Goal: Task Accomplishment & Management: Manage account settings

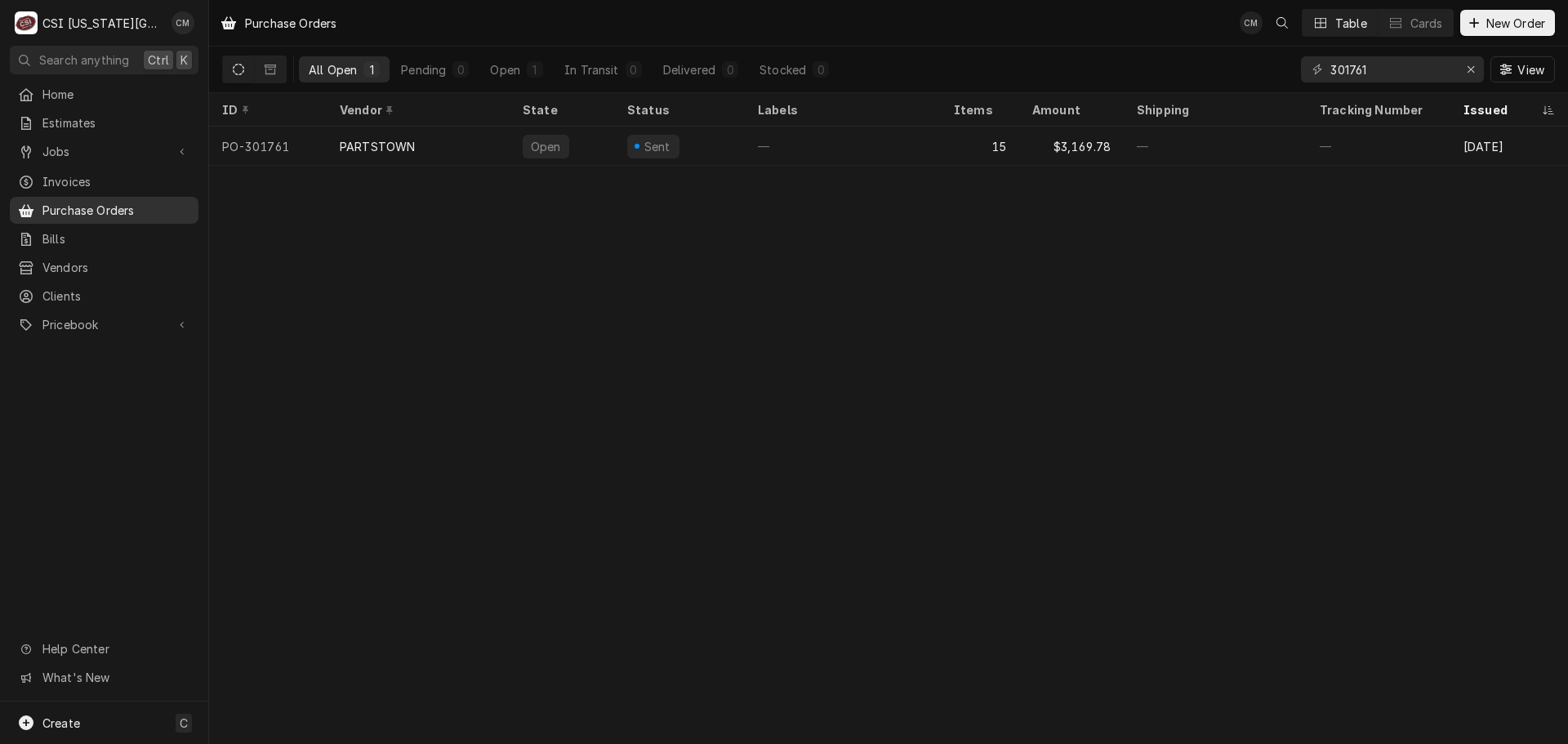
click at [138, 203] on span "Purchase Orders" at bounding box center [116, 210] width 148 height 17
click at [81, 716] on div "Create C" at bounding box center [103, 722] width 208 height 43
click at [293, 664] on div "Purchase Order" at bounding box center [305, 665] width 109 height 17
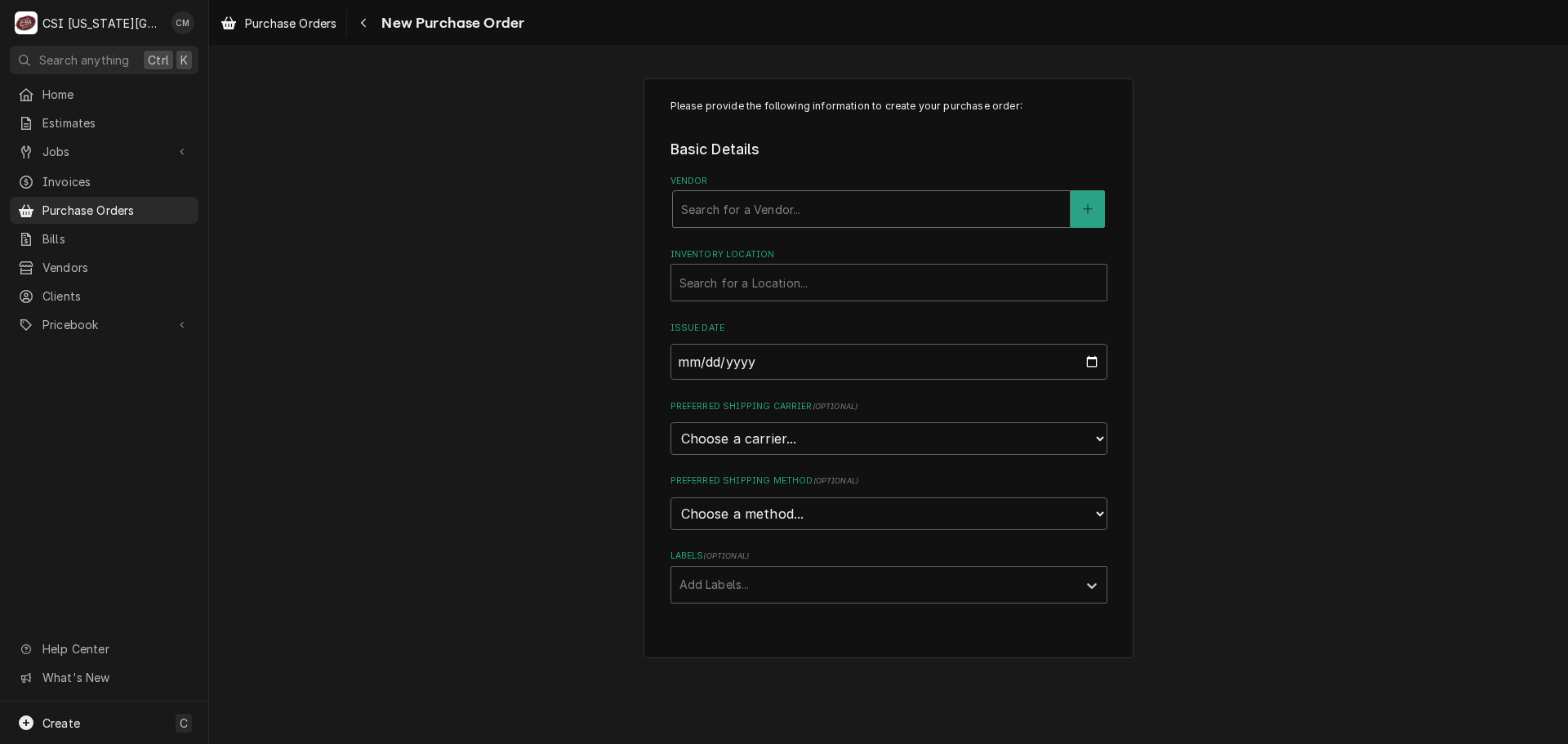
click at [797, 208] on div "Vendor" at bounding box center [871, 209] width 381 height 30
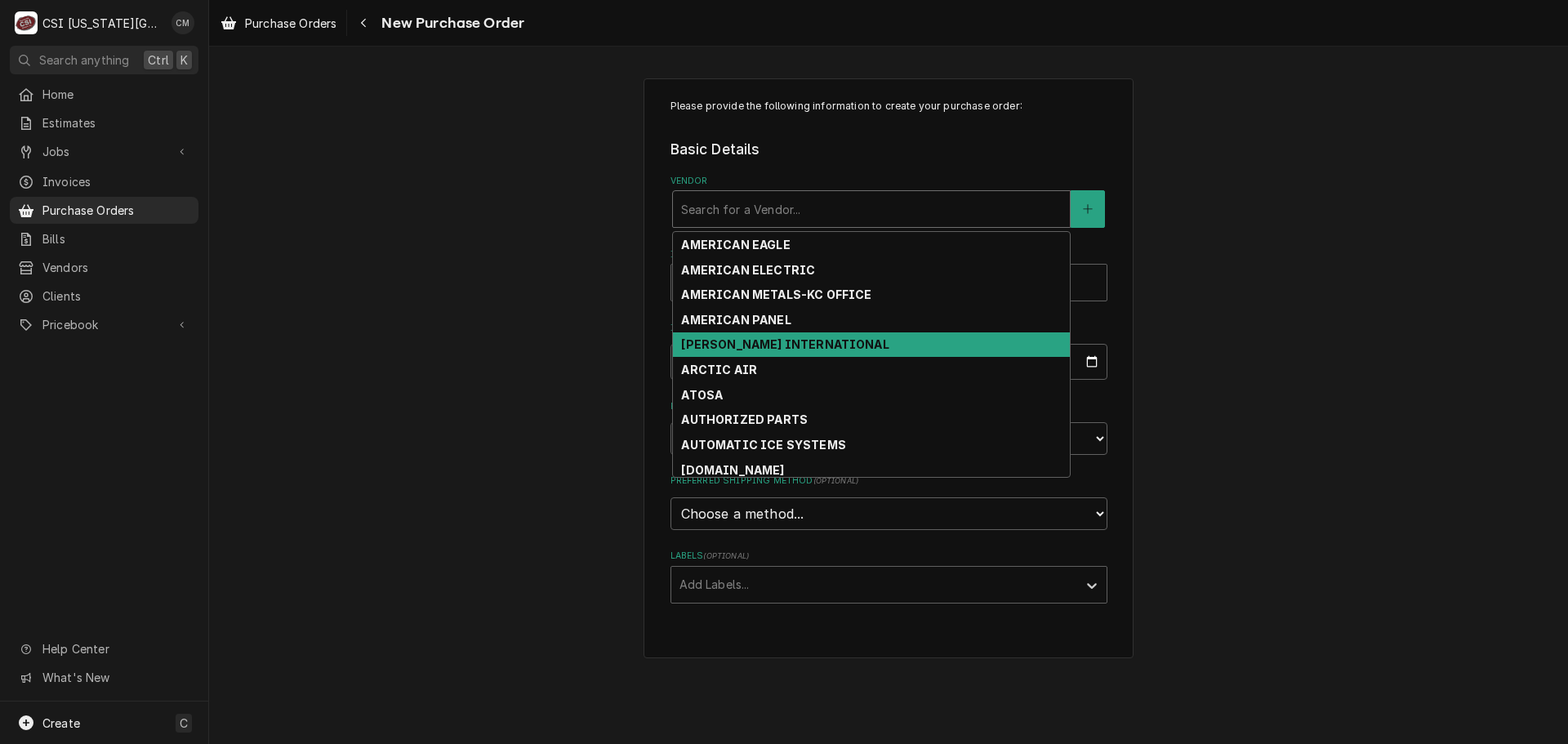
scroll to position [292, 0]
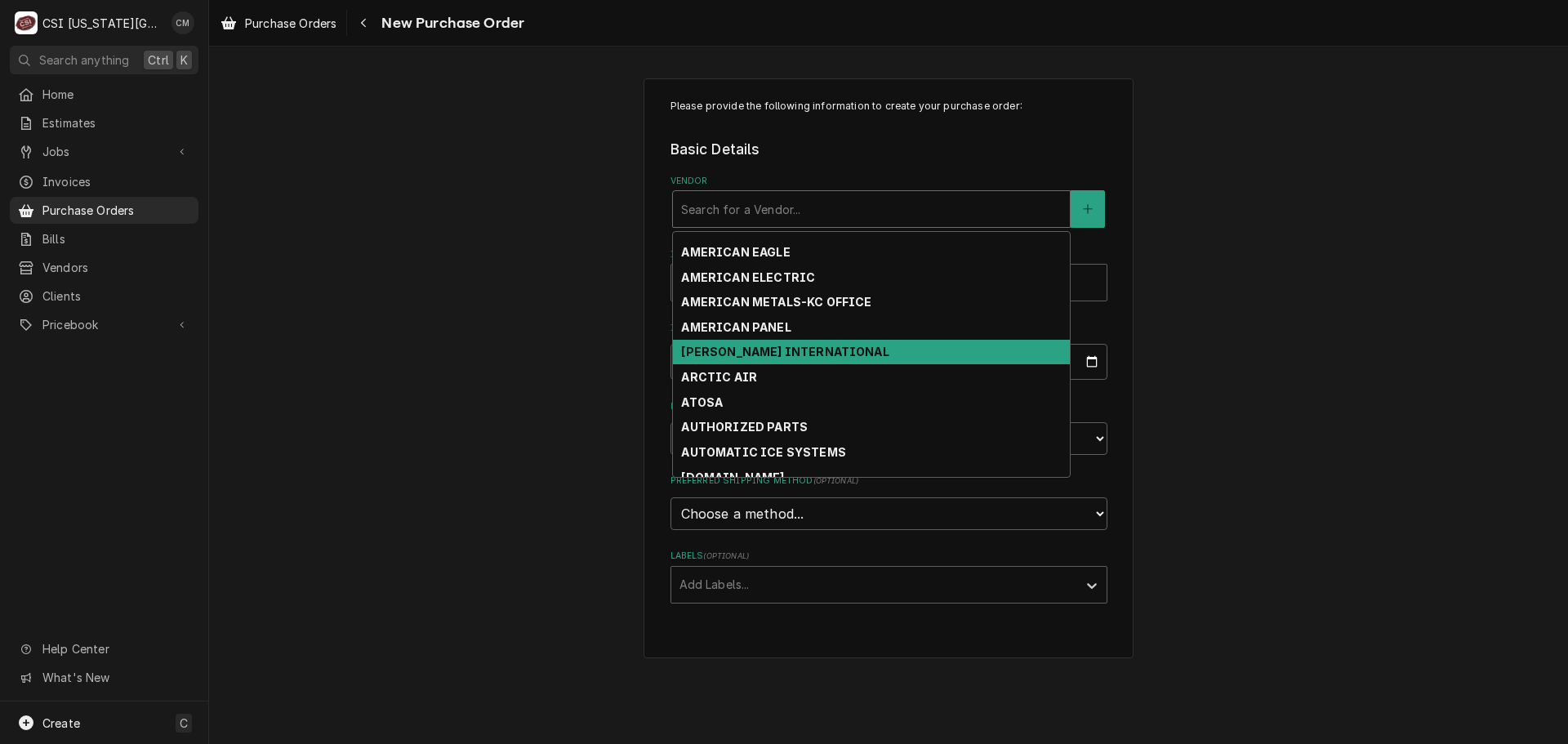
click at [1053, 361] on div "ANTHONY INTERNATIONAL" at bounding box center [871, 352] width 397 height 25
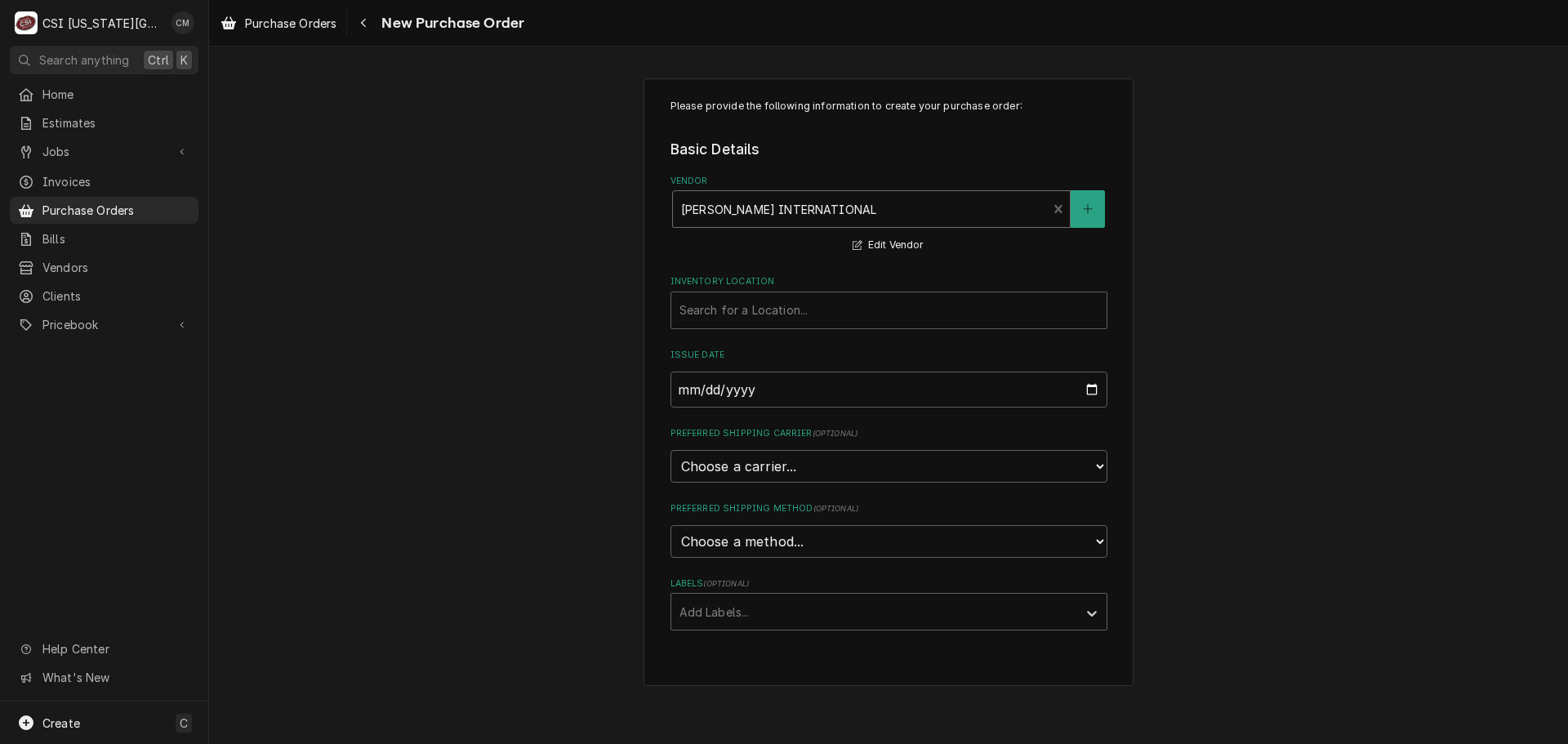
click at [1009, 206] on div "Vendor" at bounding box center [860, 209] width 359 height 30
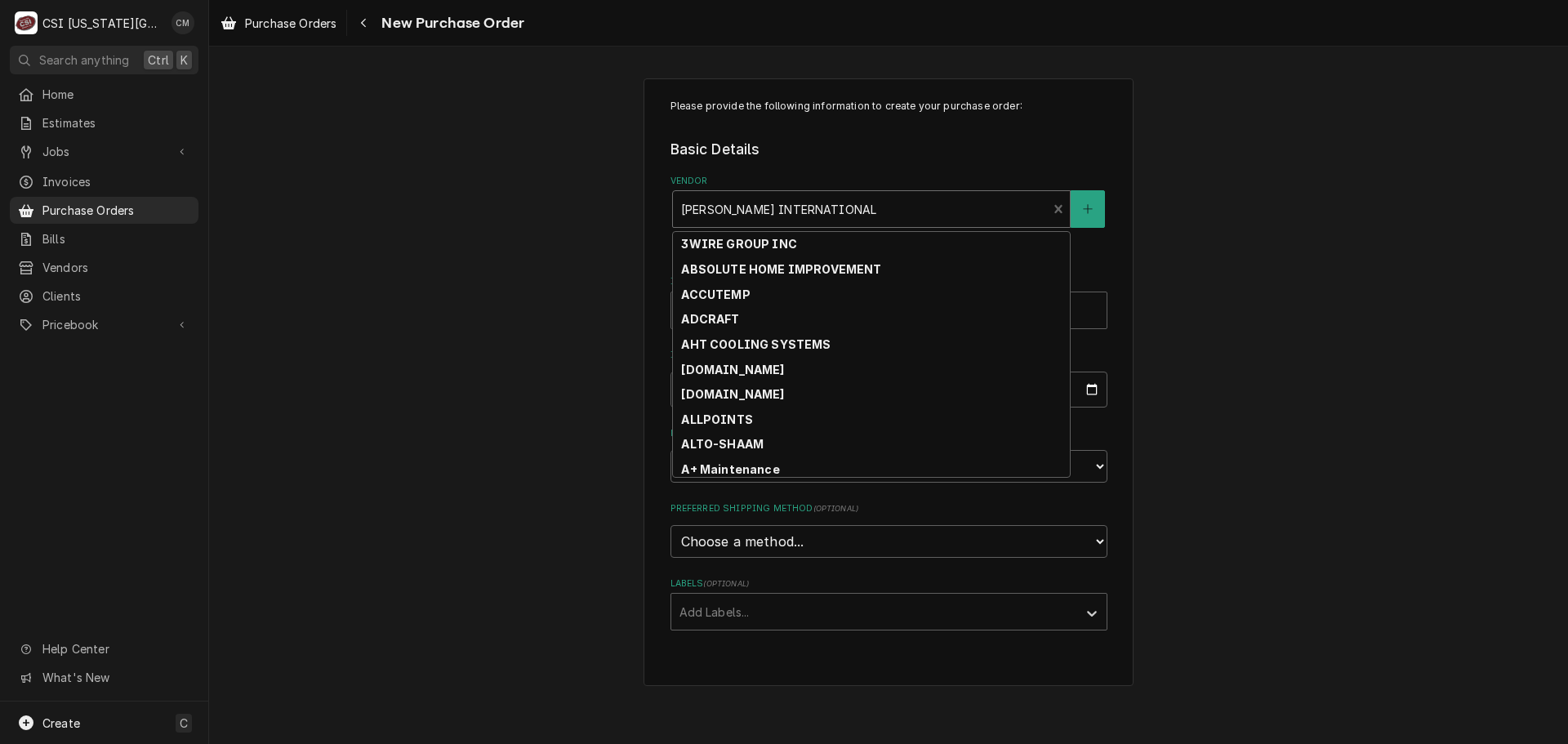
scroll to position [189, 0]
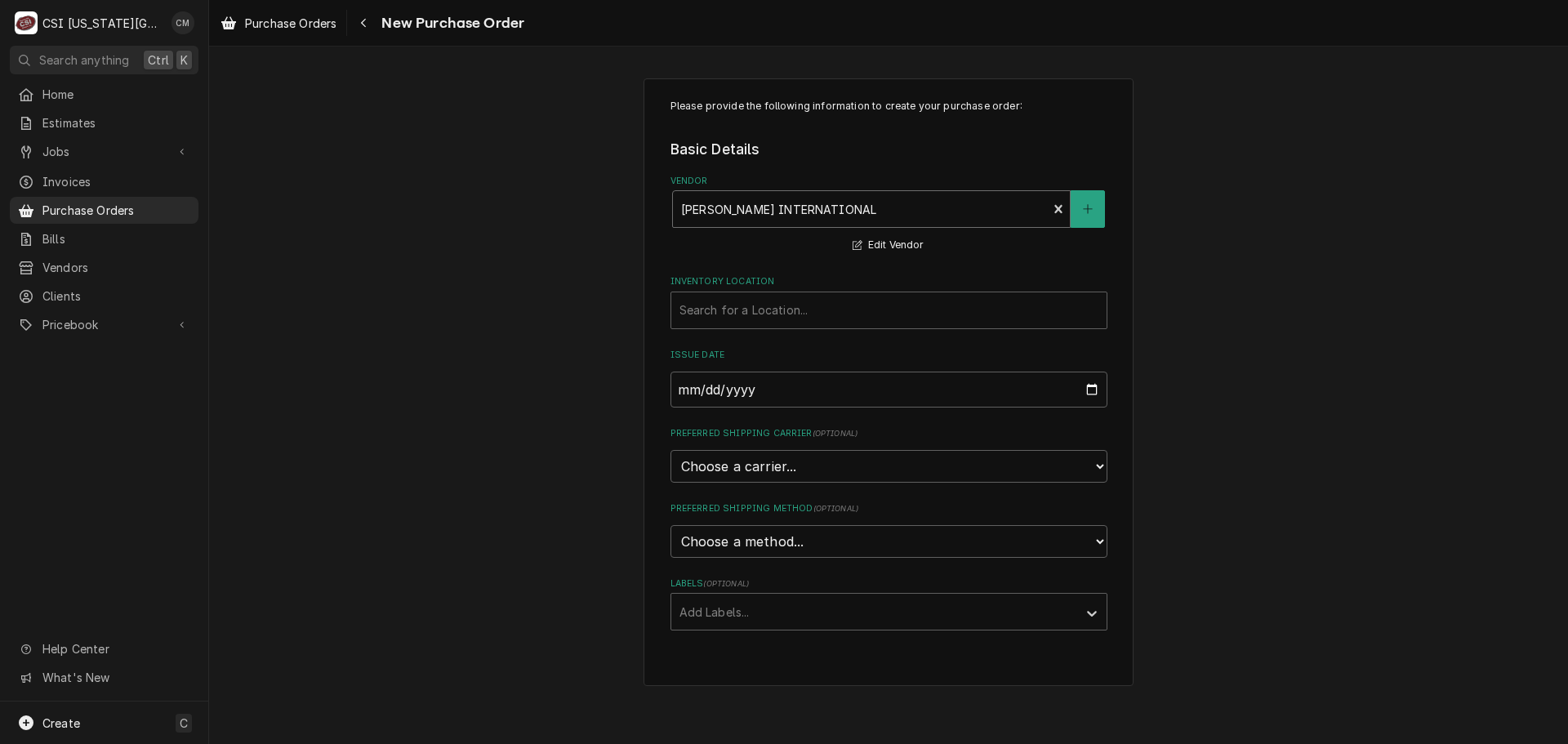
click at [992, 209] on div "Vendor" at bounding box center [860, 209] width 359 height 30
type input "key"
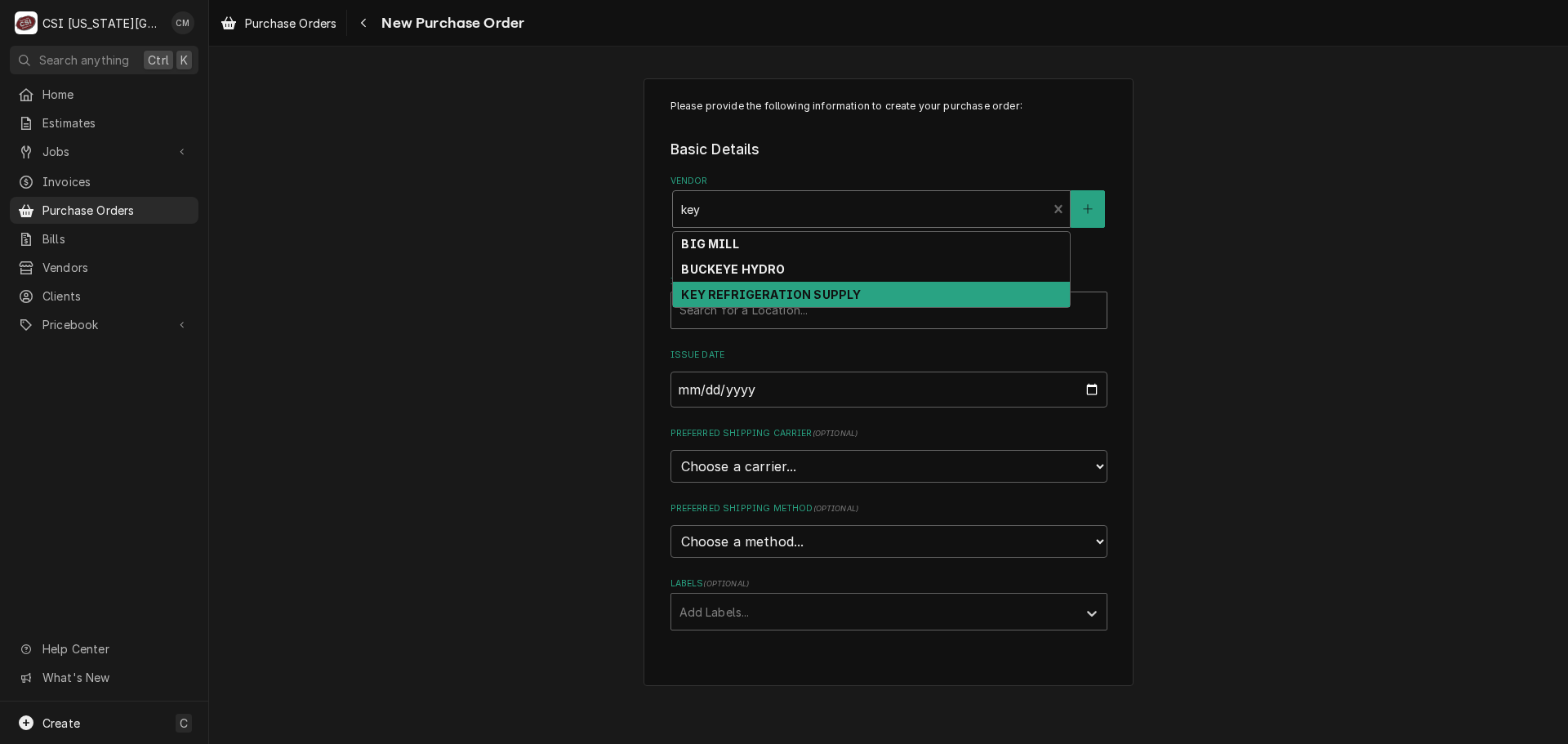
click at [846, 290] on strong "KEY REFRIGERATION SUPPLY" at bounding box center [771, 294] width 180 height 14
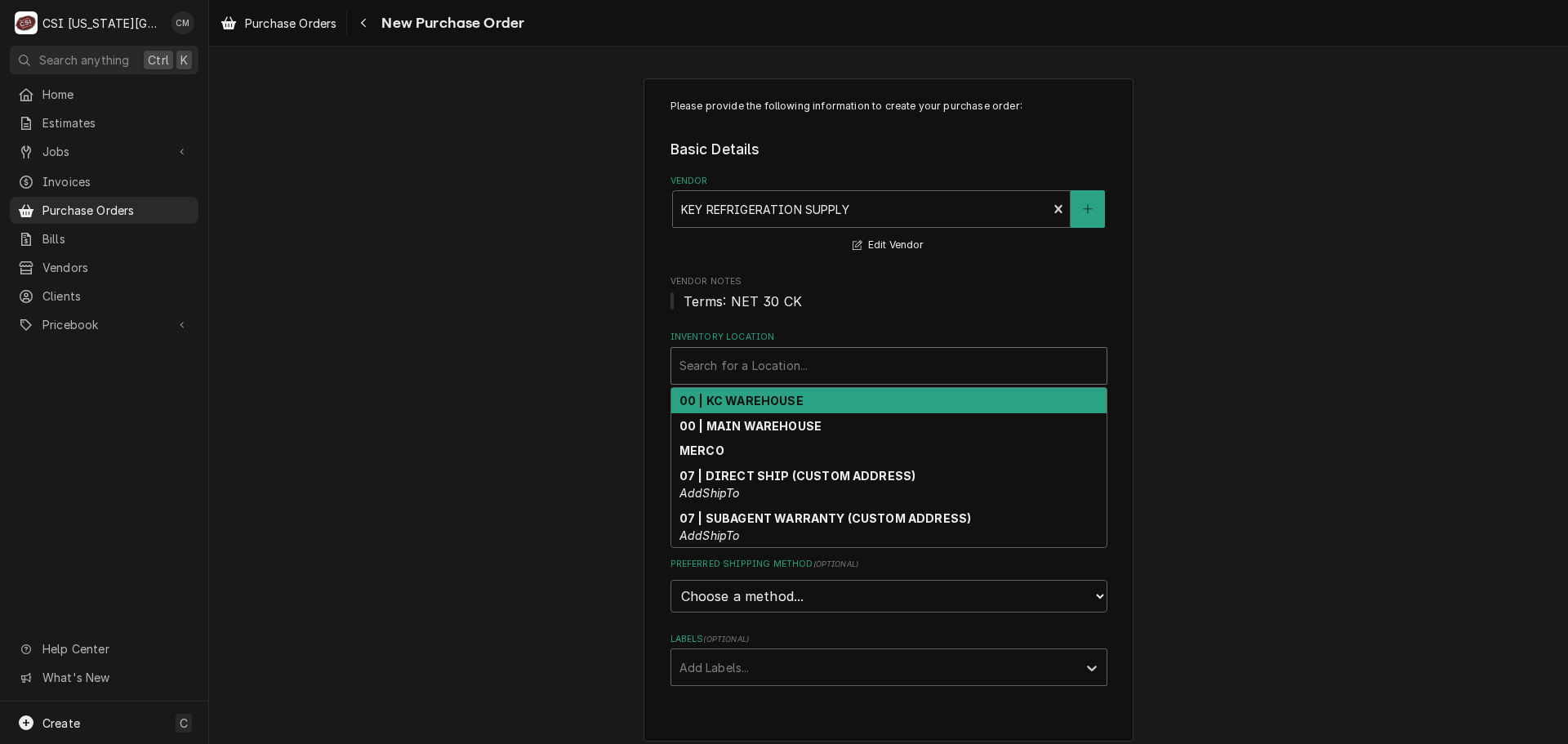
click at [847, 374] on div "Inventory Location" at bounding box center [888, 366] width 419 height 30
click at [846, 399] on div "00 | KC WAREHOUSE" at bounding box center [889, 400] width 436 height 25
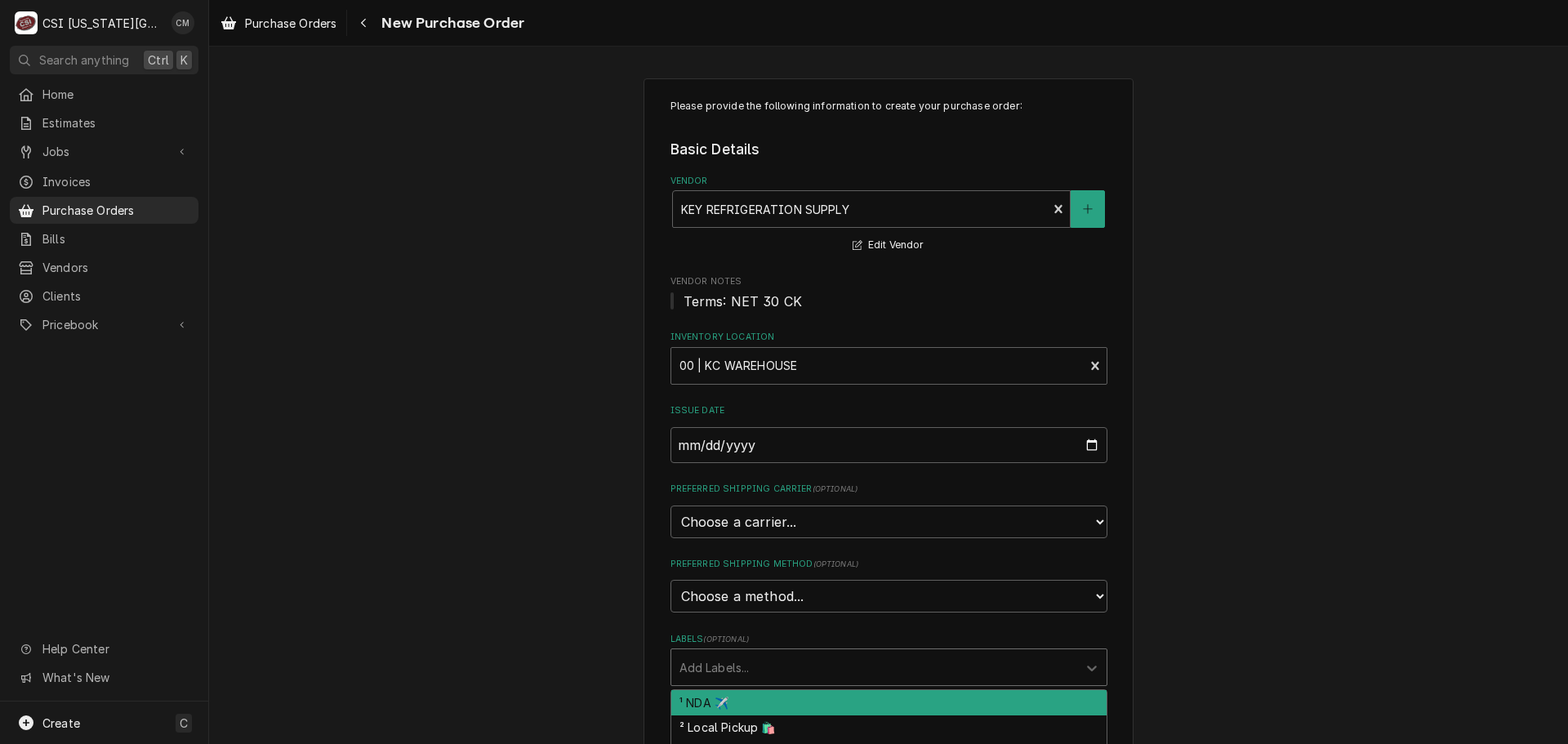
click at [928, 671] on div "Labels" at bounding box center [874, 667] width 390 height 30
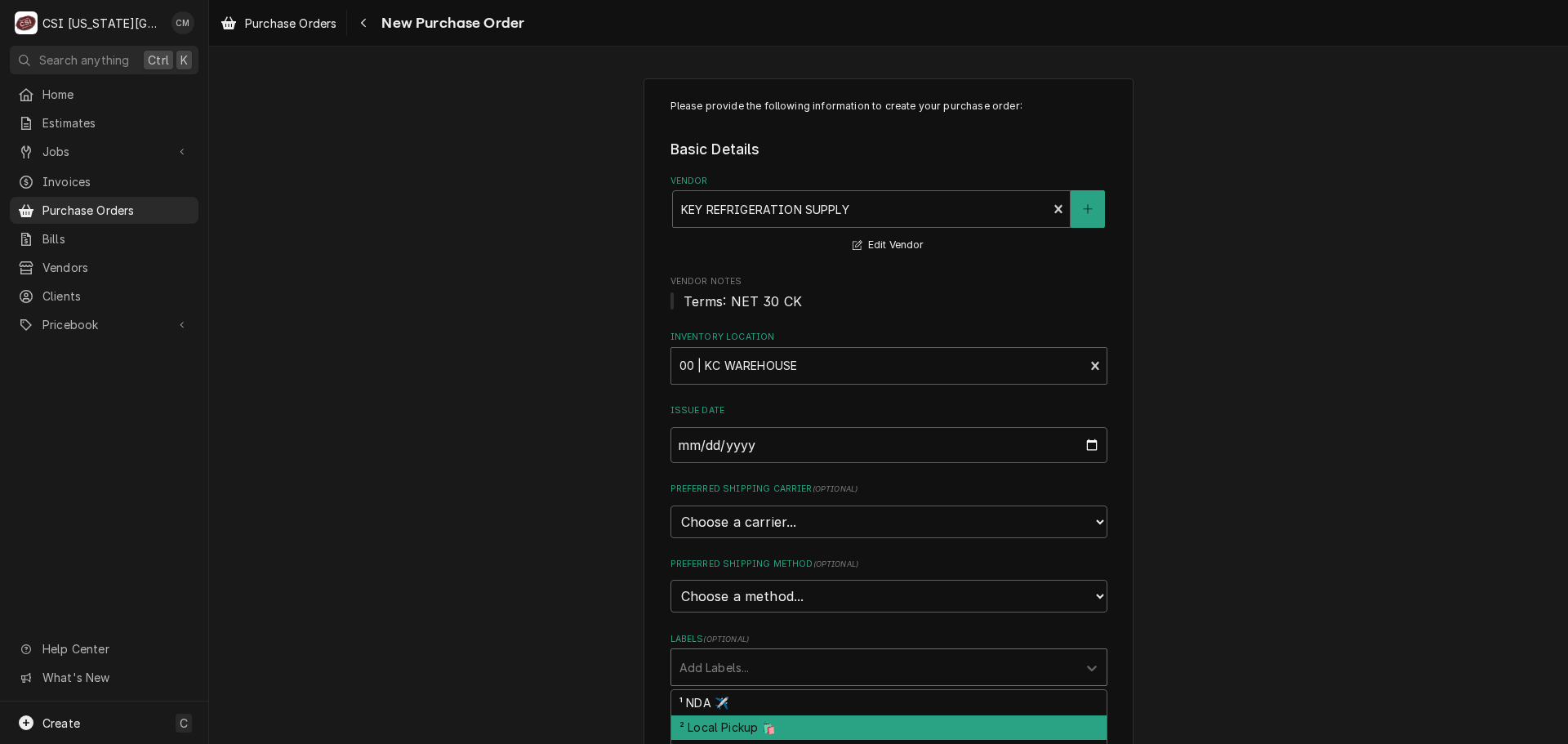
click at [930, 720] on div "² Local Pickup 🛍️" at bounding box center [889, 727] width 436 height 25
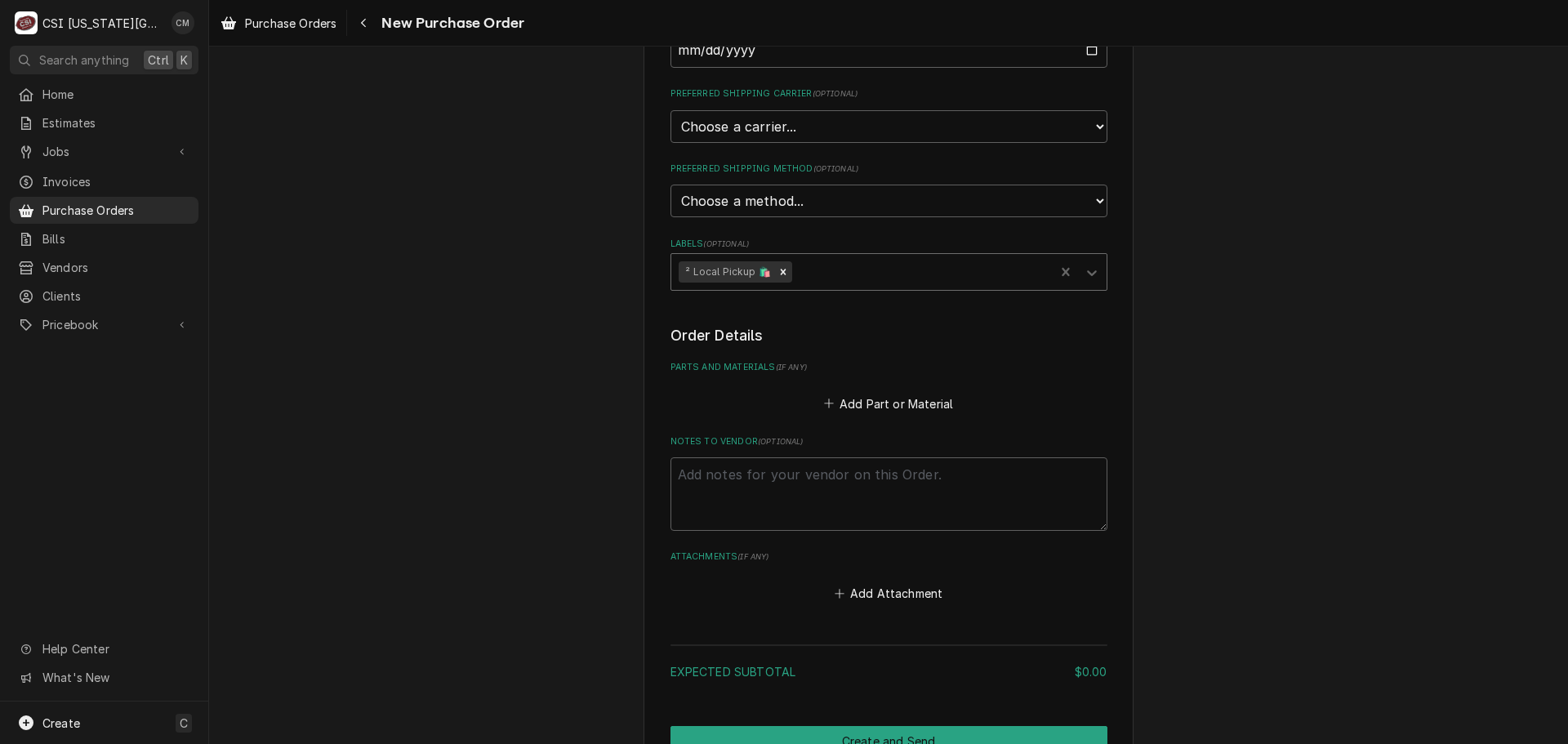
scroll to position [409, 0]
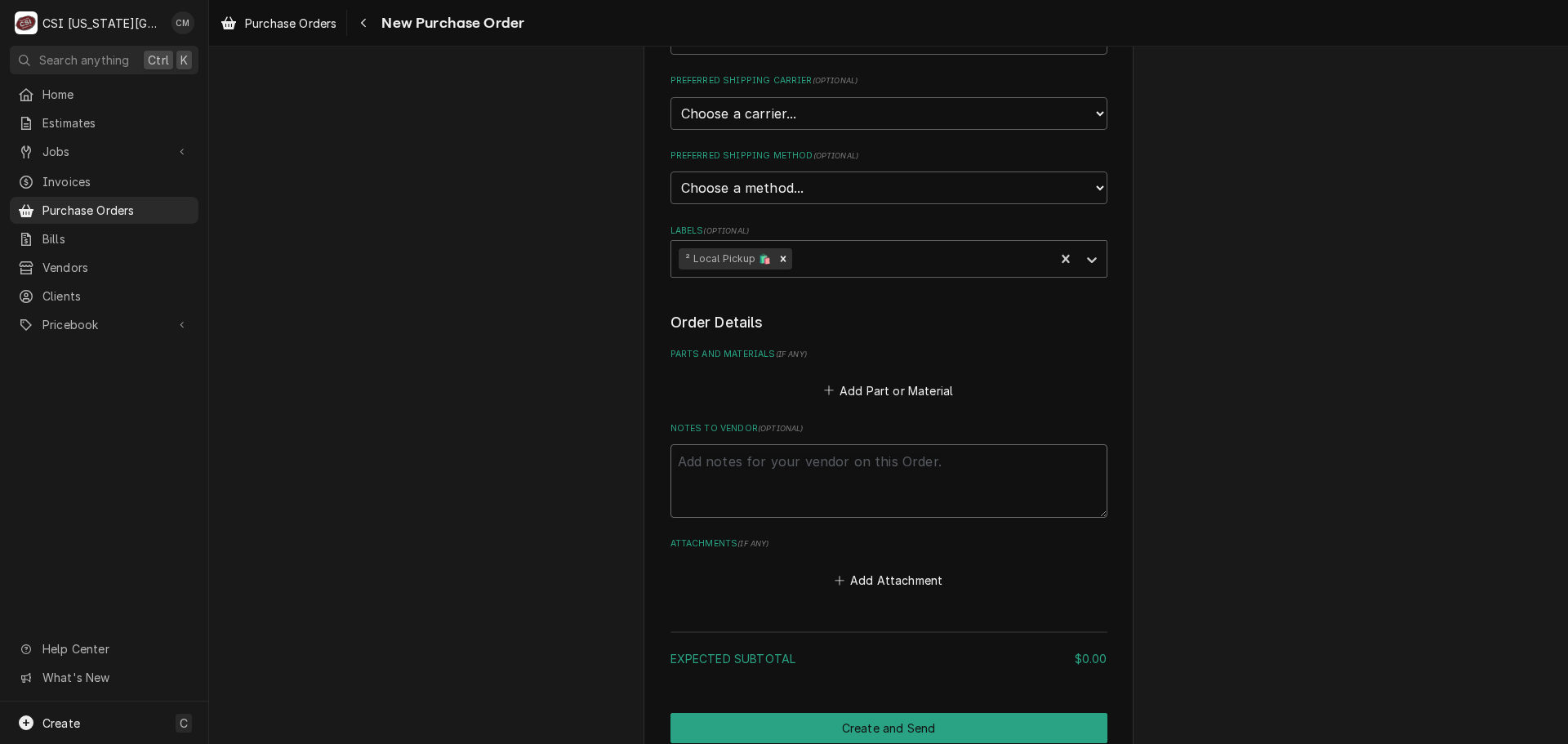
click at [860, 477] on textarea "Notes to Vendor ( optional )" at bounding box center [888, 481] width 436 height 74
type textarea "x"
type textarea "F"
type textarea "x"
type textarea "Fa"
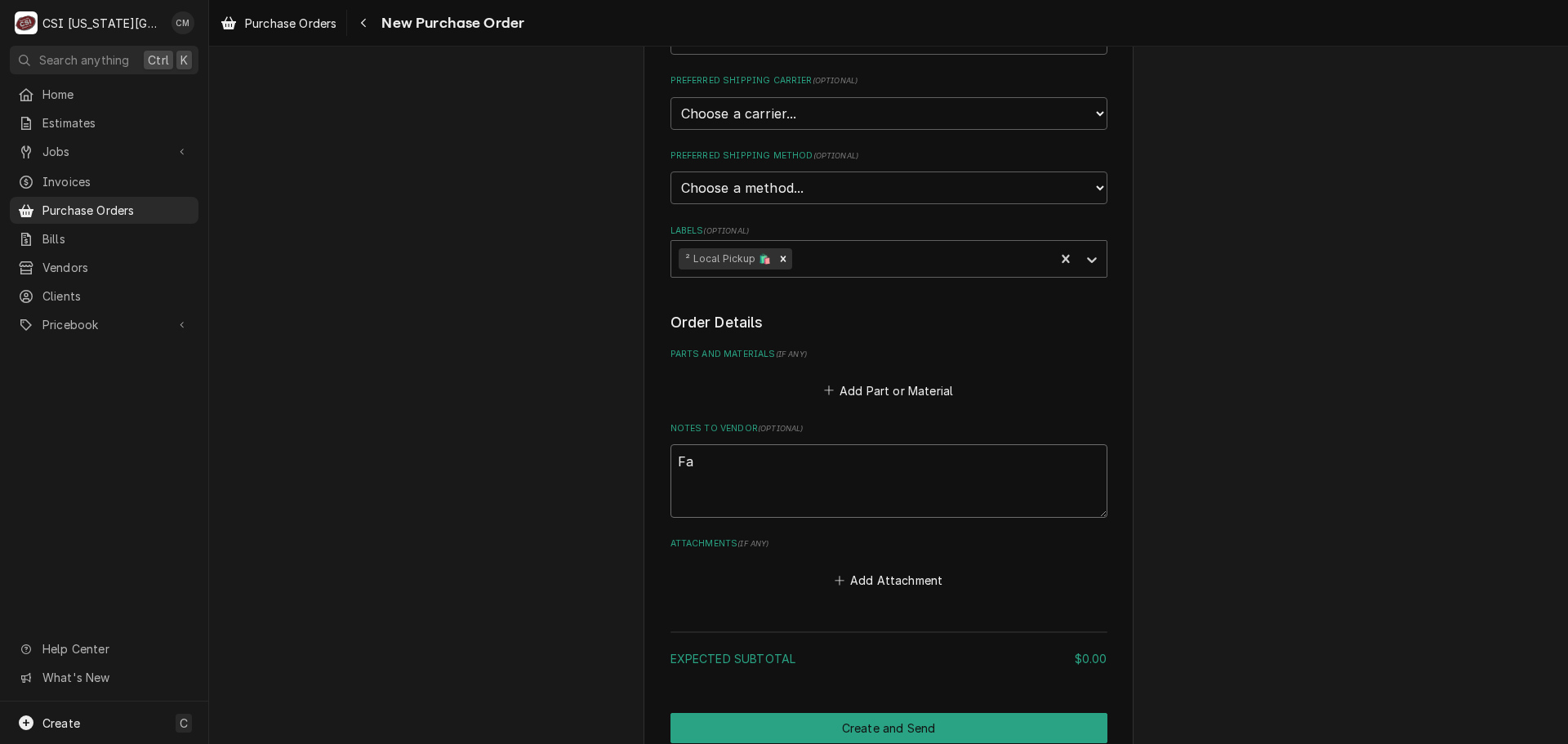
type textarea "x"
type textarea "Fan"
type textarea "x"
type textarea "Fann"
type textarea "x"
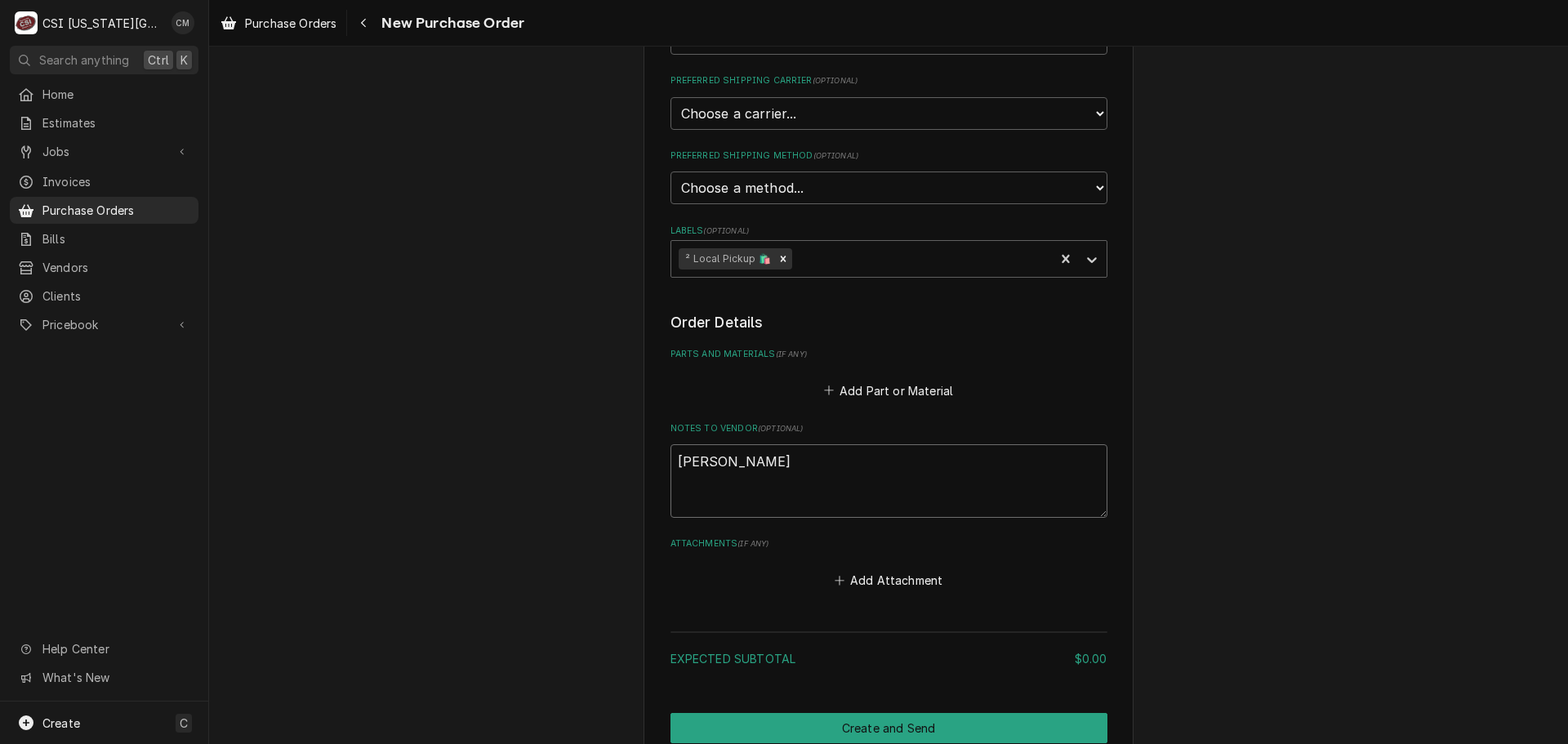
type textarea "Fanni"
type textarea "x"
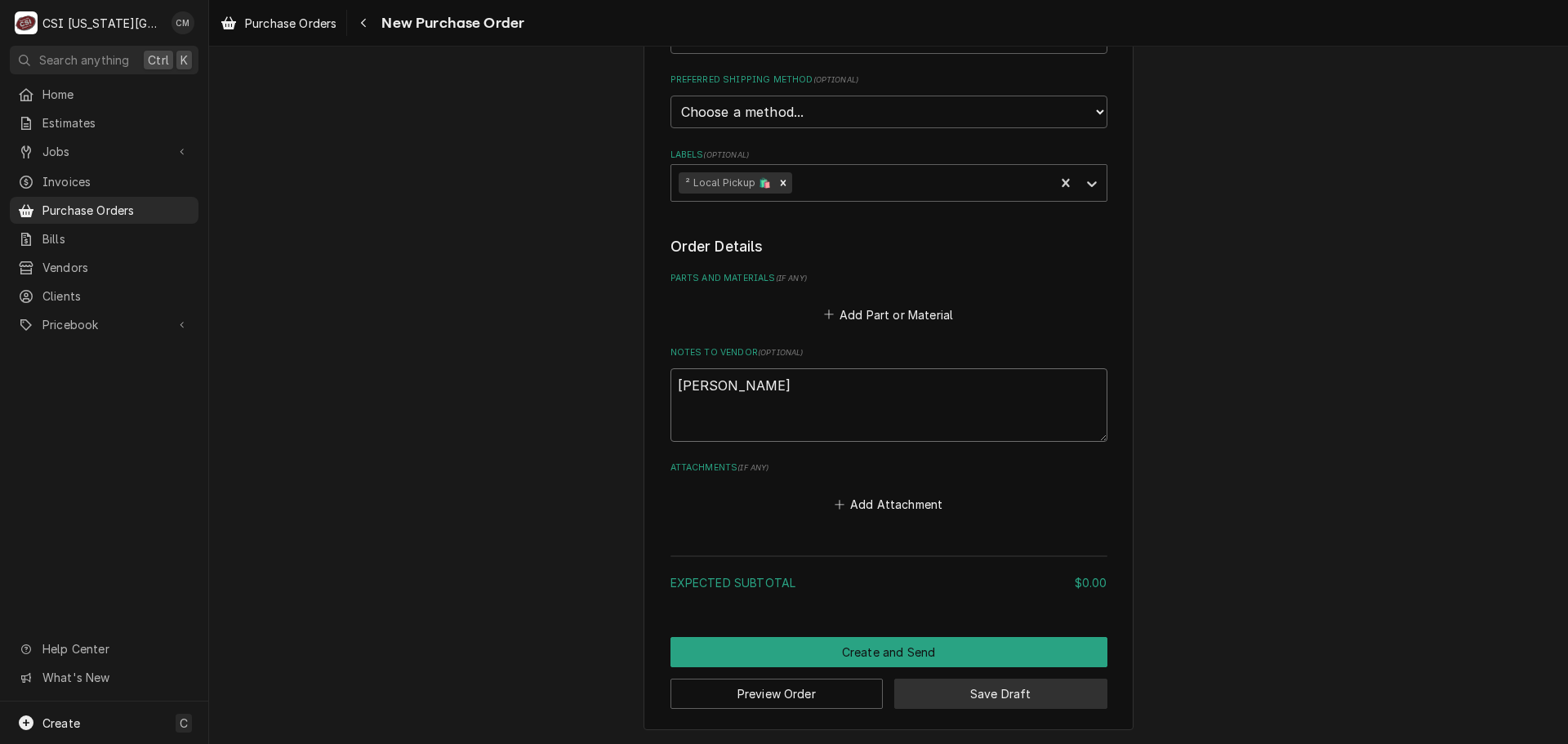
type textarea "Fannin"
click at [958, 690] on button "Save Draft" at bounding box center [1000, 693] width 213 height 30
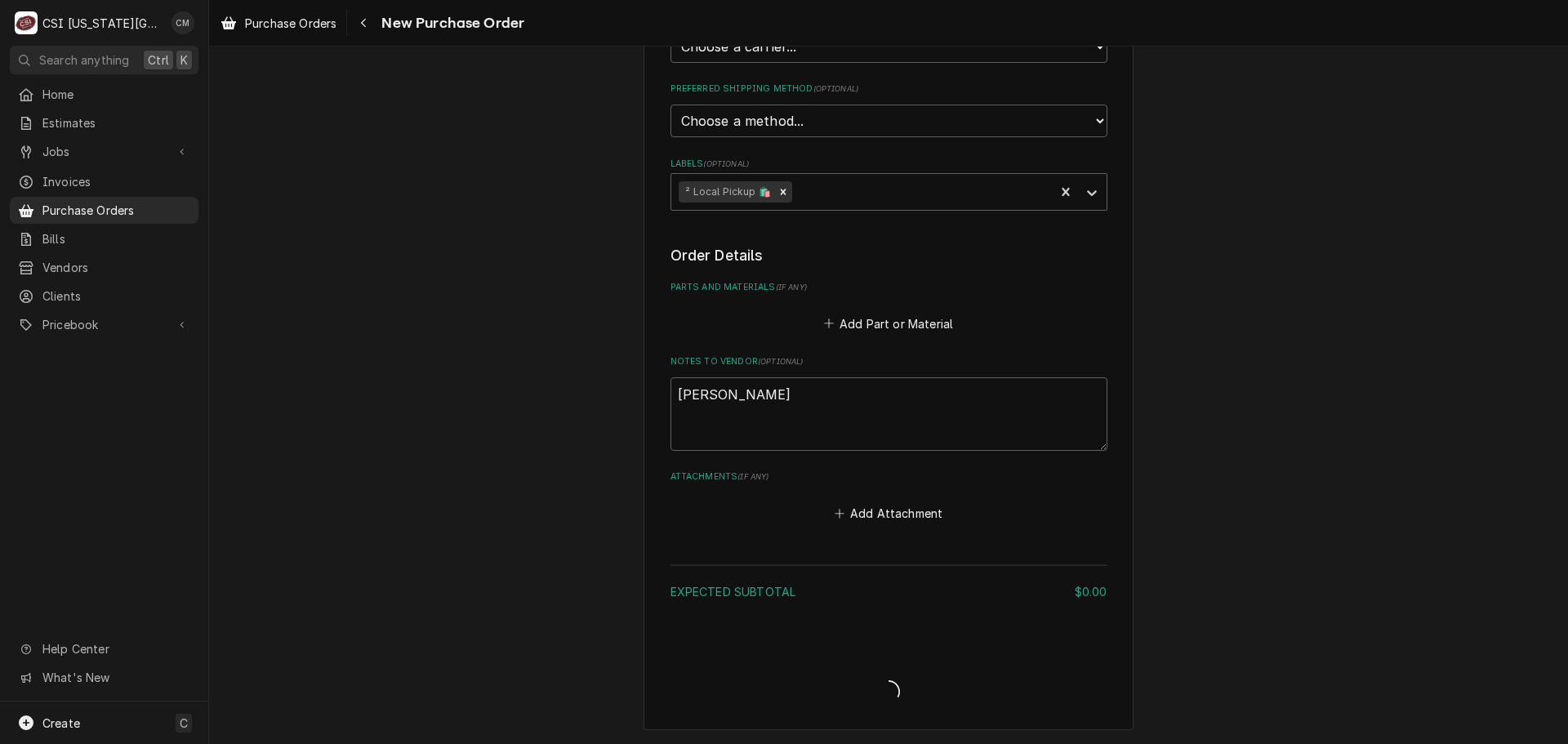
scroll to position [475, 0]
type textarea "x"
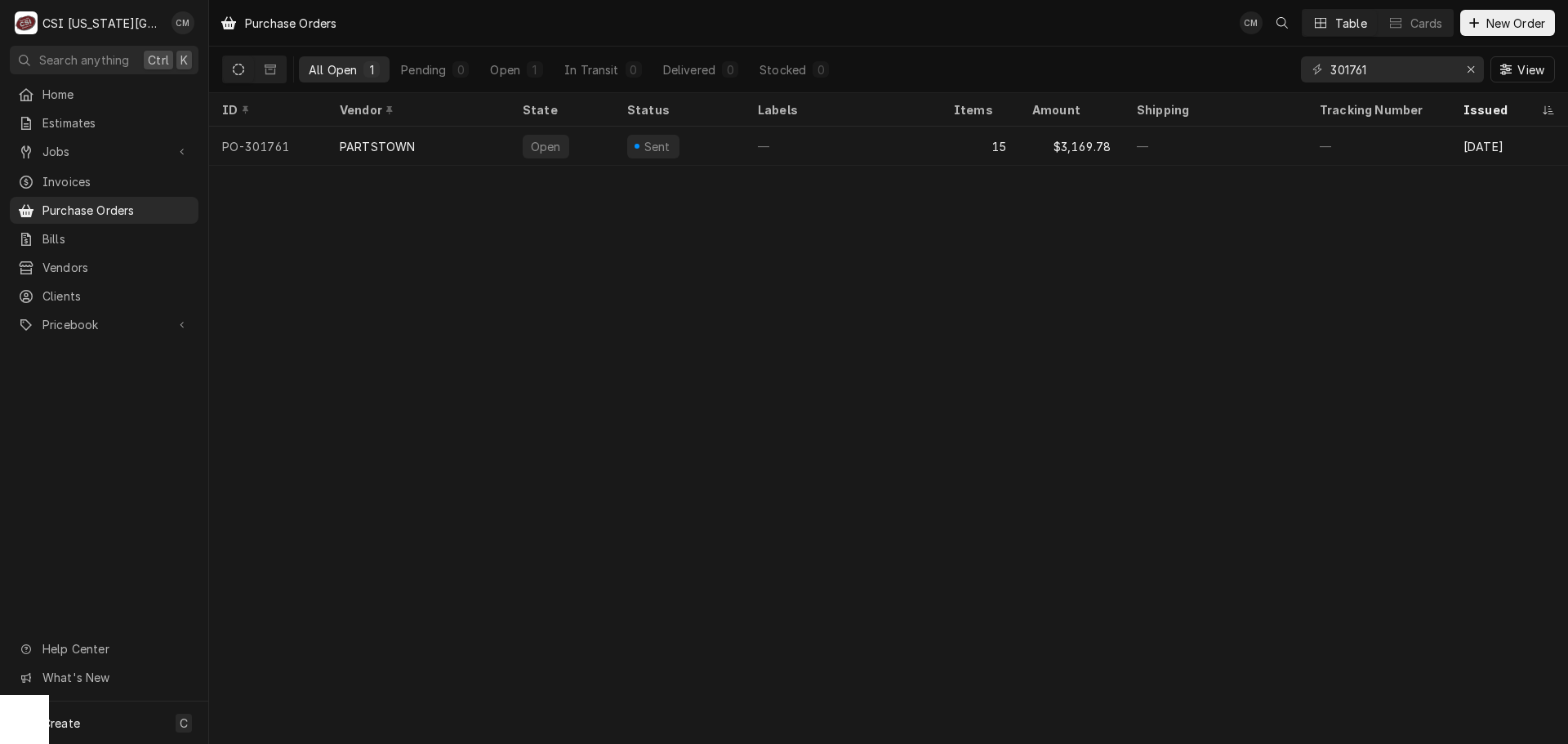
click at [982, 386] on div "Purchase Orders CM Table Cards New Order All Open 1 Pending 0 Open 1 In Transit…" at bounding box center [888, 372] width 1359 height 744
click at [85, 723] on div "Create C" at bounding box center [103, 722] width 208 height 43
click at [278, 662] on div "Purchase Order" at bounding box center [305, 665] width 109 height 17
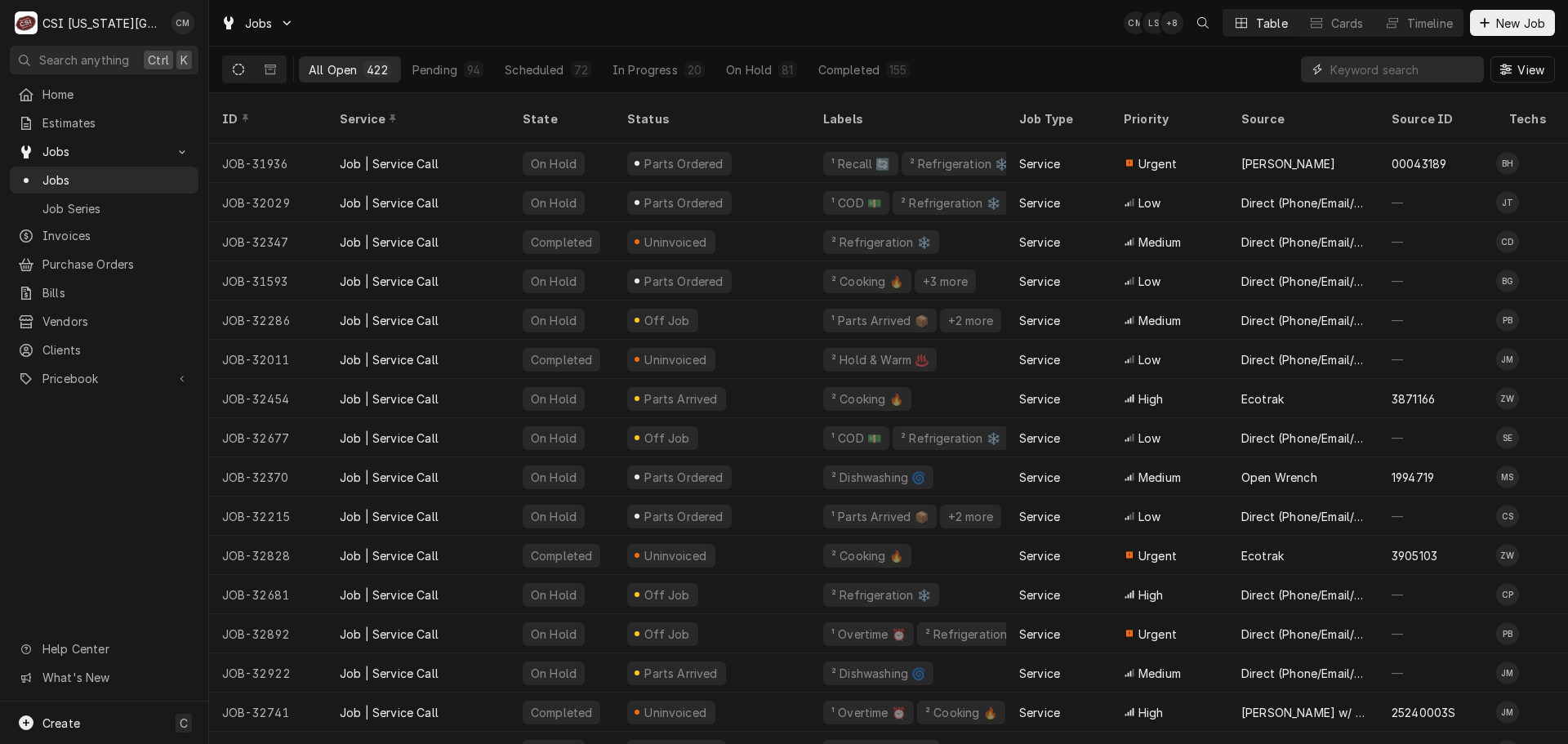
drag, startPoint x: 0, startPoint y: 0, endPoint x: 1347, endPoint y: 64, distance: 1348.5
click at [1347, 64] on input "Dynamic Content Wrapper" at bounding box center [1403, 70] width 145 height 26
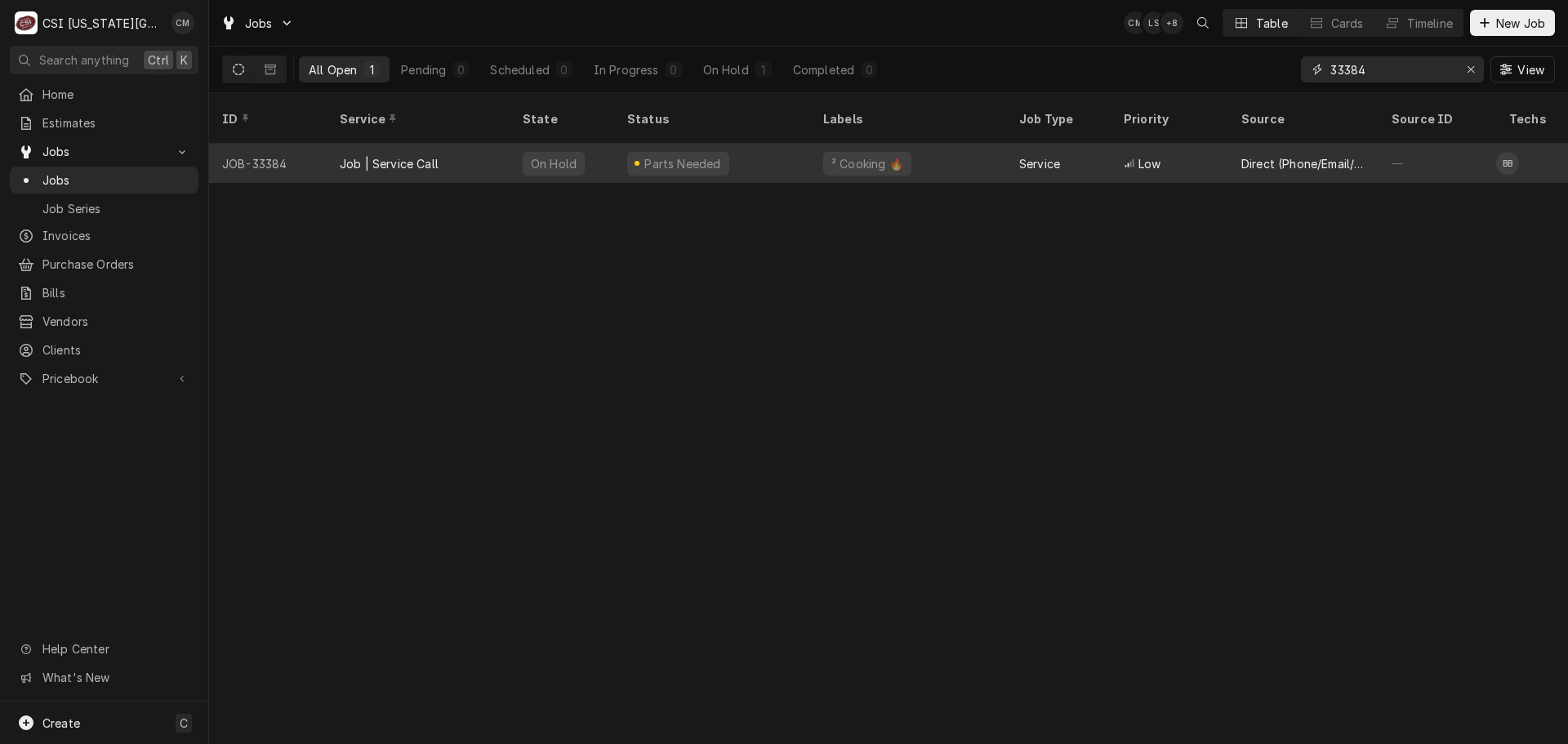
type input "33384"
click at [916, 144] on div "² Cooking 🔥" at bounding box center [908, 163] width 196 height 39
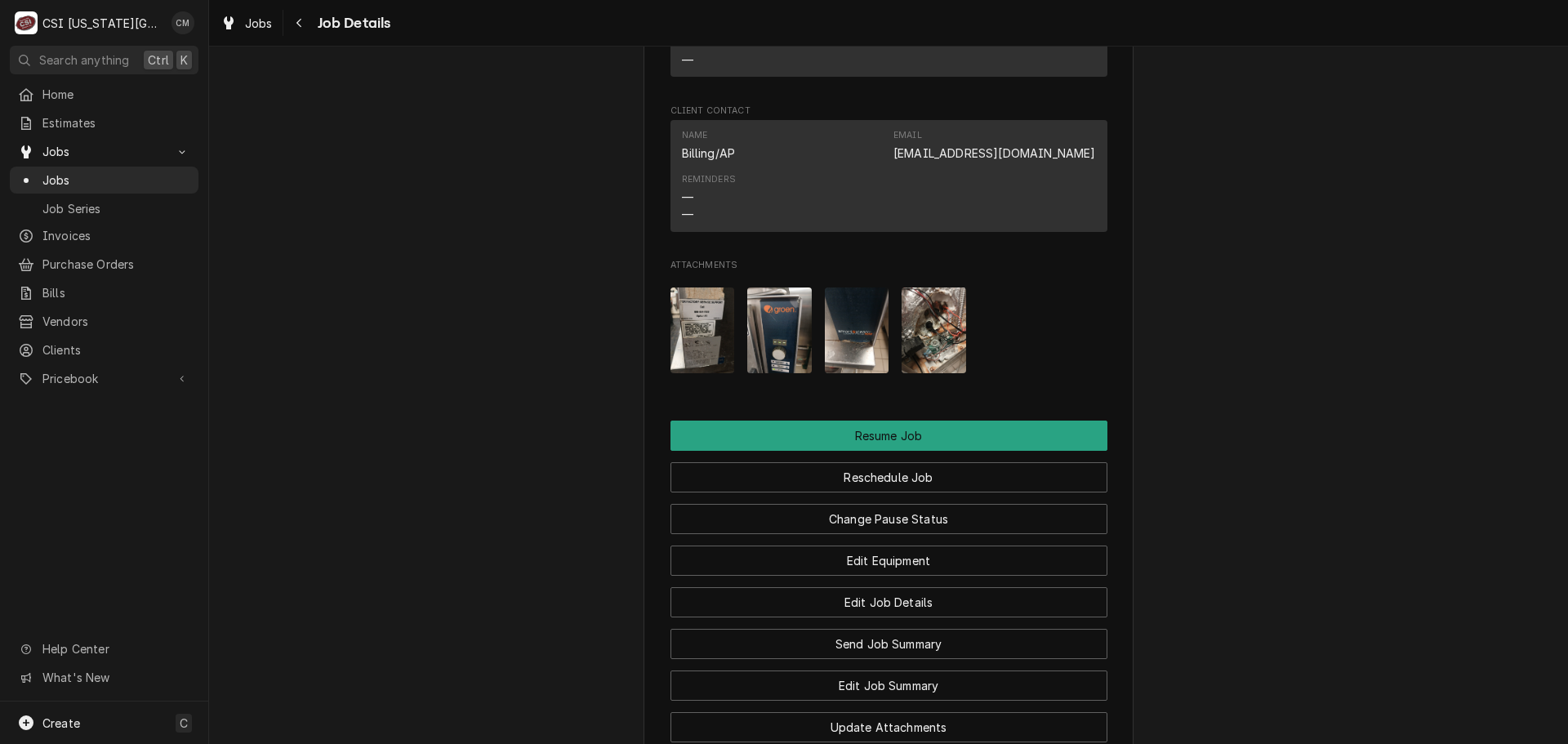
scroll to position [1552, 0]
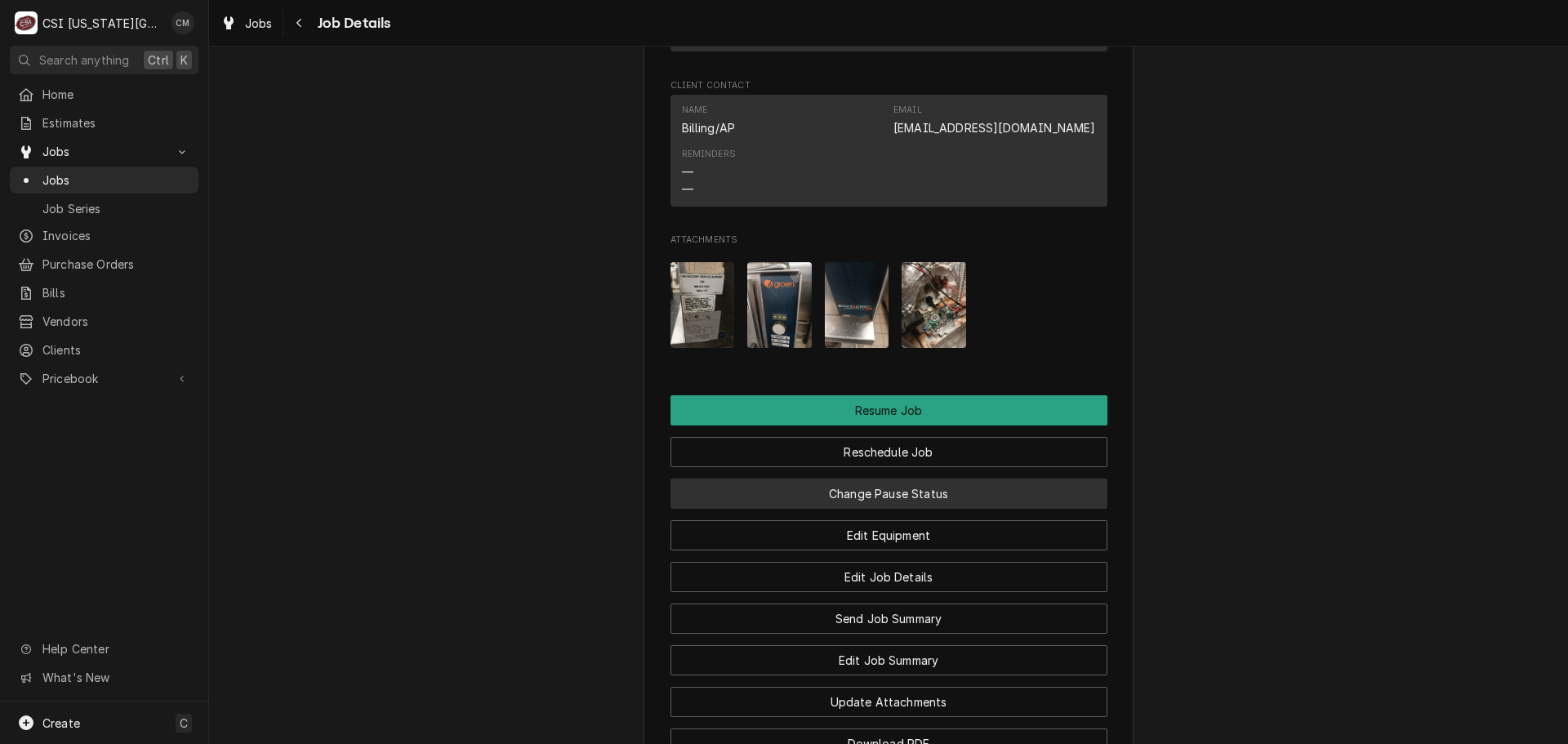
click at [969, 509] on button "Change Pause Status" at bounding box center [888, 493] width 436 height 30
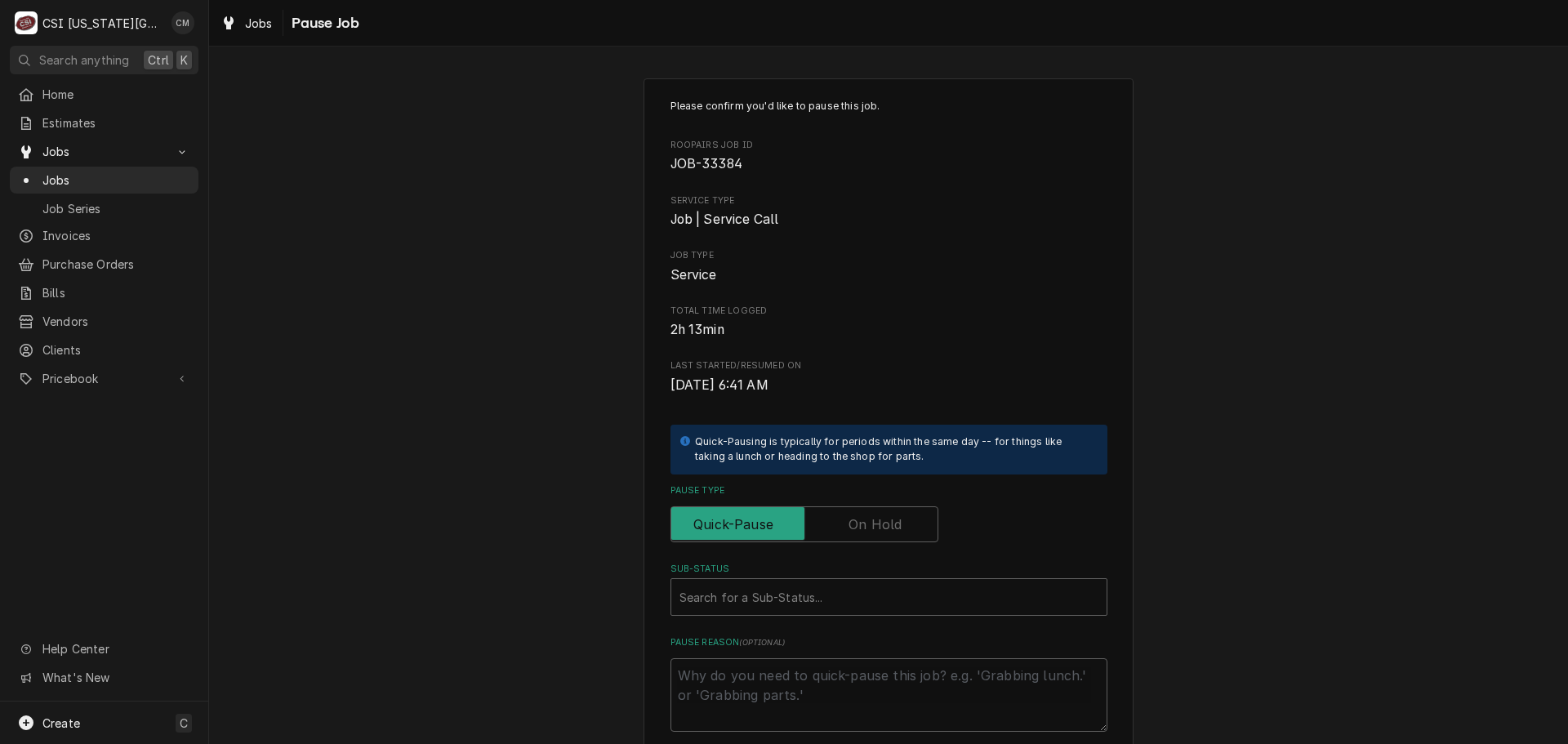
click at [895, 531] on label "Pause Type" at bounding box center [803, 524] width 267 height 36
click at [895, 531] on input "Pause Type" at bounding box center [804, 524] width 254 height 36
checkbox input "true"
click at [904, 594] on div "Sub-Status" at bounding box center [888, 598] width 419 height 30
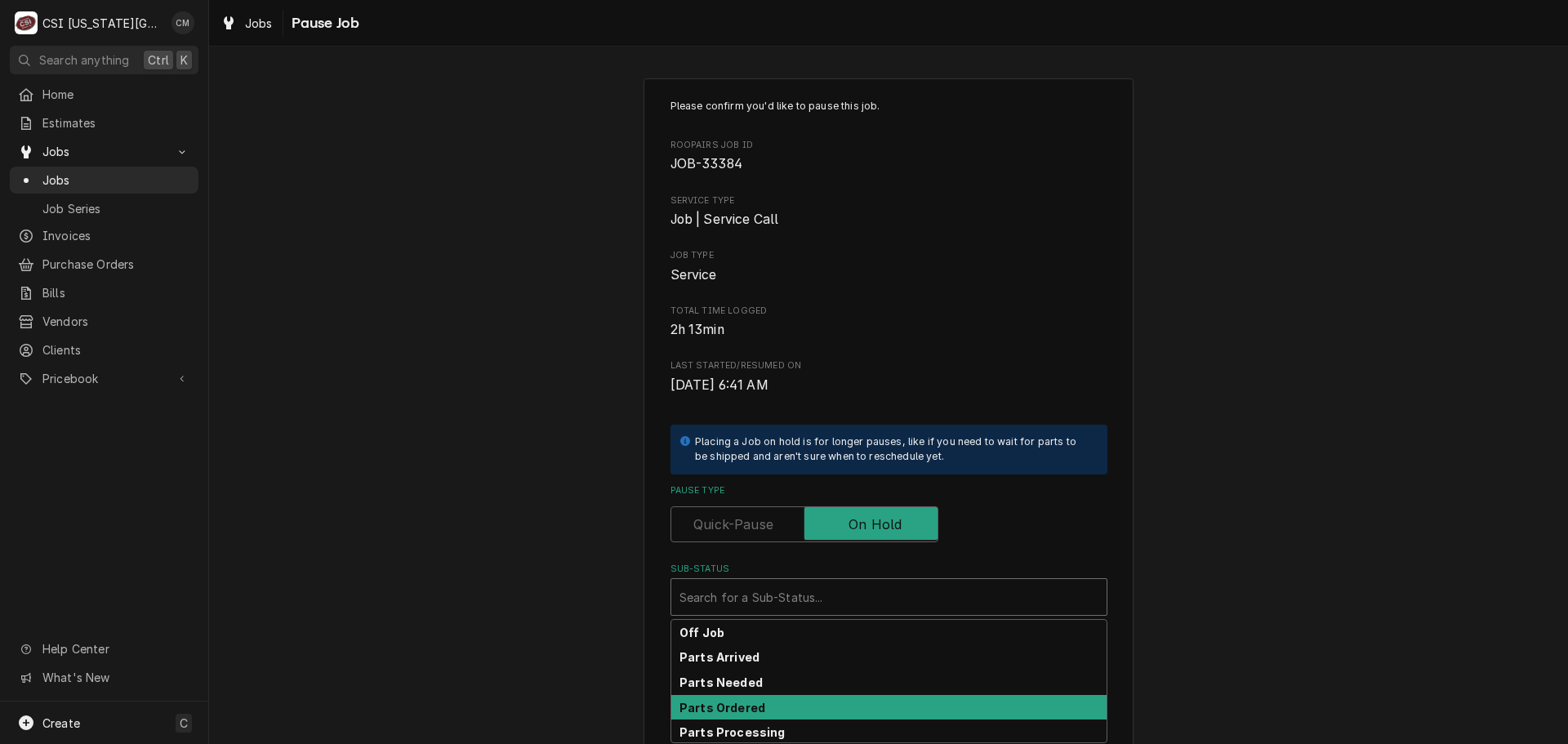
click at [883, 704] on div "Parts Ordered" at bounding box center [889, 707] width 436 height 25
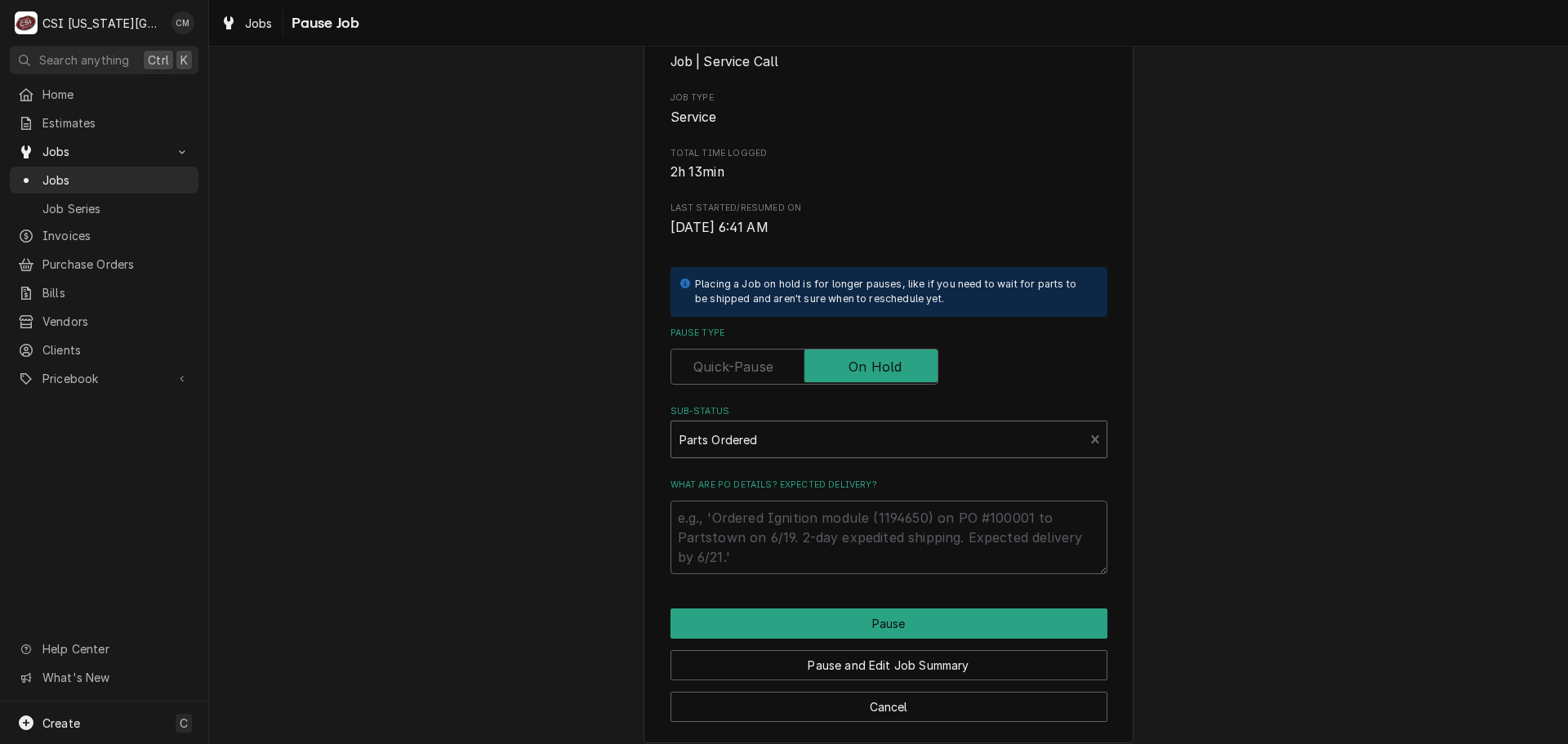
scroll to position [171, 0]
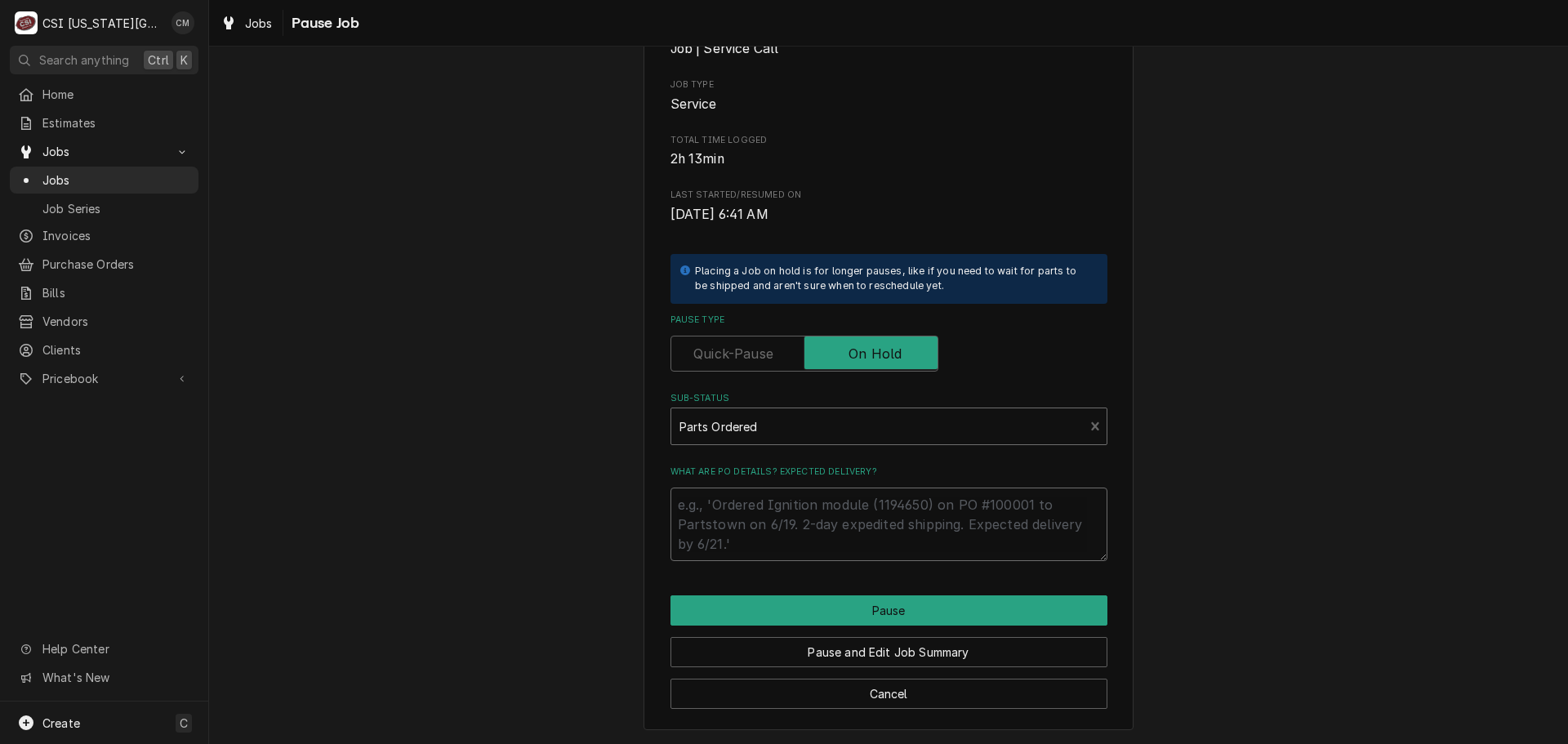
click at [861, 518] on textarea "What are PO details? Expected delivery?" at bounding box center [888, 524] width 436 height 74
paste textarea "145248"
type textarea "x"
type textarea "145248"
type textarea "x"
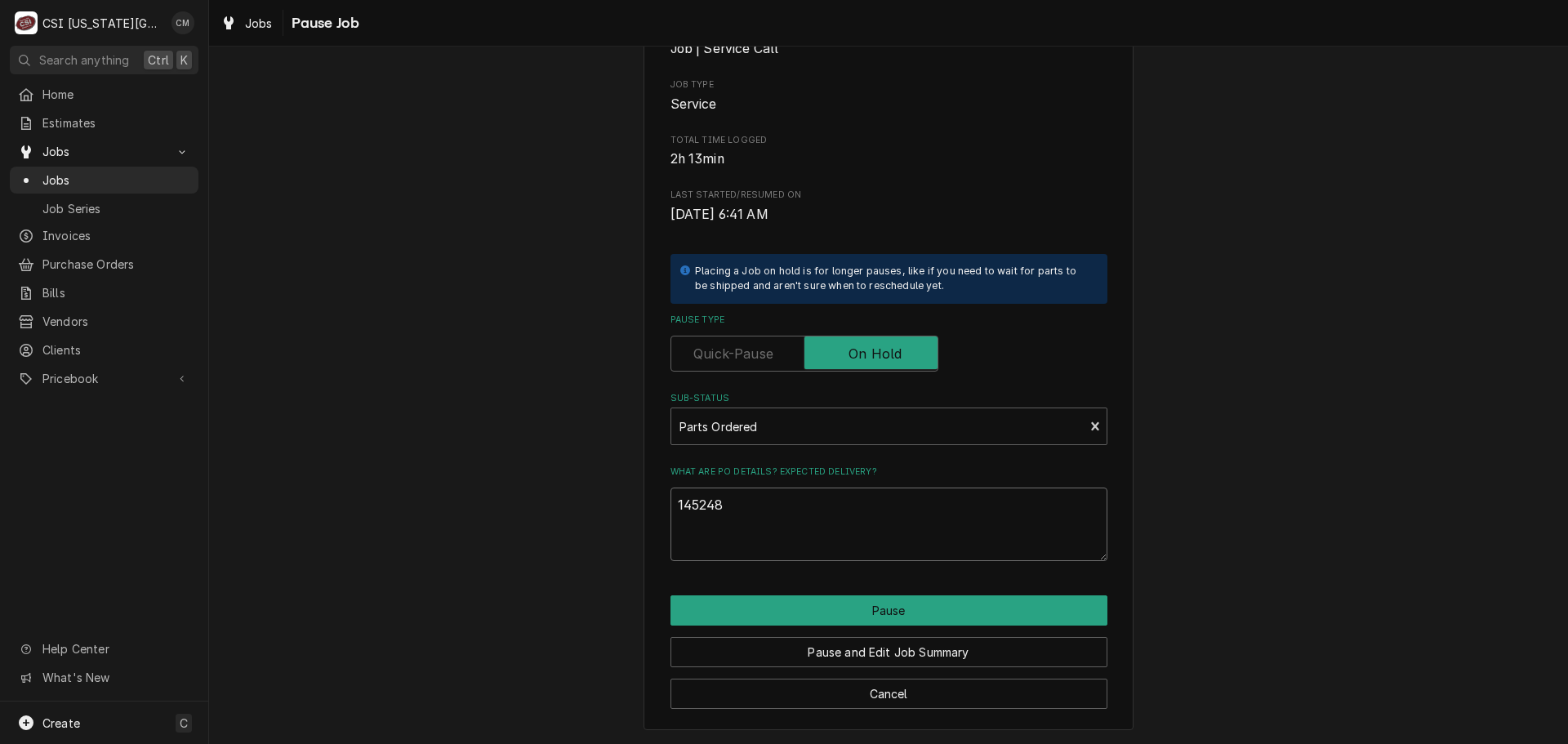
type textarea "145248"
drag, startPoint x: 894, startPoint y: 520, endPoint x: 649, endPoint y: 495, distance: 246.3
click at [649, 495] on div "Please confirm you'd like to pause this job. Roopairs Job ID JOB-33384 Service …" at bounding box center [888, 318] width 490 height 823
type textarea "x"
type textarea "B"
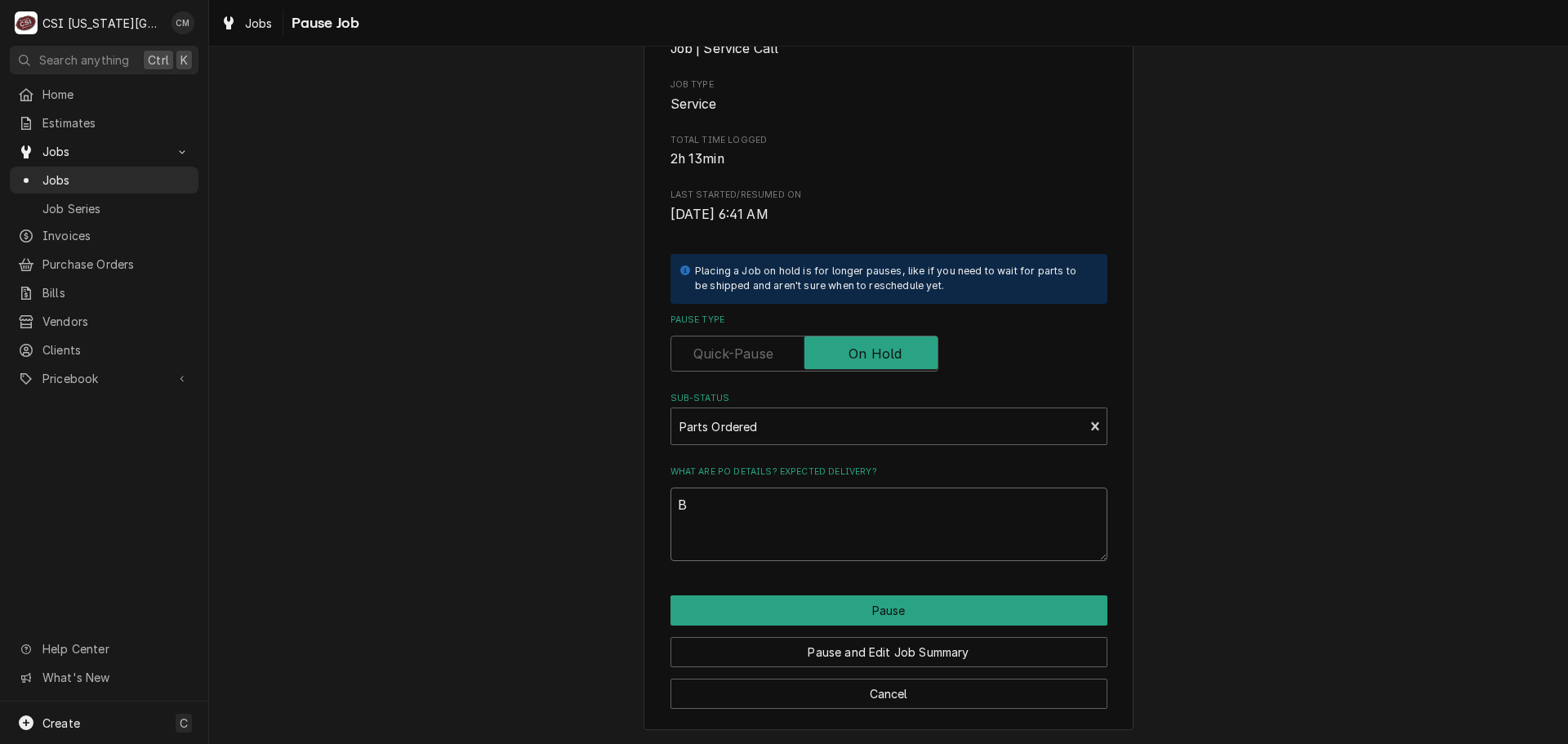
type textarea "x"
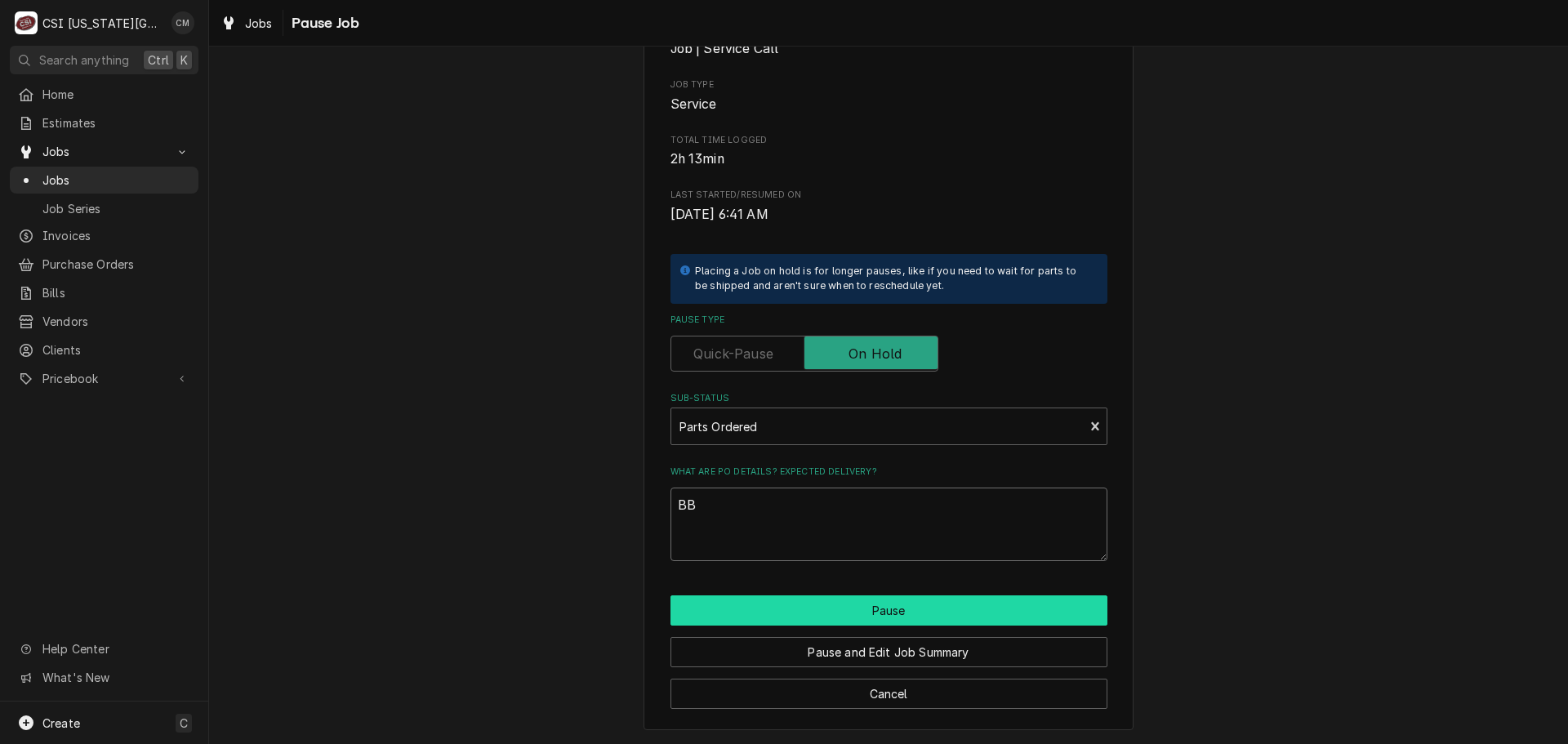
type textarea "BB"
click at [964, 615] on button "Pause" at bounding box center [888, 611] width 436 height 30
type textarea "x"
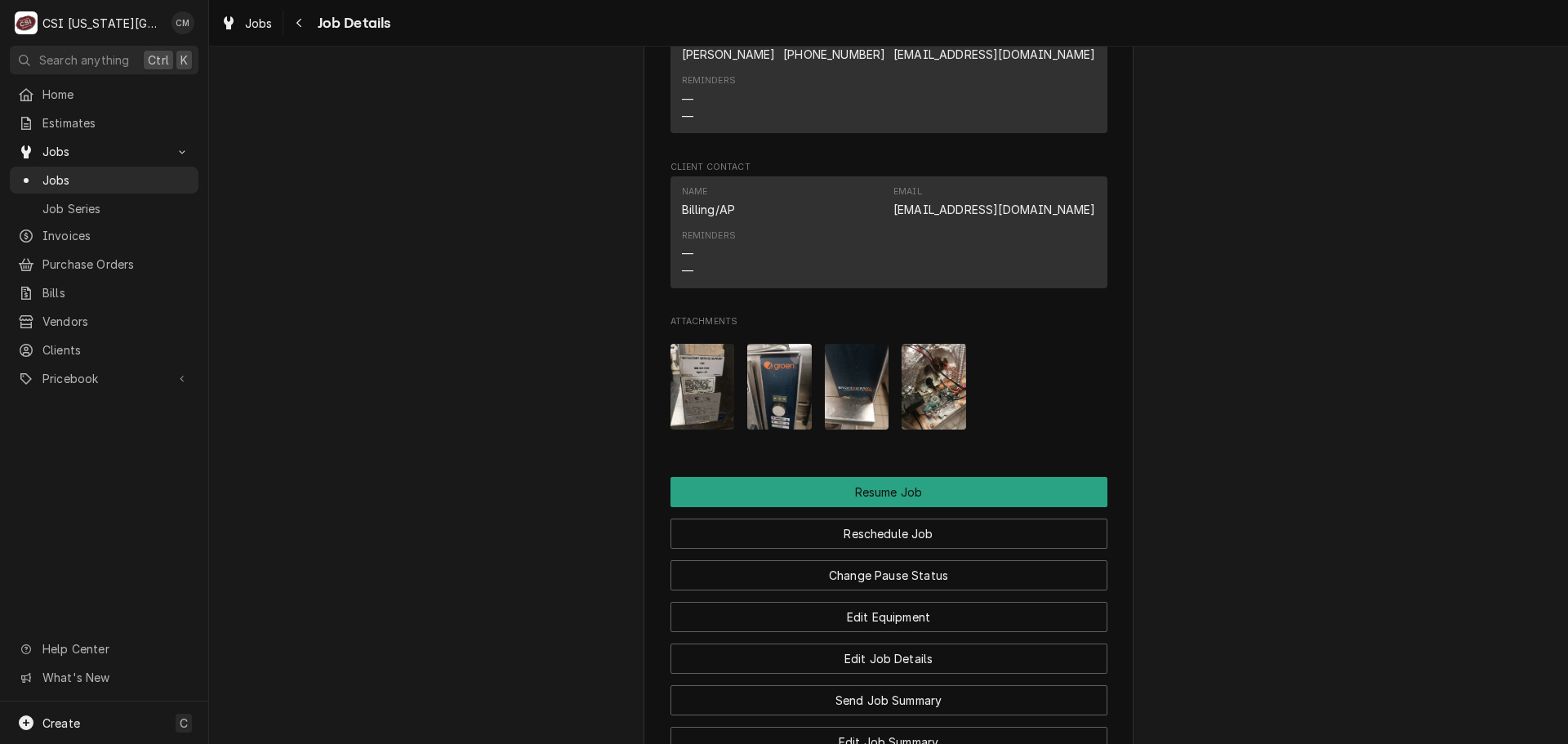
scroll to position [1633, 0]
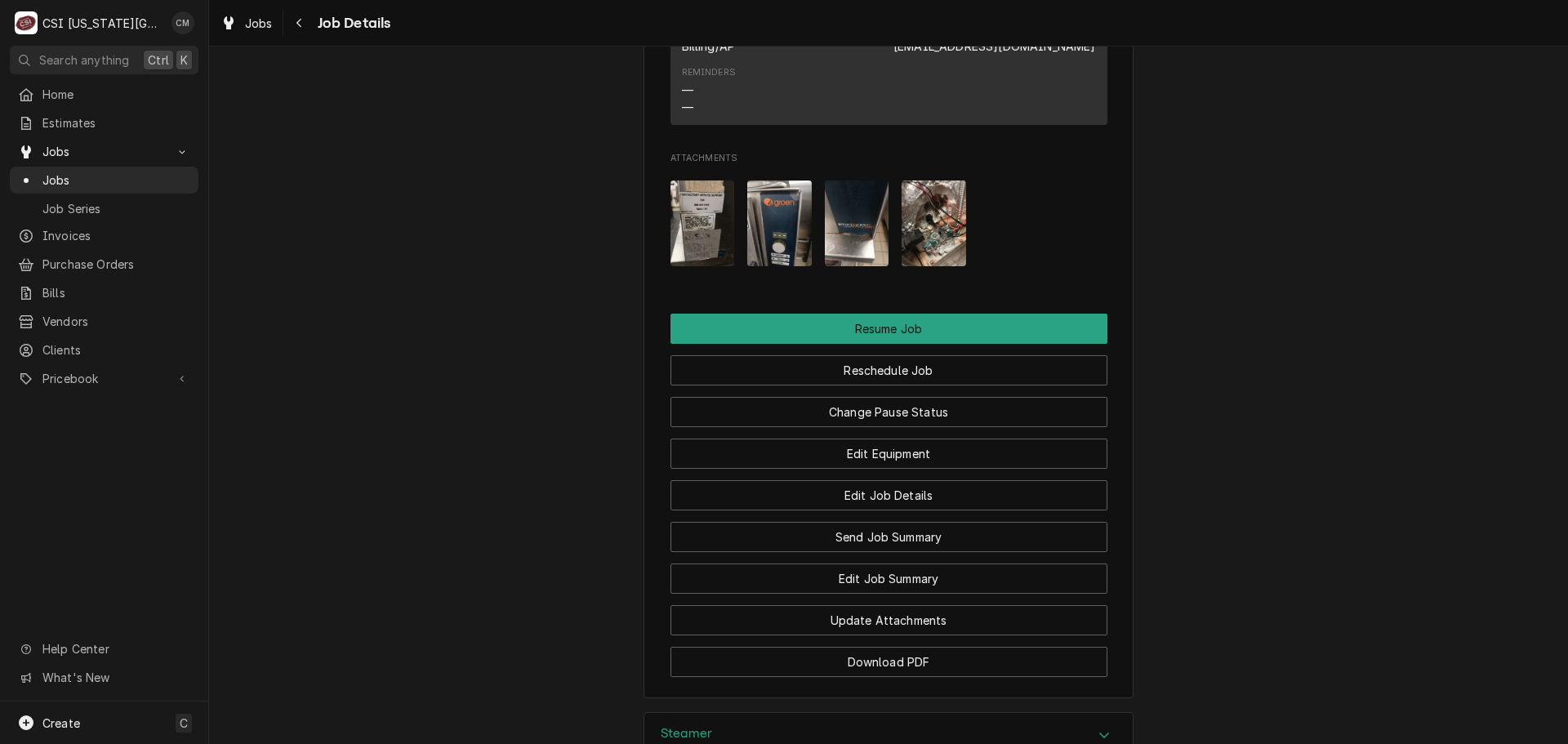
click at [921, 234] on img "Attachments" at bounding box center [934, 223] width 65 height 86
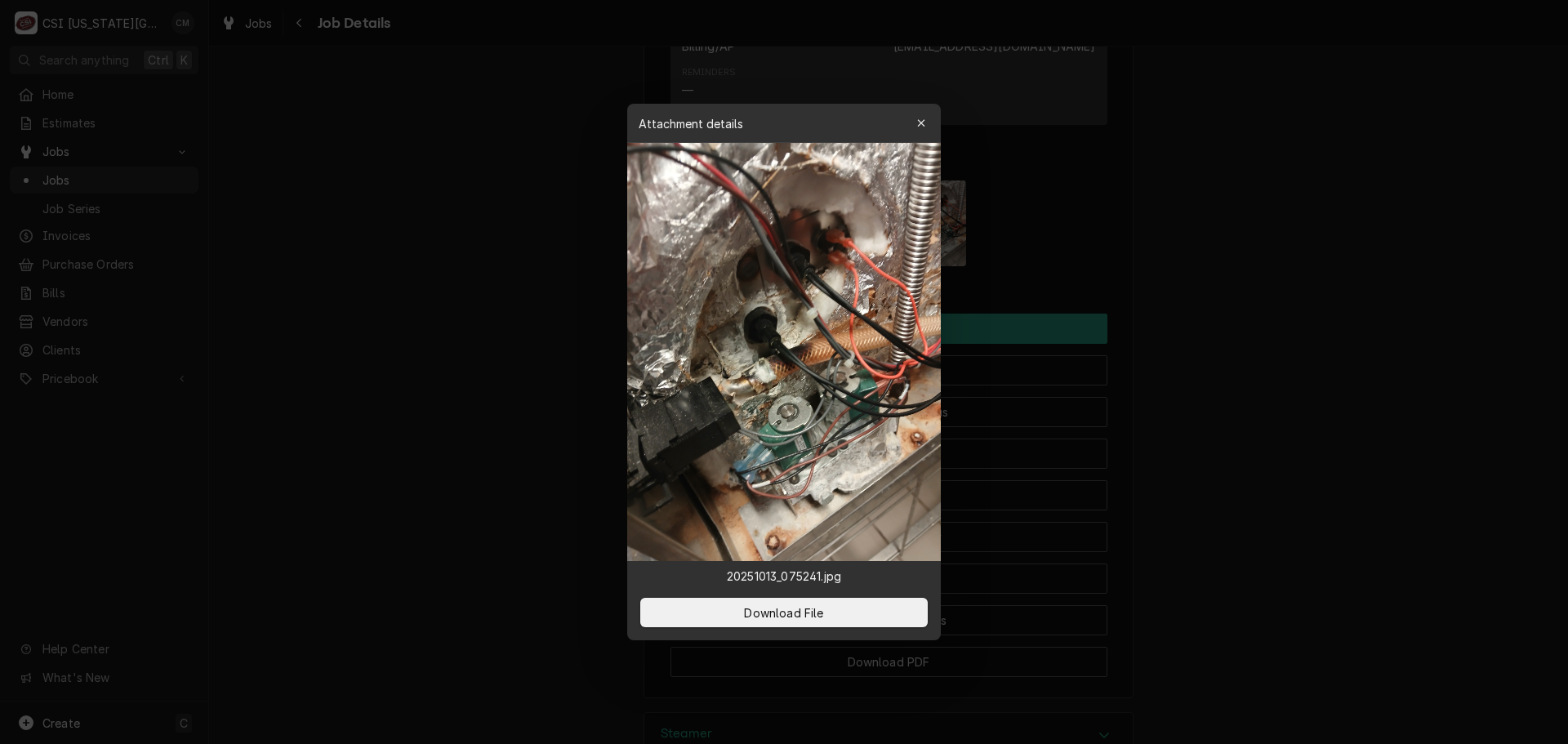
click at [522, 533] on div at bounding box center [784, 372] width 1568 height 744
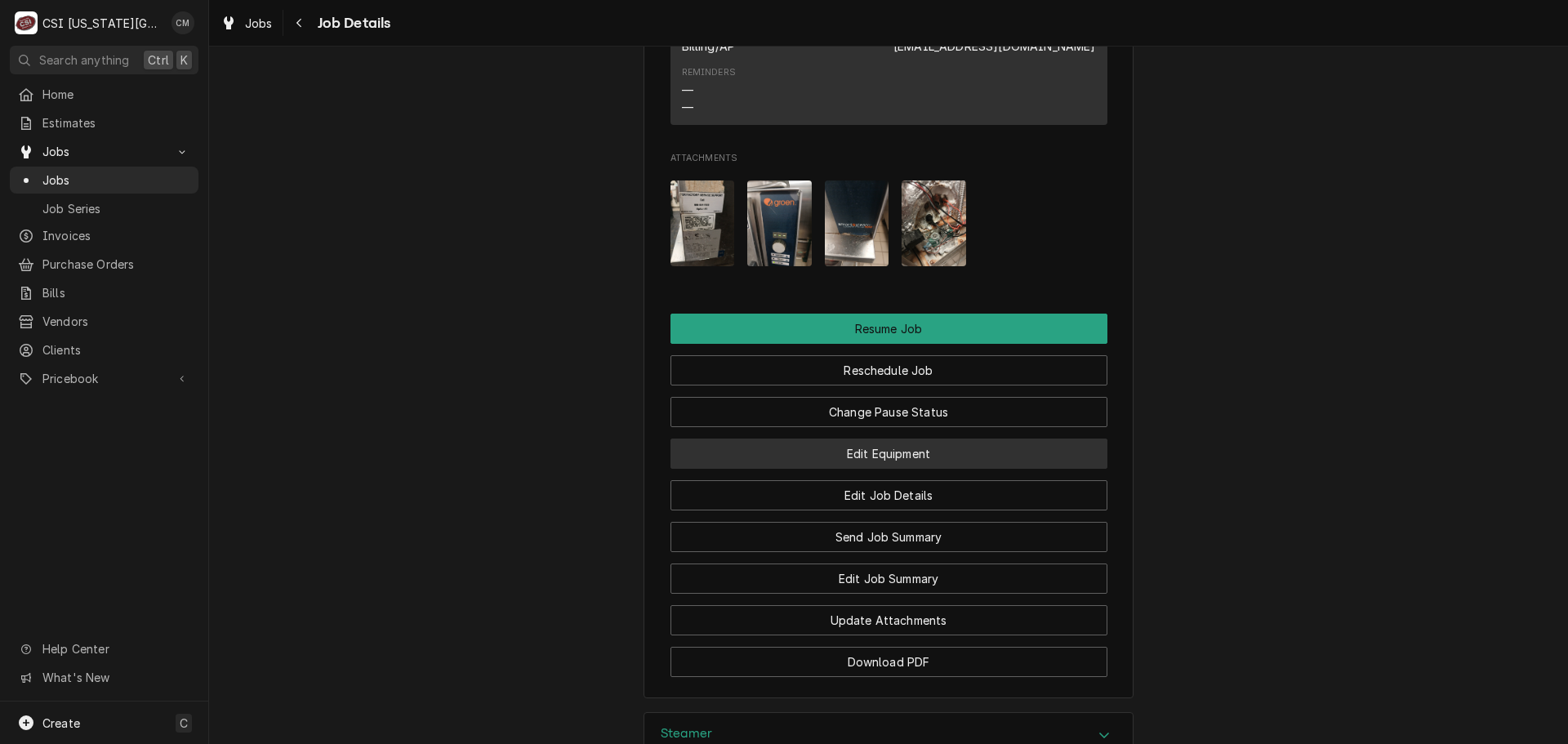
click at [937, 468] on button "Edit Equipment" at bounding box center [888, 454] width 436 height 30
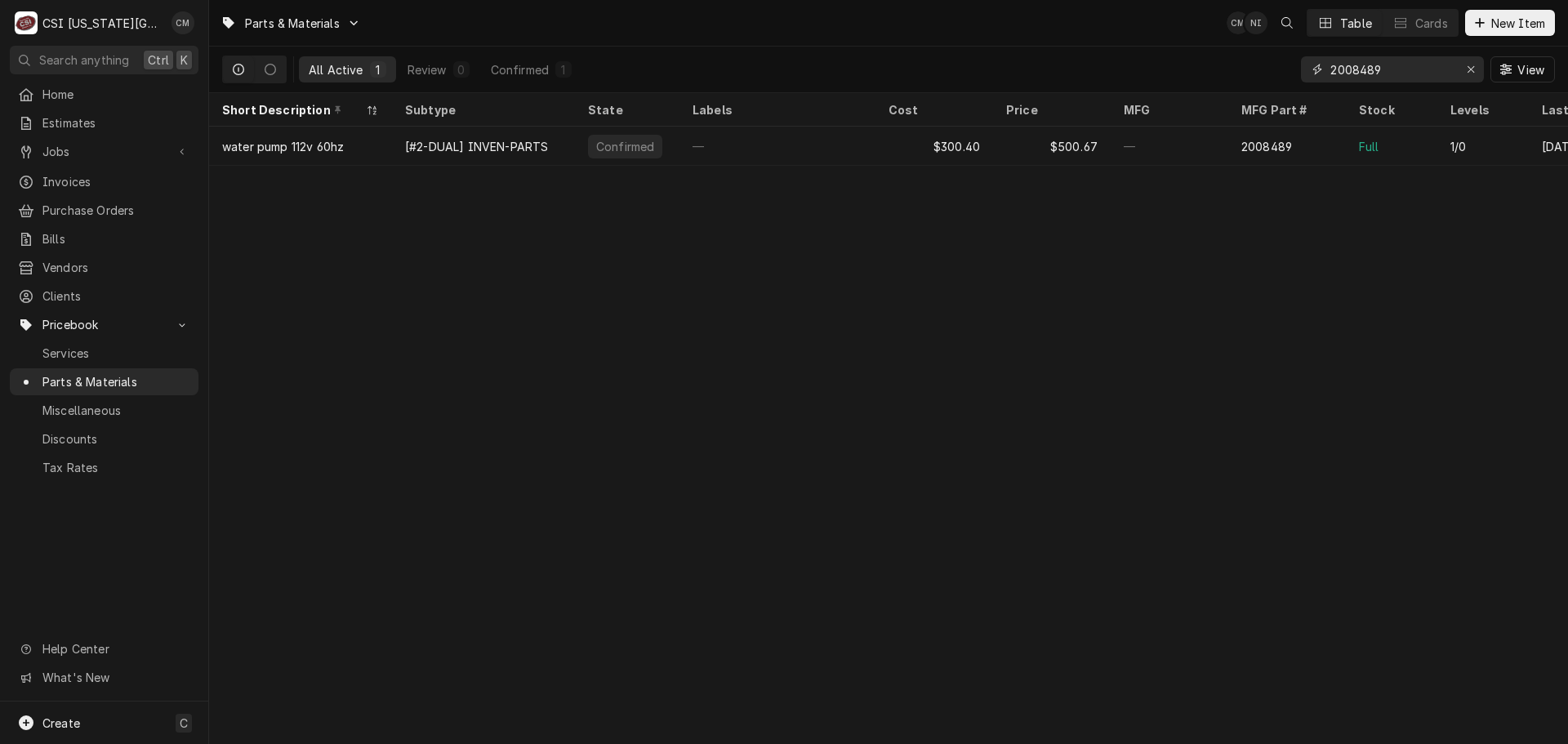
drag, startPoint x: 1382, startPoint y: 68, endPoint x: 1279, endPoint y: 67, distance: 103.0
click at [1279, 67] on div "All Active 1 Review 0 Confirmed 1 2008489 View" at bounding box center [888, 70] width 1332 height 46
paste input "145248"
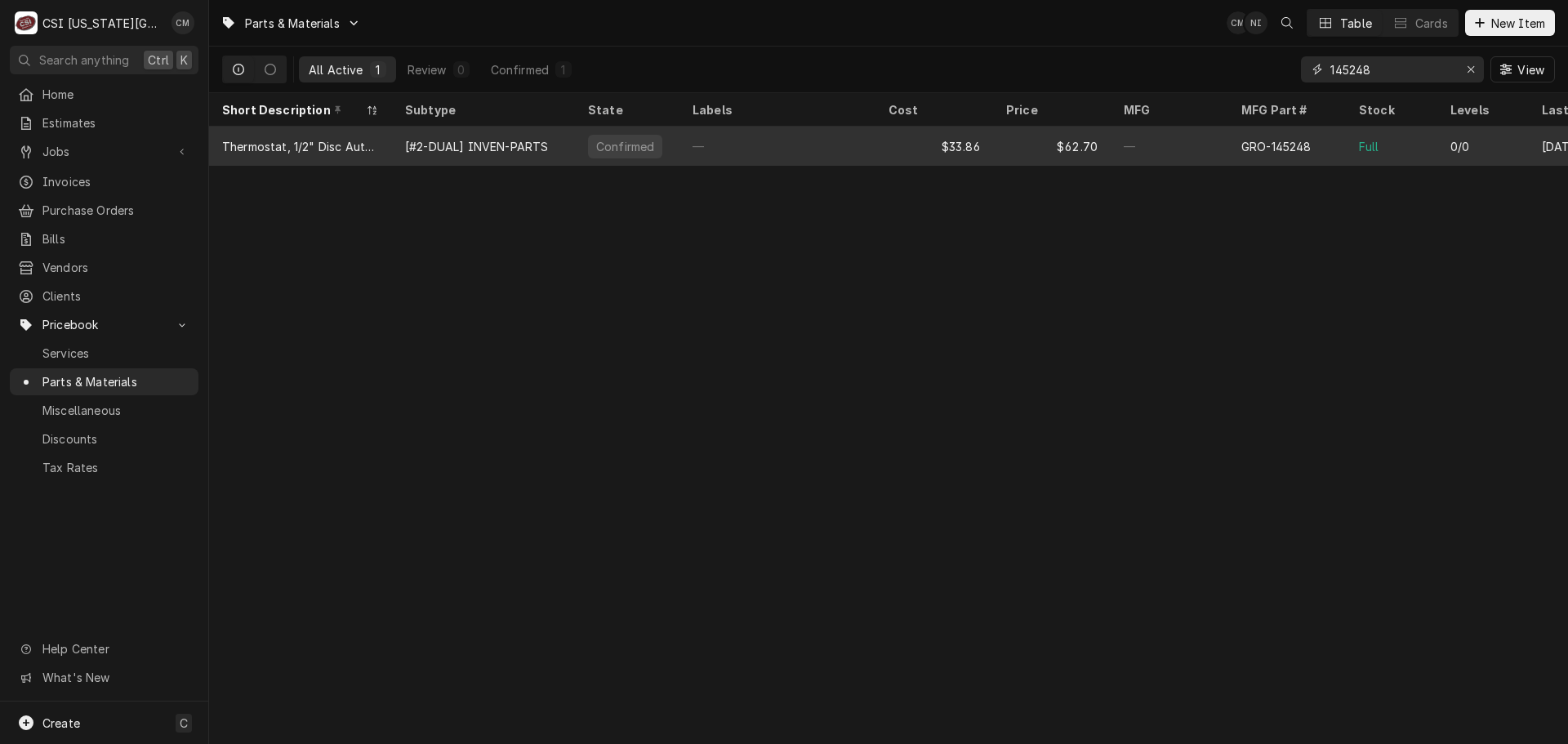
type input "145248"
click at [847, 139] on div "—" at bounding box center [777, 145] width 196 height 39
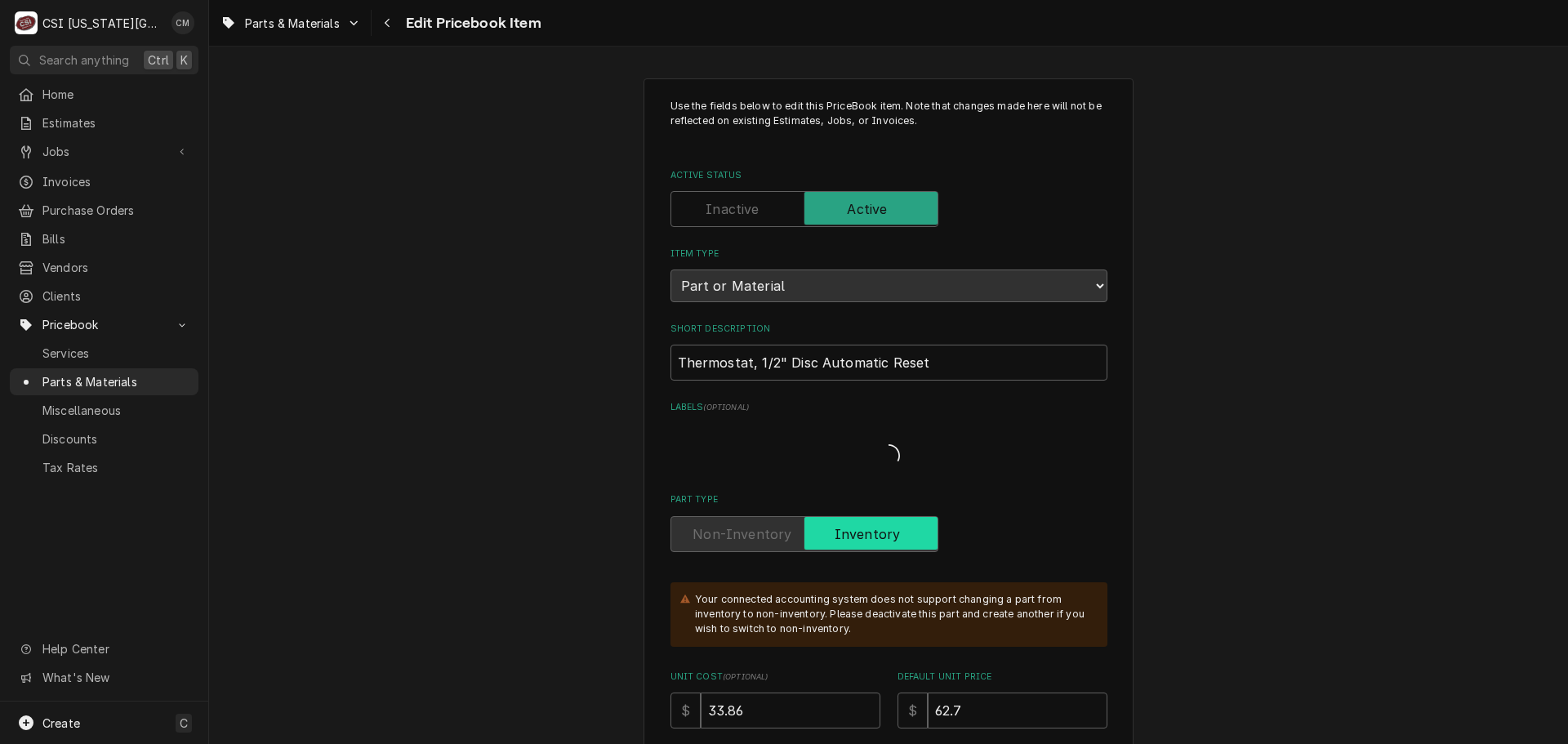
type textarea "x"
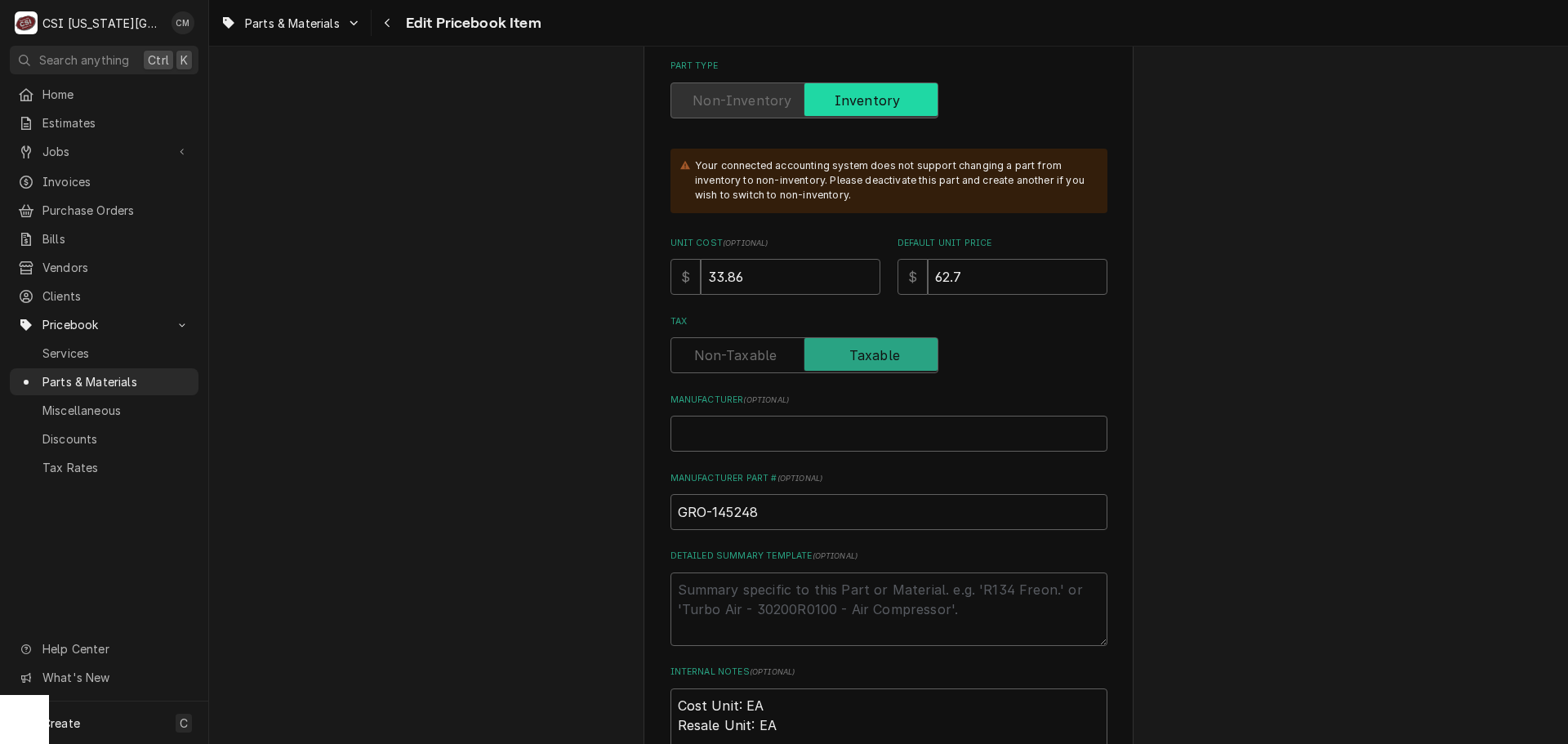
scroll to position [490, 0]
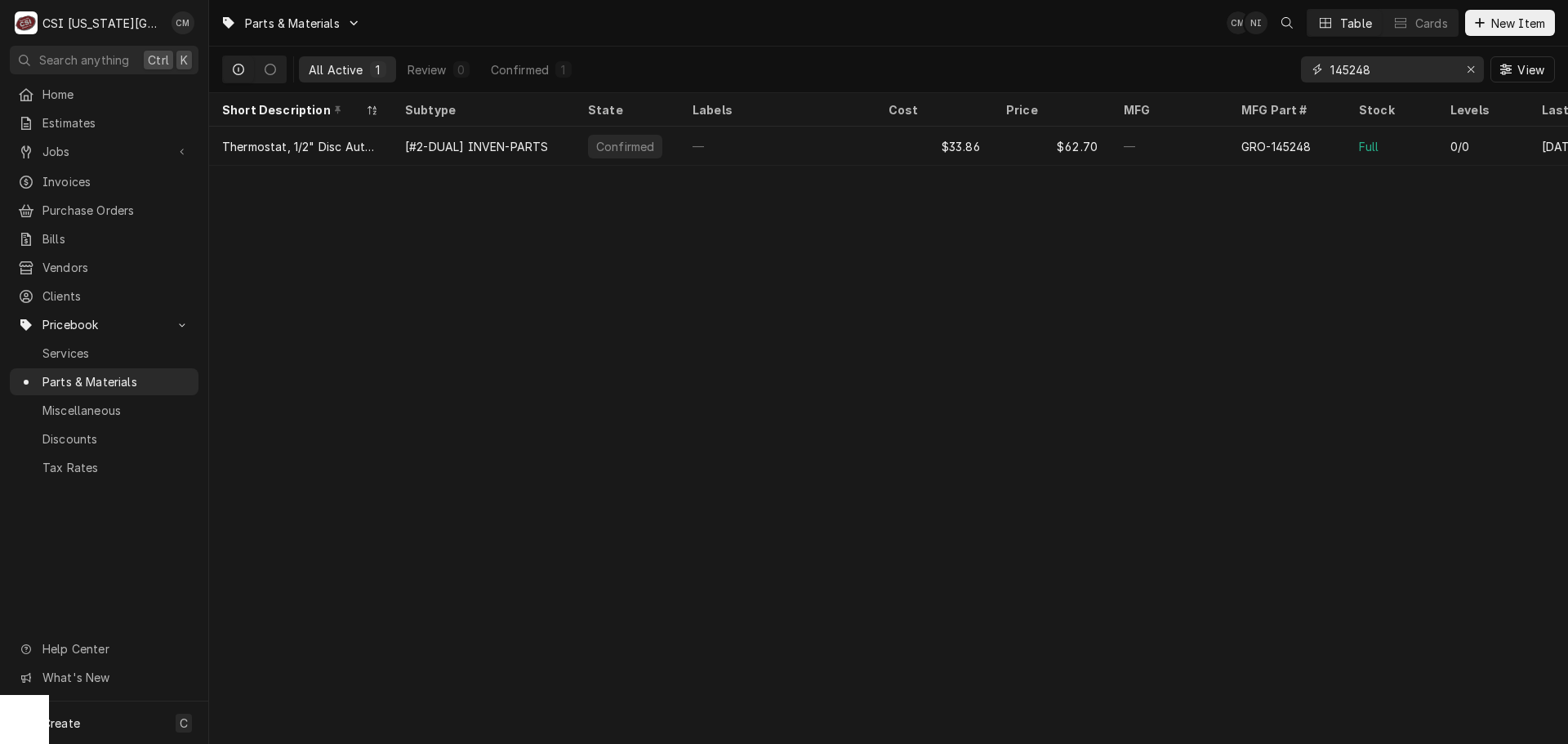
drag, startPoint x: 1382, startPoint y: 62, endPoint x: 1300, endPoint y: 63, distance: 82.0
click at [1301, 63] on div "145248" at bounding box center [1392, 70] width 183 height 26
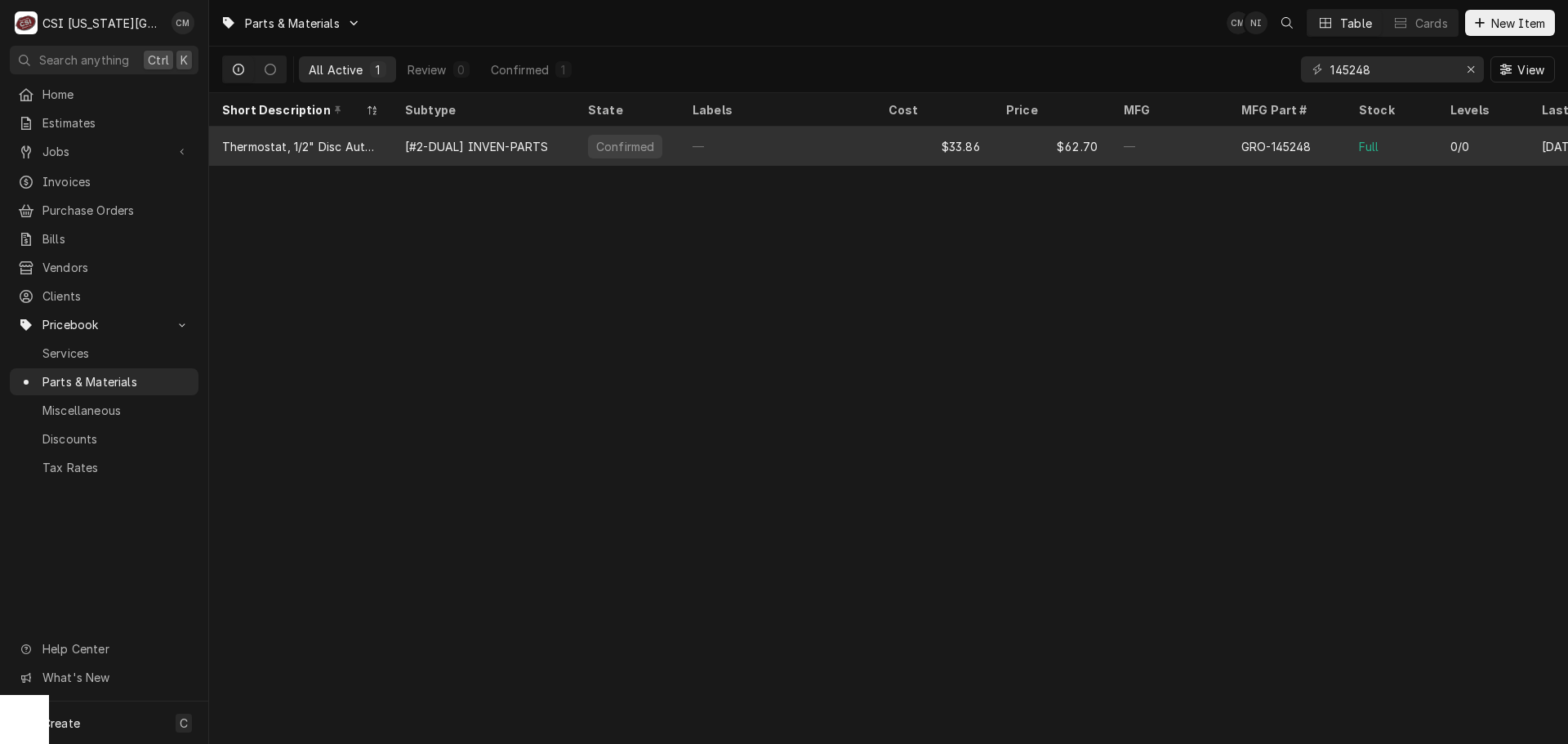
click at [875, 152] on div "—" at bounding box center [777, 145] width 196 height 39
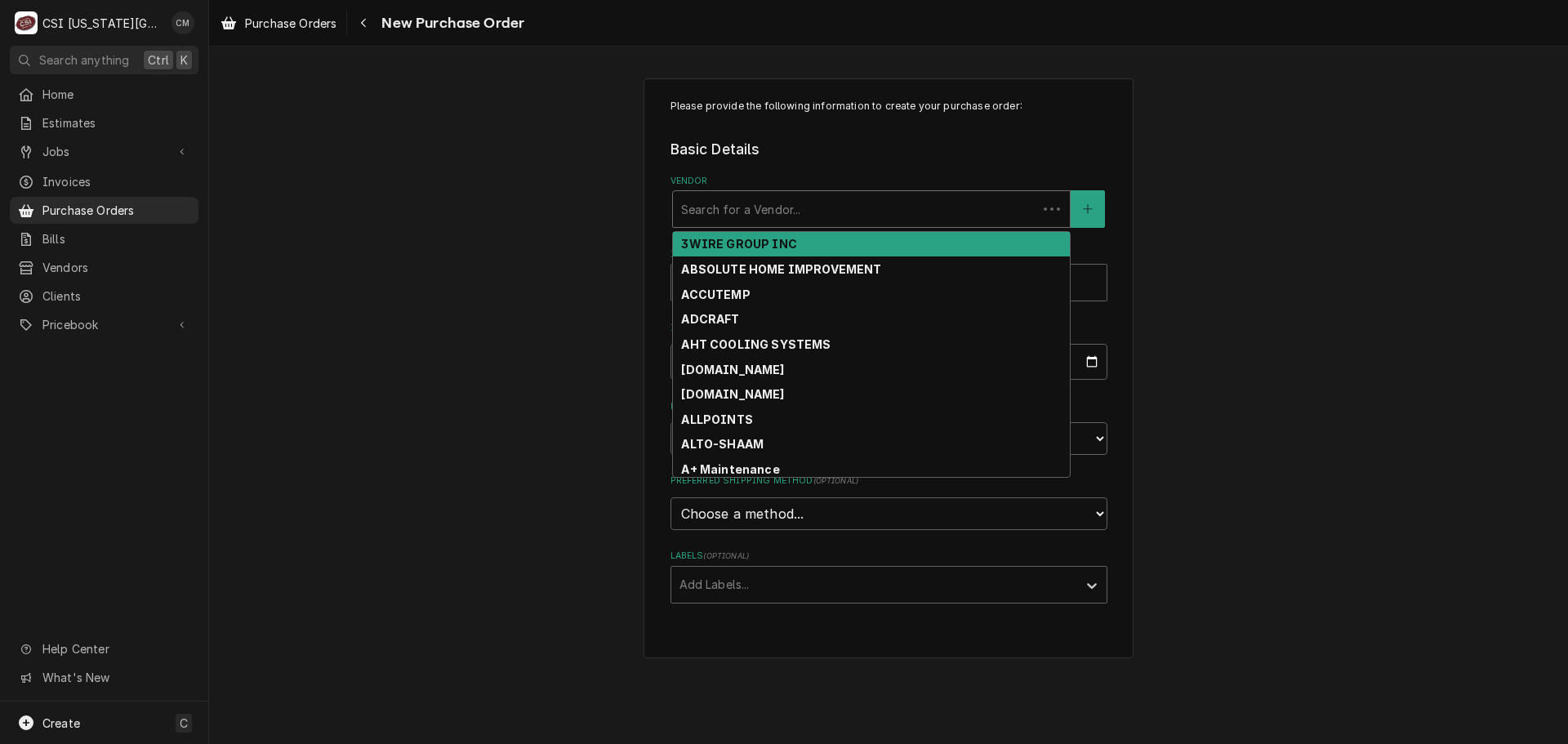
click at [771, 203] on div "Vendor" at bounding box center [855, 209] width 348 height 30
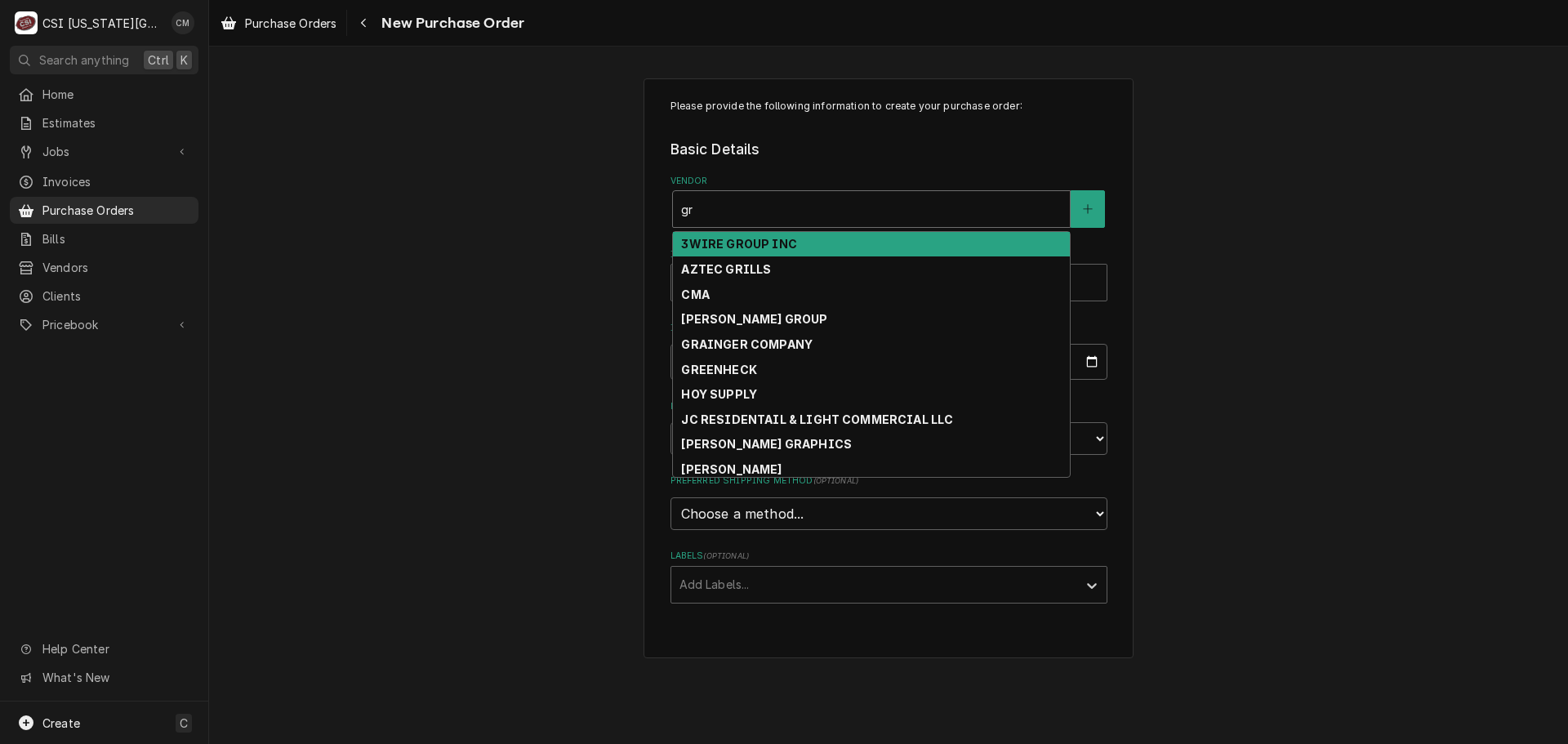
type input "g"
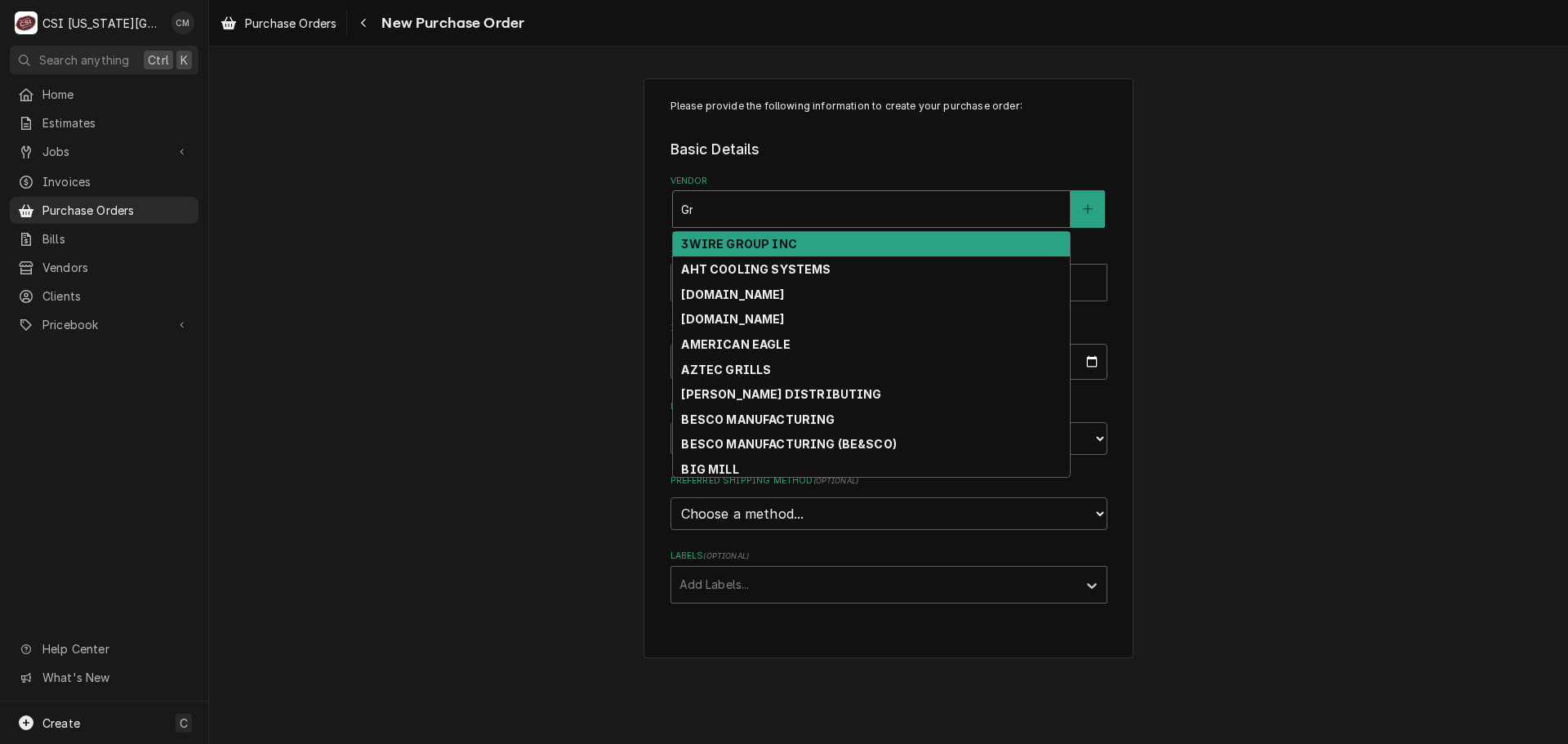
type input "G"
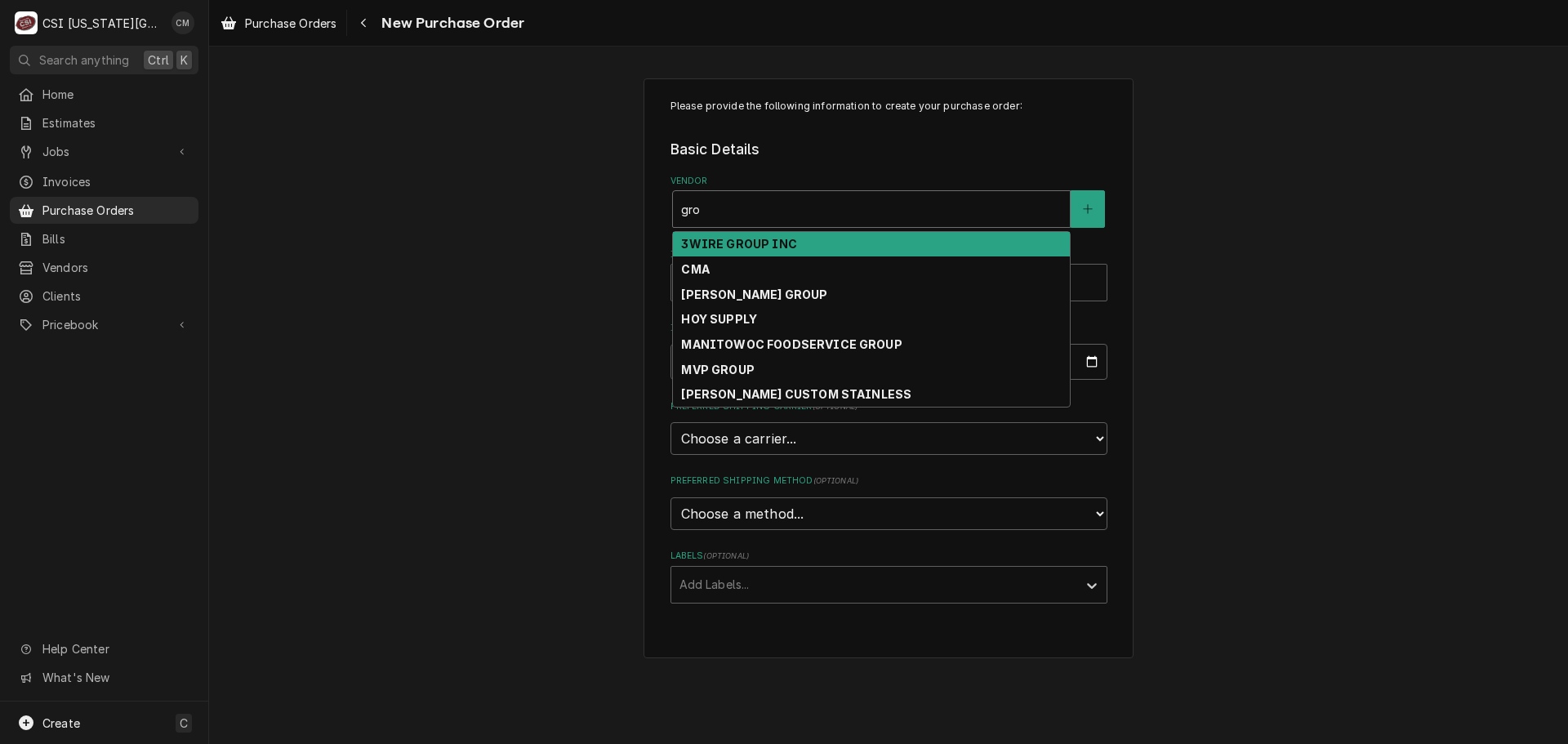
type input "gr"
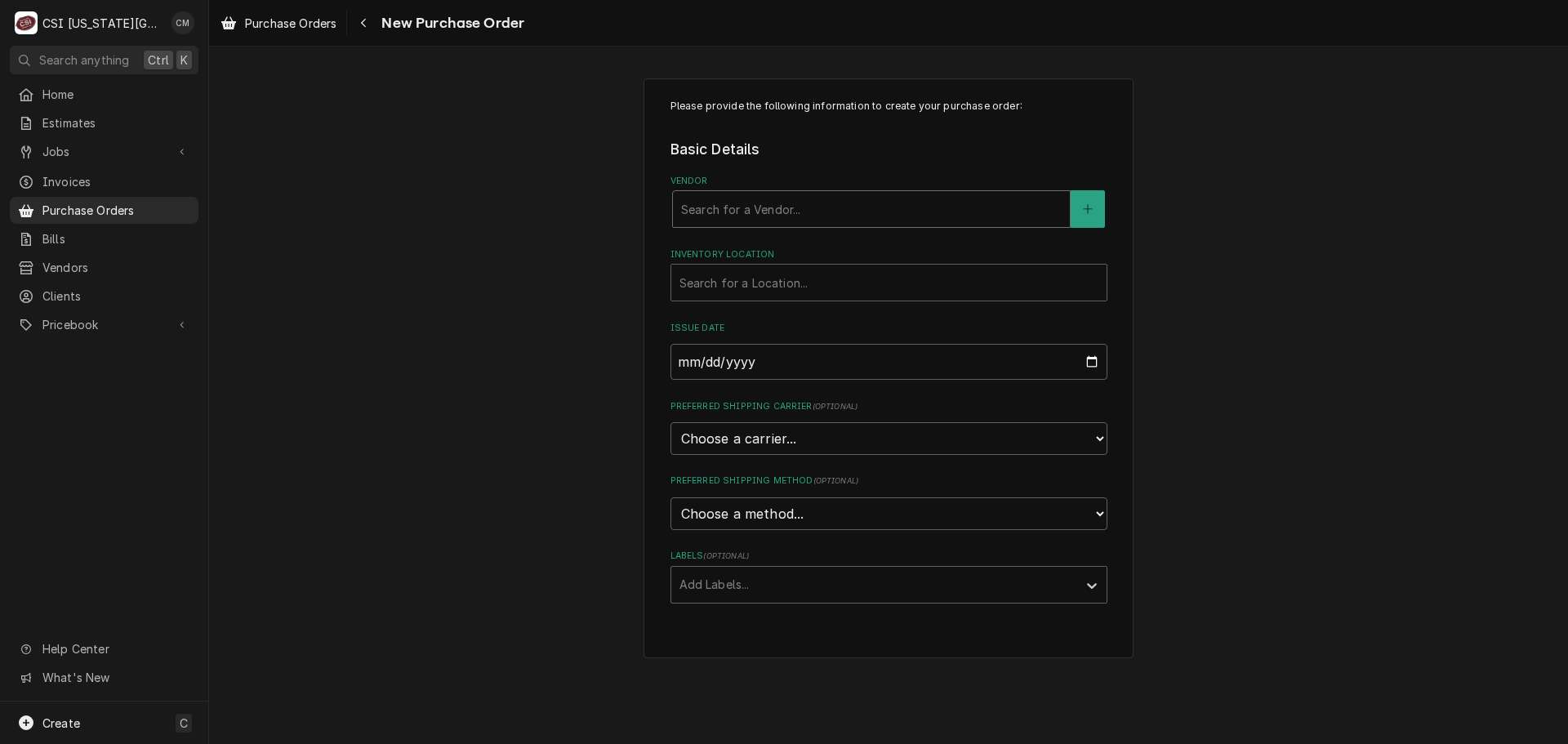
click at [820, 203] on div "Vendor" at bounding box center [871, 209] width 381 height 30
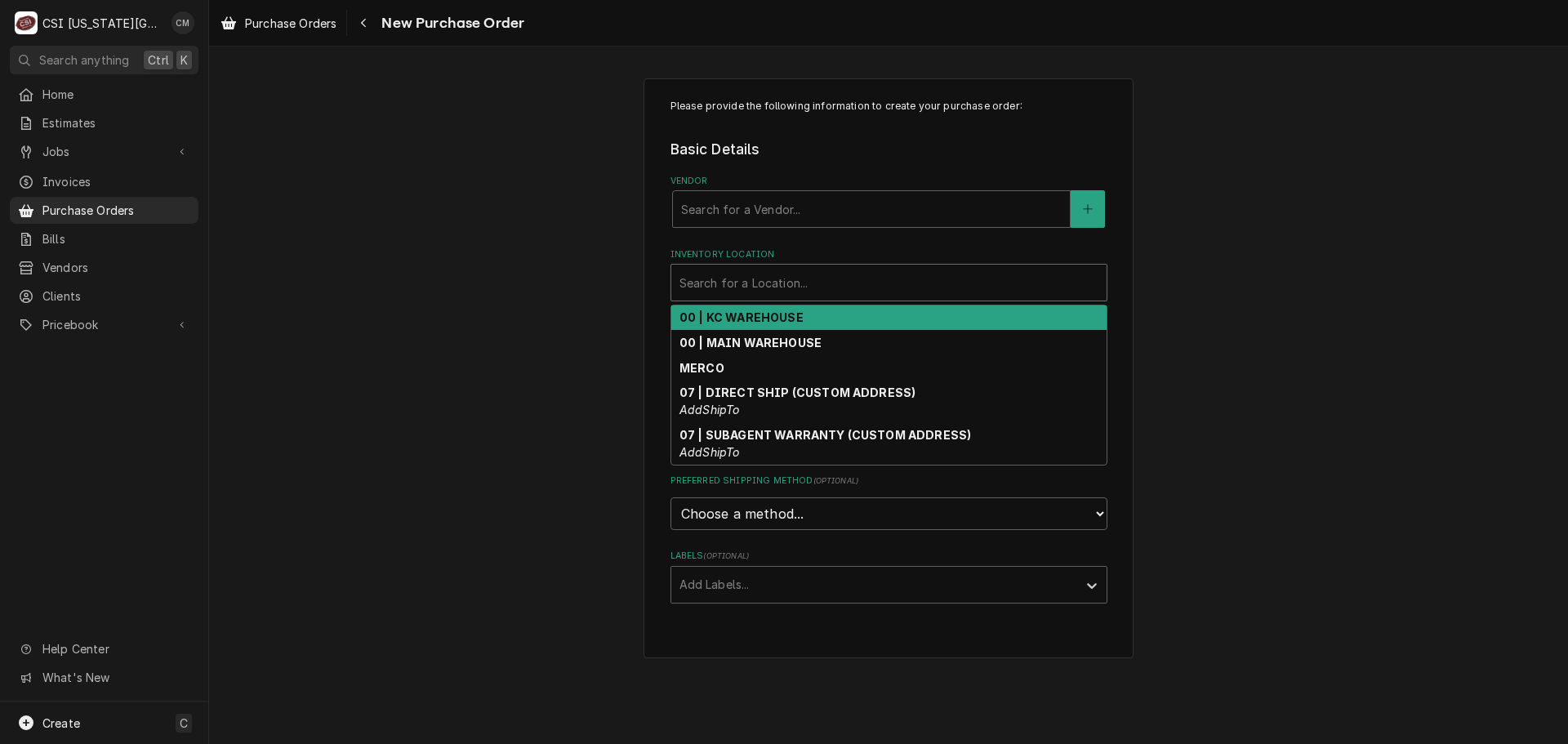
click at [915, 288] on div "Inventory Location" at bounding box center [888, 282] width 419 height 30
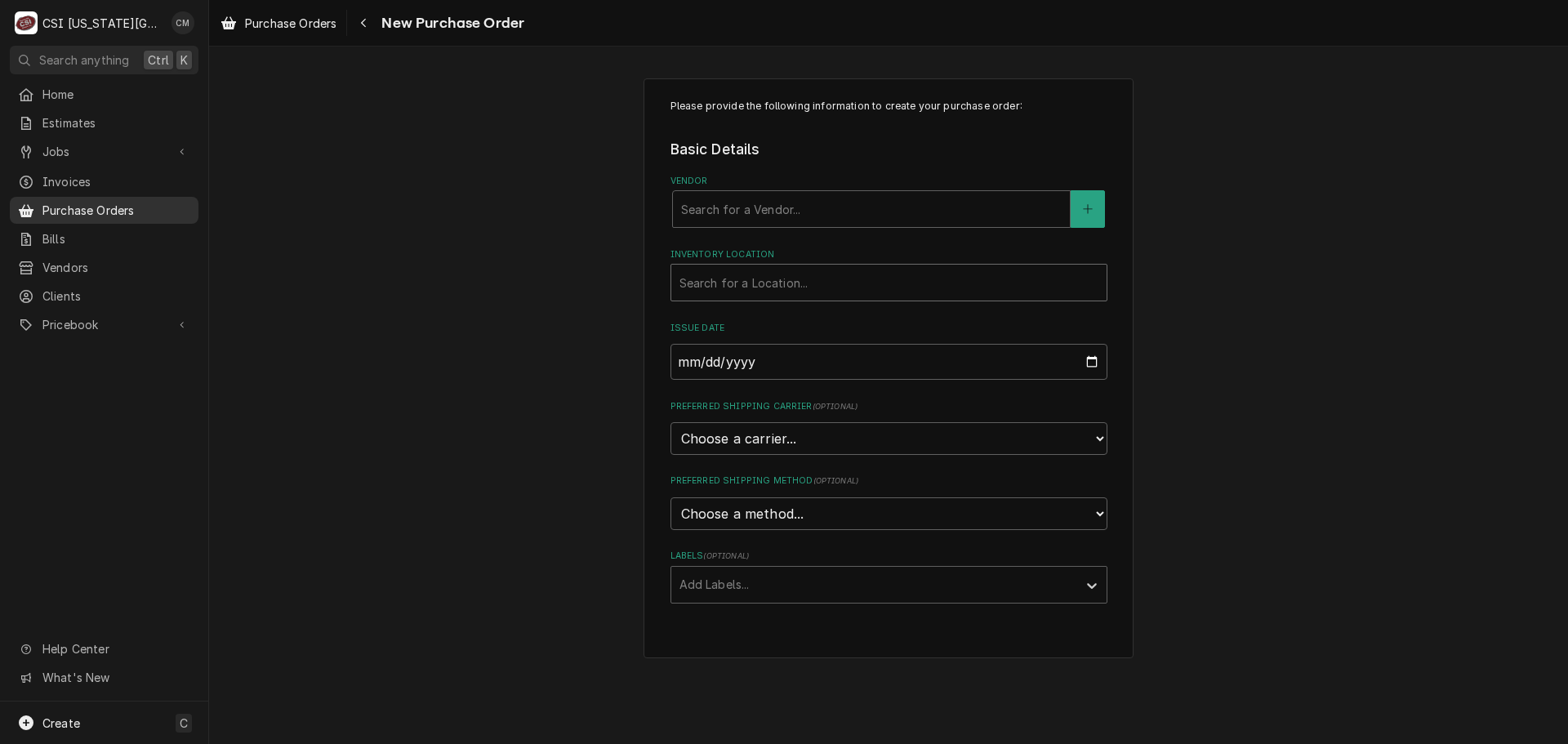
click at [117, 202] on span "Purchase Orders" at bounding box center [116, 210] width 148 height 17
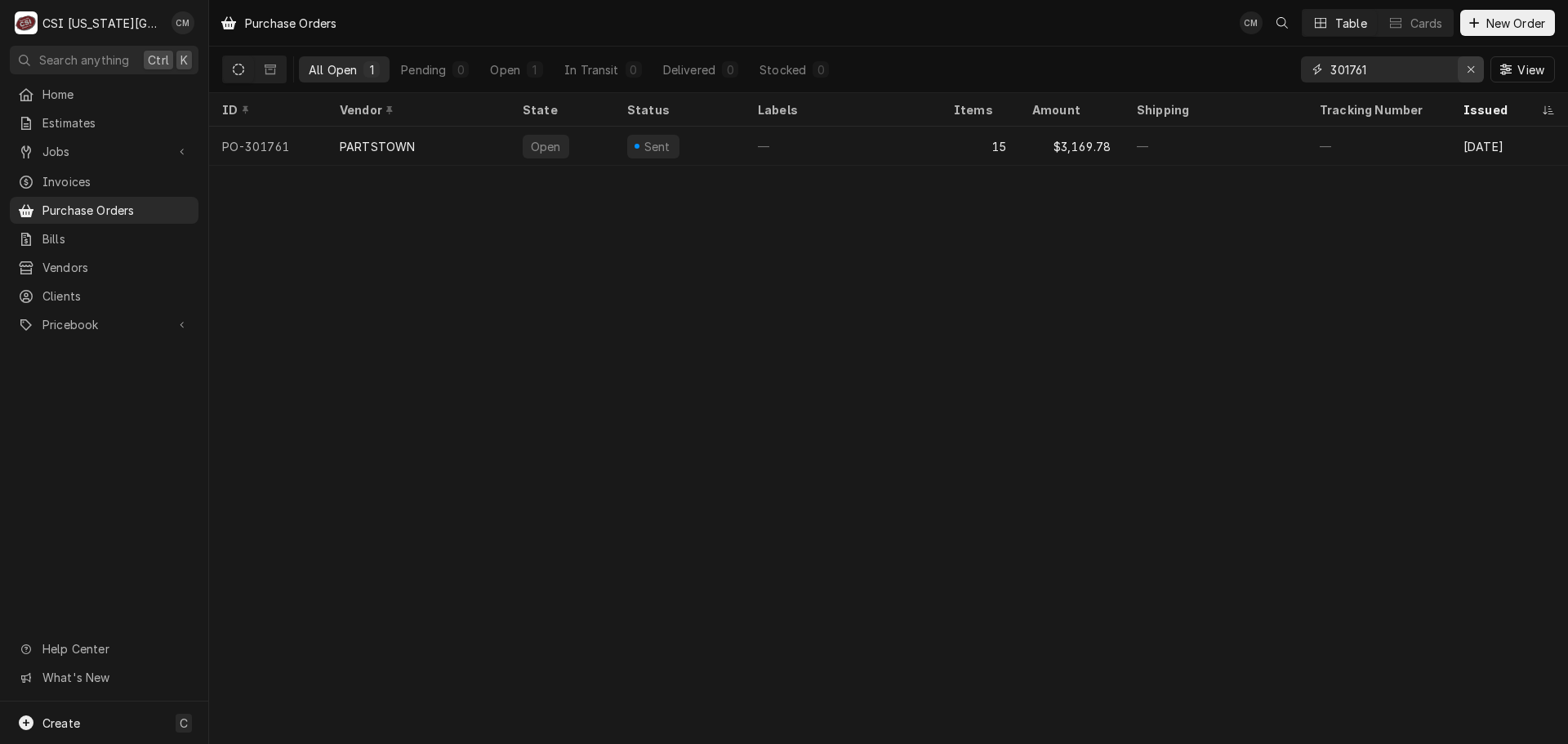
click at [1470, 69] on icon "Erase input" at bounding box center [1471, 69] width 9 height 11
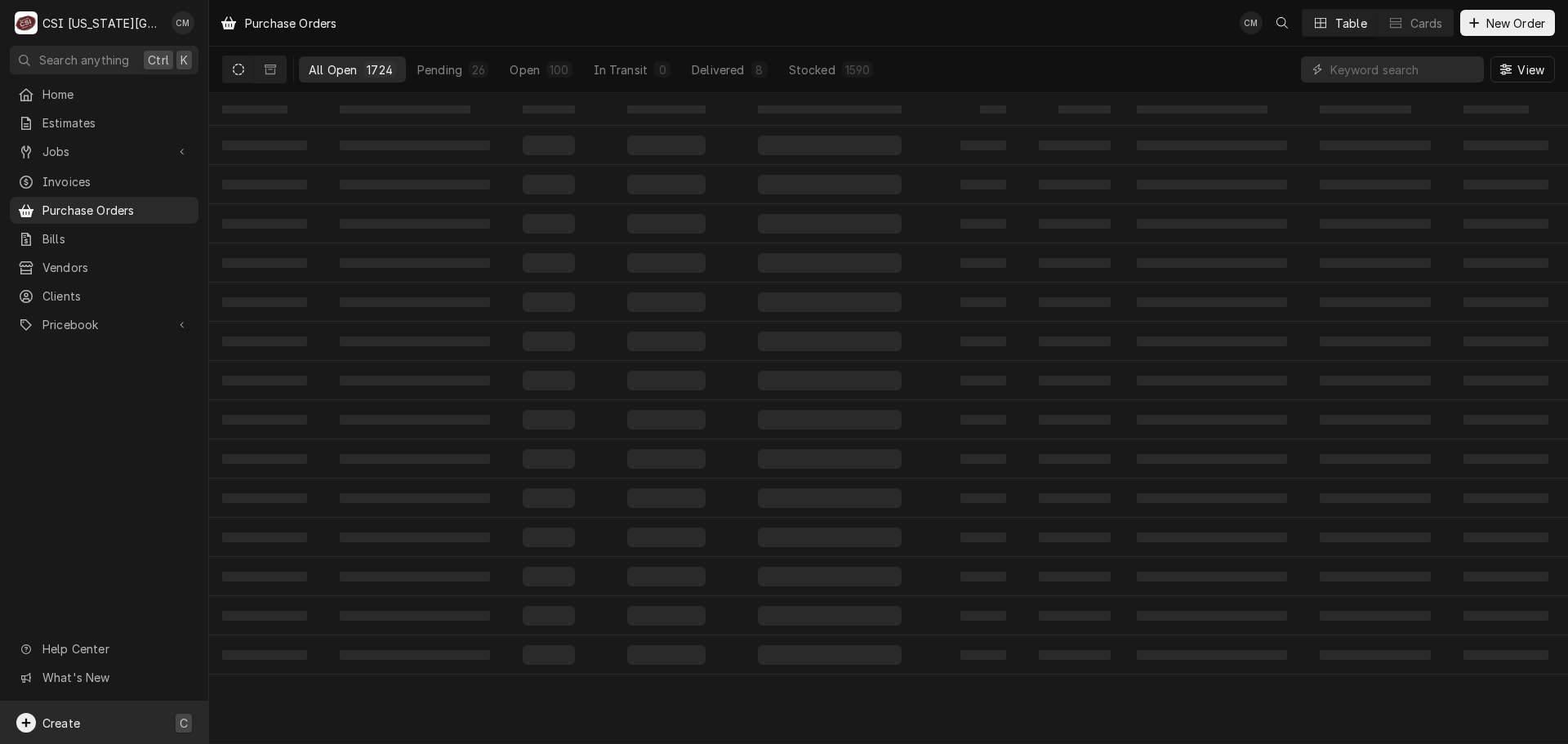
click at [79, 719] on span "Create" at bounding box center [62, 723] width 38 height 14
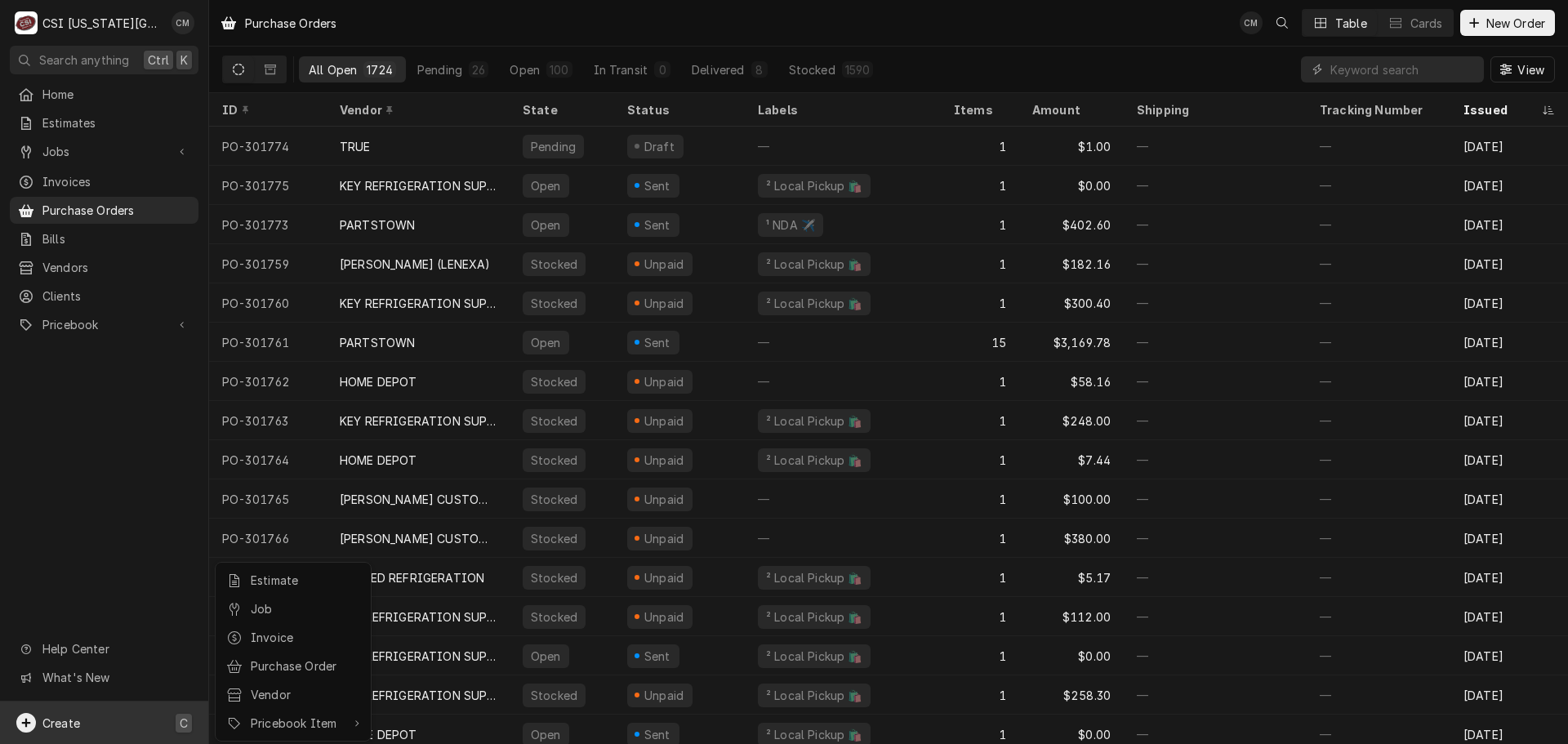
click at [116, 729] on html "C CSI Kansas City CM Search anything Ctrl K Home Estimates Jobs Jobs Job Series…" at bounding box center [784, 372] width 1568 height 744
click at [111, 724] on div "Create C" at bounding box center [103, 722] width 208 height 43
click at [282, 661] on div "Purchase Order" at bounding box center [305, 665] width 109 height 17
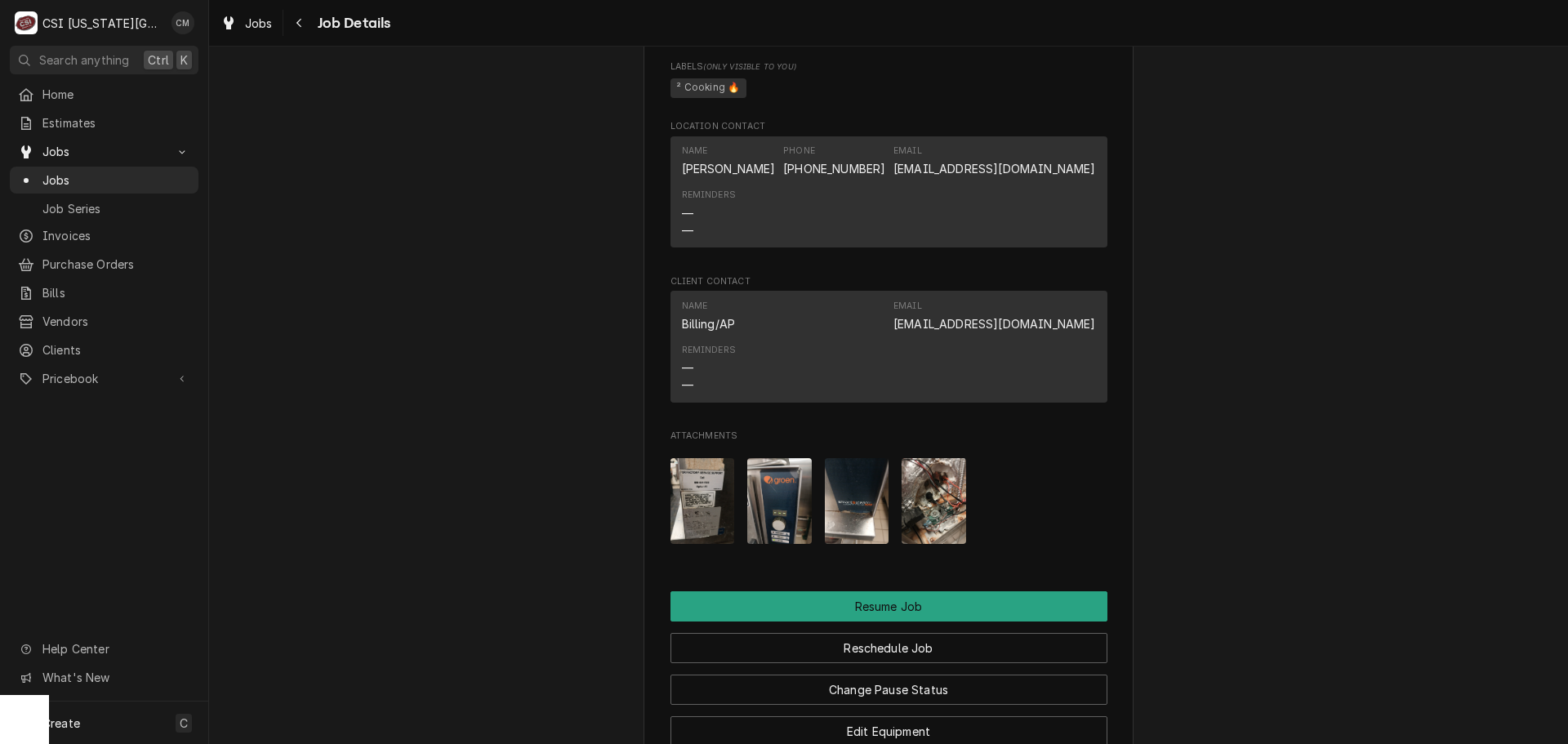
scroll to position [1633, 0]
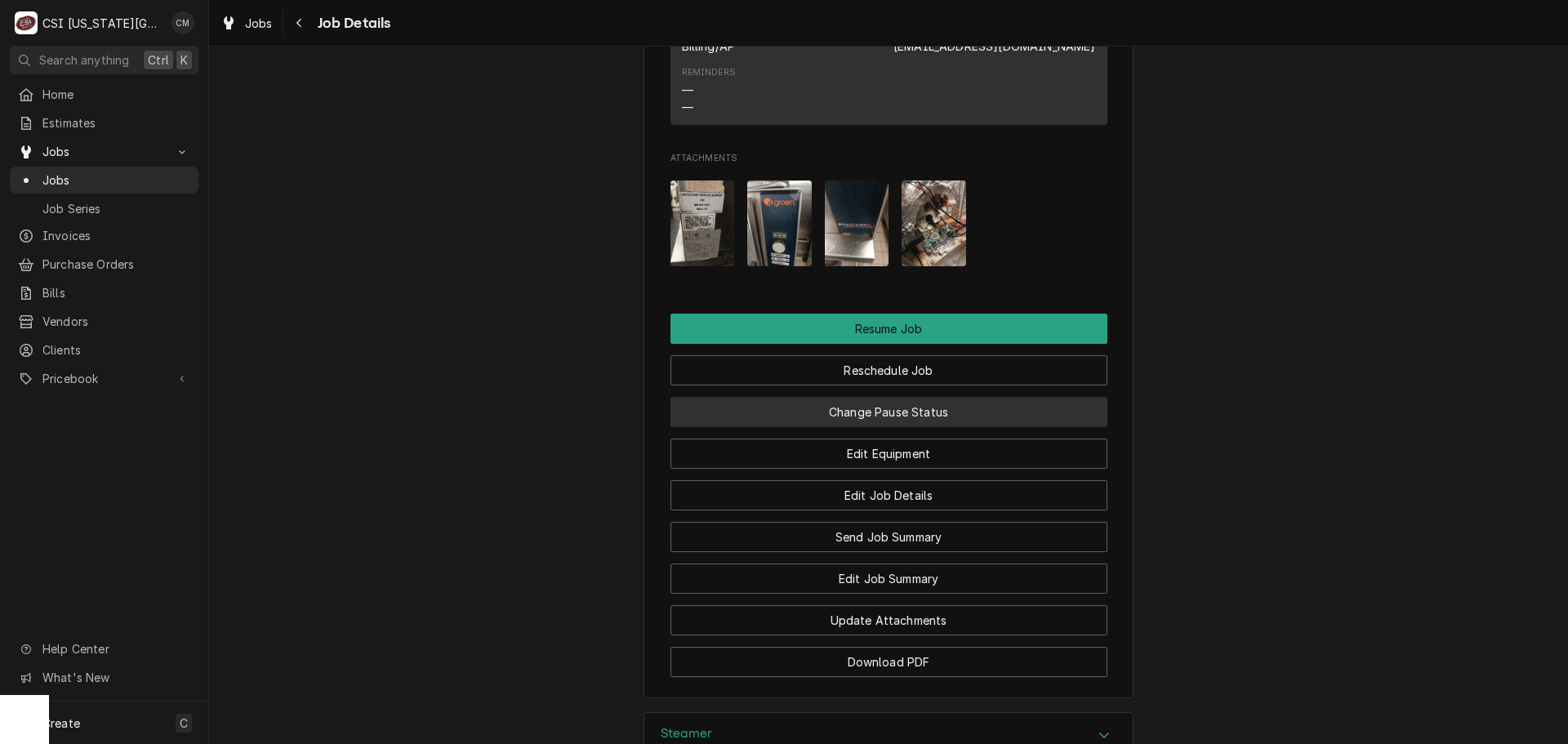
click at [958, 427] on button "Change Pause Status" at bounding box center [888, 412] width 436 height 30
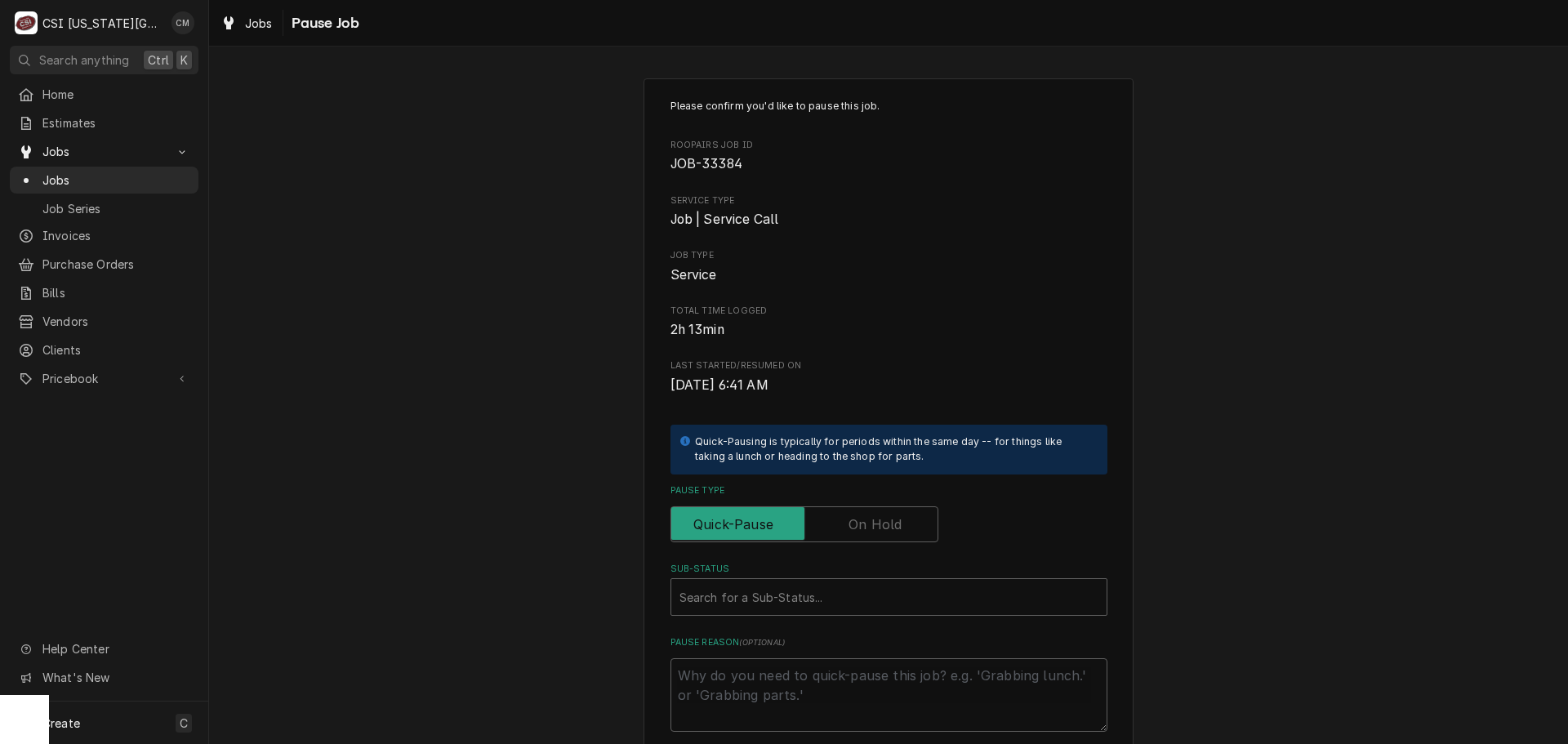
click at [864, 528] on label "Pause Type" at bounding box center [803, 524] width 267 height 36
click at [864, 528] on input "Pause Type" at bounding box center [804, 524] width 254 height 36
checkbox input "true"
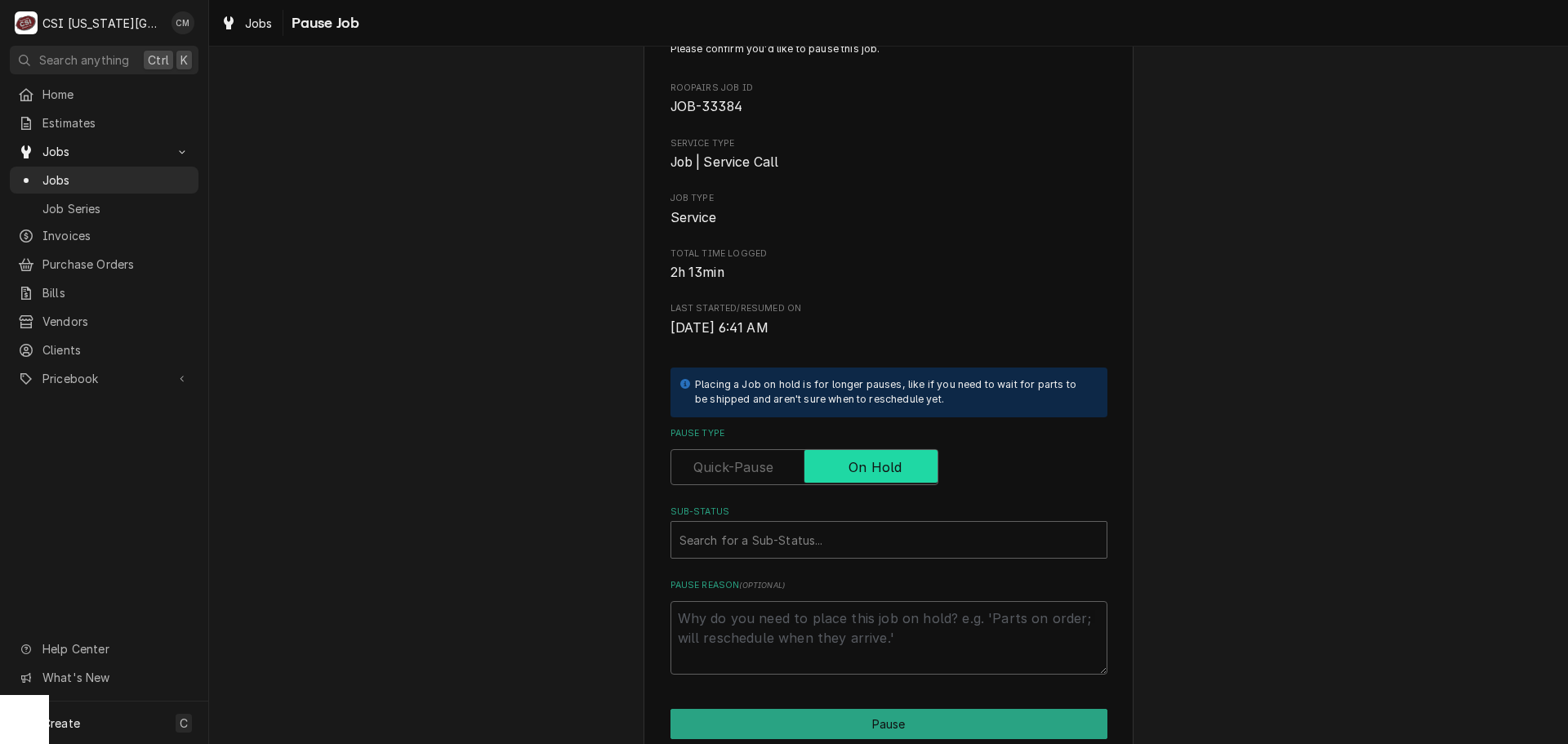
scroll to position [163, 0]
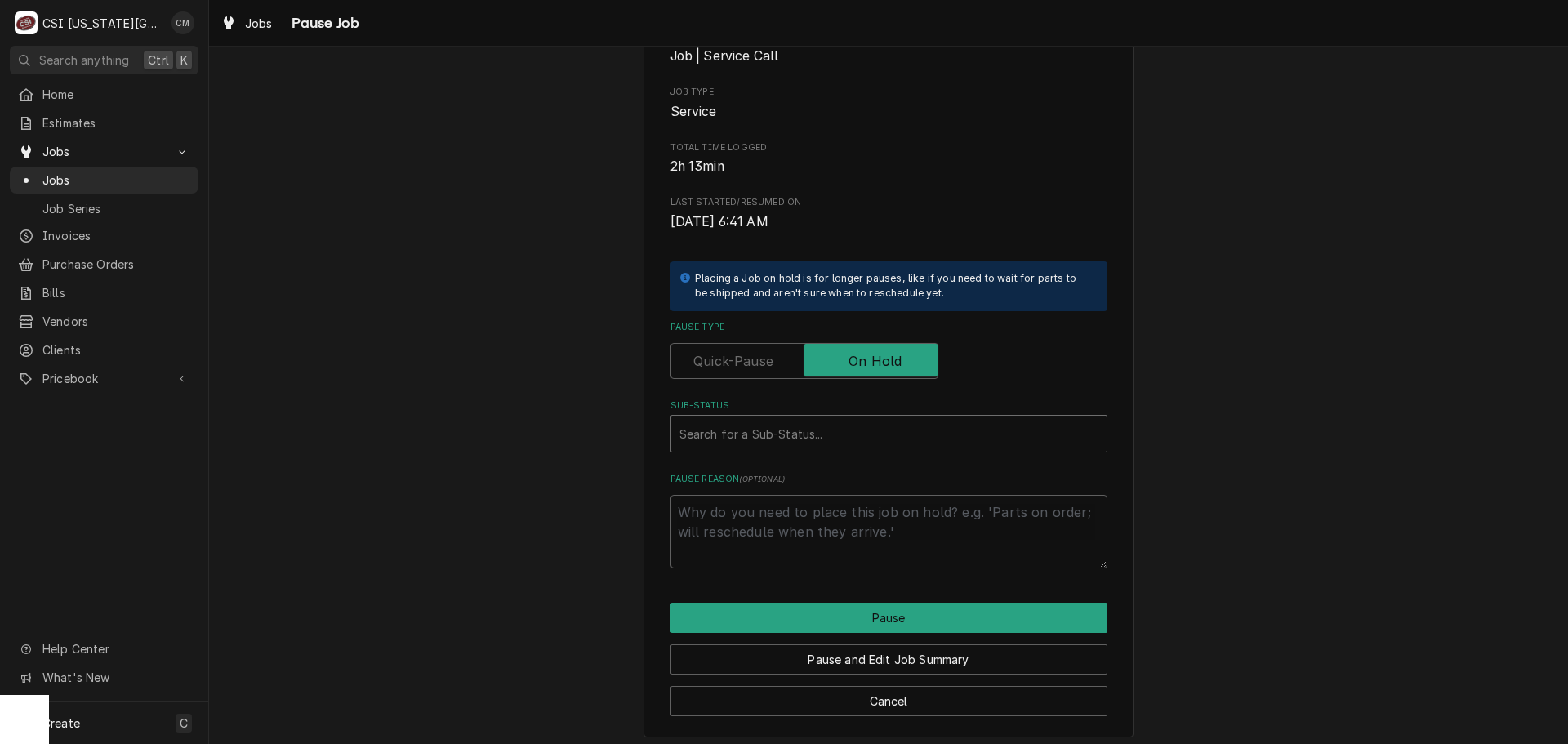
click at [881, 433] on div "Sub-Status" at bounding box center [888, 434] width 419 height 30
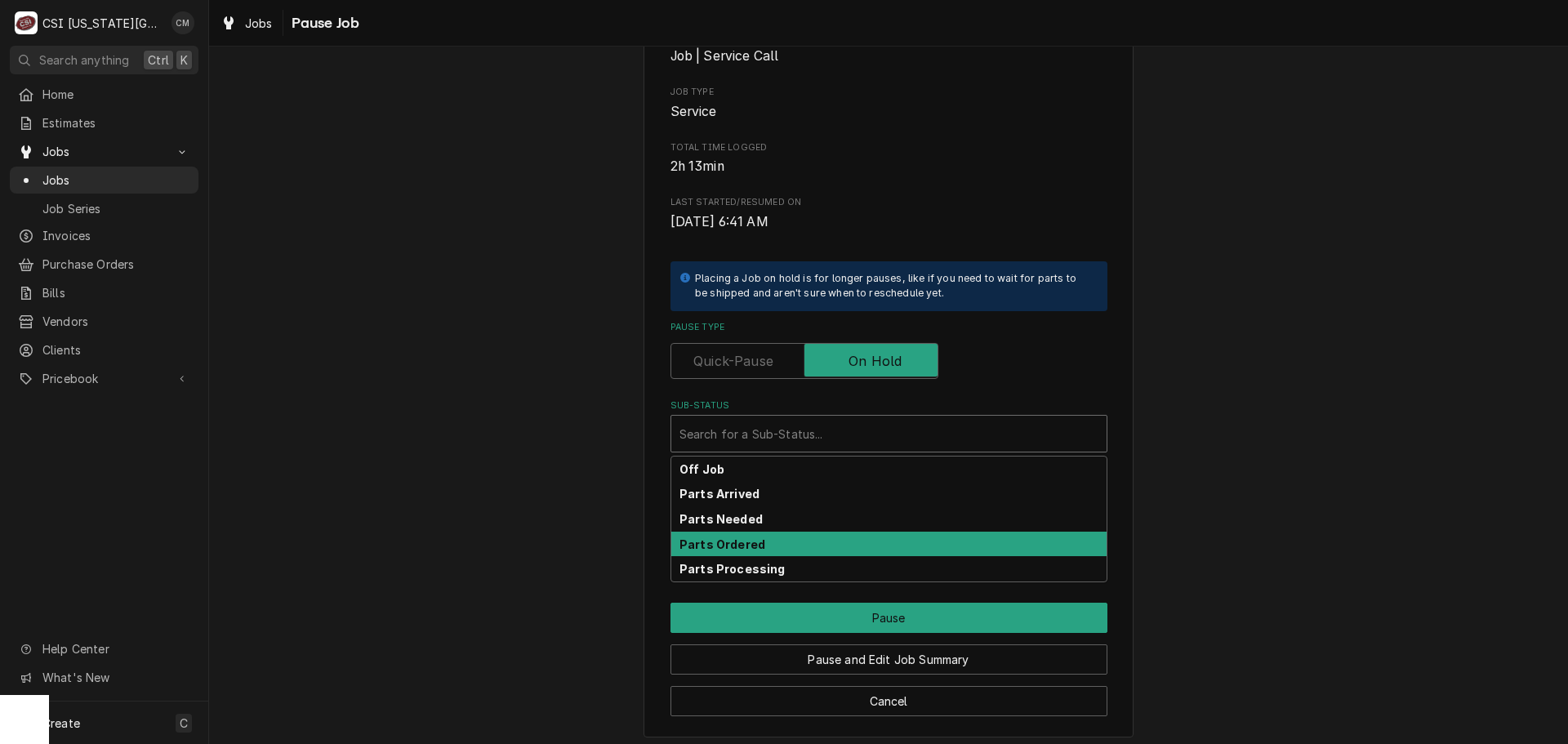
click at [847, 549] on div "Parts Ordered" at bounding box center [889, 544] width 436 height 25
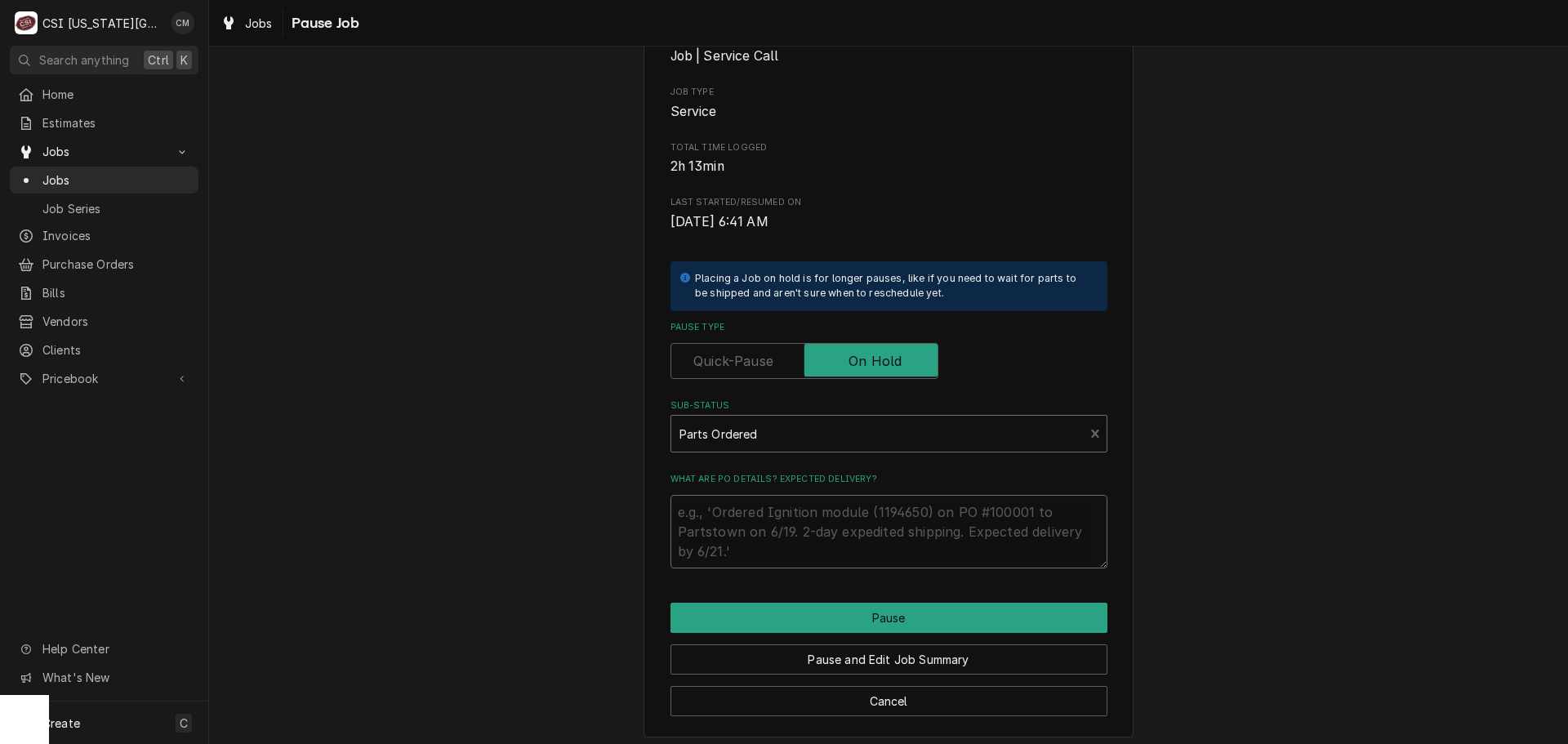
click at [908, 528] on textarea "What are PO details? Expected delivery?" at bounding box center [888, 532] width 436 height 74
paste textarea "145248"
type textarea "x"
type textarea "145248"
drag, startPoint x: 869, startPoint y: 528, endPoint x: 650, endPoint y: 505, distance: 220.2
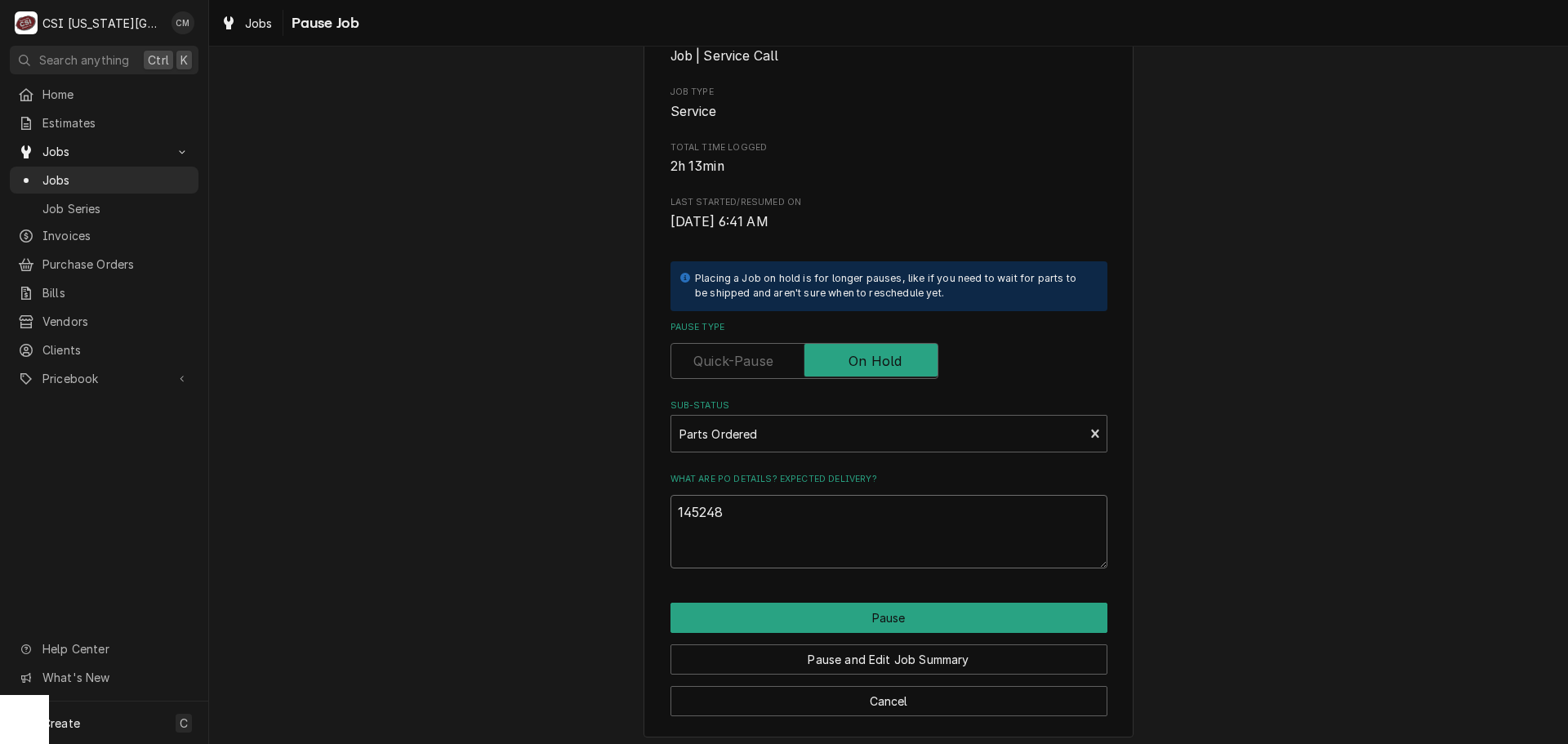
click at [650, 505] on div "Please confirm you'd like to pause this job. Roopairs Job ID JOB-33384 Service …" at bounding box center [888, 326] width 490 height 823
type textarea "x"
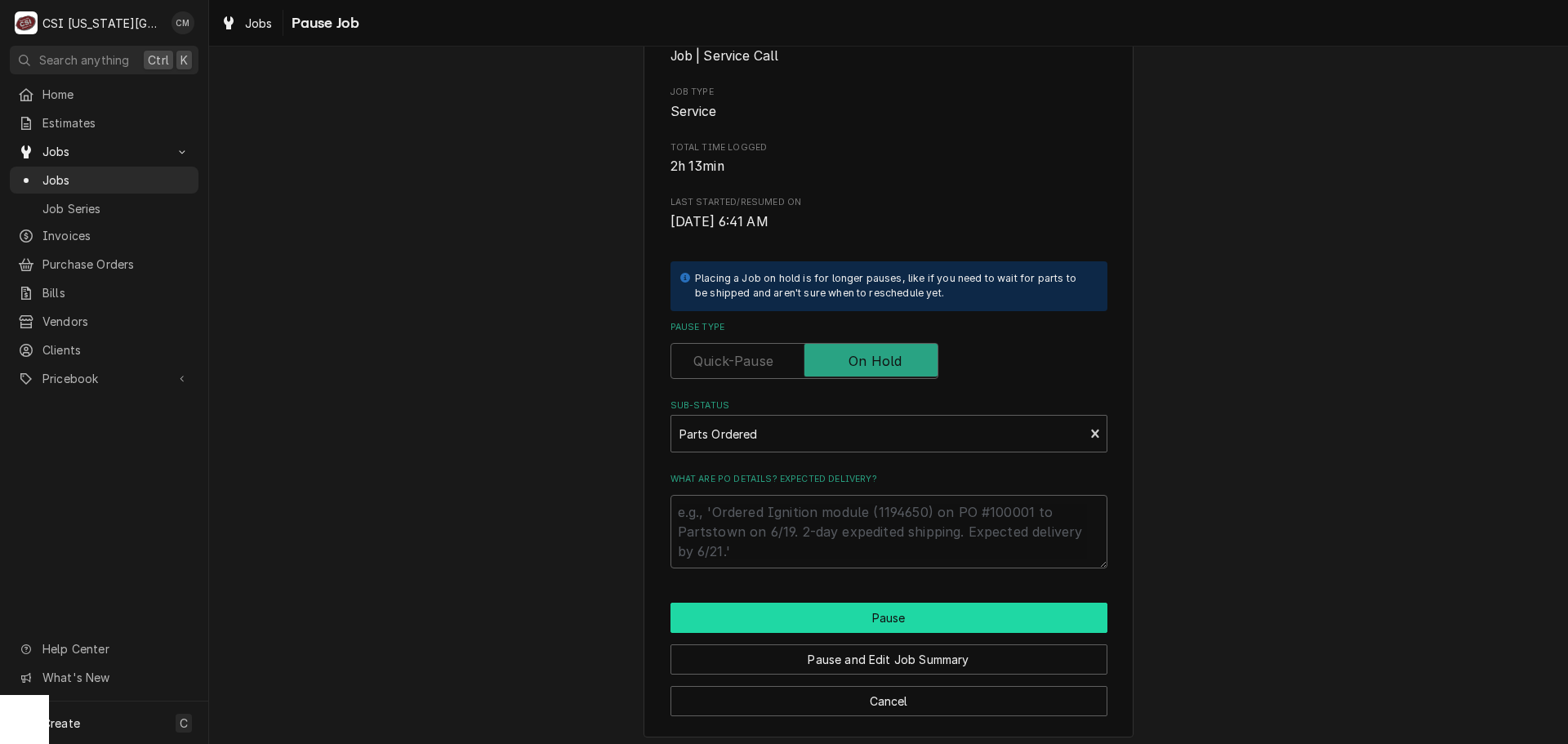
click at [874, 620] on button "Pause" at bounding box center [888, 618] width 436 height 30
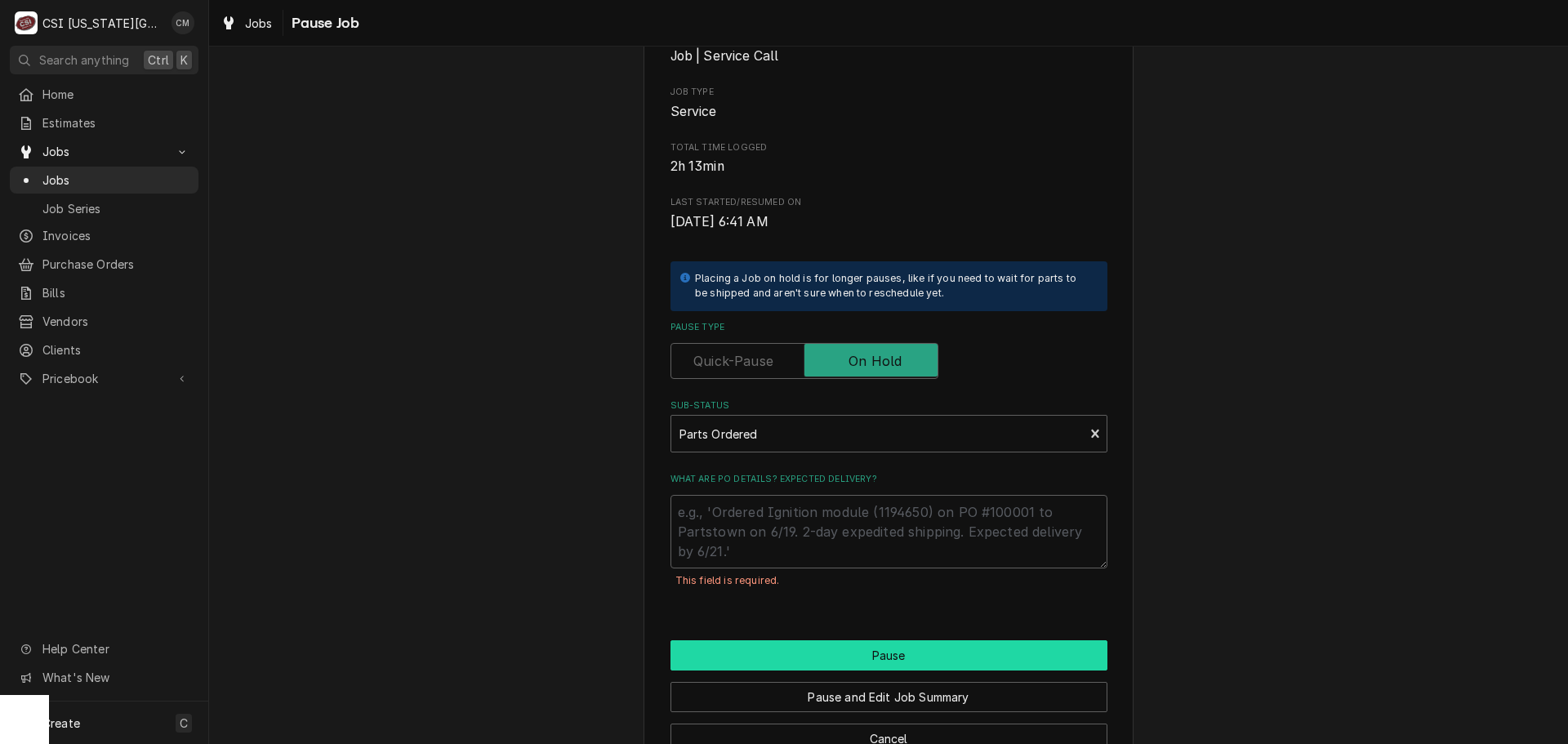
scroll to position [171, 0]
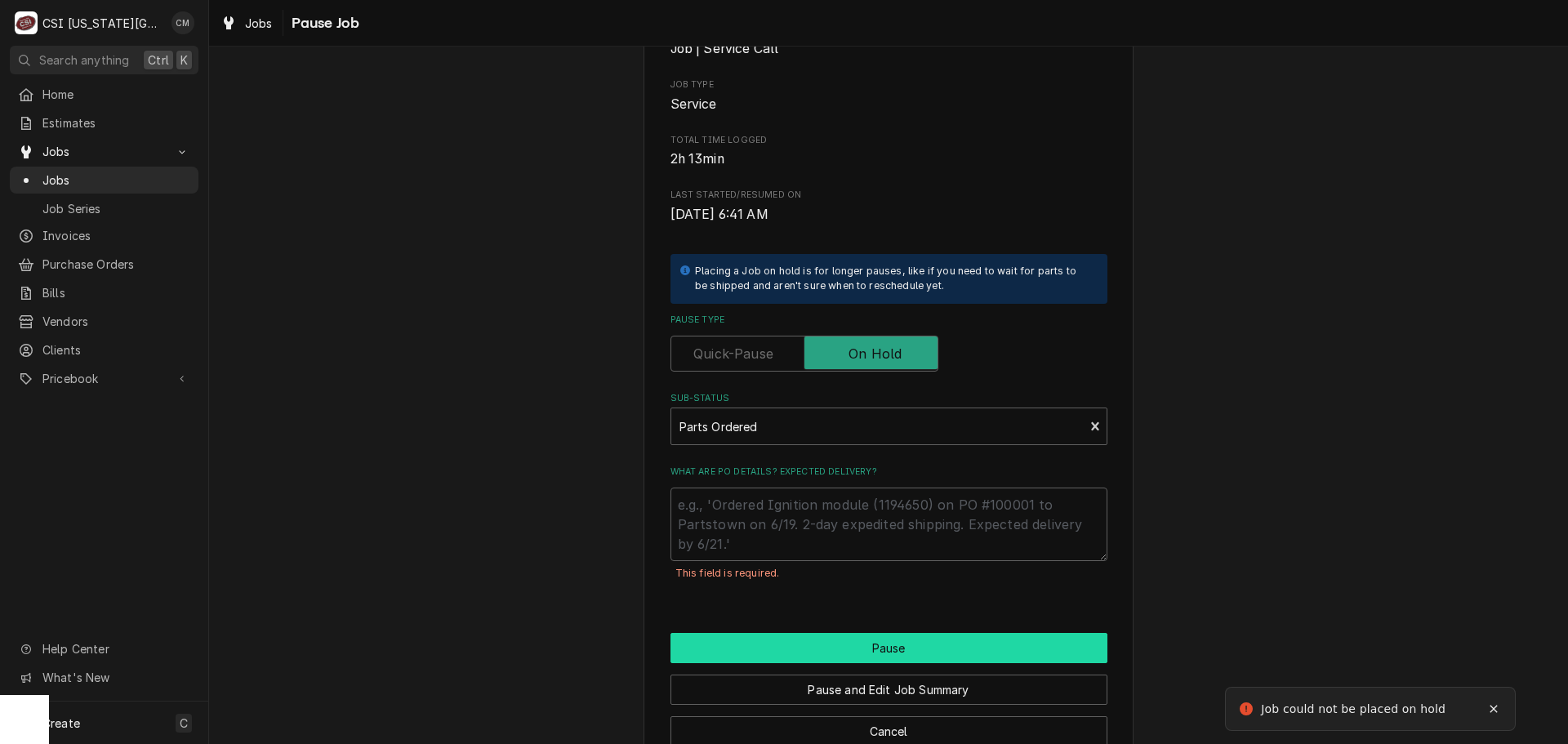
click at [874, 647] on button "Pause" at bounding box center [888, 648] width 436 height 30
click at [845, 529] on textarea "What are PO details? Expected delivery?" at bounding box center [888, 524] width 436 height 74
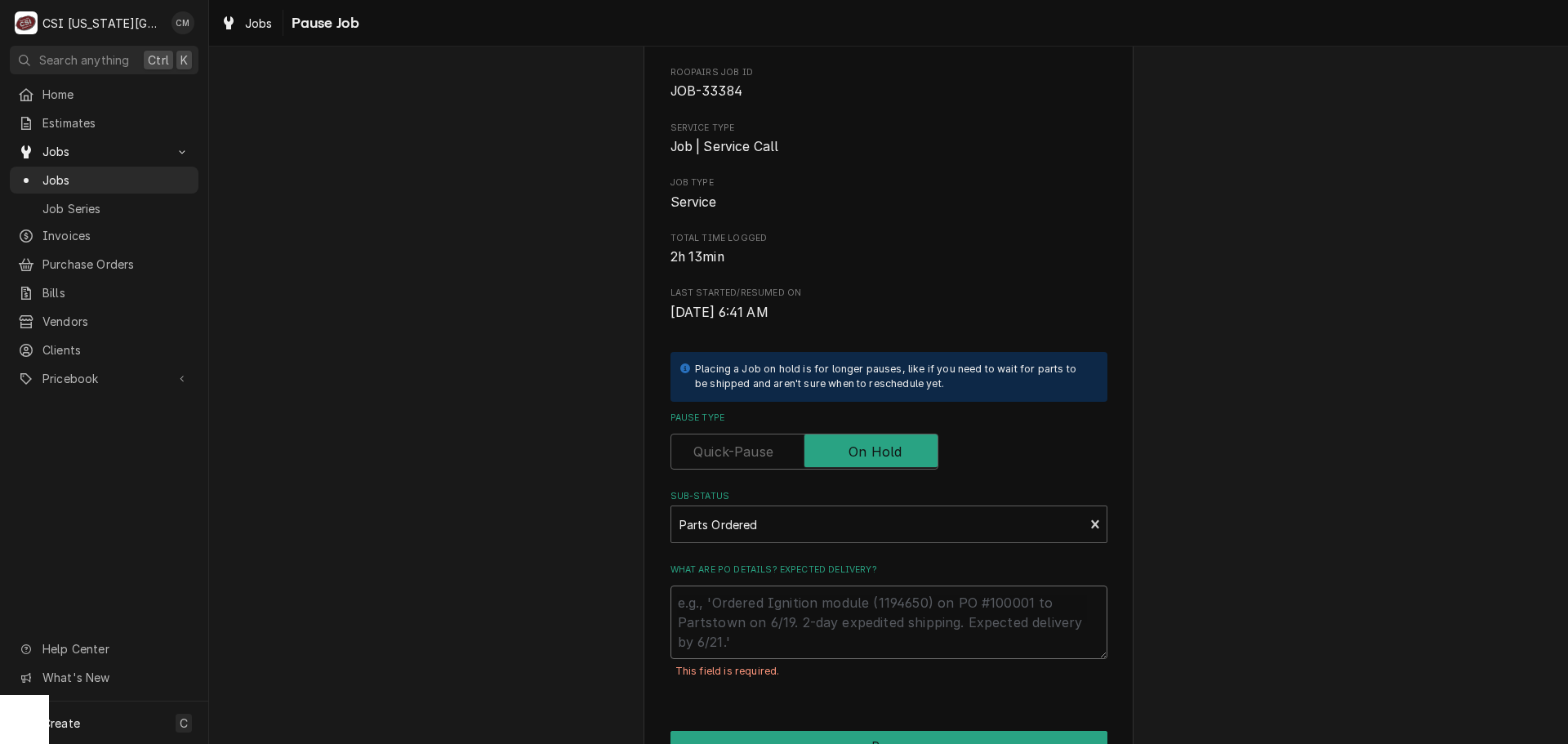
scroll to position [0, 0]
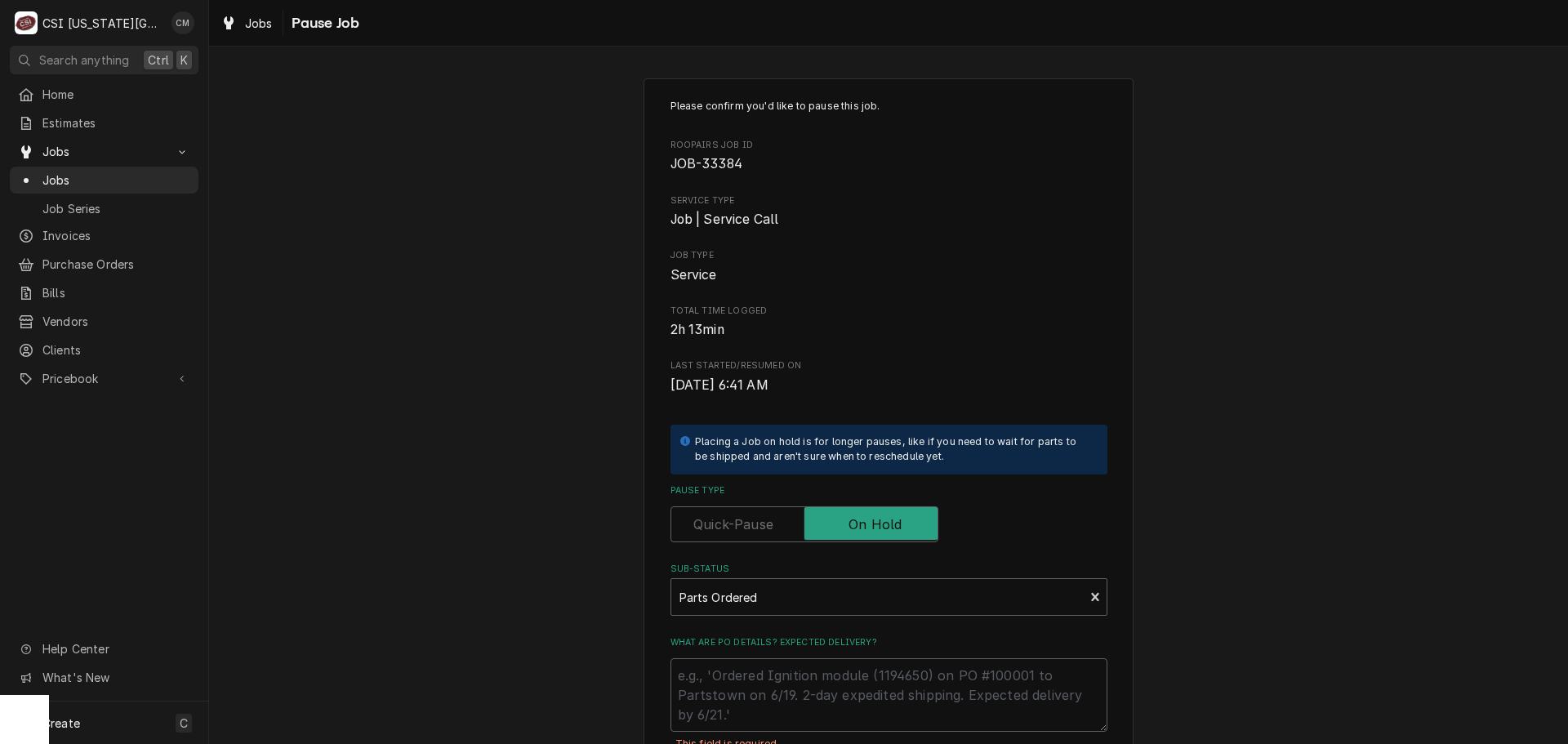
type textarea "x"
click at [110, 172] on span "Jobs" at bounding box center [116, 179] width 148 height 17
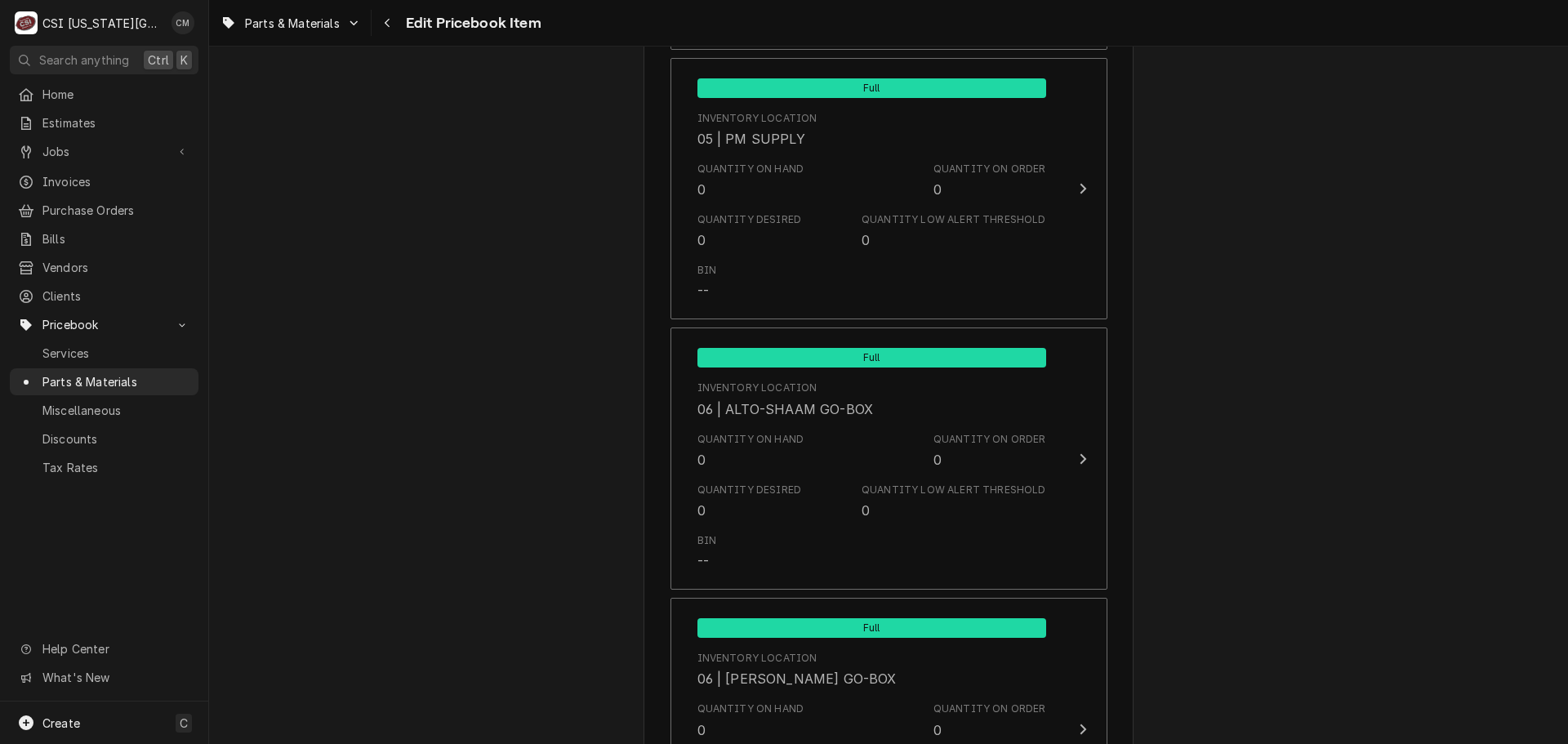
scroll to position [16103, 0]
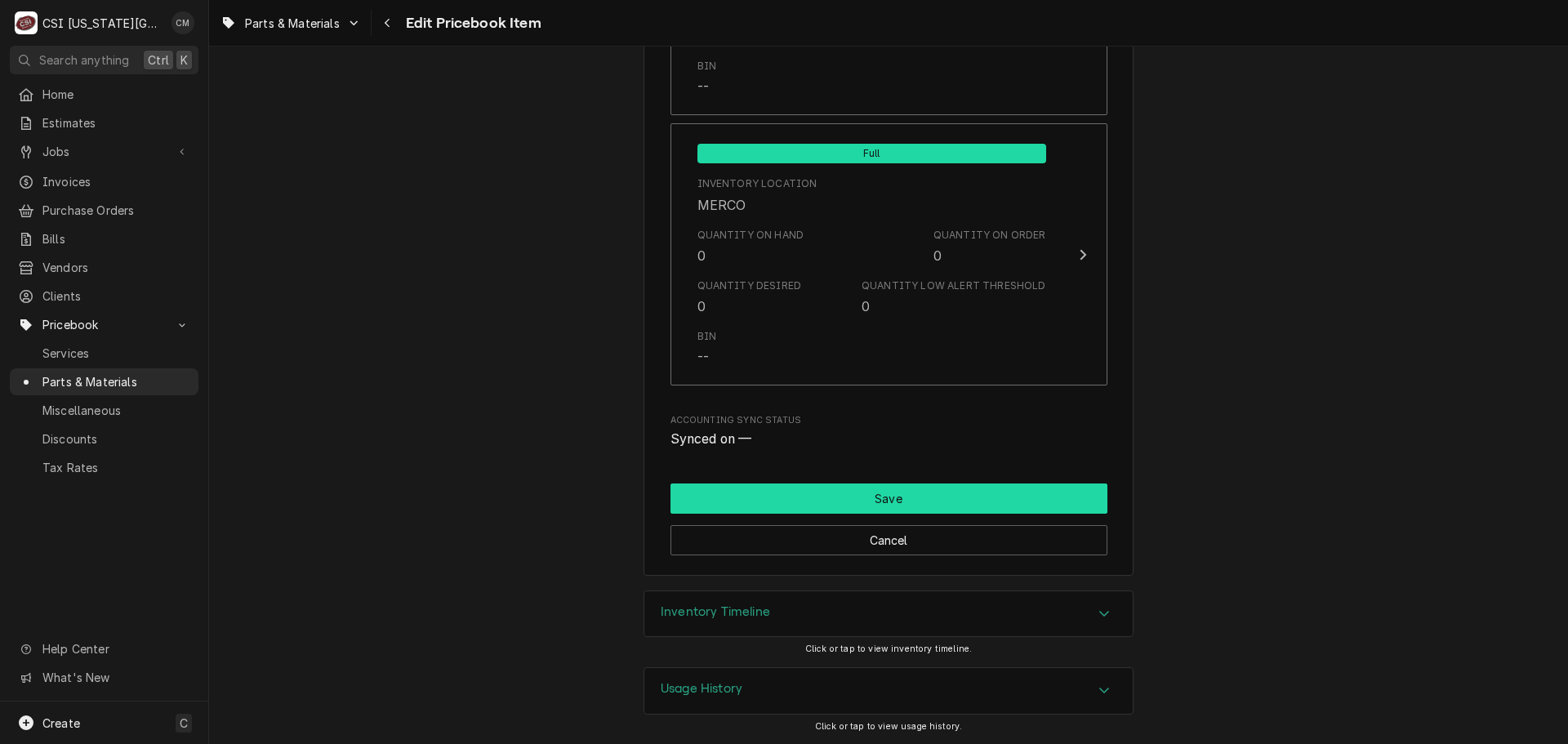
click at [952, 495] on button "Save" at bounding box center [888, 498] width 436 height 30
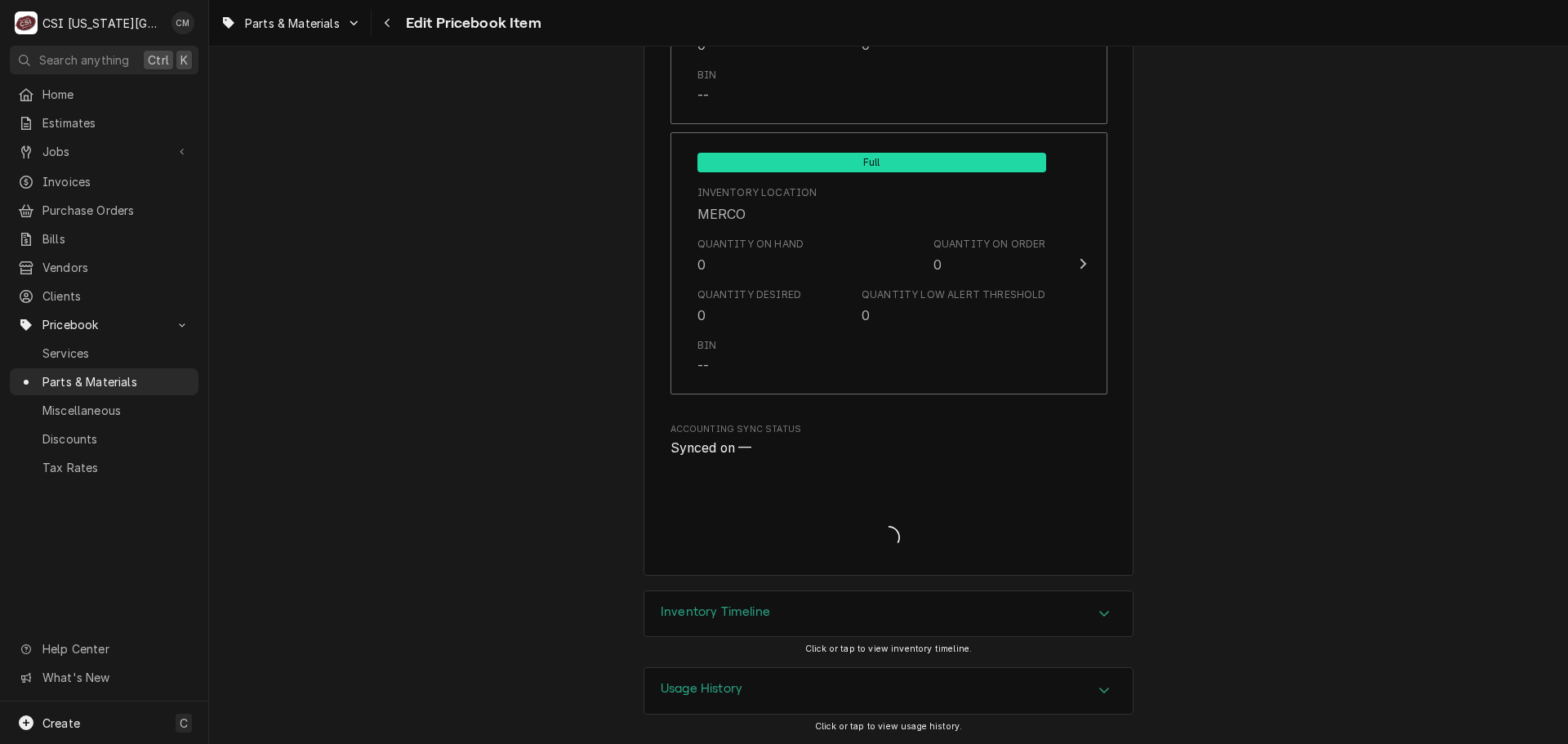
scroll to position [16094, 0]
type textarea "x"
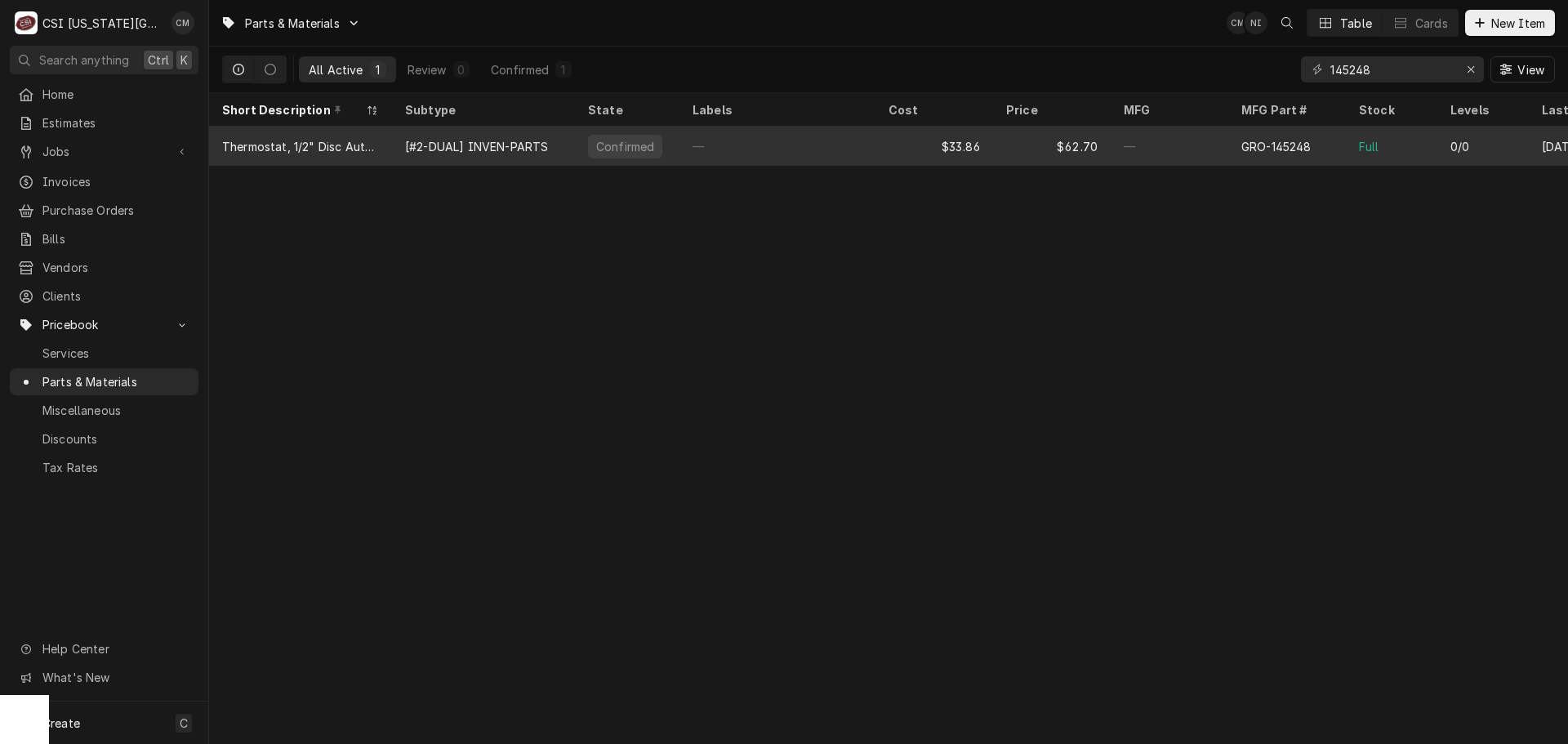
click at [780, 146] on div "—" at bounding box center [777, 145] width 196 height 39
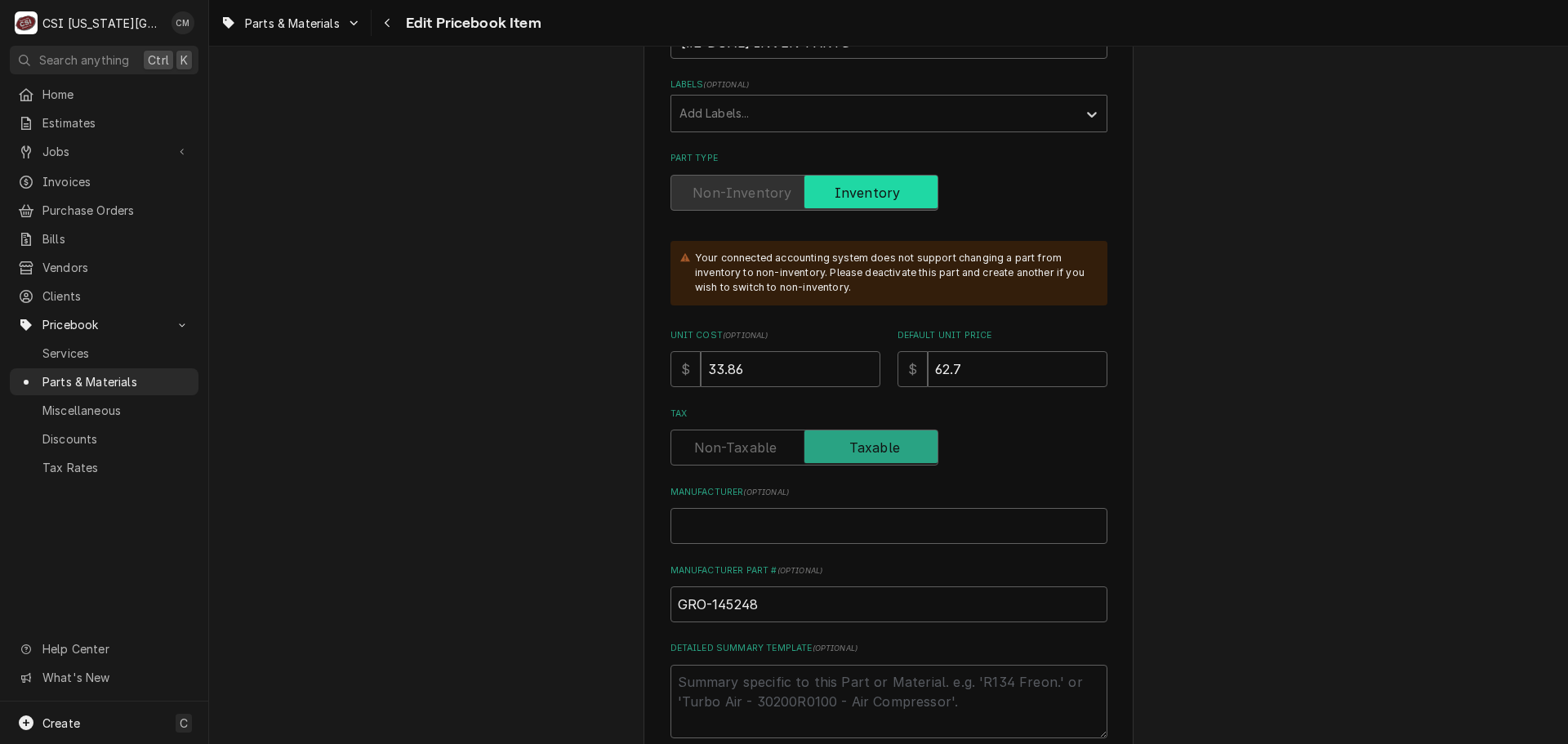
scroll to position [490, 0]
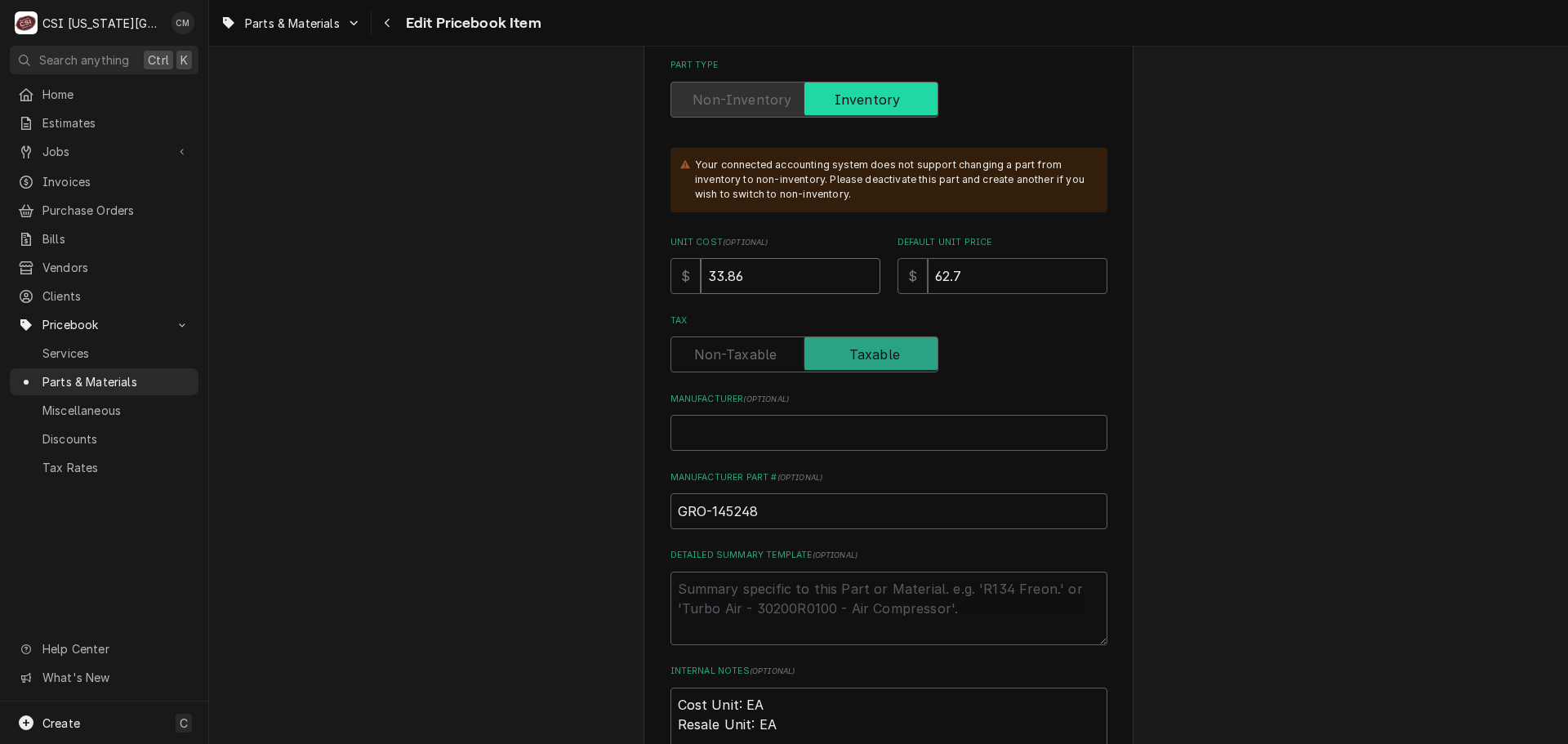
drag, startPoint x: 761, startPoint y: 278, endPoint x: 697, endPoint y: 265, distance: 65.3
click at [701, 265] on input "33.86" at bounding box center [790, 277] width 180 height 36
type textarea "x"
type input "4"
type textarea "x"
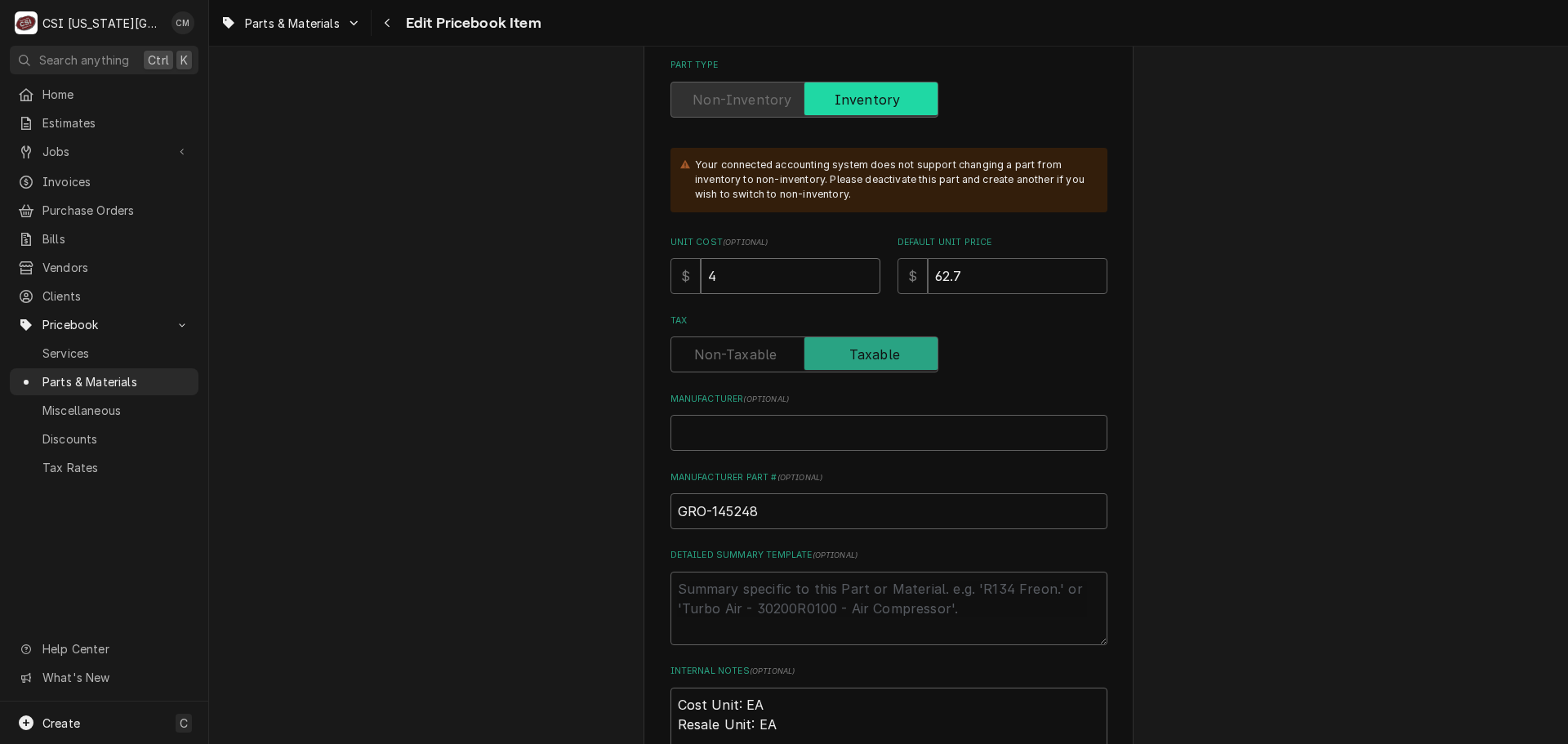
type input "46"
type textarea "x"
type input "46.5"
type textarea "x"
type input "46.56"
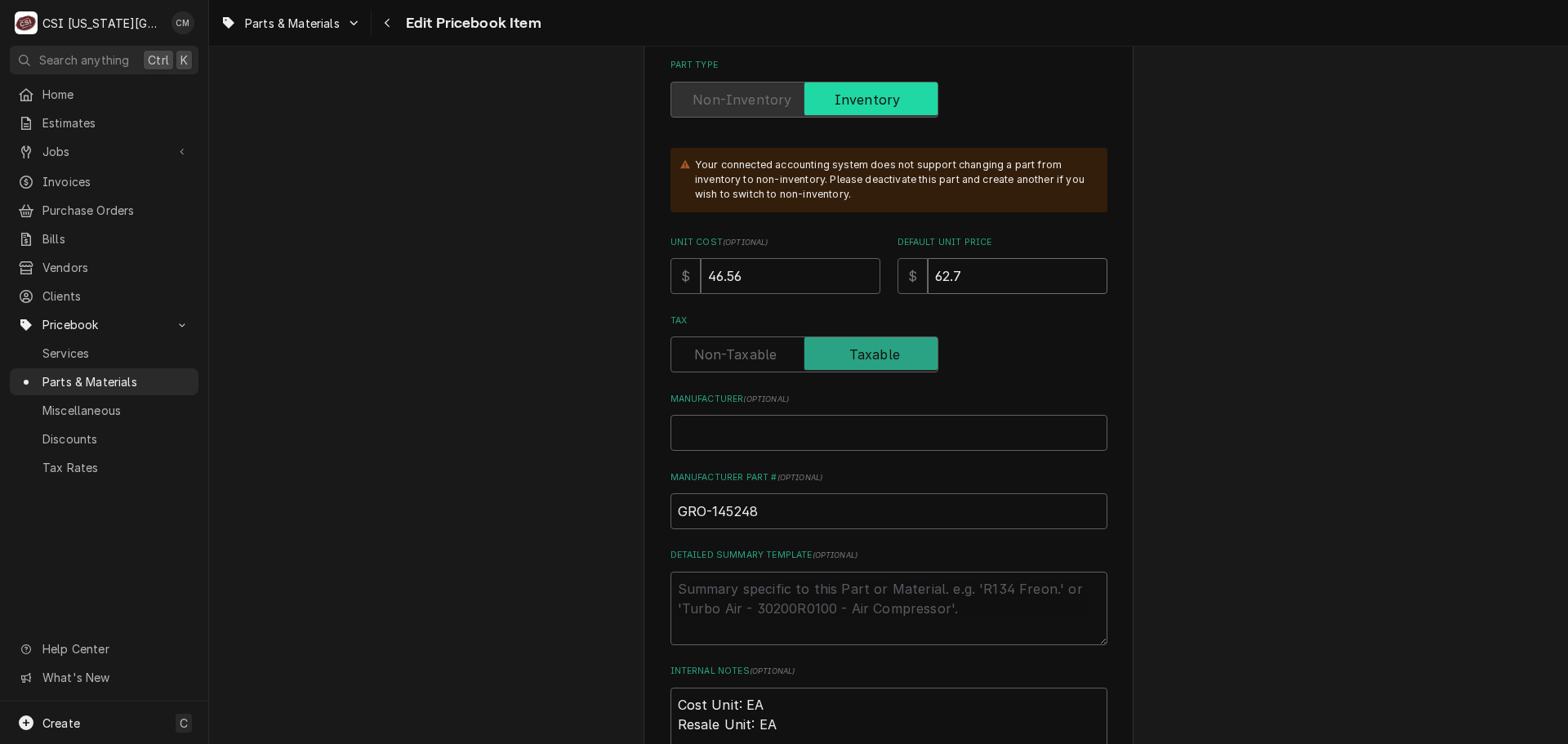
drag, startPoint x: 984, startPoint y: 280, endPoint x: 899, endPoint y: 273, distance: 85.3
click at [899, 273] on div "$ 62.7" at bounding box center [1002, 277] width 210 height 36
type textarea "x"
type input "8"
type textarea "x"
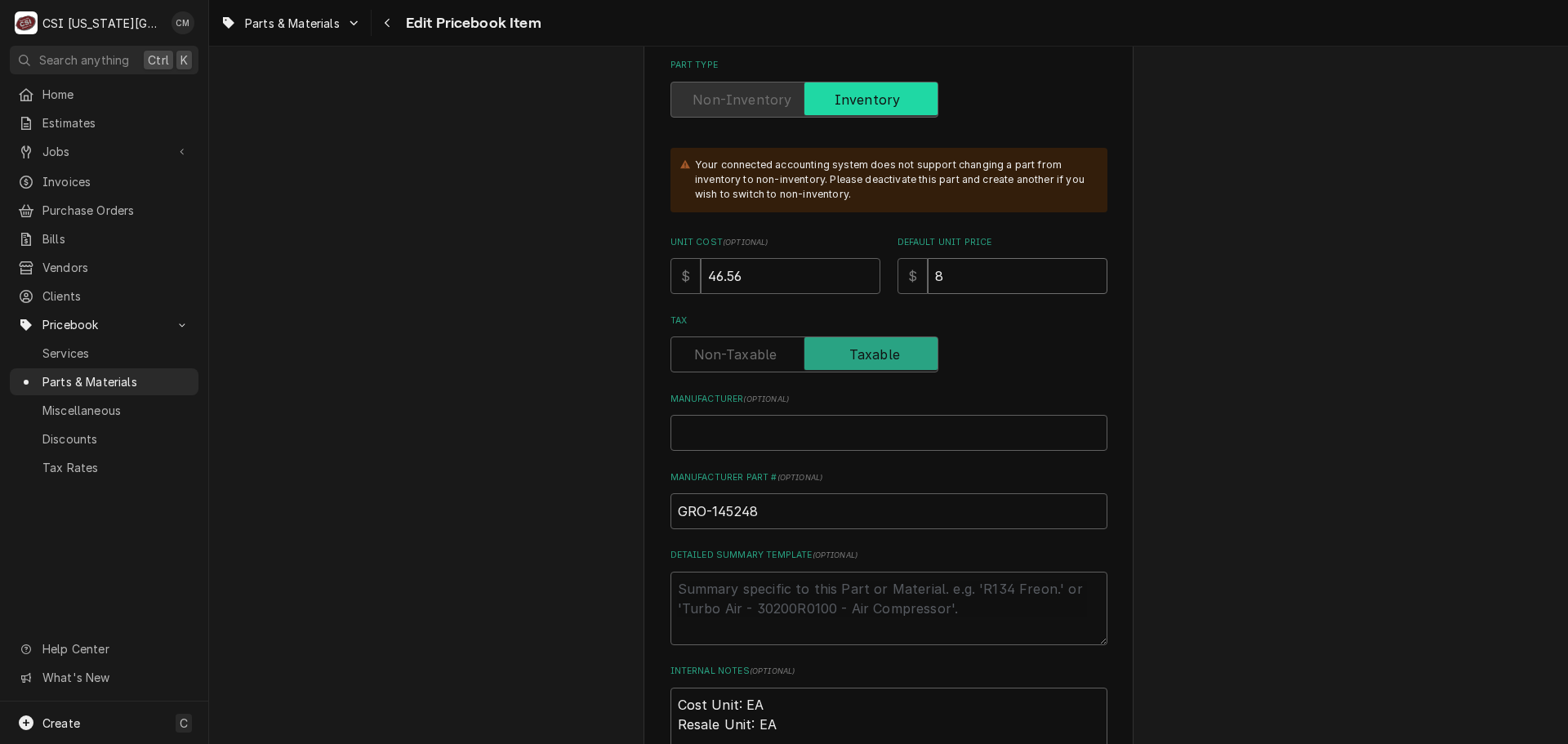
type input "86"
type textarea "x"
type input "86.2"
type textarea "x"
type input "86.22"
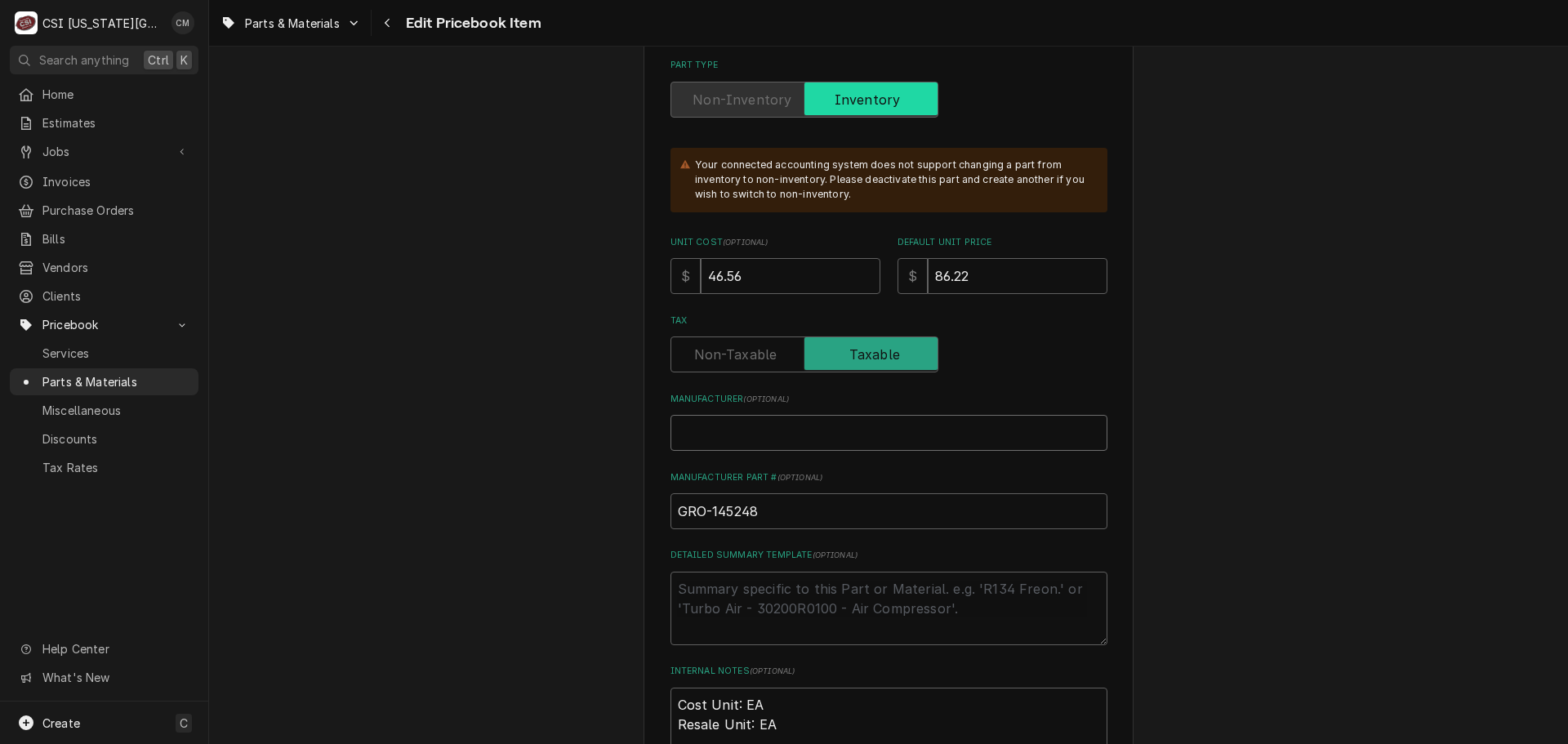
click at [830, 429] on input "Manufacturer ( optional )" at bounding box center [888, 433] width 436 height 36
click at [838, 599] on textarea "Detailed Summary Template ( optional )" at bounding box center [888, 609] width 436 height 74
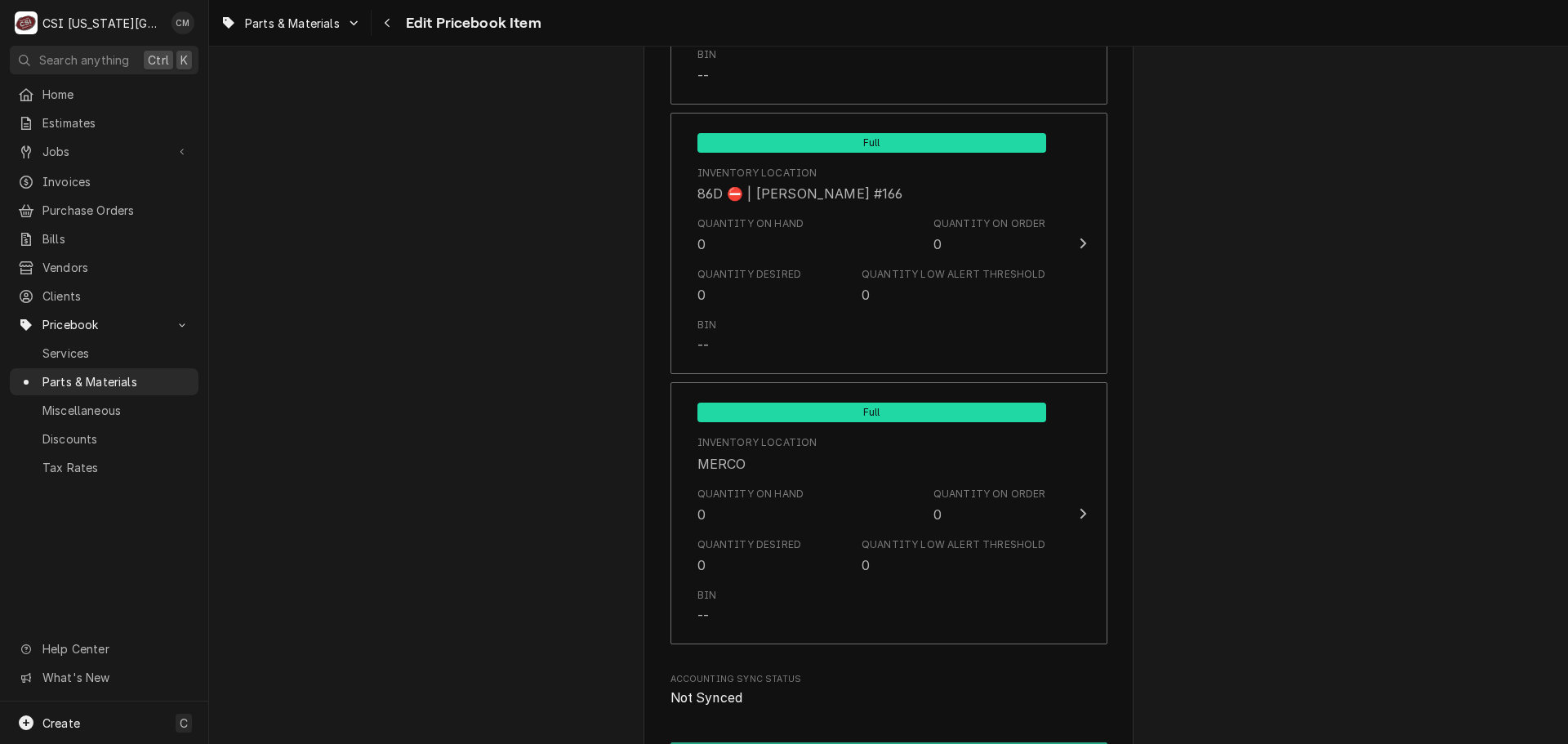
scroll to position [16103, 0]
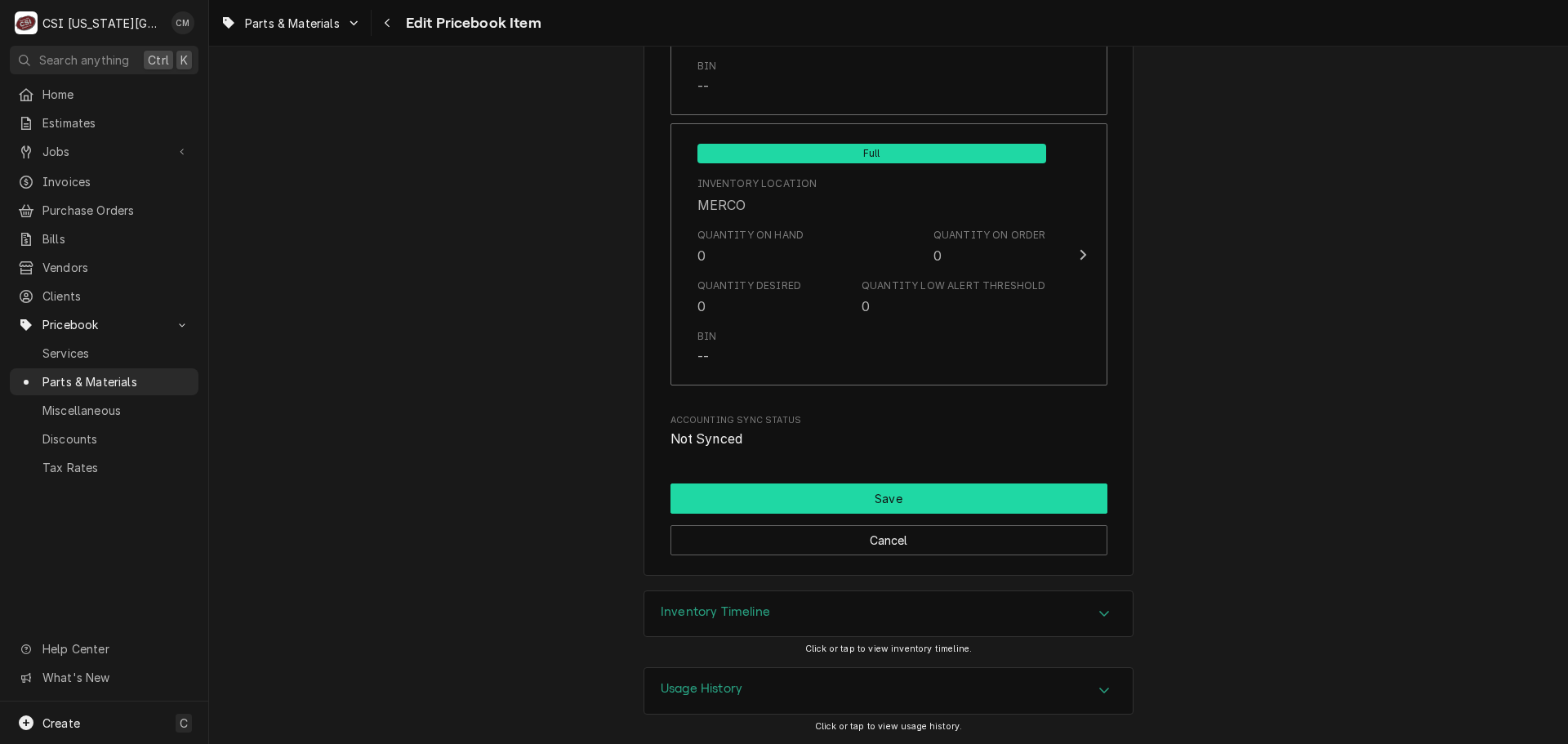
click at [961, 497] on button "Save" at bounding box center [888, 498] width 436 height 30
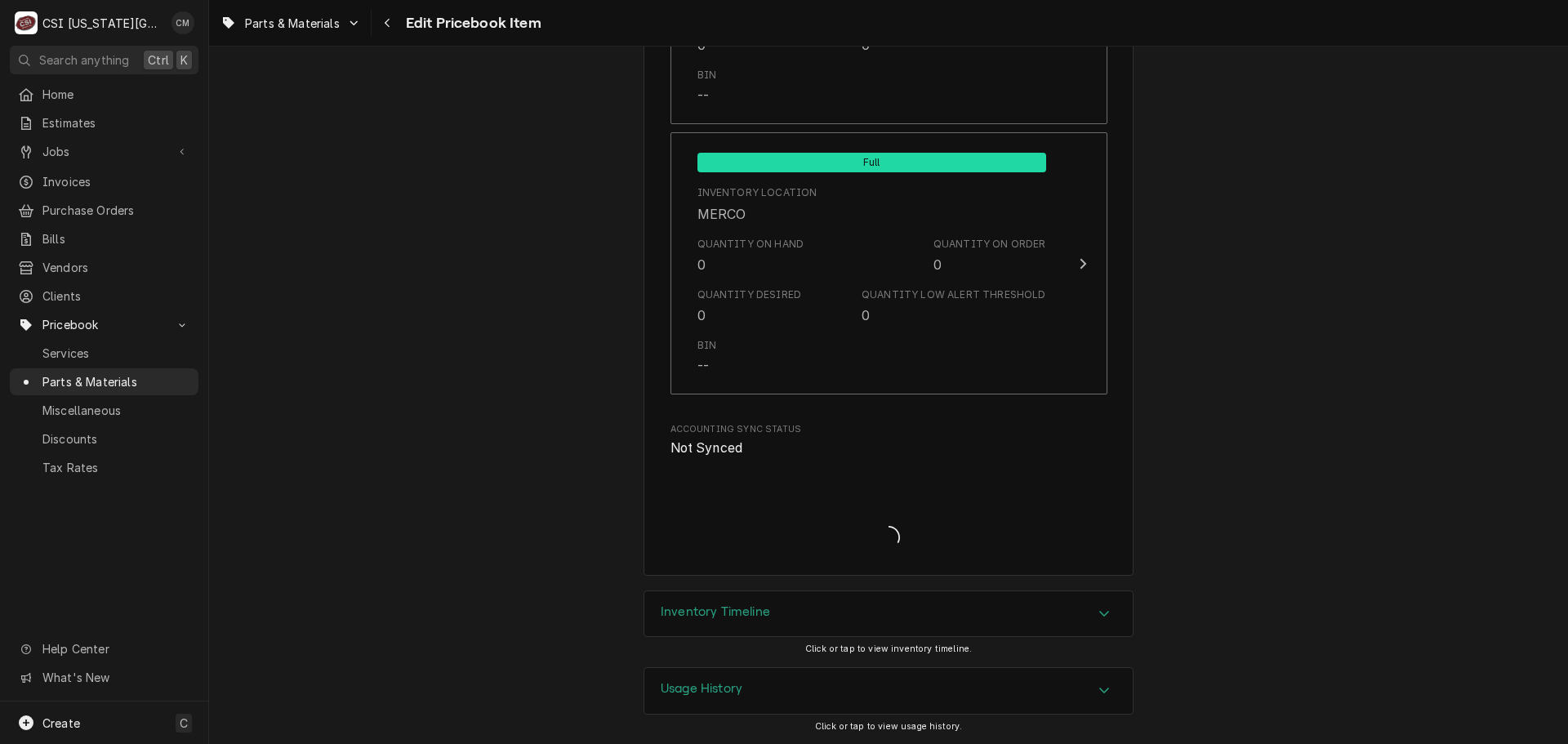
type textarea "x"
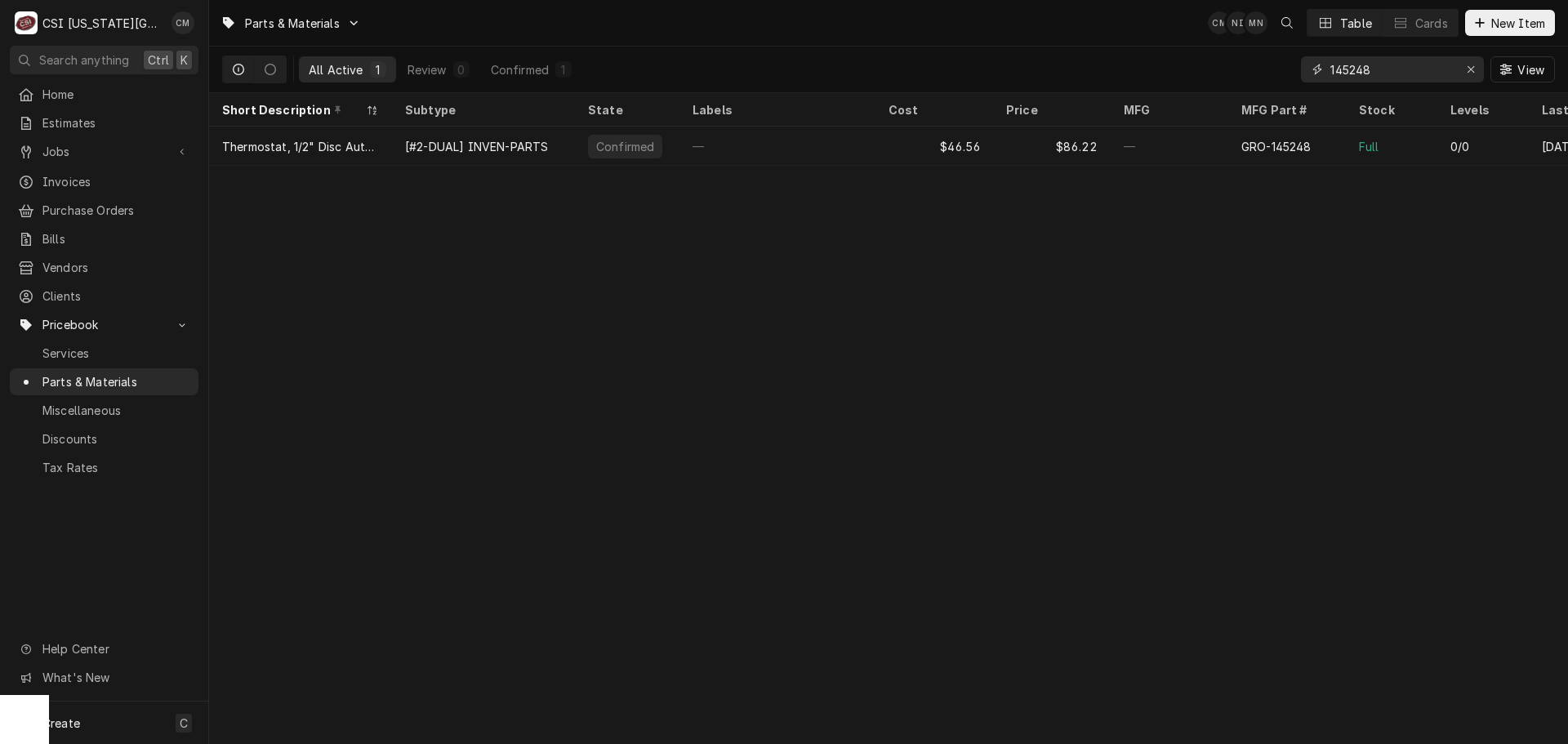
drag, startPoint x: 1395, startPoint y: 71, endPoint x: 1264, endPoint y: 68, distance: 131.0
click at [1265, 69] on div "All Active 1 Review 0 Confirmed 1 145248 View" at bounding box center [888, 70] width 1332 height 46
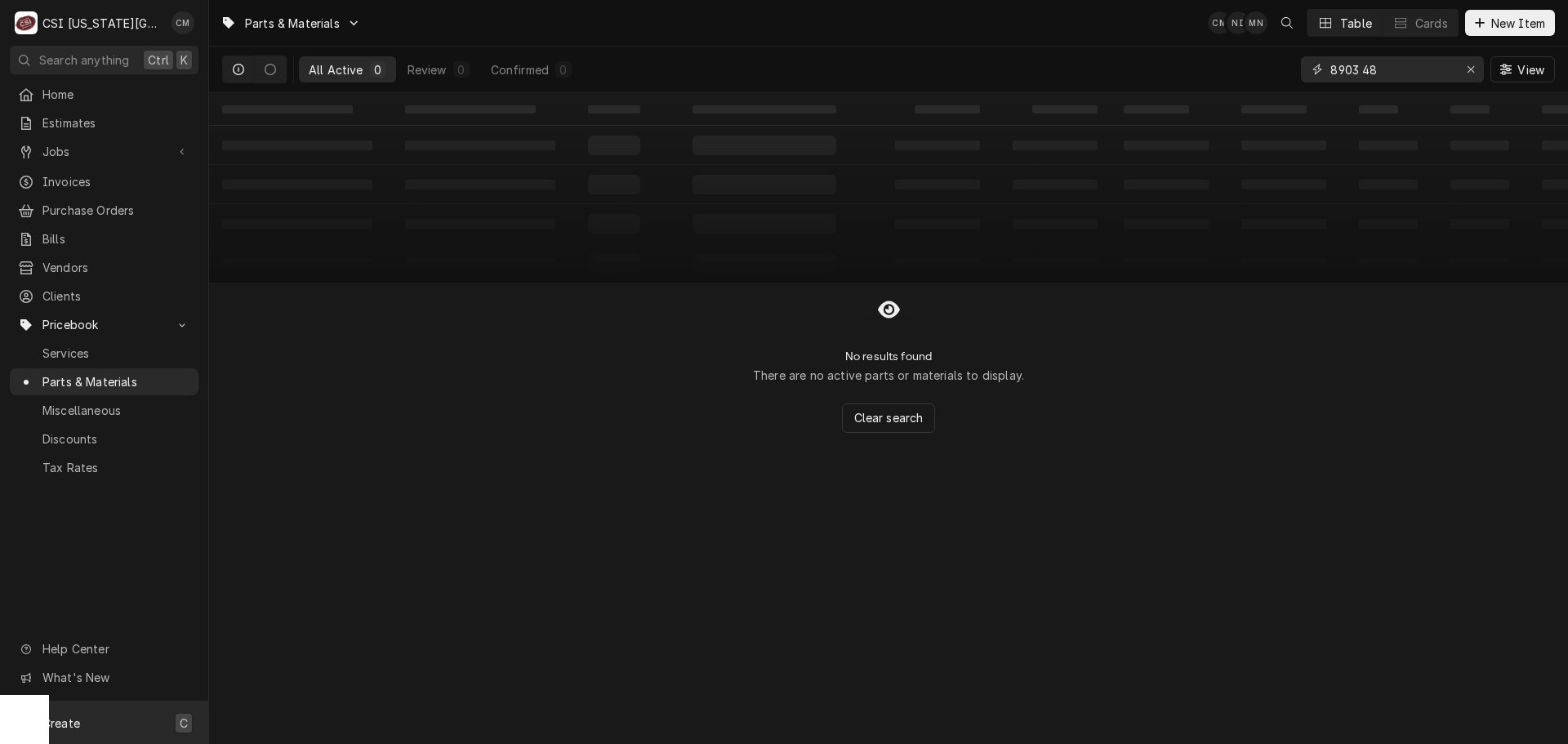
type input "8903 48"
click at [76, 733] on div "Create C" at bounding box center [103, 722] width 208 height 43
click at [281, 673] on link "Purchase Order" at bounding box center [293, 665] width 147 height 27
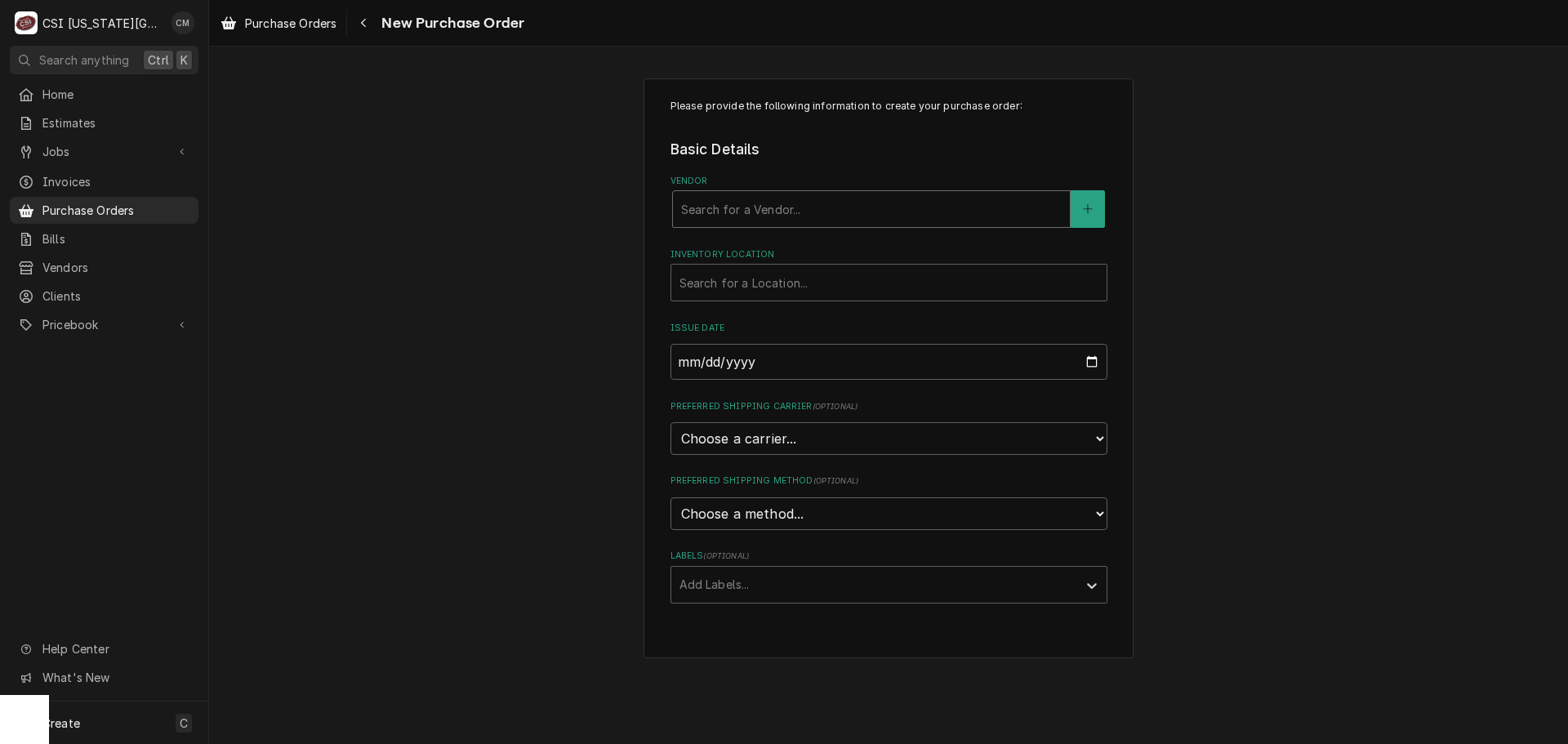
click at [807, 208] on div "Vendor" at bounding box center [871, 209] width 381 height 30
type input "partst"
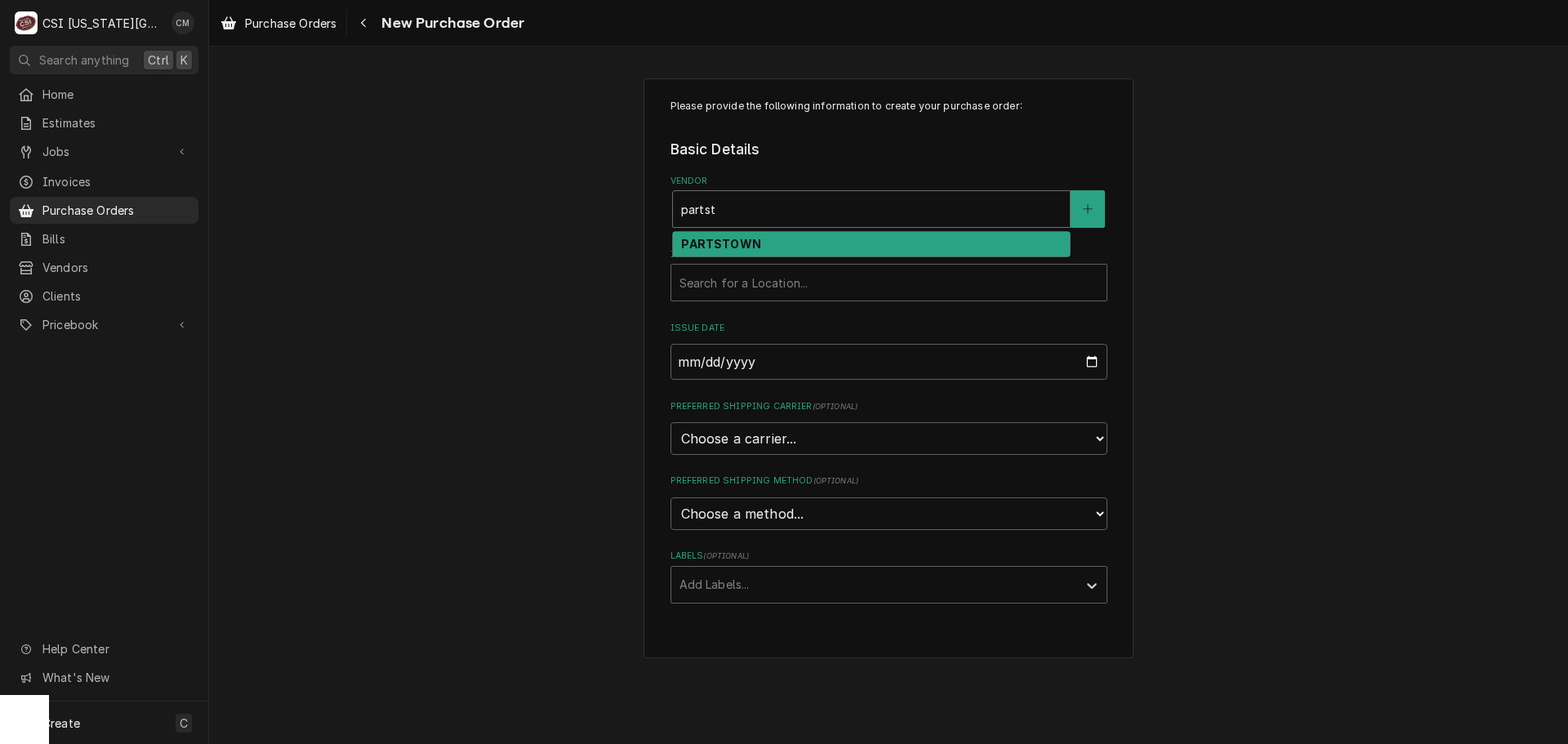
click at [792, 243] on div "PARTSTOWN" at bounding box center [871, 244] width 397 height 25
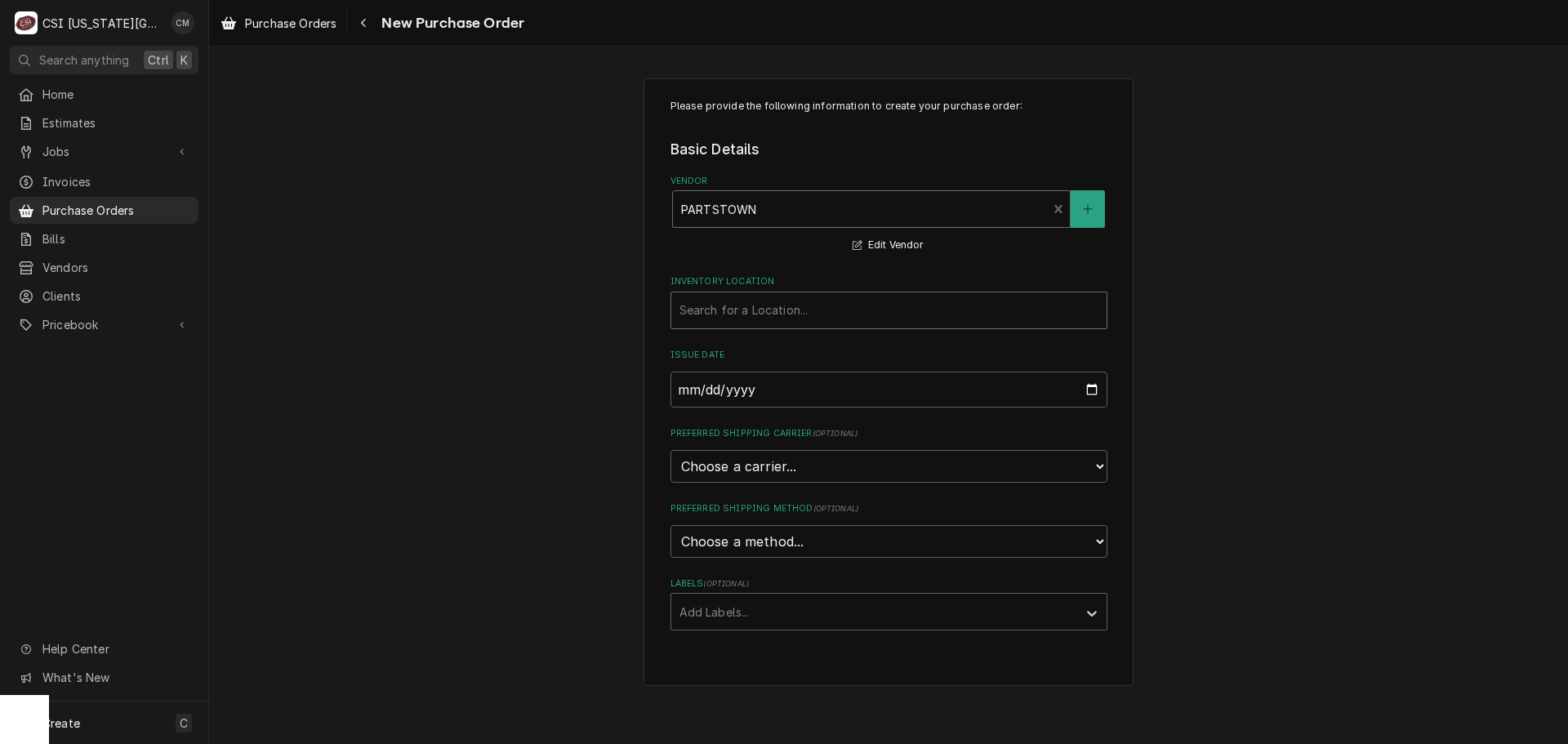
click at [787, 309] on div "Inventory Location" at bounding box center [888, 310] width 419 height 30
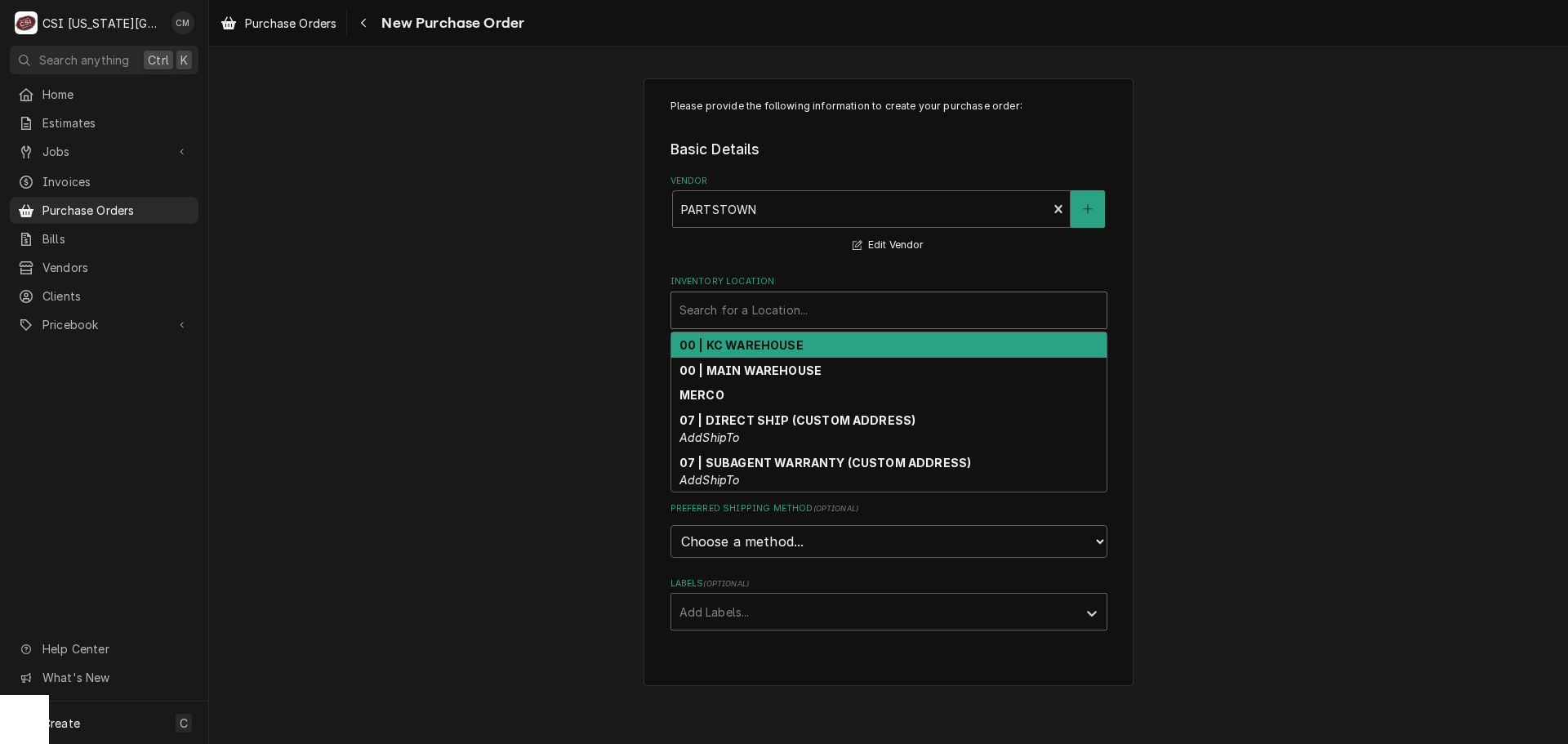
click at [787, 344] on strong "00 | KC WAREHOUSE" at bounding box center [741, 345] width 124 height 14
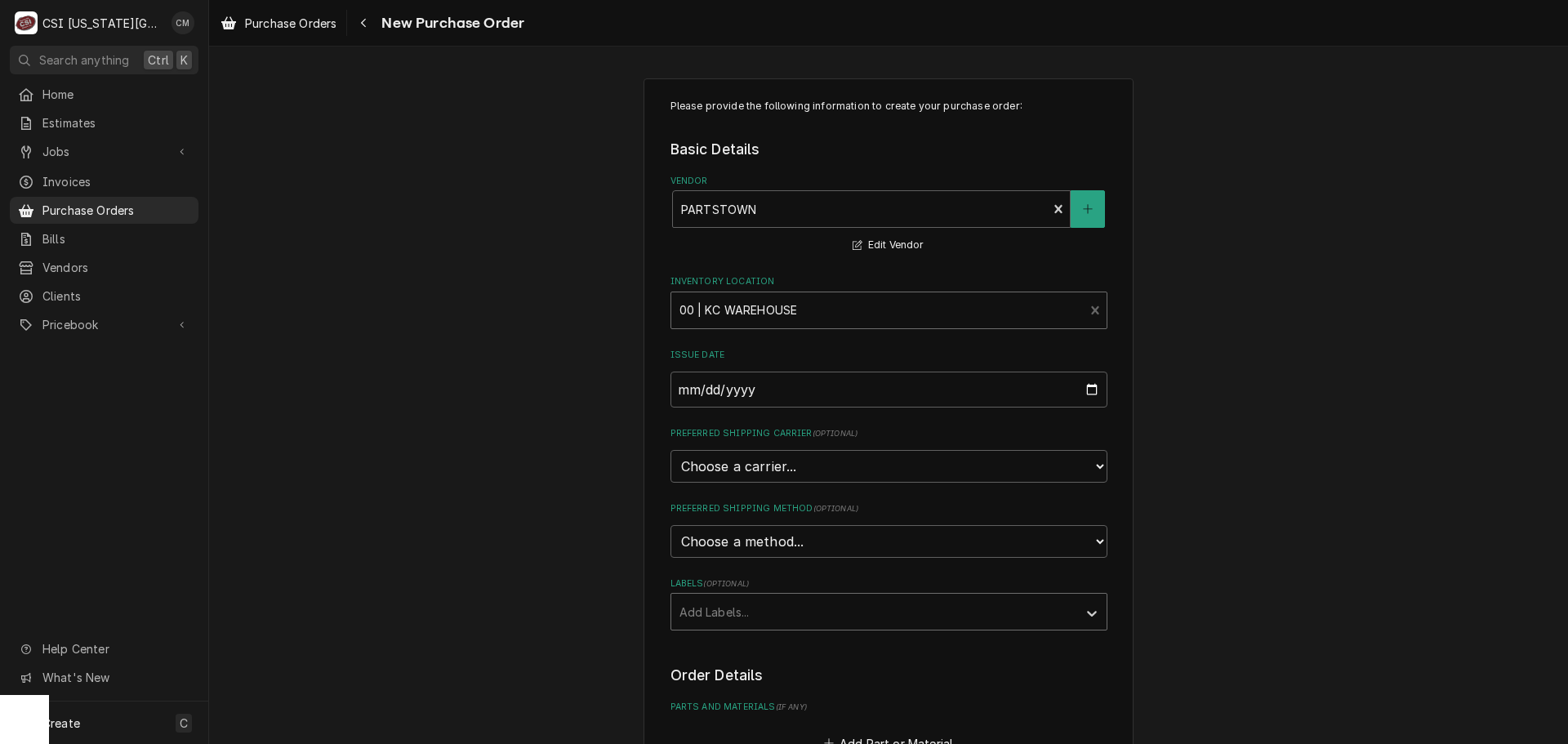
click at [810, 607] on div "Labels" at bounding box center [874, 612] width 390 height 30
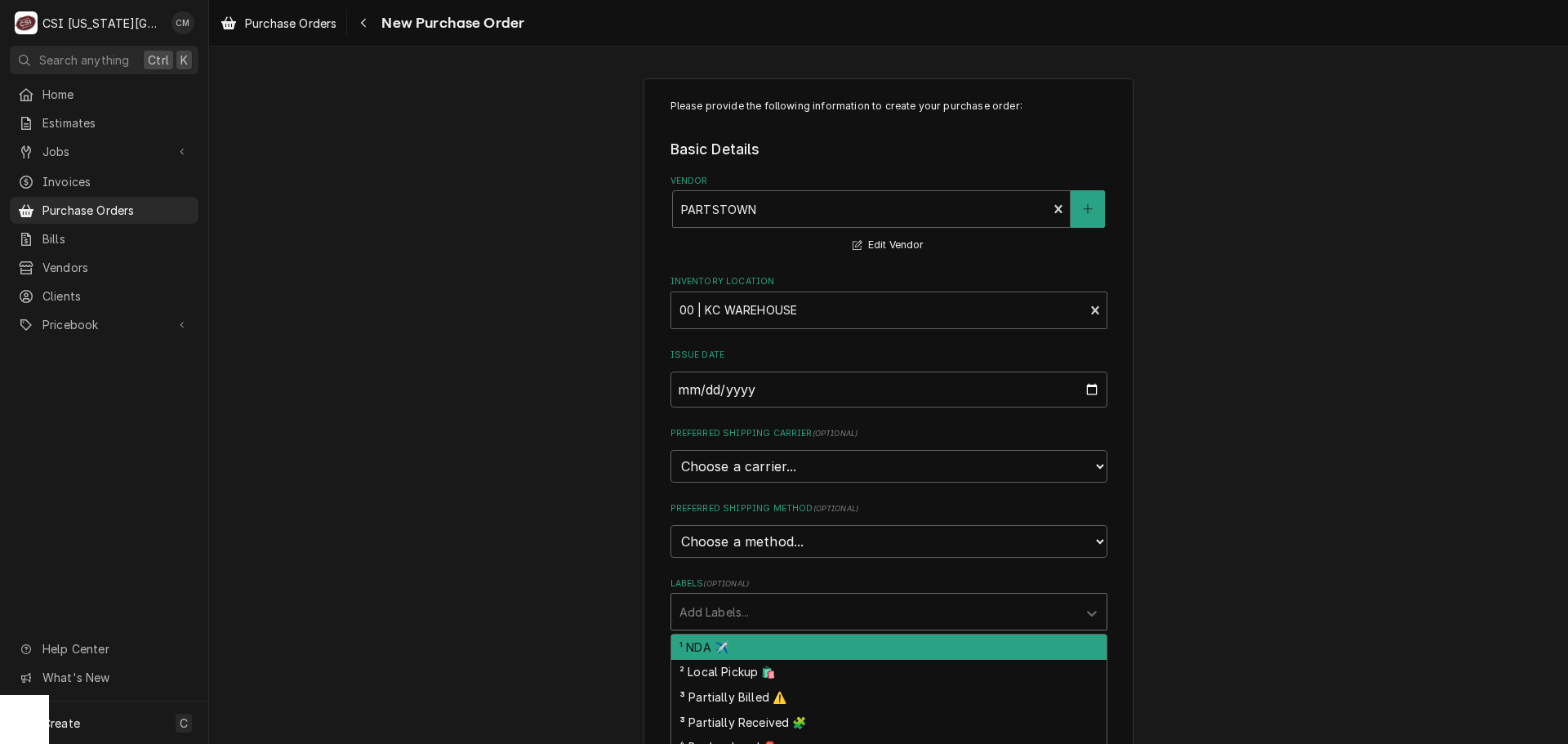
click at [810, 610] on div "Labels" at bounding box center [874, 612] width 390 height 30
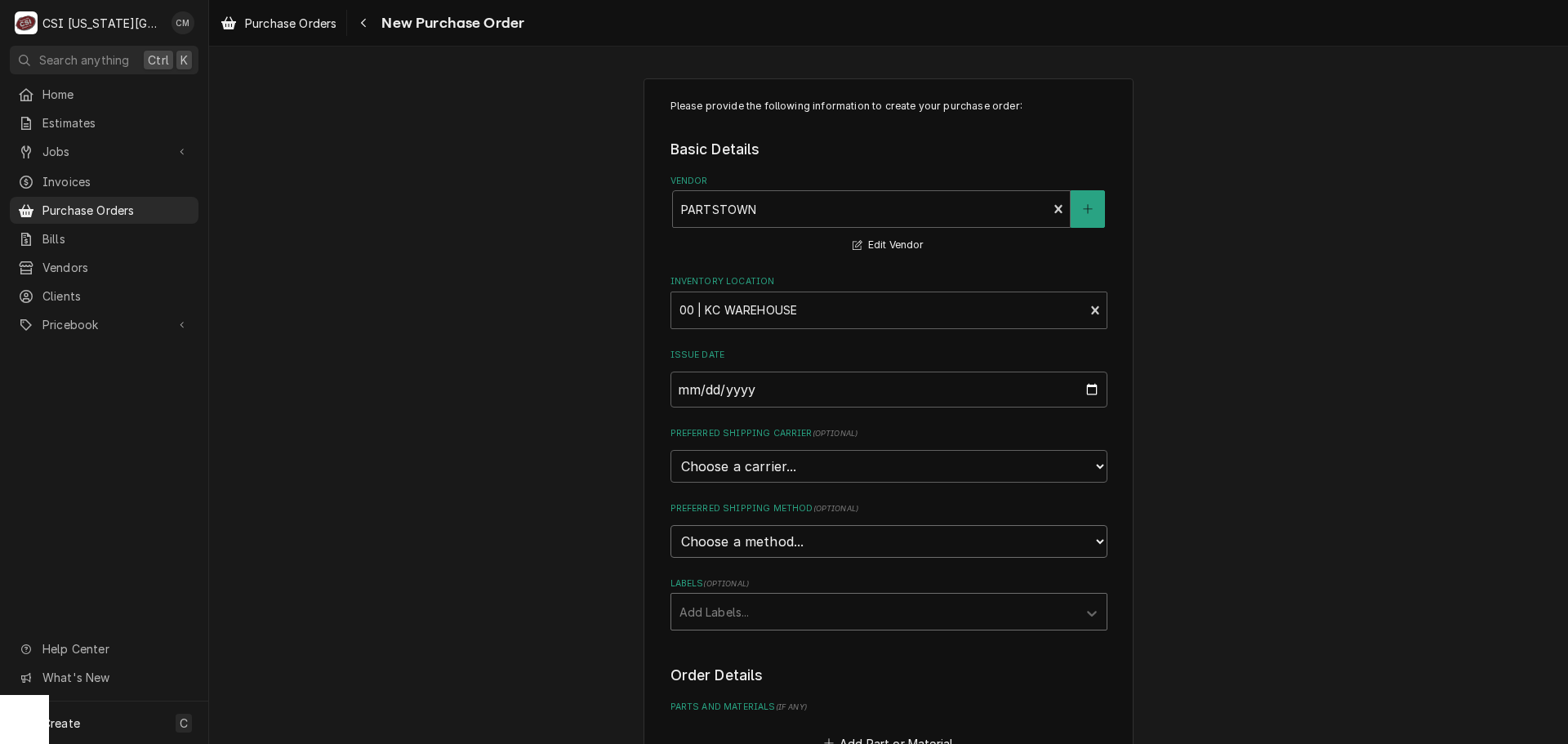
click at [807, 546] on select "Choose a method... Ground Next Day Early AM Next Day Air 2 Day Air Other" at bounding box center [888, 541] width 436 height 33
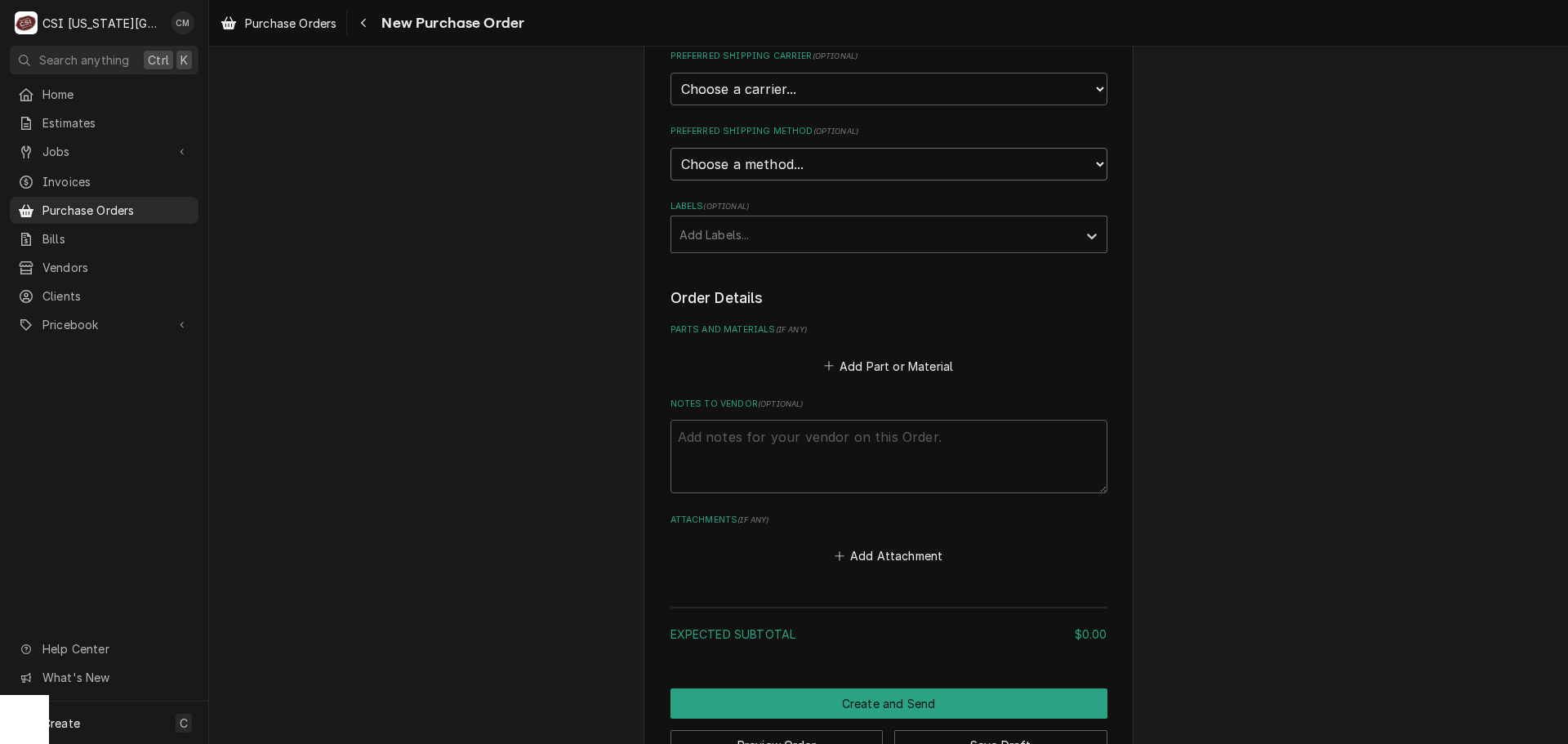
scroll to position [429, 0]
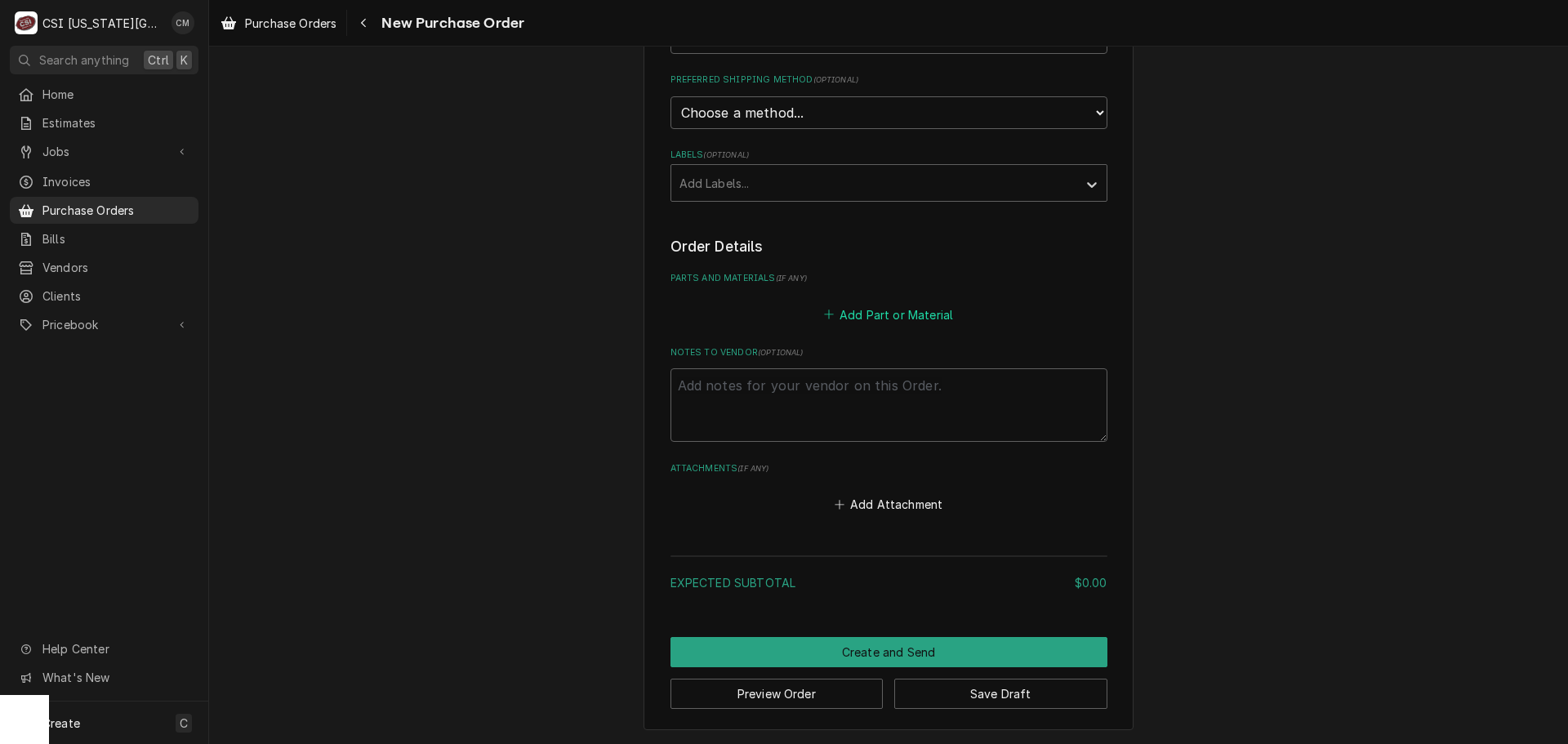
click at [934, 319] on button "Add Part or Material" at bounding box center [888, 314] width 135 height 23
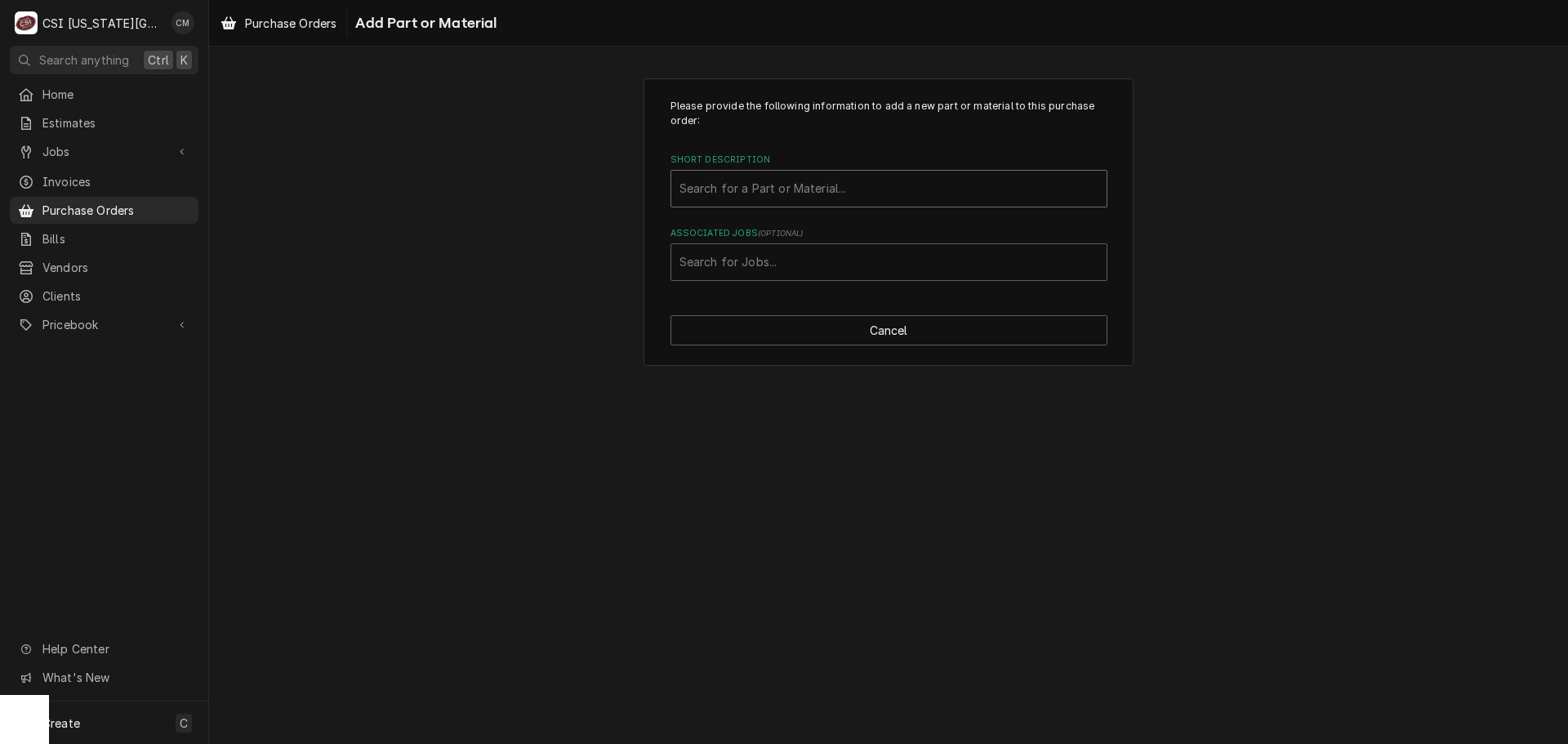
click at [902, 193] on div "Short Description" at bounding box center [888, 189] width 419 height 30
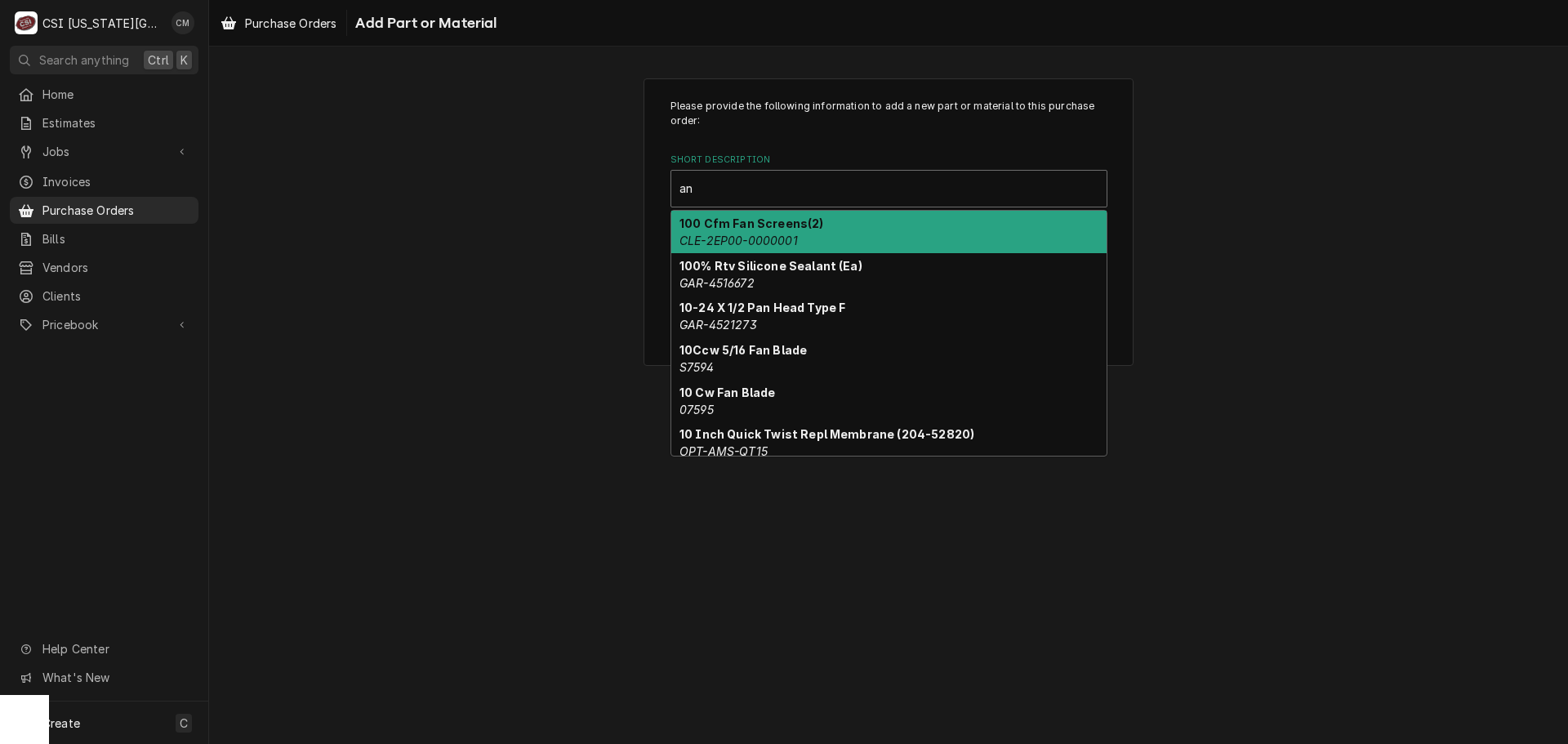
type input "a"
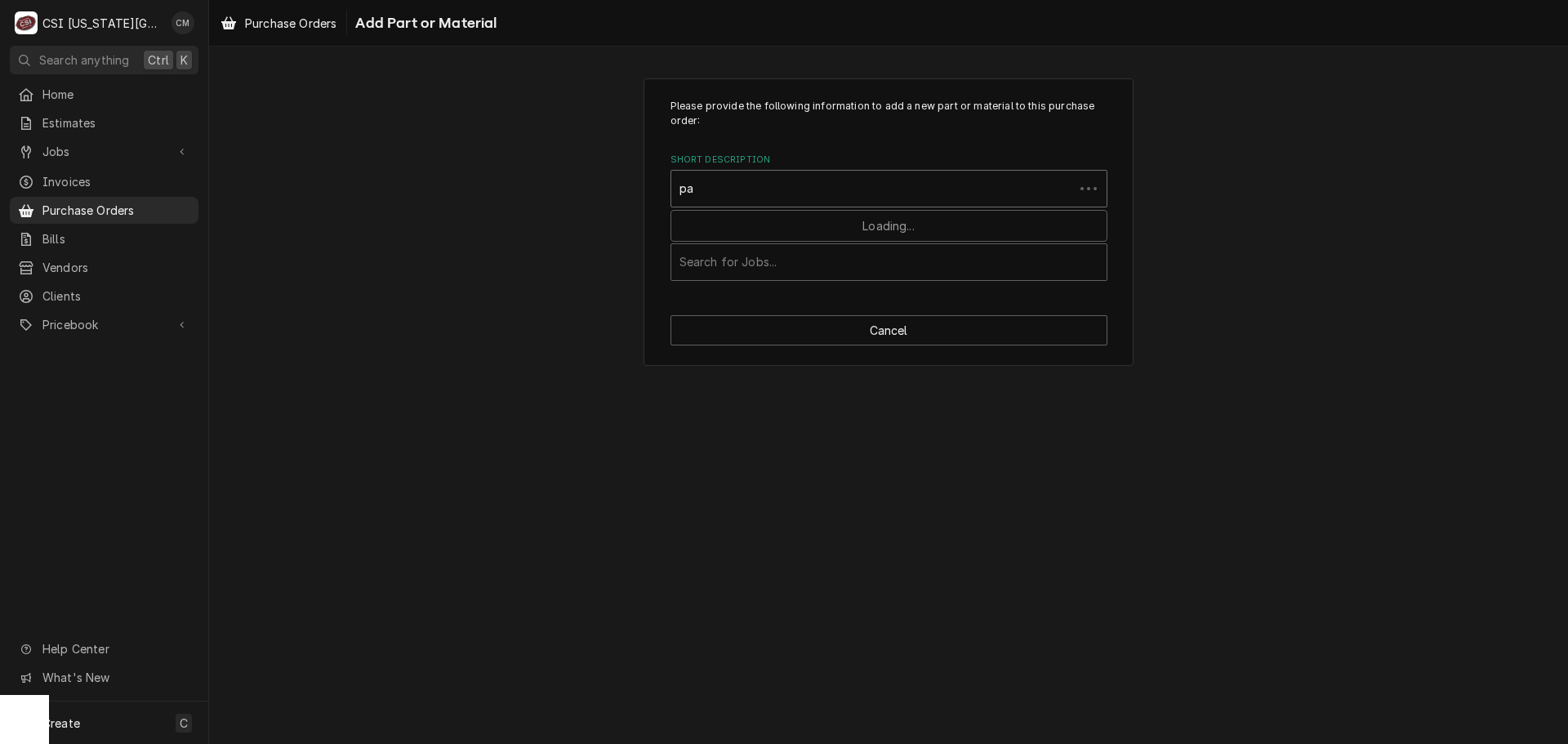
type input "p"
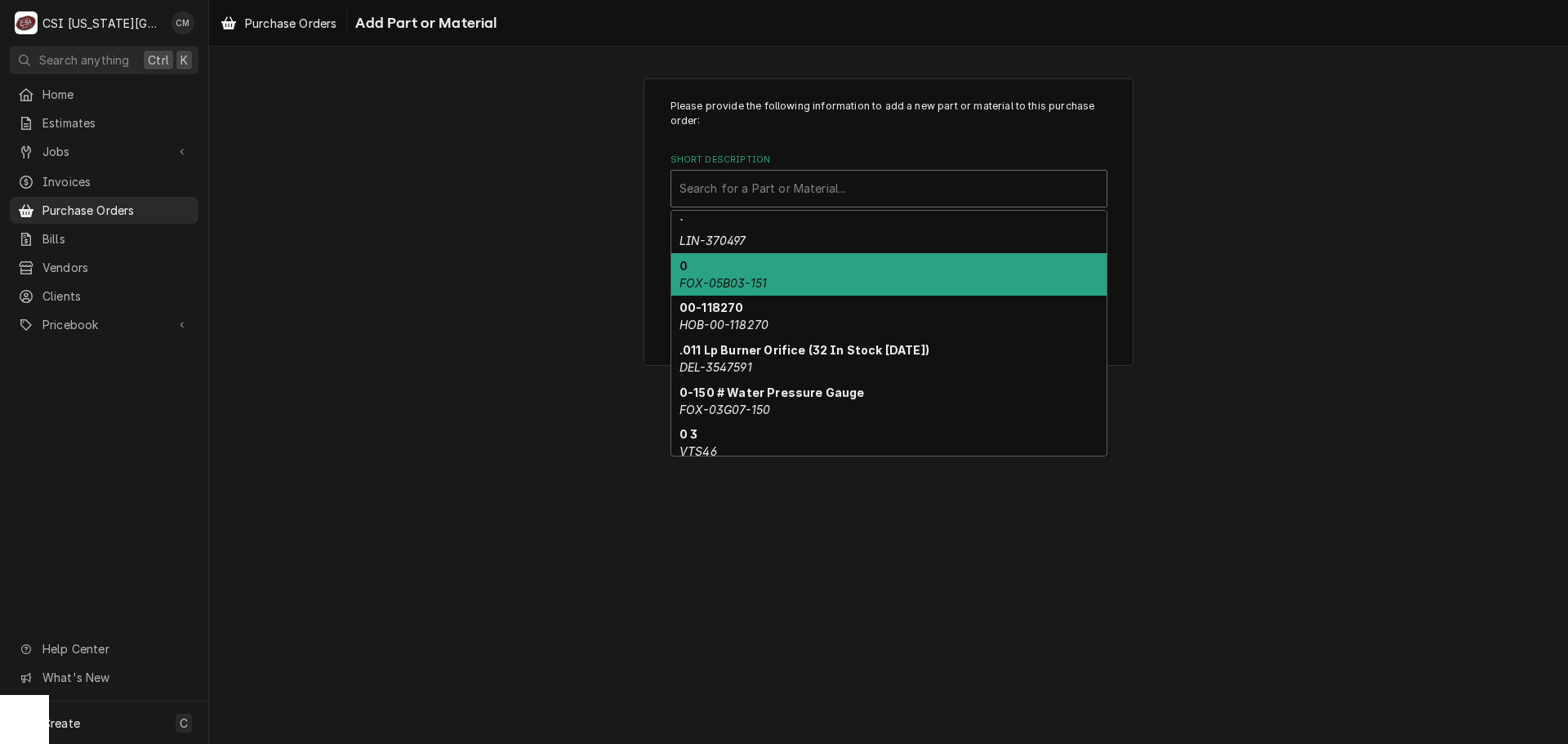
click at [1231, 265] on div "Please provide the following information to add a new part or material to this …" at bounding box center [888, 222] width 1359 height 317
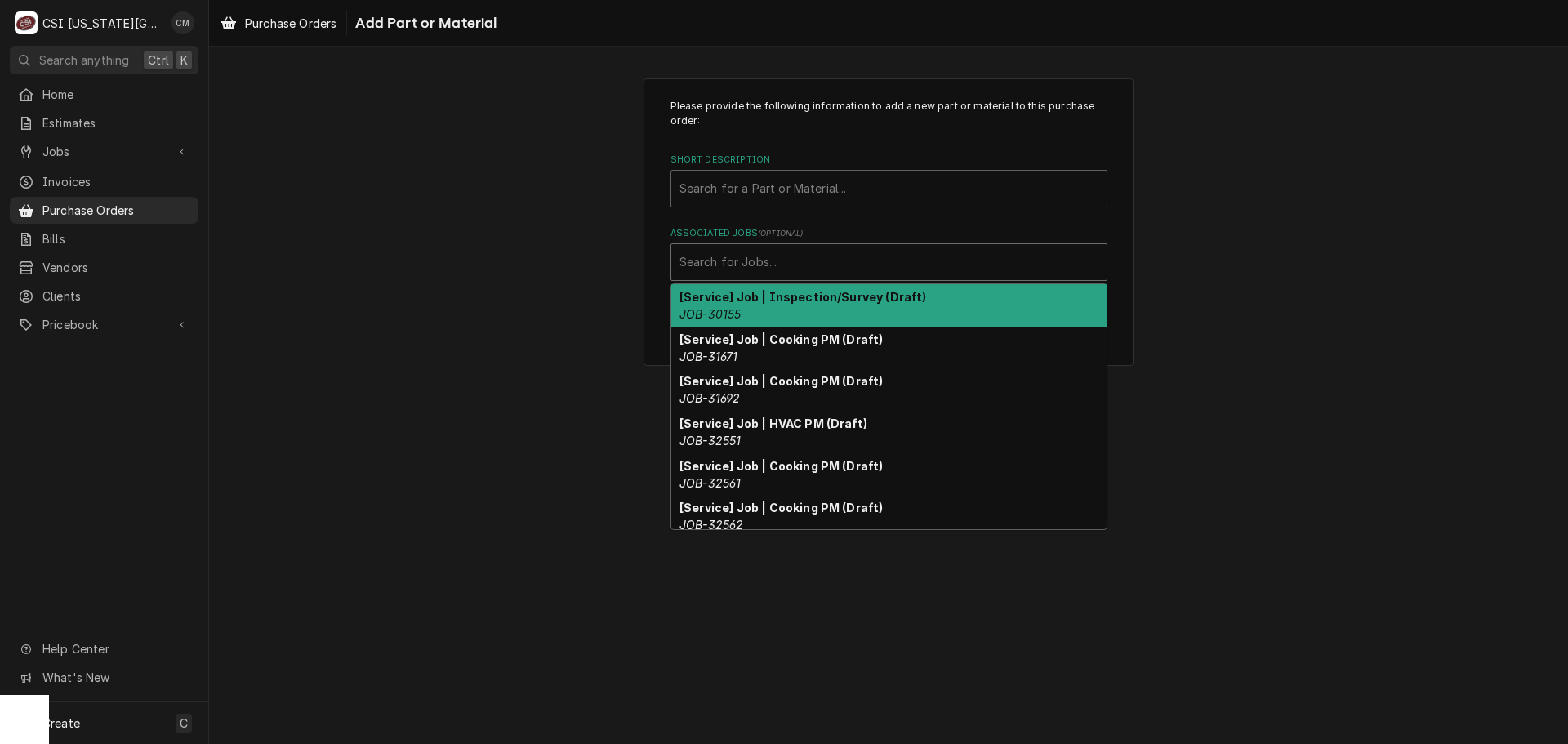
click at [882, 264] on div "Associated Jobs" at bounding box center [888, 263] width 419 height 30
click at [878, 265] on div "Associated Jobs" at bounding box center [888, 263] width 419 height 30
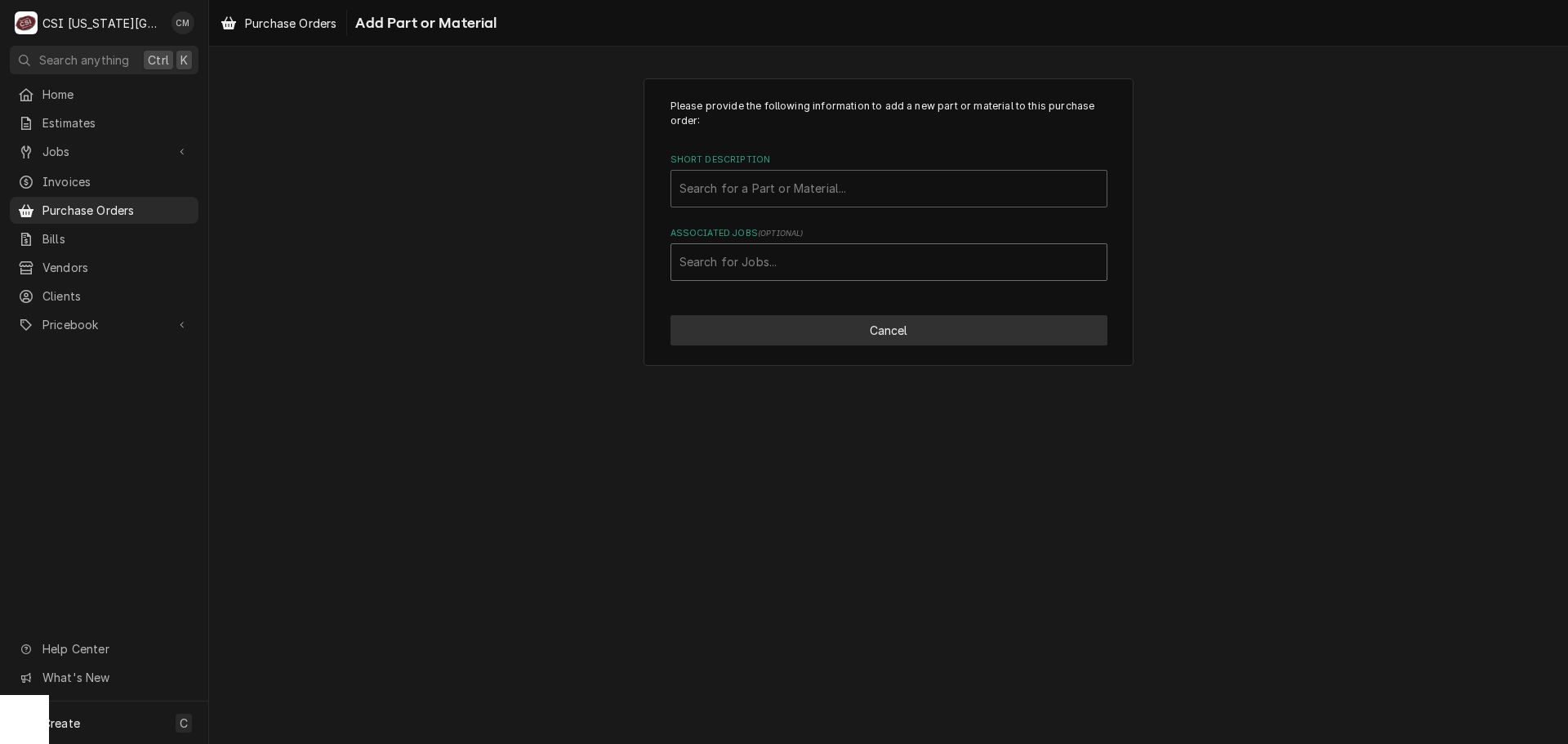
click at [892, 330] on button "Cancel" at bounding box center [888, 330] width 436 height 30
type textarea "x"
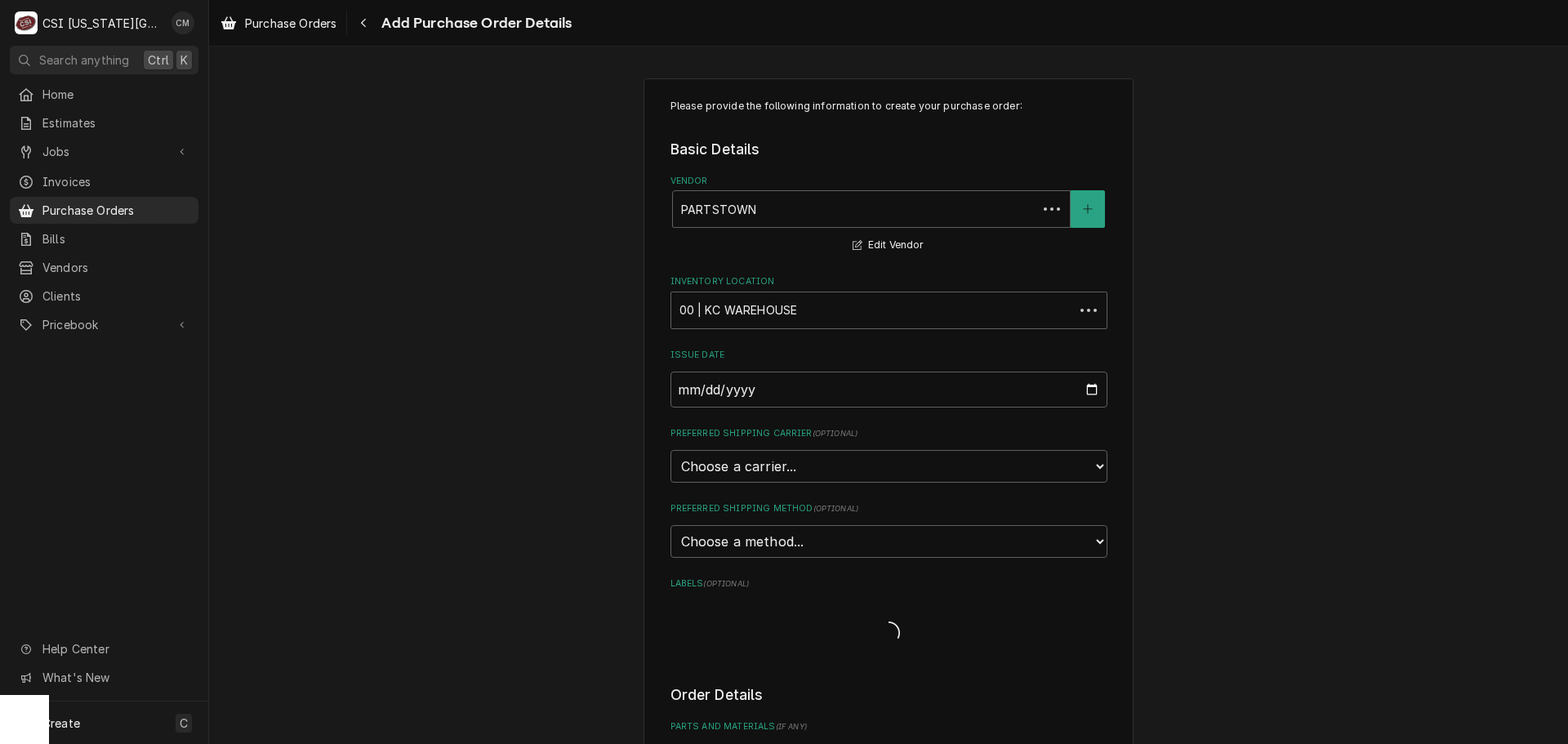
scroll to position [429, 0]
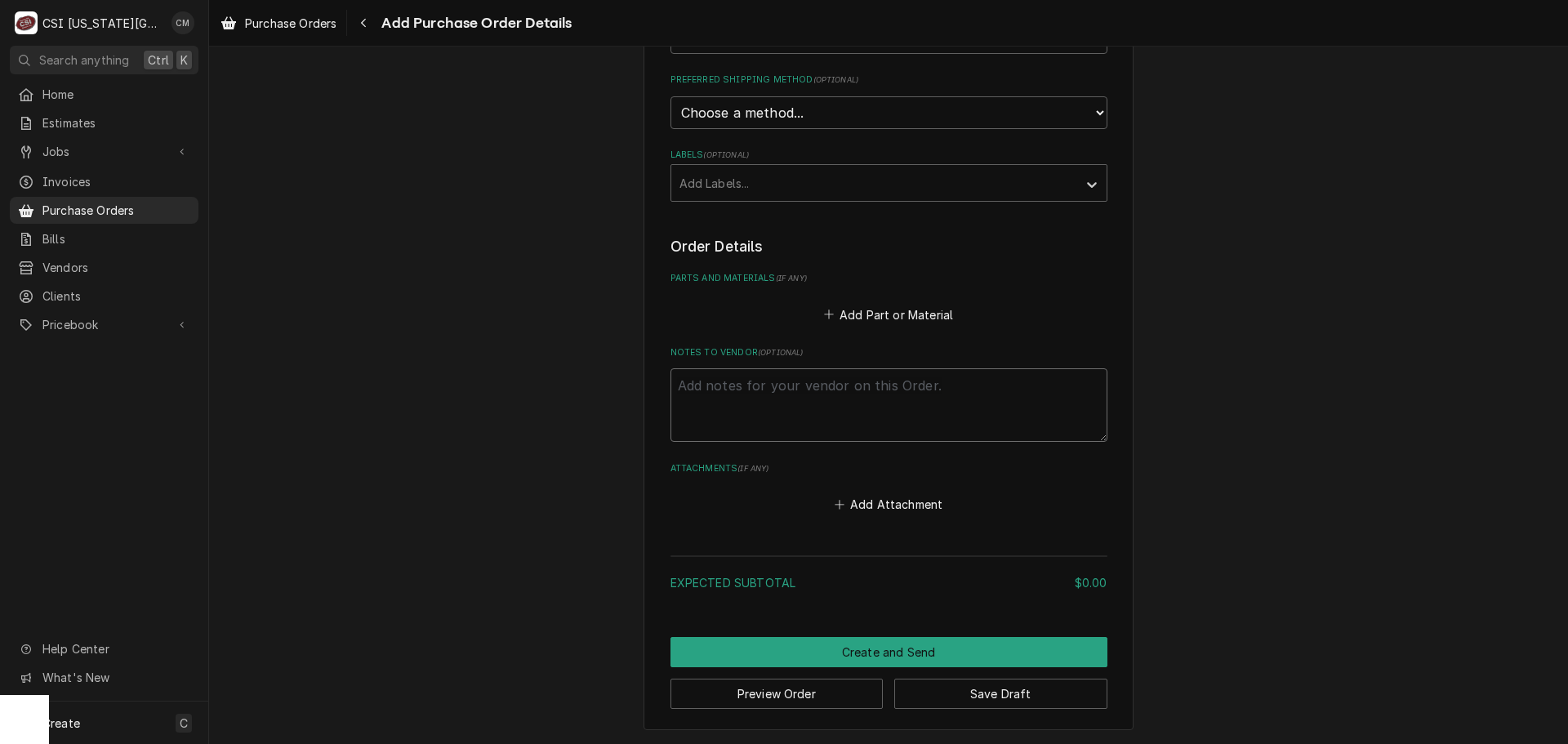
click at [847, 394] on textarea "Notes to Vendor ( optional )" at bounding box center [888, 405] width 436 height 74
click at [875, 307] on button "Add Part or Material" at bounding box center [888, 314] width 135 height 23
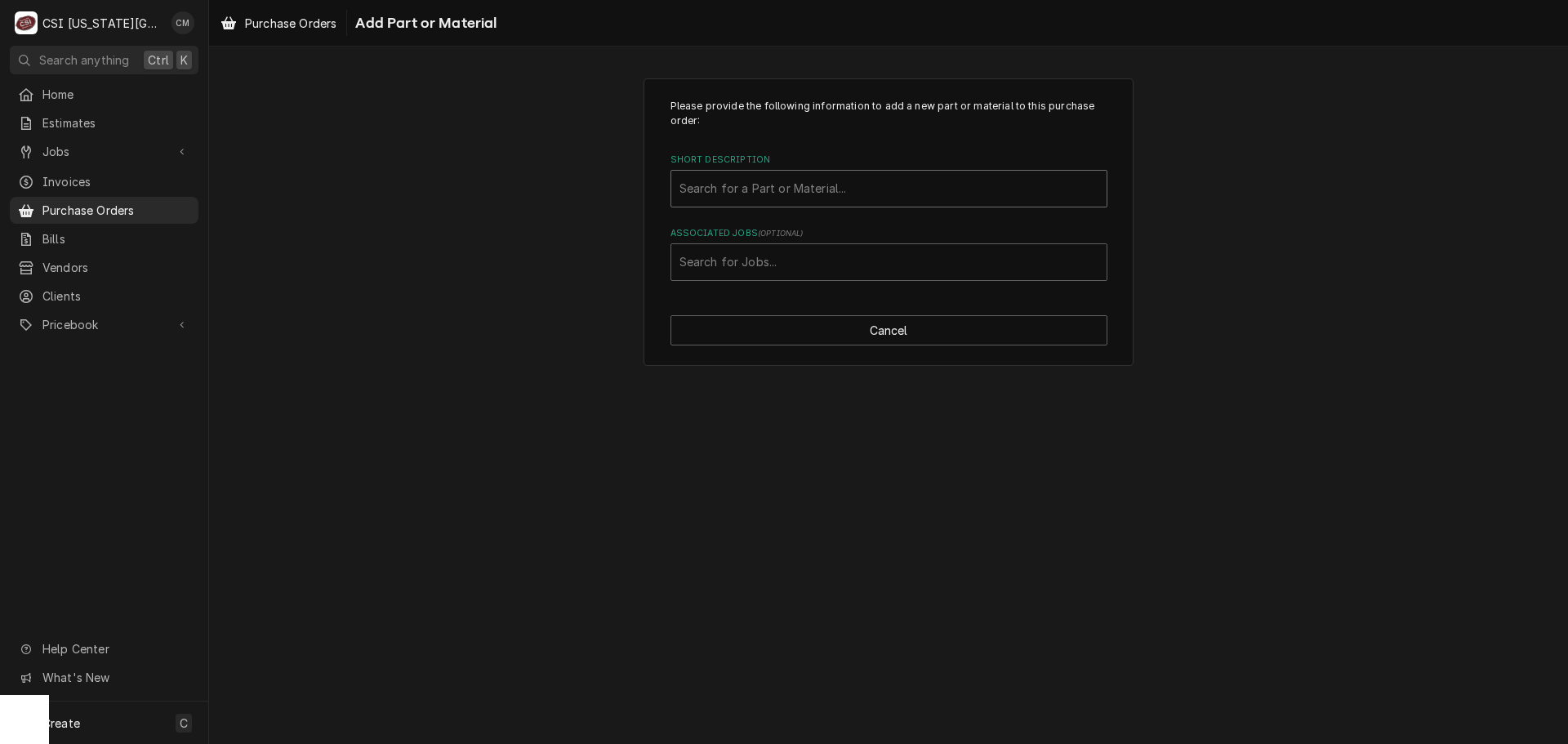
click at [851, 191] on div "Short Description" at bounding box center [888, 189] width 419 height 30
type input "2100340"
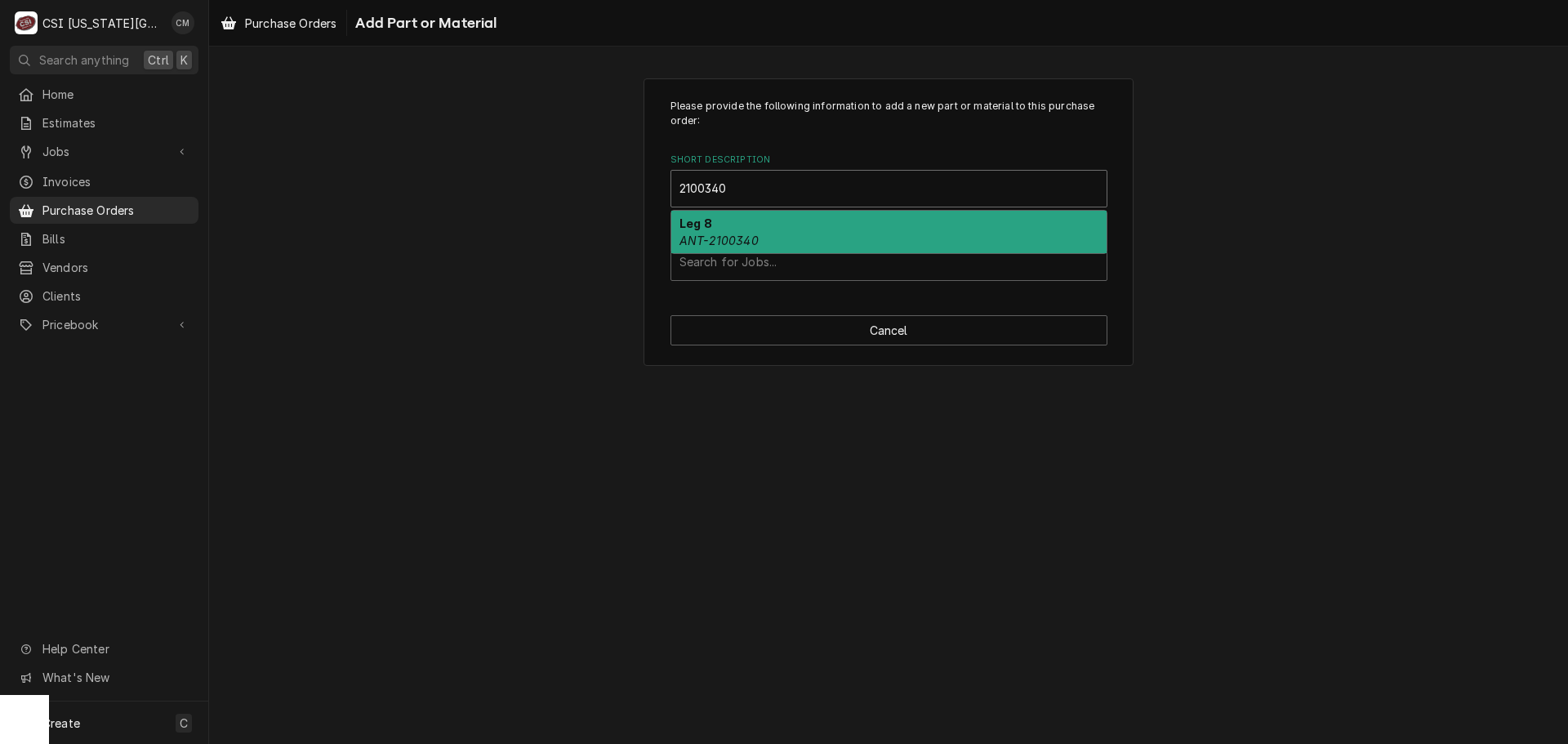
click at [797, 226] on div "Leg 8 ANT-2100340" at bounding box center [889, 232] width 436 height 43
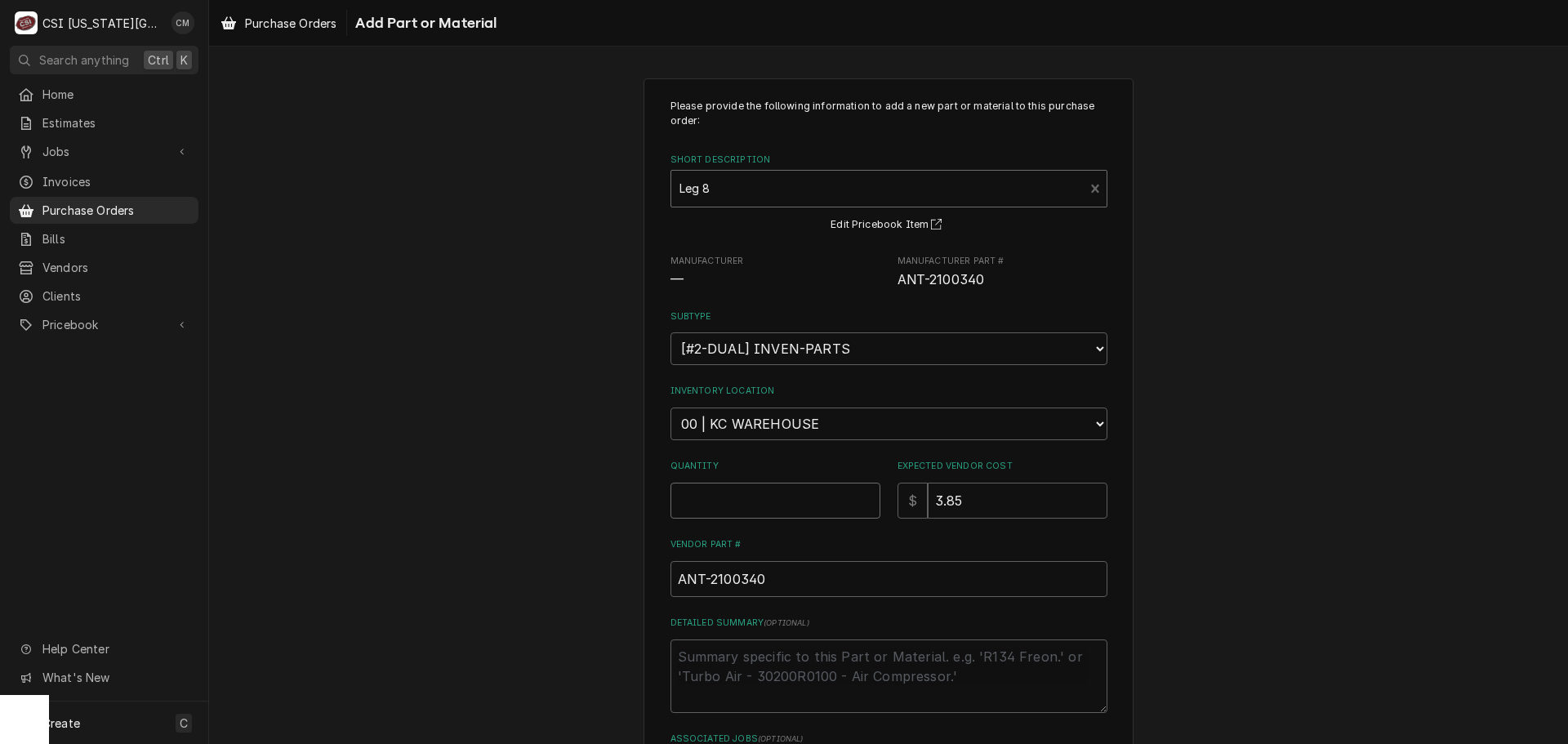
click at [818, 508] on input "Quantity" at bounding box center [775, 500] width 210 height 36
type textarea "x"
type input "2"
type textarea "x"
type input "20"
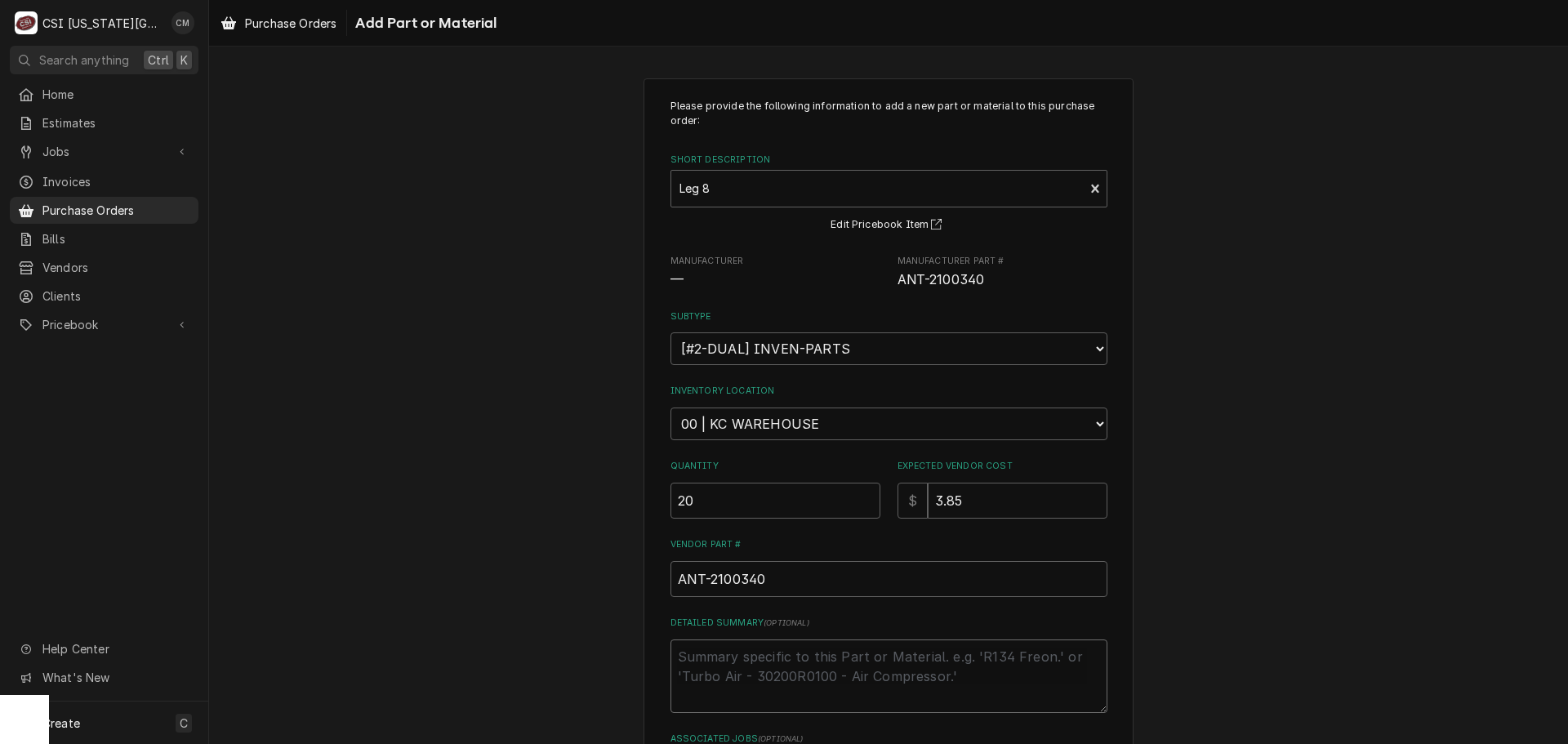
click at [865, 691] on textarea "Detailed Summary ( optional )" at bounding box center [888, 676] width 436 height 74
type textarea "x"
type textarea "w"
type textarea "x"
type textarea "wa"
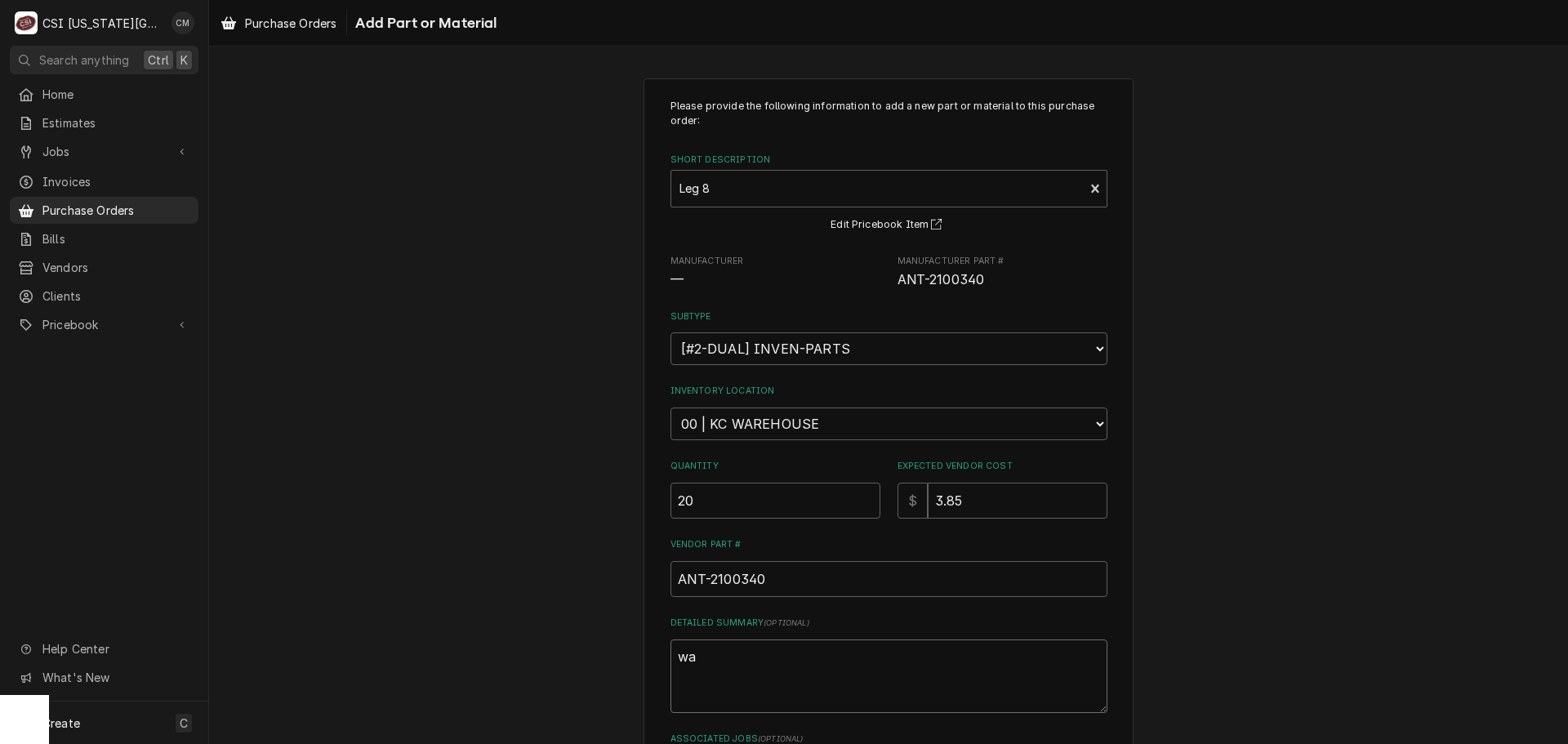
type textarea "x"
type textarea "war"
type textarea "x"
type textarea "ware"
type textarea "x"
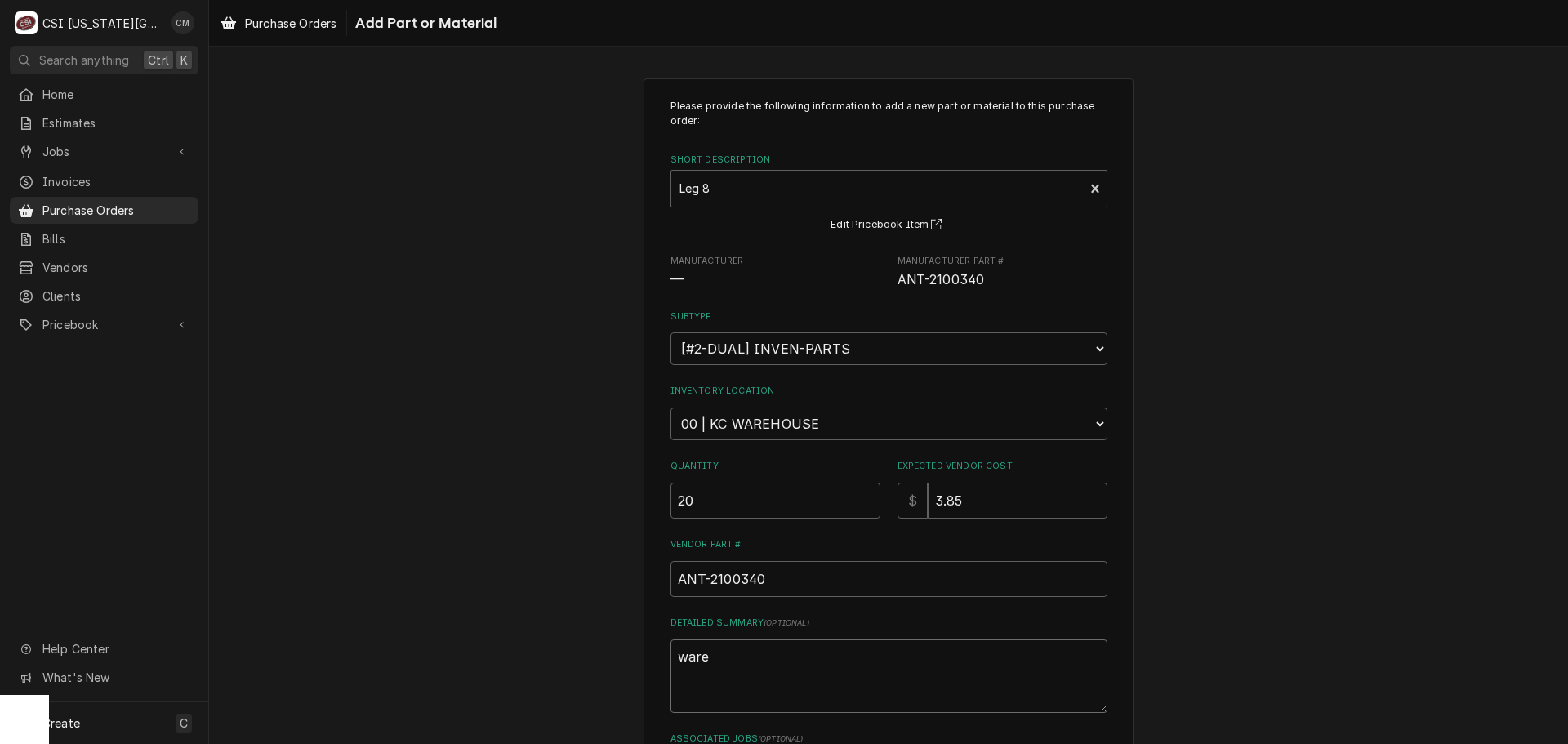
type textarea "wareh"
type textarea "x"
type textarea "wareho"
type textarea "x"
type textarea "warehou"
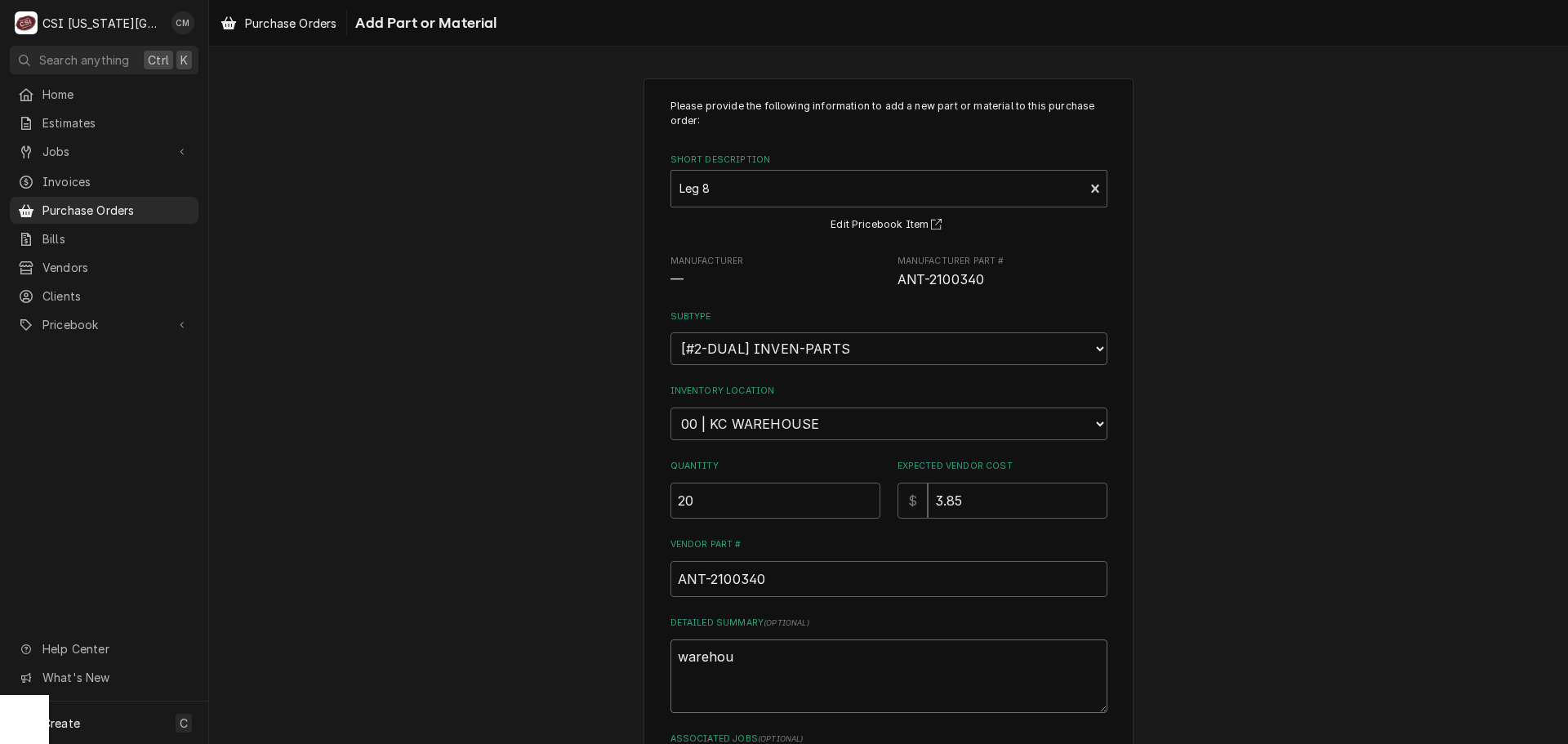
type textarea "x"
type textarea "warehous"
type textarea "x"
type textarea "warehouse"
type textarea "x"
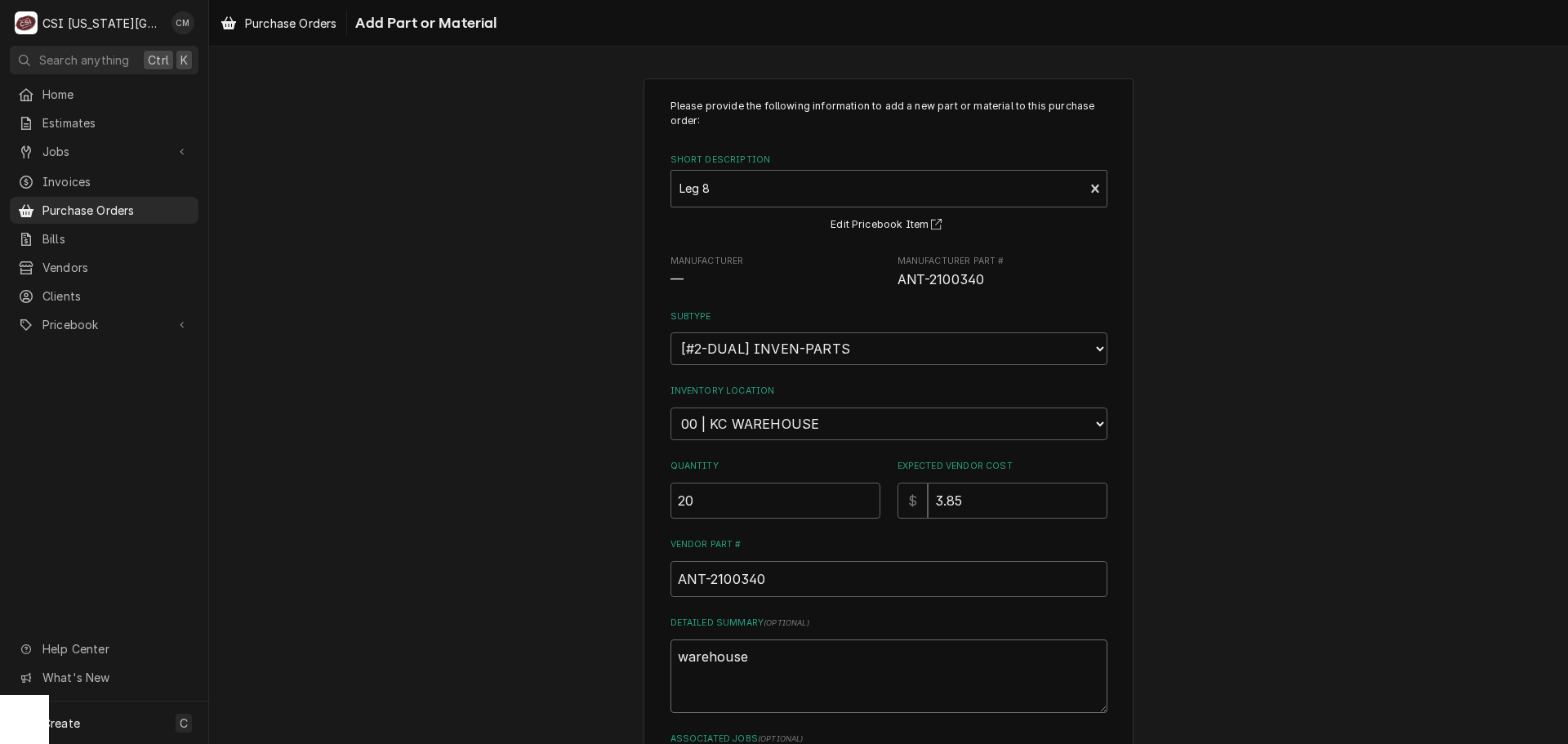
type textarea "warehouse"
type textarea "x"
type textarea "warehouse s"
type textarea "x"
type textarea "warehouse st"
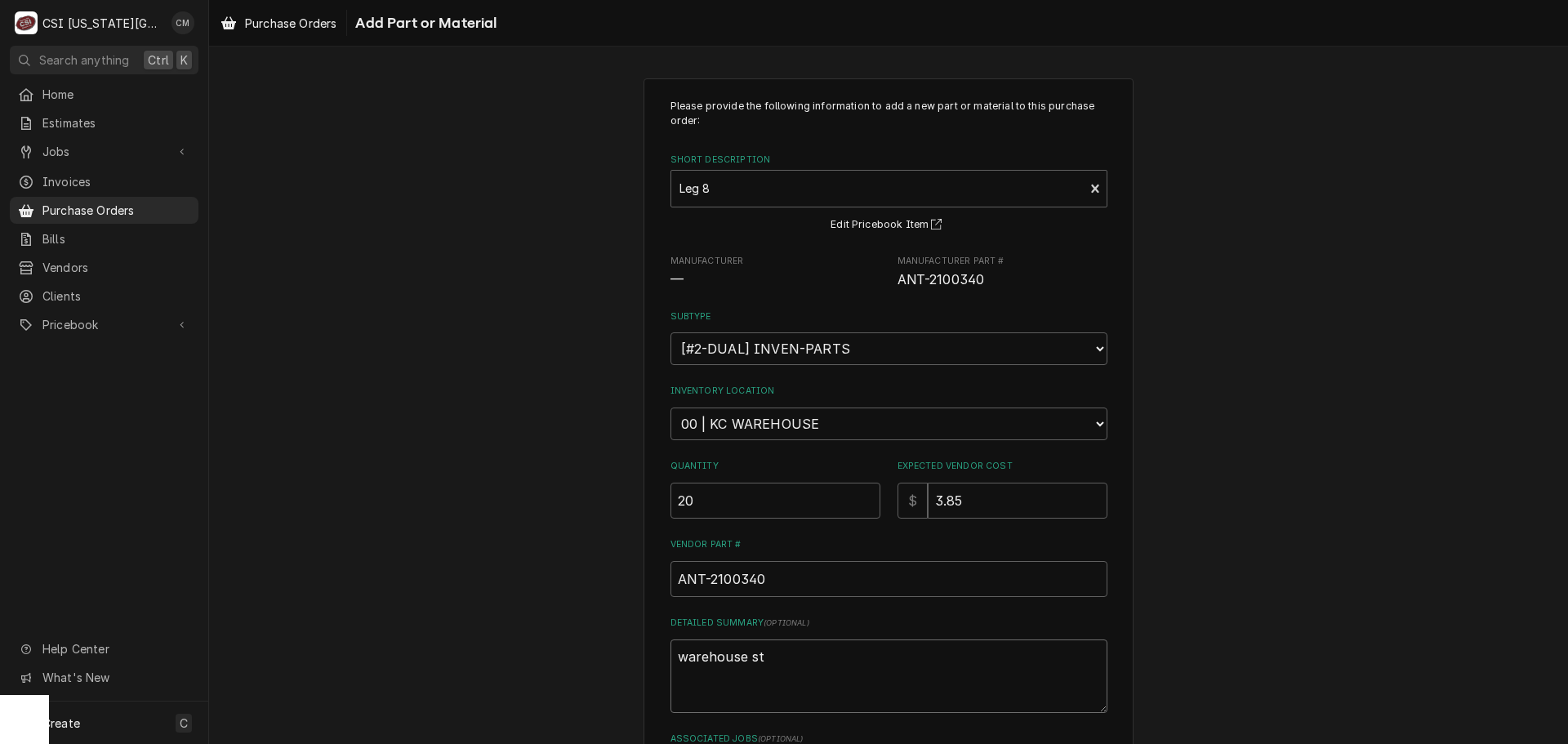
type textarea "x"
type textarea "warehouse sto"
type textarea "x"
type textarea "warehouse stoc"
type textarea "x"
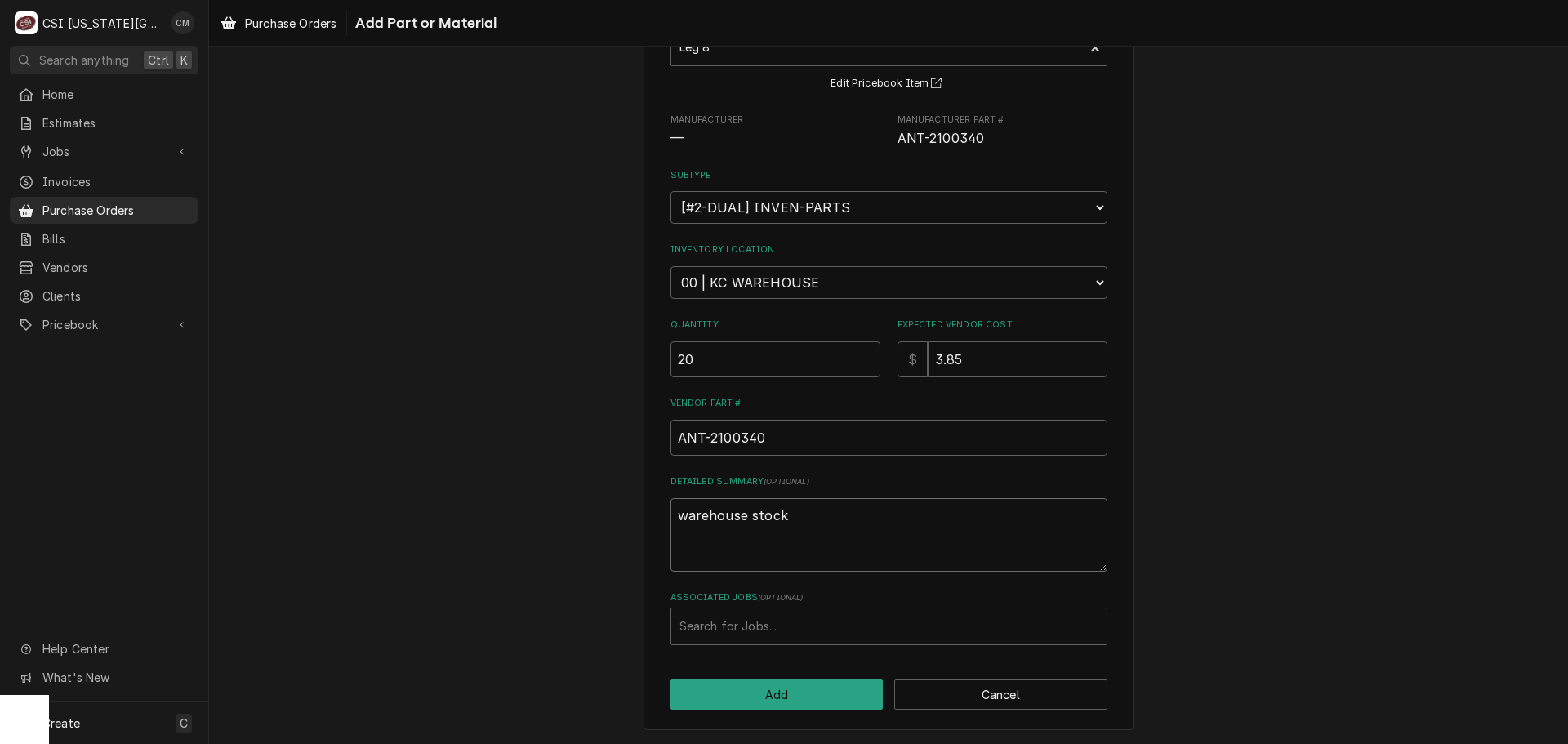
scroll to position [142, 0]
type textarea "warehouse stock"
click at [823, 695] on button "Add" at bounding box center [777, 693] width 213 height 30
type textarea "x"
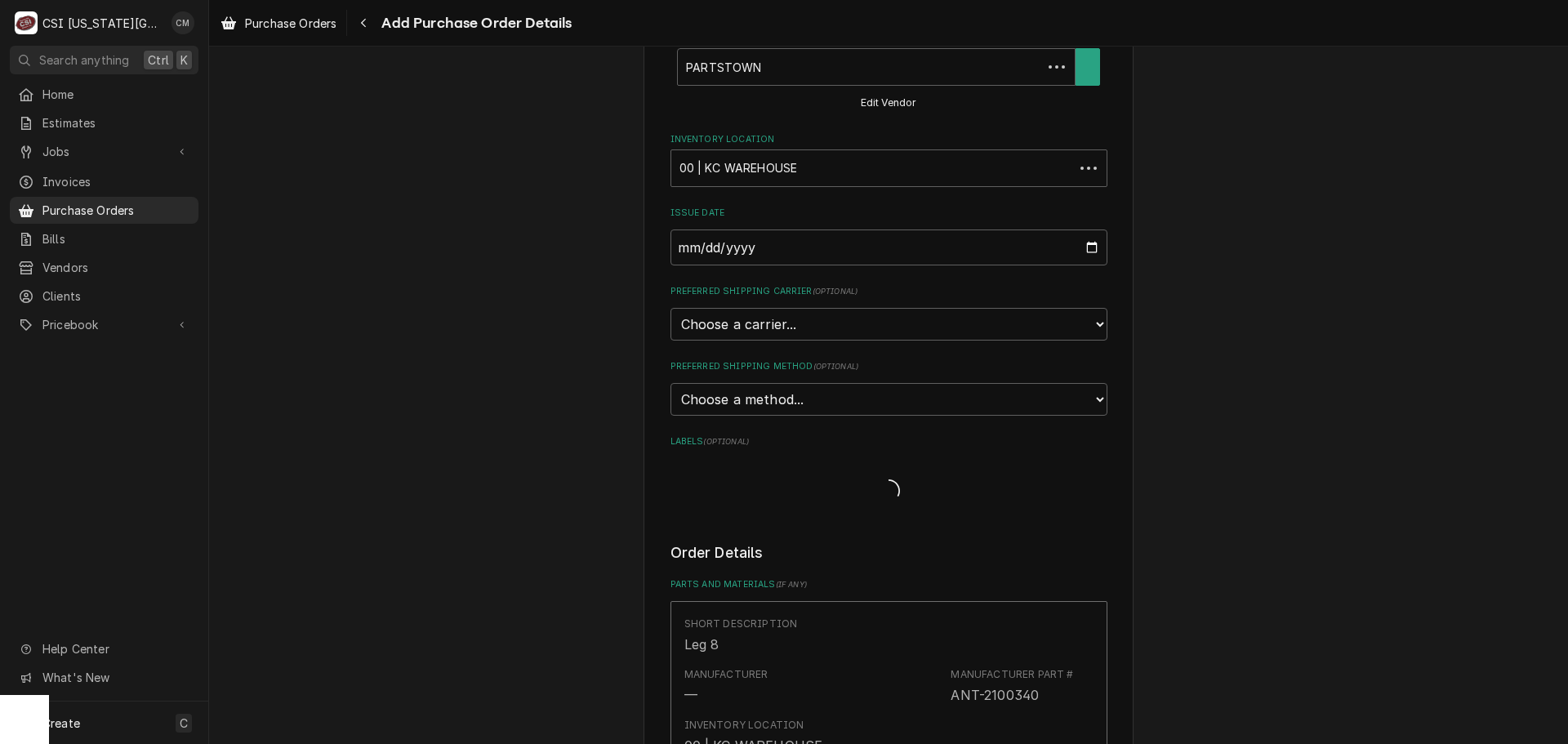
scroll to position [429, 0]
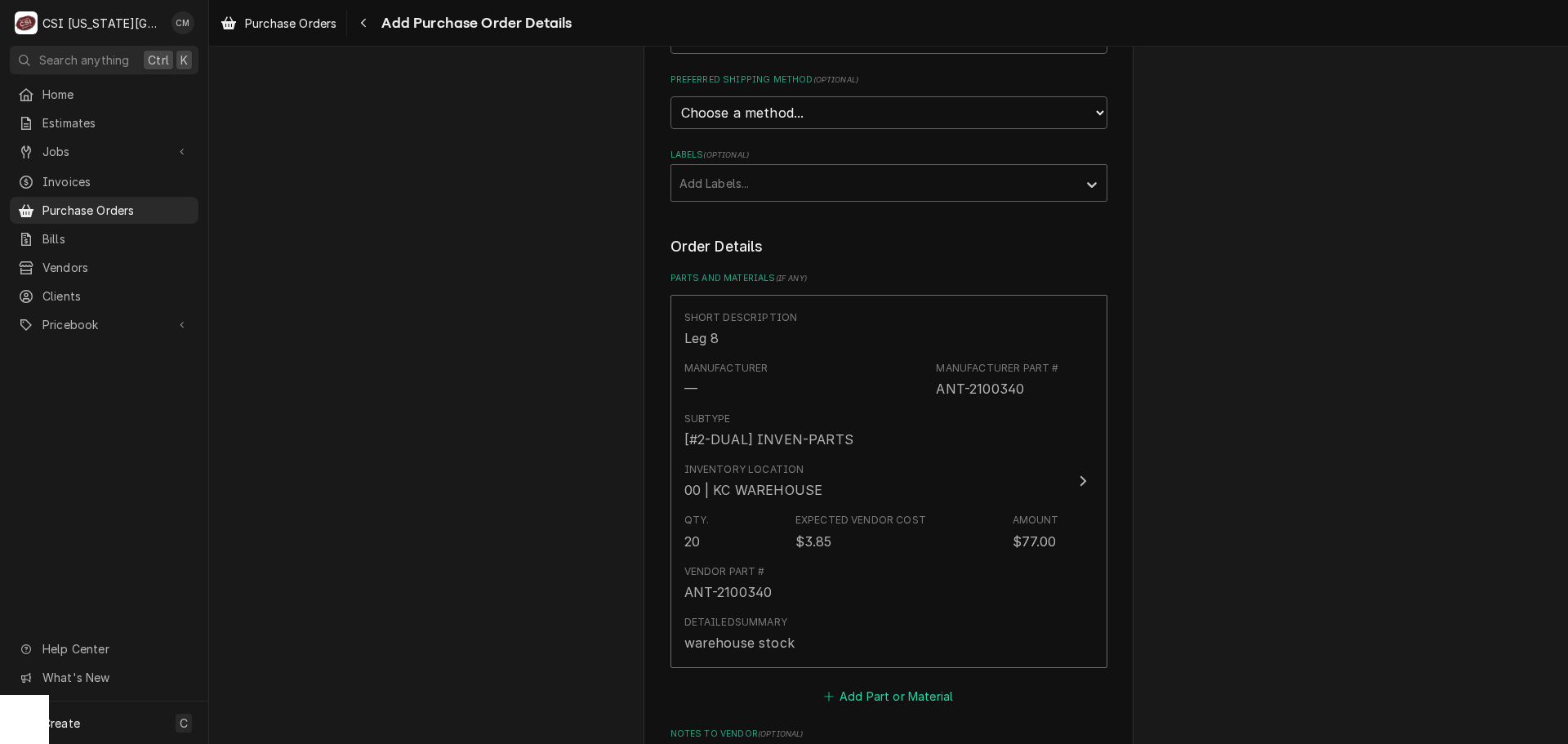
click at [904, 692] on button "Add Part or Material" at bounding box center [888, 695] width 135 height 23
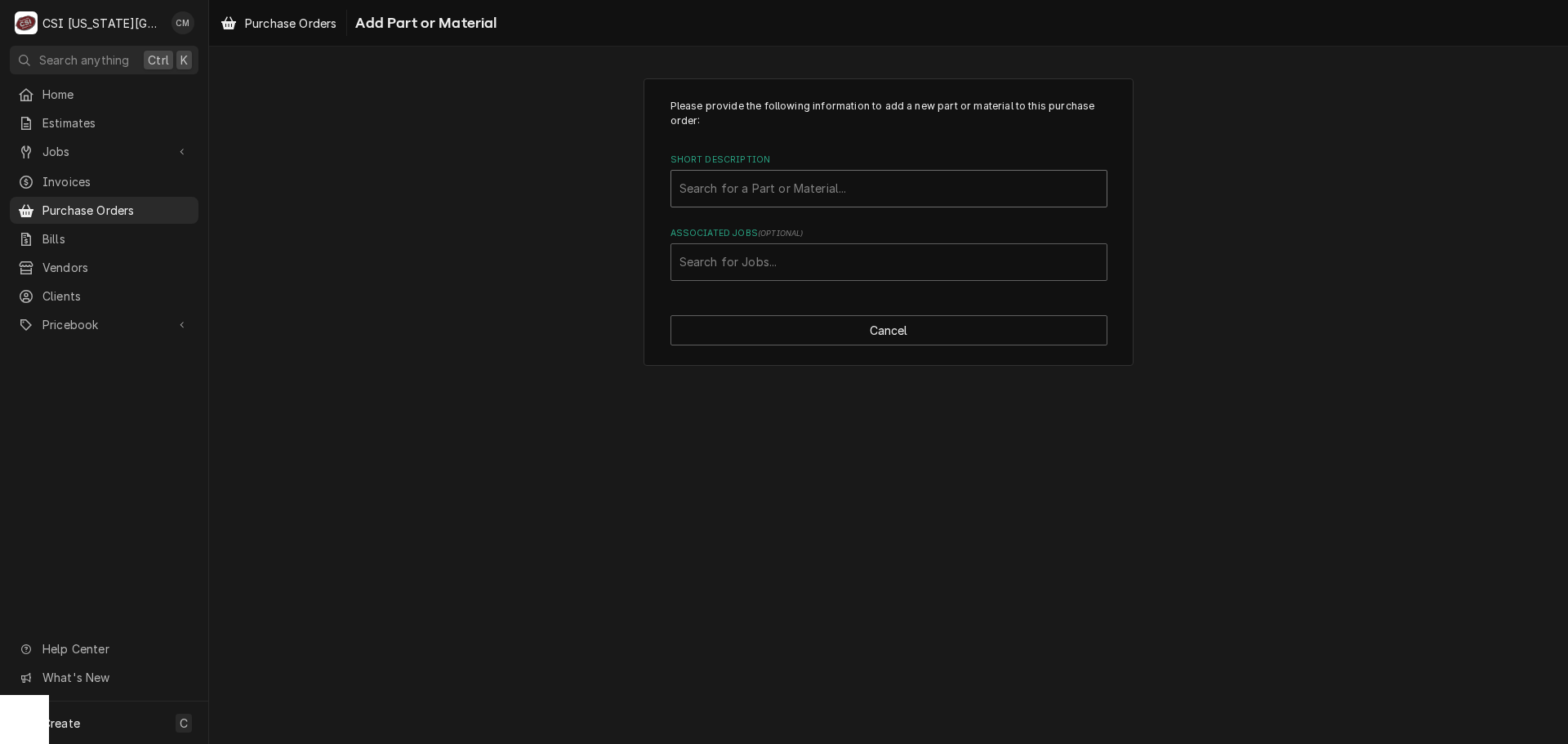
click at [844, 195] on div "Short Description" at bounding box center [888, 189] width 419 height 30
type input "p"
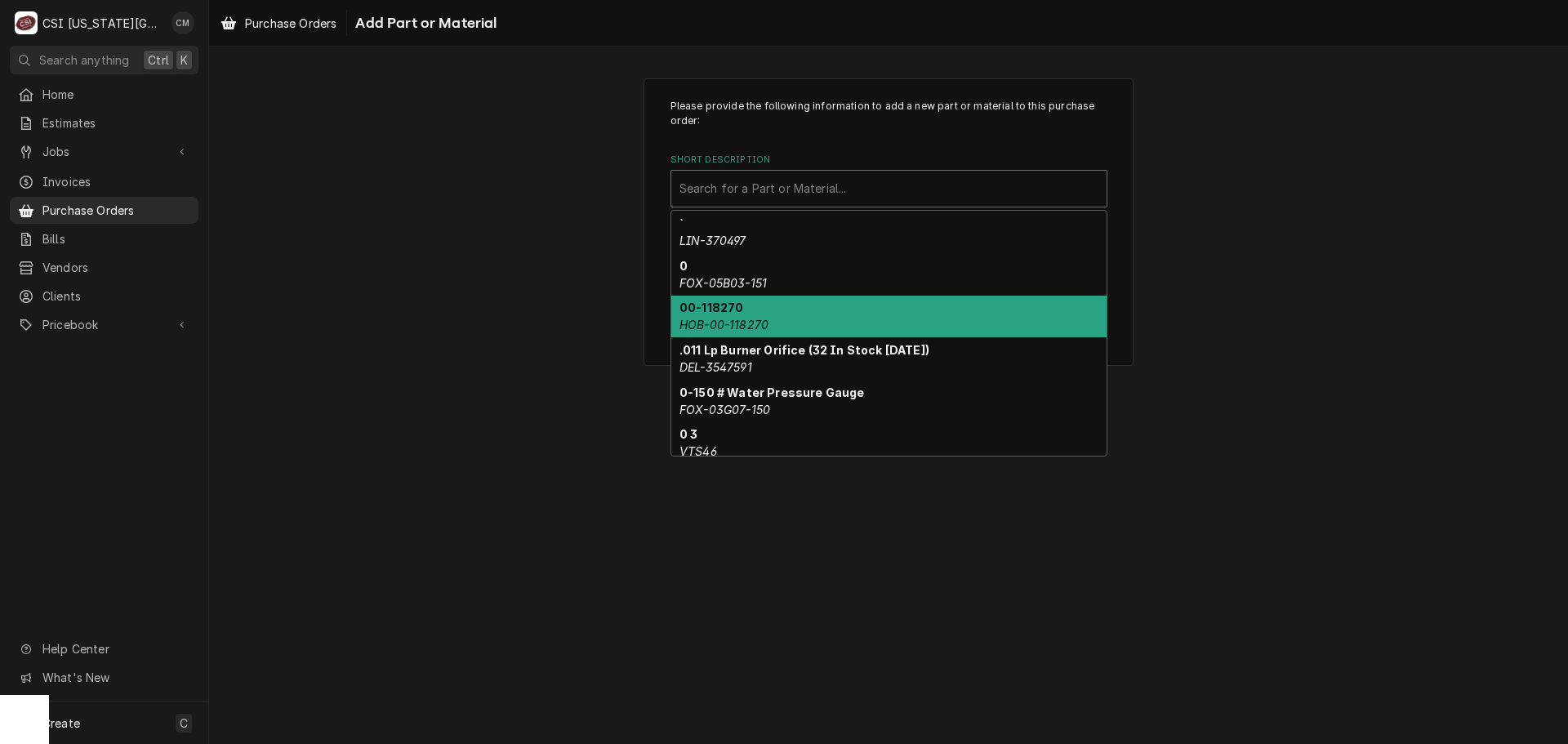
click at [598, 304] on div "Please provide the following information to add a new part or material to this …" at bounding box center [888, 222] width 1359 height 317
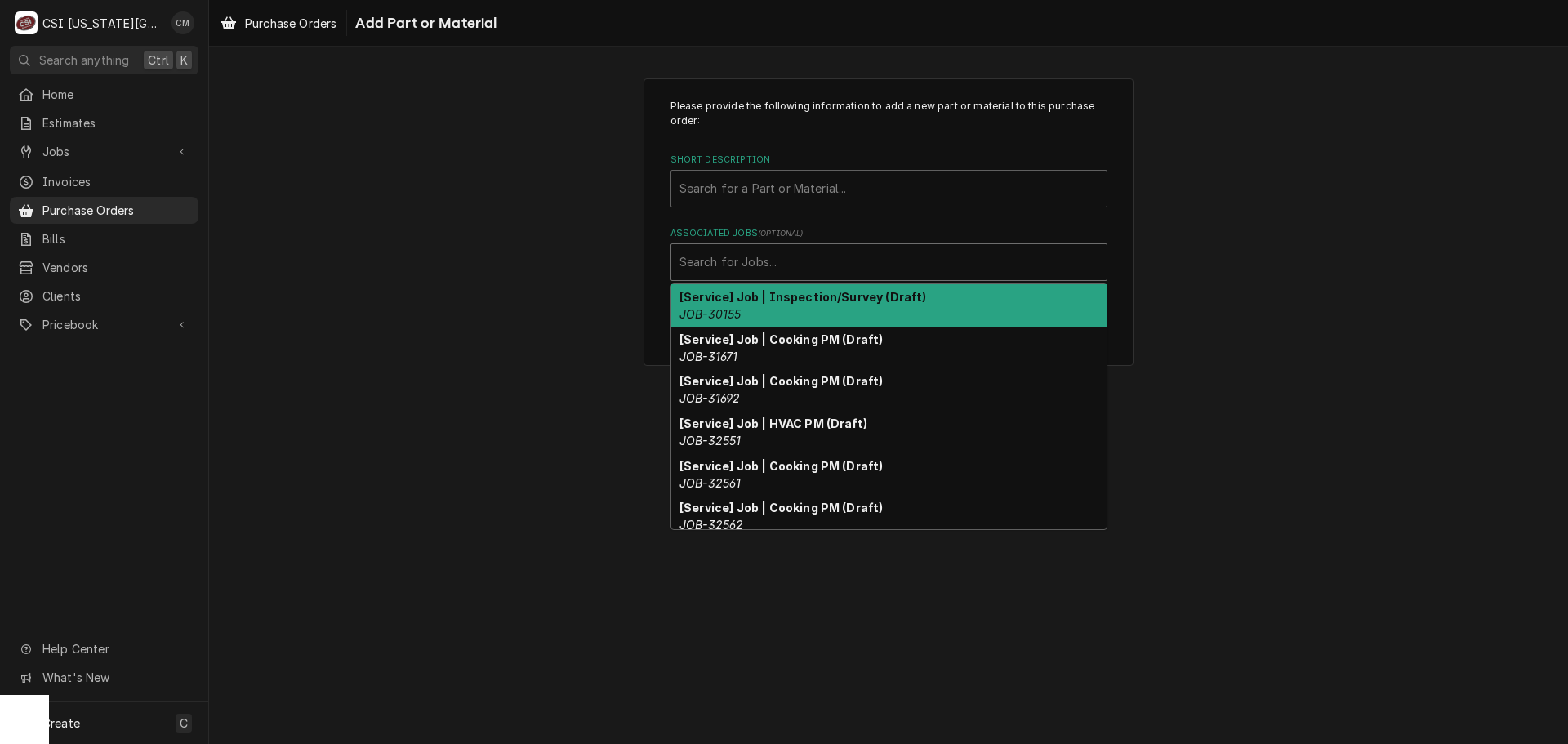
click at [768, 265] on div "Associated Jobs" at bounding box center [888, 263] width 419 height 30
click at [606, 258] on div "Please provide the following information to add a new part or material to this …" at bounding box center [888, 222] width 1359 height 317
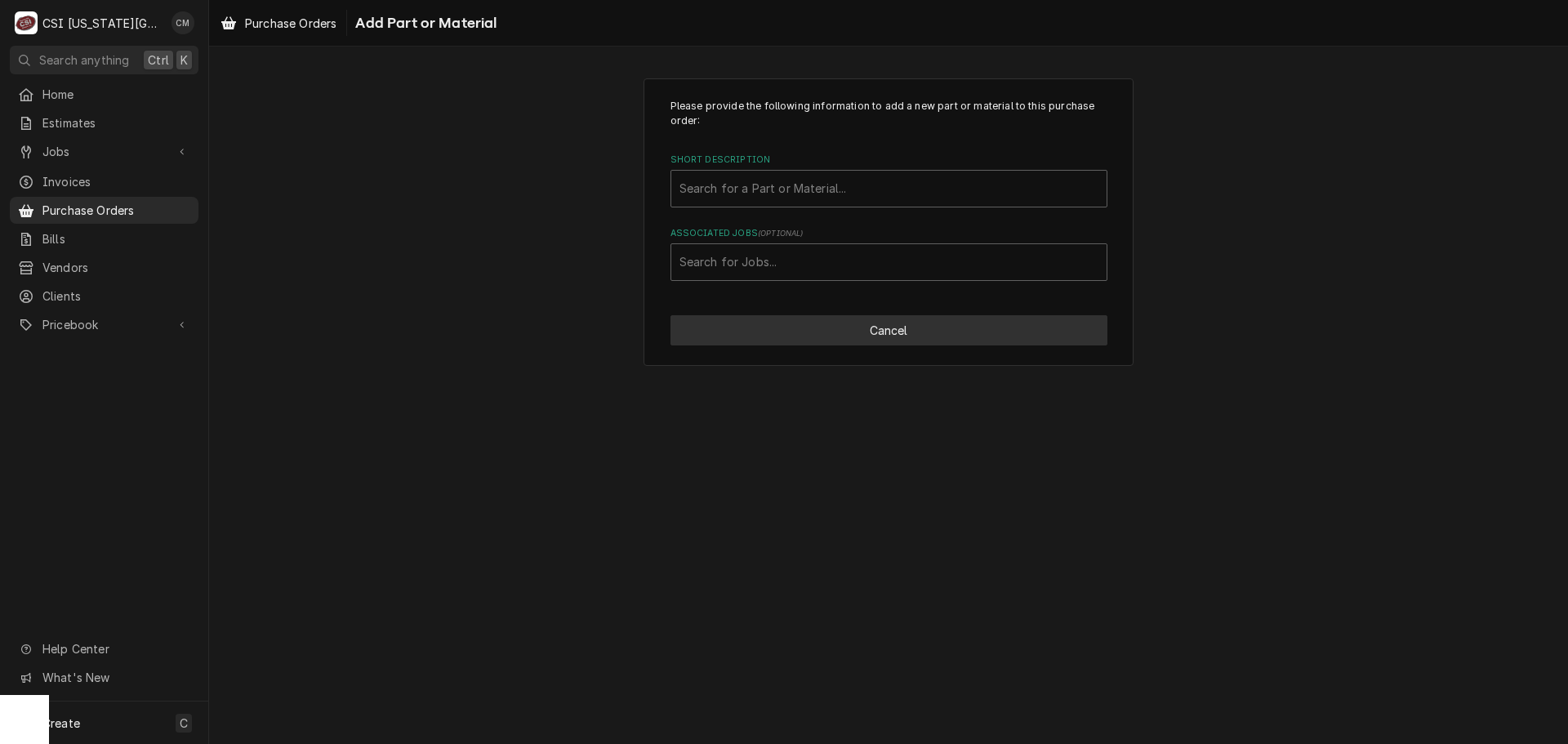
click at [865, 341] on button "Cancel" at bounding box center [888, 330] width 436 height 30
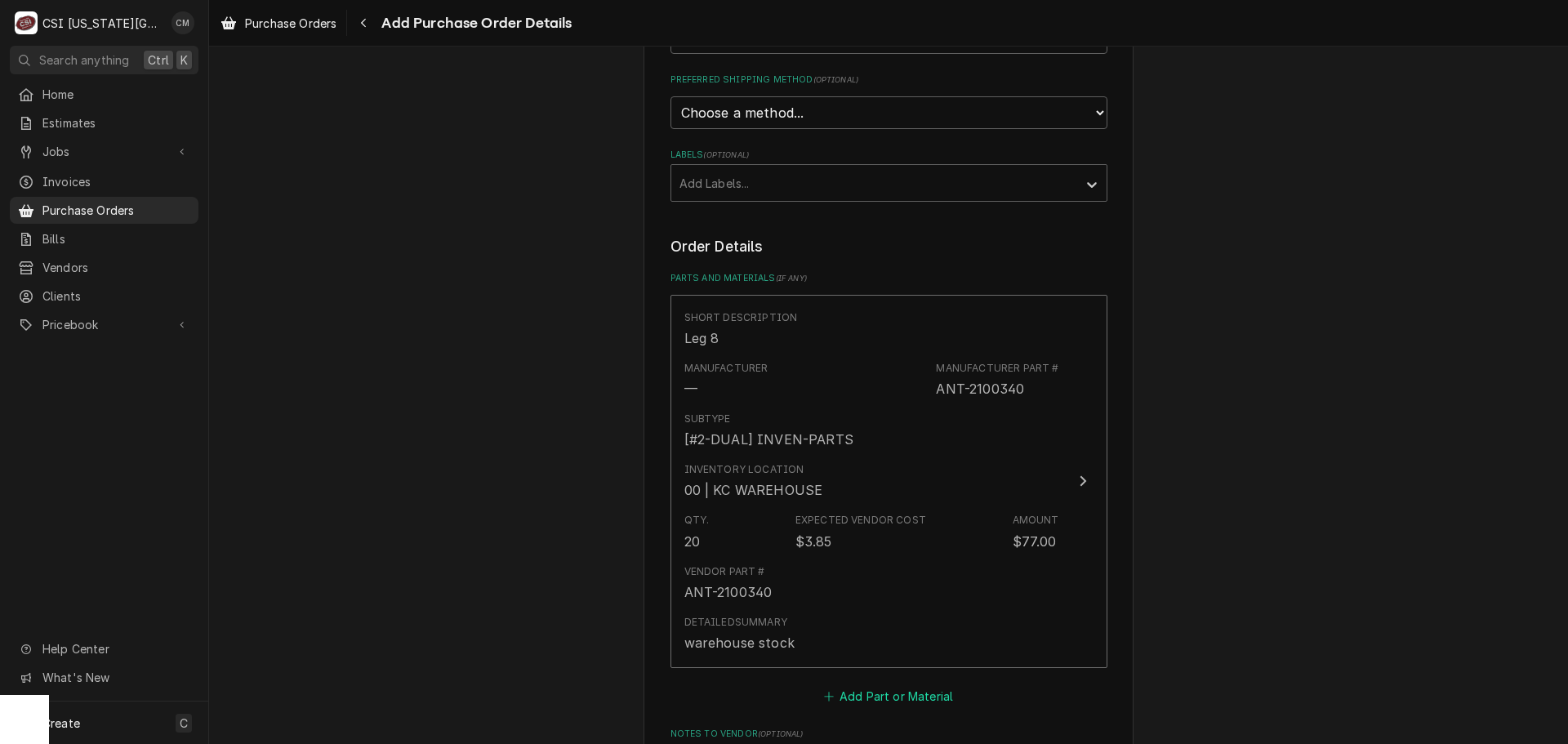
click at [910, 692] on button "Add Part or Material" at bounding box center [888, 695] width 135 height 23
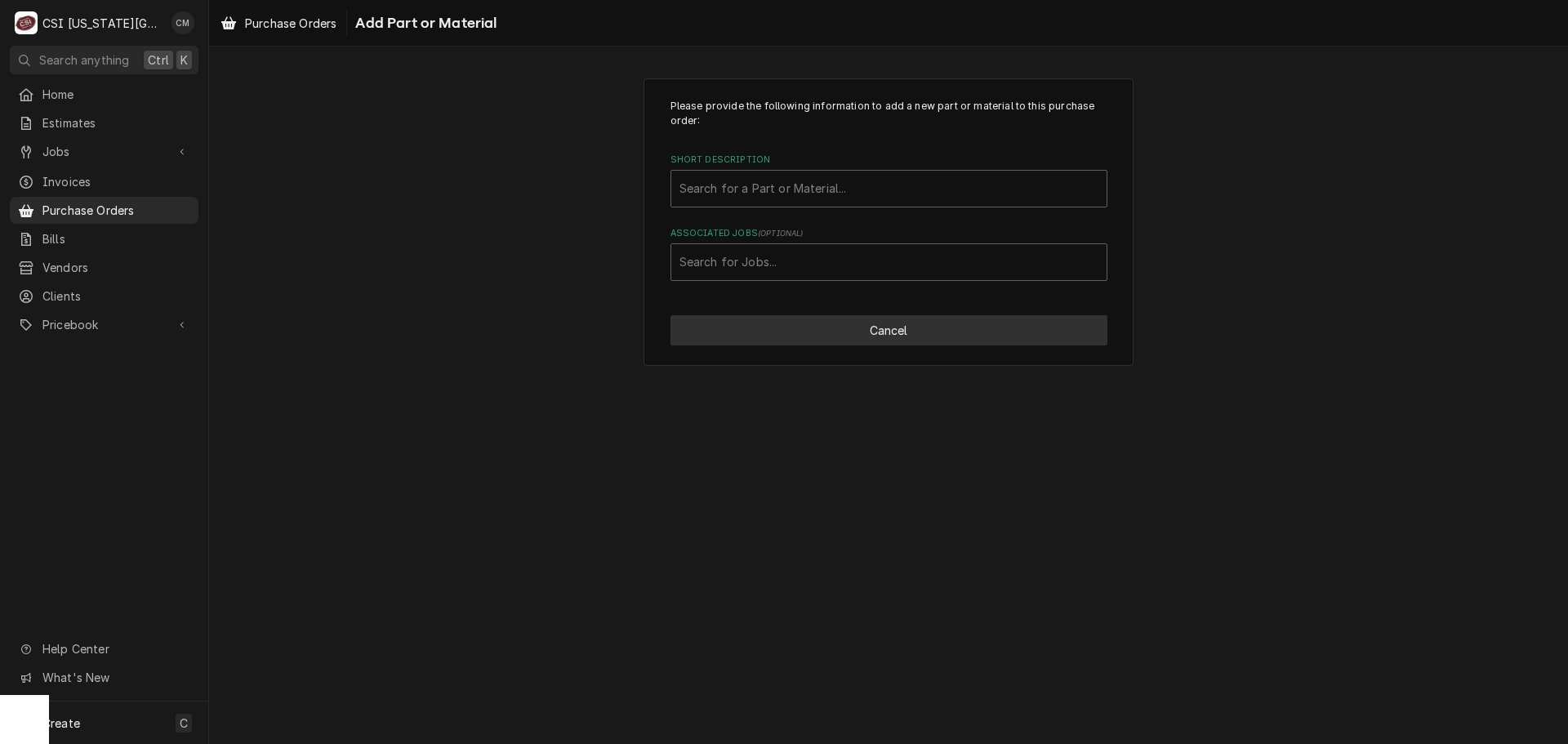
click at [931, 337] on button "Cancel" at bounding box center [888, 330] width 436 height 30
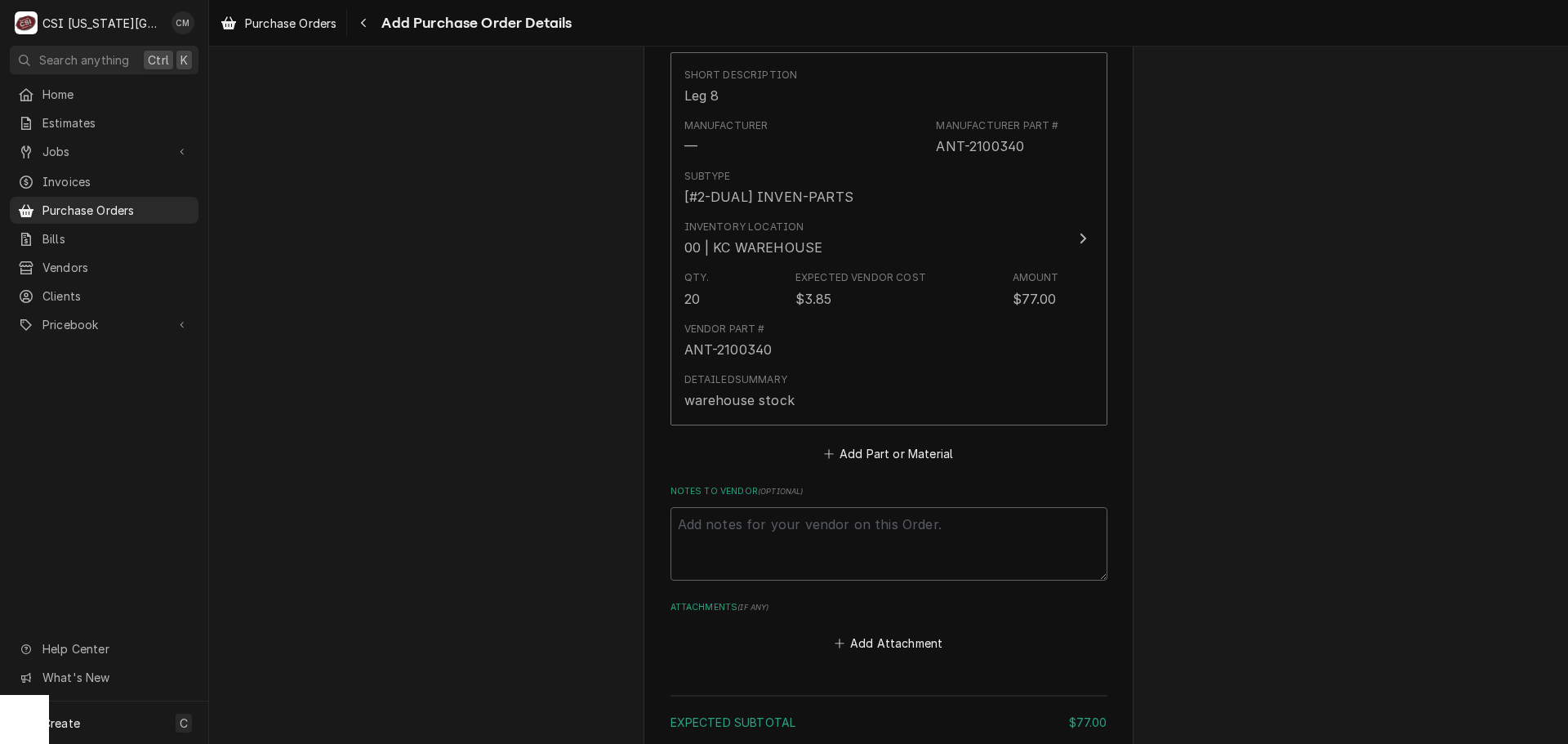
scroll to position [674, 0]
click at [899, 445] on button "Add Part or Material" at bounding box center [888, 451] width 135 height 23
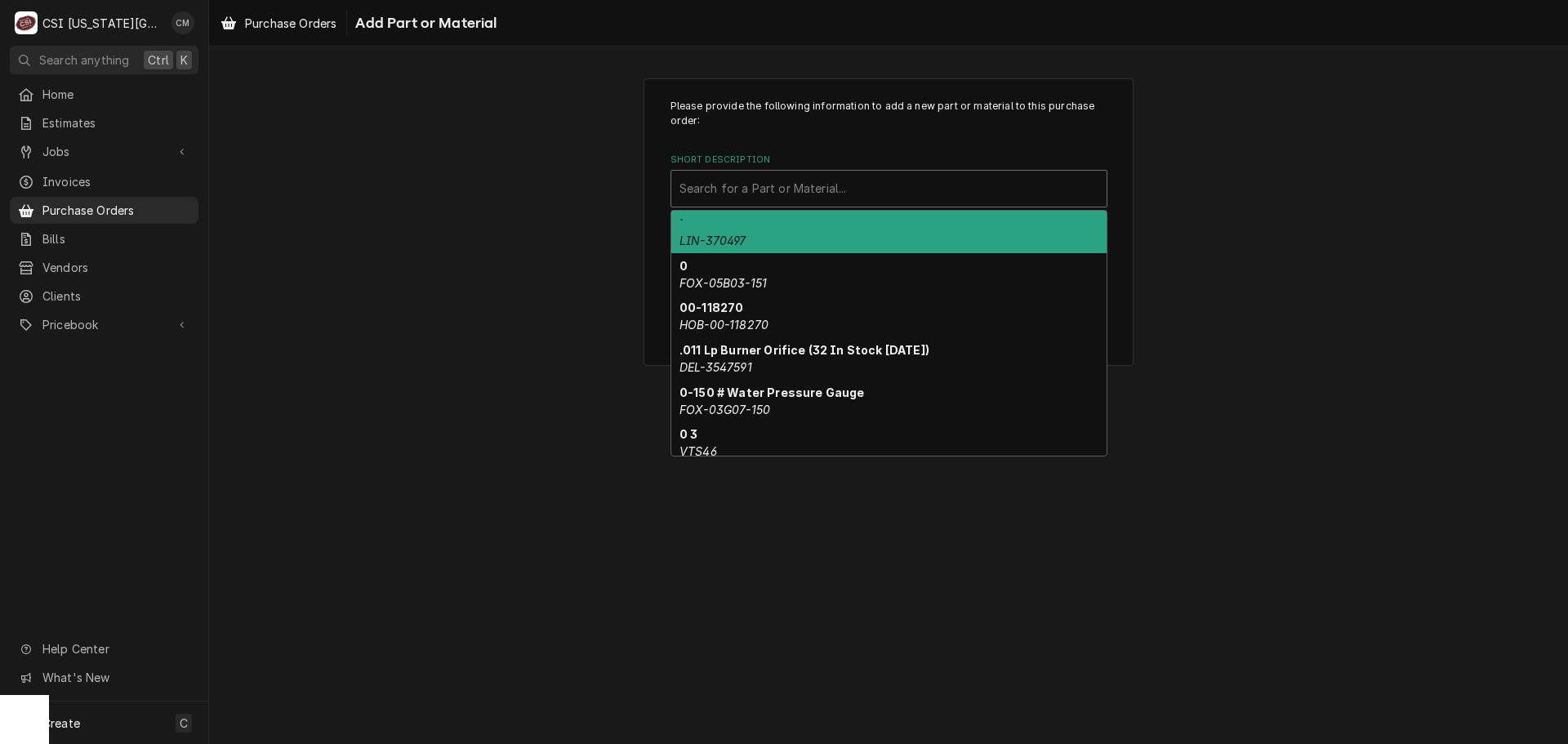
click at [826, 190] on div "Short Description" at bounding box center [888, 189] width 419 height 30
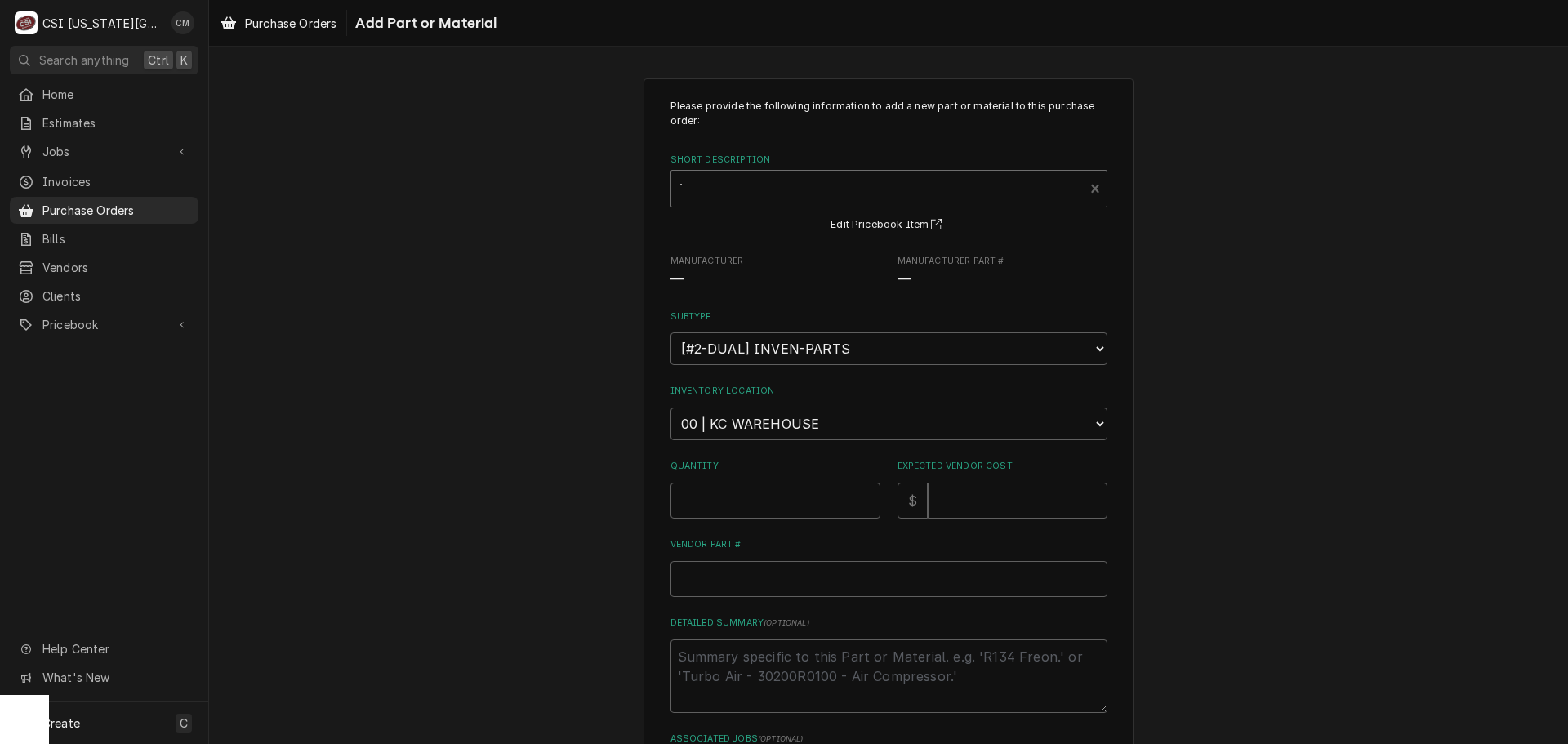
type textarea "x"
type input "60168302"
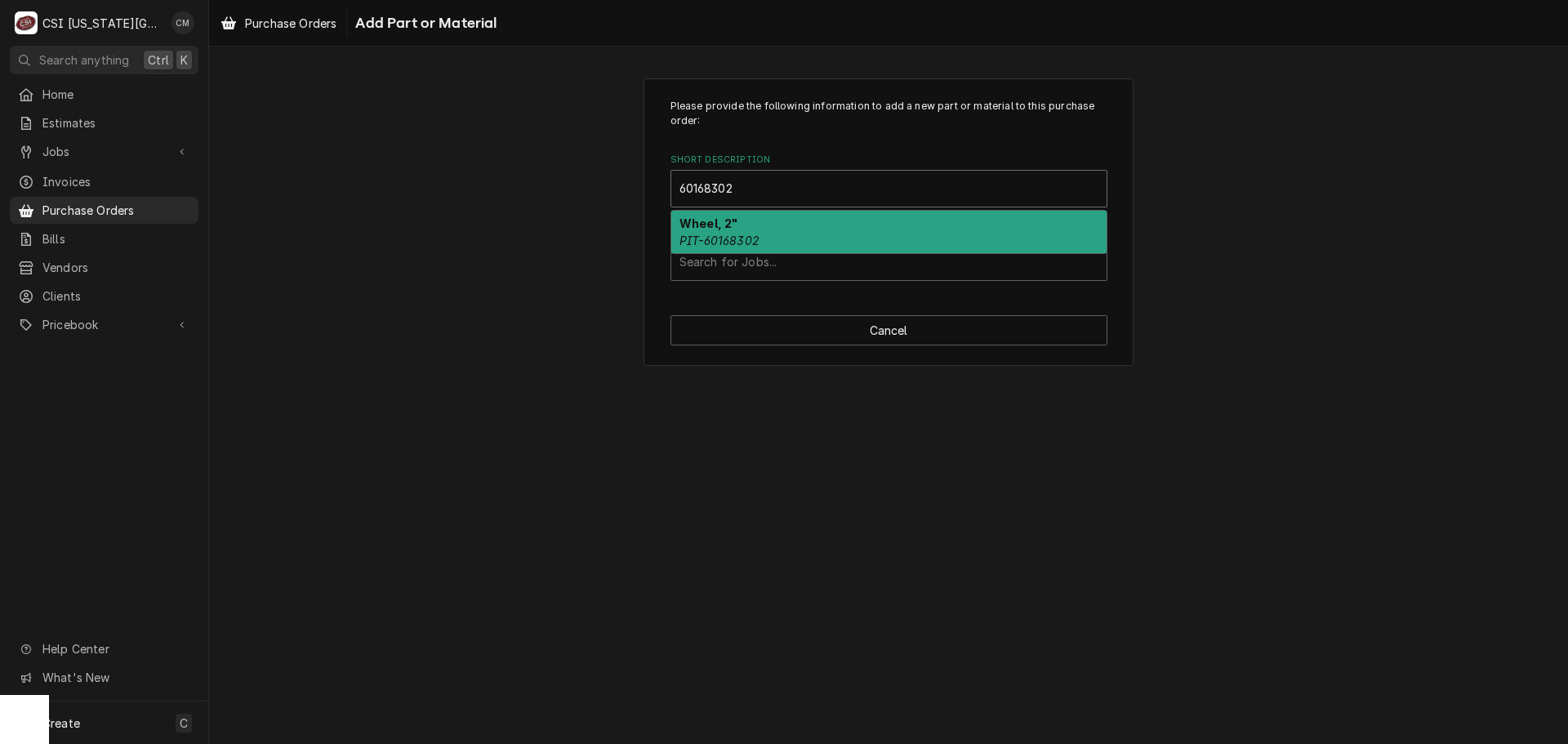
click at [925, 232] on div "Wheel, 2" PIT-60168302" at bounding box center [889, 232] width 436 height 43
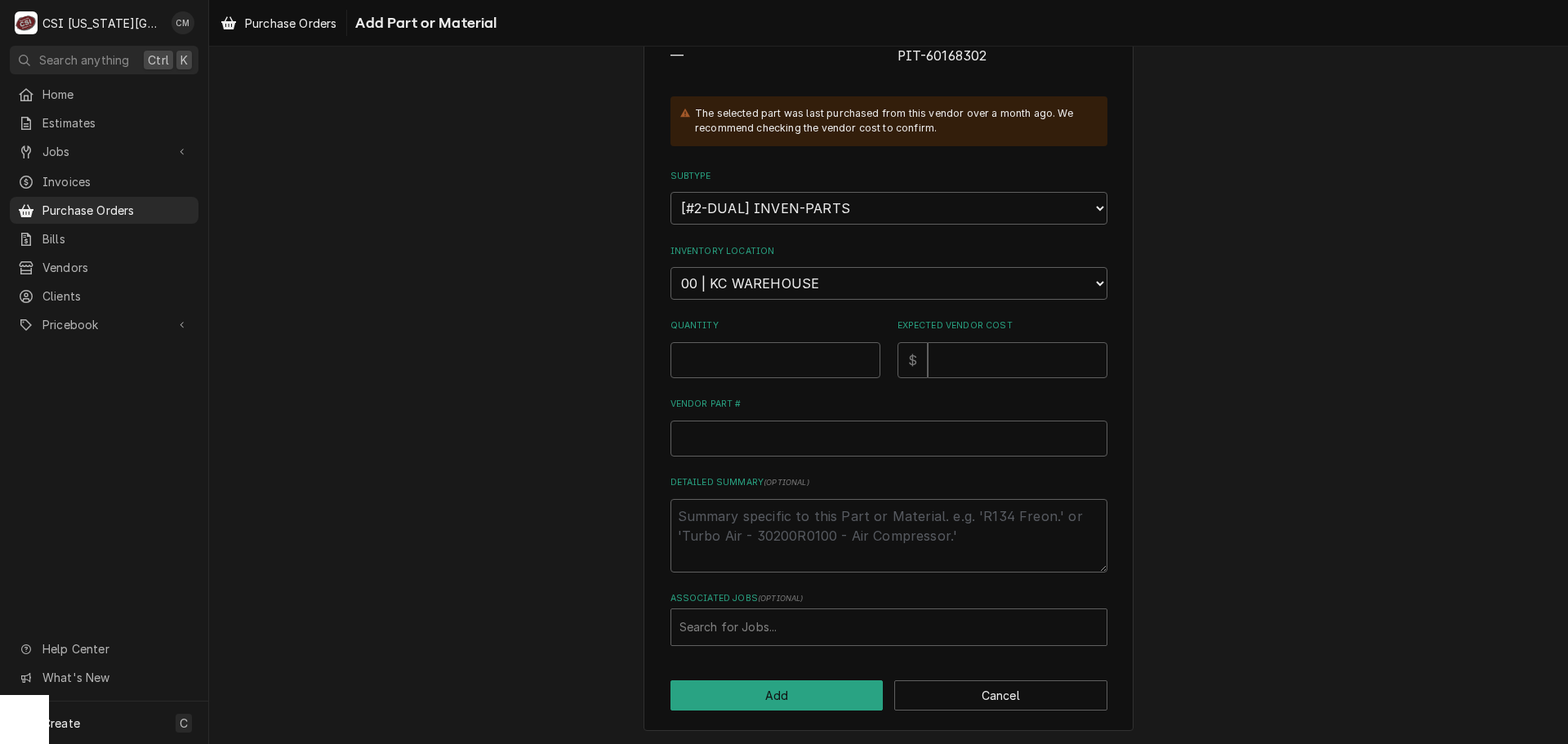
scroll to position [226, 0]
click at [793, 349] on input "Quantity" at bounding box center [775, 358] width 210 height 36
type textarea "x"
type input "3"
type textarea "x"
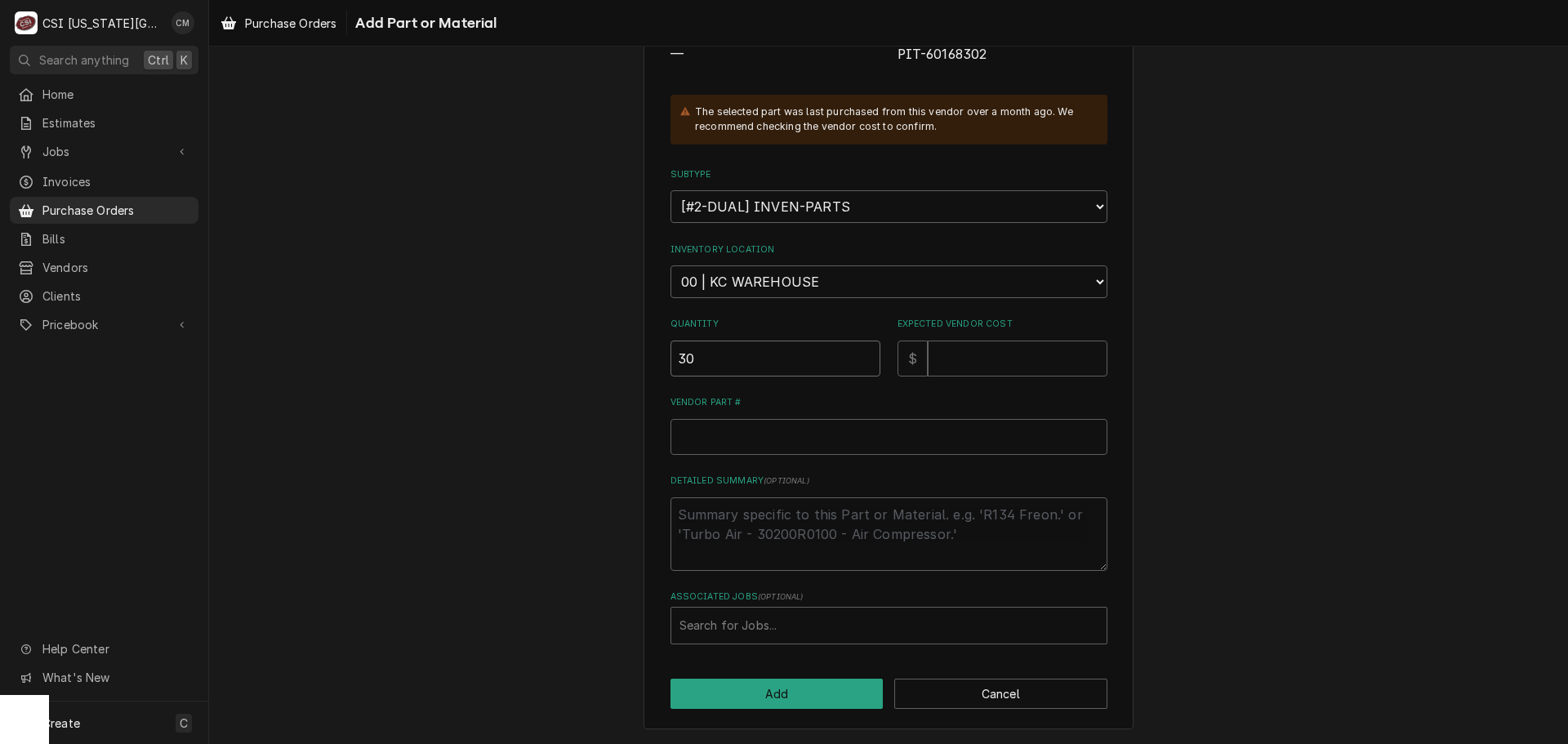
type input "30"
click at [870, 546] on textarea "Detailed Summary ( optional )" at bounding box center [888, 534] width 436 height 74
type textarea "x"
type textarea "w"
type textarea "x"
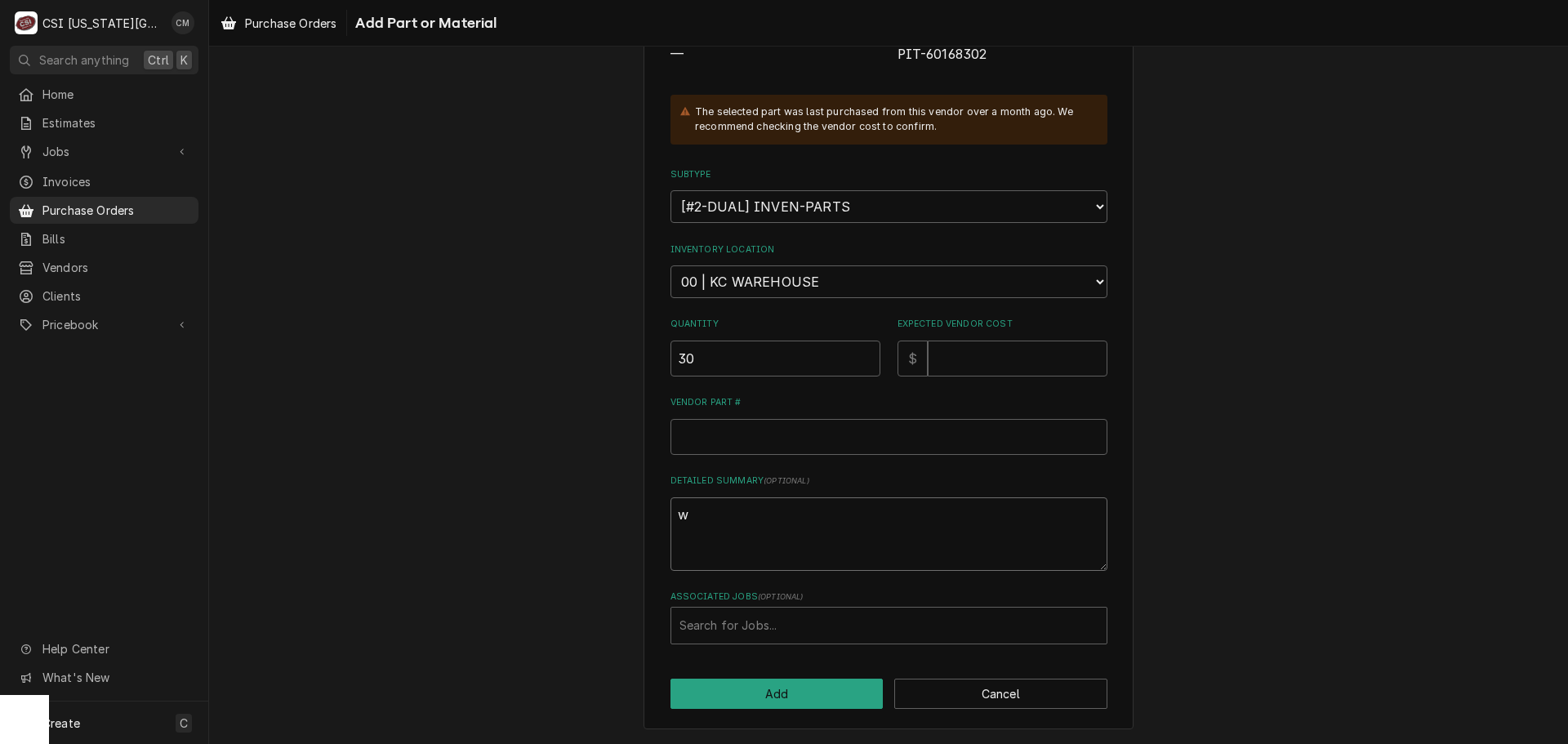
type textarea "wa"
type textarea "x"
type textarea "war"
type textarea "x"
type textarea "ware"
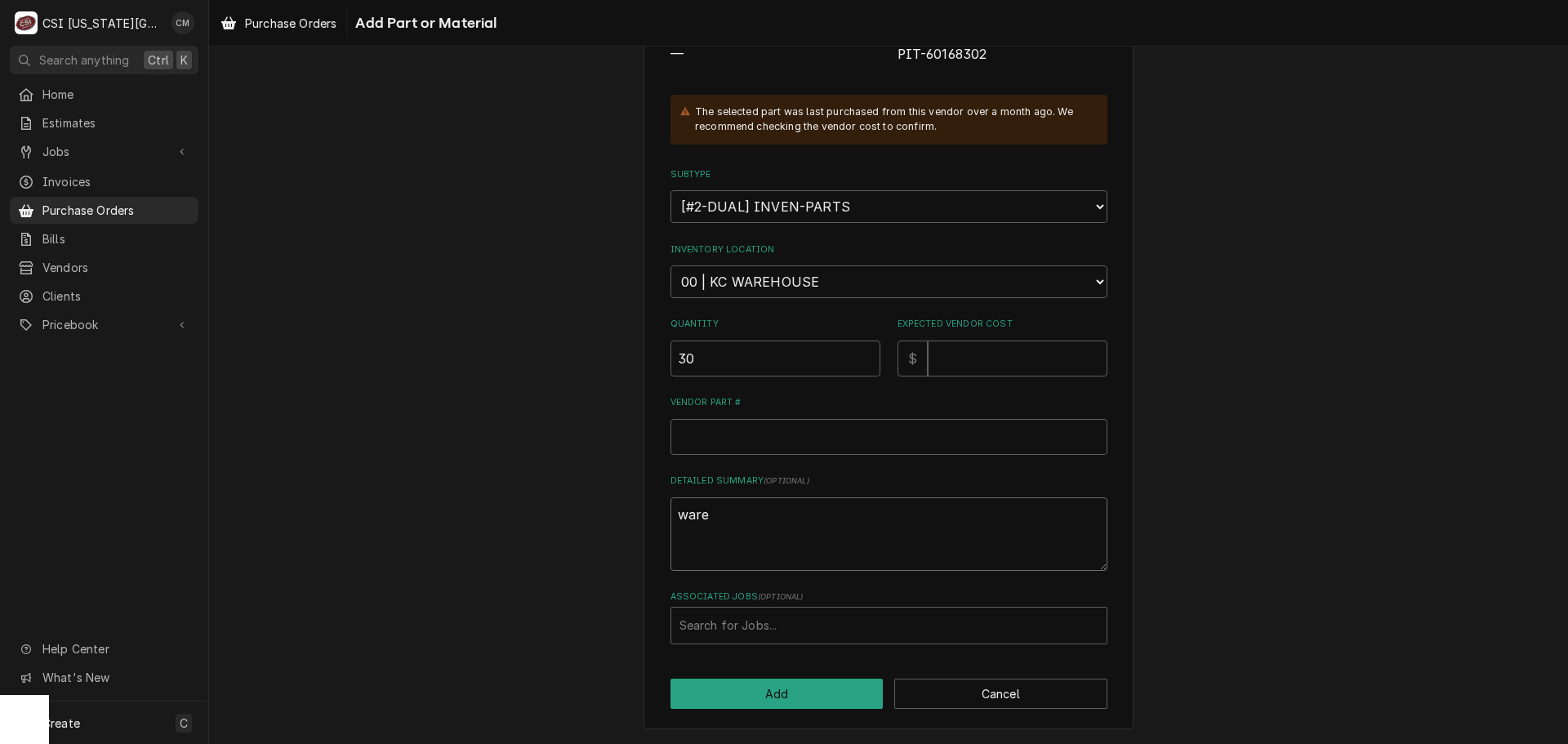
type textarea "x"
type textarea "waree"
type textarea "x"
type textarea "ware"
type textarea "x"
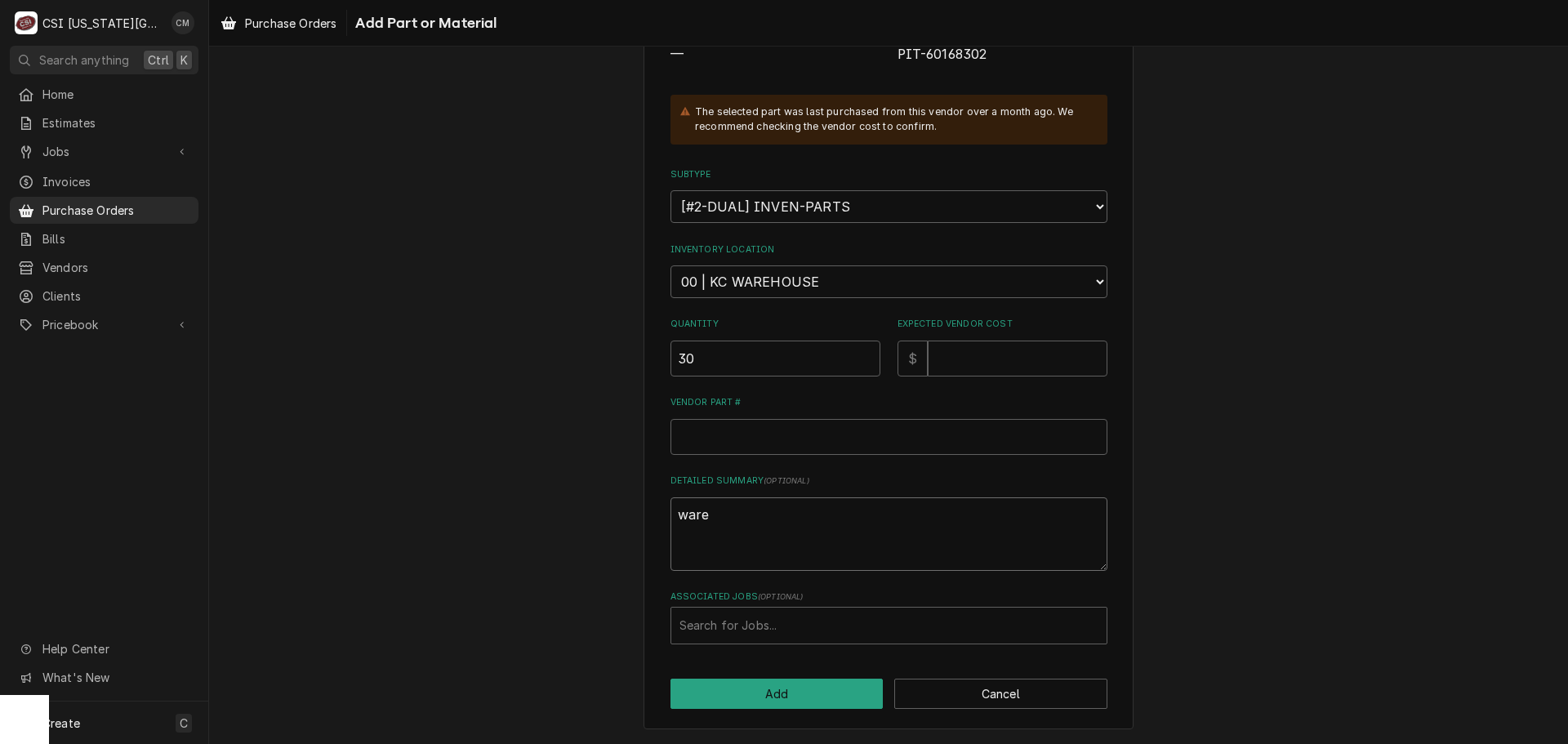
type textarea "wareh"
type textarea "x"
type textarea "wareho"
type textarea "x"
type textarea "warehou"
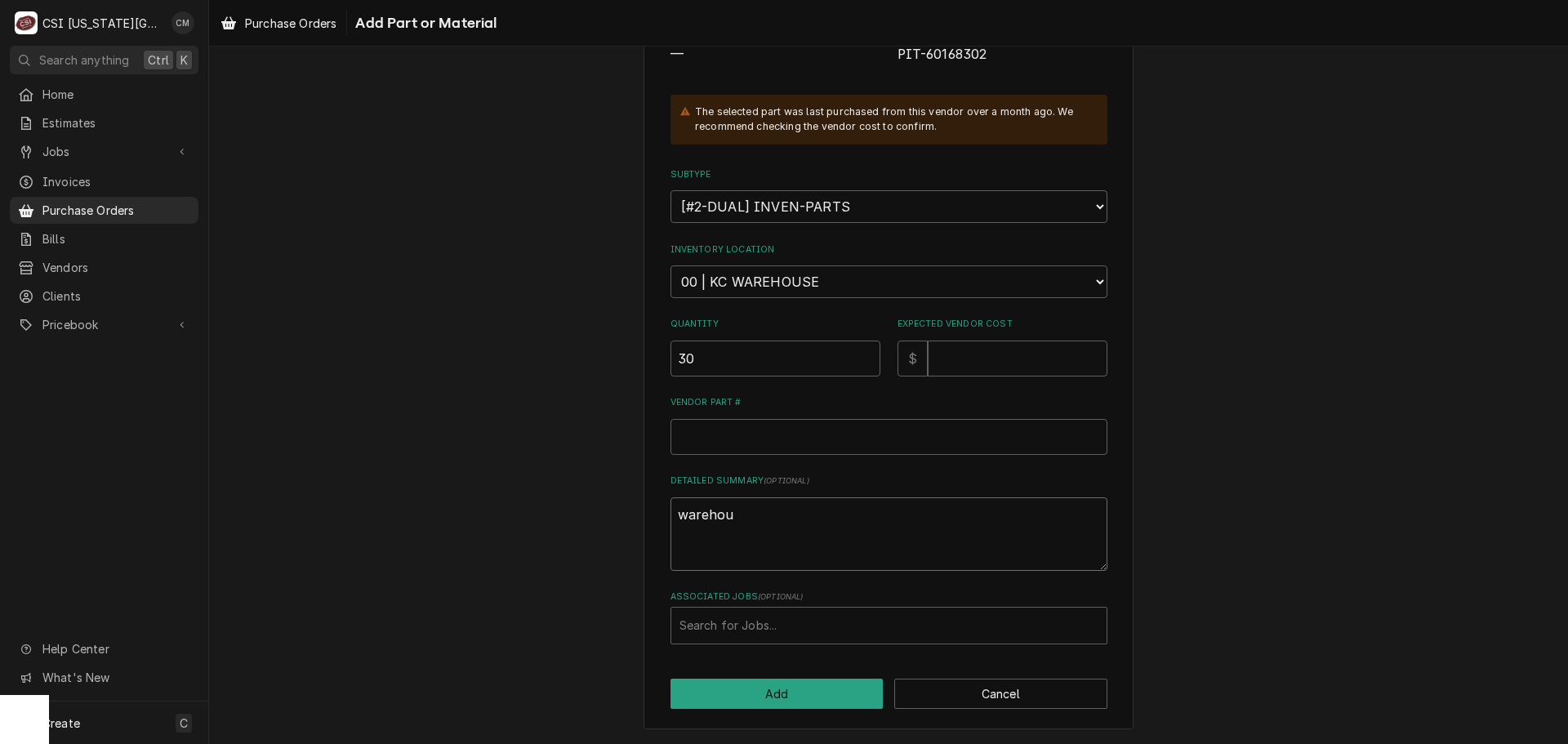
type textarea "x"
type textarea "warehous"
type textarea "x"
type textarea "warehouse"
type textarea "x"
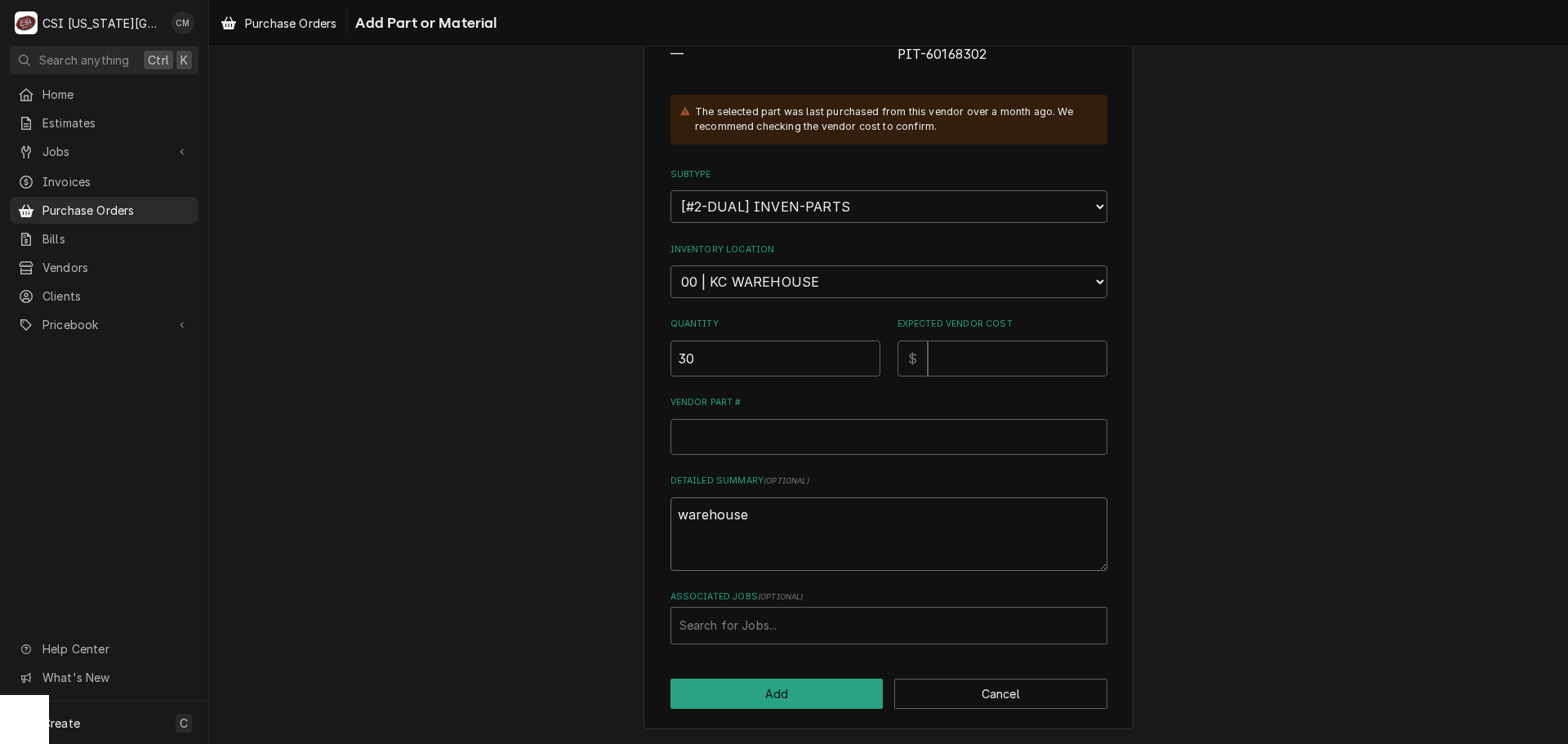
type textarea "warehouse"
type textarea "x"
type textarea "warehouse s"
type textarea "x"
type textarea "warehouse st"
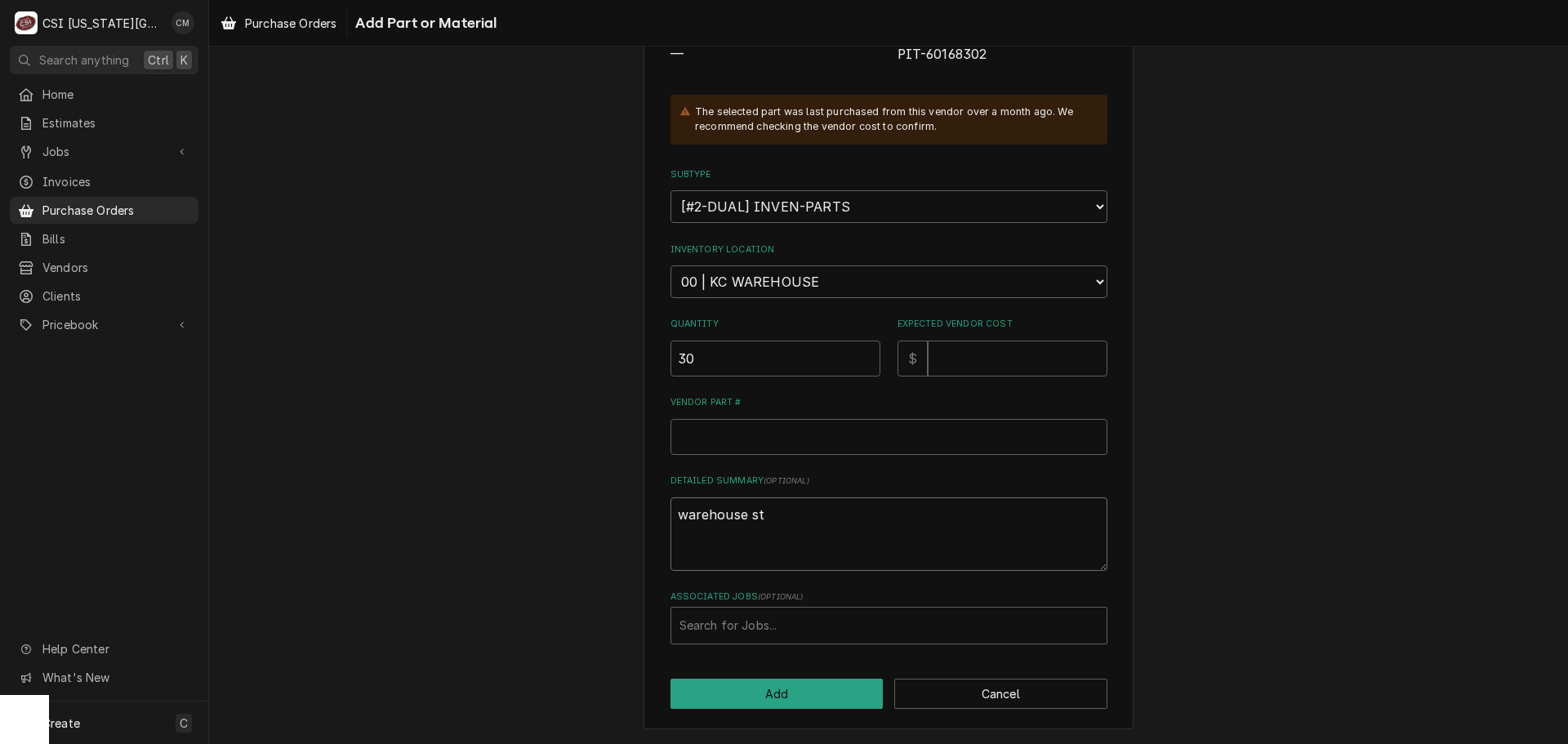
type textarea "x"
type textarea "warehouse sto"
type textarea "x"
type textarea "warehouse stoc"
type textarea "x"
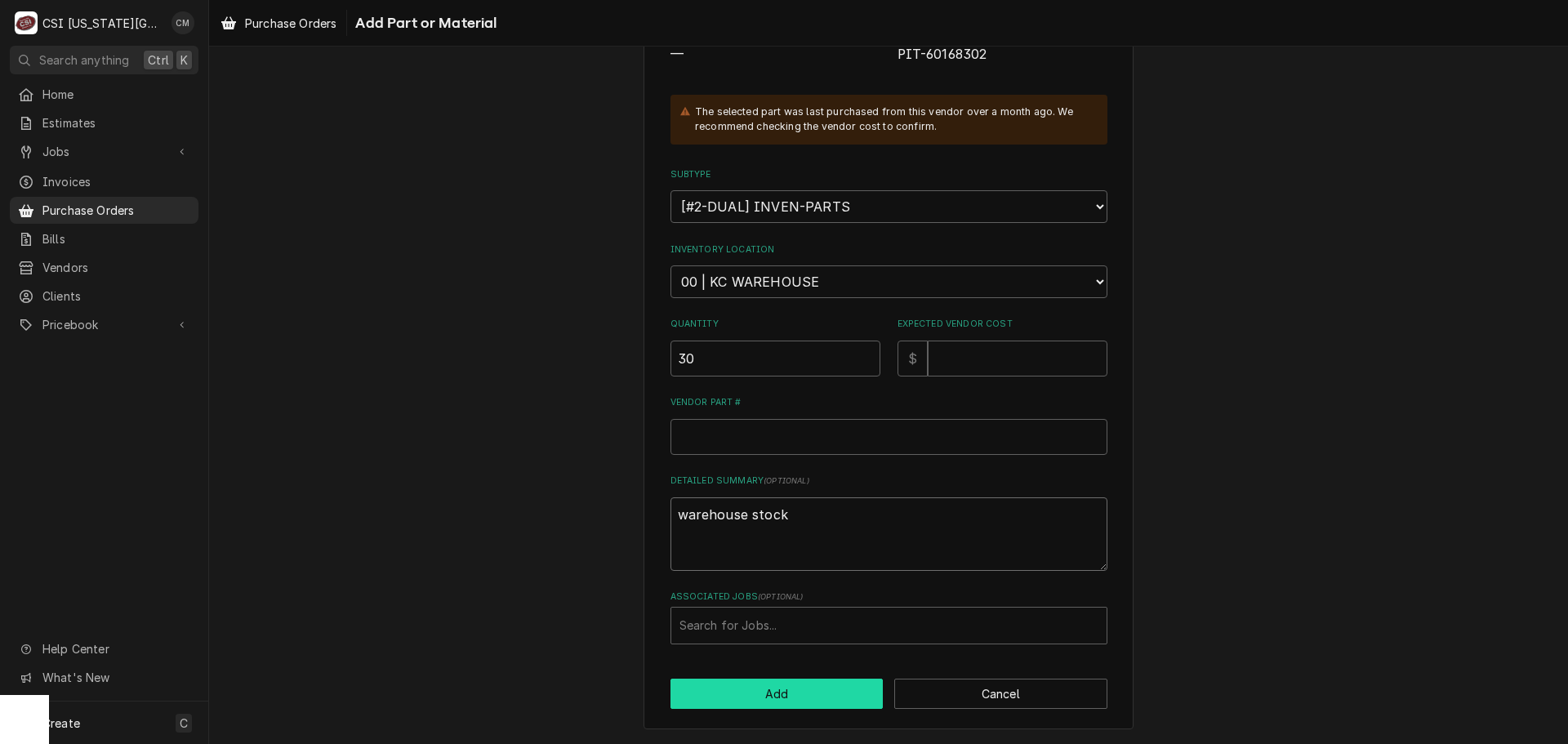
type textarea "warehouse stock"
click at [820, 691] on button "Add" at bounding box center [777, 693] width 213 height 30
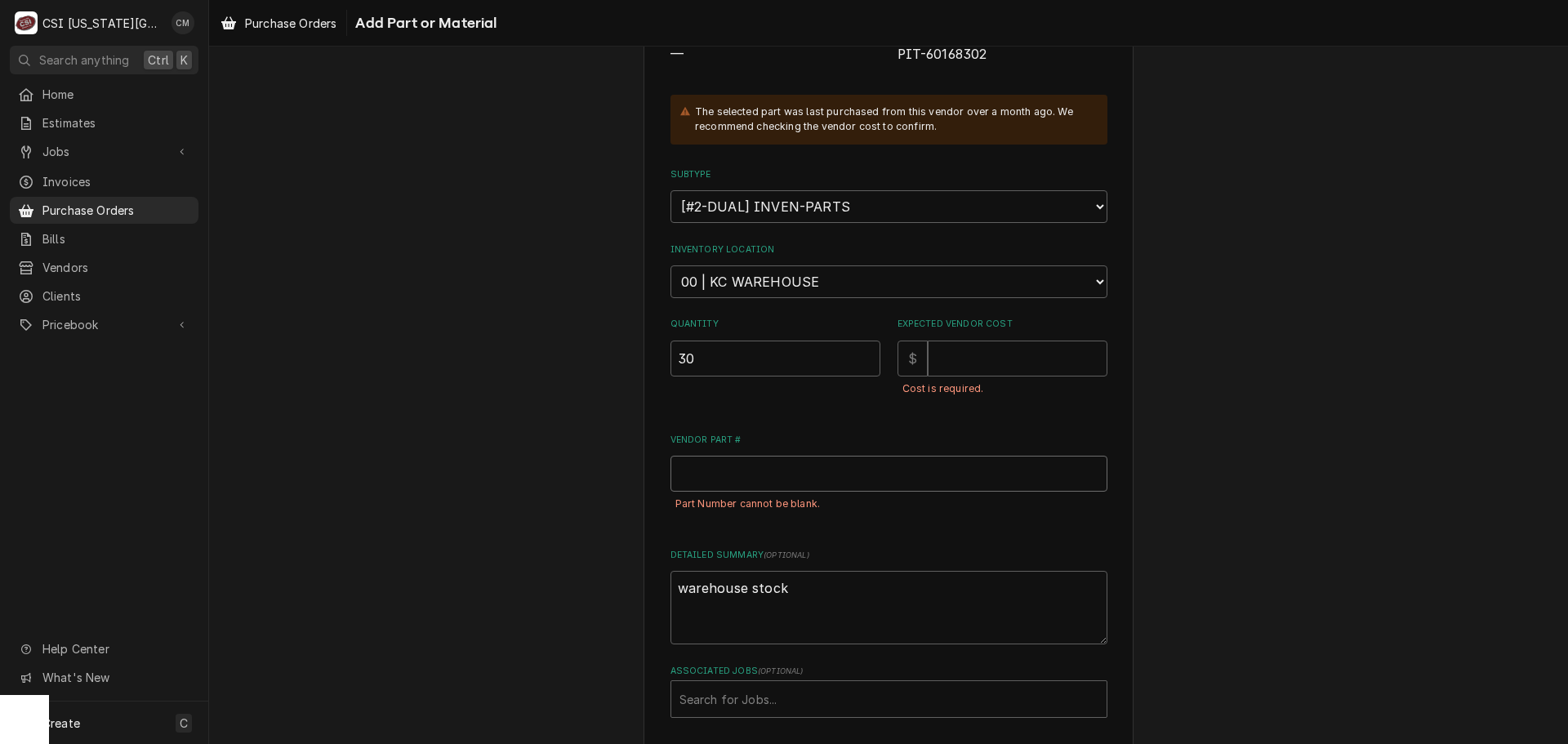
click at [808, 468] on input "Vendor Part #" at bounding box center [888, 473] width 436 height 36
click at [974, 362] on input "Expected Vendor Cost" at bounding box center [1017, 358] width 180 height 36
type textarea "x"
click at [1025, 365] on input "0" at bounding box center [1017, 358] width 180 height 36
drag, startPoint x: 1025, startPoint y: 365, endPoint x: 927, endPoint y: 359, distance: 98.2
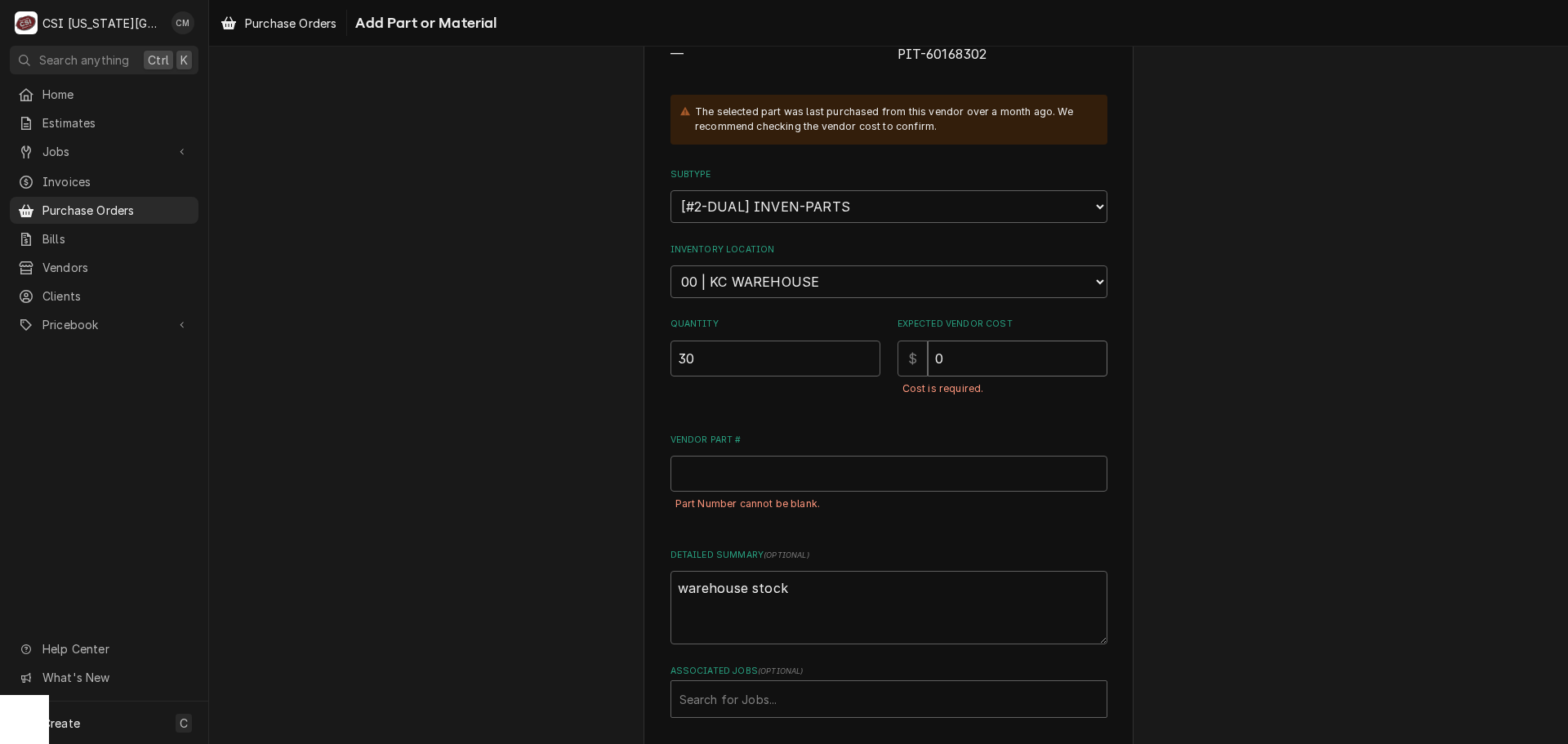
click at [928, 359] on input "0" at bounding box center [1017, 358] width 180 height 36
type input "0"
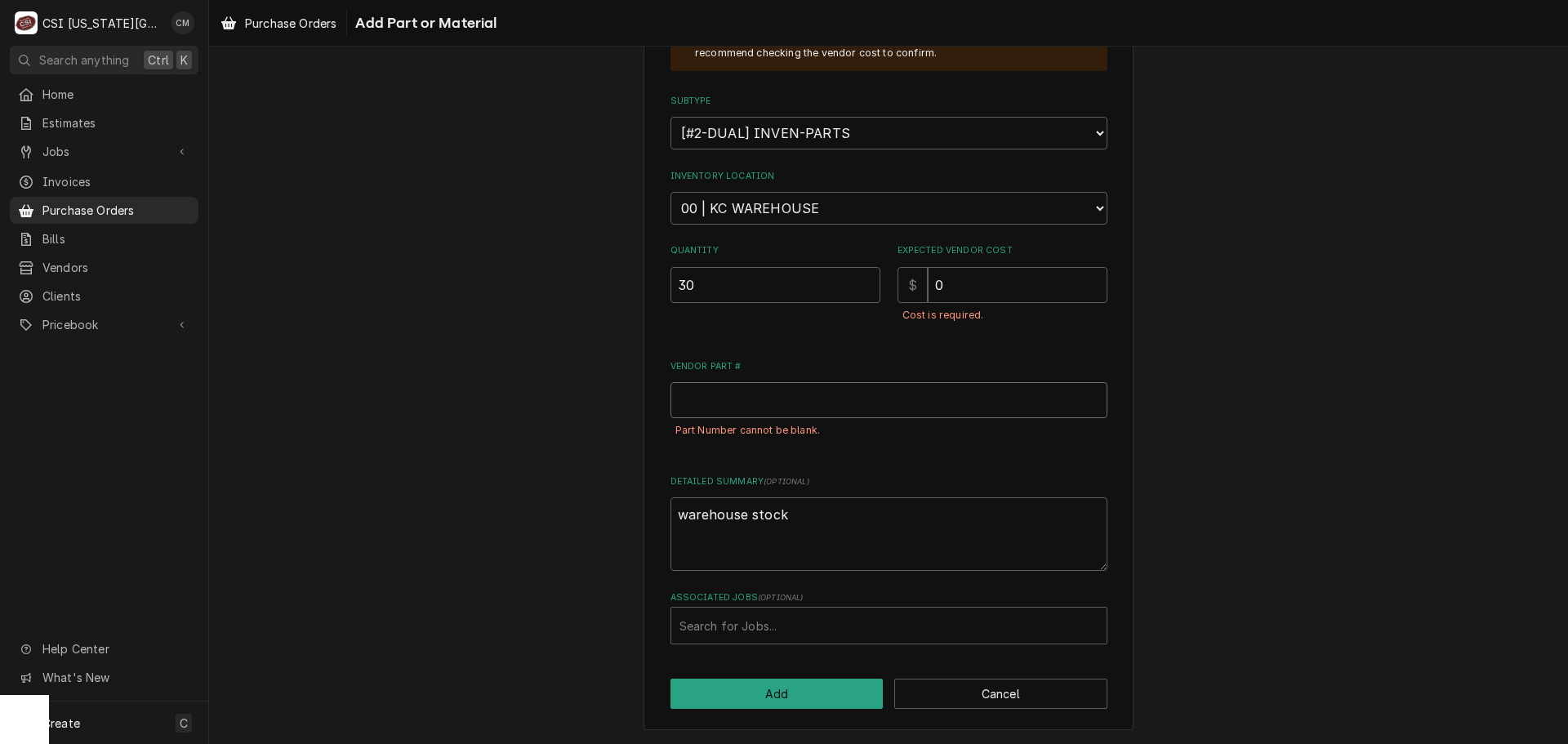
click at [905, 416] on input "Vendor Part #" at bounding box center [888, 400] width 436 height 36
type textarea "x"
type input "v"
type textarea "x"
click at [870, 407] on input "Vendor Part #" at bounding box center [888, 400] width 436 height 36
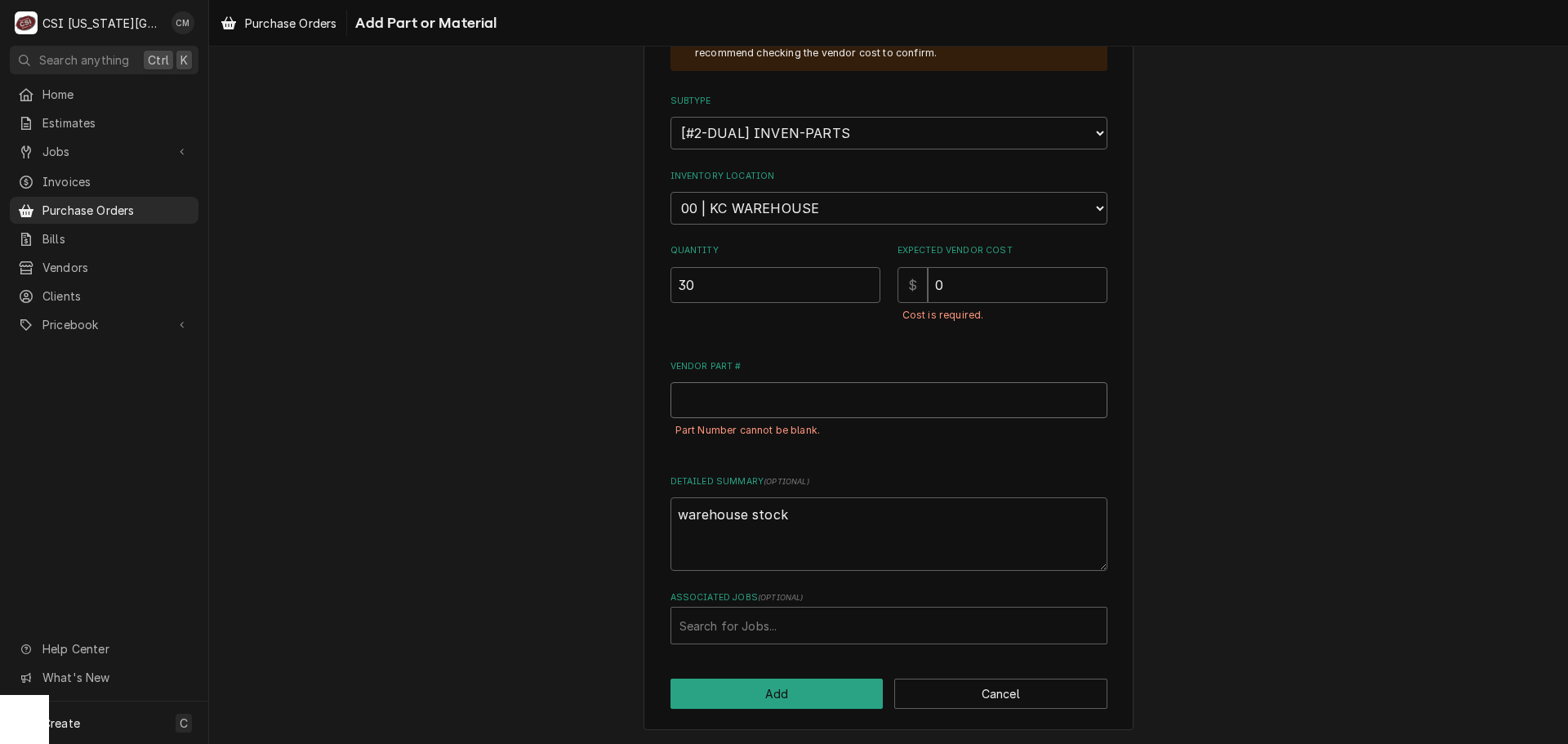
paste input "2100340"
type textarea "x"
type input "2100340"
click at [855, 530] on textarea "warehouse stock" at bounding box center [888, 534] width 436 height 74
click at [848, 697] on button "Add" at bounding box center [777, 693] width 213 height 30
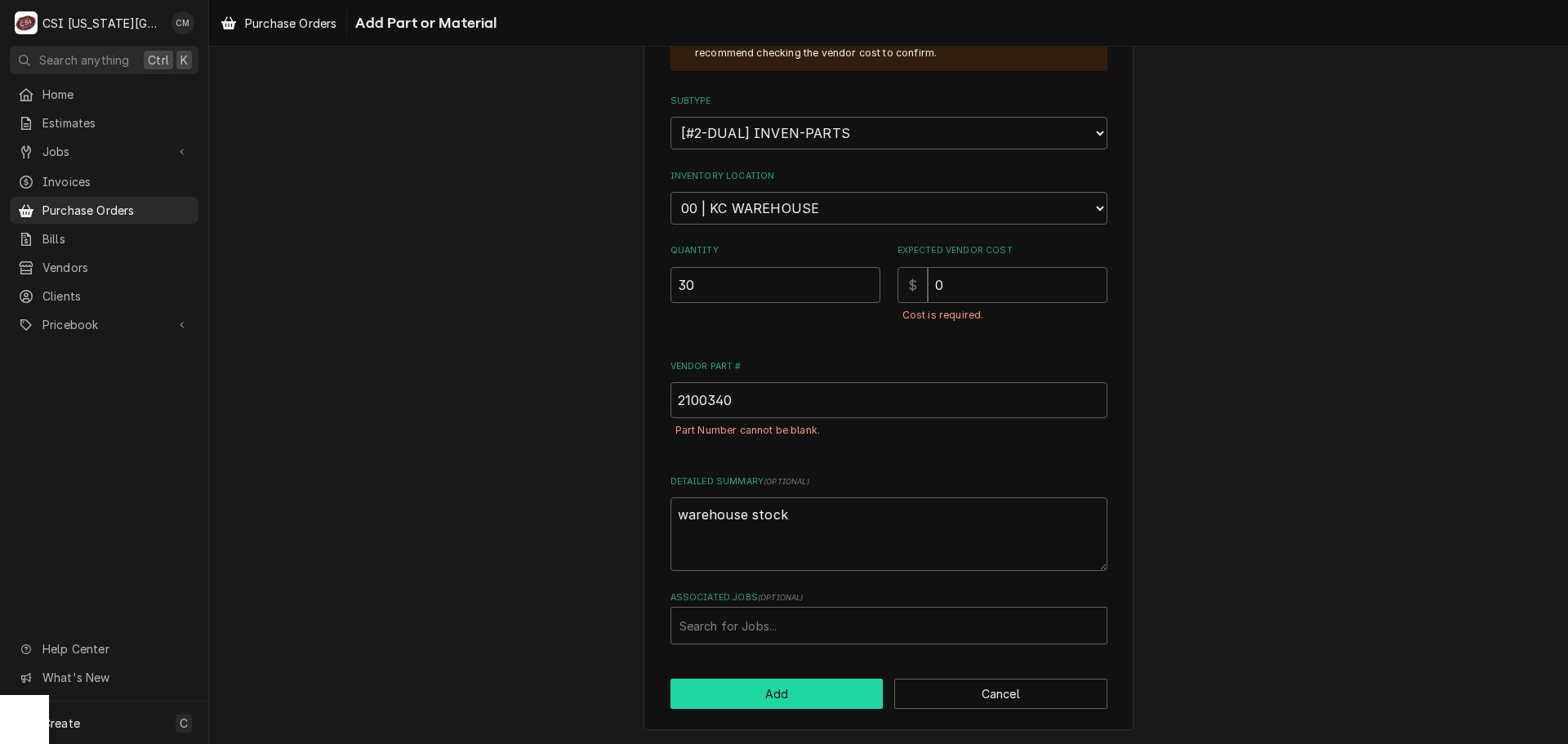
type textarea "x"
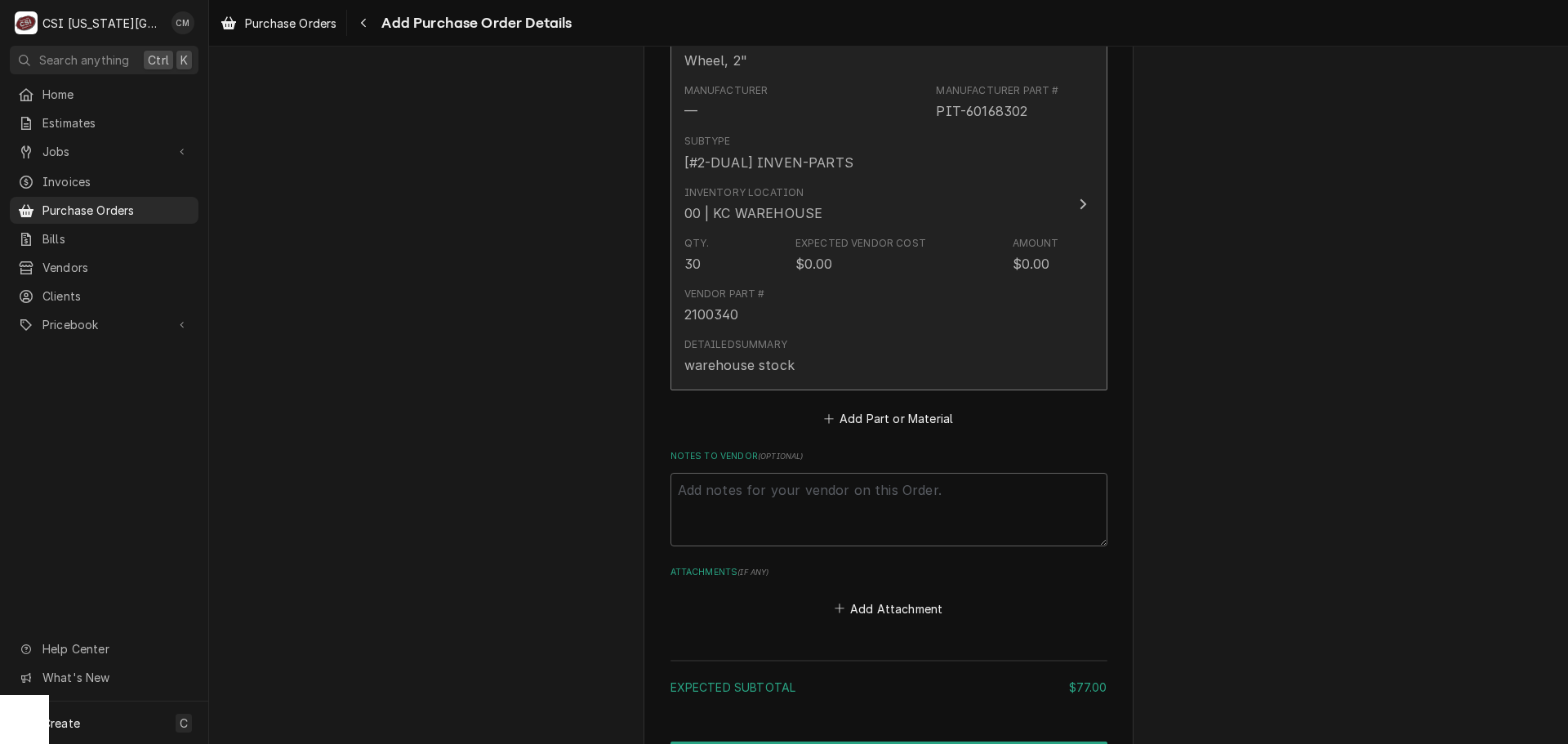
scroll to position [1193, 0]
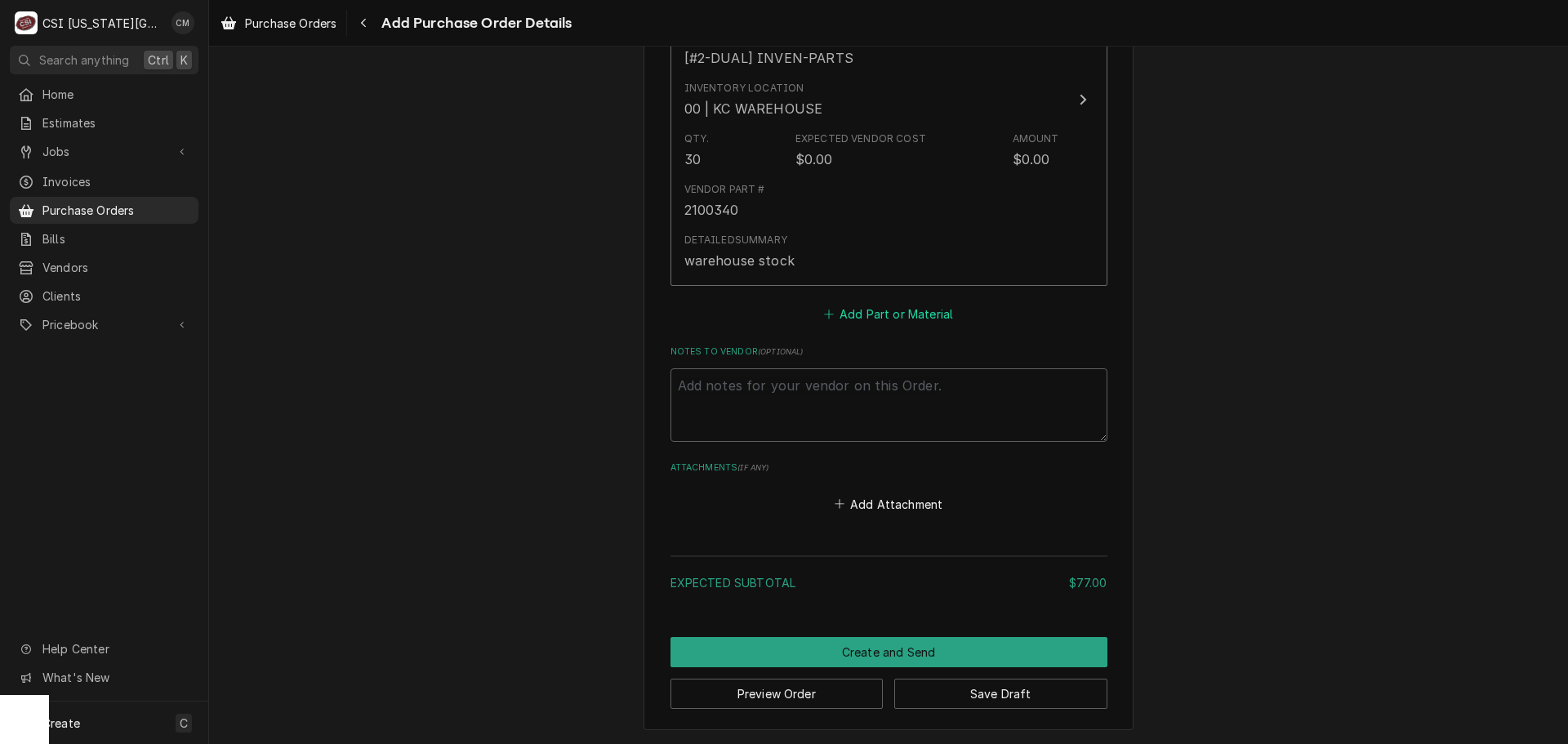
click at [910, 317] on button "Add Part or Material" at bounding box center [888, 314] width 135 height 23
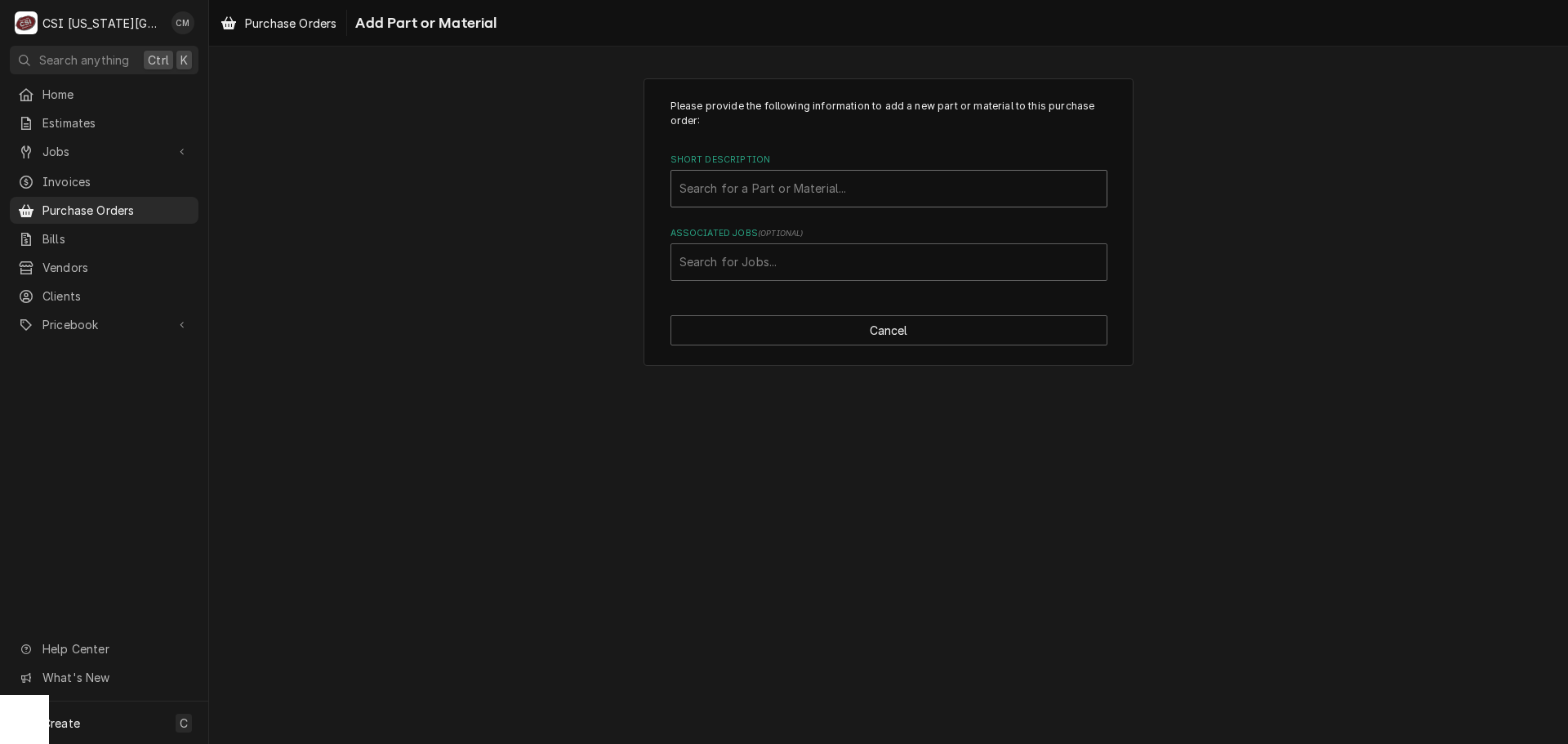
click at [840, 185] on div "Short Description" at bounding box center [888, 189] width 419 height 30
type input "60168301"
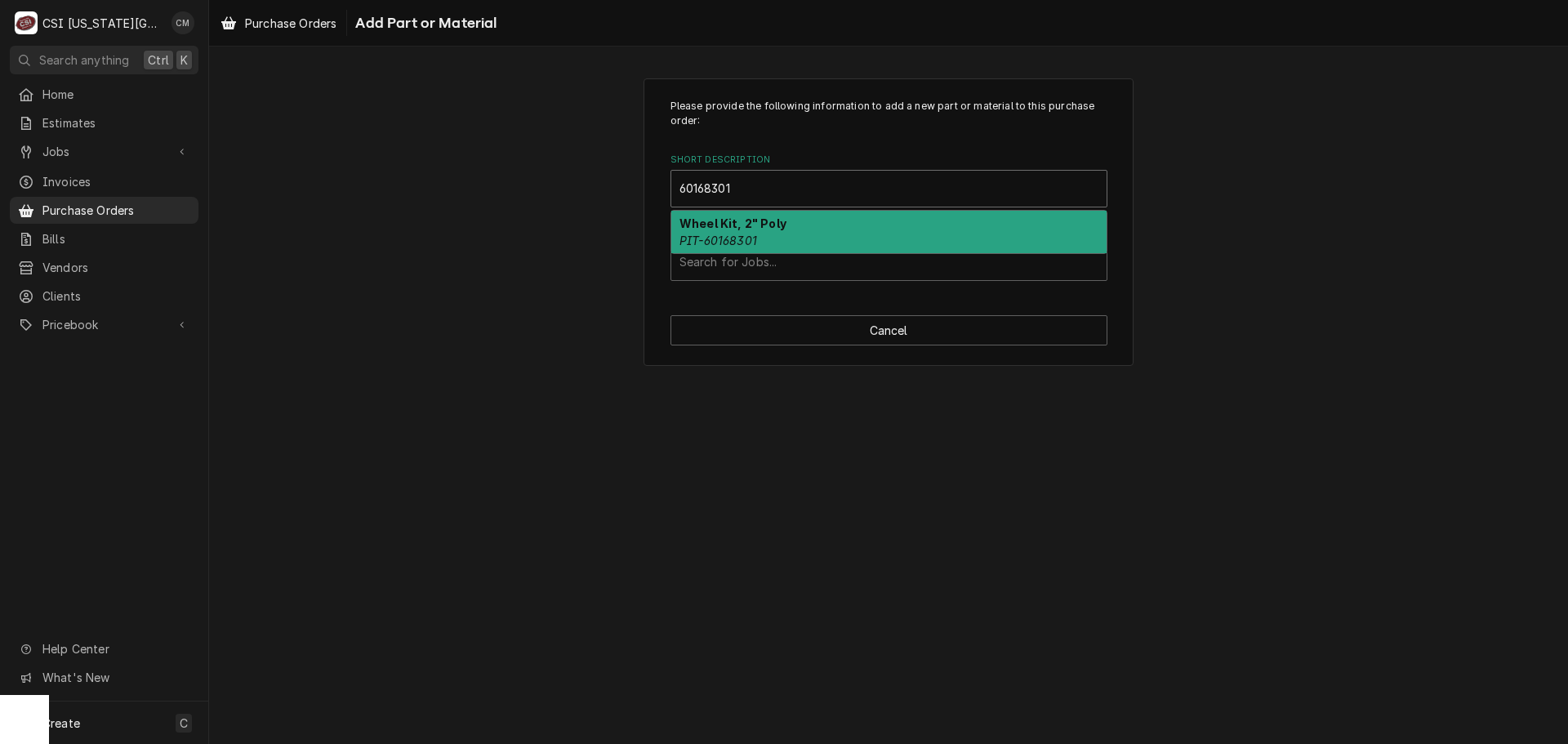
click at [948, 244] on div "Wheel Kit, 2" Poly PIT-60168301" at bounding box center [889, 232] width 436 height 43
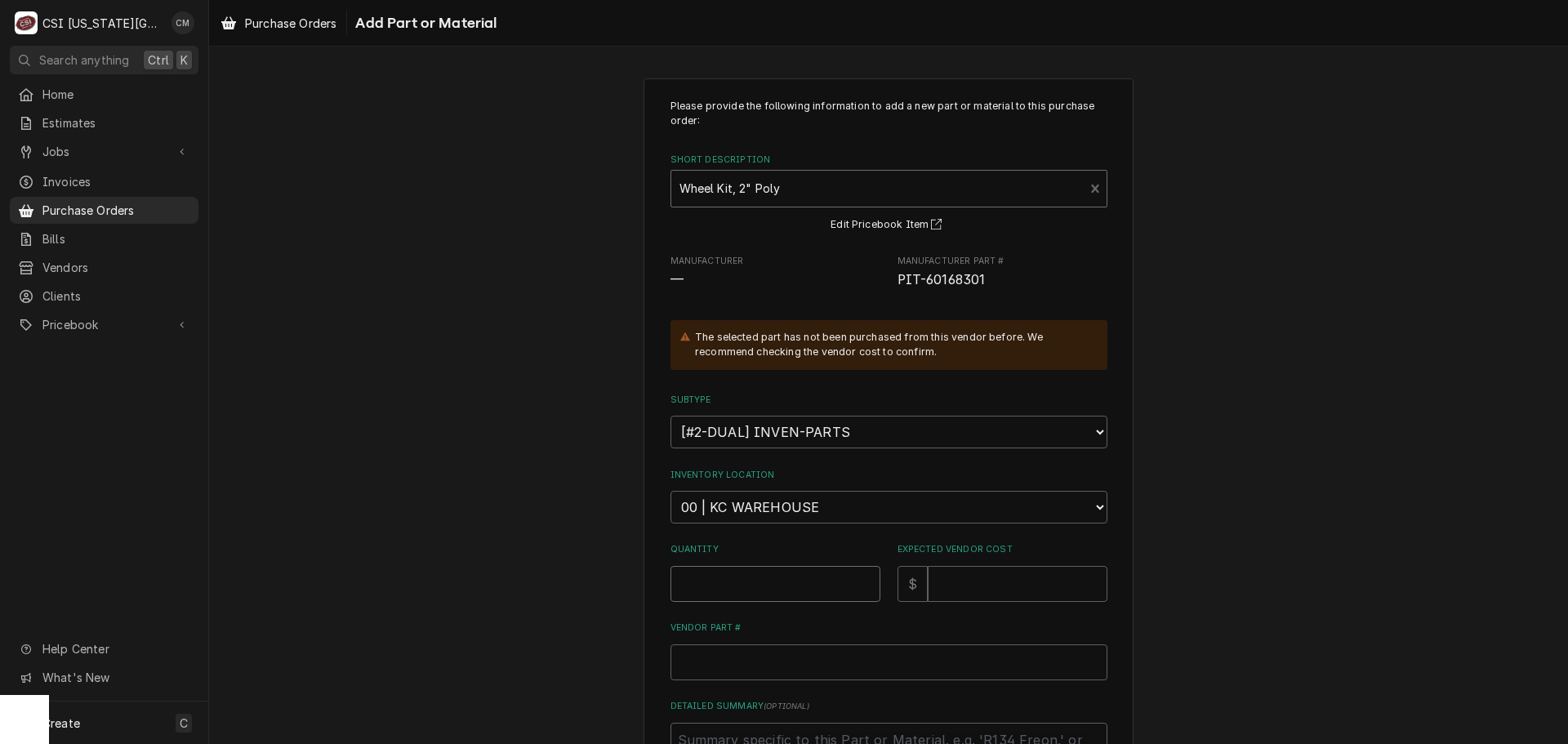
click at [828, 590] on input "Quantity" at bounding box center [775, 584] width 210 height 36
type textarea "x"
type input "2"
type textarea "x"
type input "20"
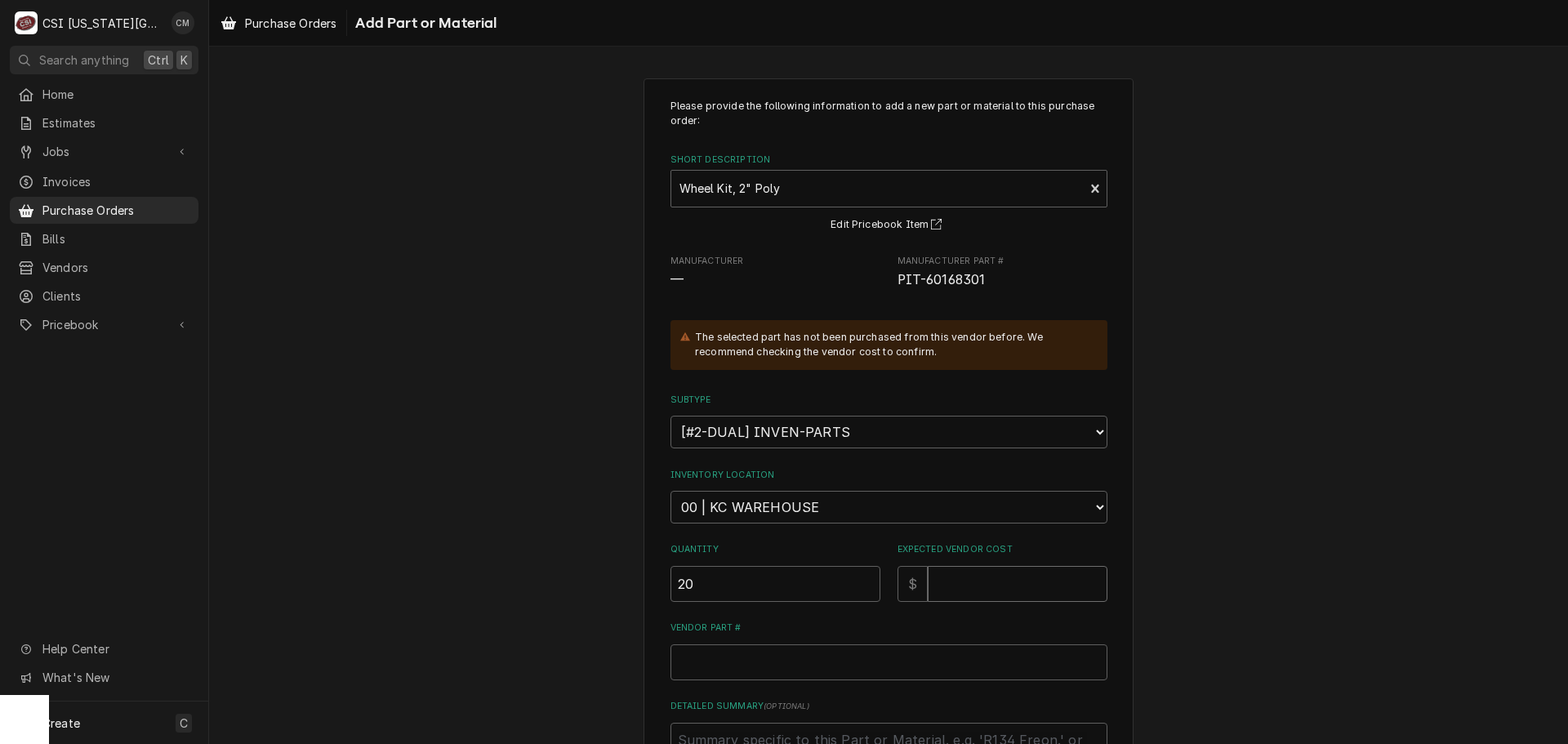
click at [965, 586] on input "Expected Vendor Cost" at bounding box center [1017, 584] width 180 height 36
click at [984, 591] on input "Expected Vendor Cost" at bounding box center [1017, 584] width 180 height 36
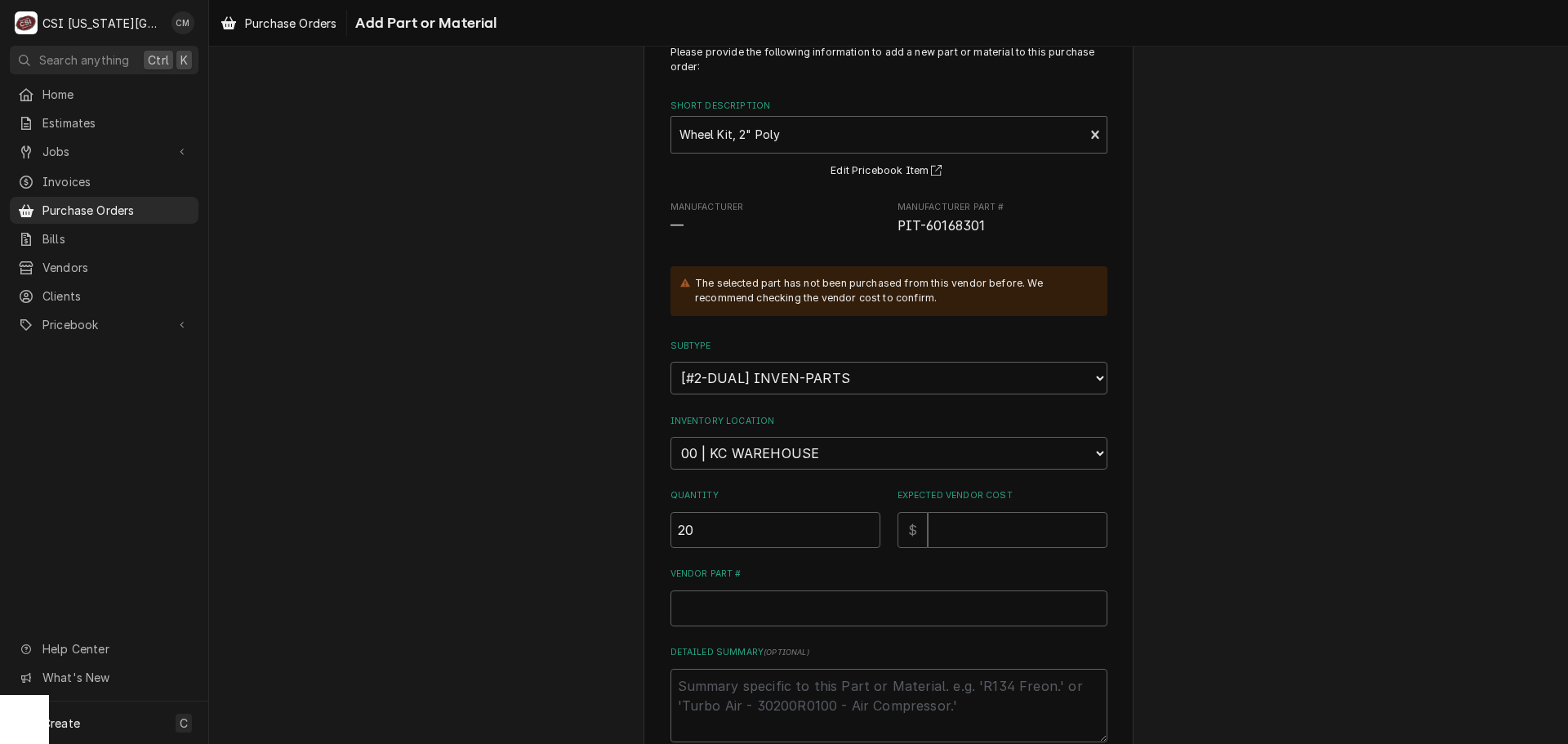
scroll to position [82, 0]
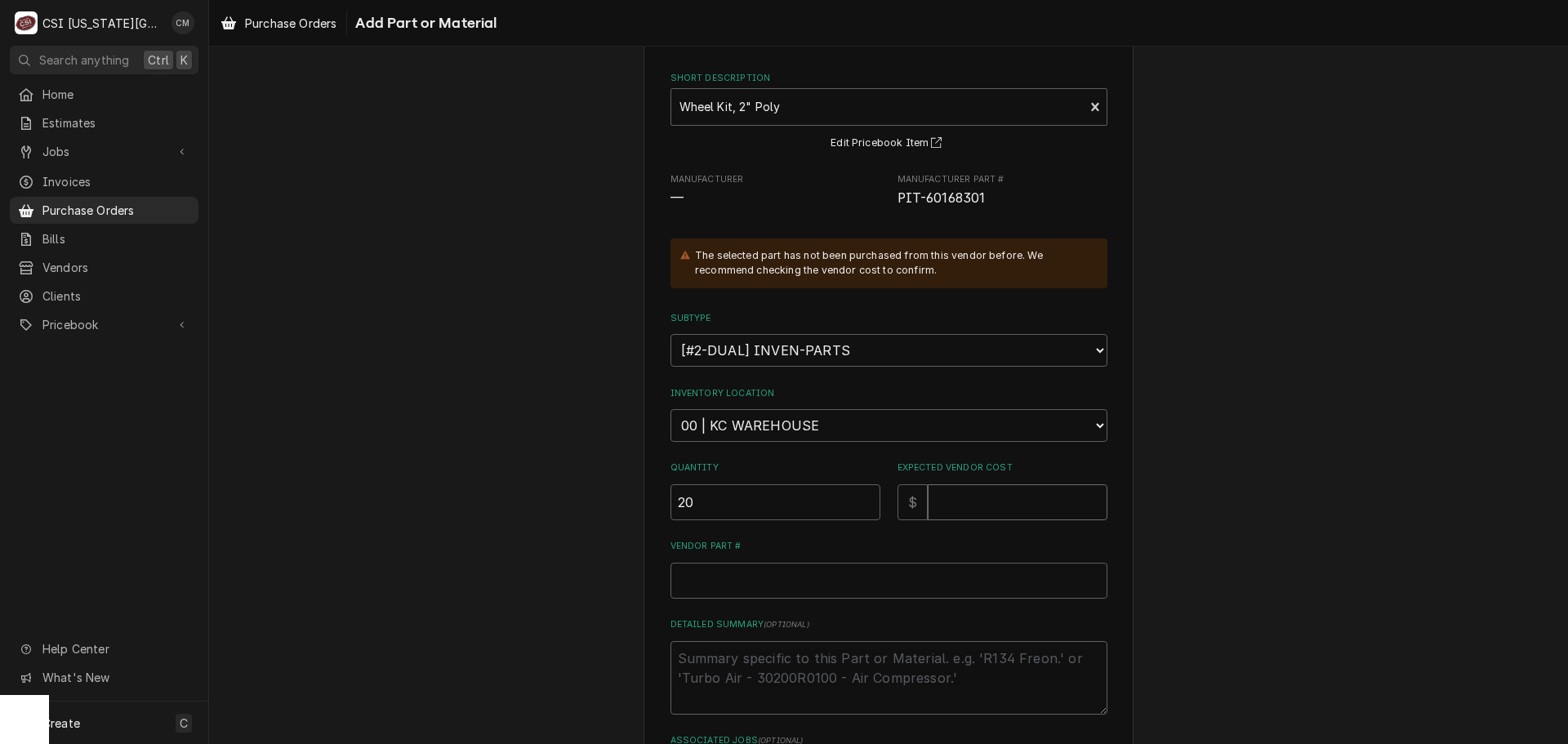
click at [1002, 509] on input "Expected Vendor Cost" at bounding box center [1017, 502] width 180 height 36
type textarea "x"
type input "0"
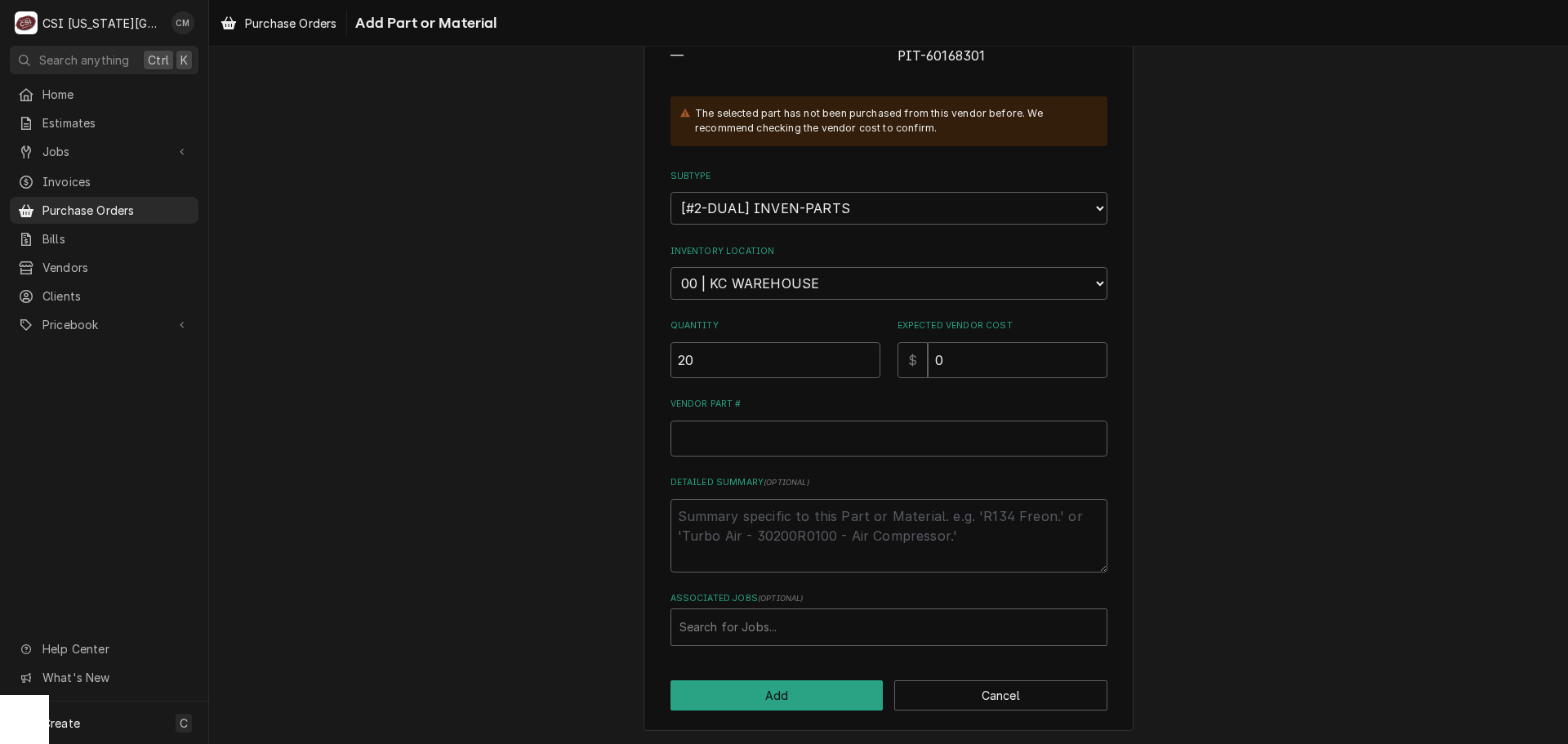
scroll to position [226, 0]
click at [868, 448] on input "Vendor Part #" at bounding box center [888, 437] width 436 height 36
click at [868, 449] on input "Vendor Part #" at bounding box center [888, 437] width 436 height 36
click at [734, 427] on input "Vendor Part #" at bounding box center [888, 437] width 436 height 36
type textarea "x"
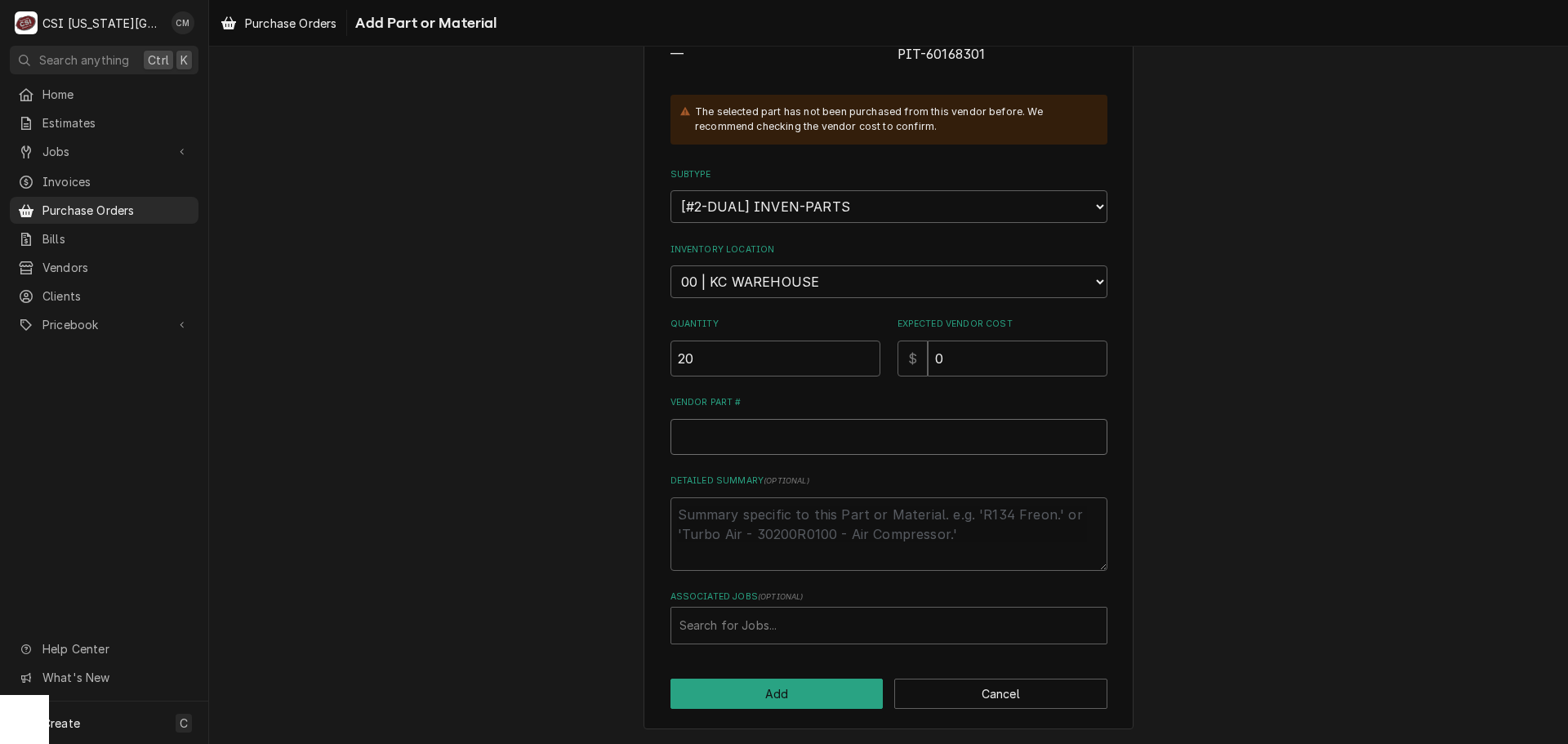
type input "p"
type textarea "x"
type input "pa"
type textarea "x"
type input "par"
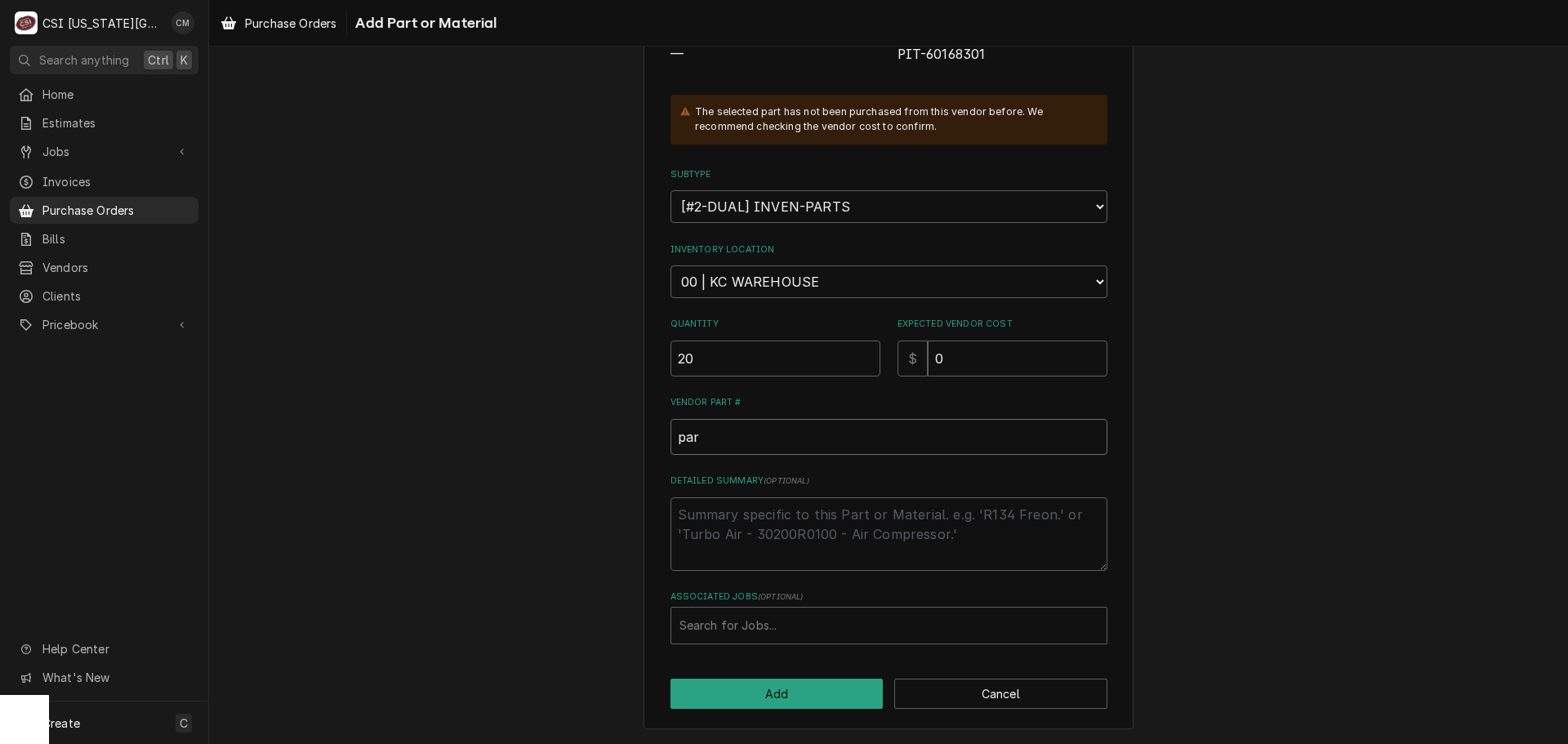
type textarea "x"
type input "part"
type textarea "x"
type input "parts"
type textarea "x"
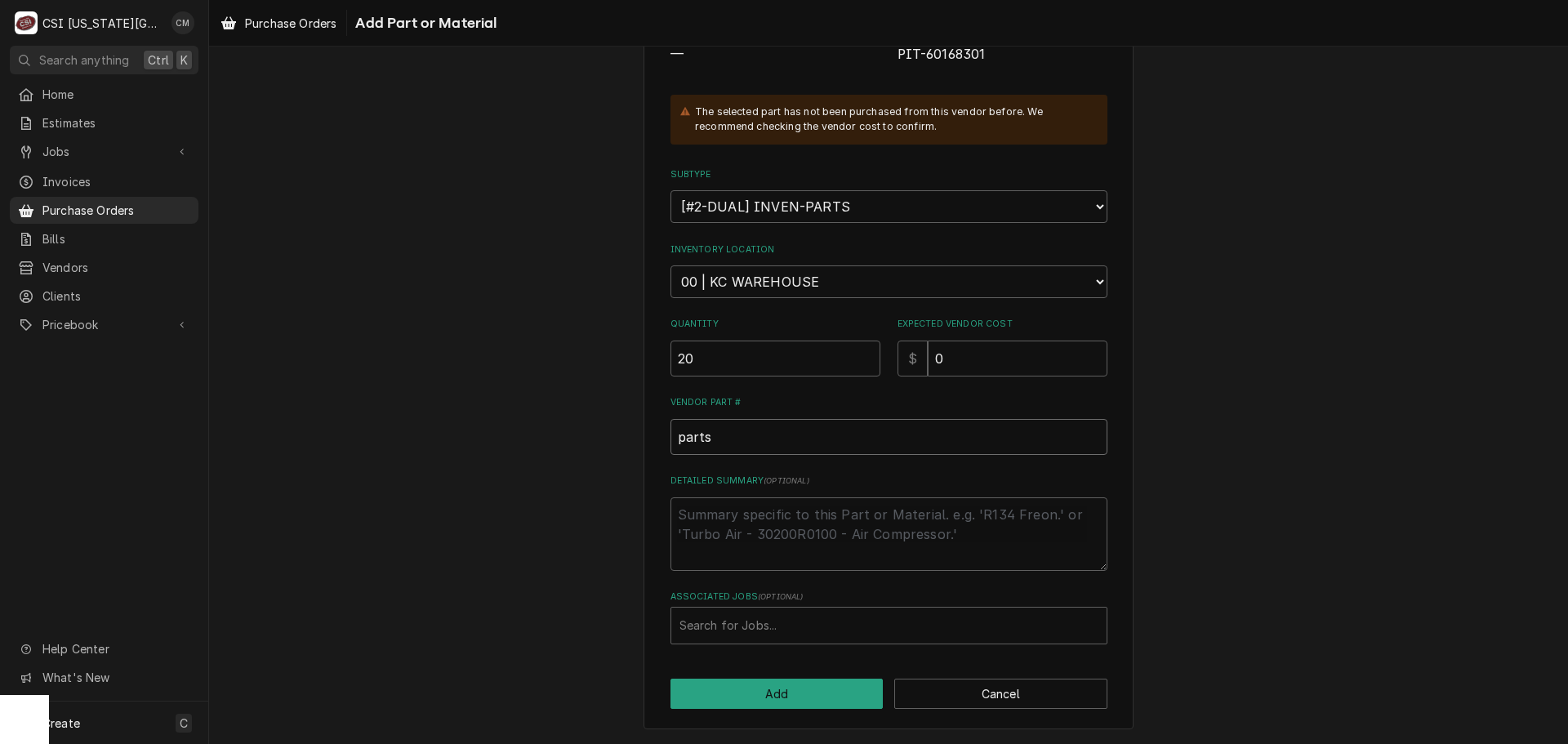
type input "partst"
type textarea "x"
type input "partsto"
type textarea "x"
type input "partstow"
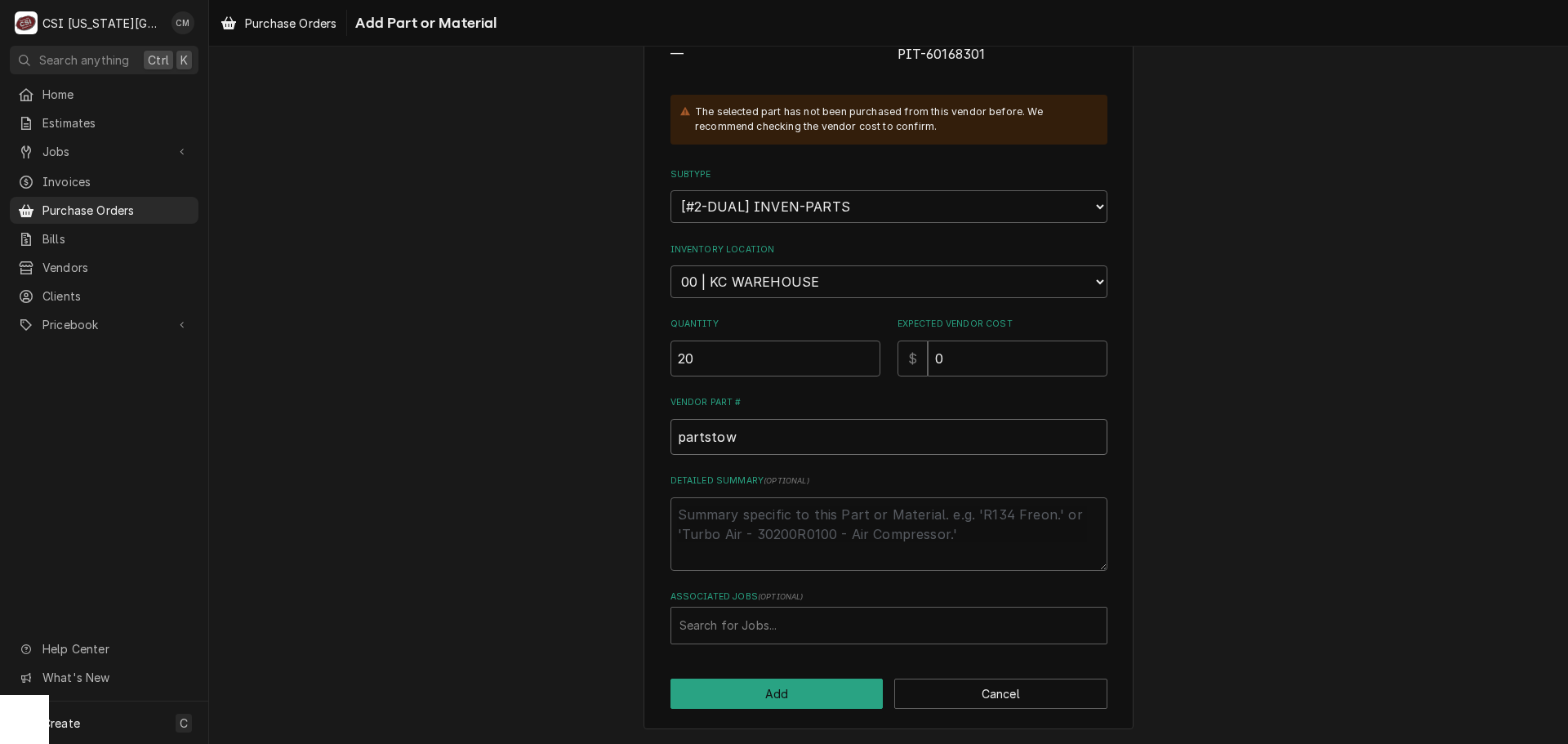
type textarea "x"
type input "partstown"
click at [845, 536] on textarea "Detailed Summary ( optional )" at bounding box center [888, 534] width 436 height 74
type textarea "x"
type textarea "w"
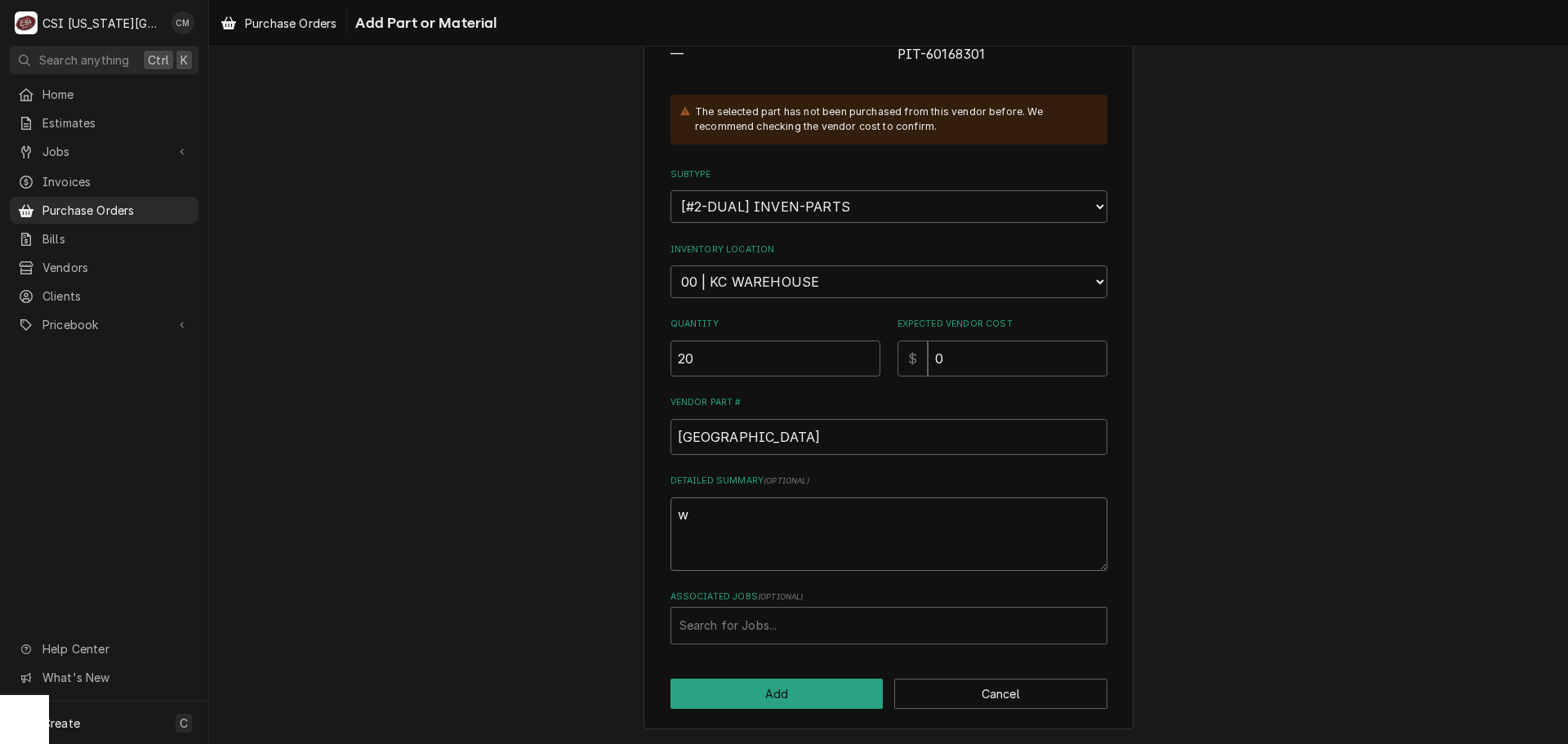
type textarea "x"
type textarea "wa"
type textarea "x"
type textarea "war"
type textarea "x"
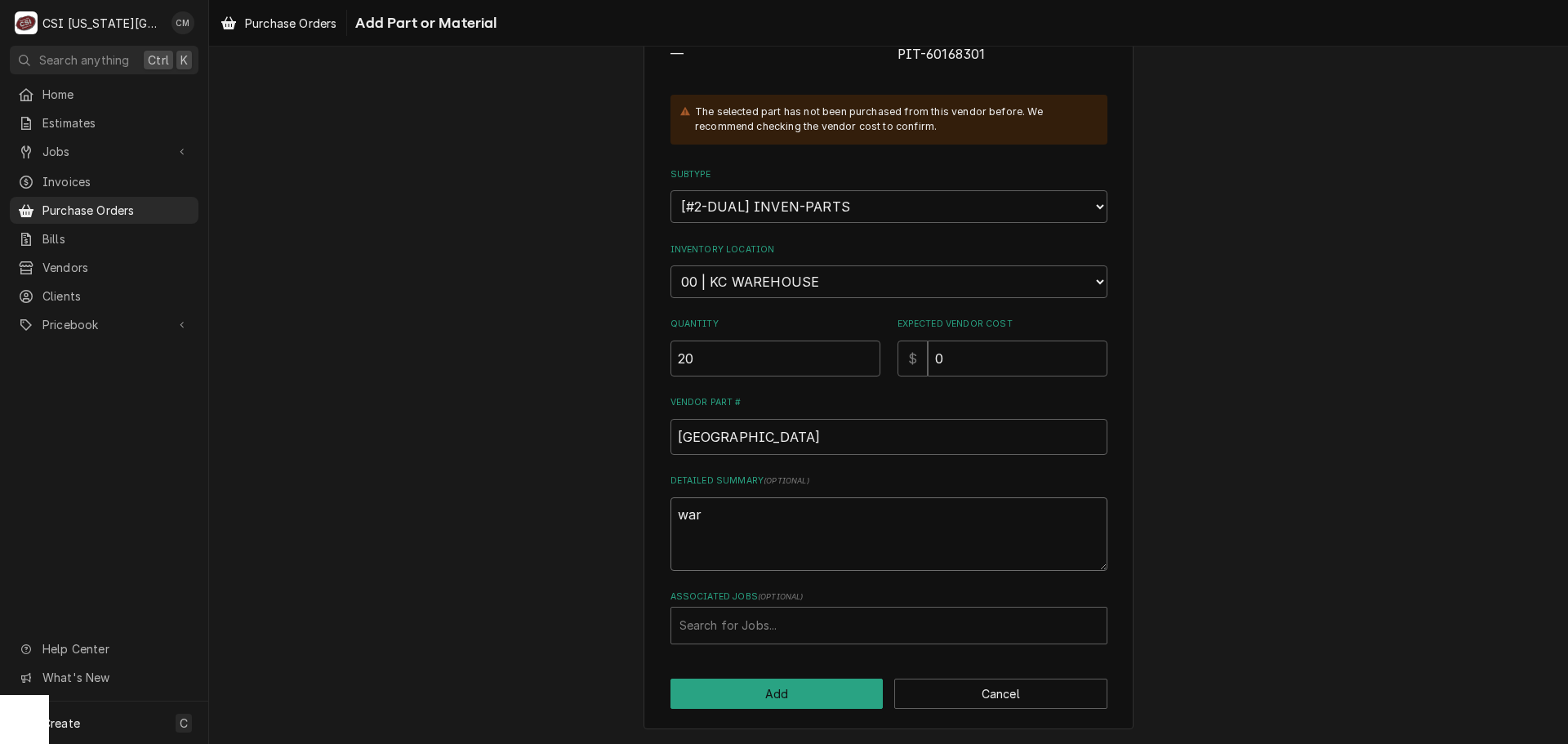
type textarea "ware"
type textarea "x"
type textarea "wareh"
type textarea "x"
type textarea "wareho"
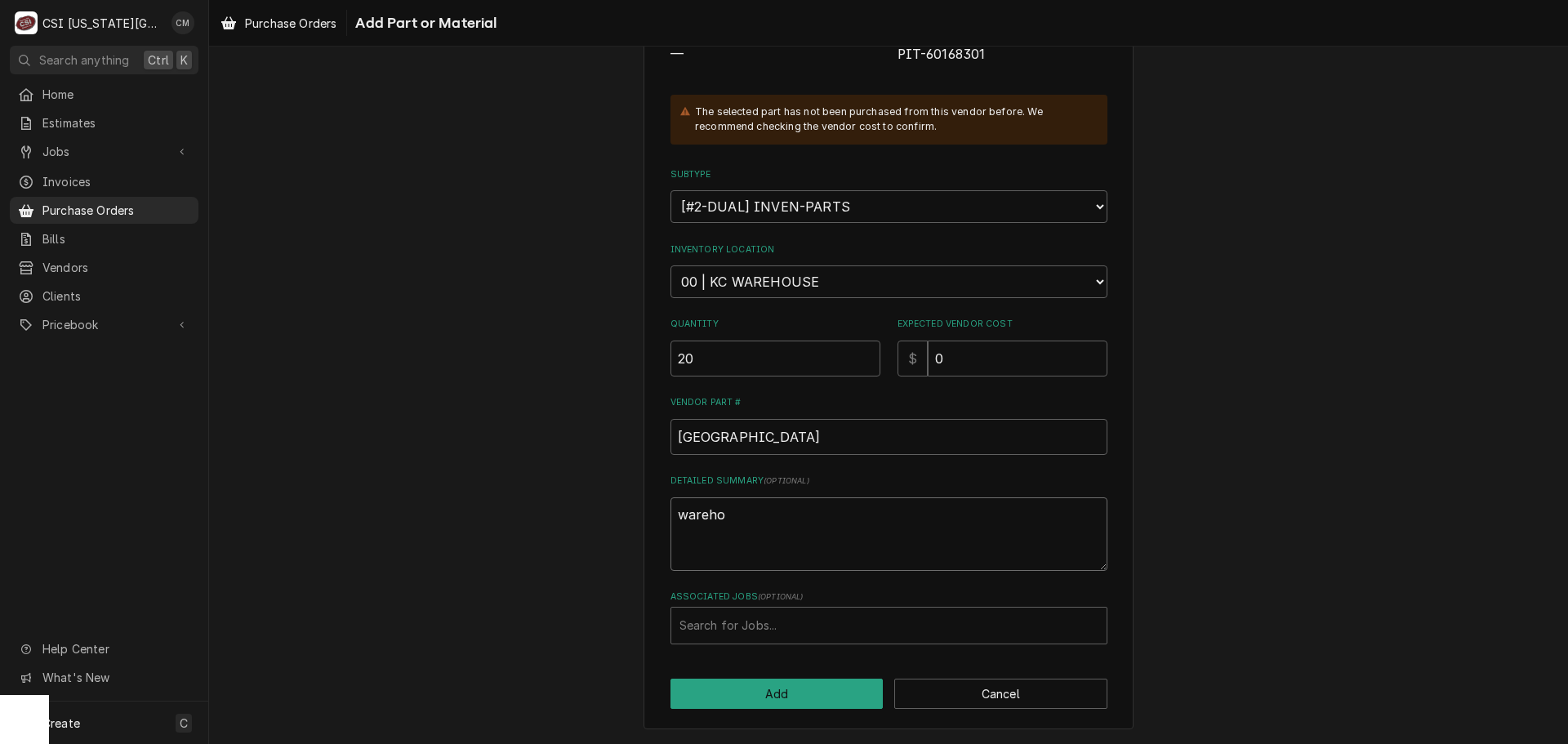
type textarea "x"
type textarea "warehou"
type textarea "x"
type textarea "warehous"
type textarea "x"
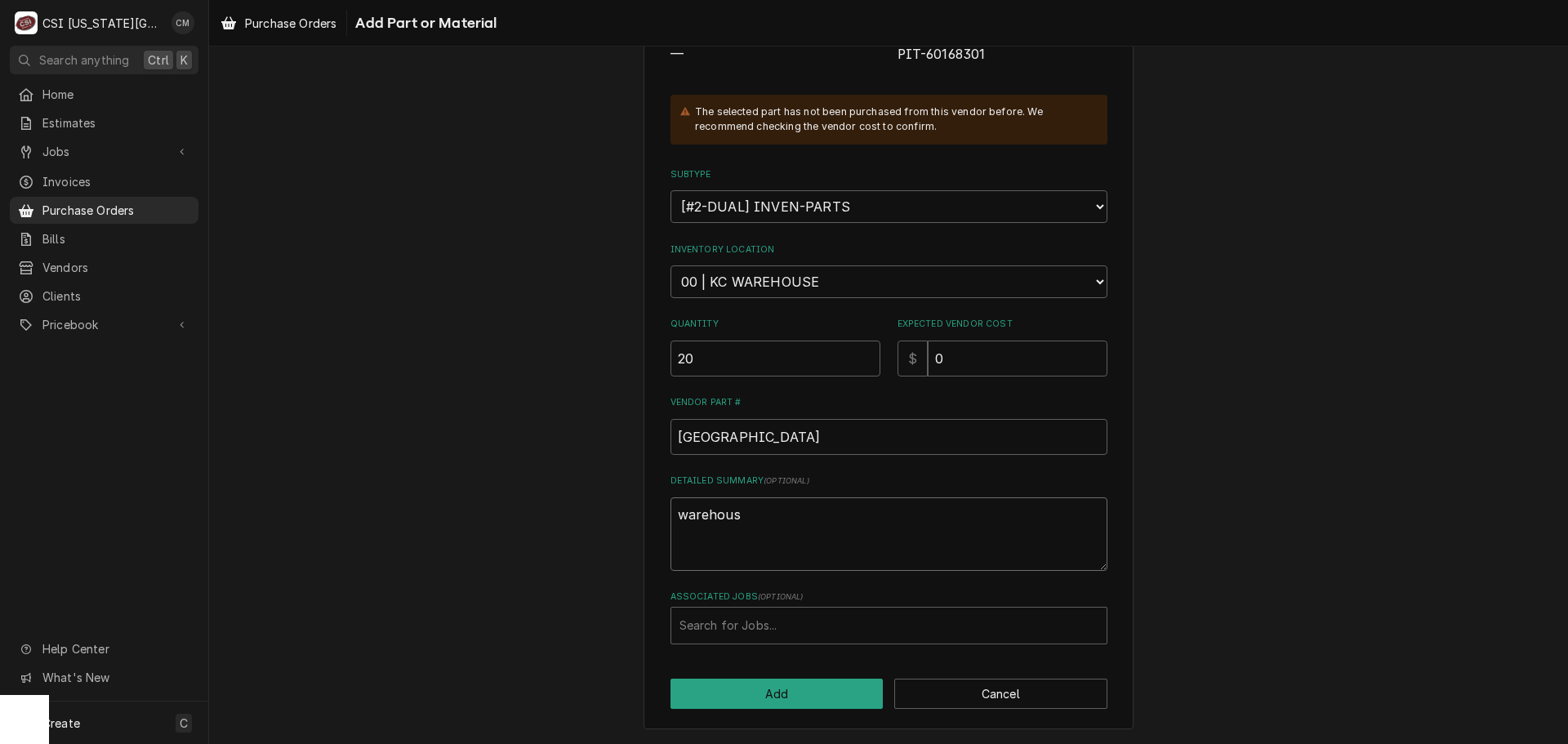
type textarea "warehouse"
type textarea "x"
type textarea "warehouse"
type textarea "x"
type textarea "warehouse s"
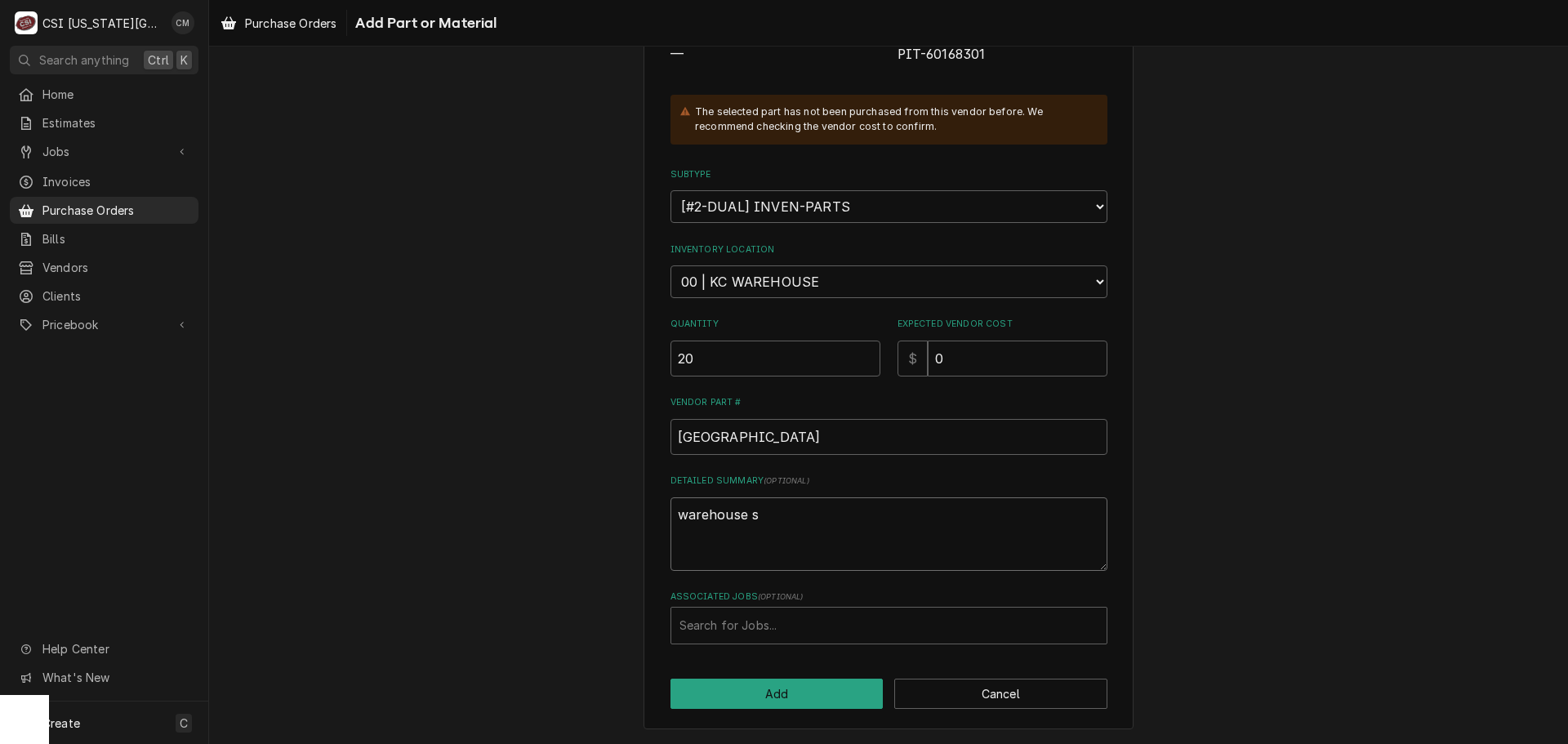
type textarea "x"
type textarea "warehouse st"
type textarea "x"
type textarea "warehouse sto"
type textarea "x"
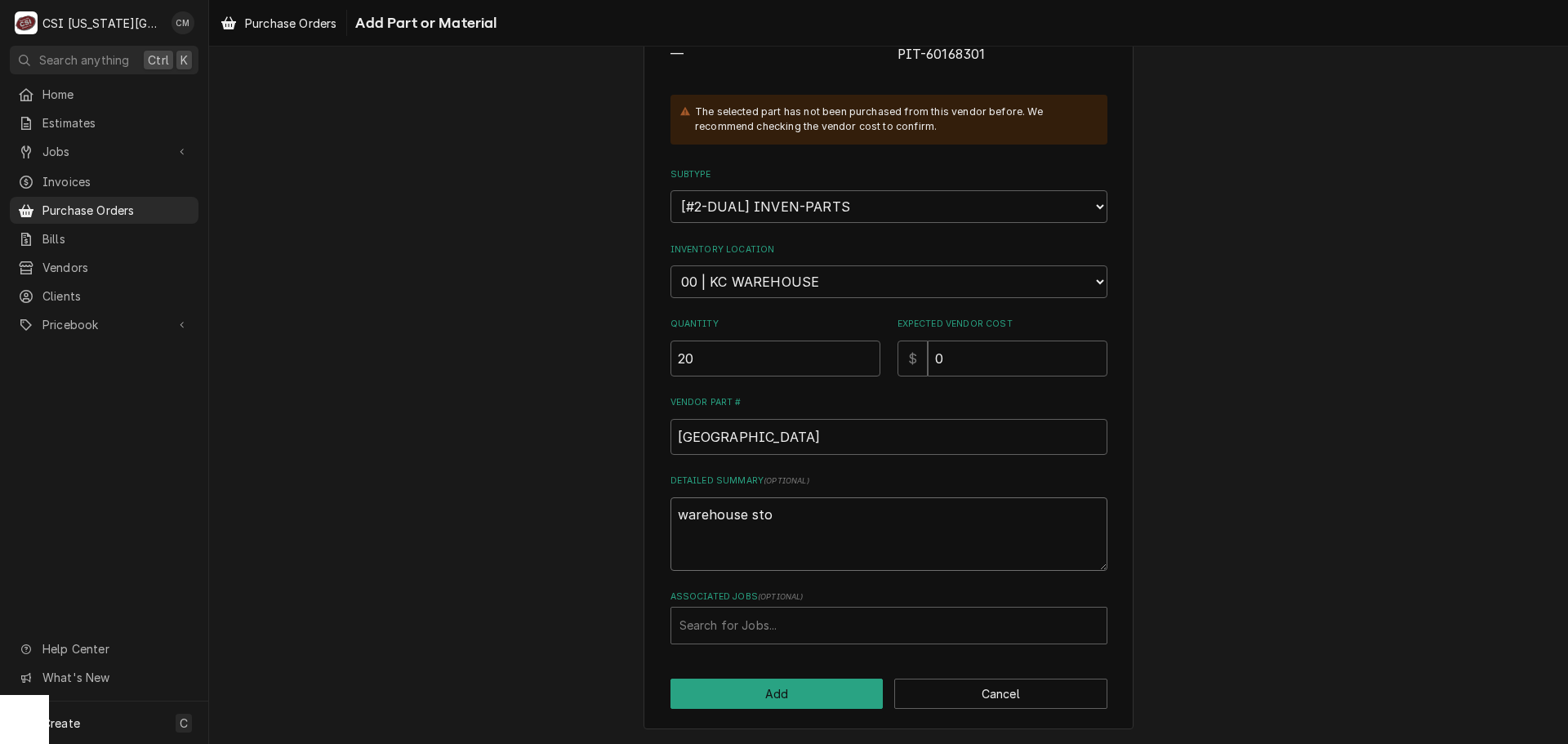
type textarea "warehouse stoc"
type textarea "x"
type textarea "warehouse stock"
click at [810, 680] on button "Add" at bounding box center [777, 693] width 213 height 30
type textarea "x"
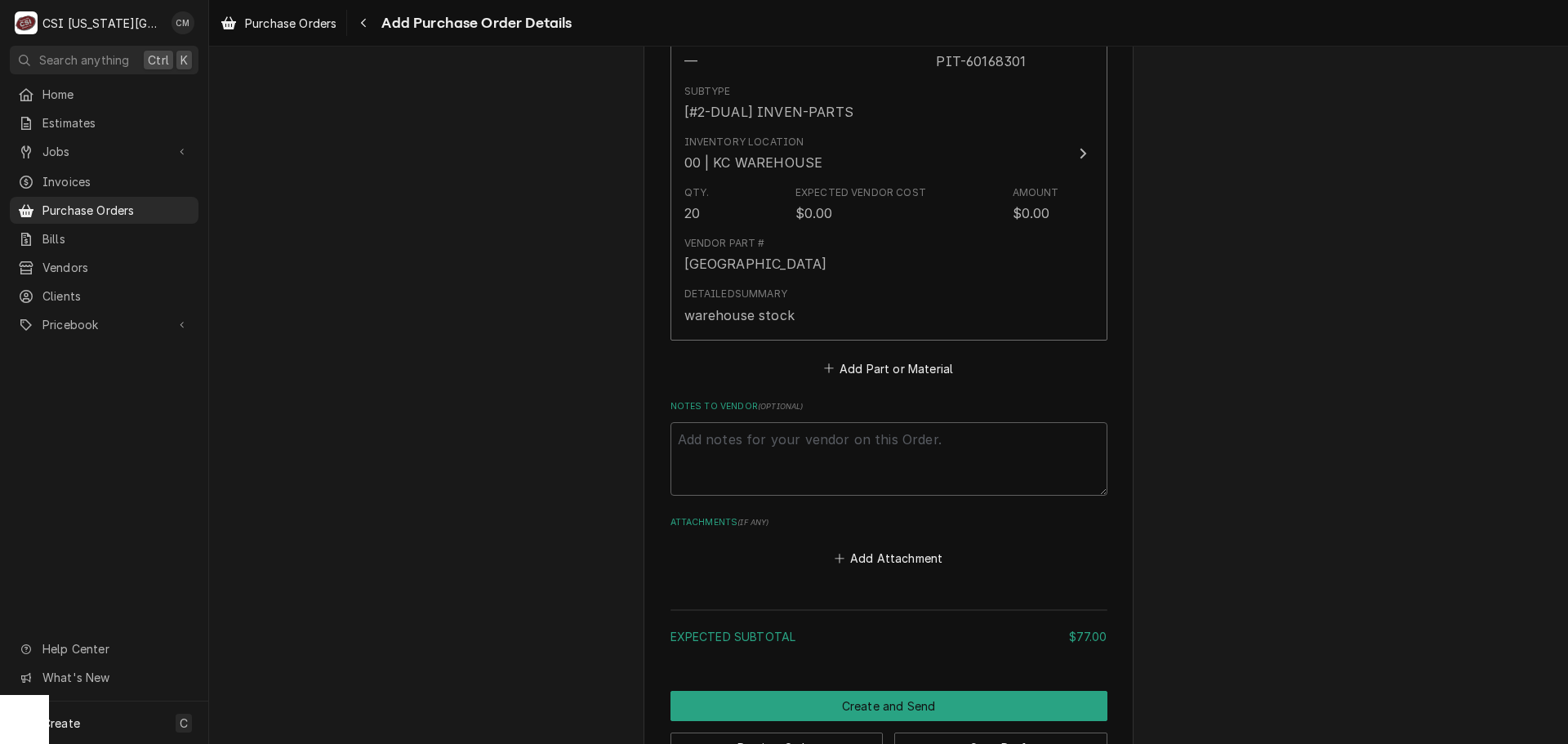
scroll to position [1574, 0]
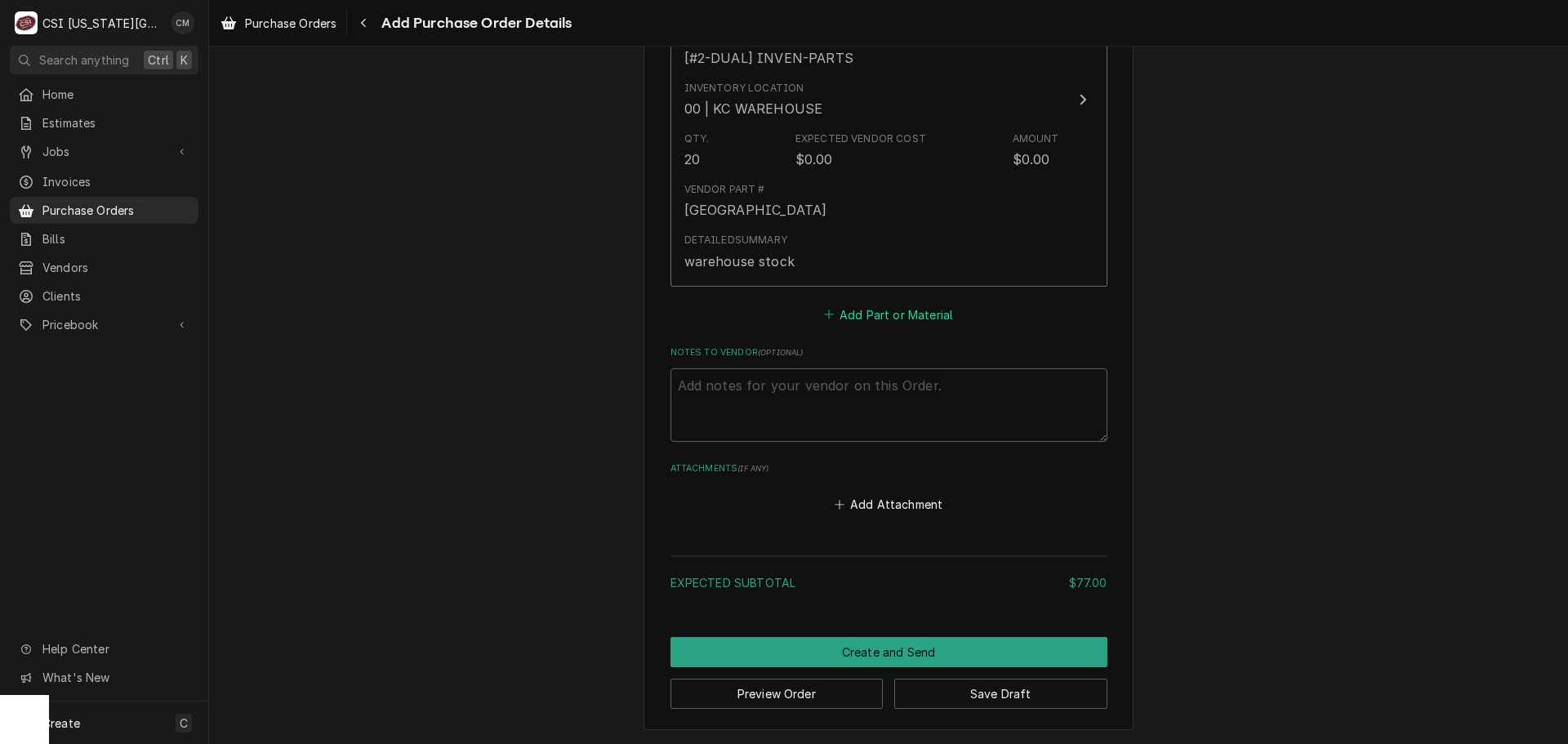
click at [893, 318] on button "Add Part or Material" at bounding box center [888, 314] width 135 height 23
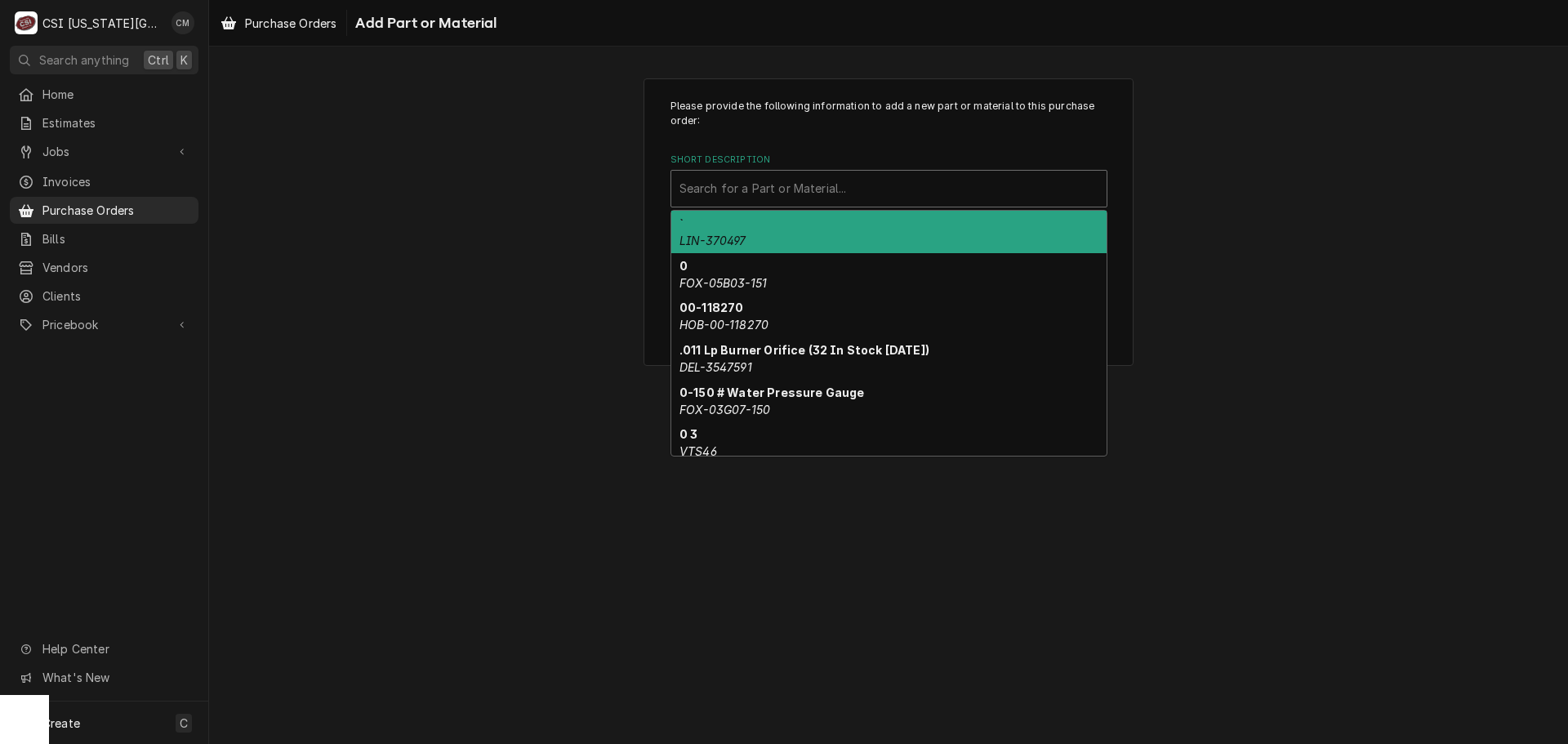
click at [872, 196] on div "Short Description" at bounding box center [888, 189] width 419 height 30
type input "9"
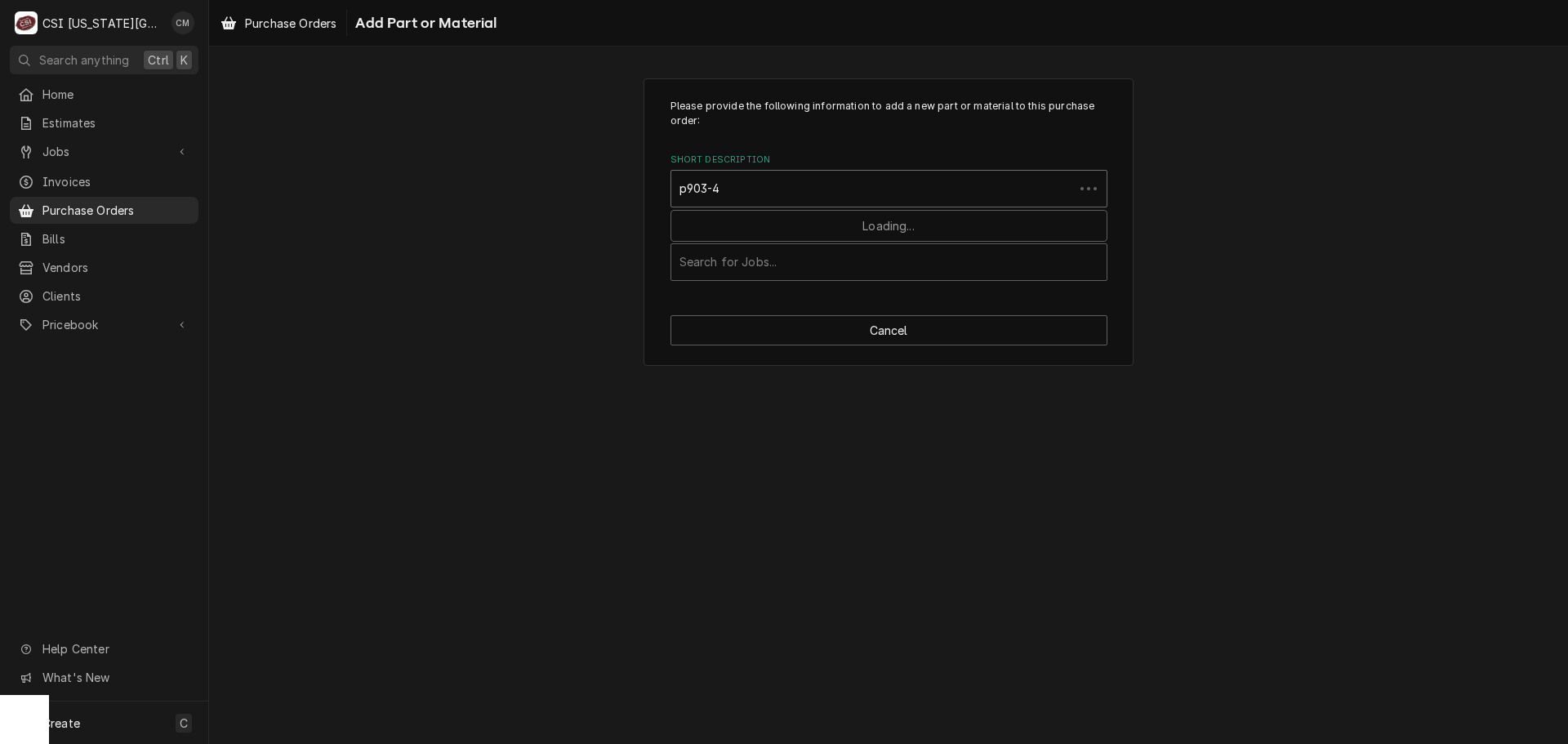
type input "p903-48"
drag, startPoint x: 798, startPoint y: 191, endPoint x: 782, endPoint y: 192, distance: 16.0
click at [782, 192] on div "Short Description" at bounding box center [888, 189] width 419 height 30
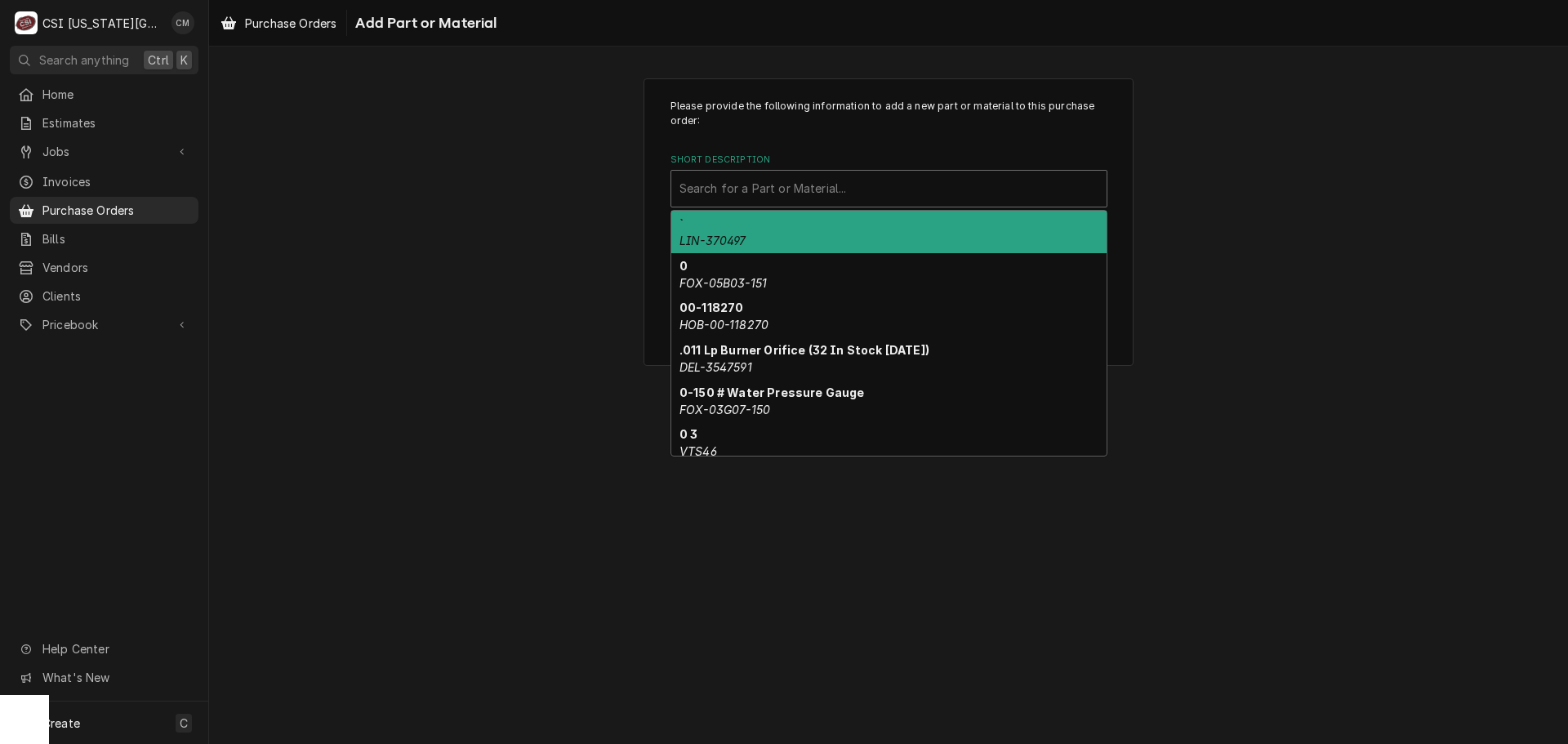
click at [781, 192] on div "Short Description" at bounding box center [888, 189] width 419 height 30
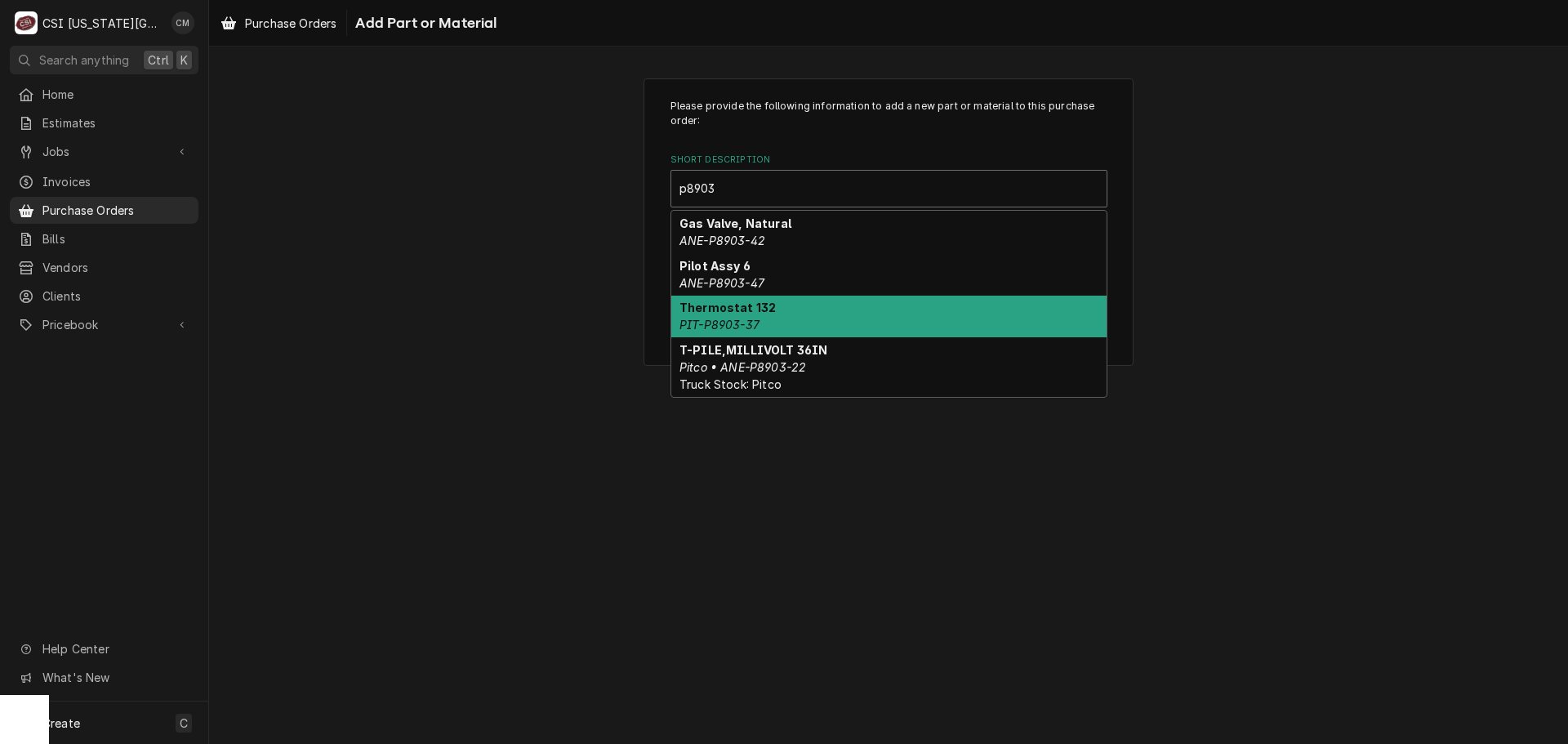
type input "p8903"
click at [1230, 337] on div "Please provide the following information to add a new part or material to this …" at bounding box center [888, 222] width 1359 height 317
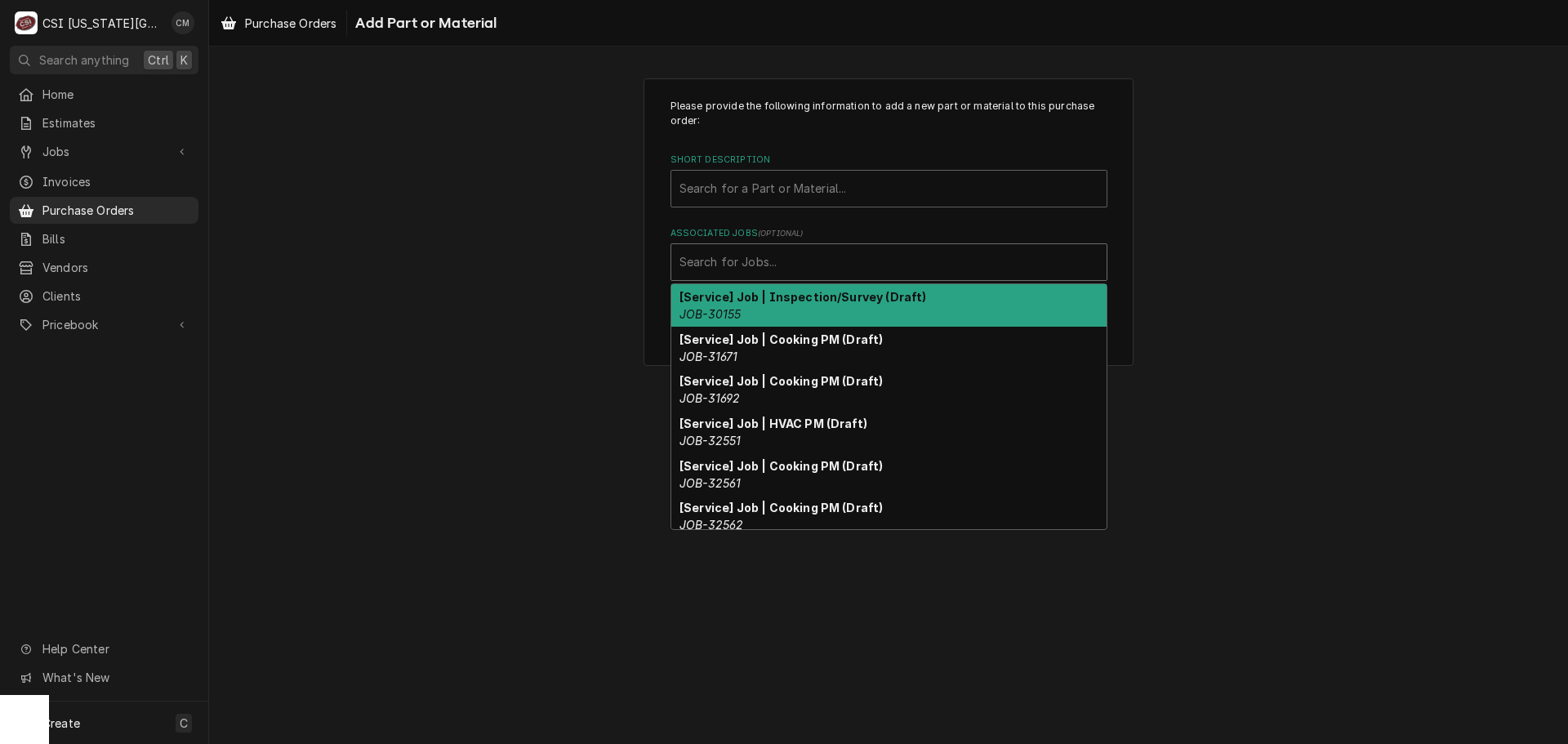
click at [780, 266] on div "Associated Jobs" at bounding box center [888, 263] width 419 height 30
click at [1375, 251] on div "Please provide the following information to add a new part or material to this …" at bounding box center [888, 222] width 1359 height 317
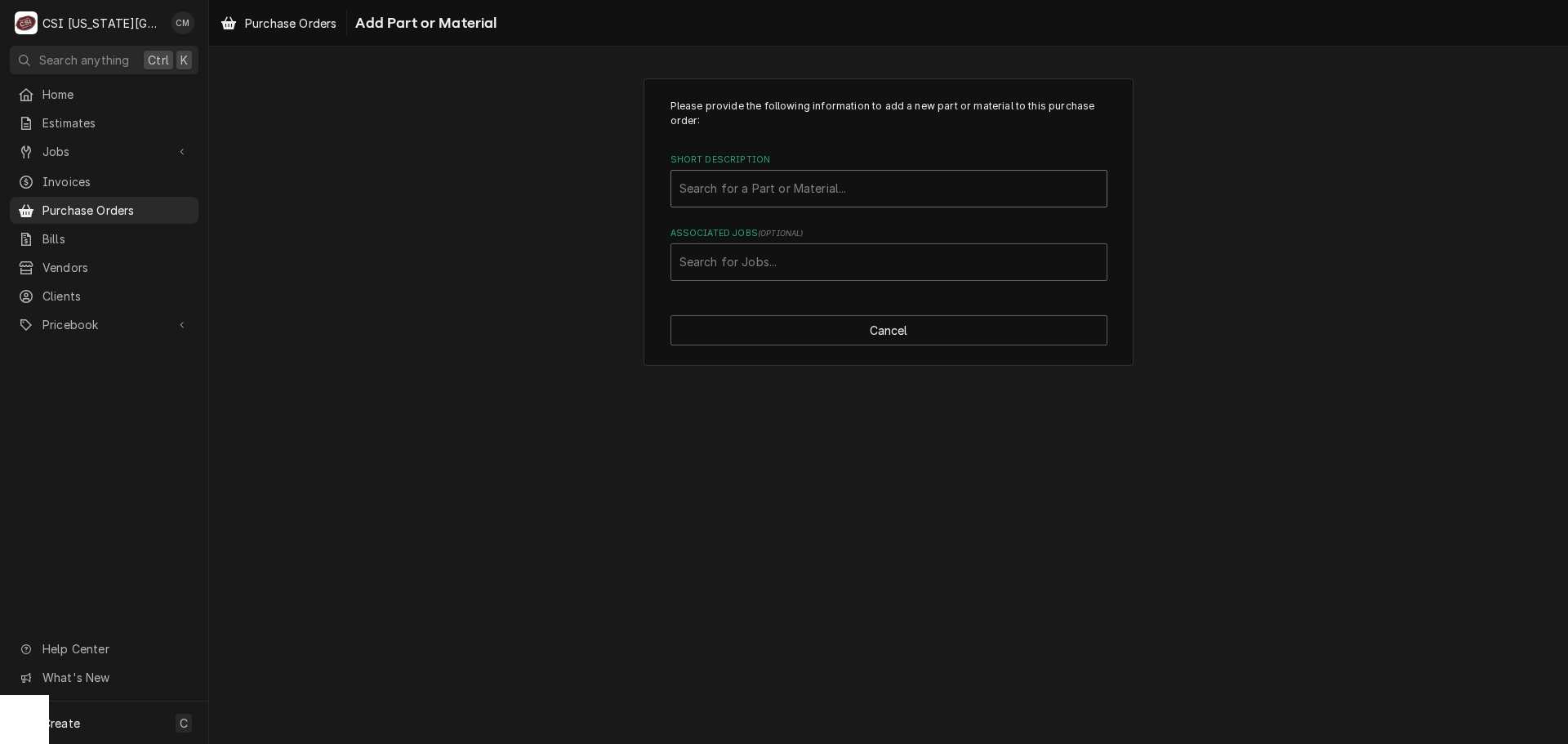
click at [736, 196] on div "Short Description" at bounding box center [888, 189] width 419 height 30
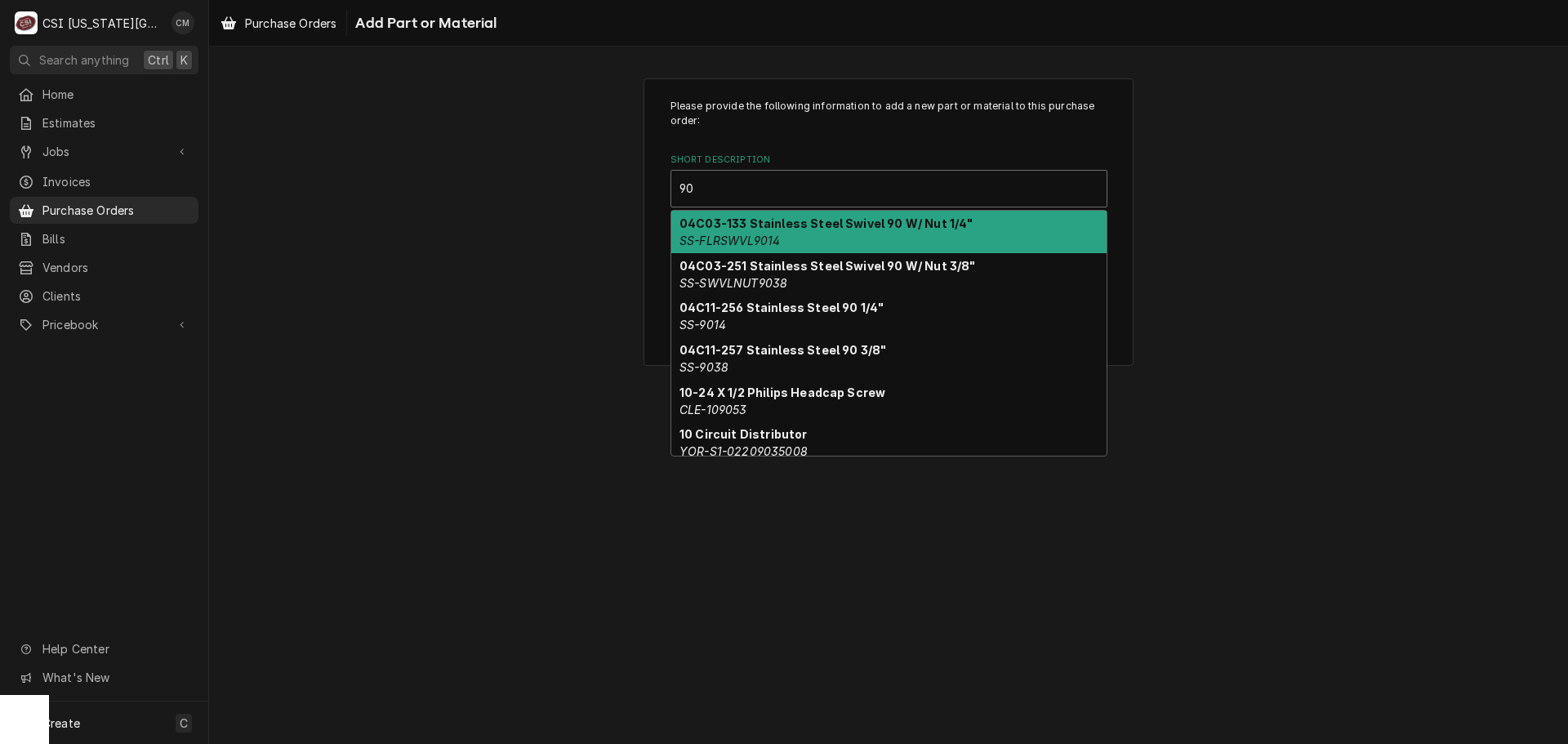
type input "9"
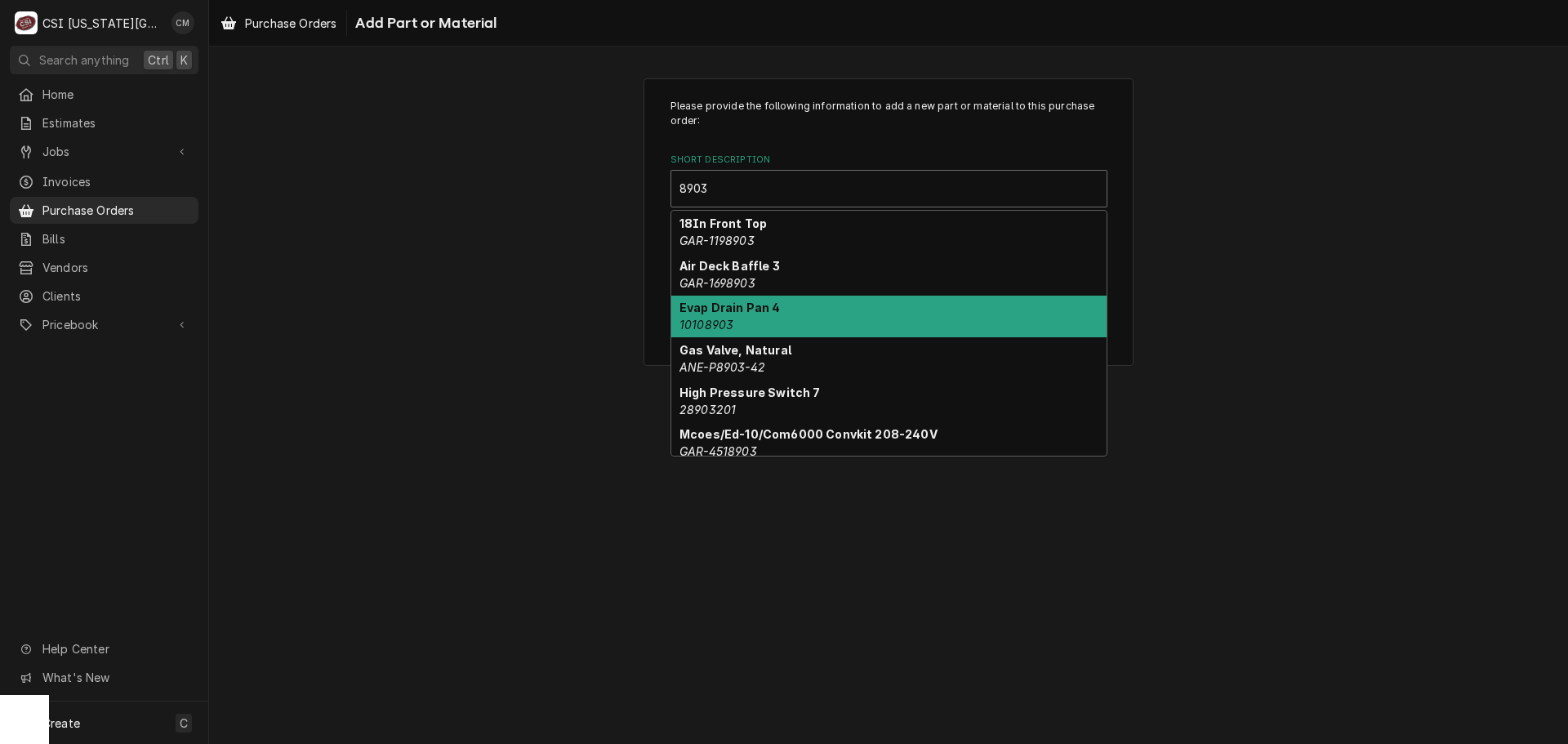
type input "8903"
click at [1228, 269] on div "Please provide the following information to add a new part or material to this …" at bounding box center [888, 222] width 1359 height 317
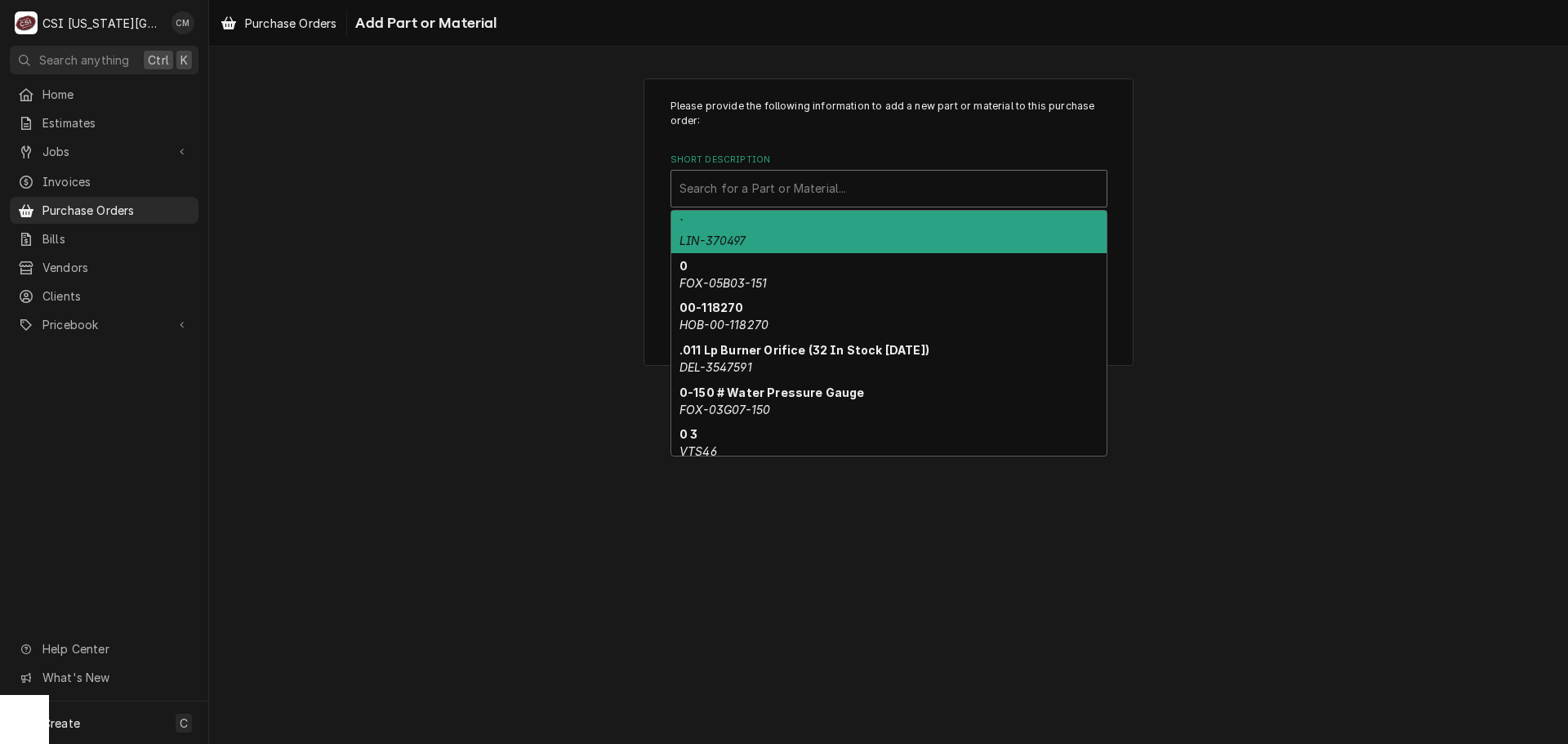
click at [848, 189] on div "Short Description" at bounding box center [888, 189] width 419 height 30
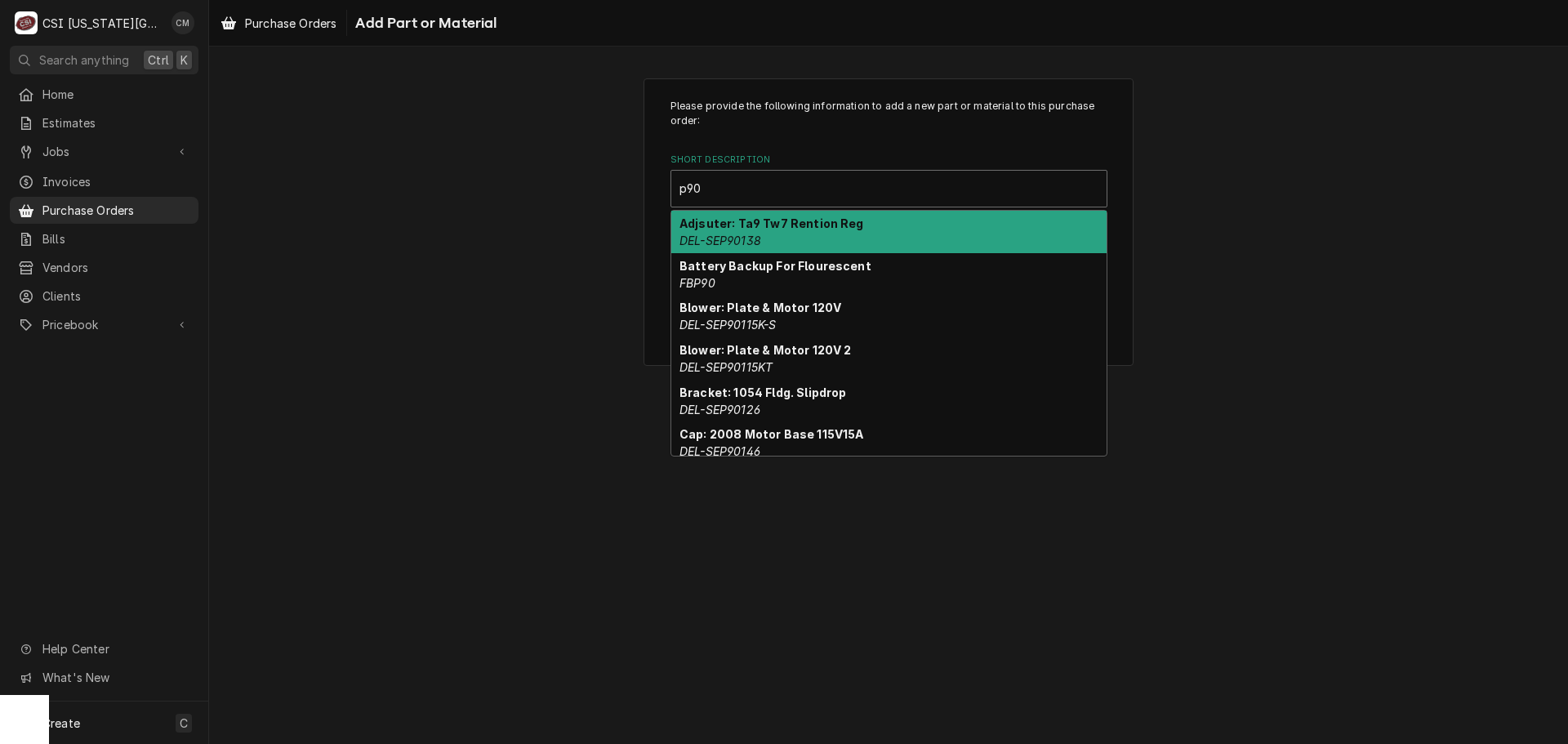
type input "p903"
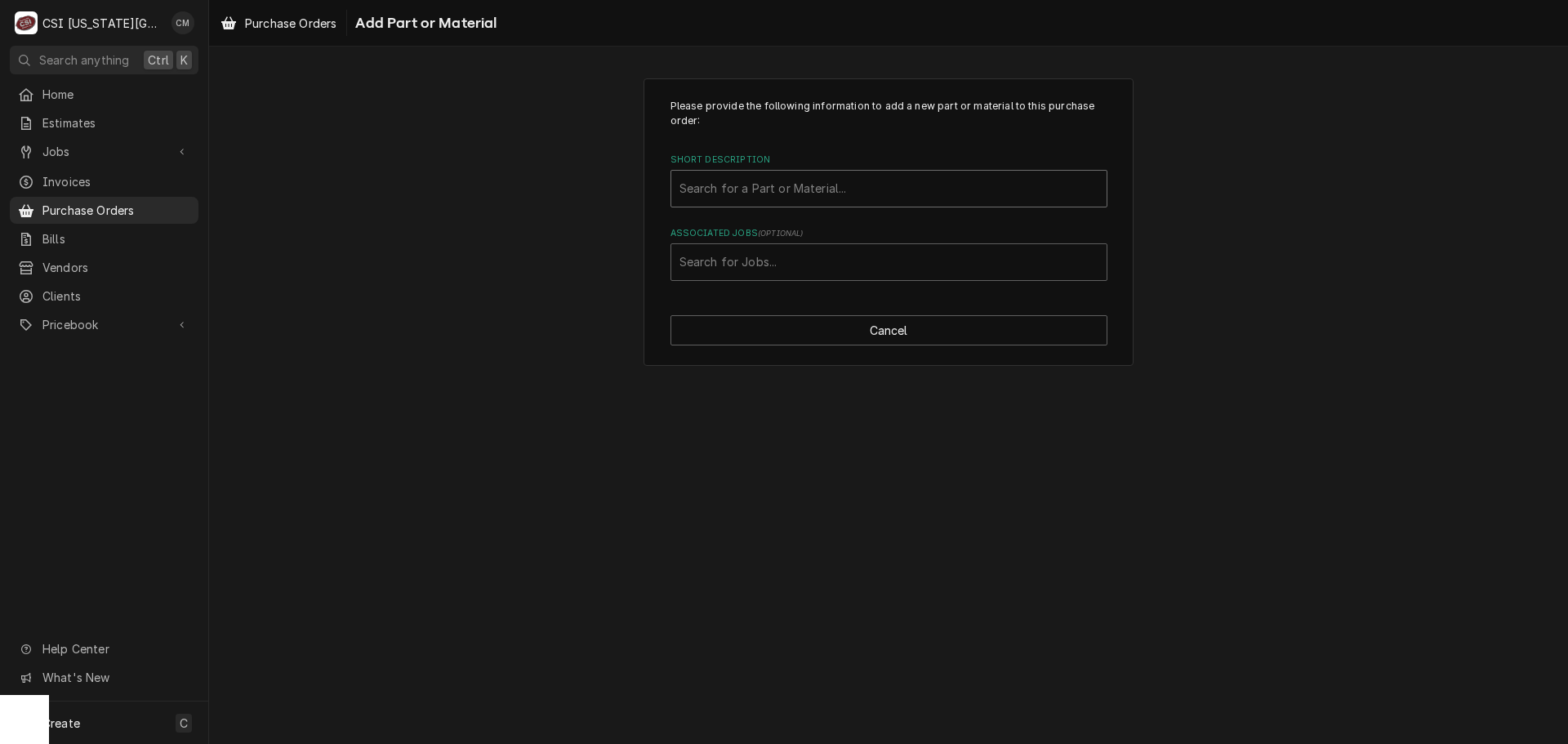
drag, startPoint x: 766, startPoint y: 191, endPoint x: 660, endPoint y: 191, distance: 106.0
click at [660, 191] on div "Please provide the following information to add a new part or material to this …" at bounding box center [888, 223] width 490 height 288
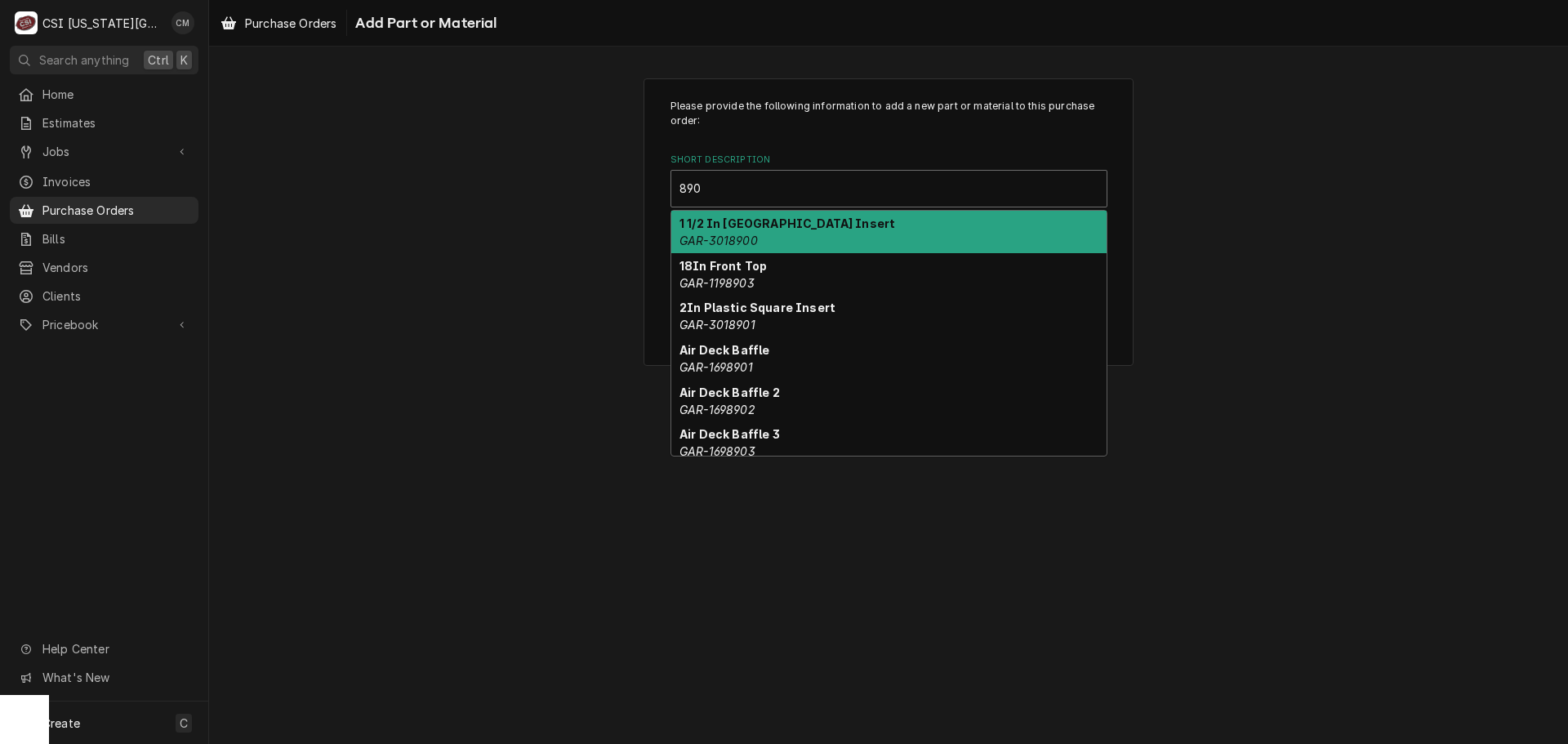
type input "8903"
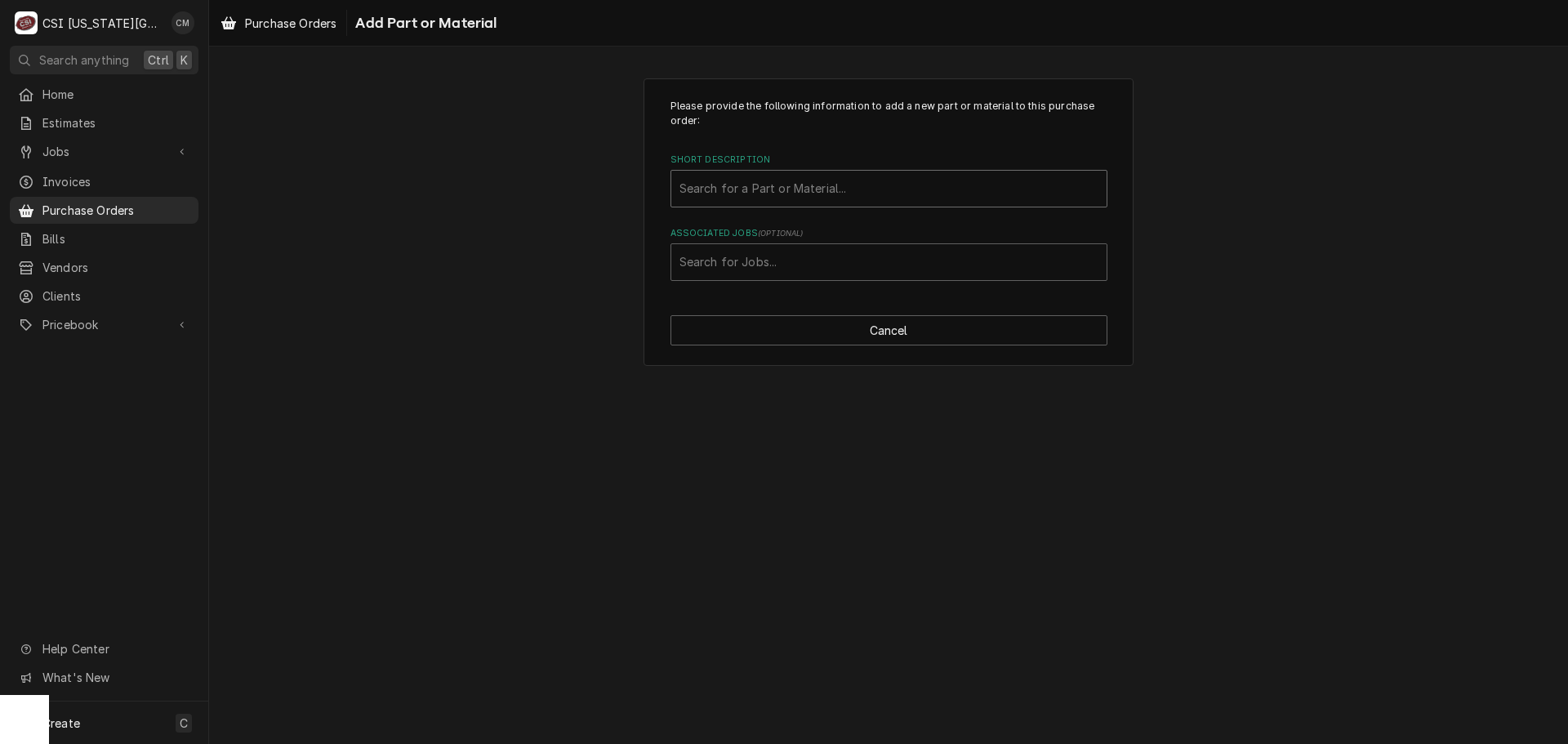
click at [744, 178] on div "Short Description" at bounding box center [888, 189] width 419 height 30
type input "anet"
drag, startPoint x: 762, startPoint y: 195, endPoint x: 687, endPoint y: 180, distance: 76.5
click at [687, 180] on div "Short Description" at bounding box center [888, 189] width 419 height 30
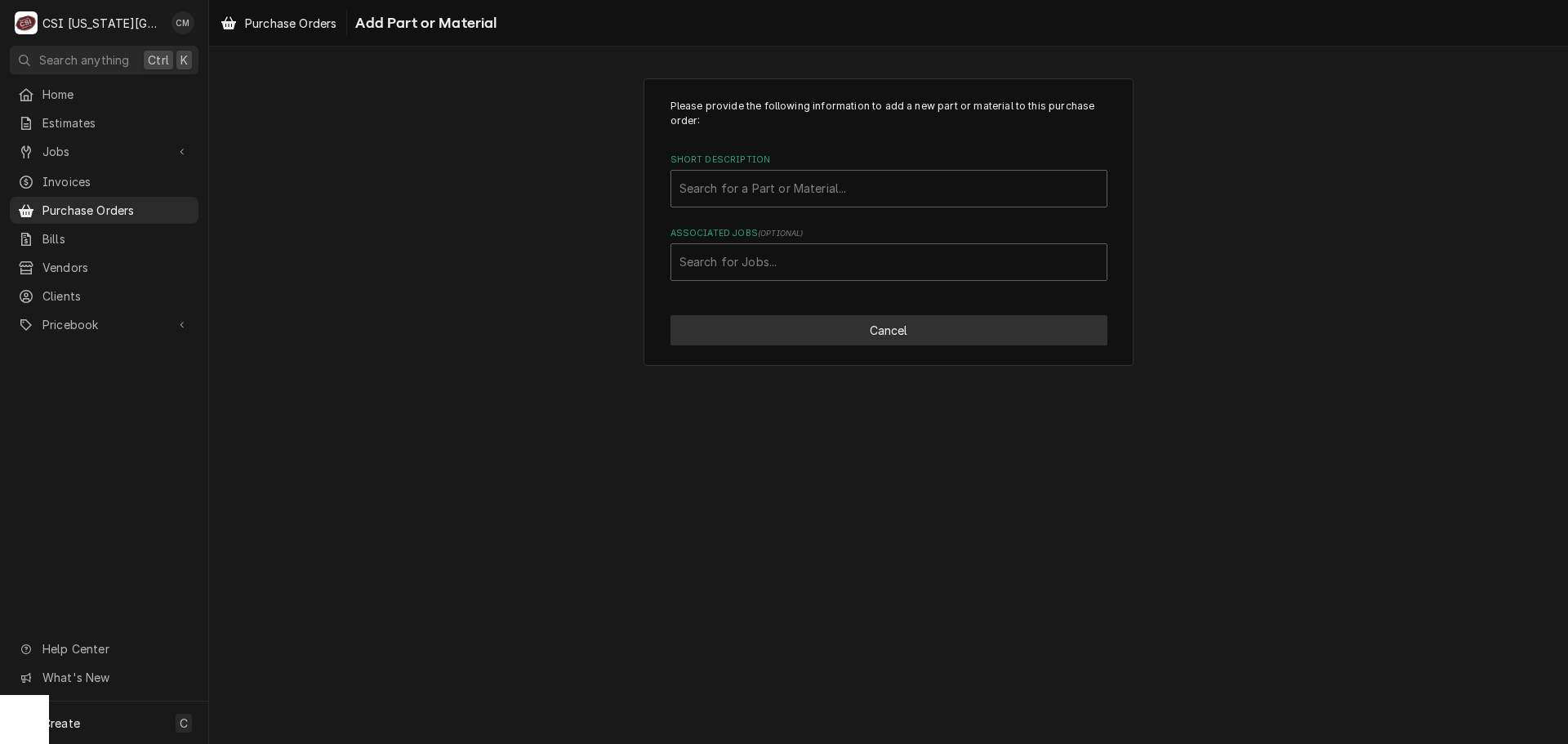
click at [875, 328] on button "Cancel" at bounding box center [888, 330] width 436 height 30
type textarea "x"
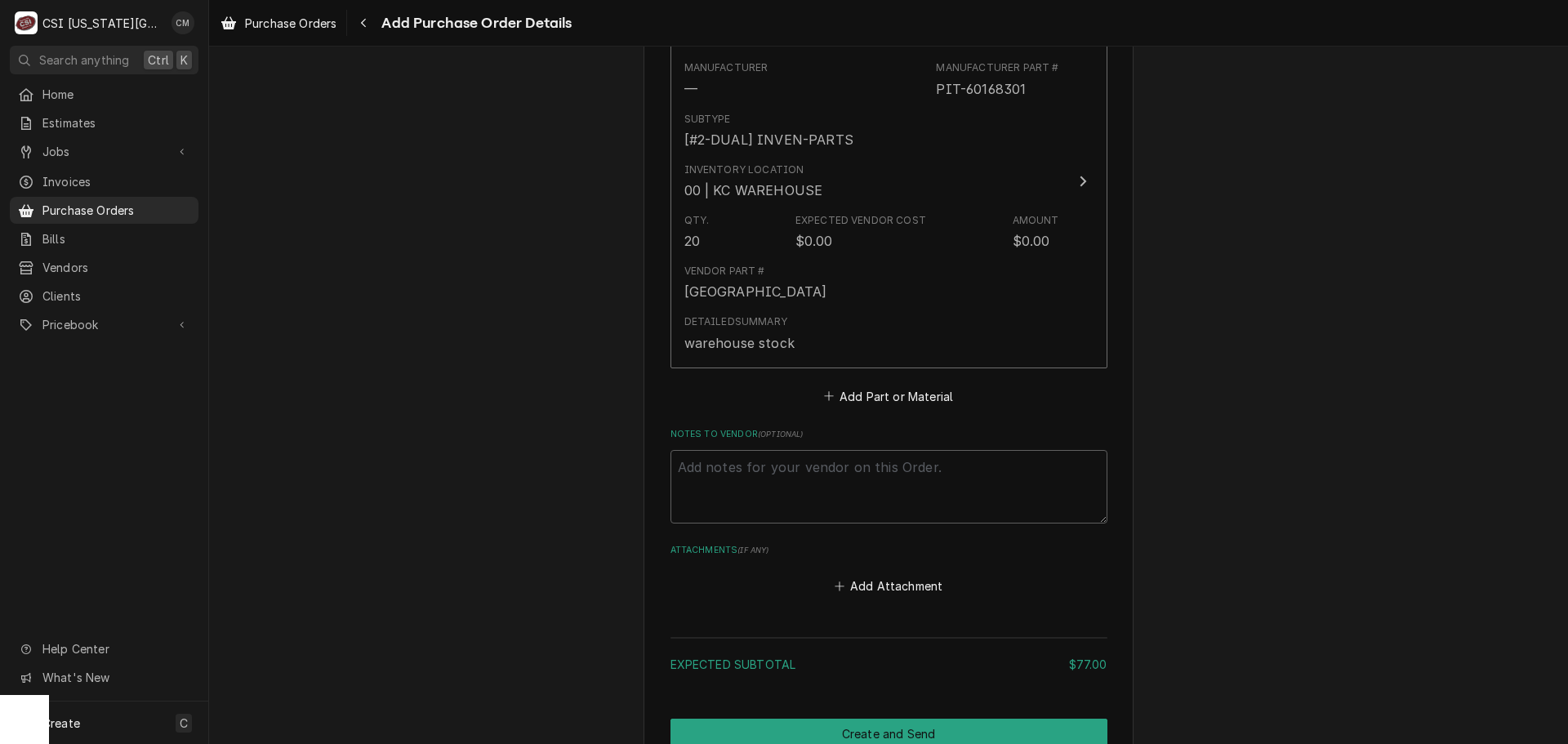
scroll to position [1574, 0]
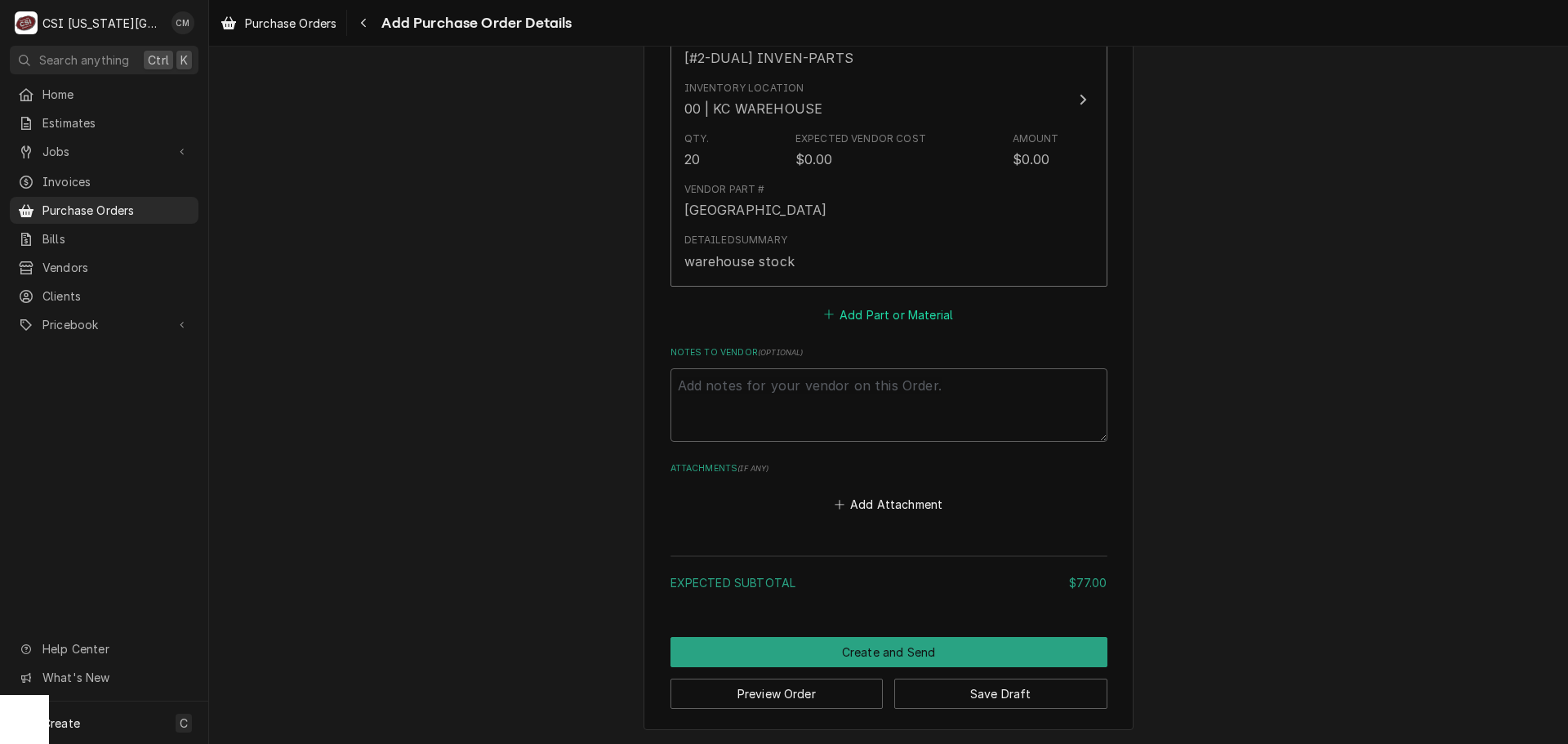
click at [868, 315] on button "Add Part or Material" at bounding box center [888, 314] width 135 height 23
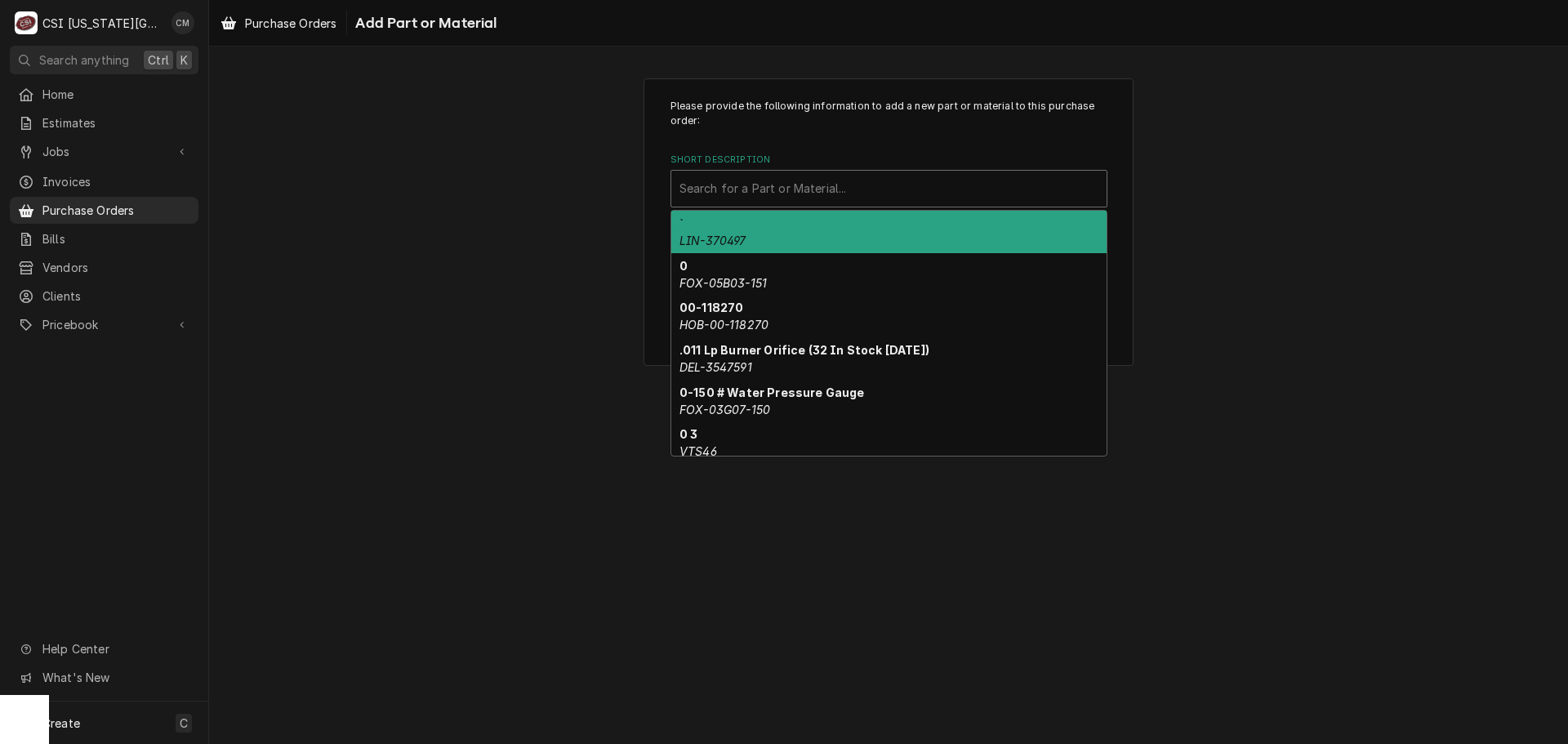
click at [856, 186] on div "Short Description" at bounding box center [888, 189] width 419 height 30
click at [850, 182] on div "Short Description" at bounding box center [888, 189] width 419 height 30
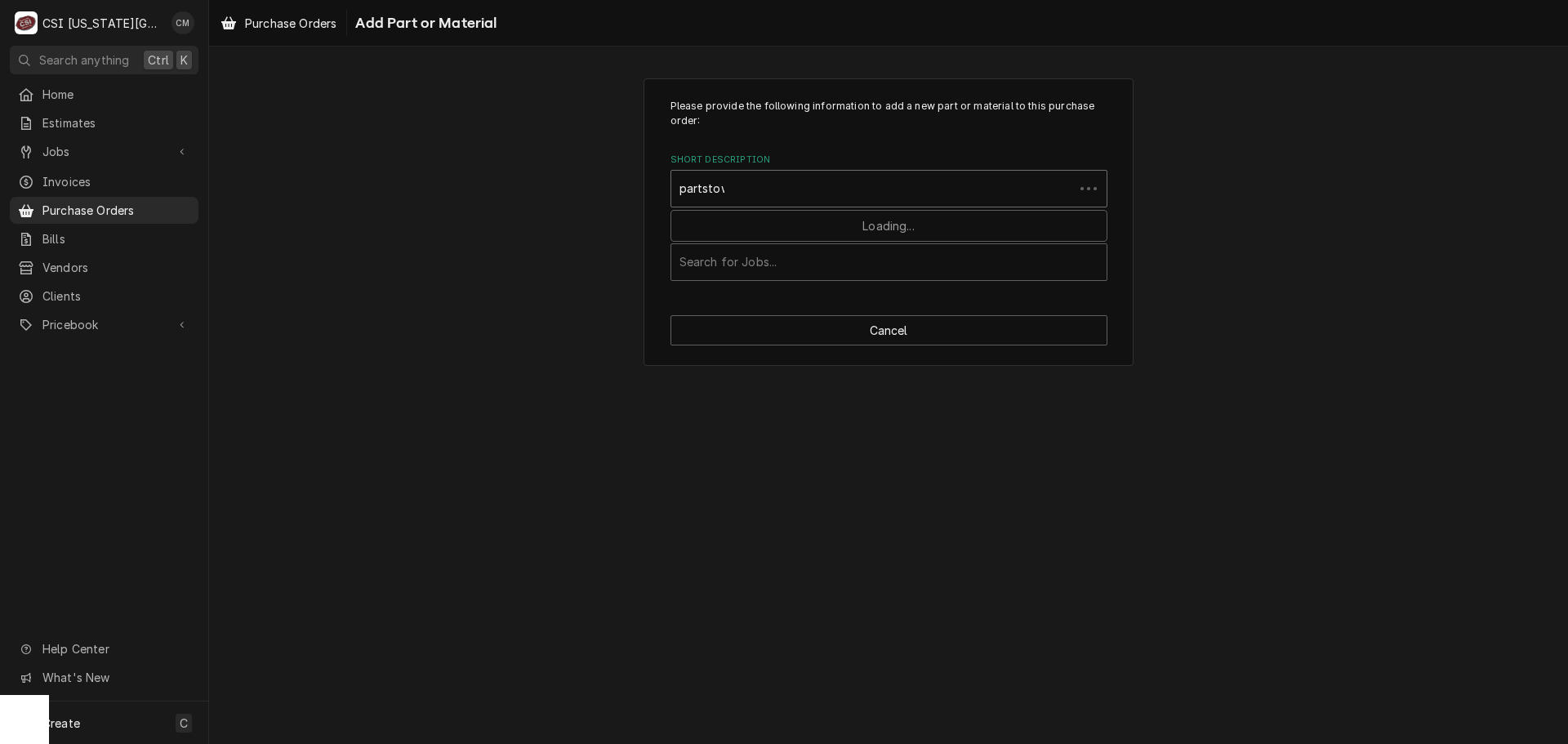
type input "partstown"
drag, startPoint x: 848, startPoint y: 184, endPoint x: 644, endPoint y: 176, distance: 204.2
click at [644, 176] on div "Please provide the following information to add a new part or material to this …" at bounding box center [888, 223] width 490 height 288
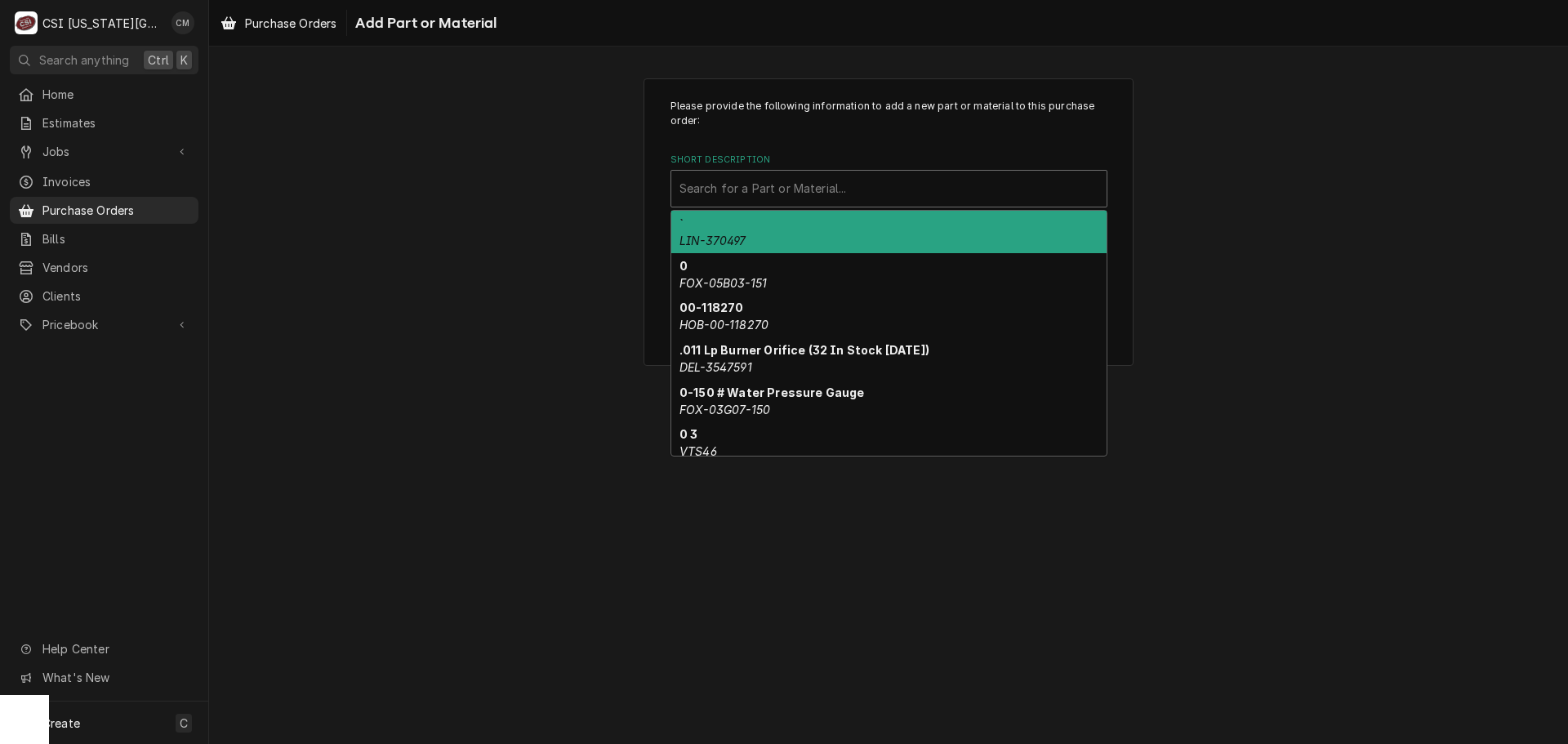
click at [998, 199] on div "Short Description" at bounding box center [888, 189] width 419 height 30
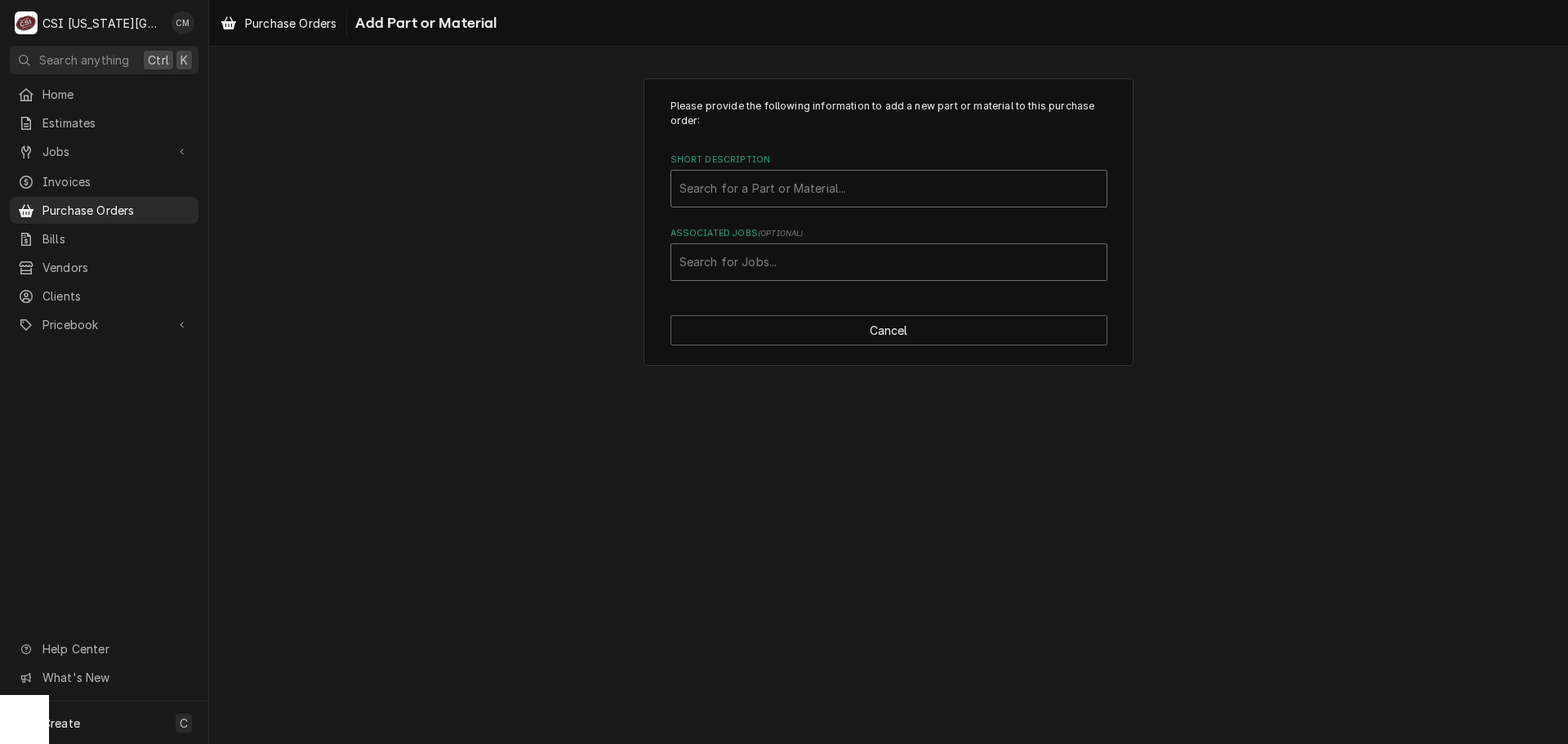
click at [959, 275] on div "Associated Jobs" at bounding box center [888, 263] width 419 height 30
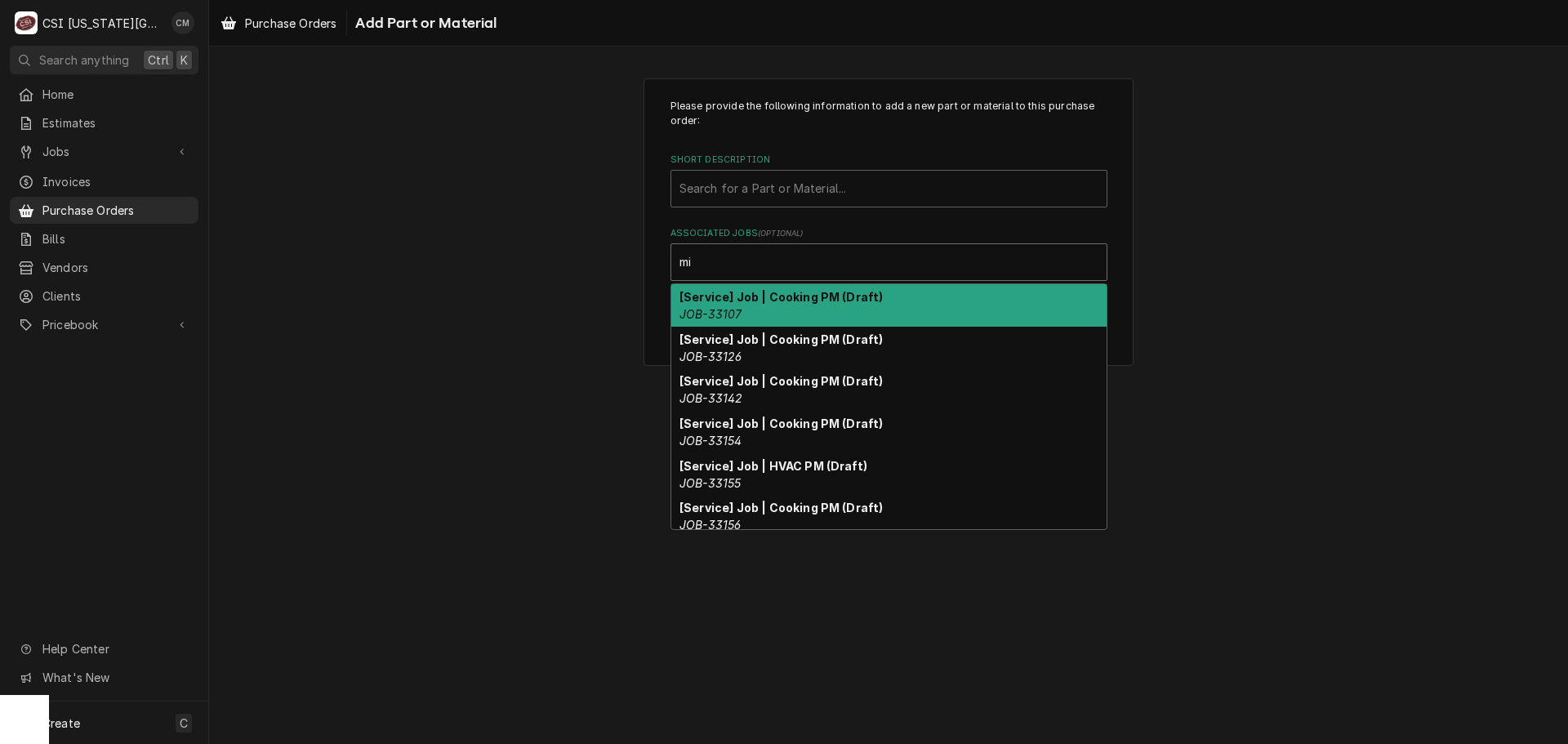
type input "m"
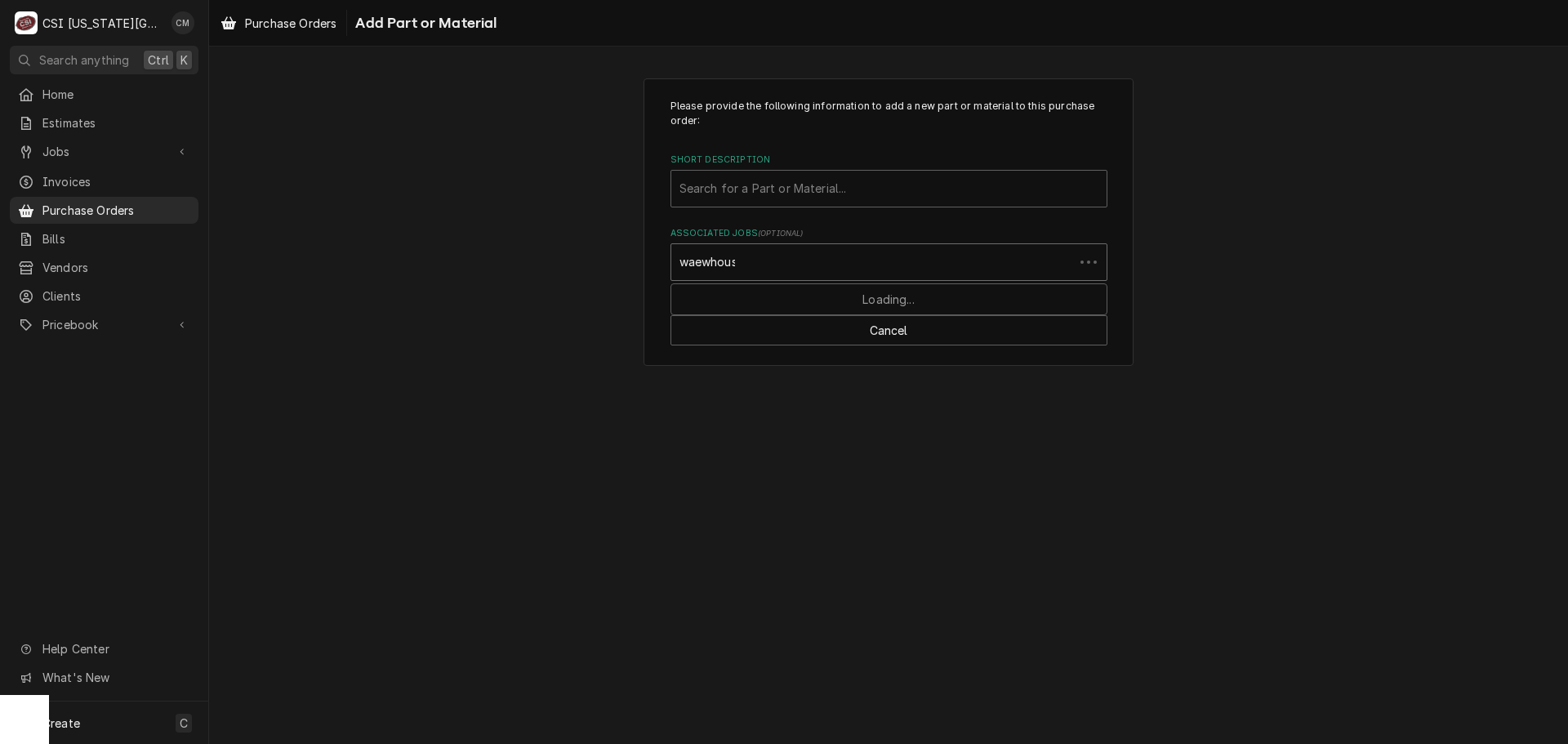
type input "waewhouse"
drag, startPoint x: 956, startPoint y: 269, endPoint x: 726, endPoint y: 256, distance: 230.4
click at [726, 256] on div "Associated Jobs" at bounding box center [888, 263] width 419 height 30
click at [906, 194] on div "Short Description" at bounding box center [888, 189] width 419 height 30
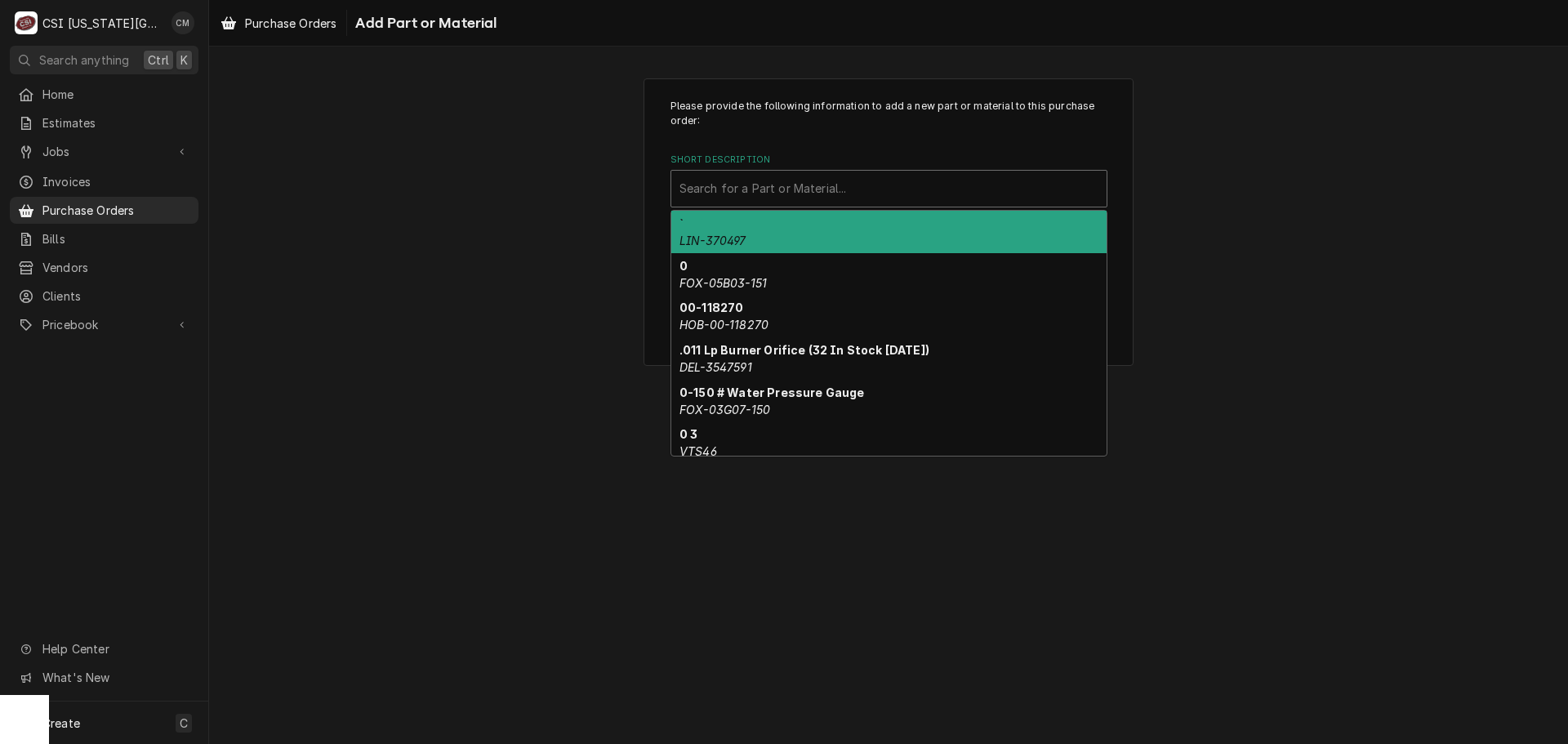
click at [1204, 212] on div "Please provide the following information to add a new part or material to this …" at bounding box center [888, 222] width 1359 height 317
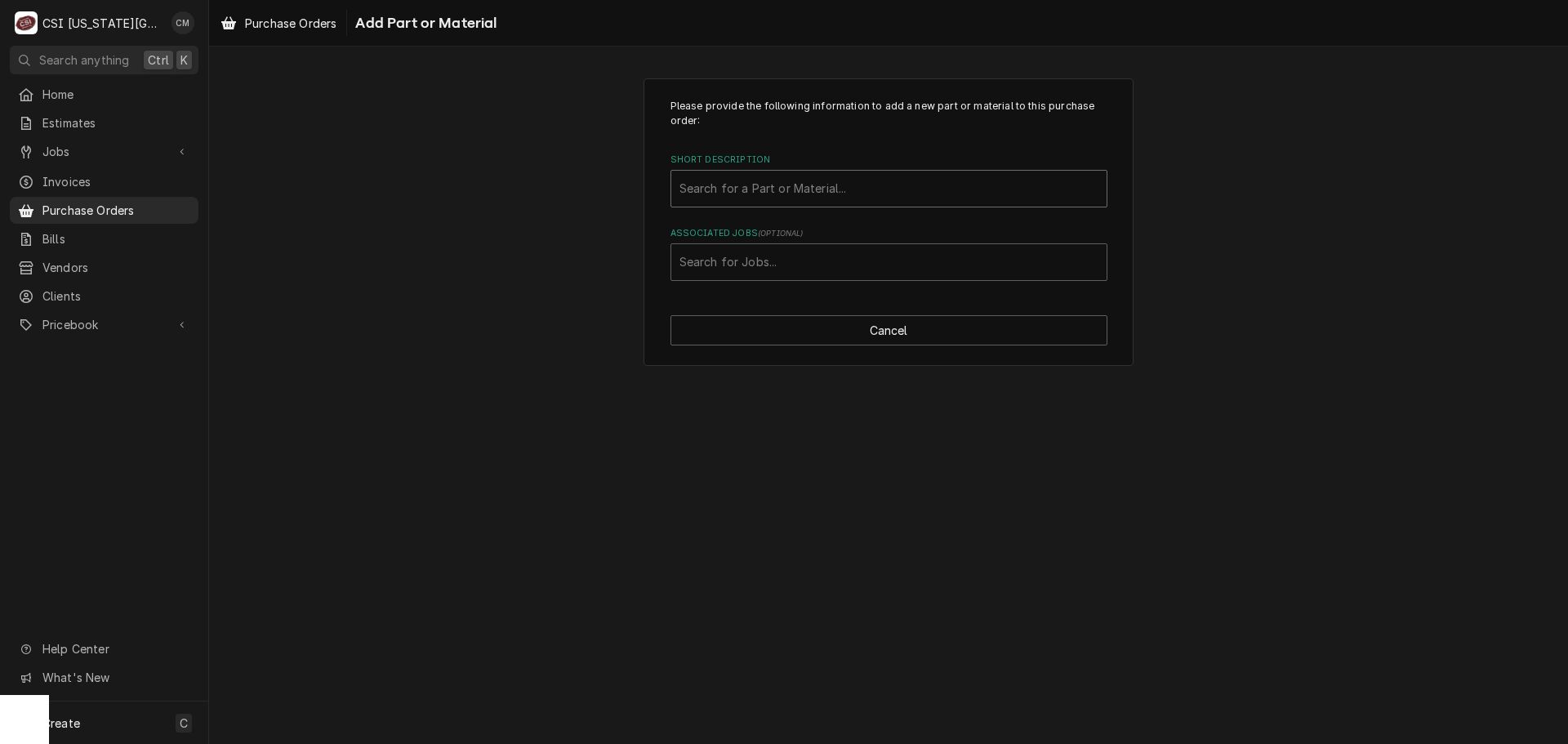
click at [710, 188] on div "Short Description" at bounding box center [888, 189] width 419 height 30
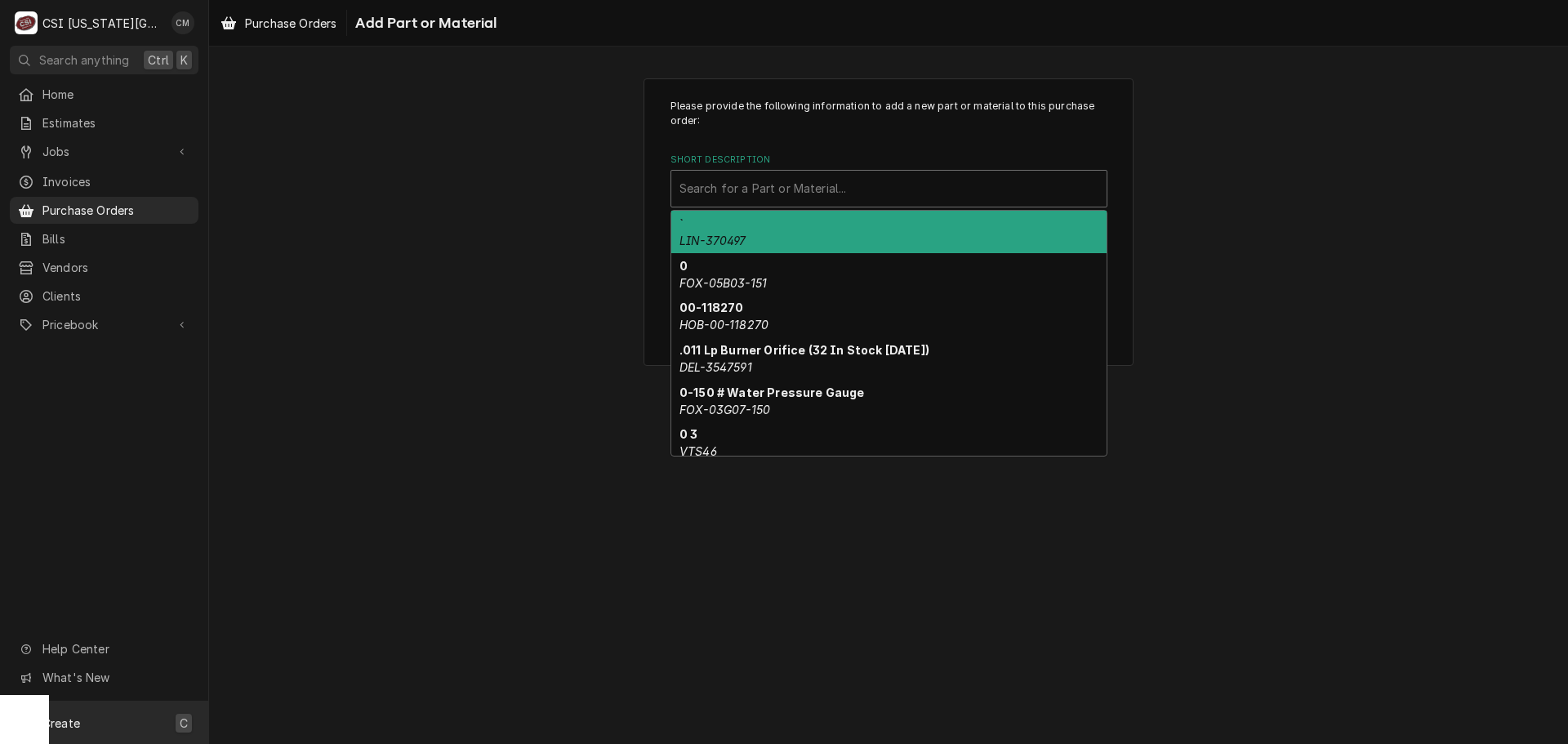
click at [77, 717] on span "Create" at bounding box center [62, 723] width 38 height 14
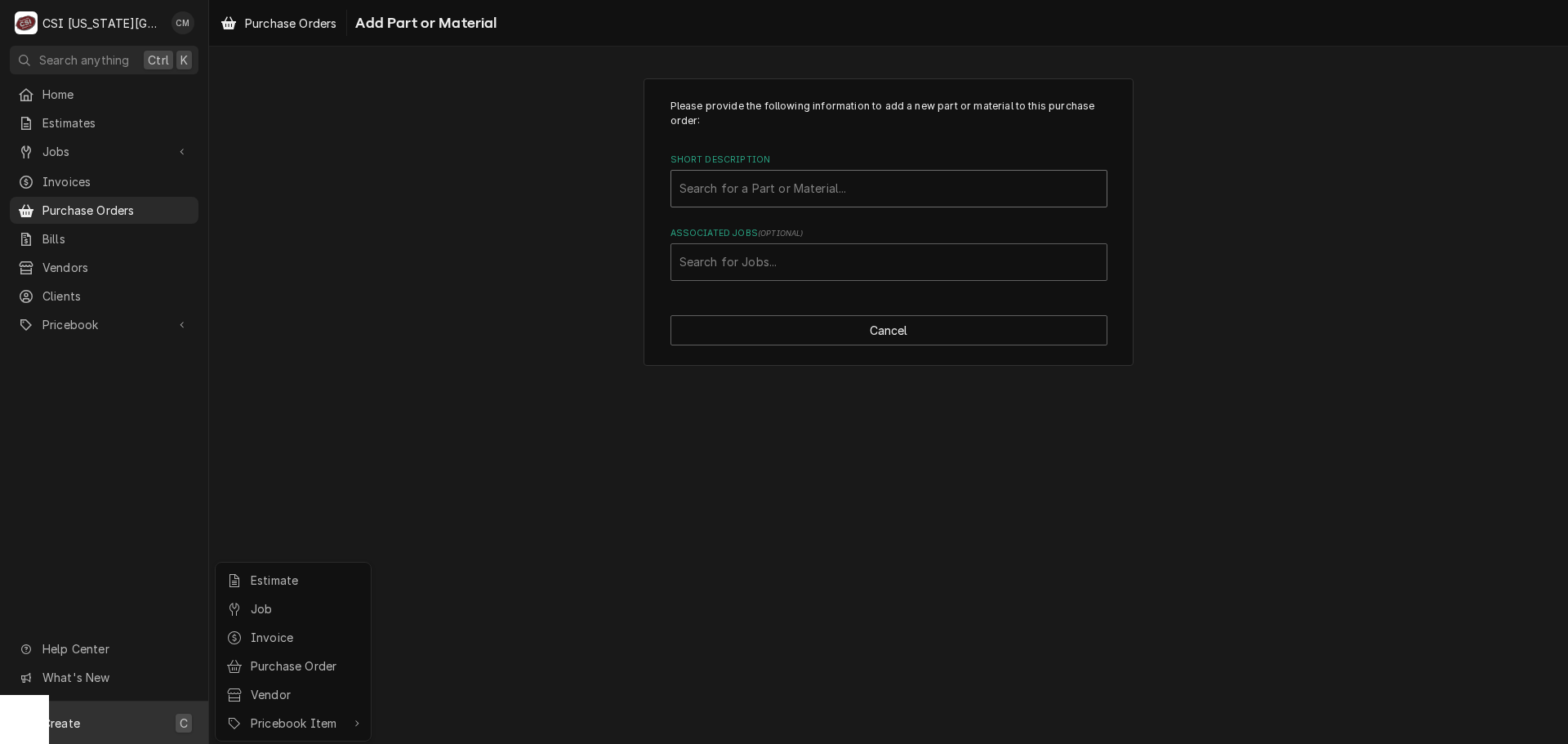
click at [770, 189] on html "C CSI Kansas City CM Search anything Ctrl K Home Estimates Jobs Jobs Job Series…" at bounding box center [784, 372] width 1568 height 744
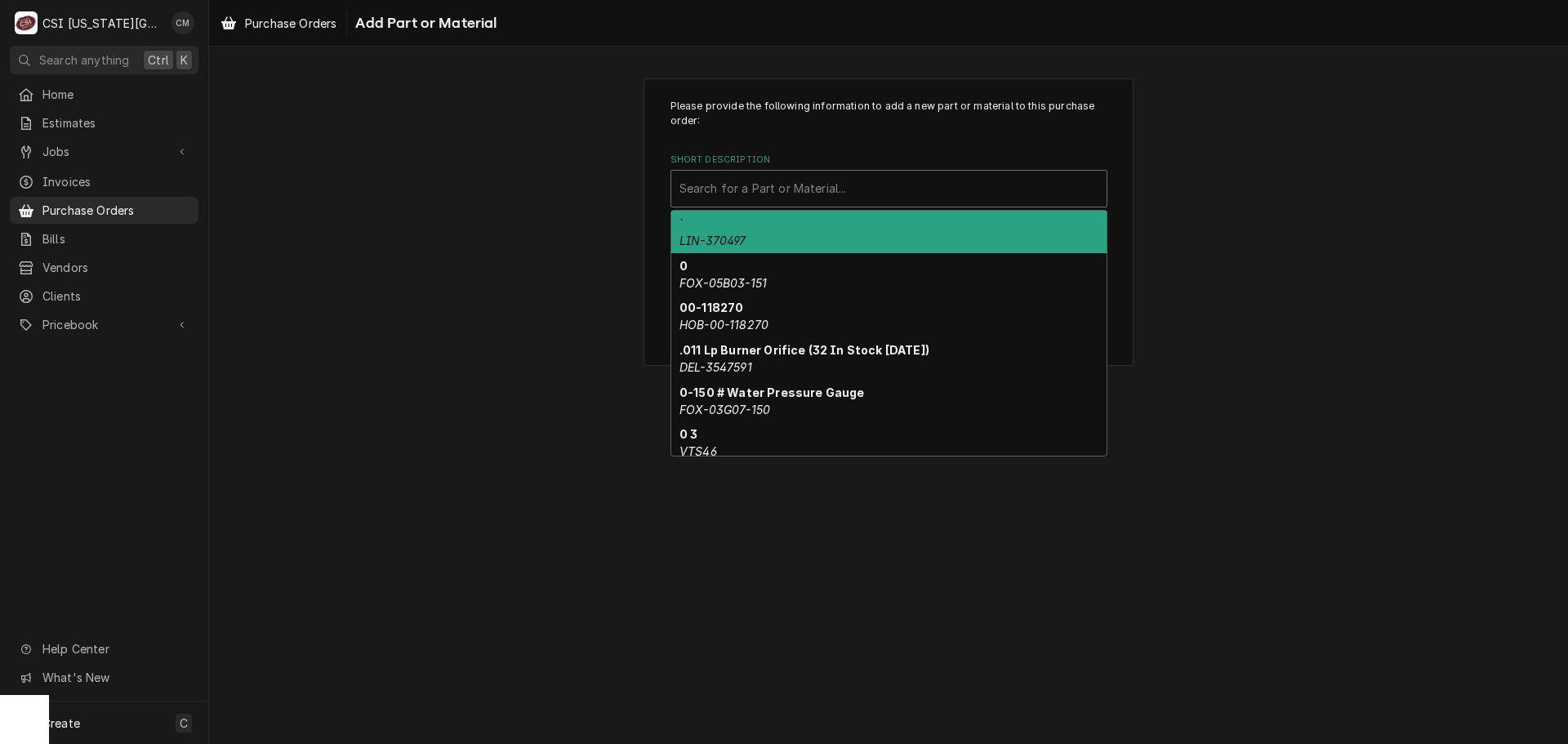
click at [770, 189] on div "Short Description" at bounding box center [888, 189] width 419 height 30
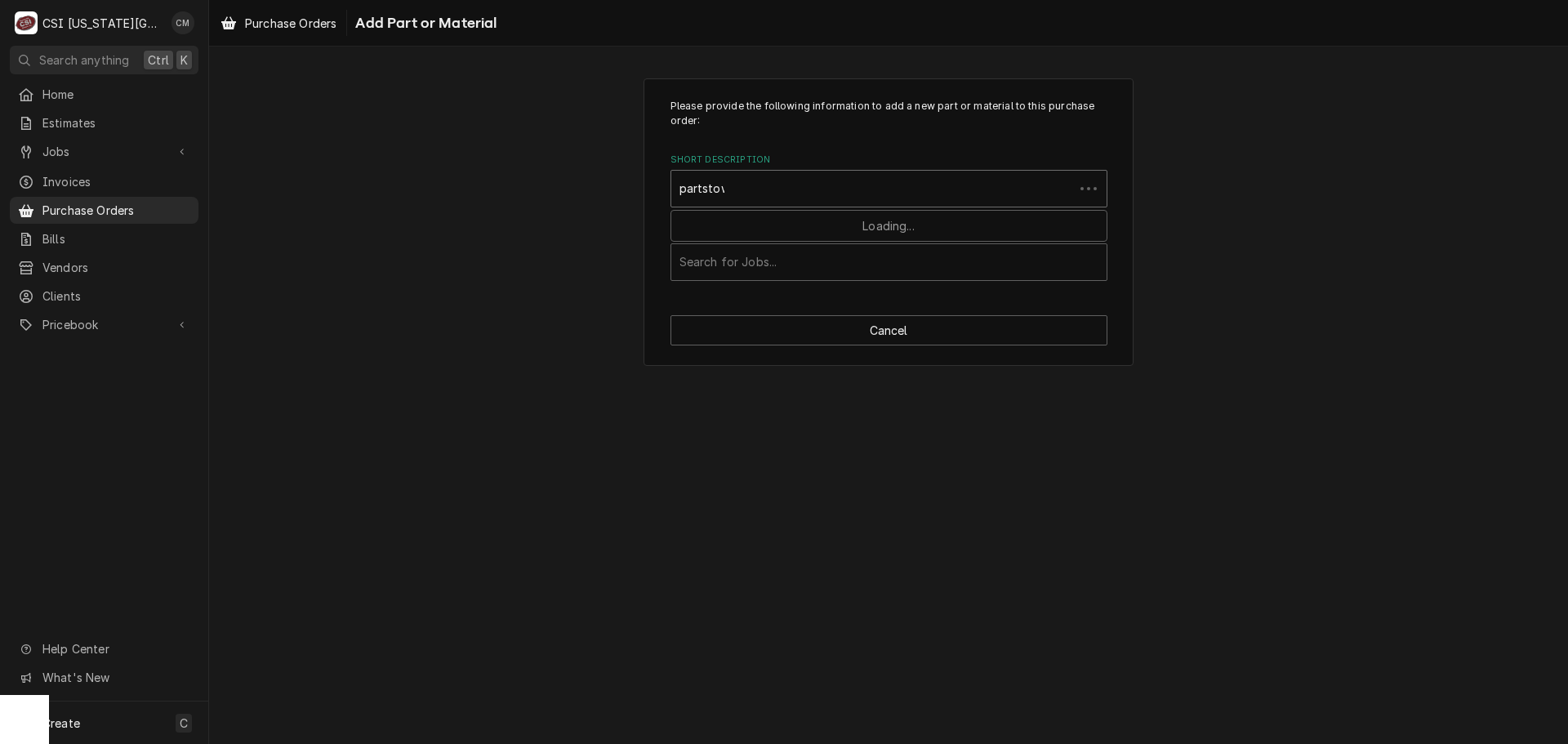
type input "partstown"
drag, startPoint x: 760, startPoint y: 183, endPoint x: 644, endPoint y: 175, distance: 116.3
click at [644, 175] on div "Please provide the following information to add a new part or material to this …" at bounding box center [888, 223] width 490 height 288
type input "Partstown"
click at [787, 267] on div "Associated Jobs" at bounding box center [888, 263] width 419 height 30
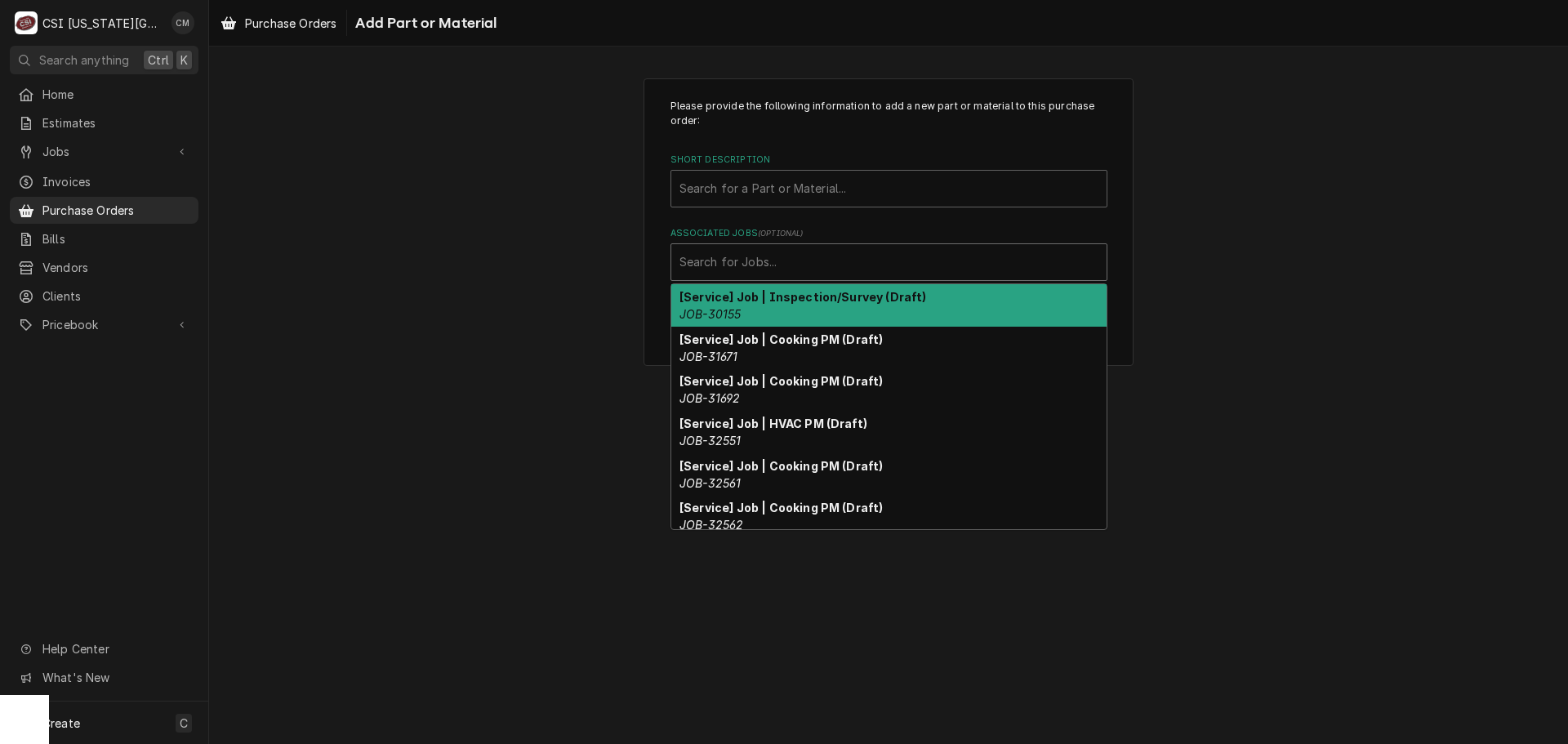
click at [565, 322] on div "Please provide the following information to add a new part or material to this …" at bounding box center [888, 222] width 1359 height 317
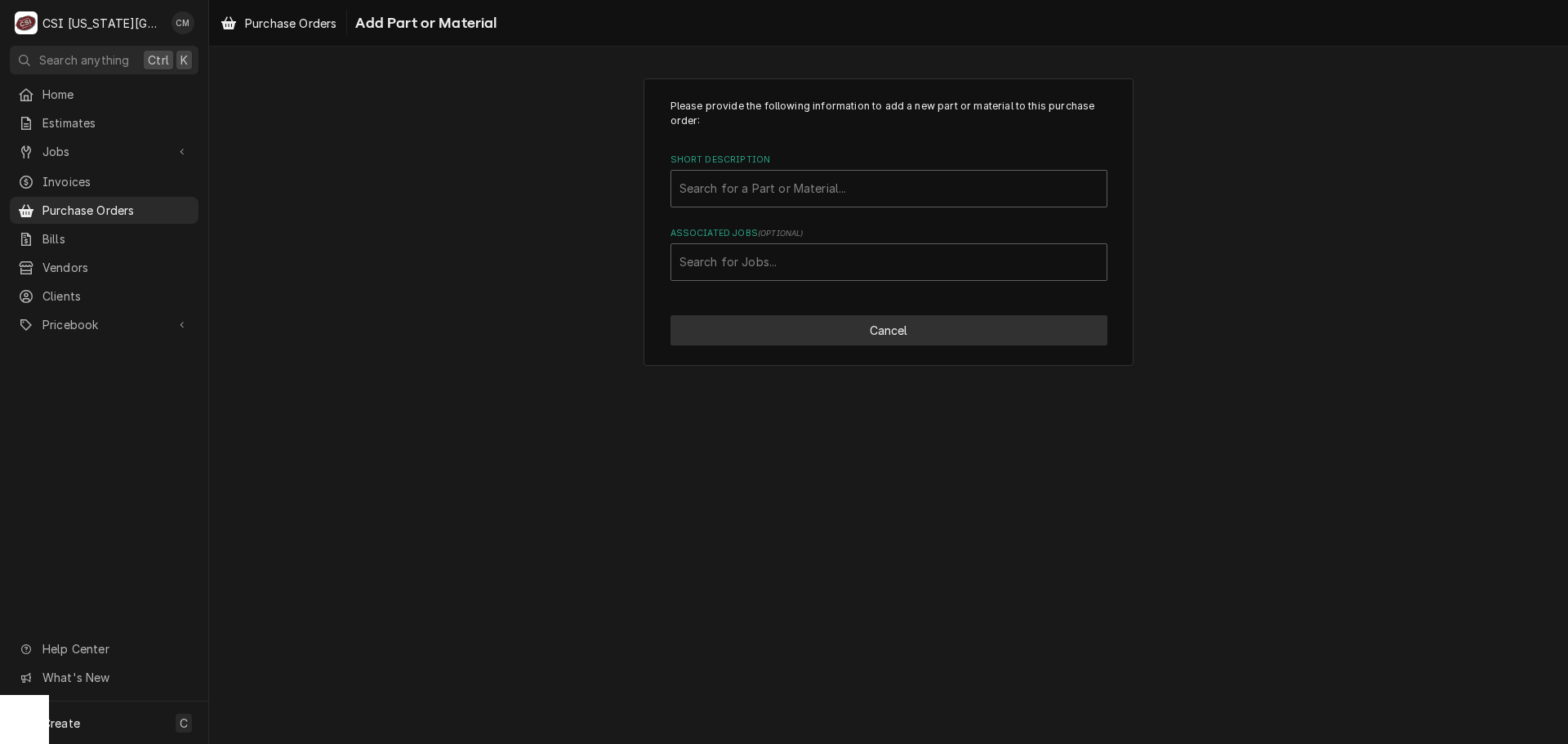
click at [870, 324] on button "Cancel" at bounding box center [888, 330] width 436 height 30
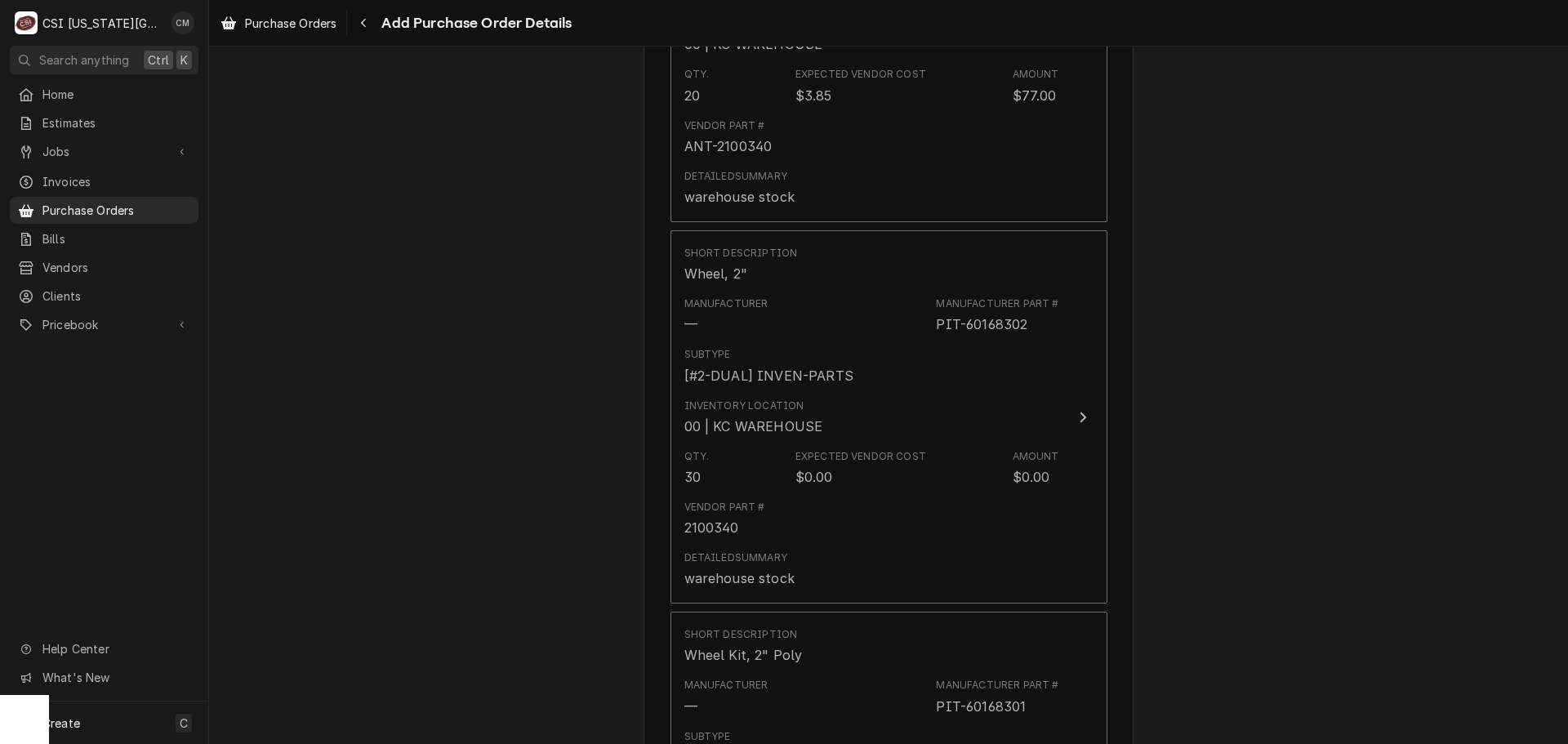
scroll to position [921, 0]
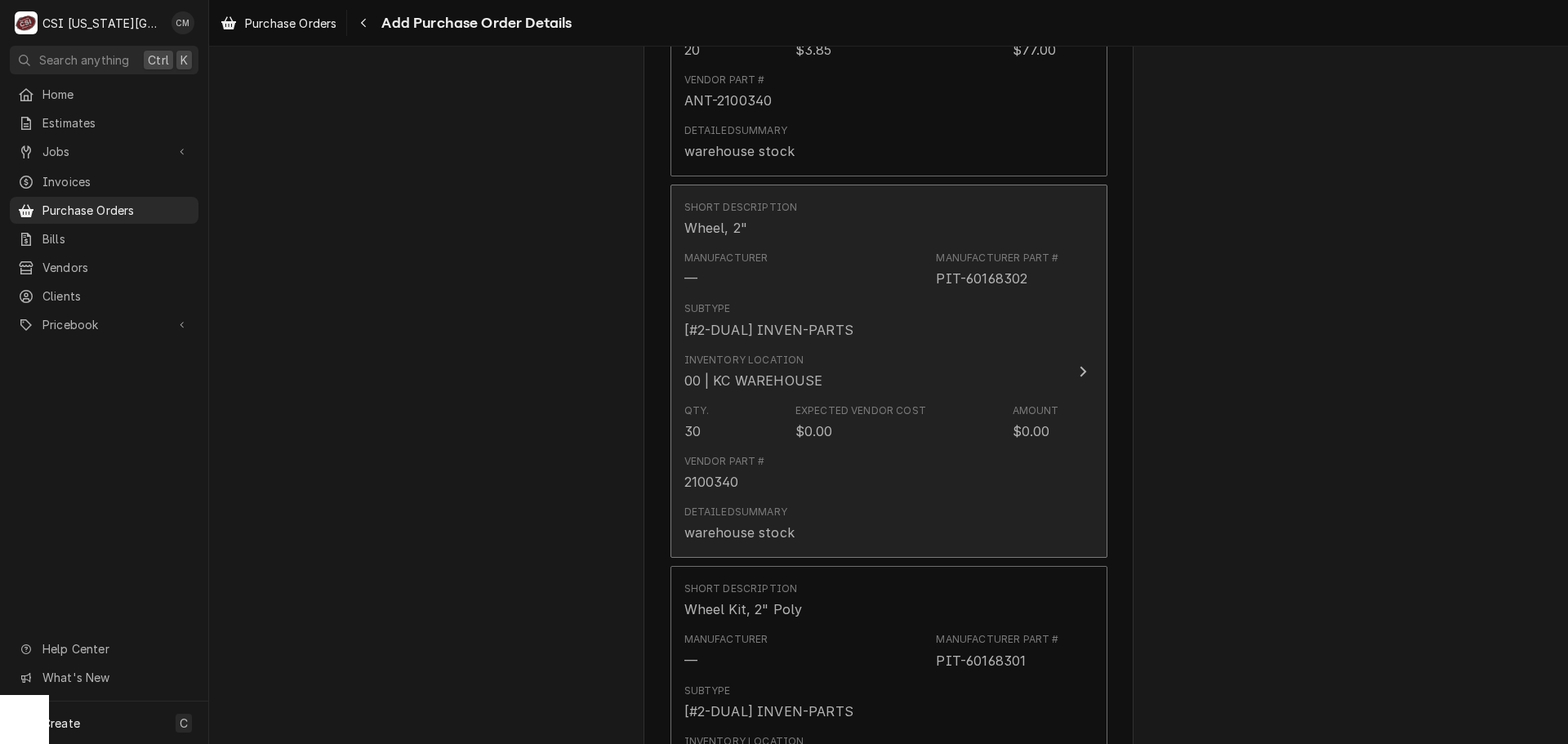
click at [930, 383] on div "Inventory Location 00 | KC WAREHOUSE" at bounding box center [871, 371] width 375 height 51
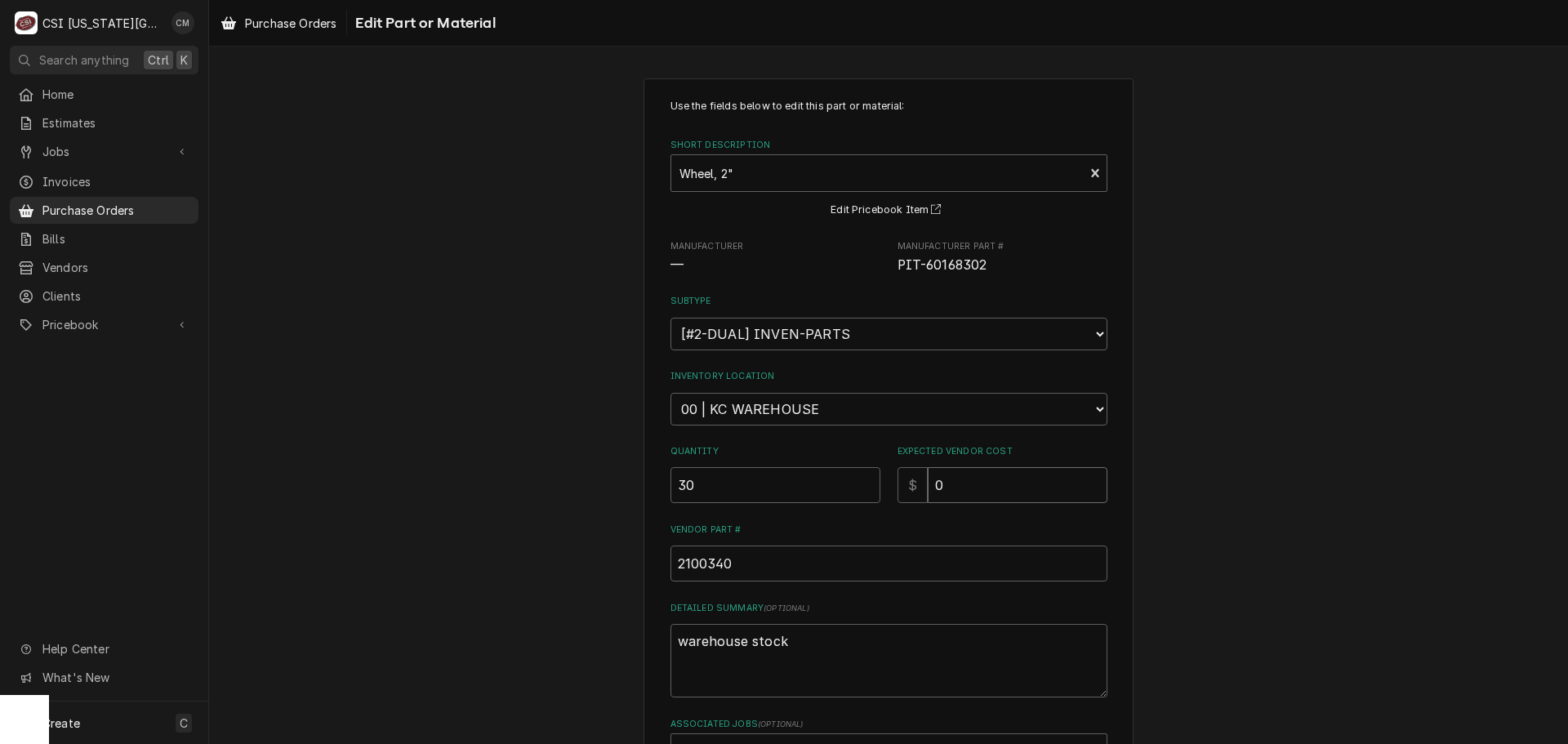
click at [980, 488] on input "0" at bounding box center [1017, 485] width 180 height 36
click at [986, 477] on input "0" at bounding box center [1017, 485] width 180 height 36
type textarea "x"
type input "1"
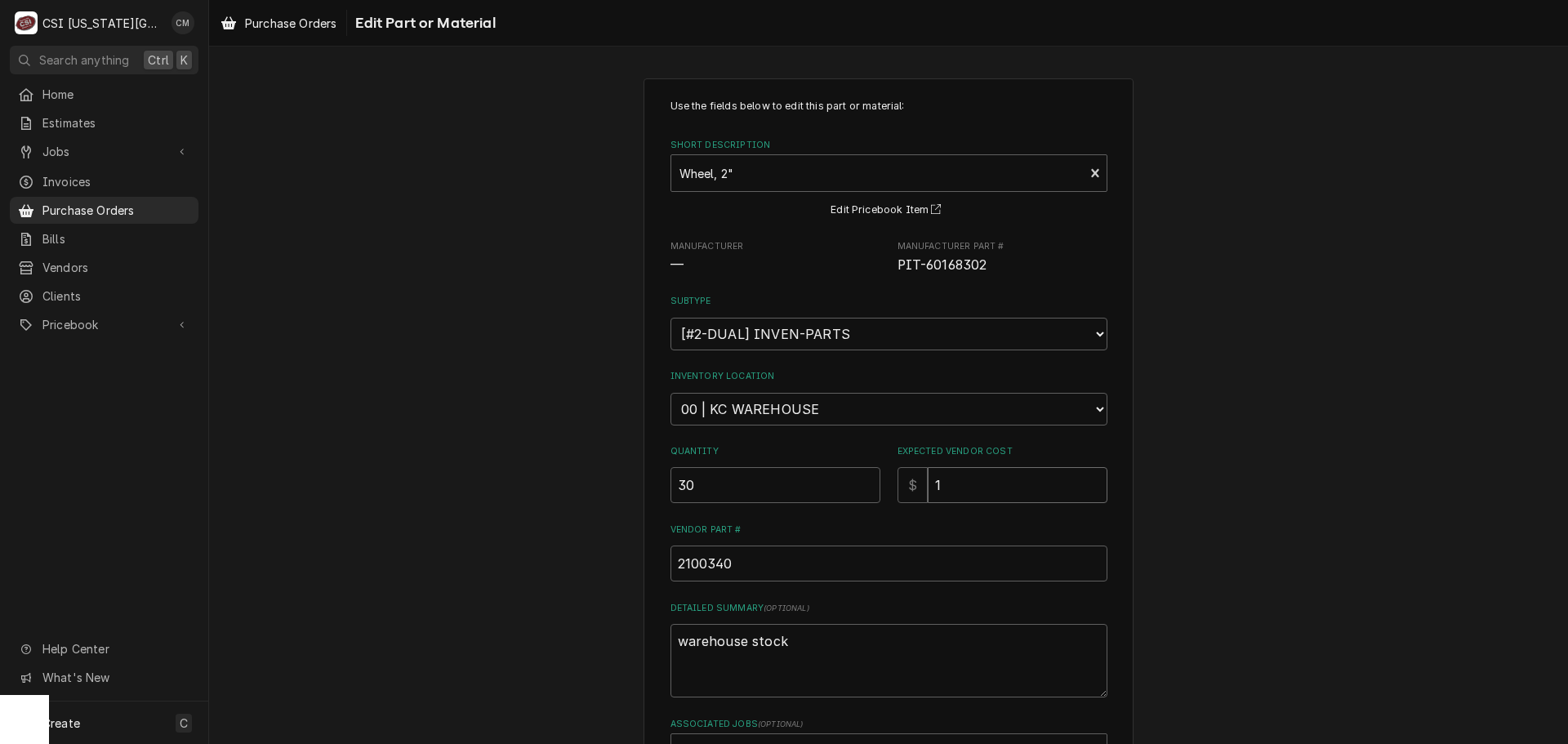
type textarea "x"
type input "15"
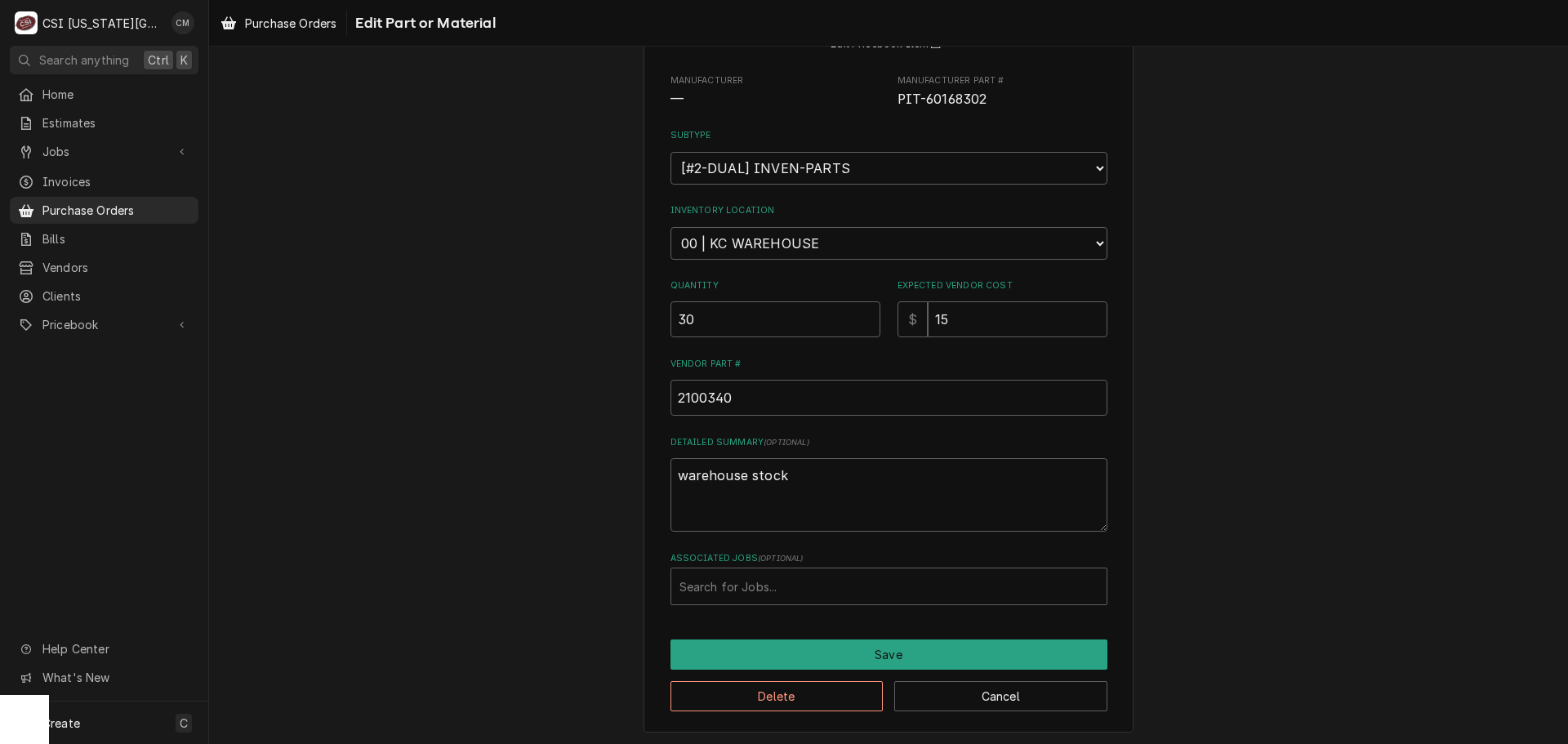
scroll to position [168, 0]
click at [870, 651] on button "Save" at bounding box center [888, 652] width 436 height 30
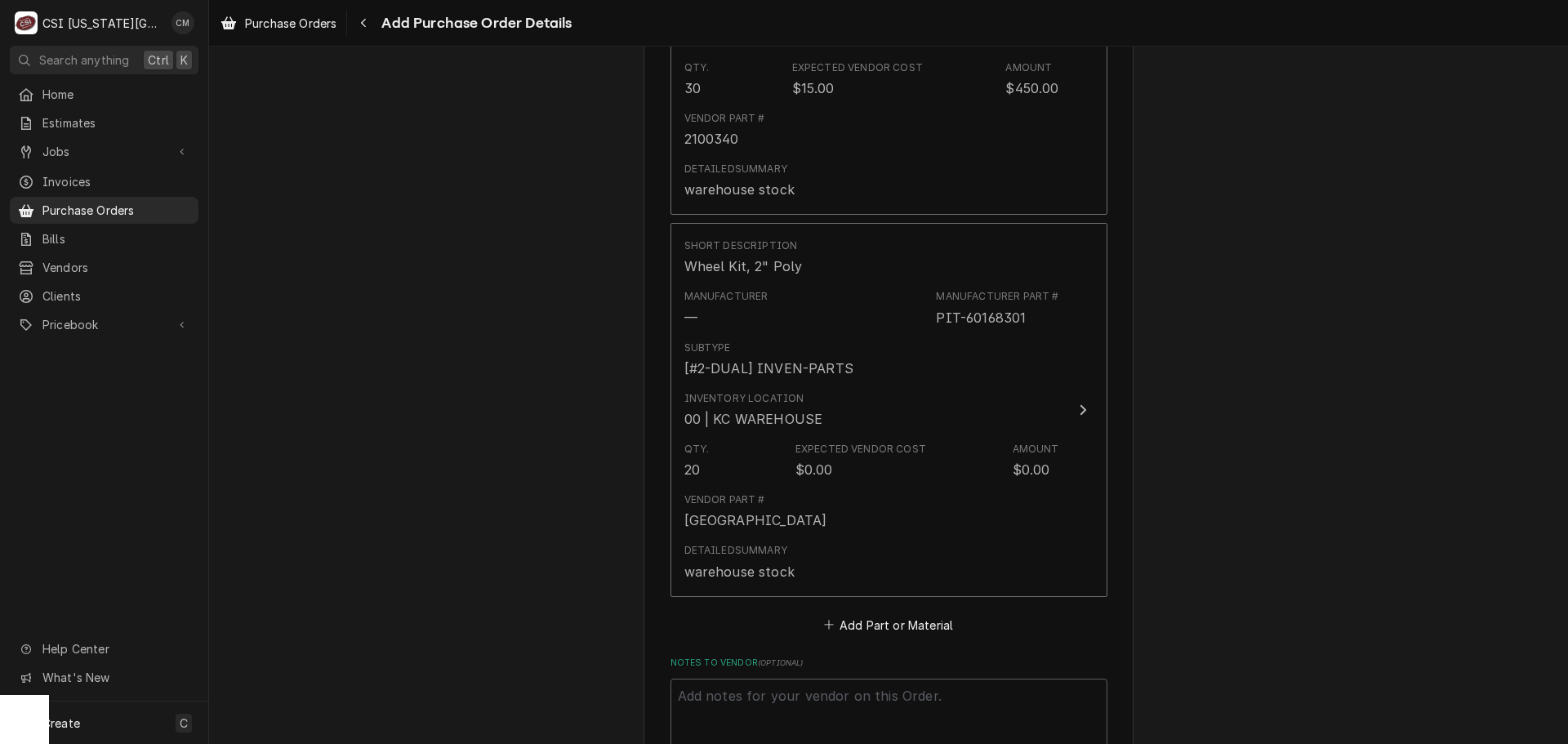
scroll to position [1279, 0]
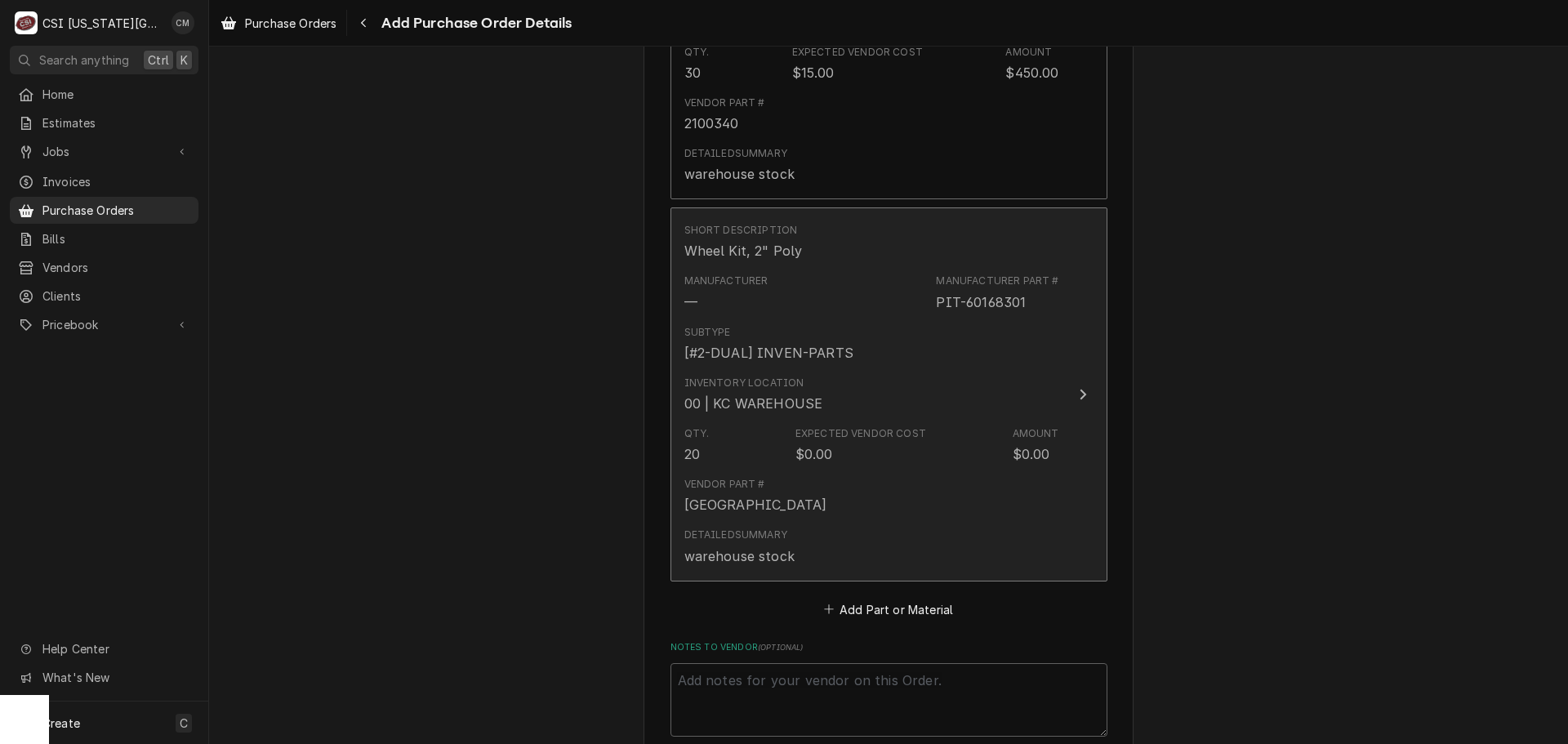
click at [984, 464] on div "Qty. 20 Expected Vendor Cost $0.00 Amount $0.00" at bounding box center [871, 445] width 375 height 51
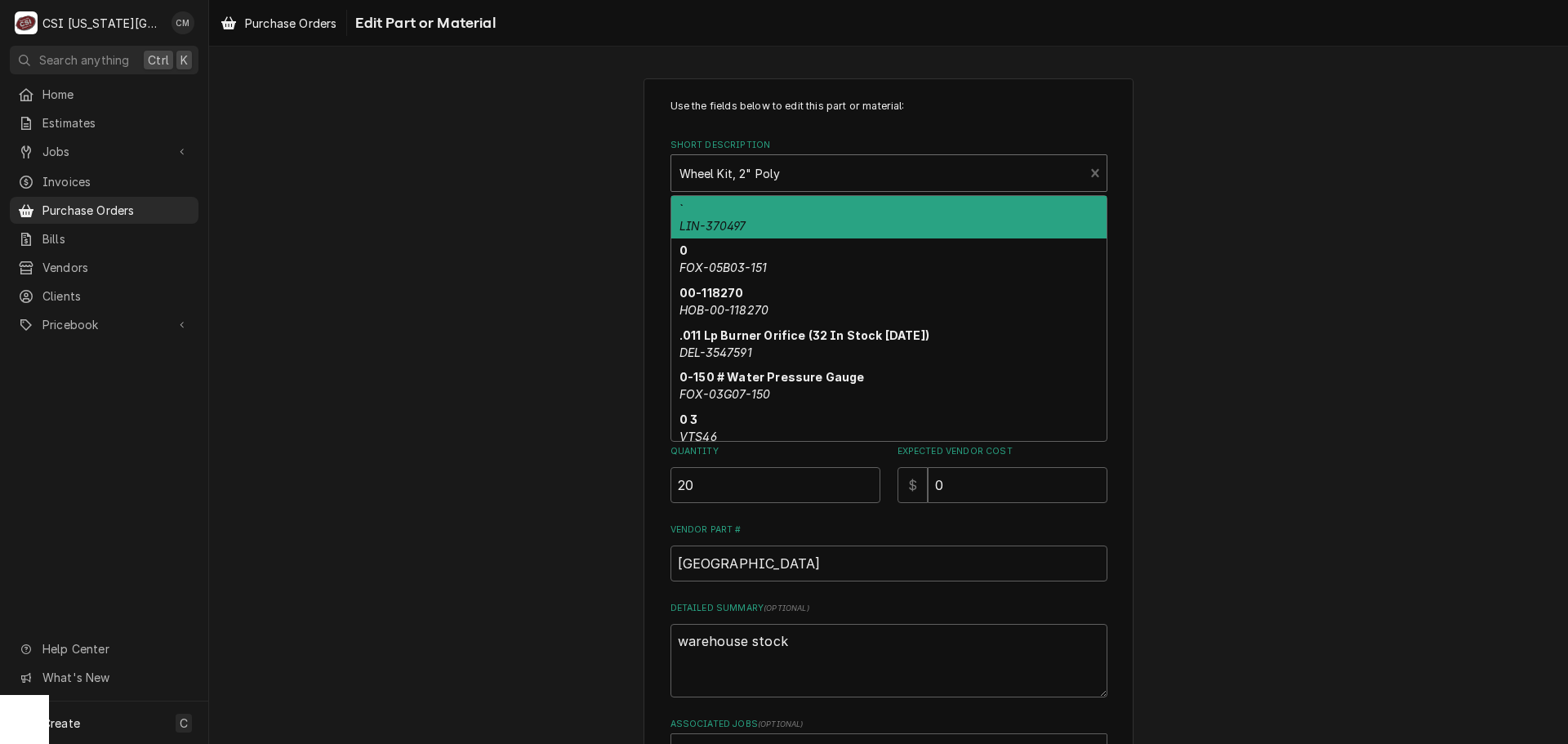
click at [838, 167] on div "Short Description" at bounding box center [877, 173] width 397 height 30
click at [578, 190] on div "Use the fields below to edit this part or material: Short Description 10 result…" at bounding box center [888, 487] width 1359 height 848
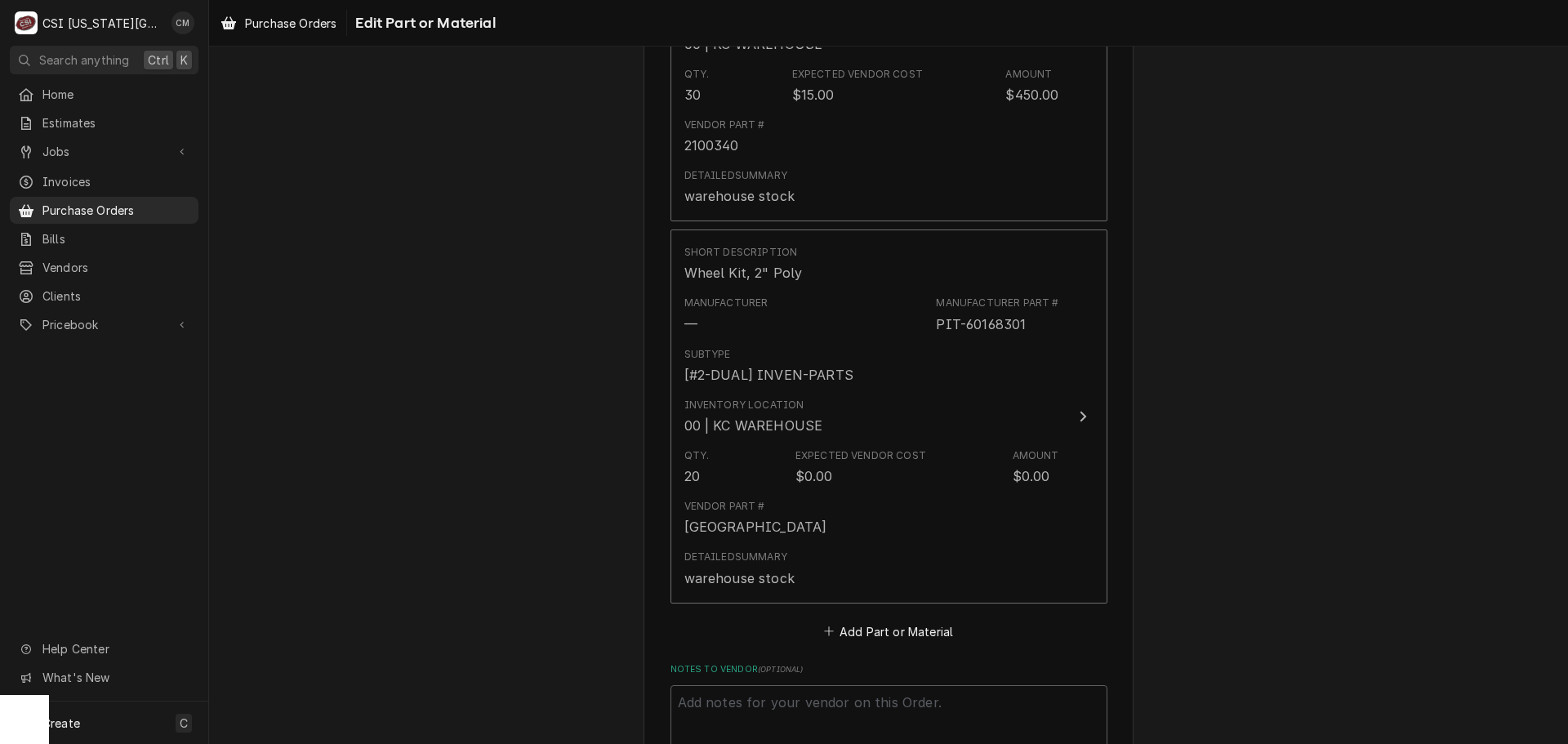
scroll to position [1279, 0]
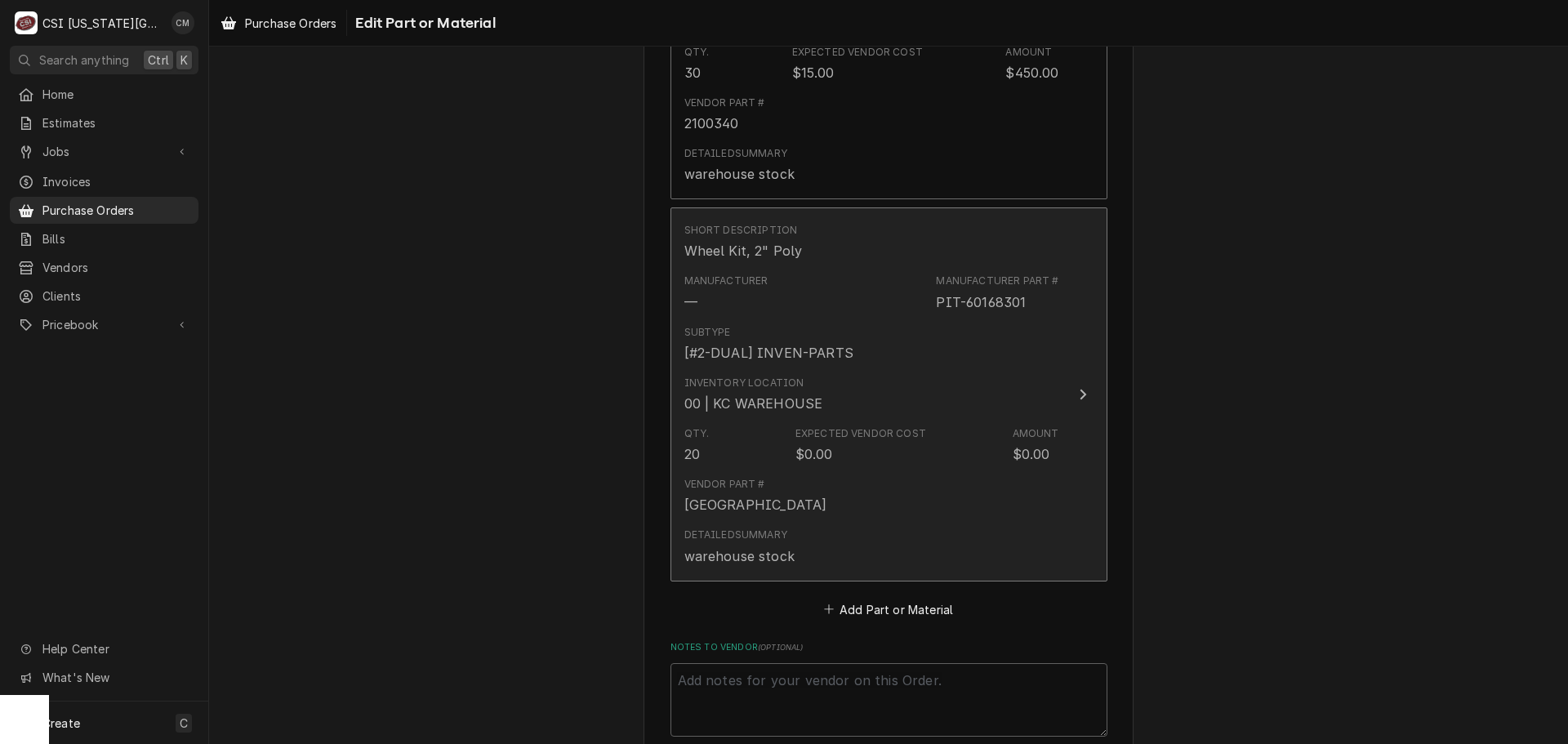
click at [946, 419] on div "Inventory Location 00 | KC WAREHOUSE" at bounding box center [871, 394] width 375 height 51
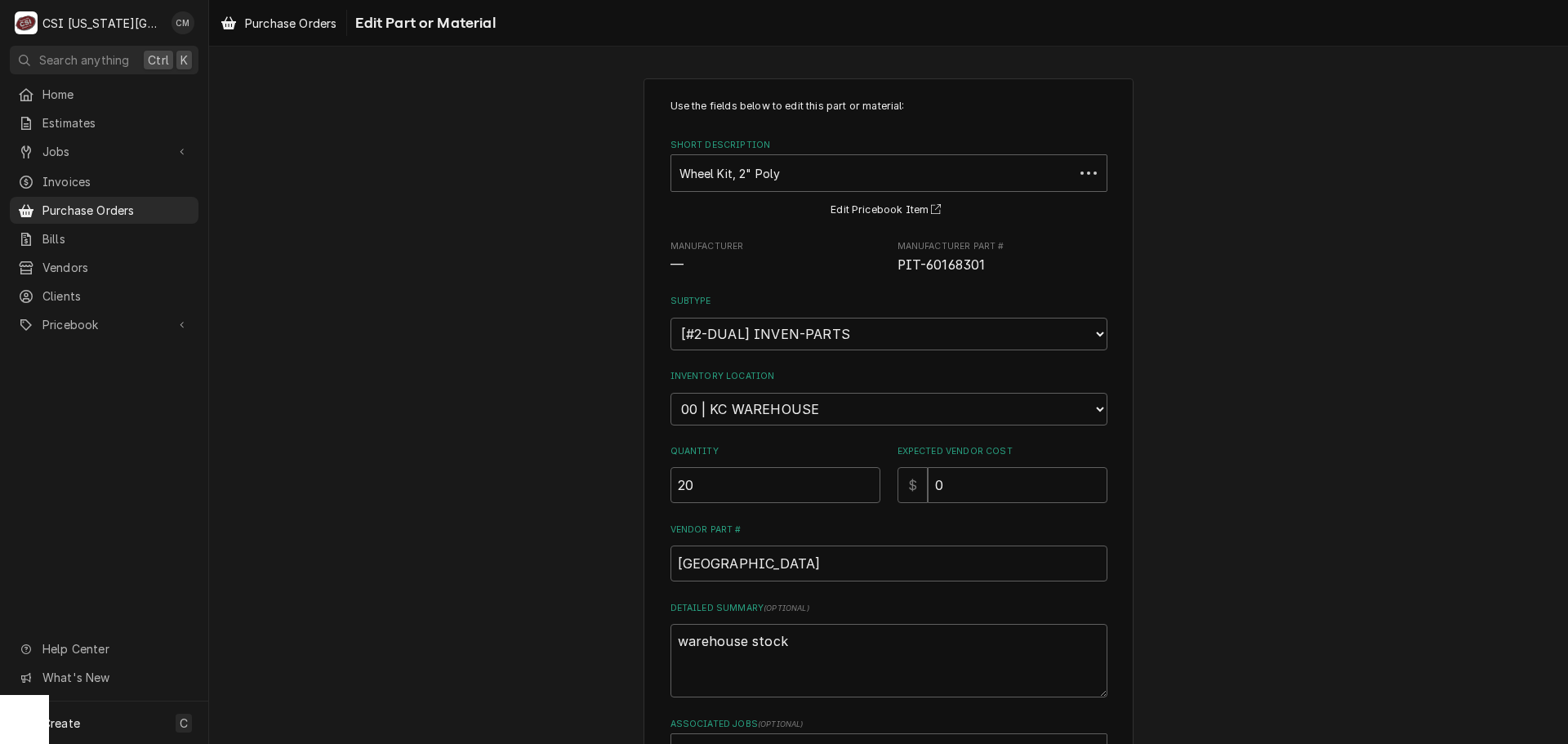
type textarea "x"
click at [1017, 493] on input "0" at bounding box center [1017, 485] width 180 height 36
click at [732, 176] on div "Short Description" at bounding box center [877, 173] width 397 height 30
type input "60068301"
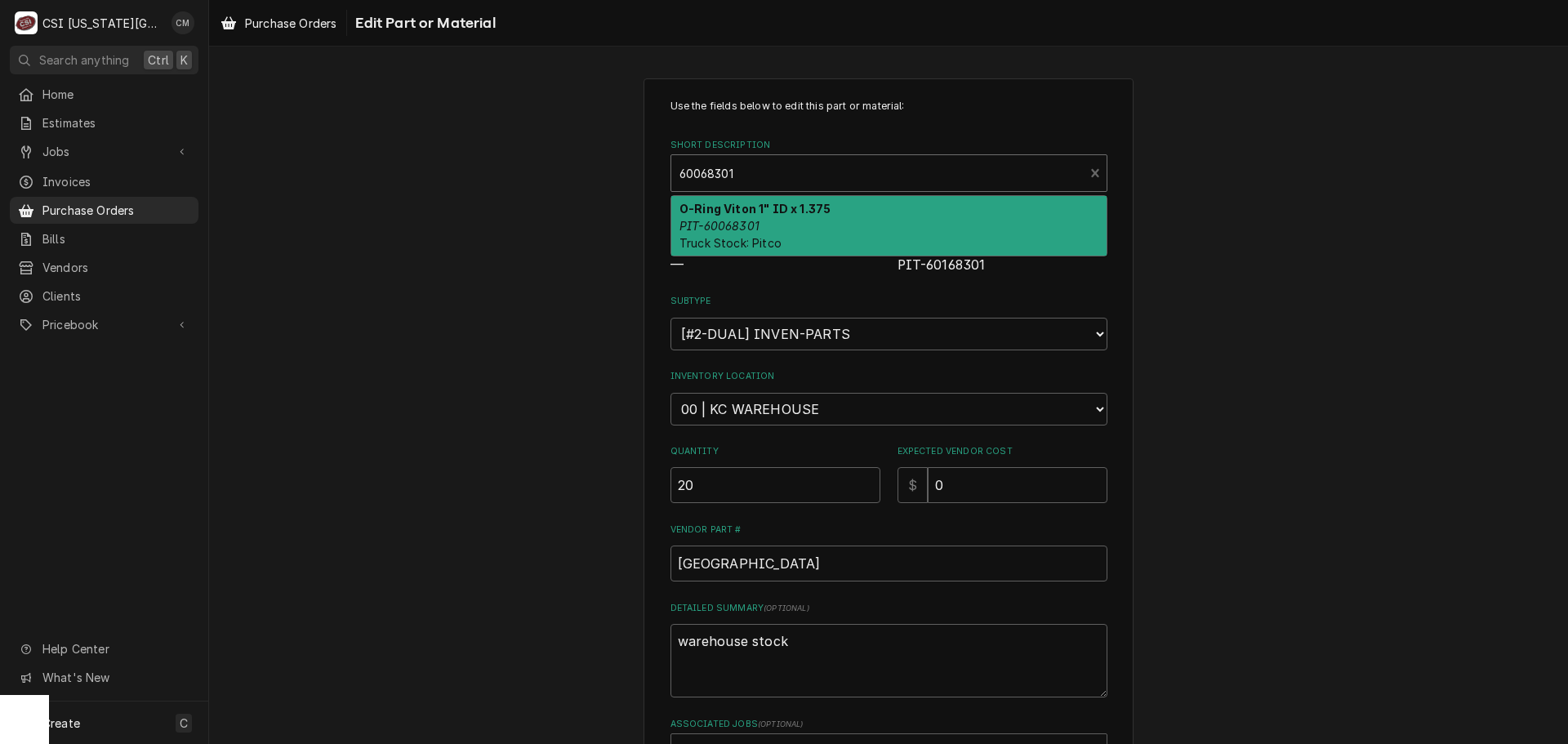
click at [790, 229] on div "O-Ring Viton 1" ID x 1.375 PIT-60068301 Truck Stock: Pitco" at bounding box center [889, 226] width 436 height 60
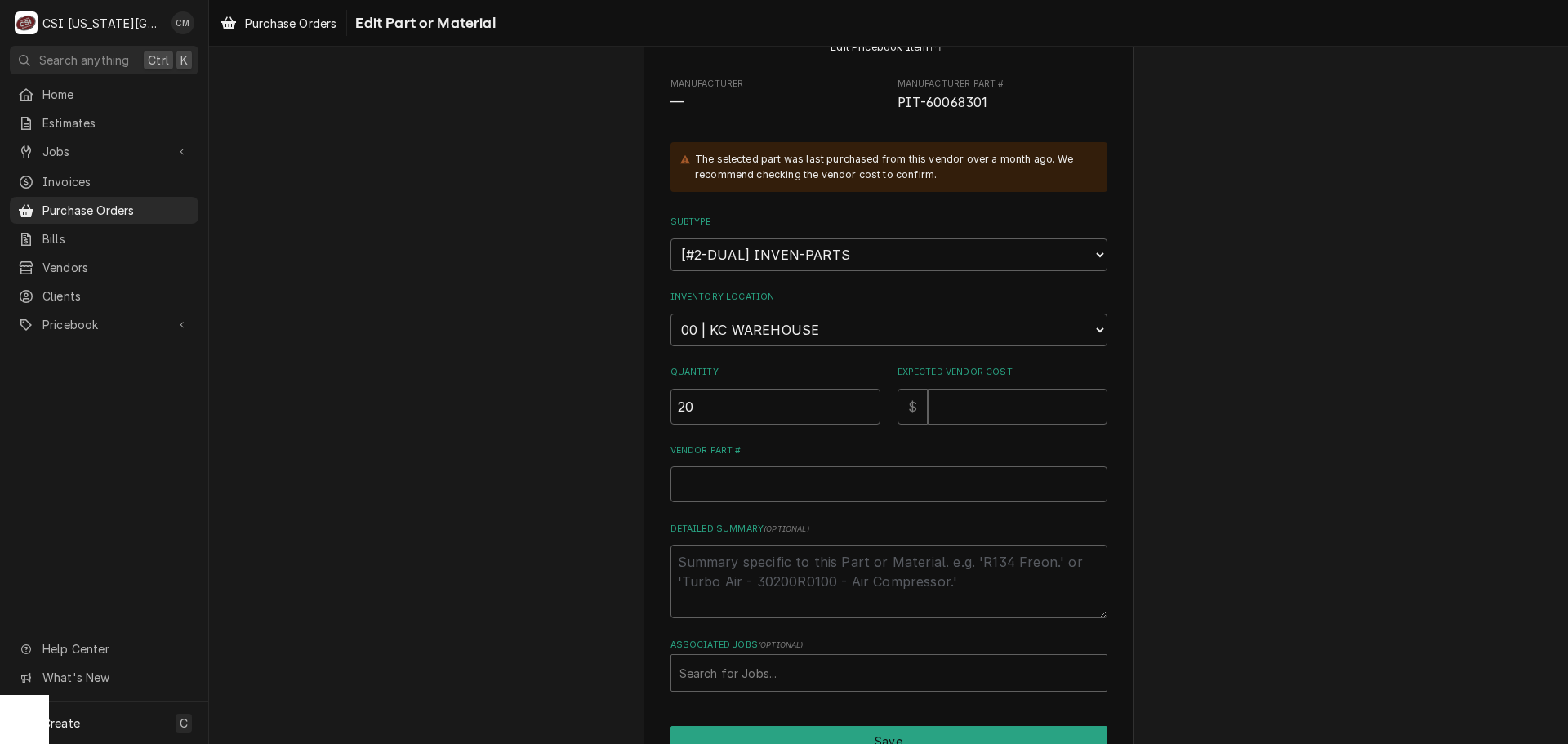
scroll to position [163, 0]
click at [1007, 418] on input "Expected Vendor Cost" at bounding box center [1017, 406] width 180 height 36
type textarea "x"
type input "3"
type textarea "x"
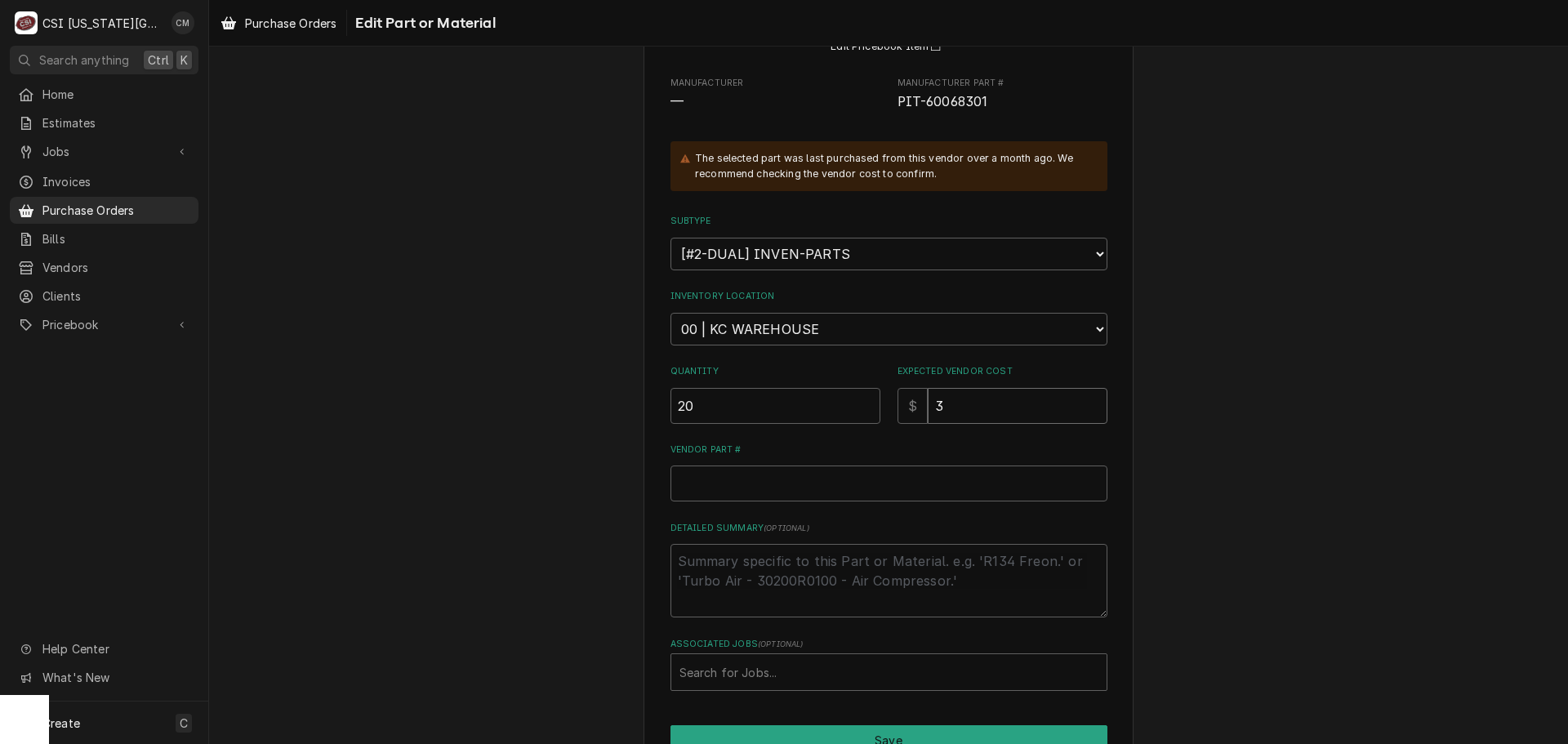
type input "36"
type textarea "x"
type input "36.5"
type textarea "x"
type input "36.50"
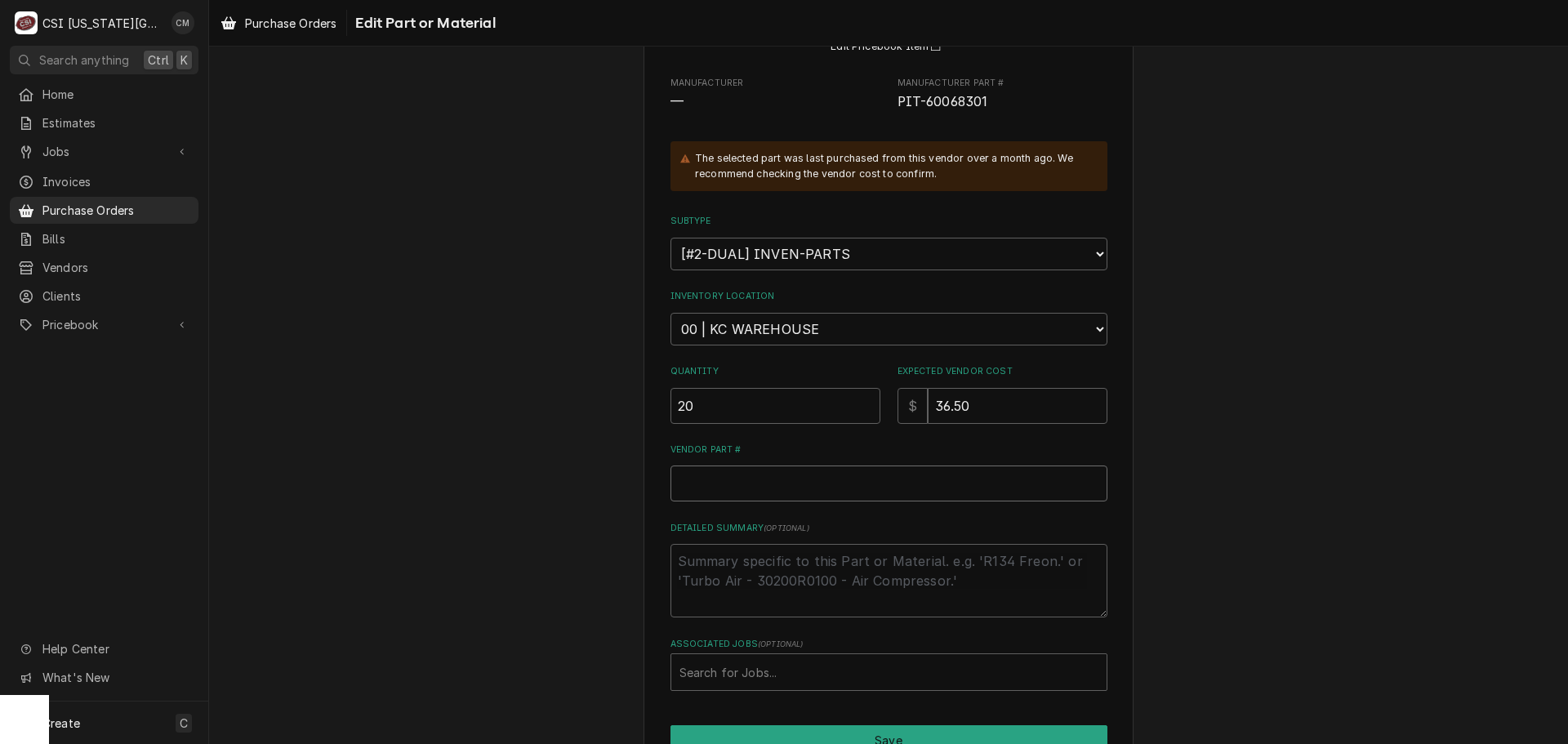
click at [898, 488] on input "Vendor Part #" at bounding box center [888, 483] width 436 height 36
click at [909, 549] on textarea "Detailed Summary ( optional )" at bounding box center [888, 581] width 436 height 74
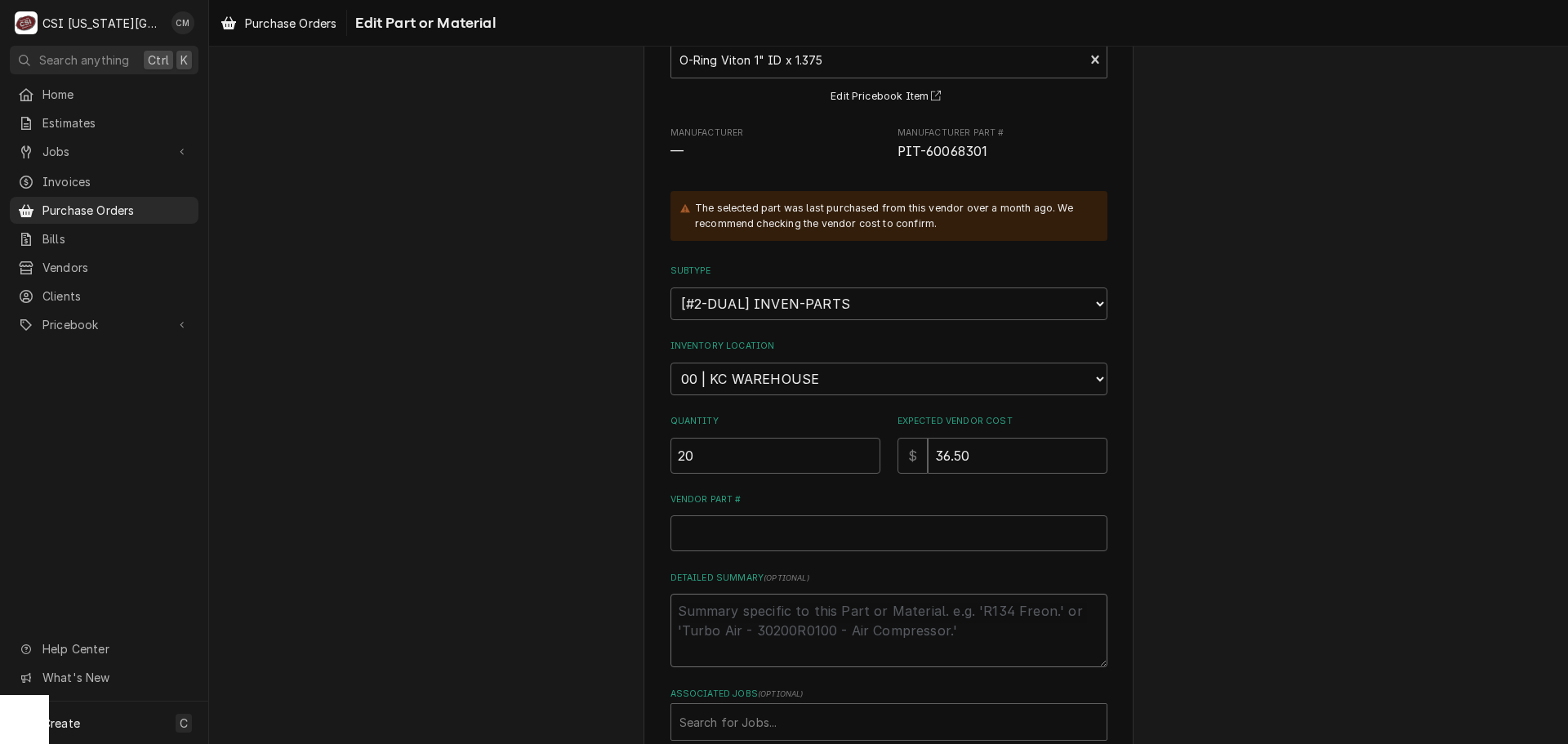
scroll to position [0, 0]
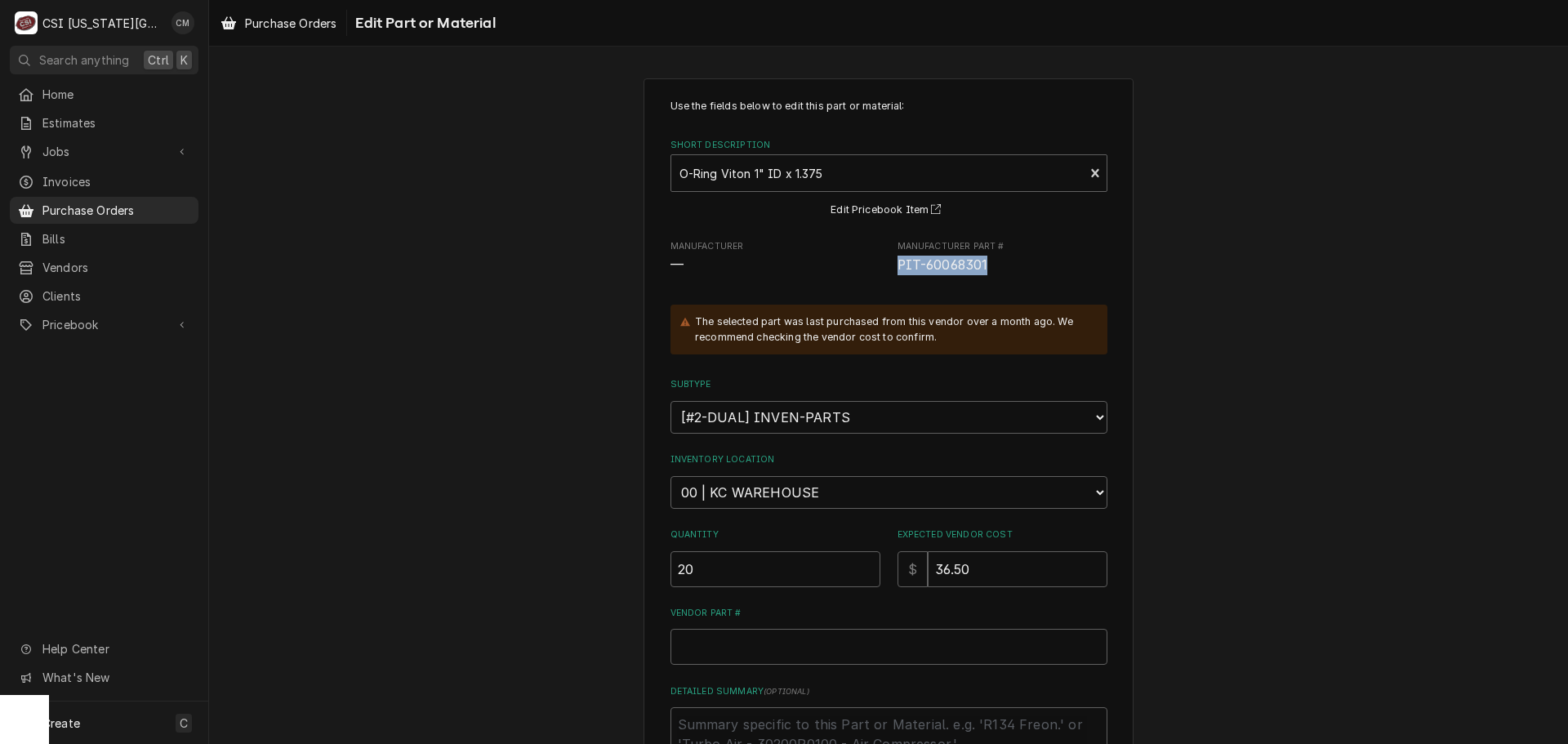
drag, startPoint x: 985, startPoint y: 262, endPoint x: 889, endPoint y: 260, distance: 96.0
click at [889, 260] on div "Manufacturer — Manufacturer Part # PIT-60068301" at bounding box center [888, 257] width 436 height 35
copy span "PIT-60068301"
click at [813, 649] on input "Vendor Part #" at bounding box center [888, 647] width 436 height 36
paste input "PIT-60068301"
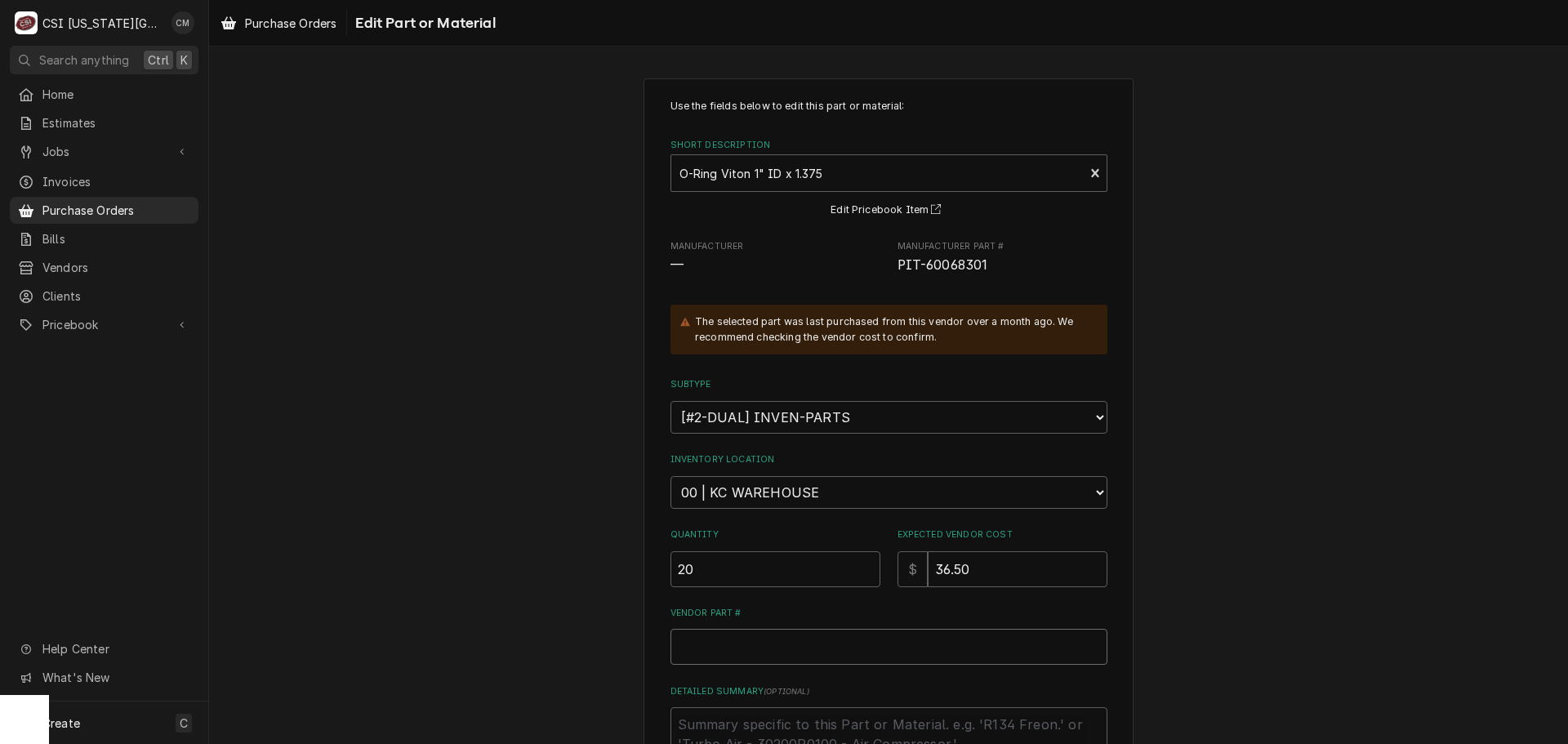
type textarea "x"
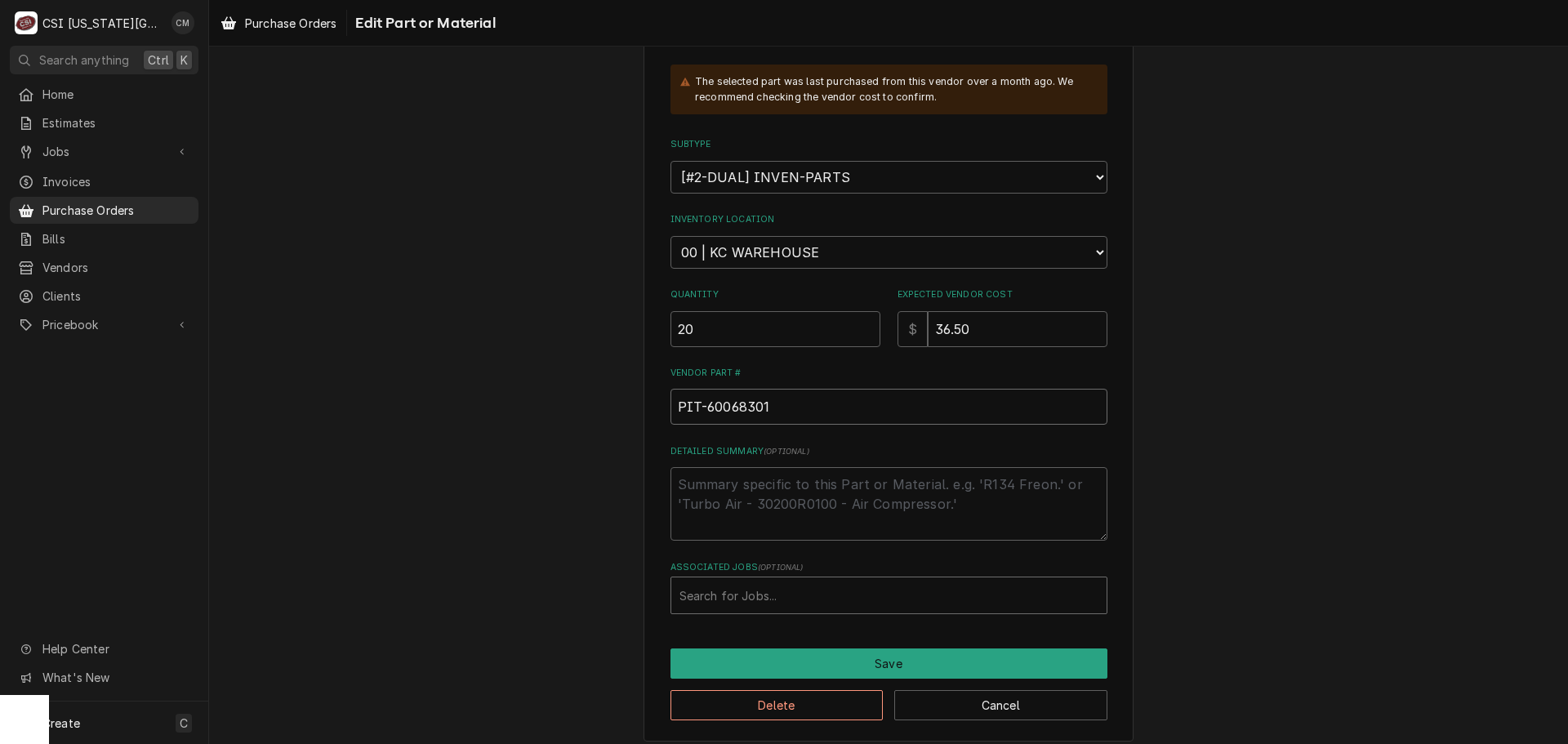
scroll to position [252, 0]
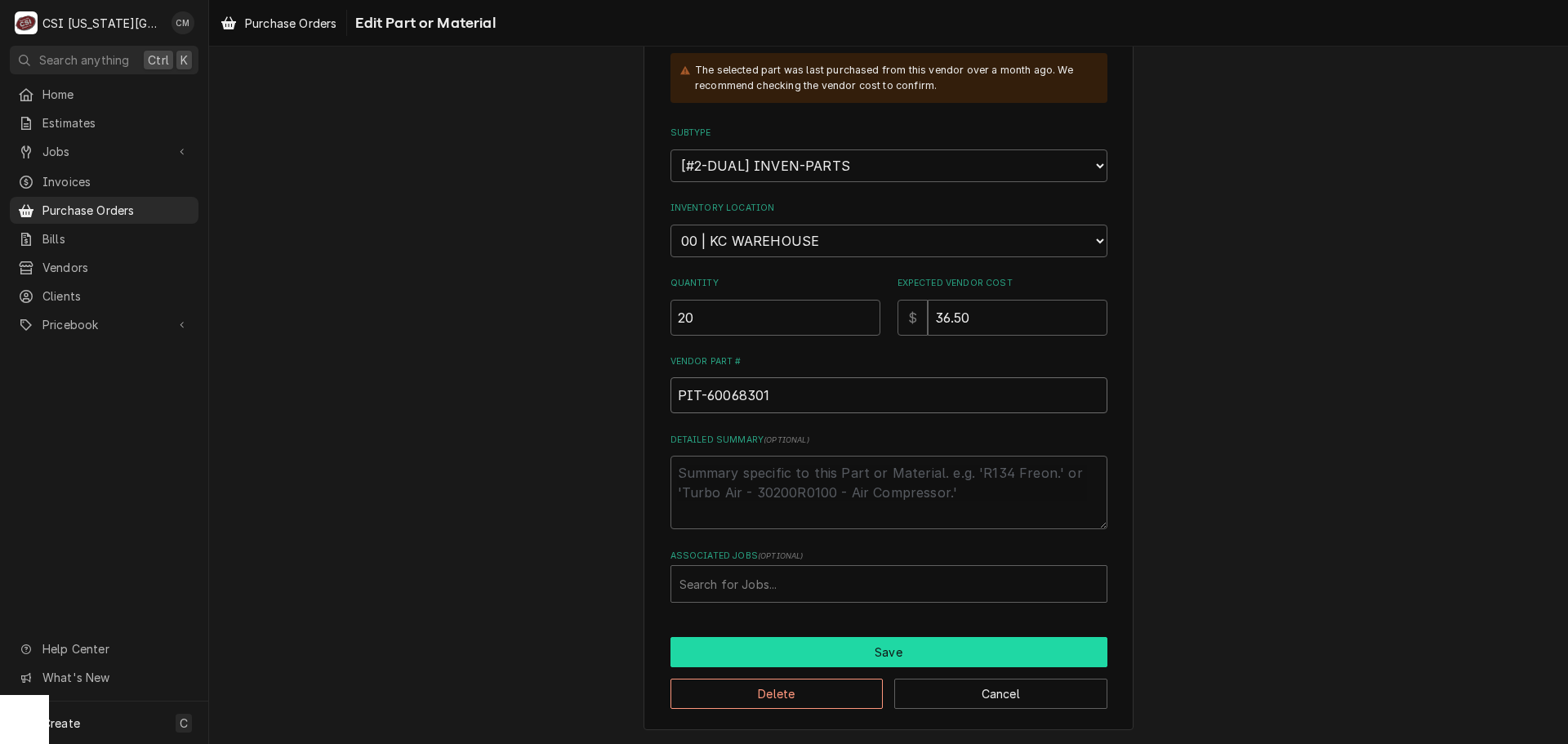
type input "PIT-60068301"
click at [855, 655] on button "Save" at bounding box center [888, 652] width 436 height 30
type textarea "x"
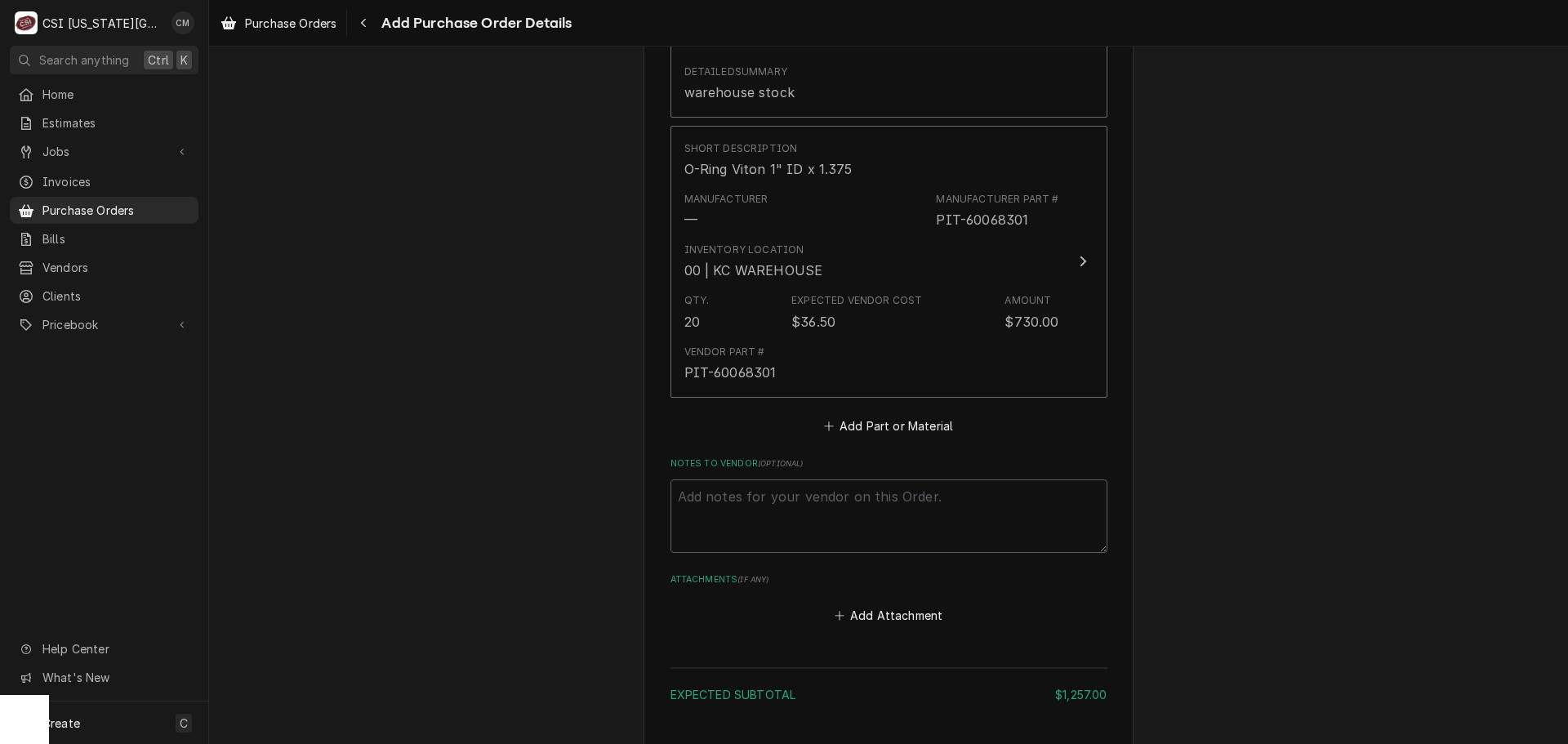
scroll to position [1361, 0]
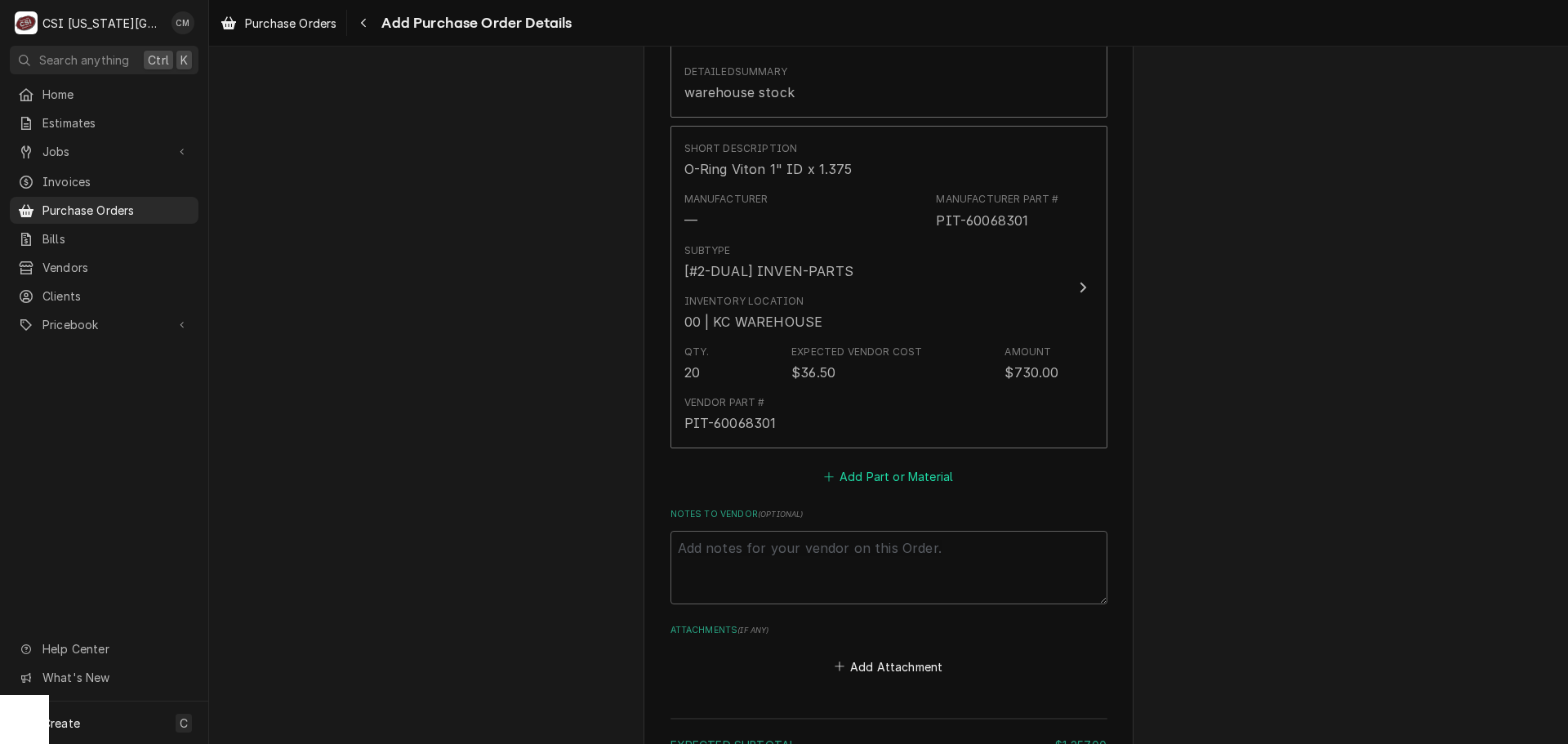
click at [873, 476] on button "Add Part or Material" at bounding box center [888, 476] width 135 height 23
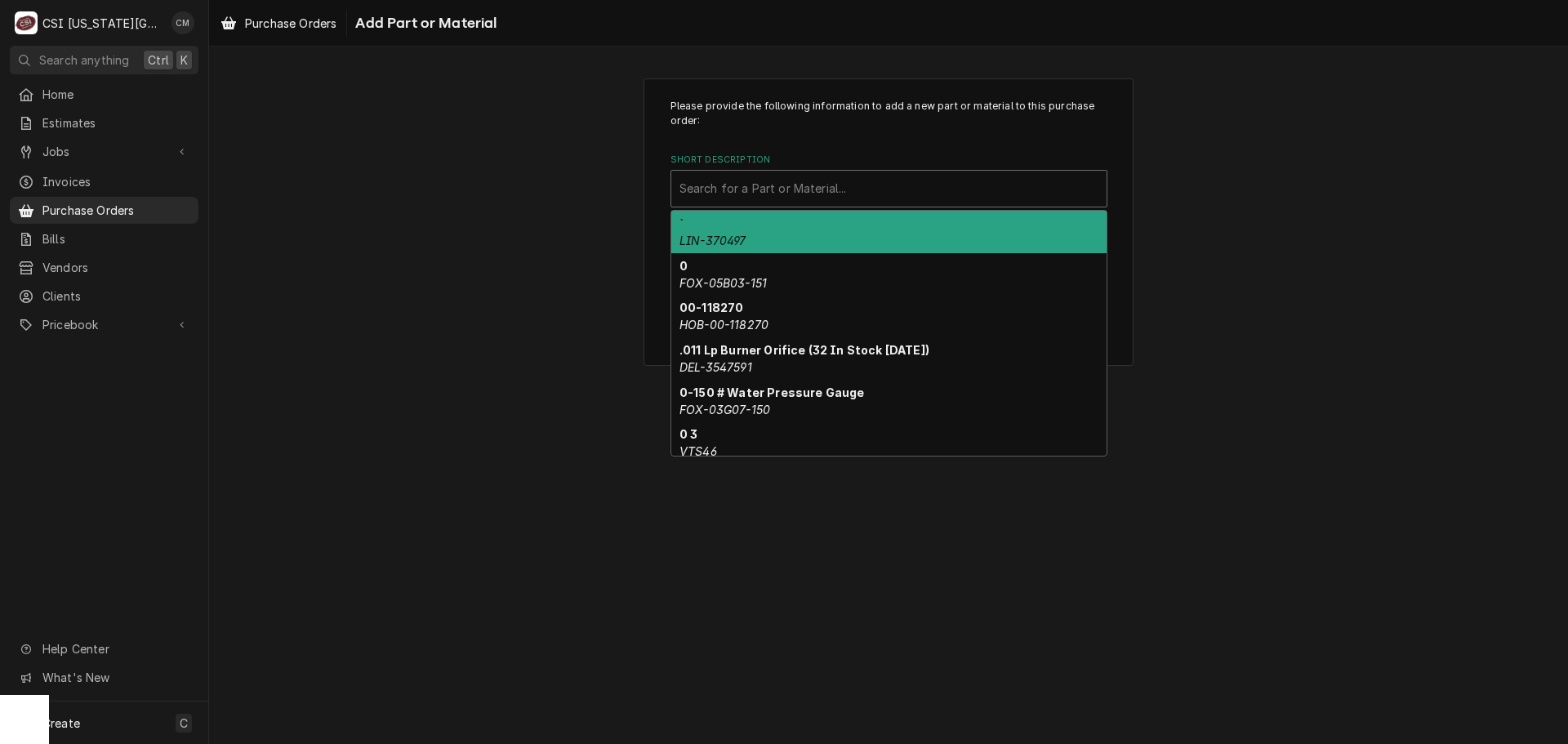
click at [820, 200] on div "Short Description" at bounding box center [888, 189] width 419 height 30
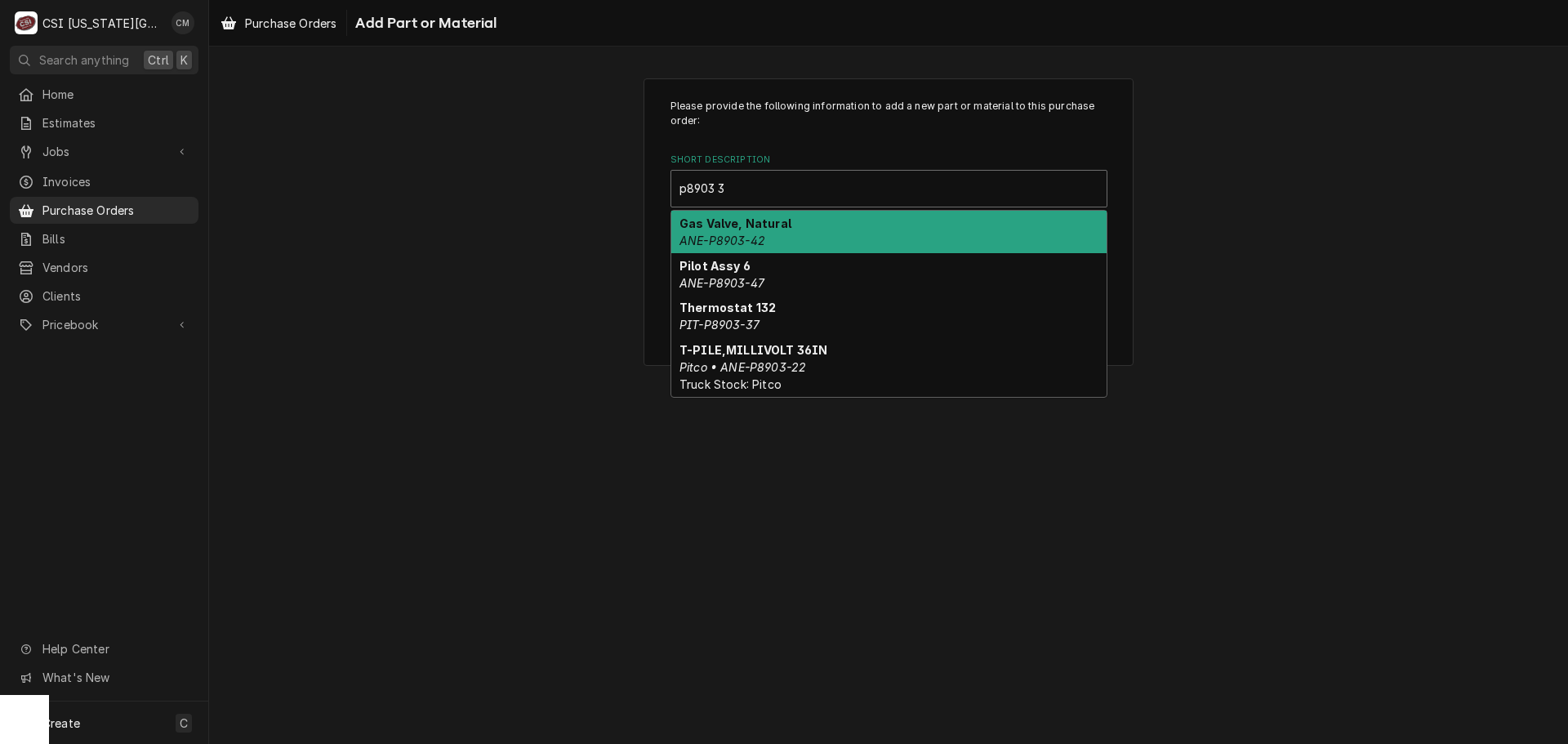
type input "p8903"
click at [953, 192] on div "Short Description" at bounding box center [888, 189] width 419 height 30
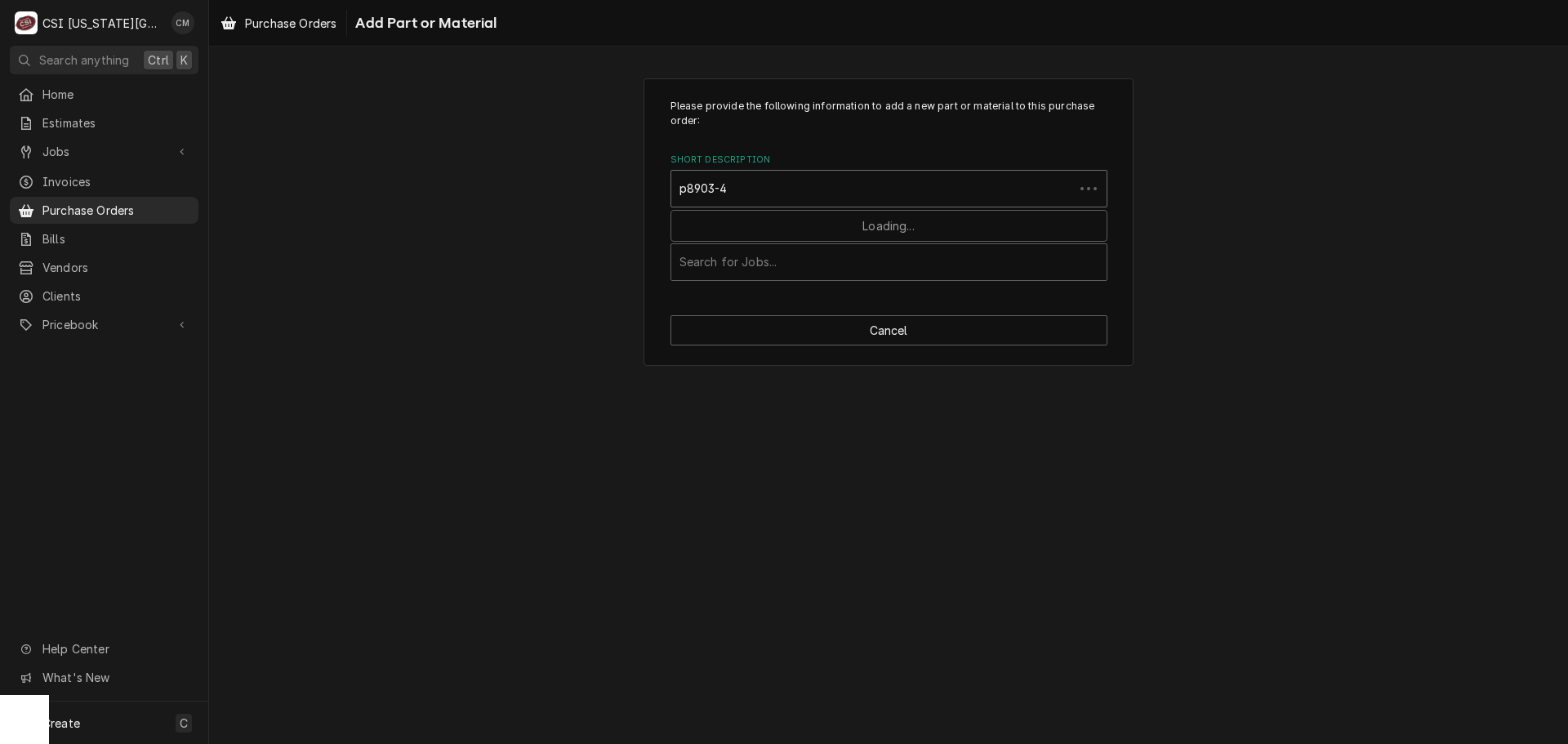
type input "p8903-48"
click at [991, 185] on div "Short Description" at bounding box center [888, 189] width 419 height 30
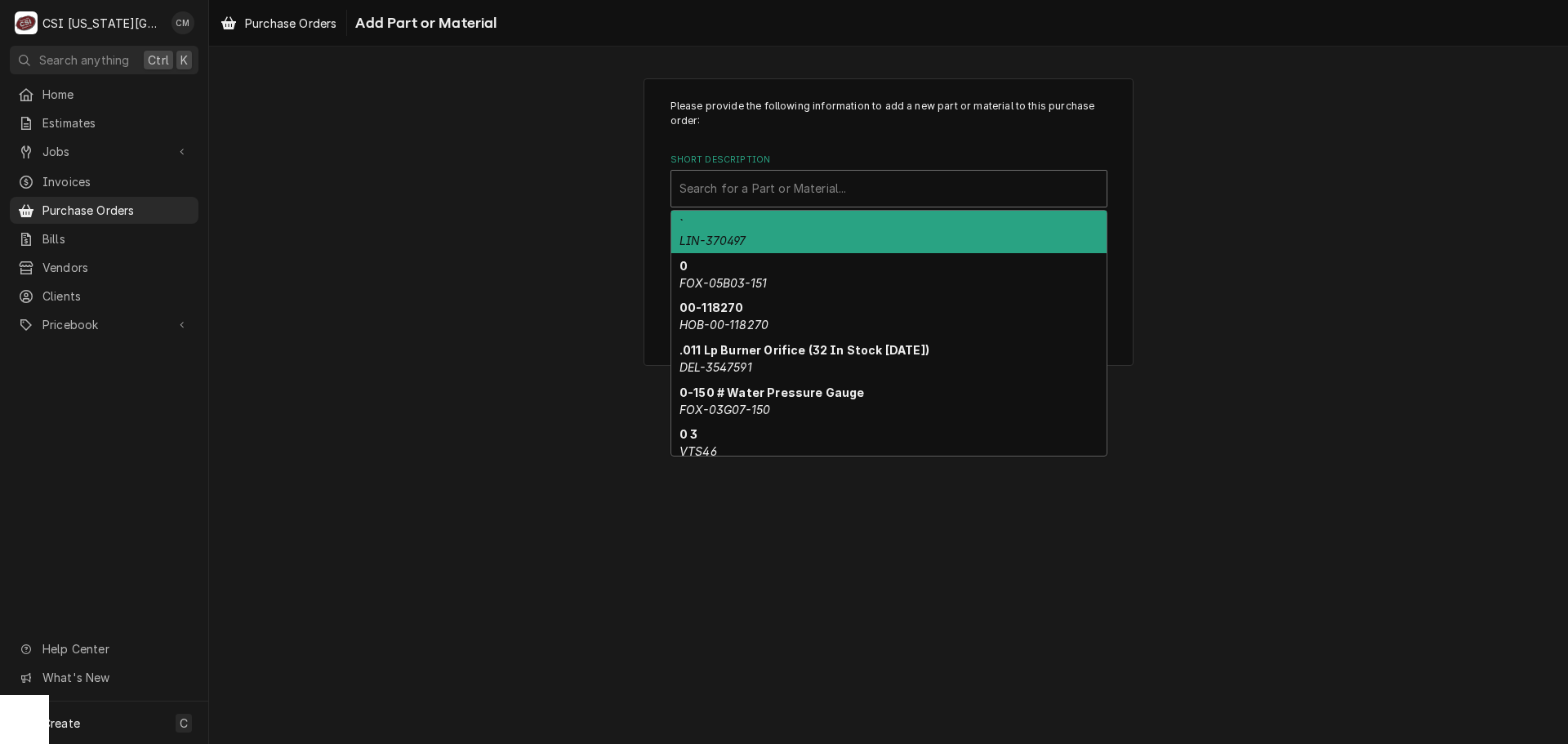
click at [891, 196] on div "Short Description" at bounding box center [888, 189] width 419 height 30
click at [896, 182] on div "Short Description" at bounding box center [888, 189] width 419 height 30
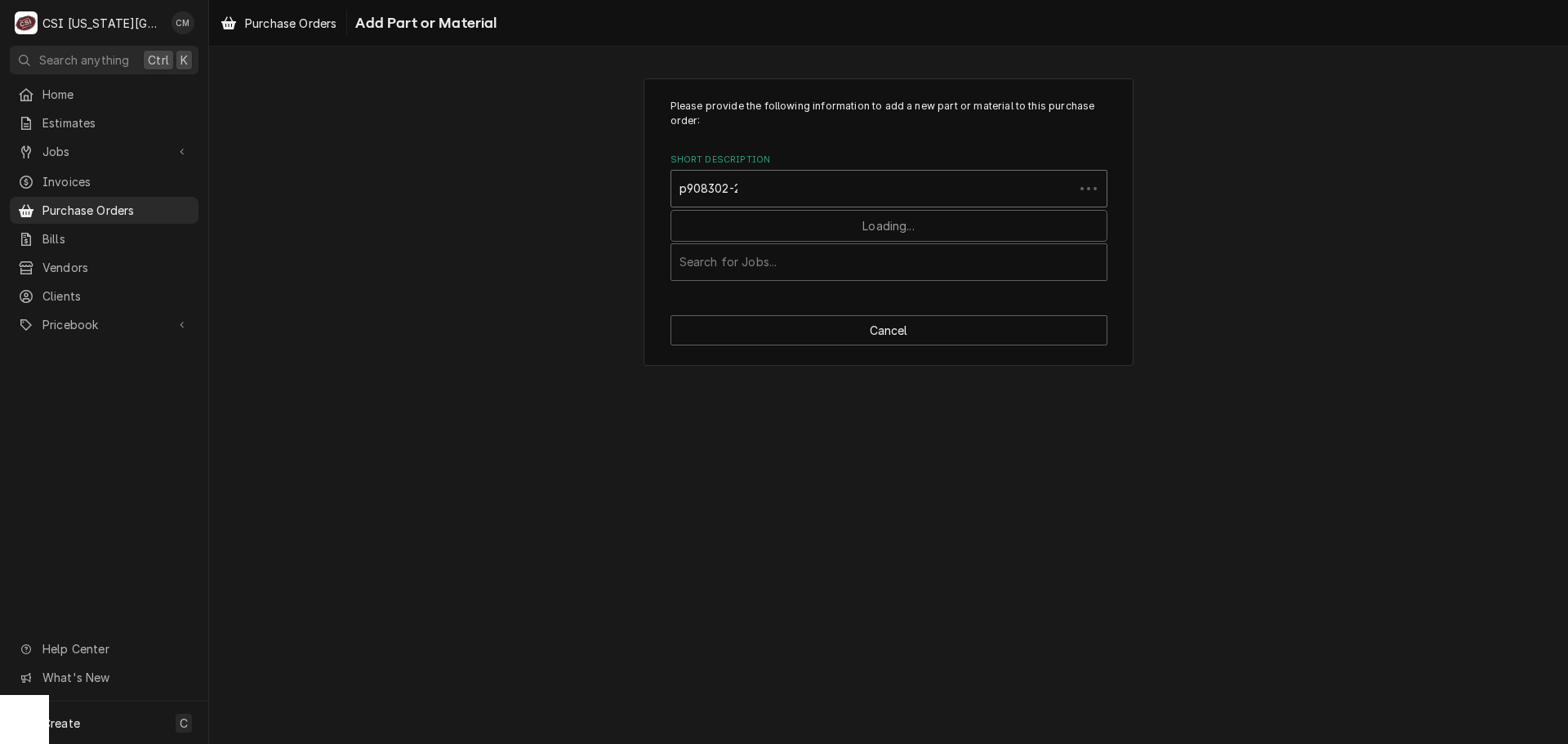
type input "p908302-22"
click at [895, 187] on div "Short Description" at bounding box center [888, 189] width 419 height 30
type input "8"
type input "p8903-22"
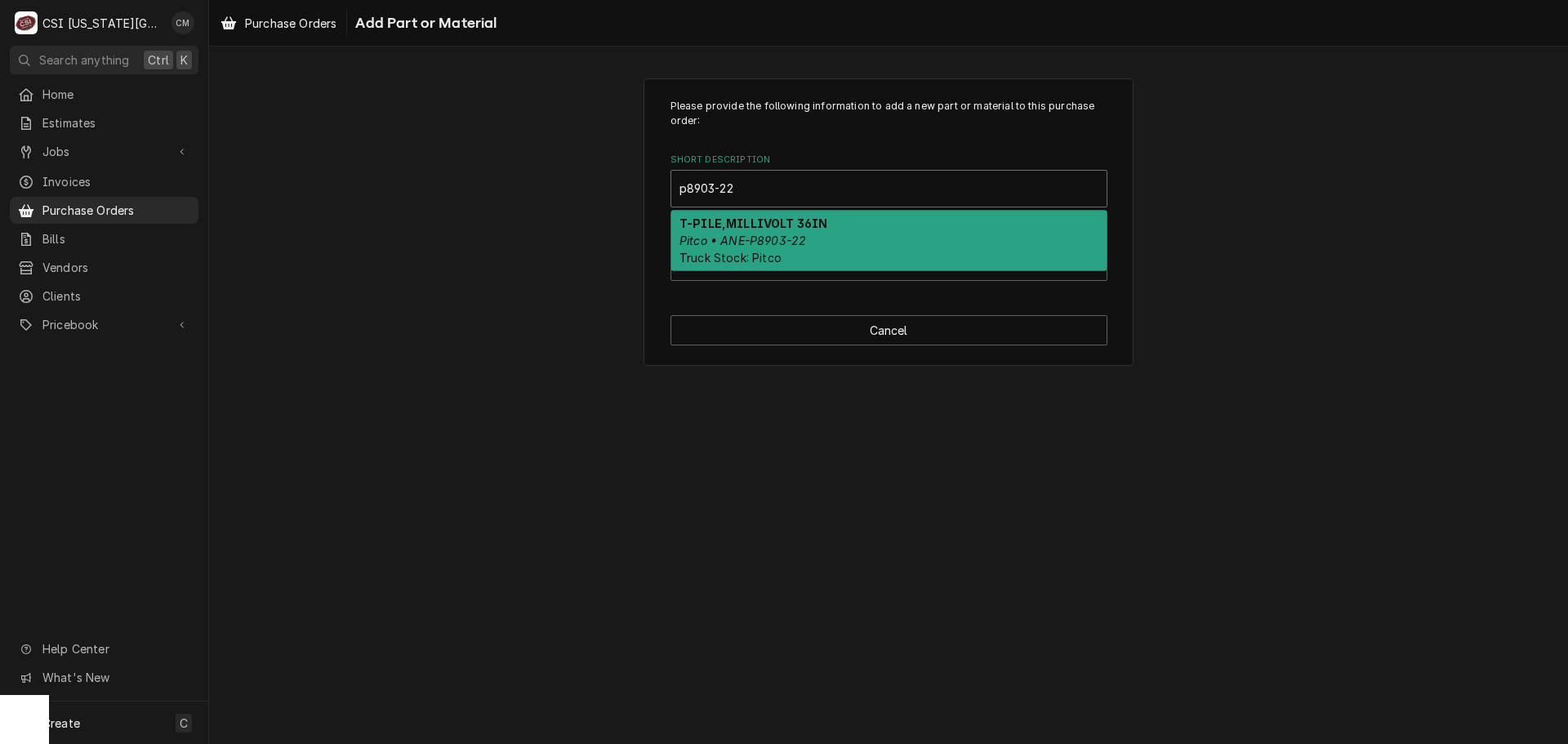
click at [865, 245] on div "T-PILE,MILLIVOLT 36IN Pitco • ANE-P8903-22 Truck Stock: Pitco" at bounding box center [889, 241] width 436 height 60
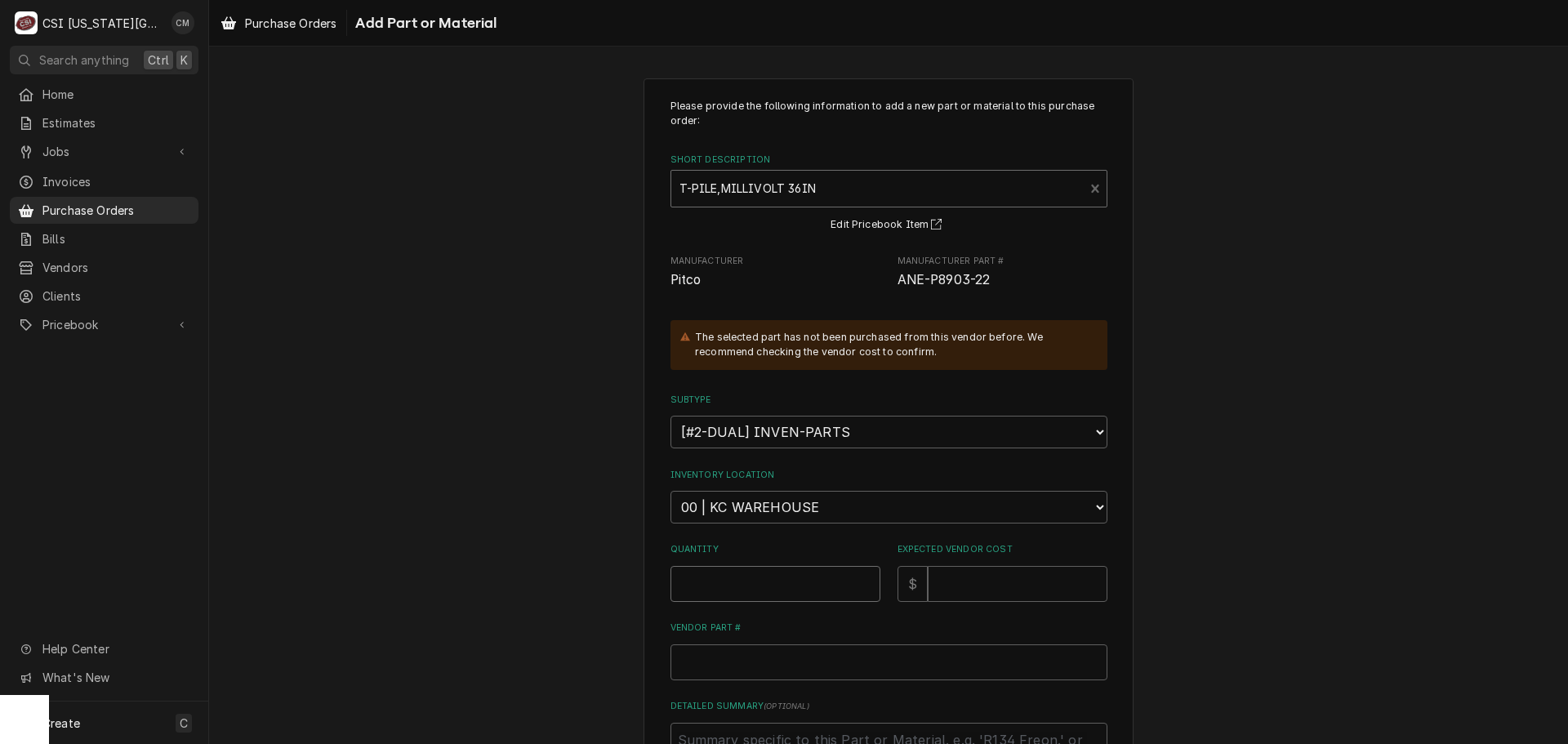
click at [827, 583] on input "Quantity" at bounding box center [775, 584] width 210 height 36
type textarea "x"
type input "1"
click at [984, 578] on input "Expected Vendor Cost" at bounding box center [1017, 584] width 180 height 36
type textarea "x"
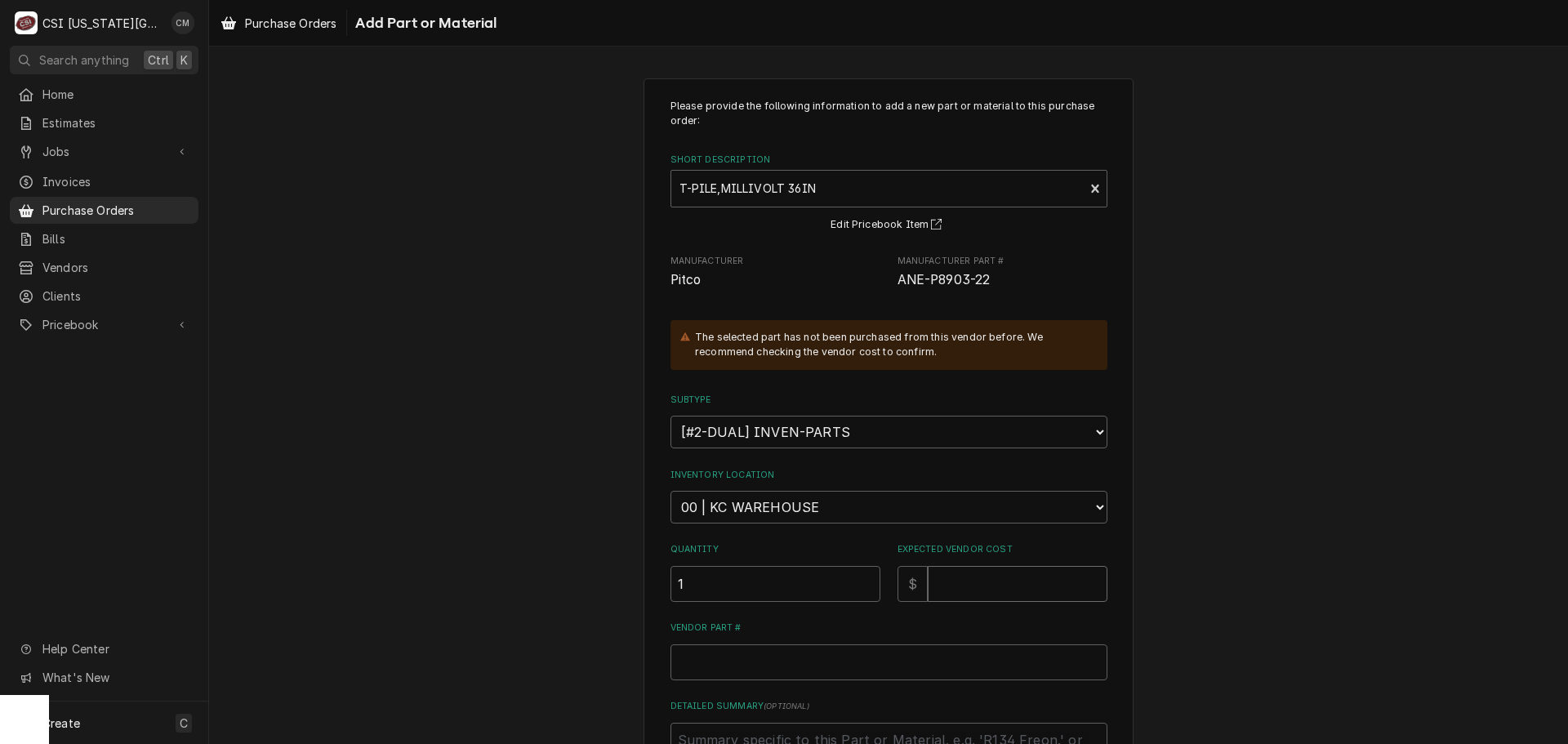
type input "4"
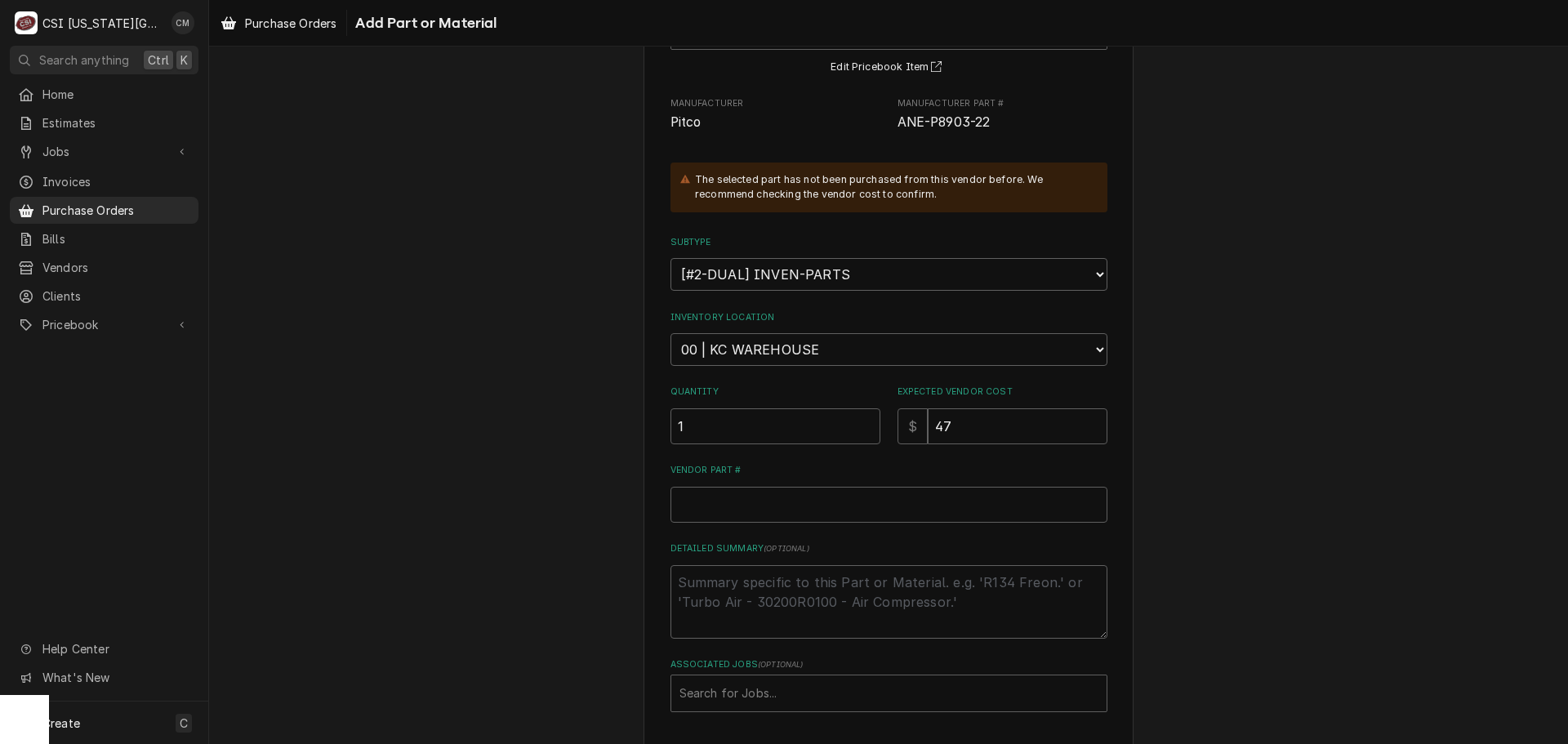
scroll to position [163, 0]
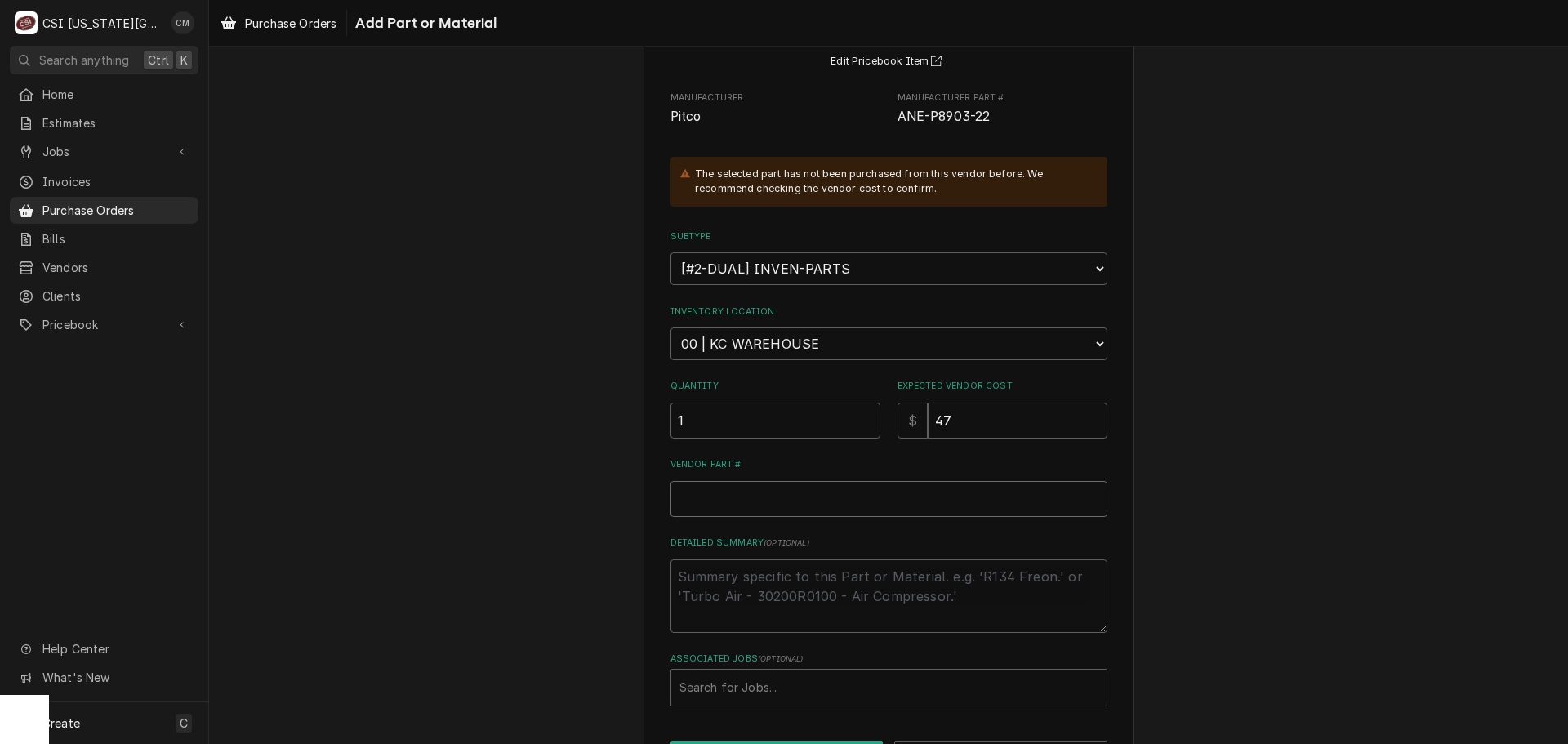
click at [920, 515] on input "Vendor Part #" at bounding box center [888, 499] width 436 height 36
click at [796, 505] on input "Vendor Part #" at bounding box center [888, 499] width 436 height 36
paste input "P8903-22 Thermopile, 36""
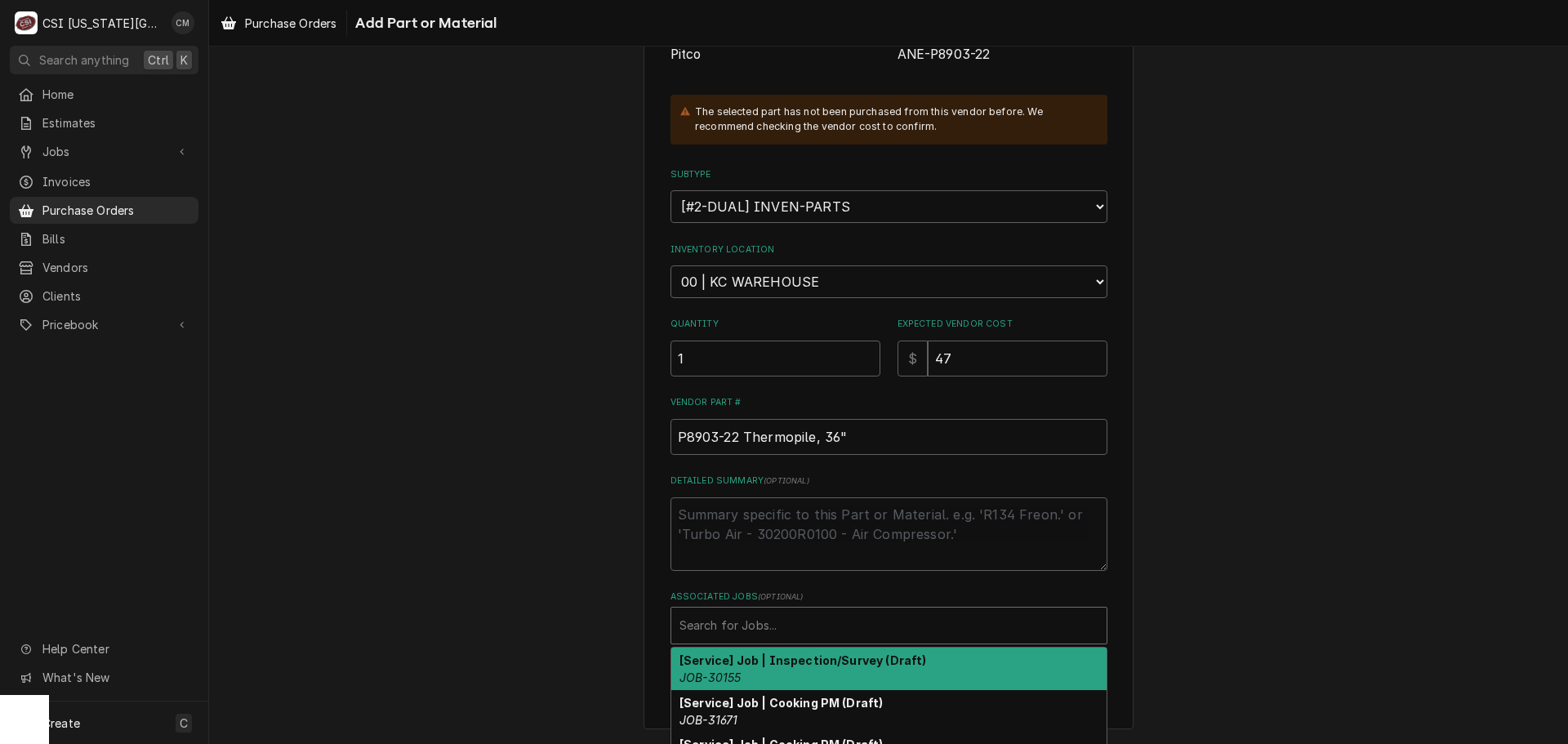
click at [836, 619] on div "Associated Jobs" at bounding box center [888, 626] width 419 height 30
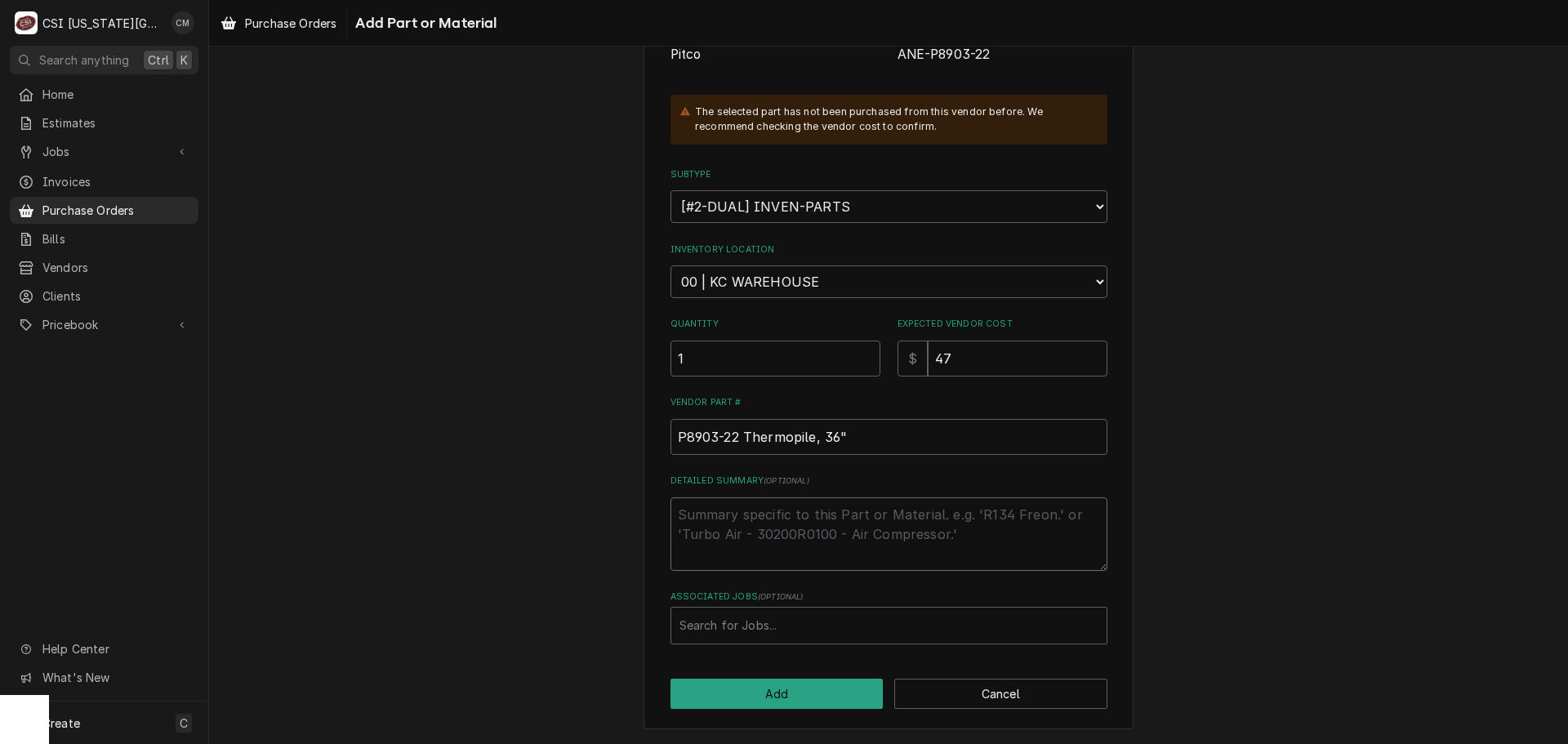
click at [832, 526] on textarea "Detailed Summary ( optional )" at bounding box center [888, 534] width 436 height 74
click at [807, 701] on button "Add" at bounding box center [777, 693] width 213 height 30
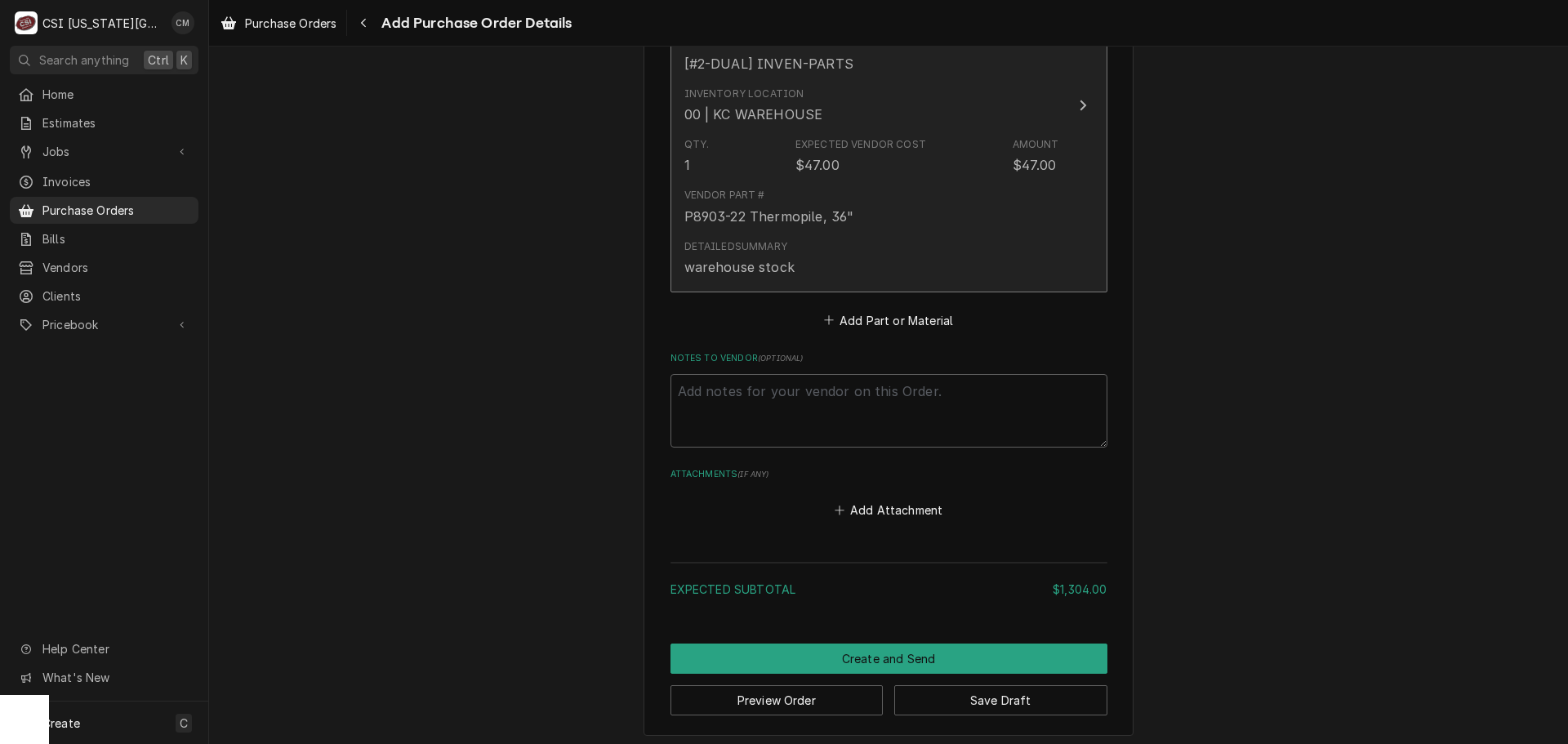
scroll to position [1906, 0]
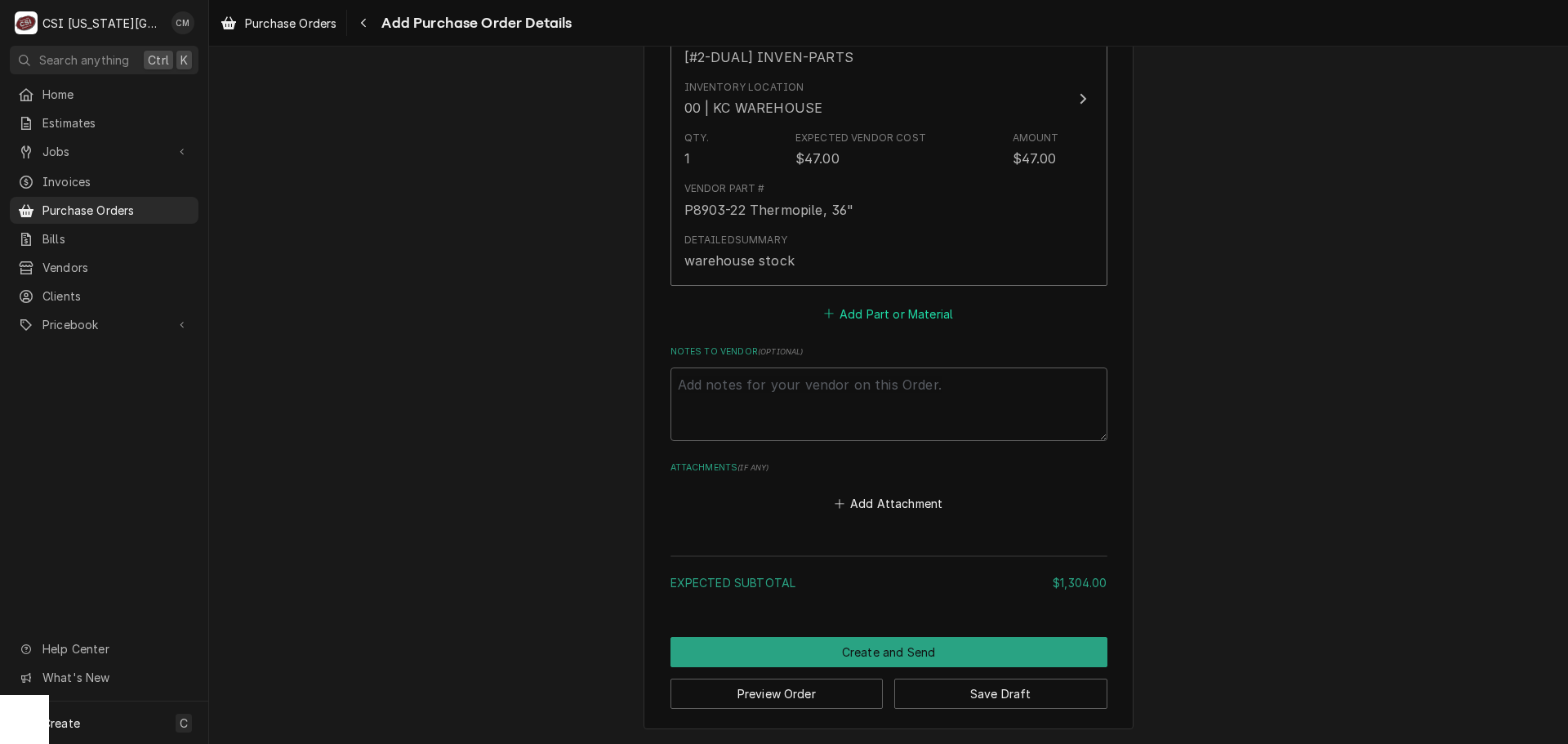
click at [879, 319] on button "Add Part or Material" at bounding box center [888, 313] width 135 height 23
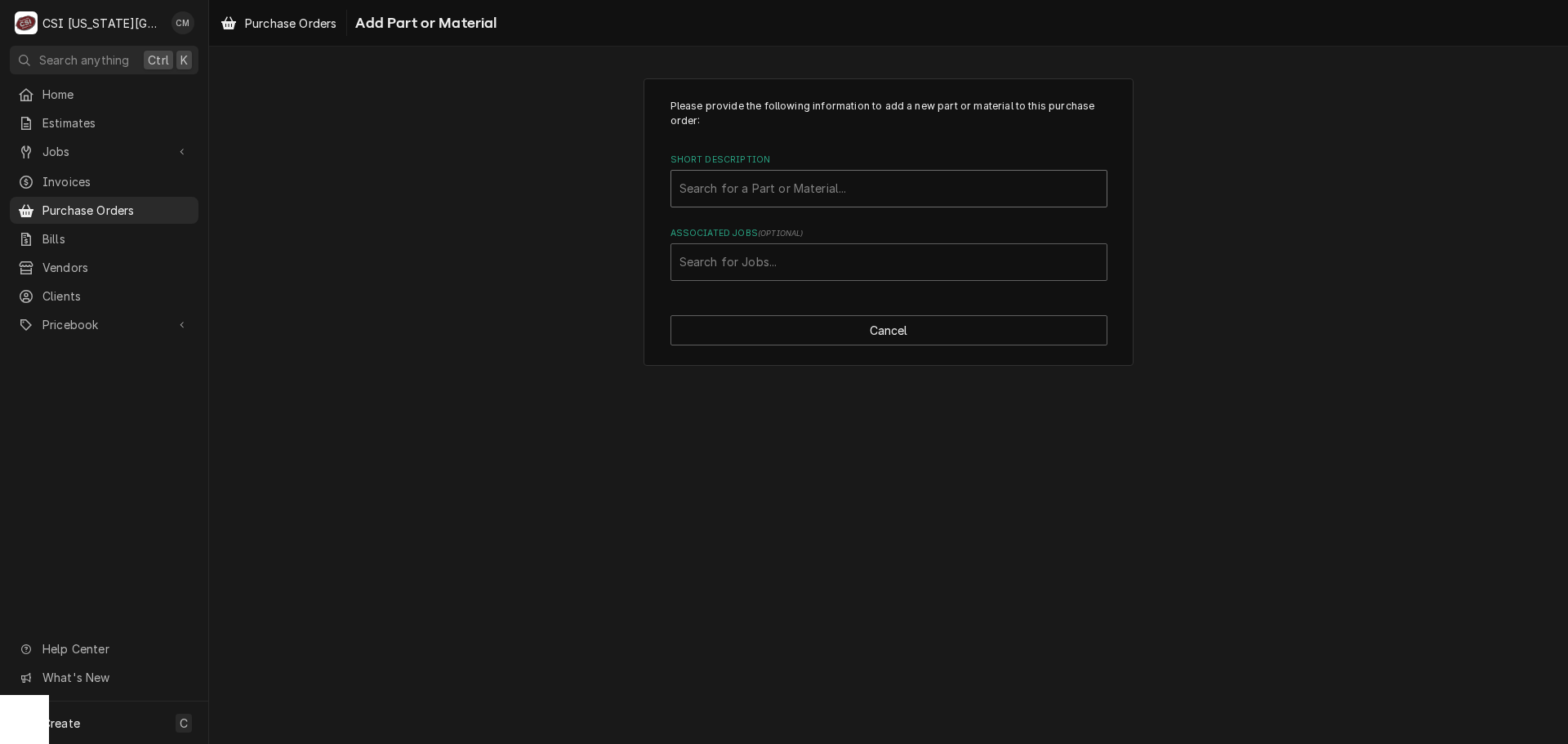
click at [870, 195] on div "Short Description" at bounding box center [888, 189] width 419 height 30
click at [888, 198] on div "Short Description" at bounding box center [888, 189] width 419 height 30
drag, startPoint x: 830, startPoint y: 193, endPoint x: 669, endPoint y: 182, distance: 161.4
click at [670, 182] on div "Search for a Part or Material..." at bounding box center [888, 189] width 436 height 38
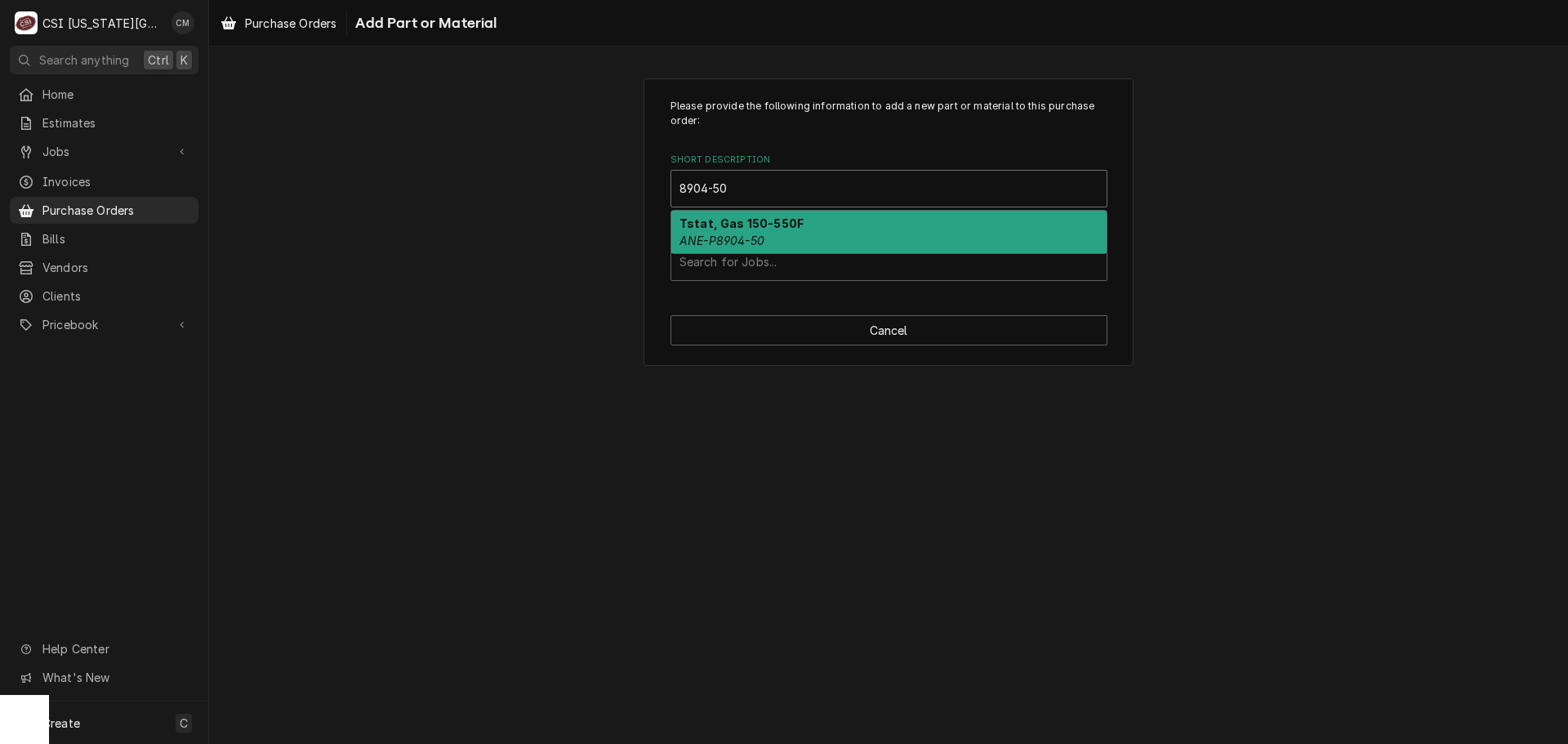
click at [801, 232] on div "Tstat, Gas 150-550F ANE-P8904-50" at bounding box center [889, 232] width 436 height 43
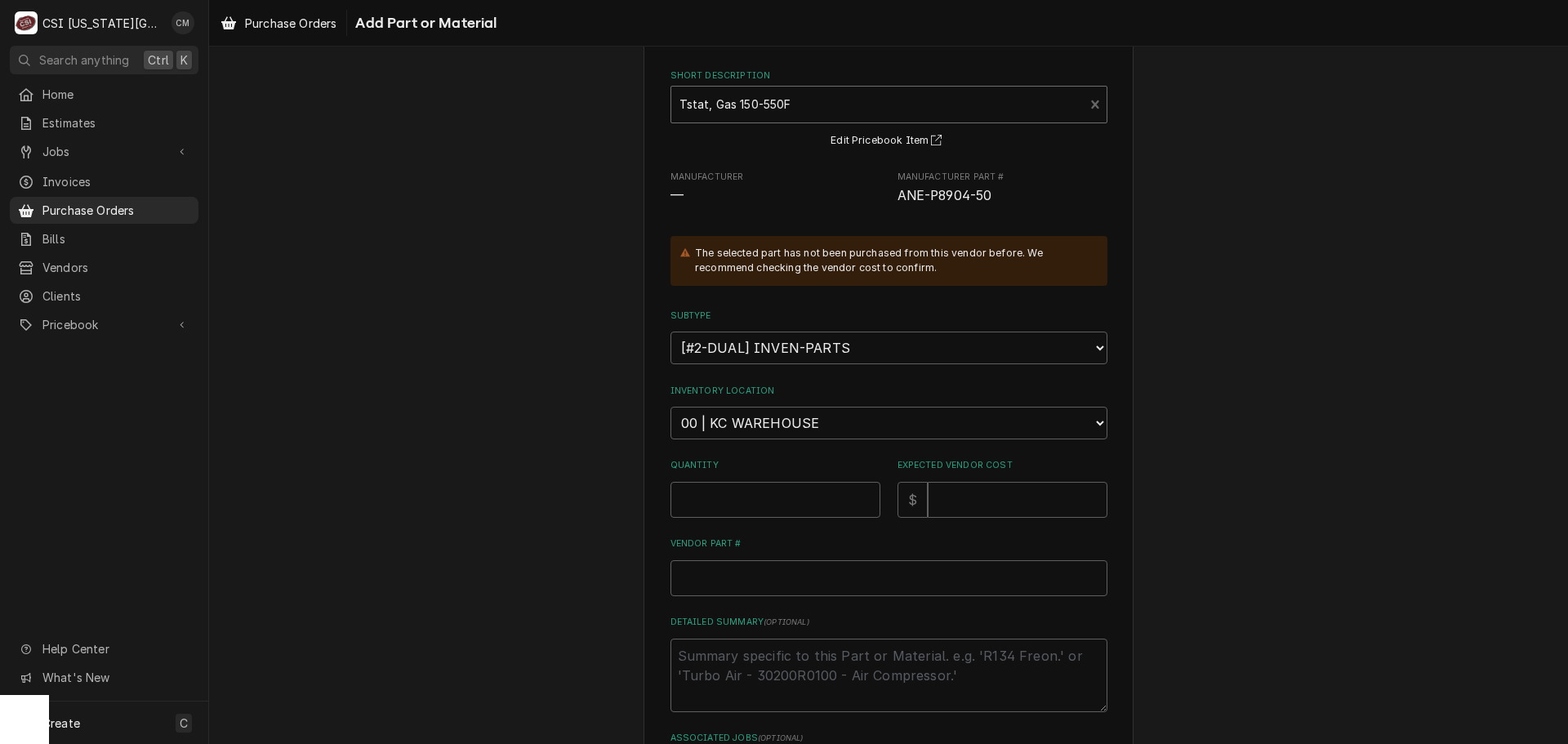
scroll to position [163, 0]
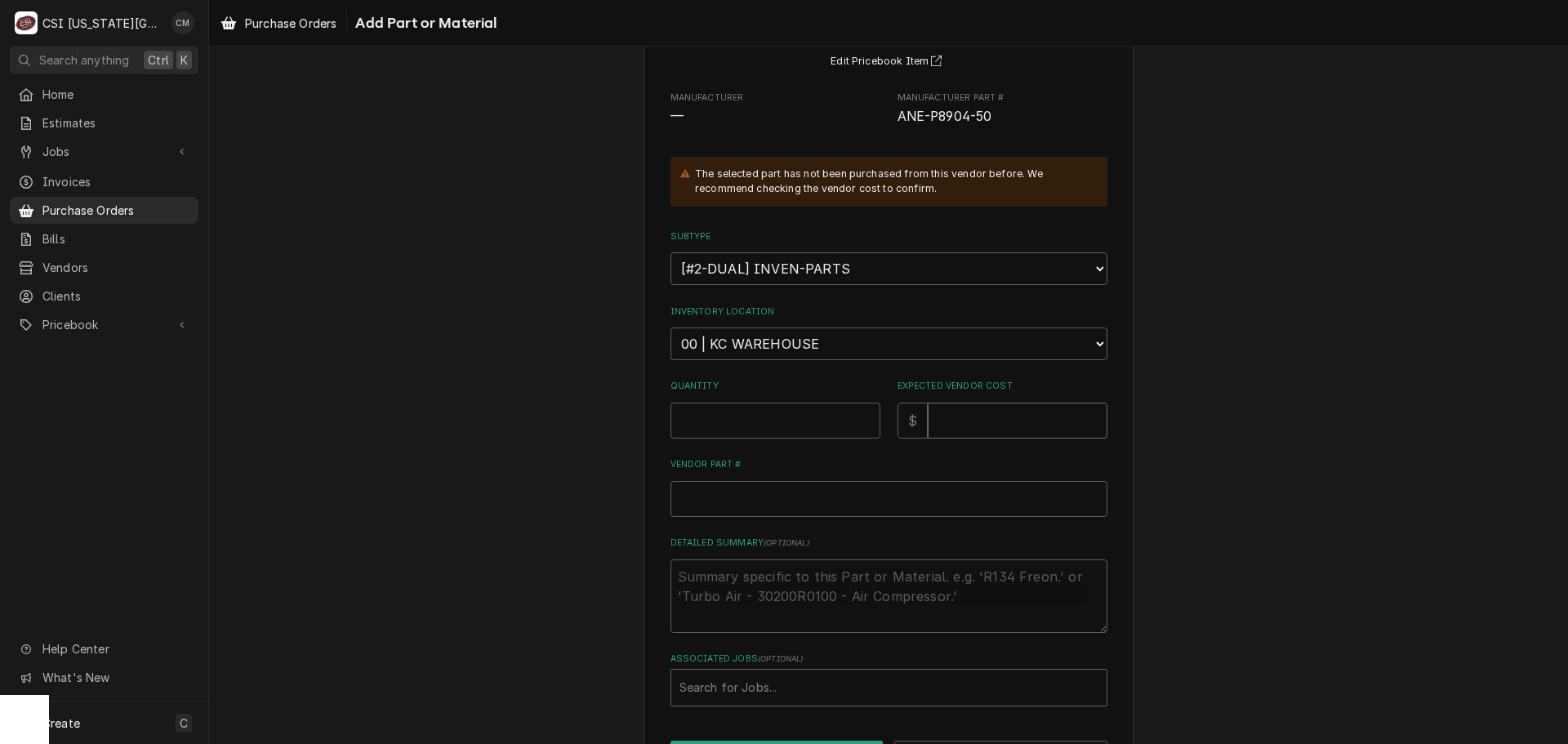
click at [968, 423] on input "Expected Vendor Cost" at bounding box center [1017, 421] width 180 height 36
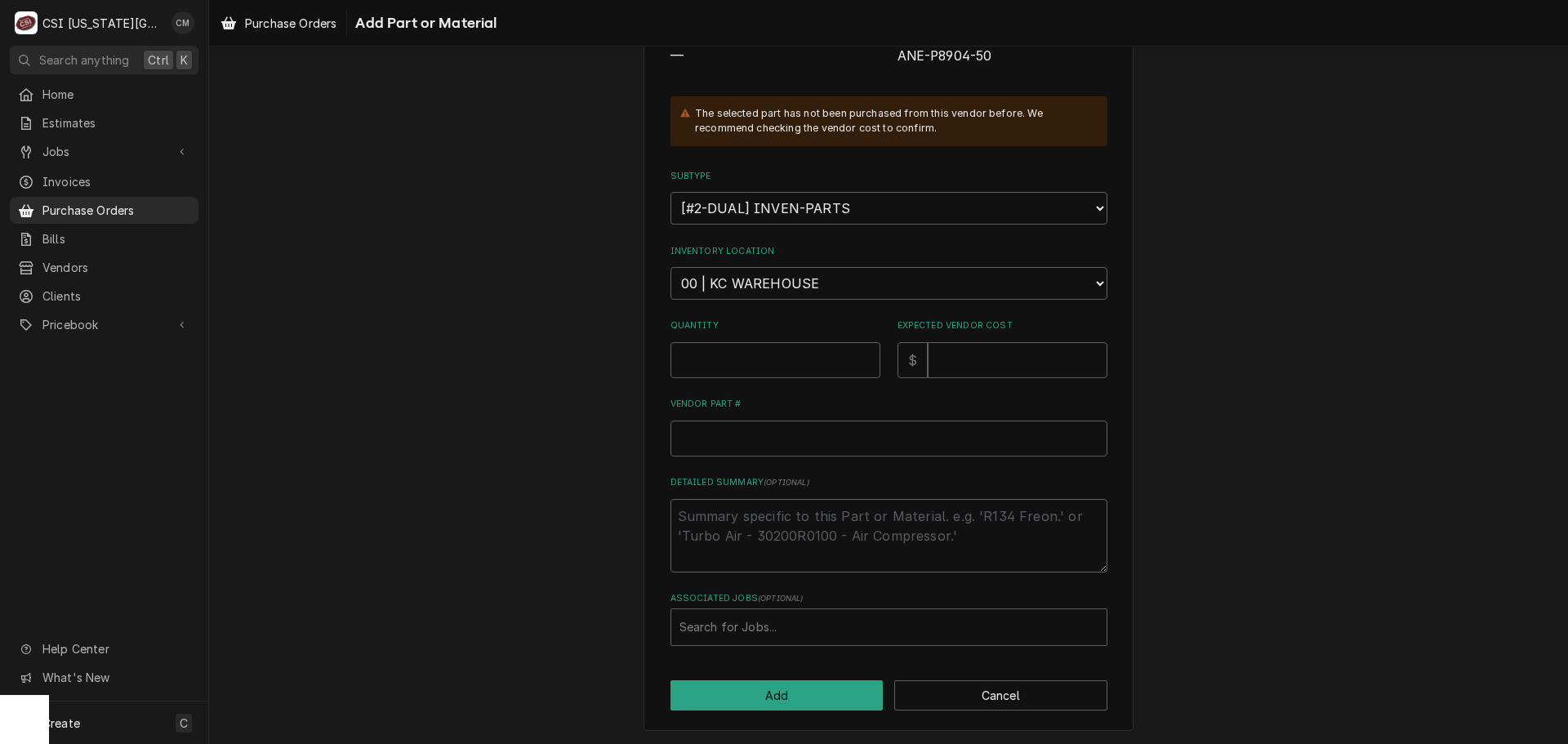
scroll to position [226, 0]
click at [829, 358] on input "Quantity" at bounding box center [775, 358] width 210 height 36
click at [954, 353] on input "Expected Vendor Cost" at bounding box center [1017, 358] width 180 height 36
click at [898, 437] on input "Vendor Part #" at bounding box center [888, 437] width 436 height 36
paste input "P8903-22 Thermopile, 36""
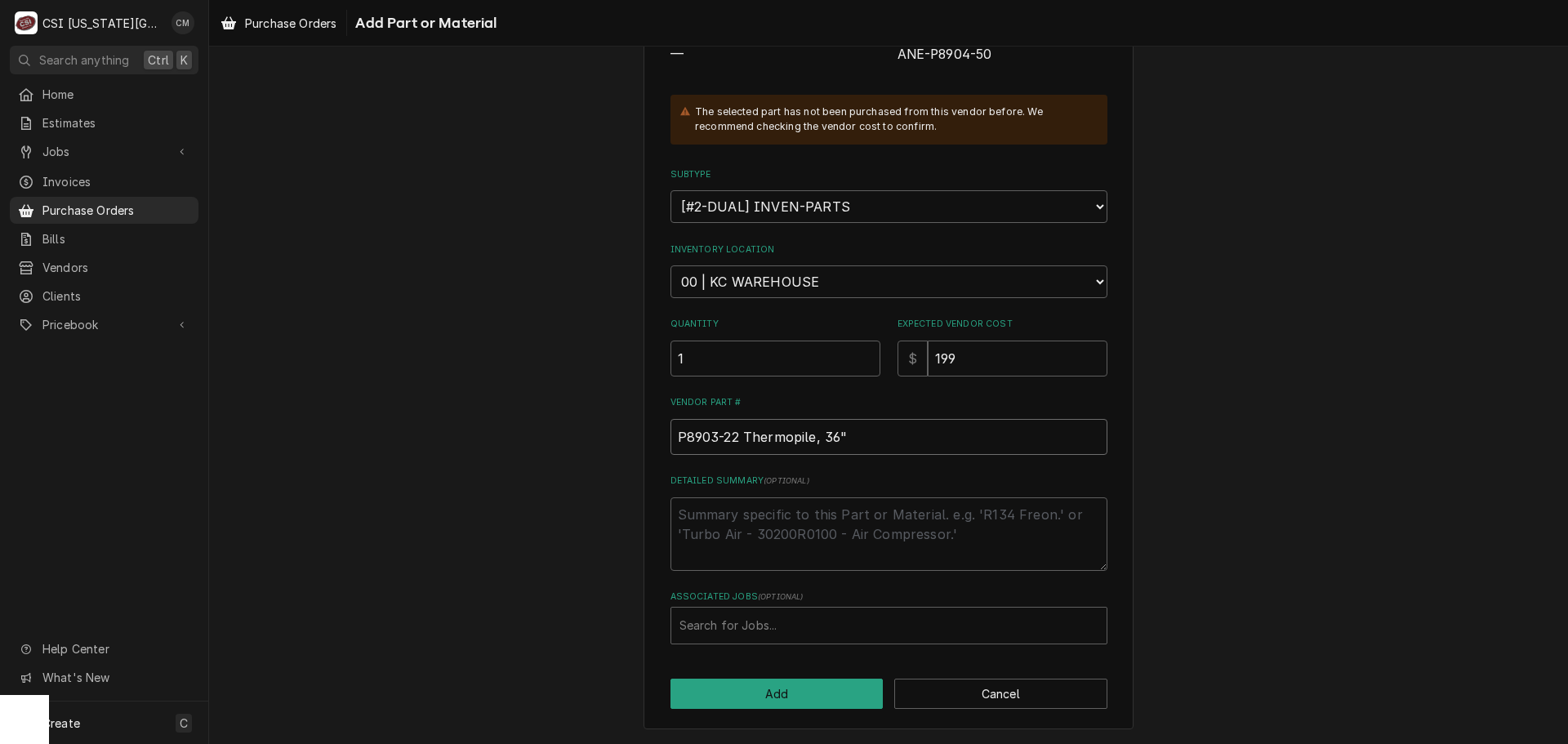
drag, startPoint x: 867, startPoint y: 435, endPoint x: 663, endPoint y: 427, distance: 204.2
click at [663, 427] on div "Please provide the following information to add a new part or material to this …" at bounding box center [888, 291] width 490 height 877
click at [776, 546] on textarea "Detailed Summary ( optional )" at bounding box center [888, 534] width 436 height 74
click at [770, 695] on button "Add" at bounding box center [777, 693] width 213 height 30
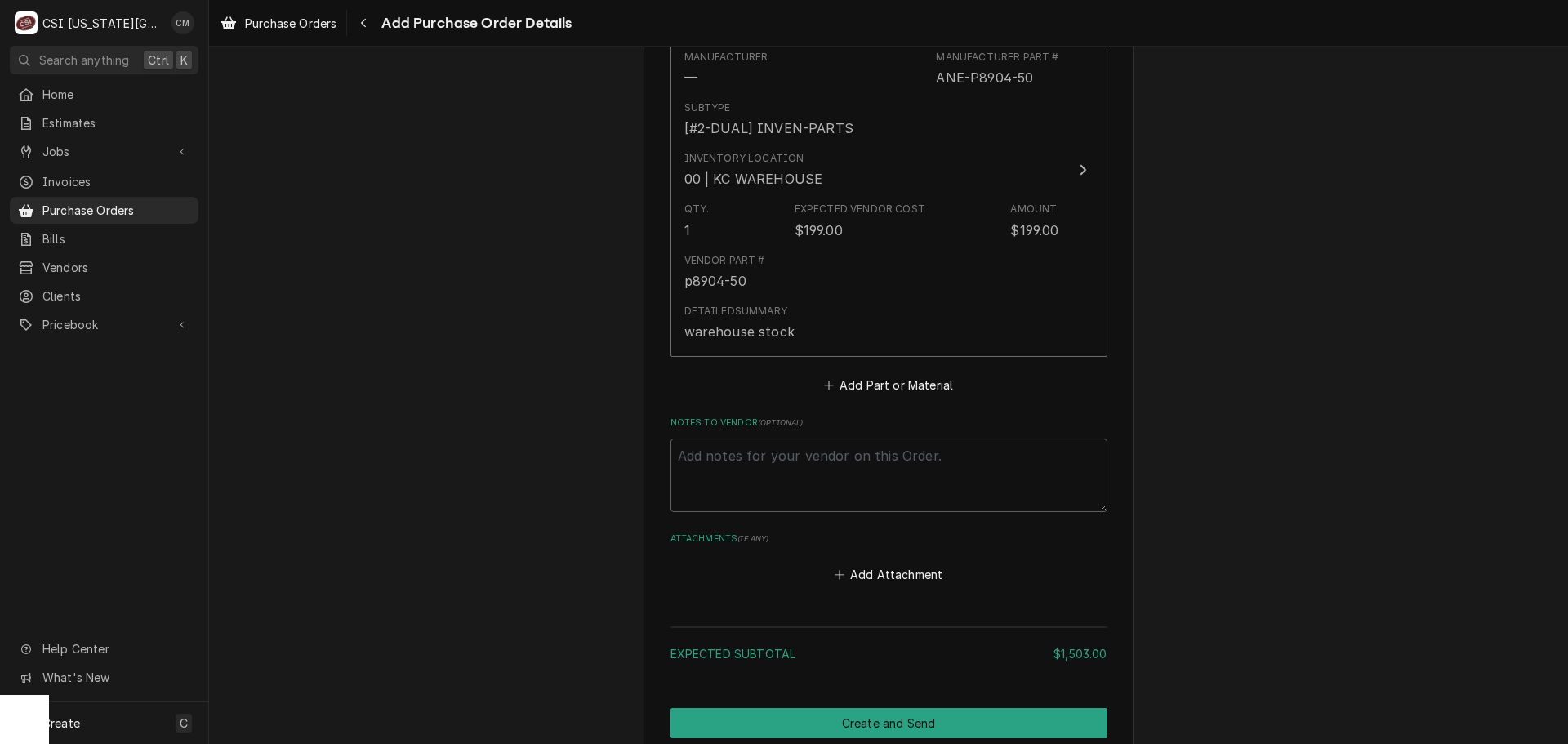
scroll to position [2287, 0]
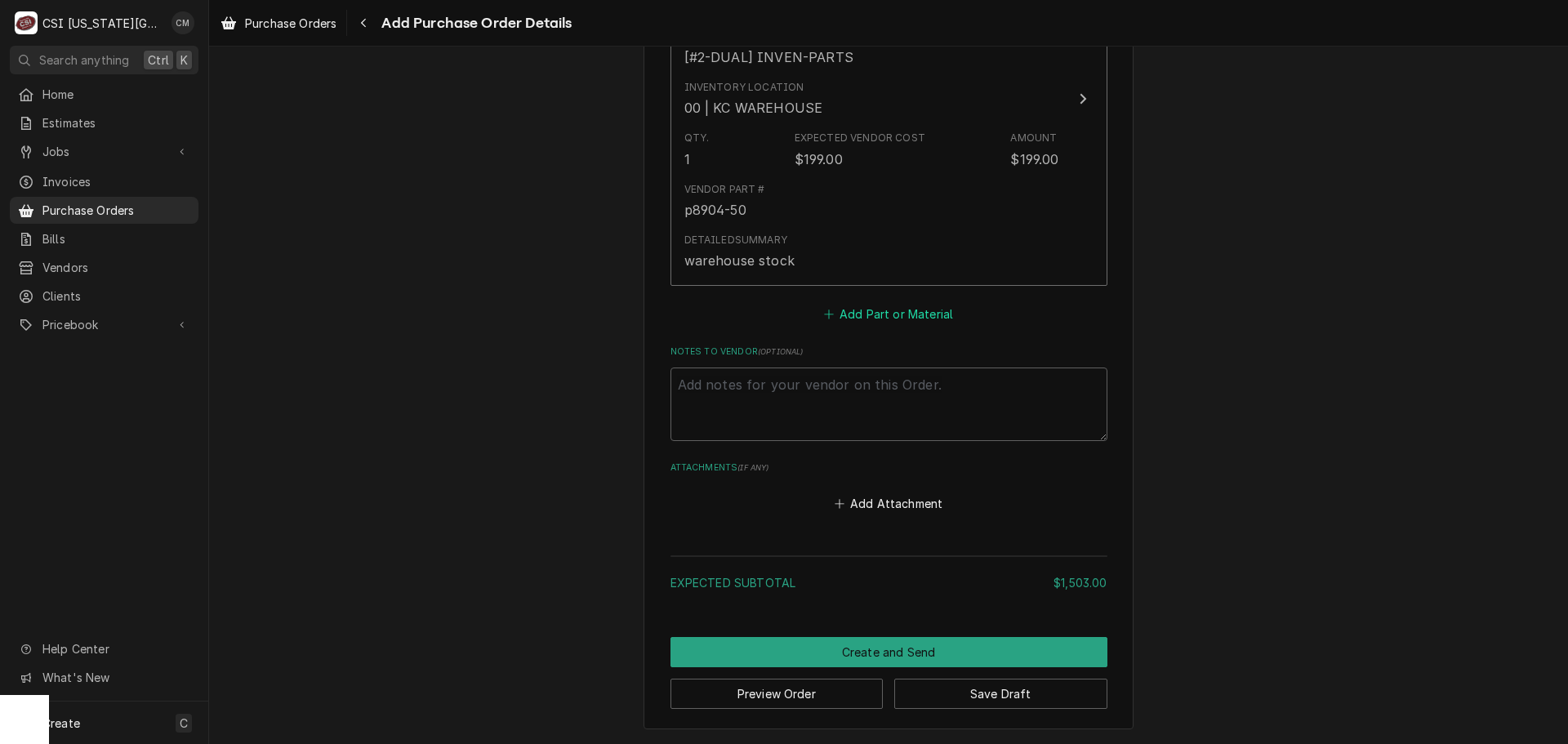
click at [880, 318] on button "Add Part or Material" at bounding box center [888, 314] width 135 height 23
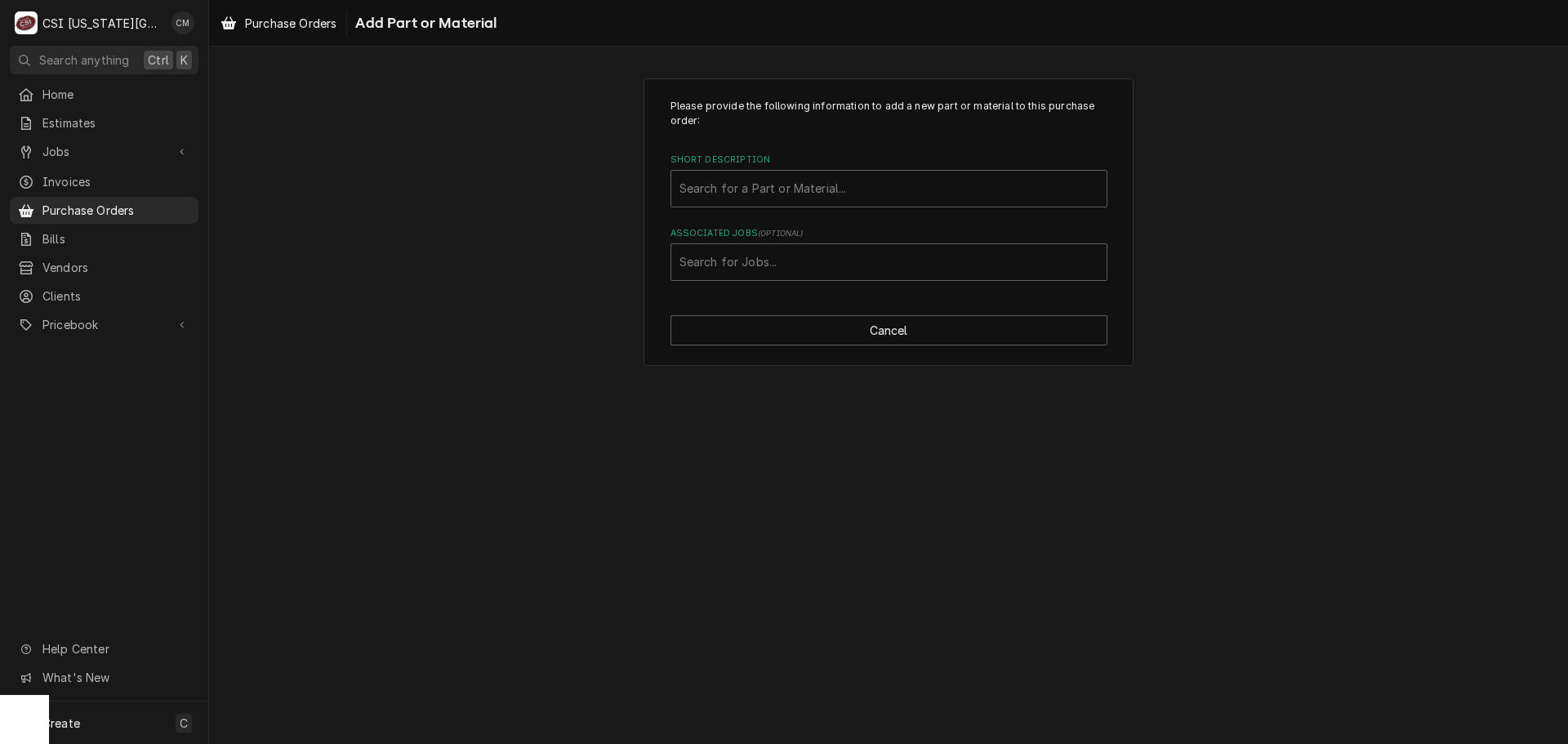
click at [838, 165] on label "Short Description" at bounding box center [888, 159] width 436 height 13
click at [848, 204] on div "Search for a Part or Material..." at bounding box center [889, 189] width 436 height 36
drag, startPoint x: 840, startPoint y: 205, endPoint x: 701, endPoint y: 191, distance: 139.7
click at [701, 191] on div "Search for a Part or Material..." at bounding box center [889, 189] width 436 height 36
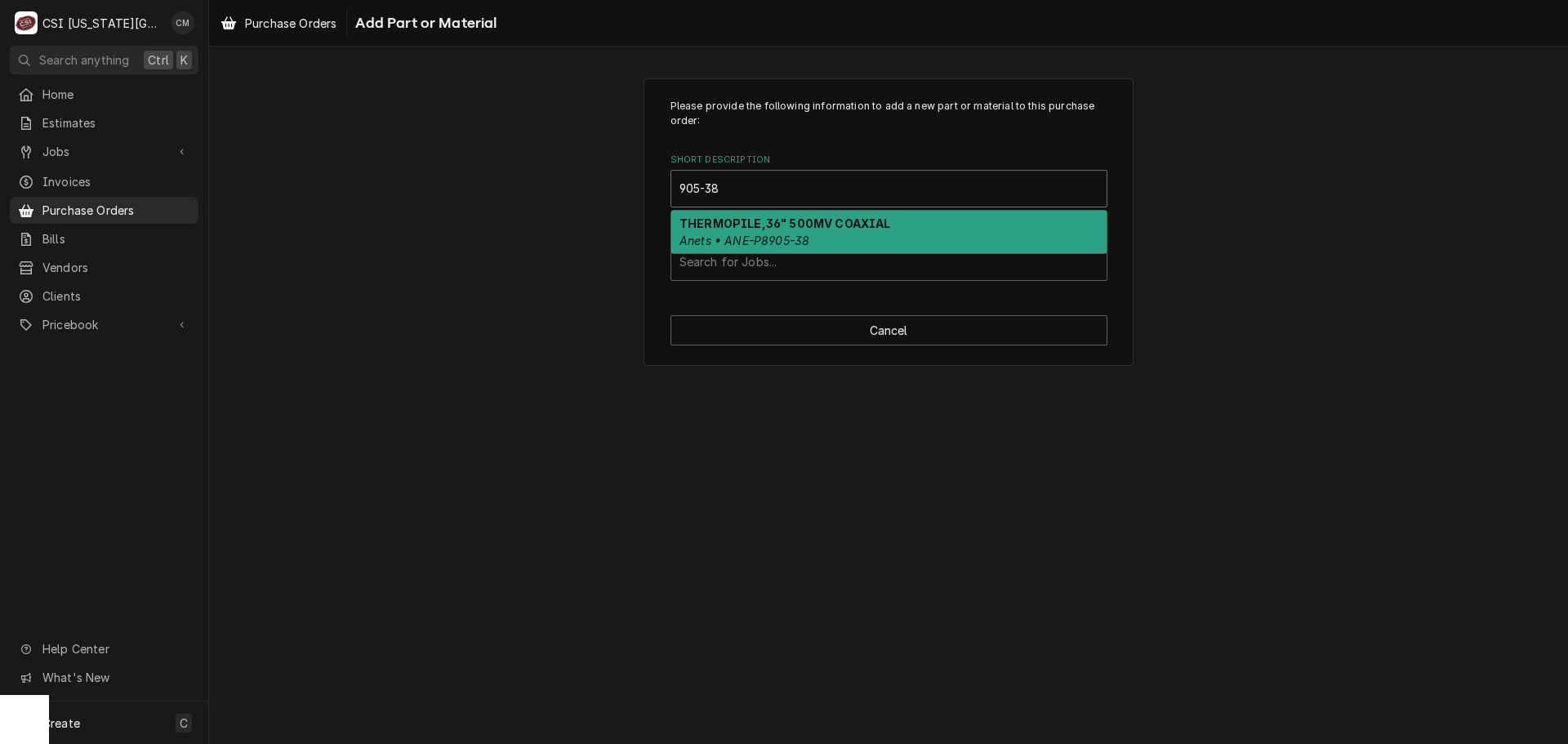
click at [829, 233] on div "THERMOPILE,36" 500MV COAXIAL Anets • ANE-P8905-38" at bounding box center [889, 232] width 436 height 43
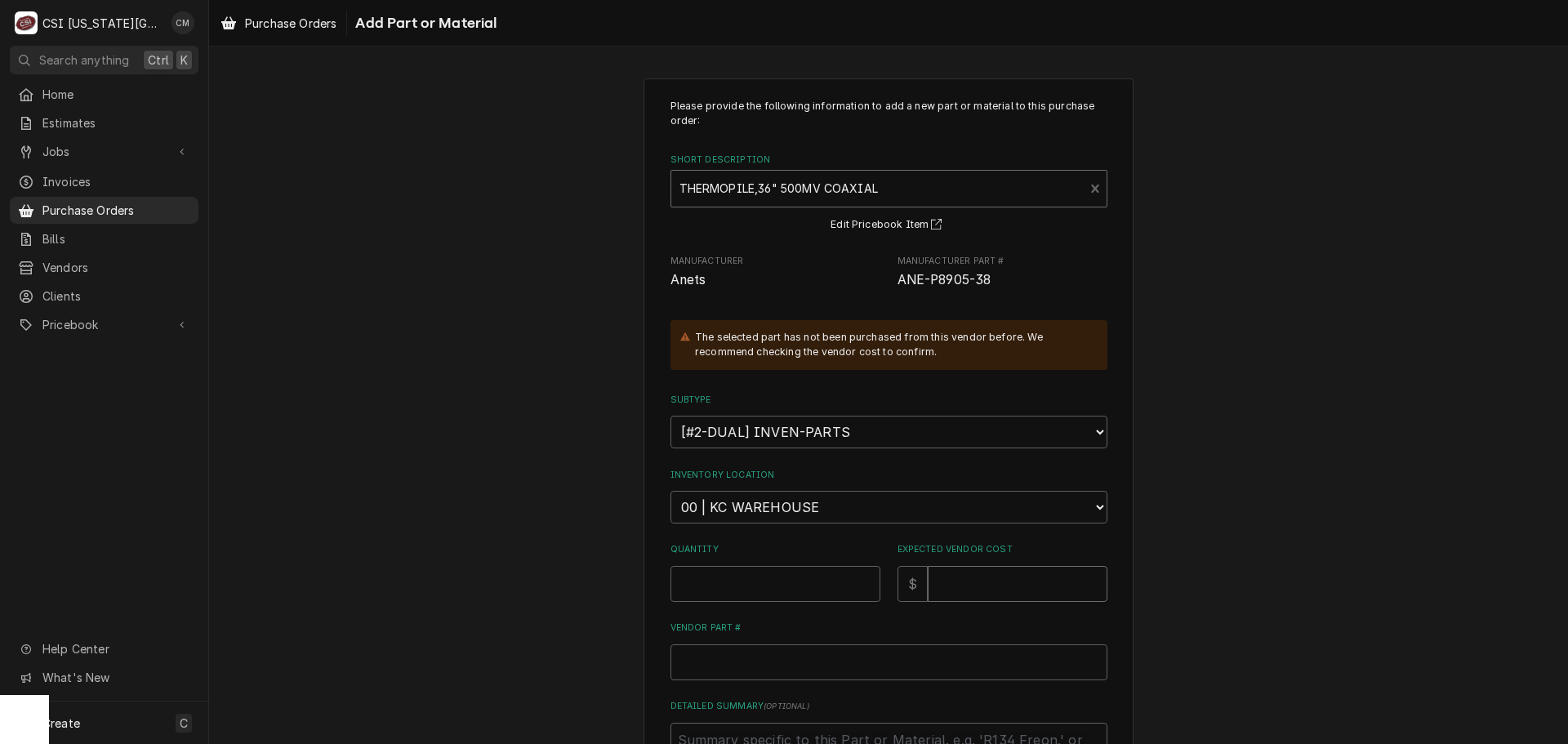
click at [953, 581] on input "Expected Vendor Cost" at bounding box center [1017, 584] width 180 height 36
click at [738, 575] on input "Quantity" at bounding box center [775, 584] width 210 height 36
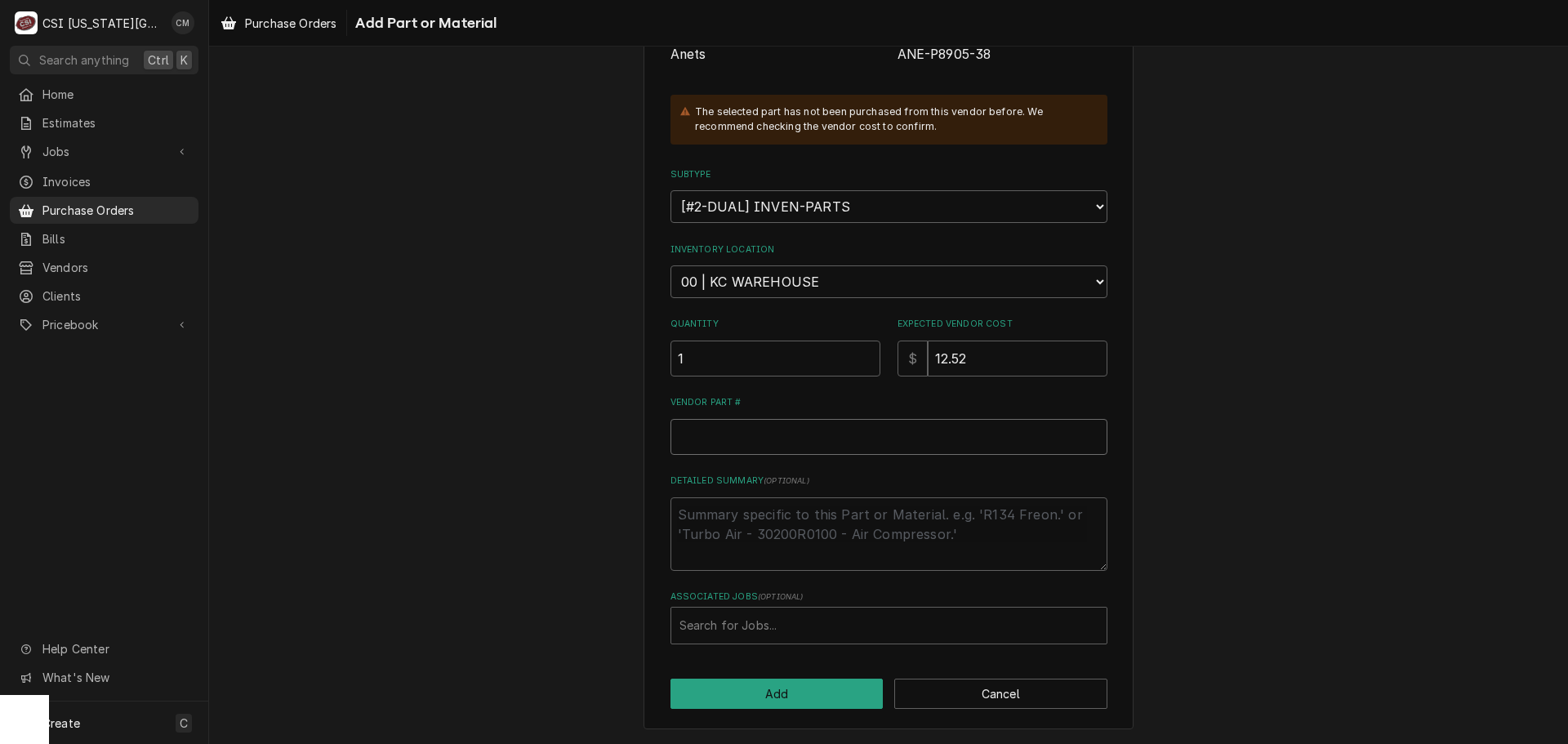
click at [878, 425] on input "Vendor Part #" at bounding box center [888, 437] width 436 height 36
paste input "P8903-22 Thermopile, 36""
drag, startPoint x: 876, startPoint y: 437, endPoint x: 601, endPoint y: 441, distance: 275.0
click at [601, 441] on div "Please provide the following information to add a new part or material to this …" at bounding box center [888, 290] width 1359 height 906
click at [814, 433] on input "Vendor Part #" at bounding box center [888, 437] width 436 height 36
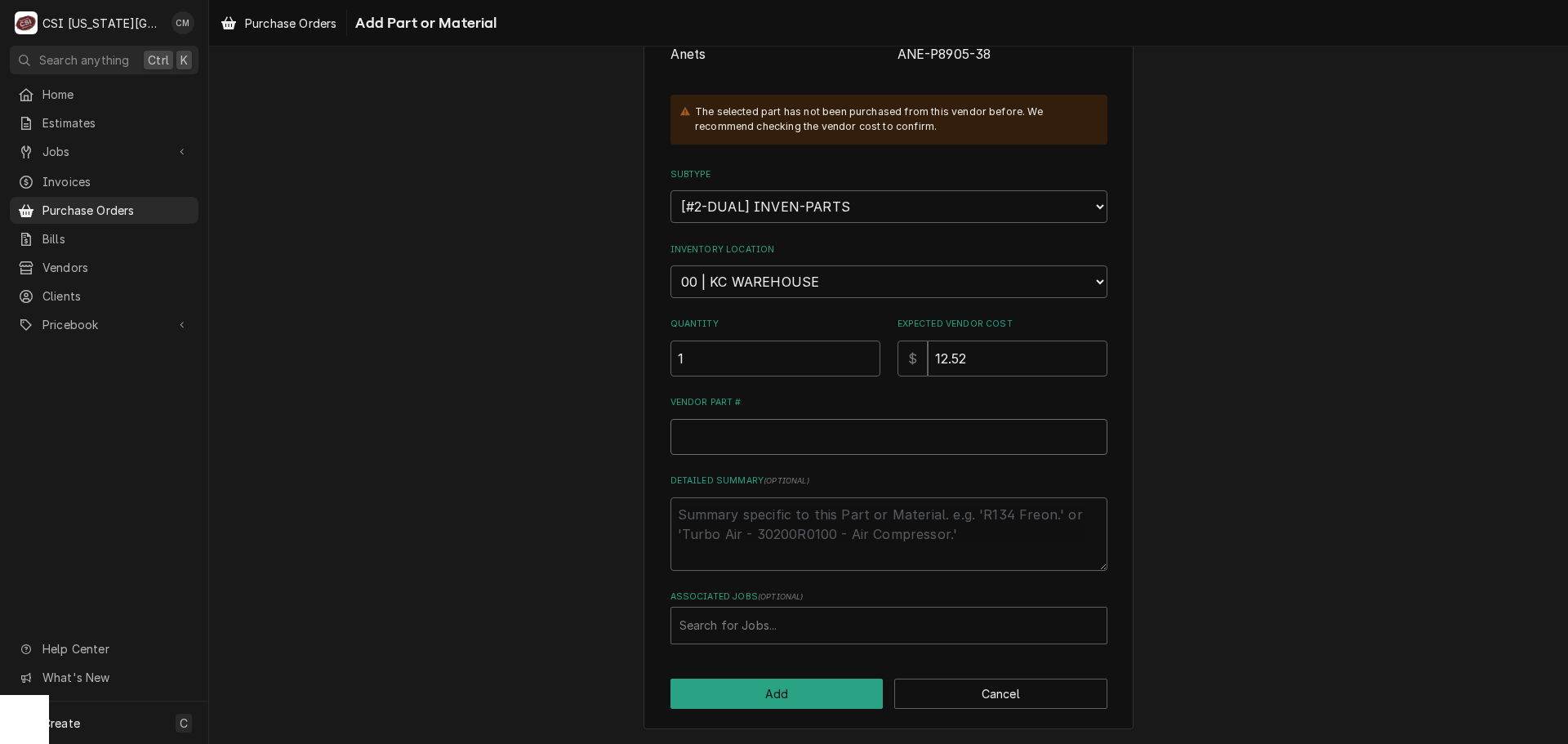
click at [754, 441] on input "Vendor Part #" at bounding box center [888, 437] width 436 height 36
paste input "P6071331 Pilot Orifice, Natural Gas"
click at [792, 521] on textarea "Detailed Summary ( optional )" at bounding box center [888, 534] width 436 height 74
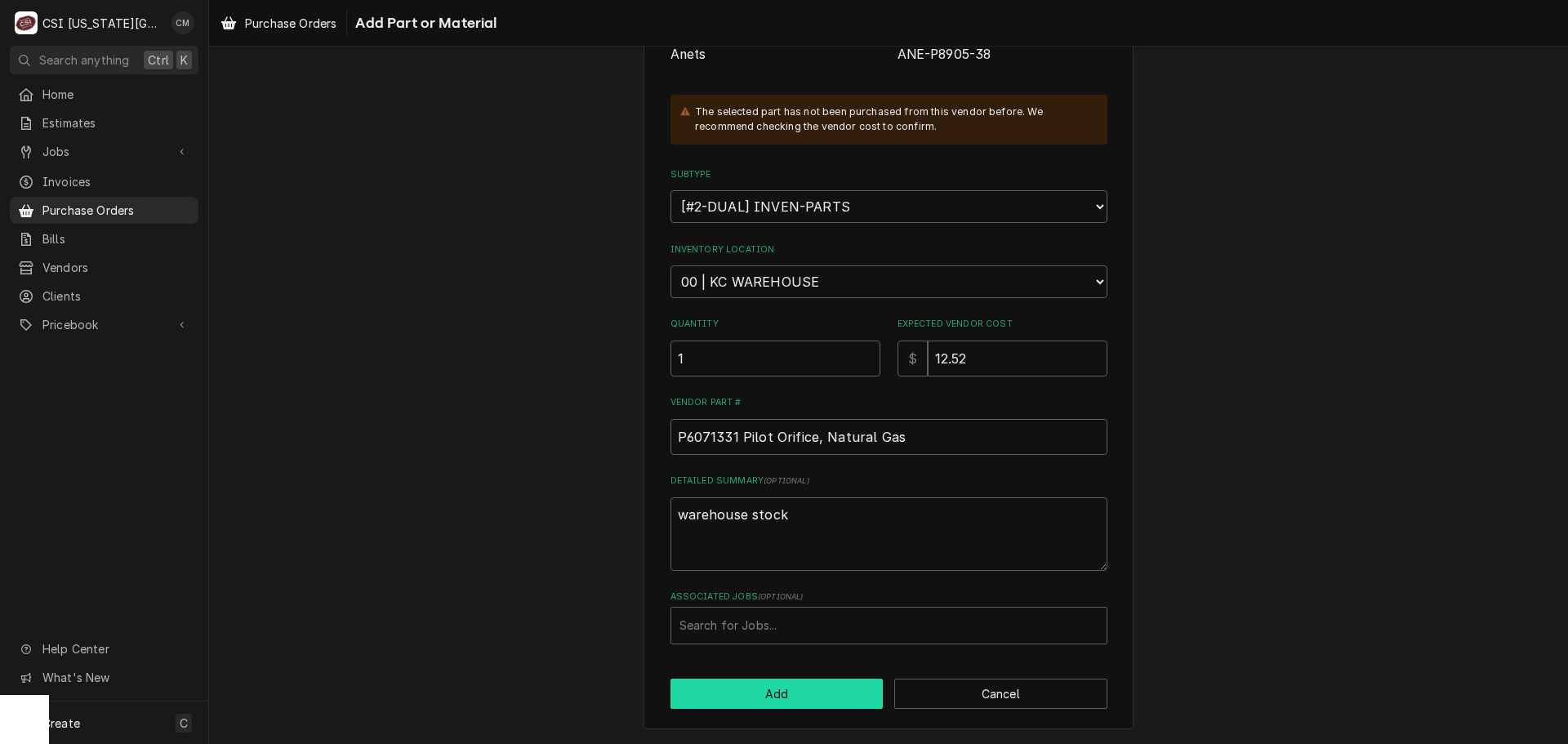
click at [790, 687] on button "Add" at bounding box center [777, 693] width 213 height 30
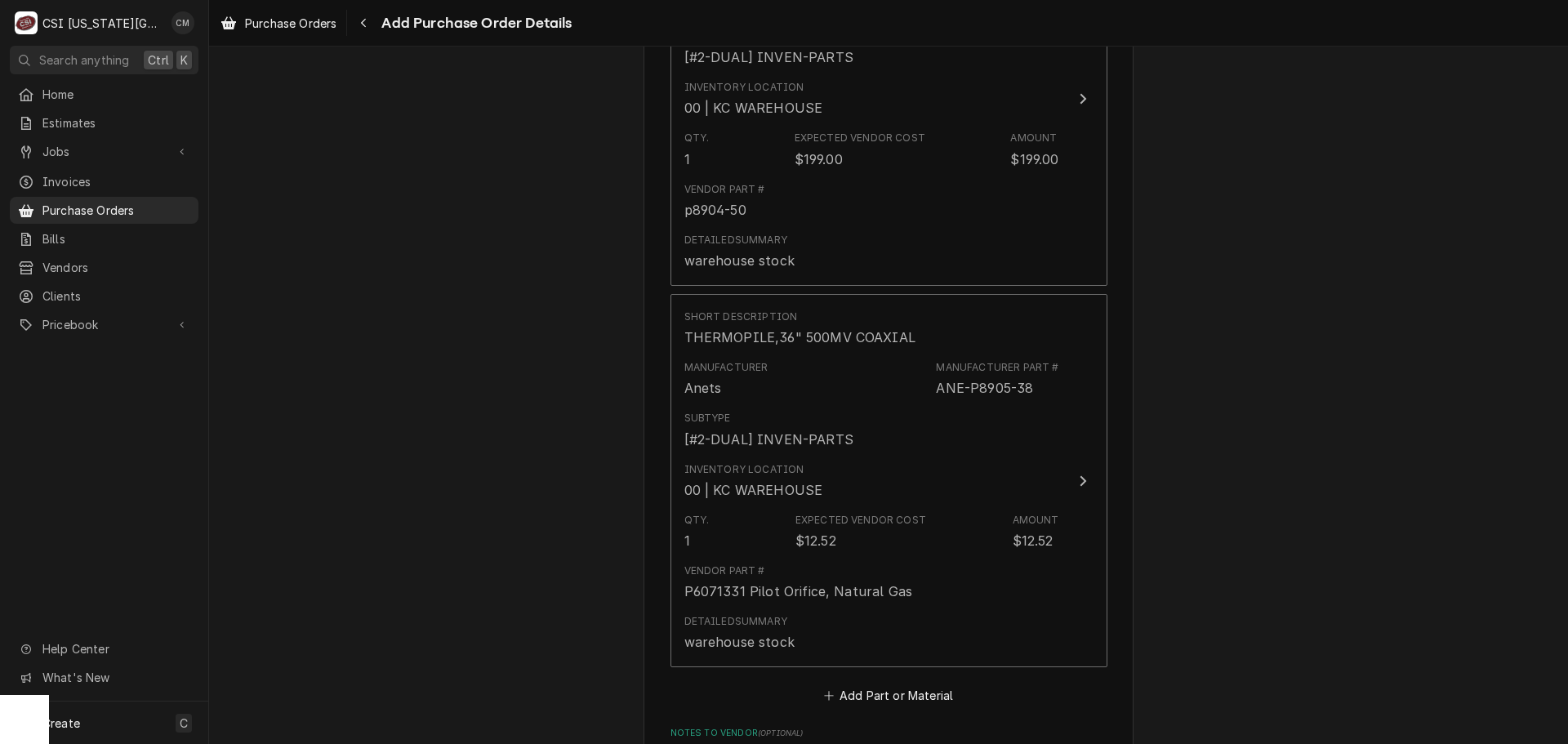
scroll to position [2471, 0]
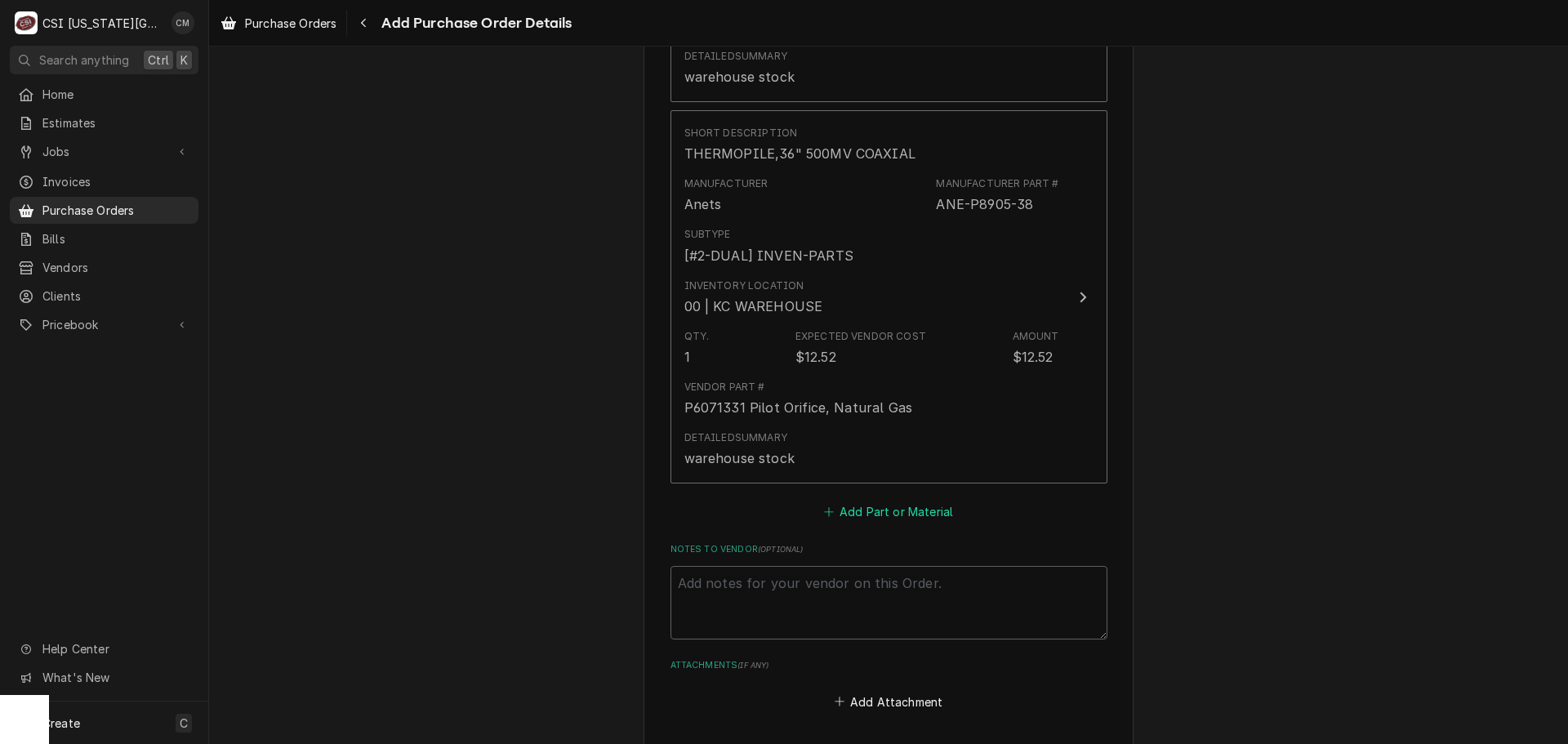
click at [932, 515] on button "Add Part or Material" at bounding box center [888, 511] width 135 height 23
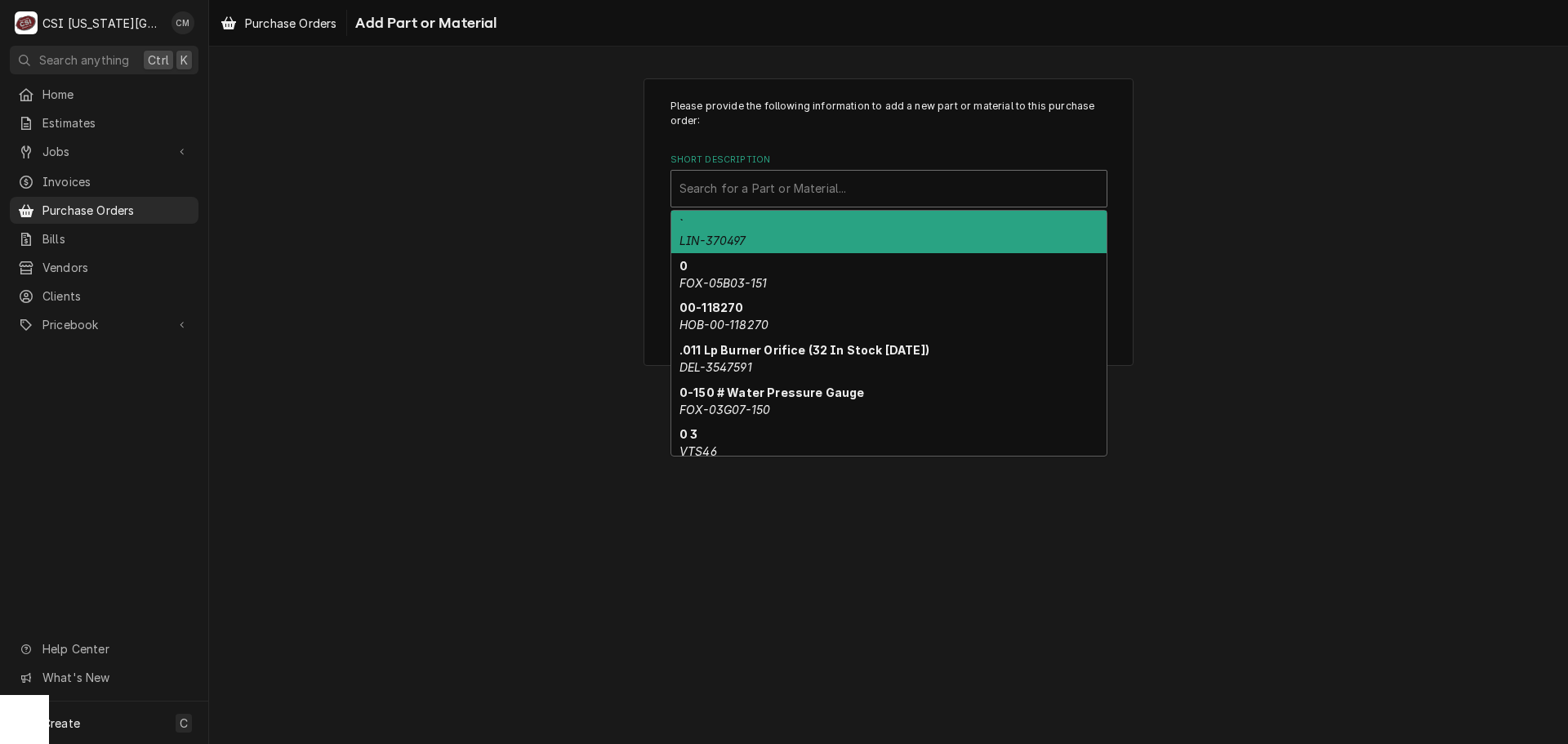
click at [884, 177] on div "Short Description" at bounding box center [888, 189] width 419 height 30
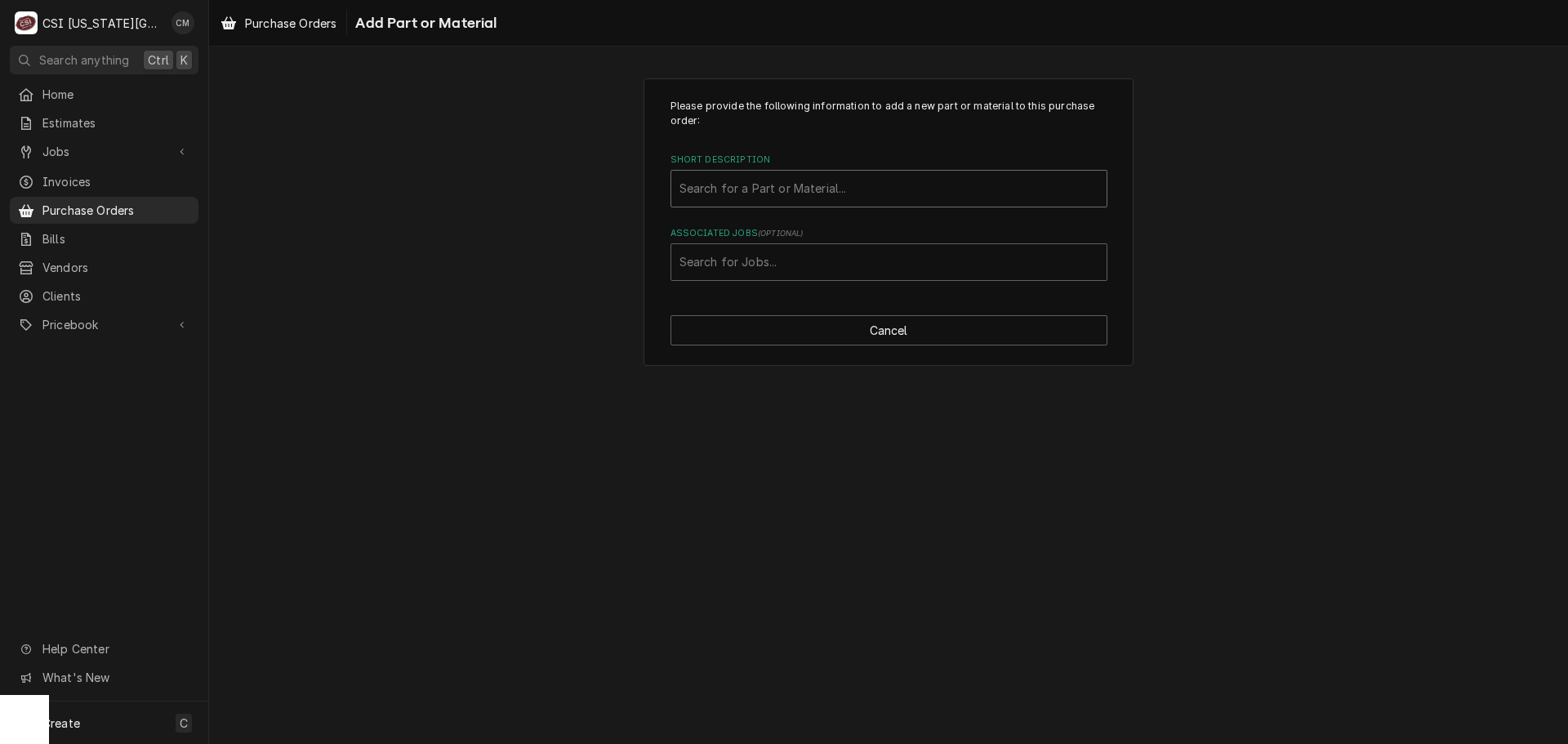
drag, startPoint x: 797, startPoint y: 188, endPoint x: 646, endPoint y: 193, distance: 151.1
click at [646, 193] on div "Please provide the following information to add a new part or material to this …" at bounding box center [888, 223] width 490 height 288
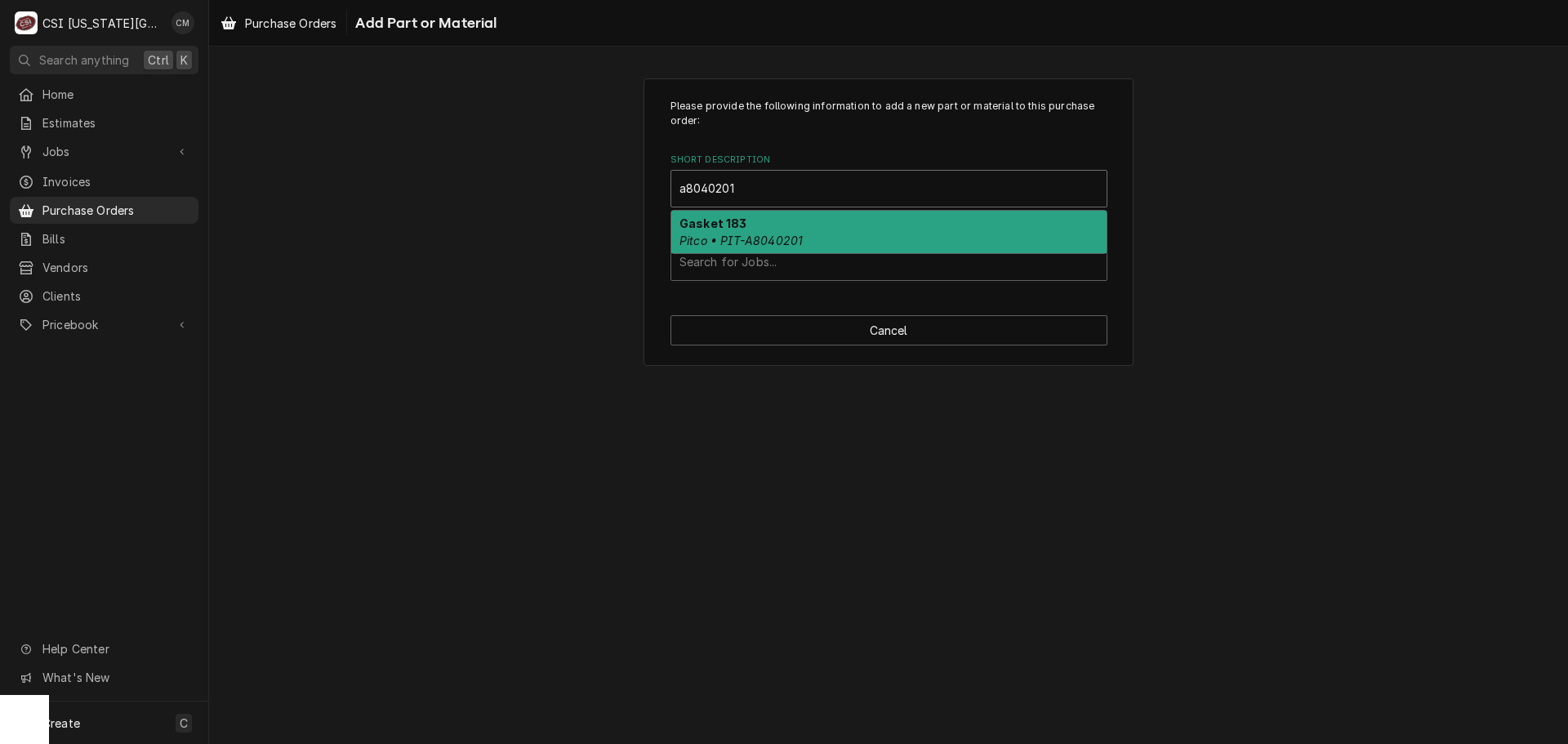
click at [837, 226] on div "Gasket 183 Pitco • PIT-A8040201" at bounding box center [889, 232] width 436 height 43
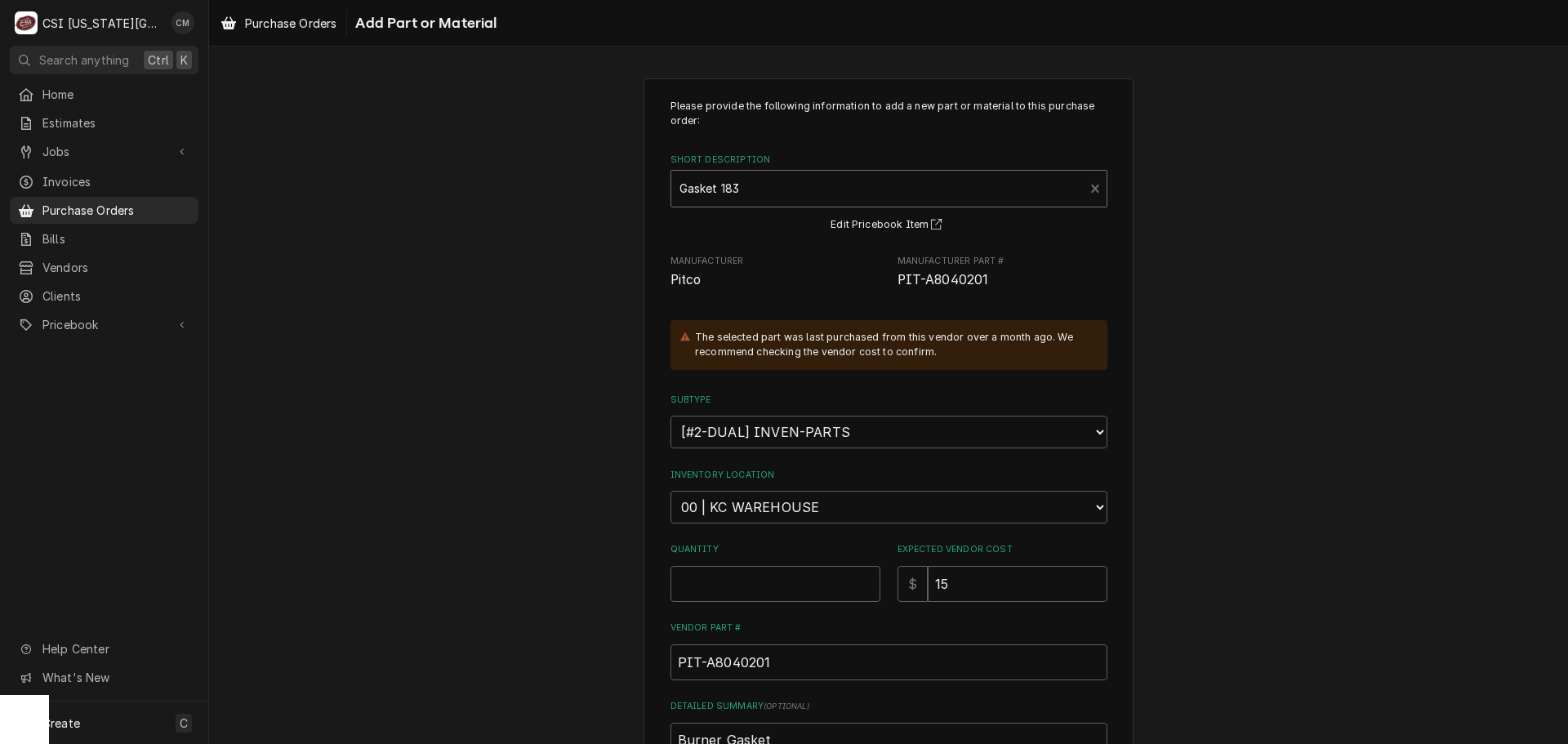
click at [904, 284] on span "PIT-A8040201" at bounding box center [944, 279] width 91 height 16
click at [814, 583] on input "Quantity" at bounding box center [775, 584] width 210 height 36
click at [759, 546] on label "Quantity" at bounding box center [775, 549] width 210 height 13
click at [759, 566] on input "Quantity" at bounding box center [775, 584] width 210 height 36
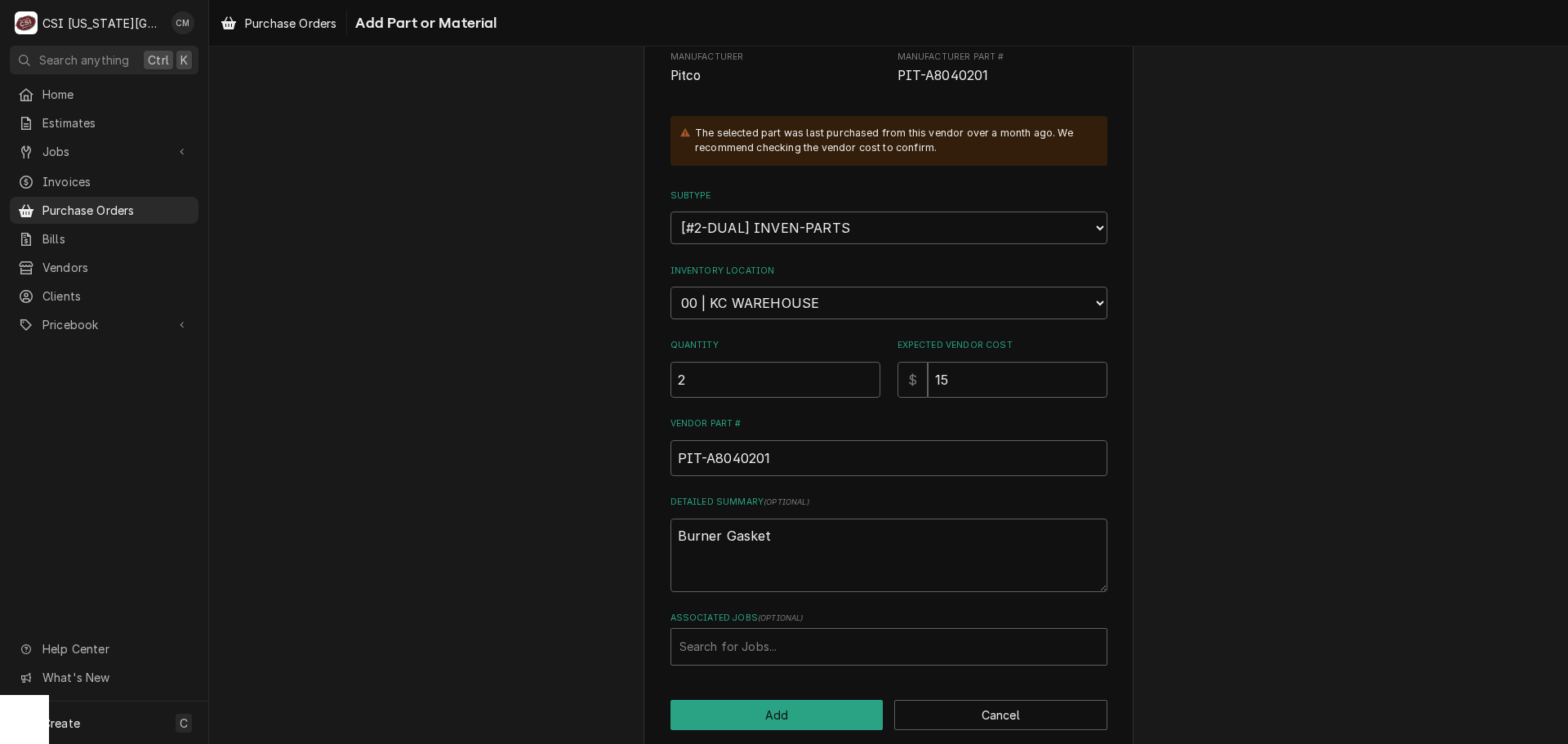
scroll to position [226, 0]
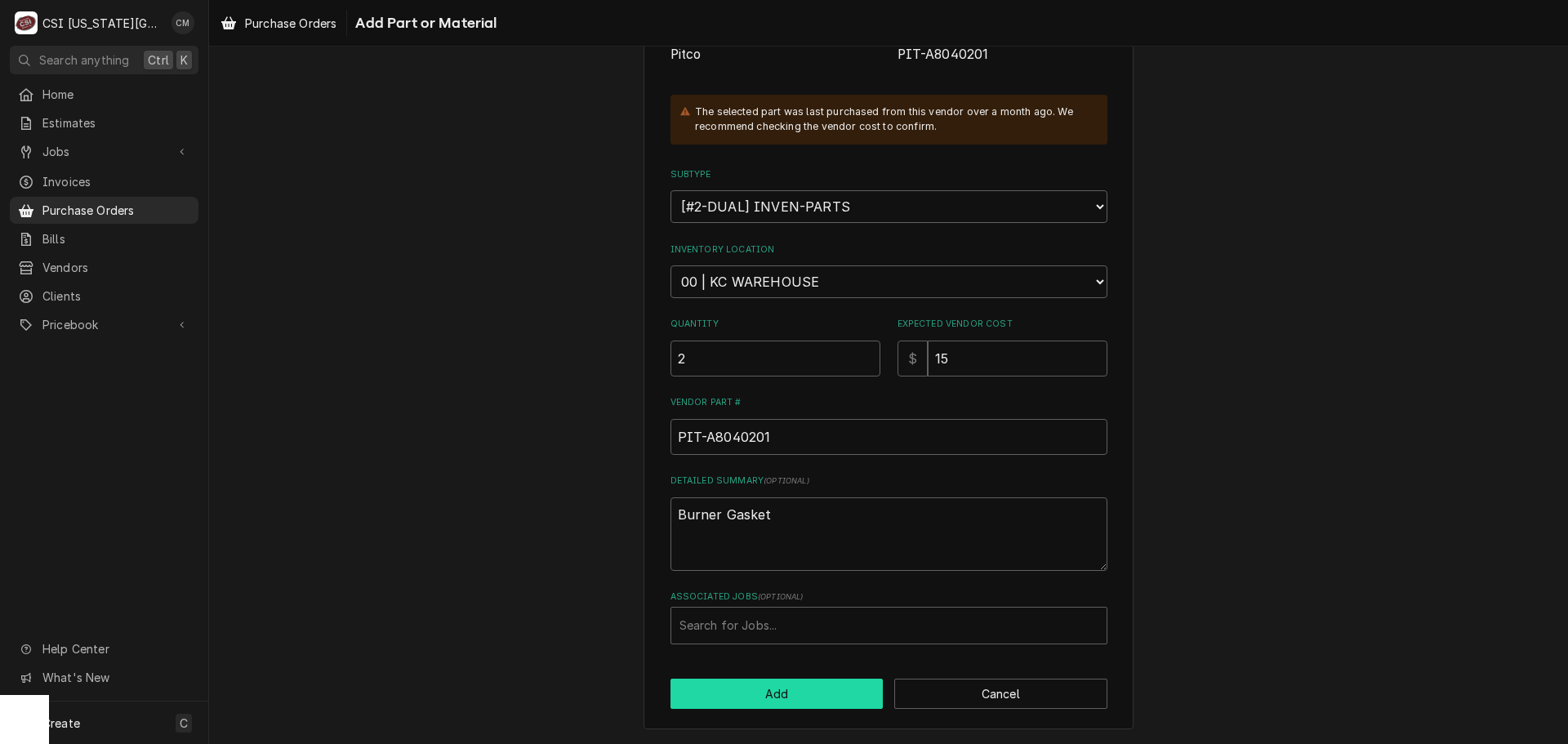
click at [823, 691] on button "Add" at bounding box center [777, 693] width 213 height 30
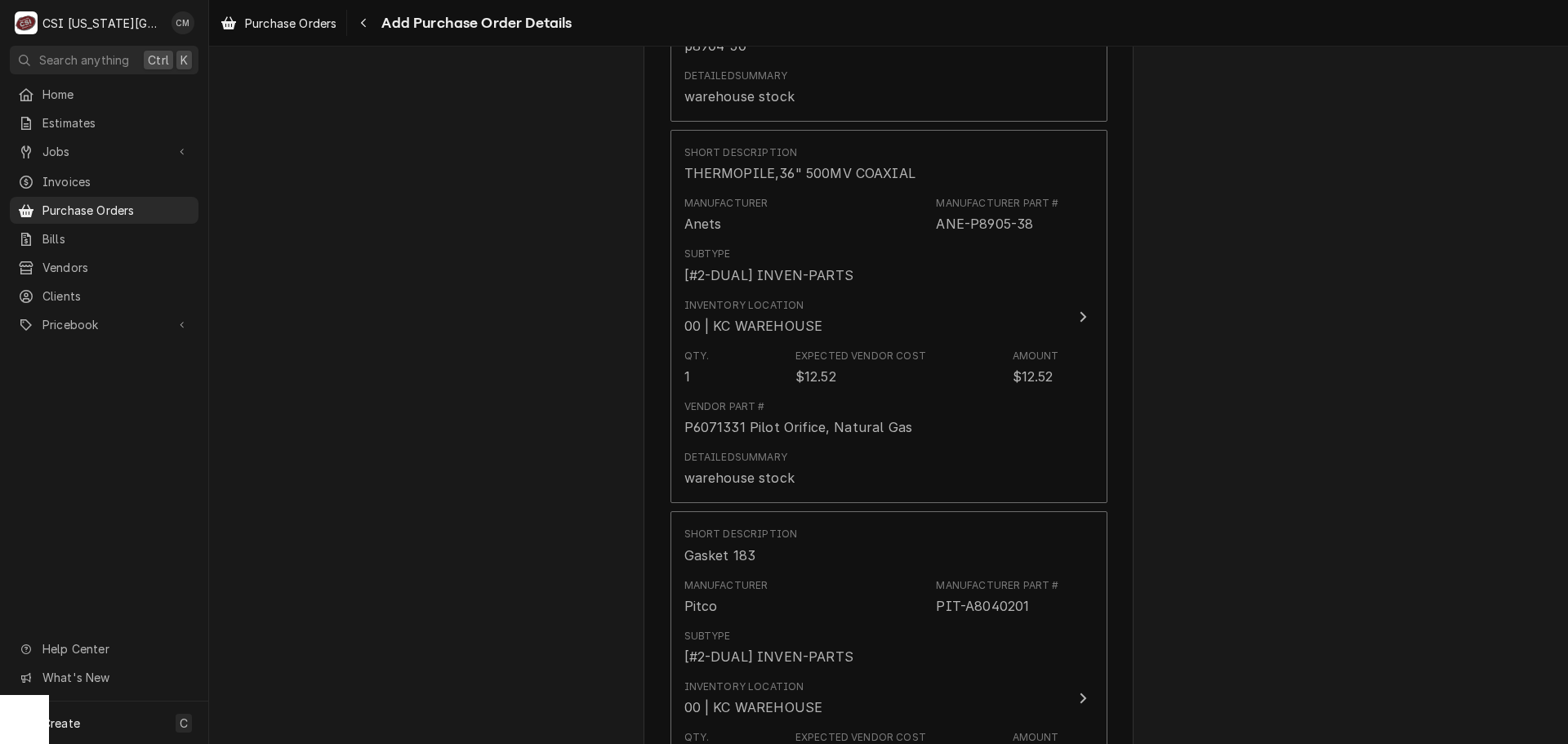
scroll to position [2756, 0]
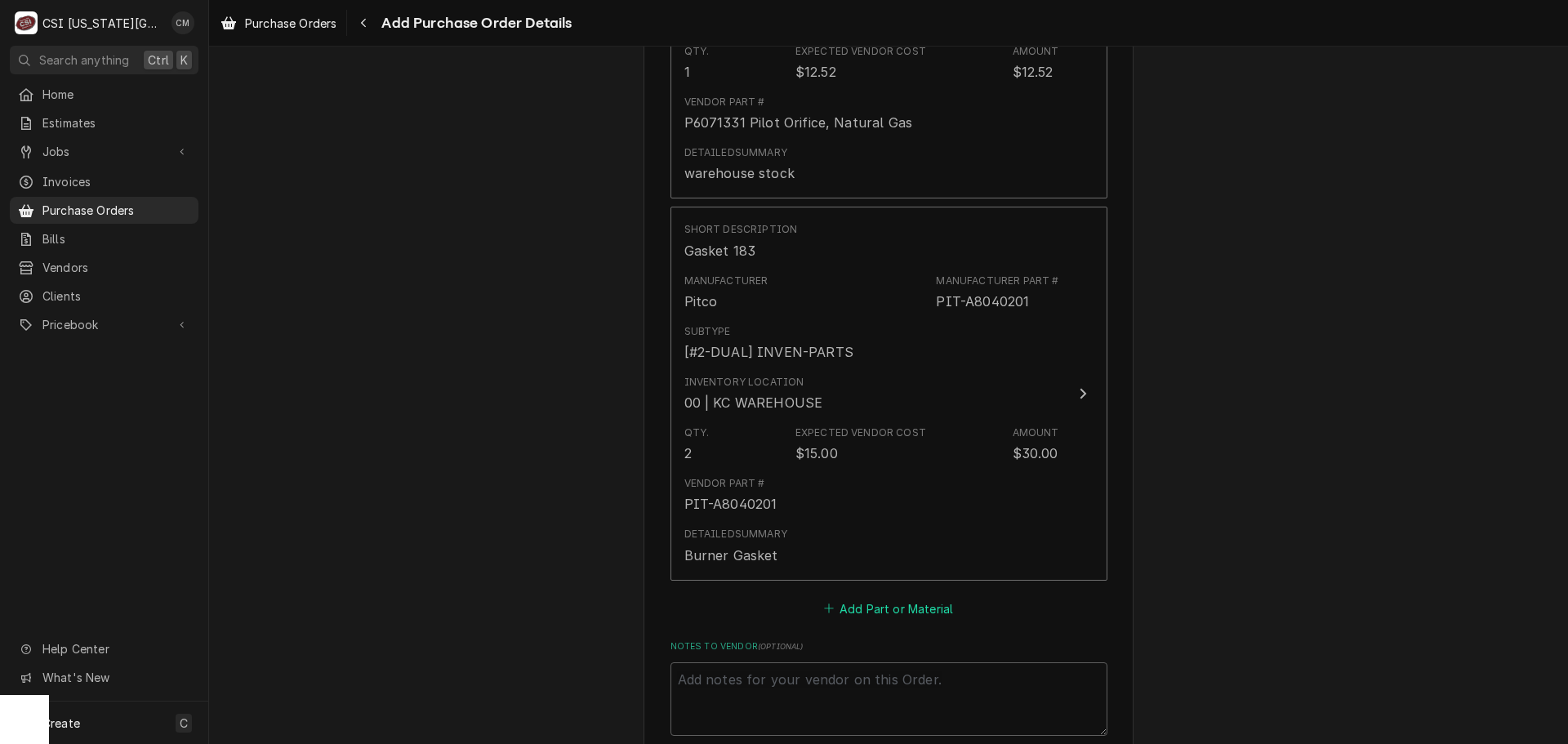
click at [888, 617] on button "Add Part or Material" at bounding box center [888, 608] width 135 height 23
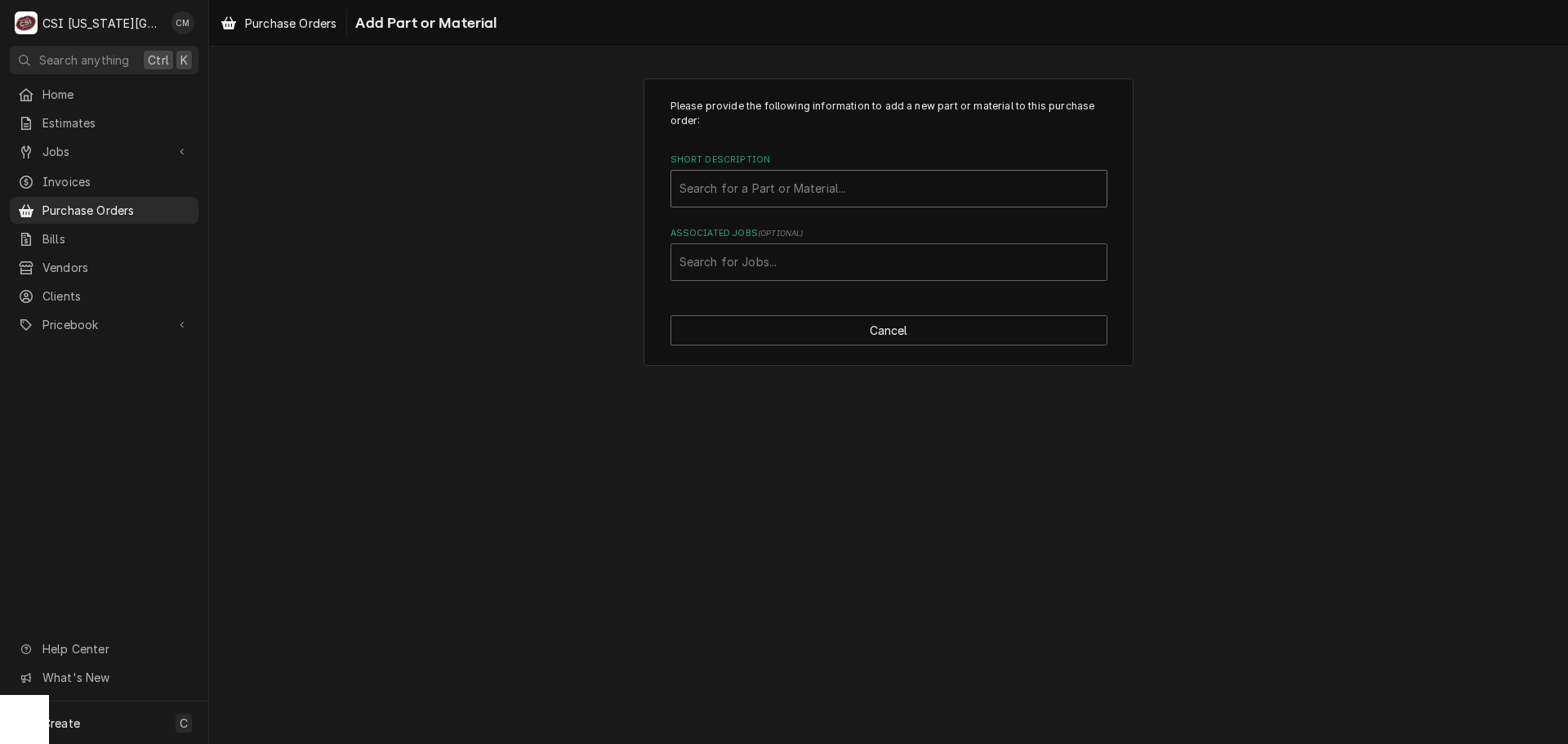
click at [845, 188] on div "Short Description" at bounding box center [888, 189] width 419 height 30
click at [788, 186] on div "Short Description" at bounding box center [888, 189] width 419 height 30
drag, startPoint x: 792, startPoint y: 190, endPoint x: 647, endPoint y: 186, distance: 145.1
click at [647, 186] on div "Please provide the following information to add a new part or material to this …" at bounding box center [888, 223] width 490 height 288
drag, startPoint x: 761, startPoint y: 187, endPoint x: 615, endPoint y: 185, distance: 146.0
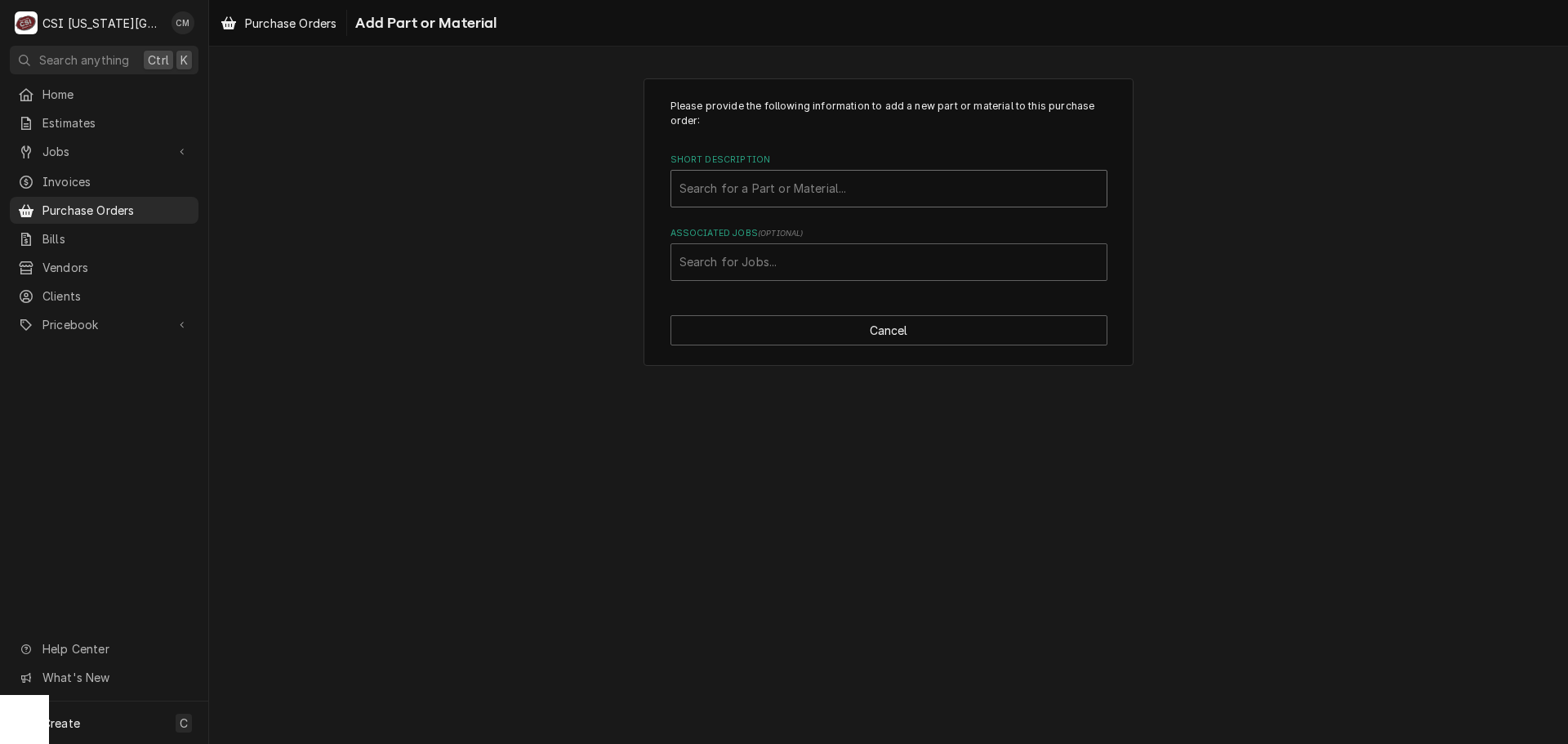
click at [615, 185] on div "Please provide the following information to add a new part or material to this …" at bounding box center [888, 222] width 1359 height 317
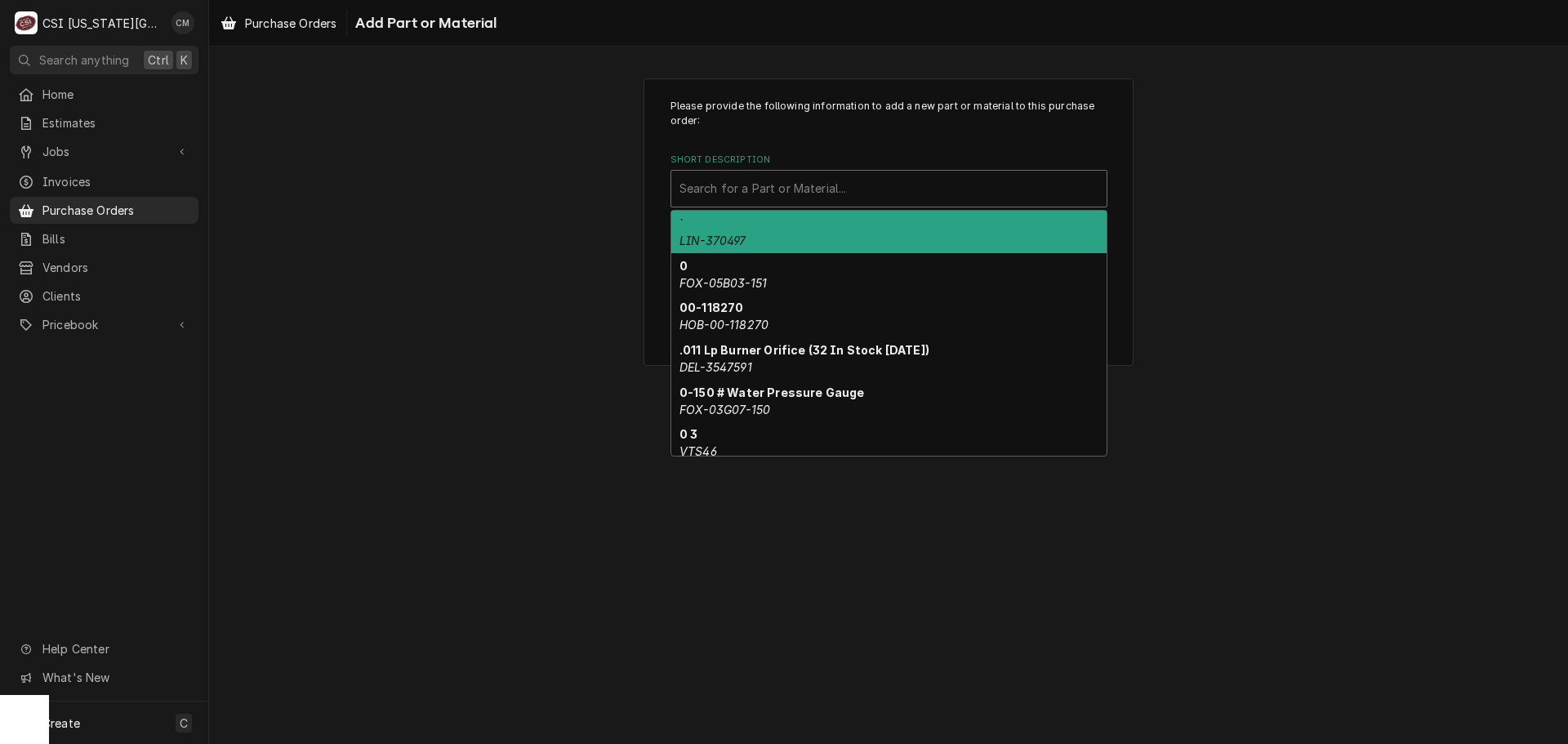
click at [714, 190] on div "Short Description" at bounding box center [888, 189] width 419 height 30
paste input "A8040201 Burner Gasket, SSH75"
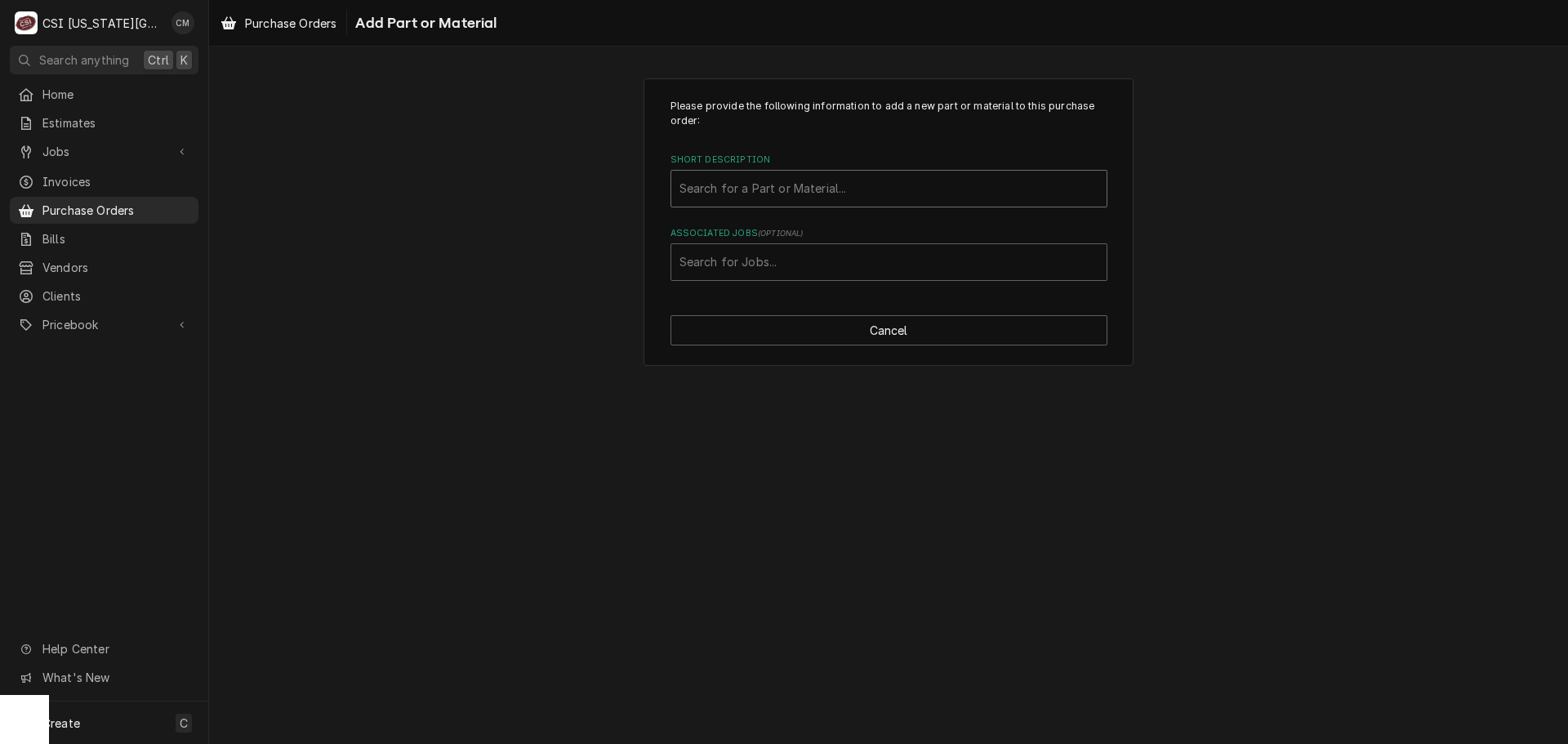
drag, startPoint x: 872, startPoint y: 185, endPoint x: 648, endPoint y: 184, distance: 224.0
click at [648, 184] on div "Please provide the following information to add a new part or material to this …" at bounding box center [888, 223] width 490 height 288
click at [652, 212] on div "Please provide the following information to add a new part or material to this …" at bounding box center [888, 223] width 490 height 288
click at [762, 191] on div "Short Description" at bounding box center [888, 189] width 419 height 30
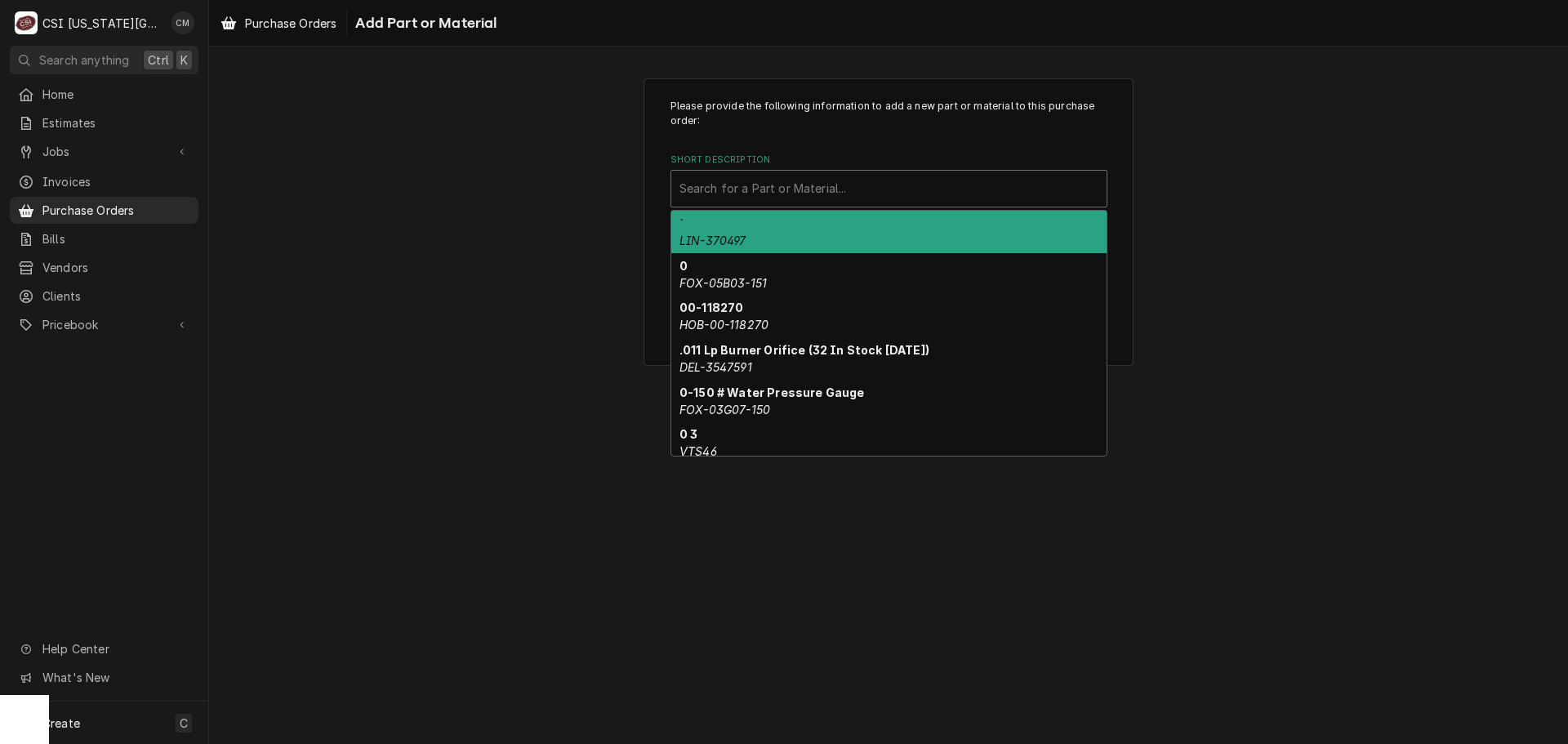
paste input "A8040201 Burner Gasket, SSH75"
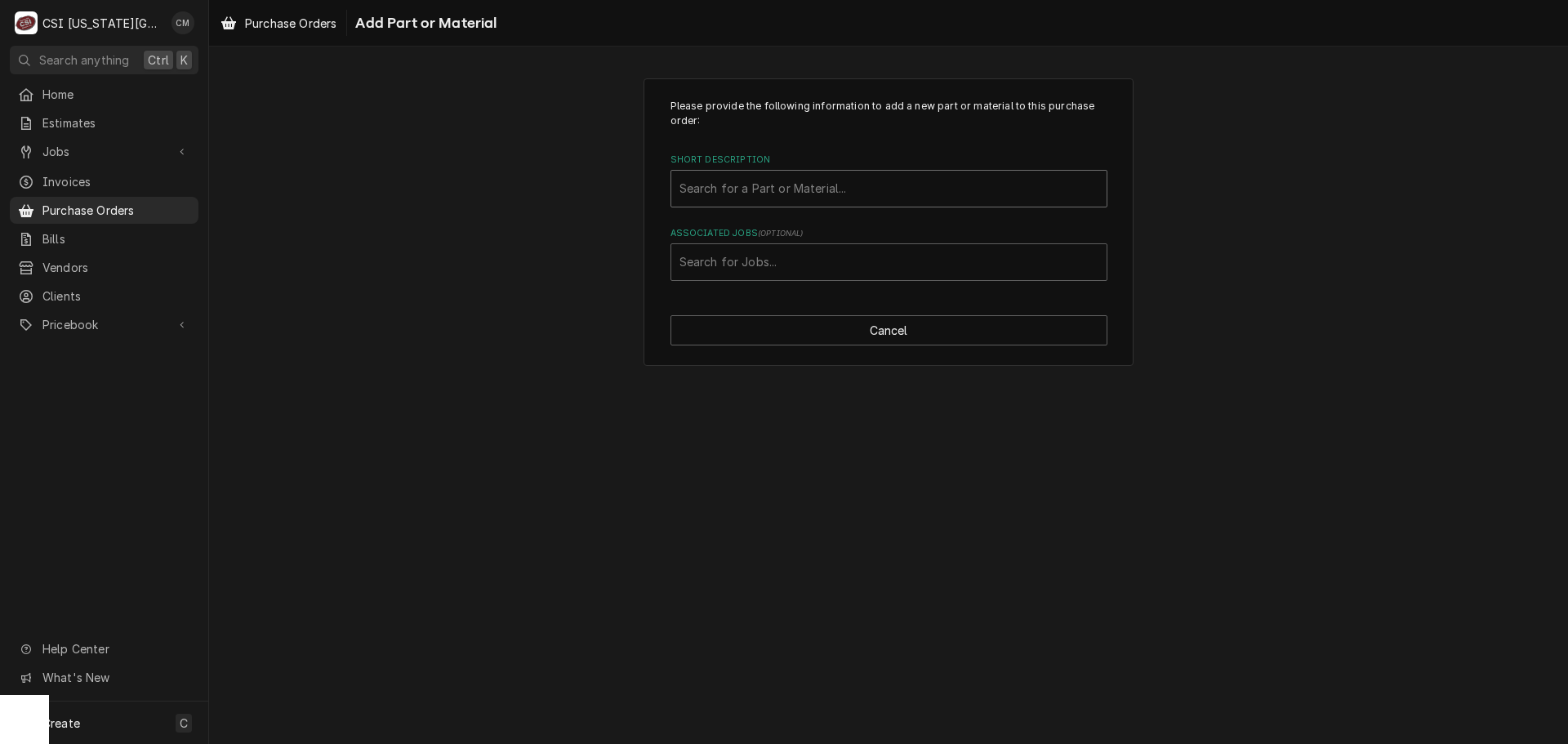
drag, startPoint x: 870, startPoint y: 190, endPoint x: 844, endPoint y: 187, distance: 26.2
click at [849, 187] on div "Short Description" at bounding box center [888, 189] width 419 height 30
click at [844, 187] on div "Short Description" at bounding box center [888, 189] width 419 height 30
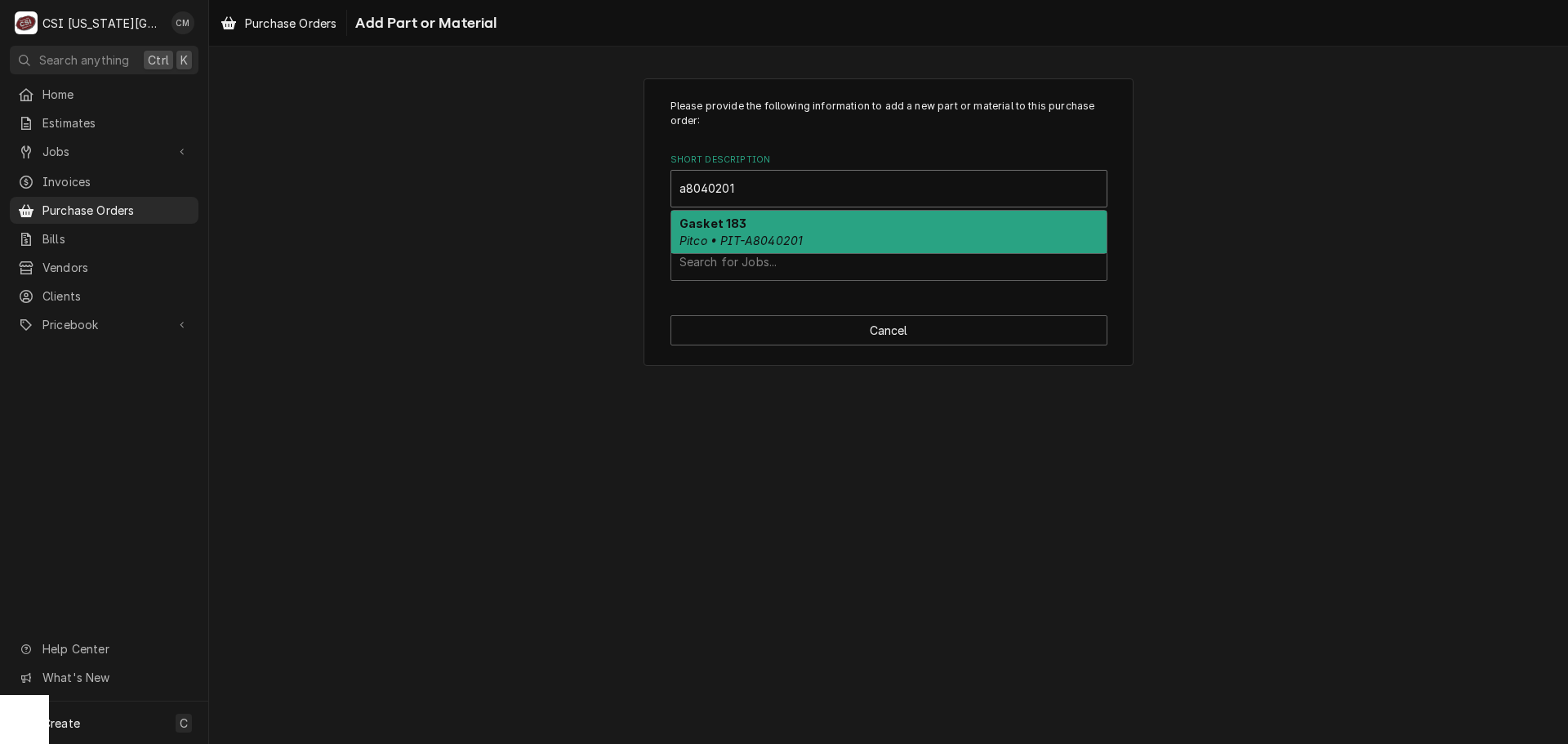
click at [822, 239] on div "Gasket 183 Pitco • PIT-A8040201" at bounding box center [889, 232] width 436 height 43
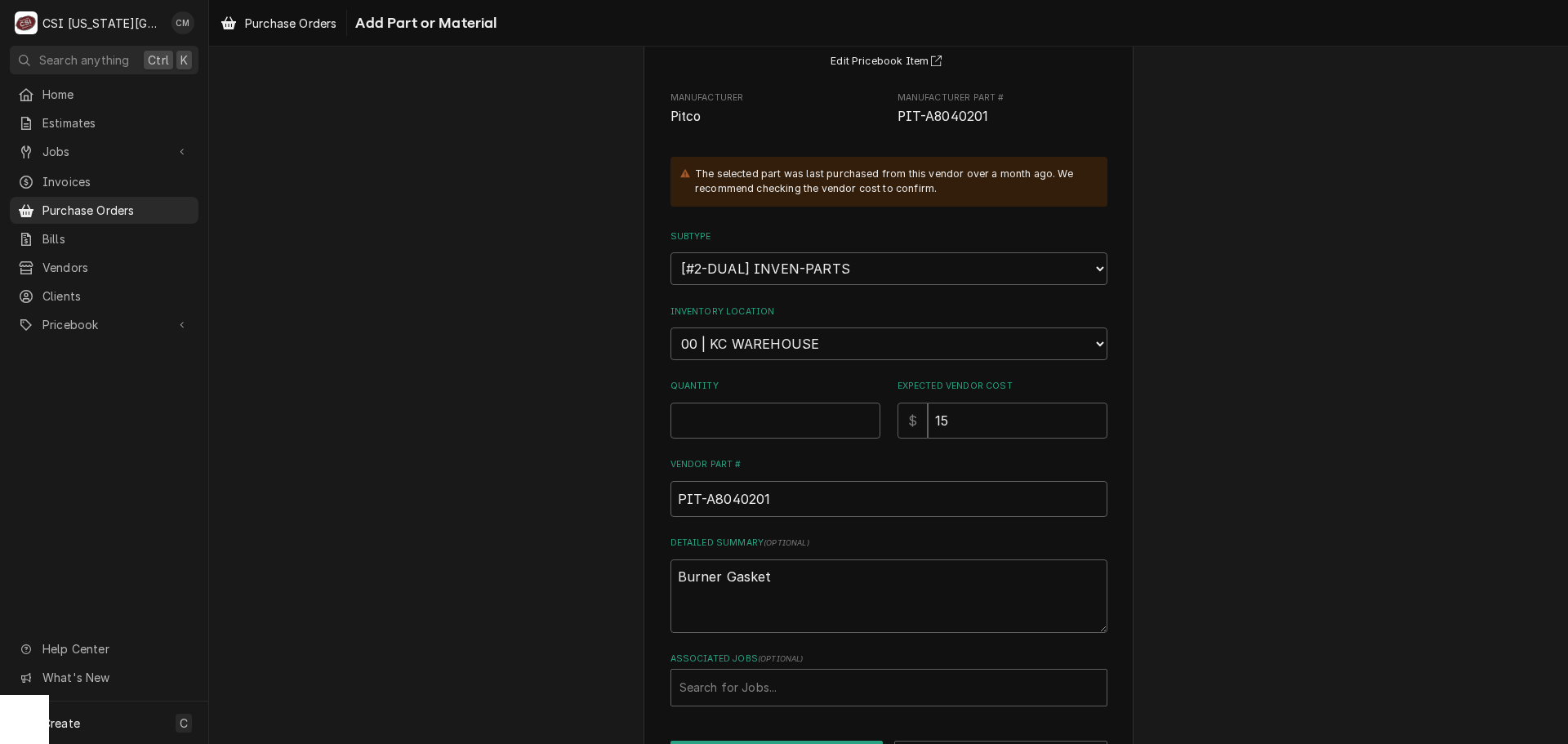
scroll to position [226, 0]
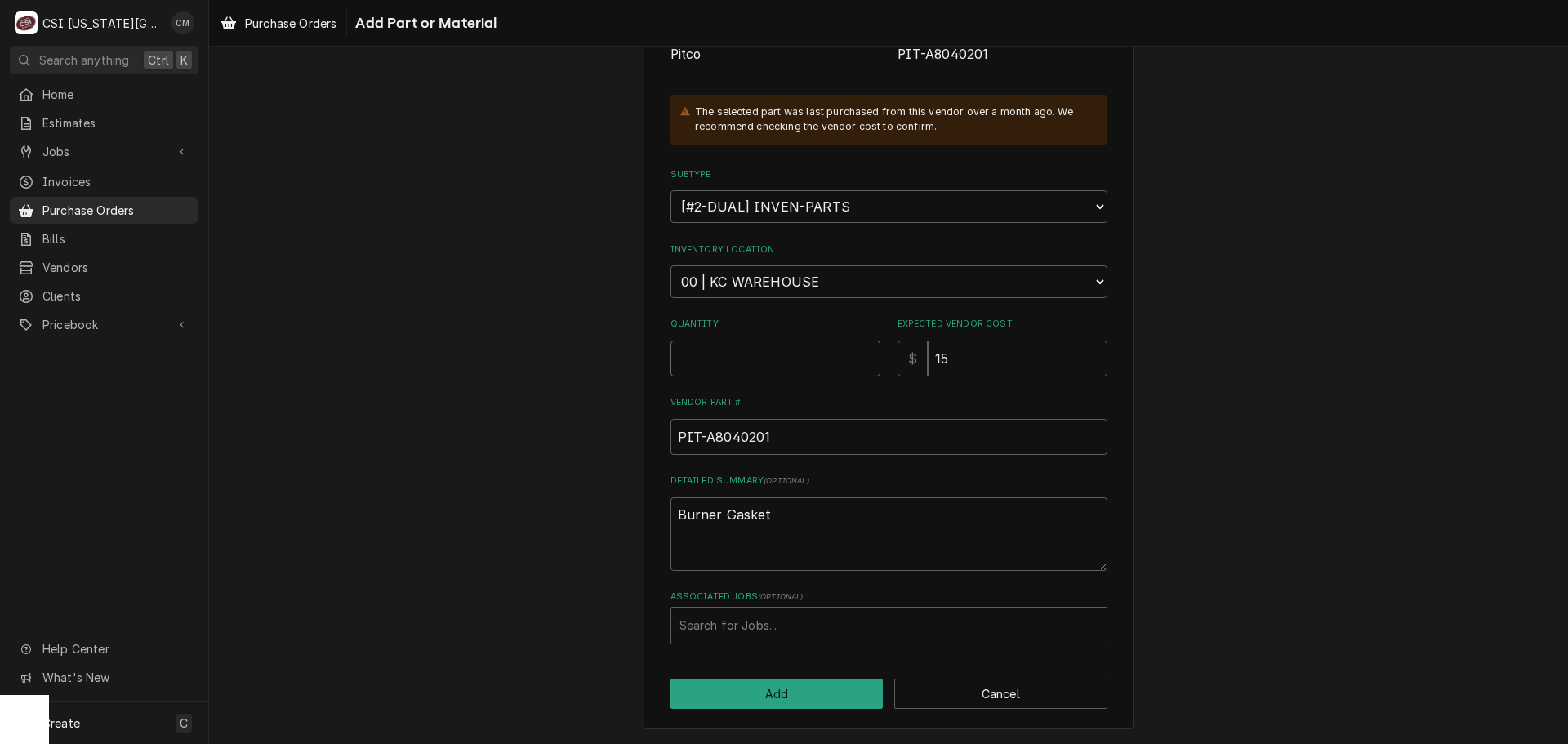
click at [801, 364] on input "Quantity" at bounding box center [775, 358] width 210 height 36
click at [849, 508] on textarea "Burner Gasket" at bounding box center [888, 534] width 436 height 74
click at [845, 443] on input "PIT-A8040201" at bounding box center [888, 437] width 436 height 36
click at [843, 514] on textarea "Burner Gasket" at bounding box center [888, 534] width 436 height 74
click at [932, 514] on textarea "Burner Gasket" at bounding box center [888, 534] width 436 height 74
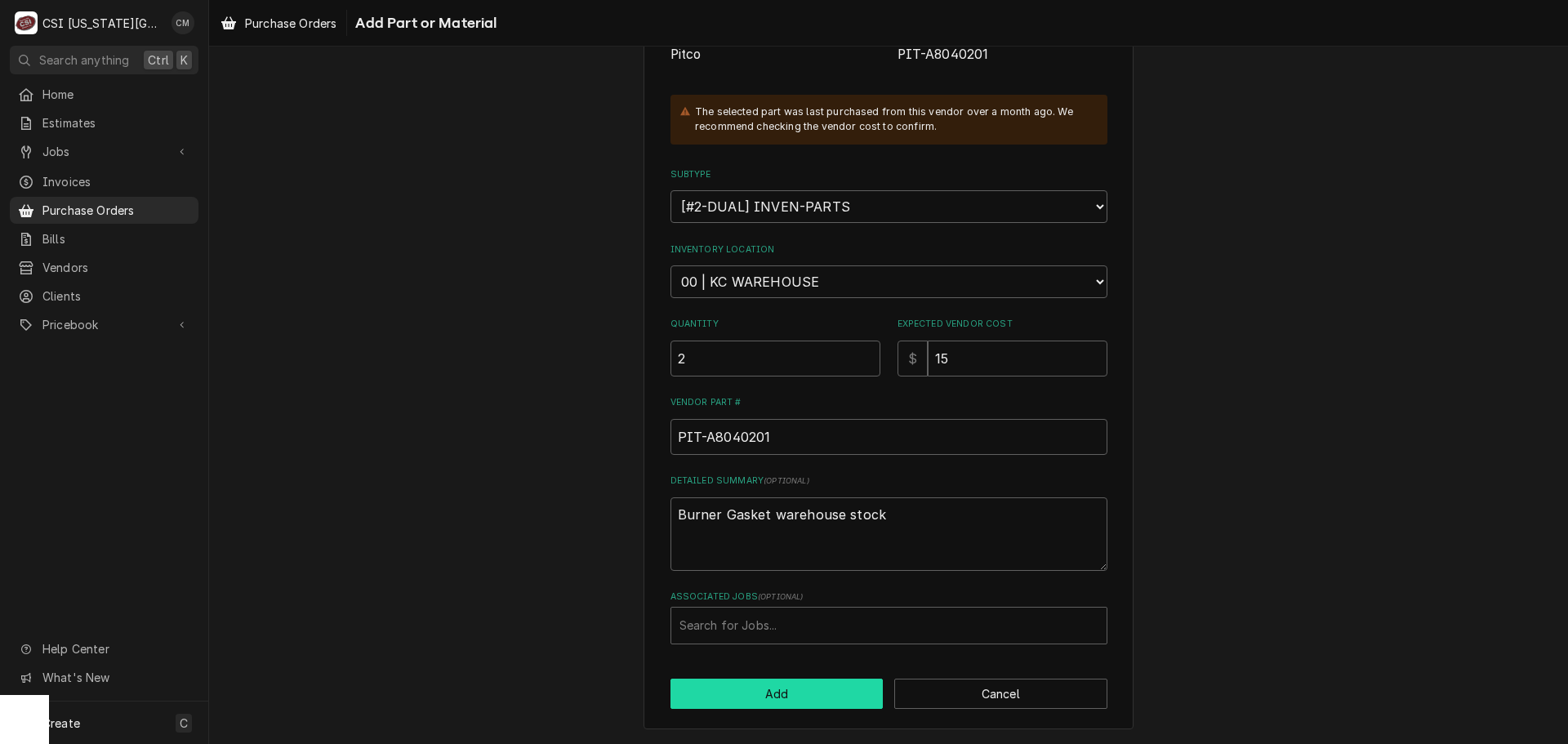
click at [806, 699] on button "Add" at bounding box center [777, 693] width 213 height 30
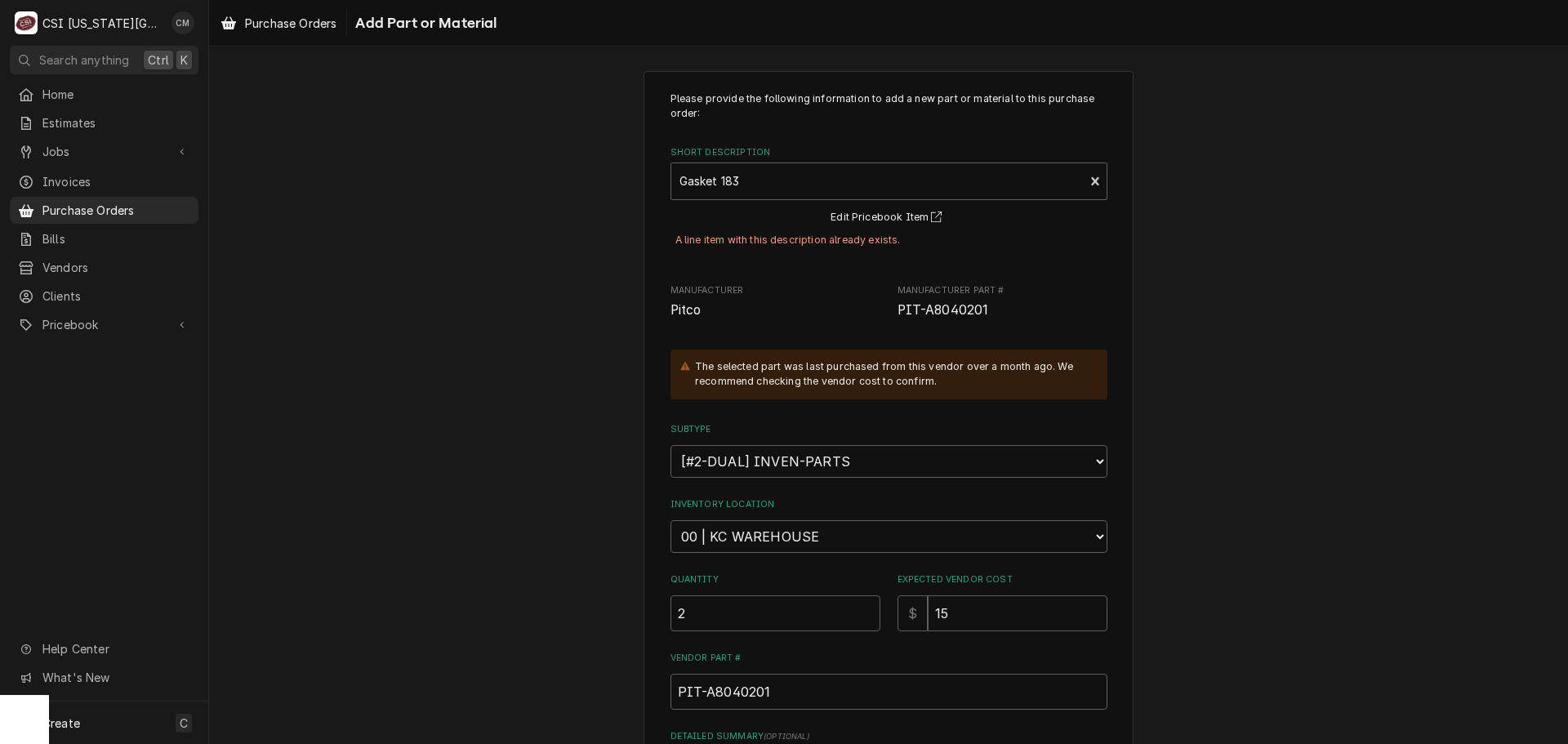
scroll to position [0, 0]
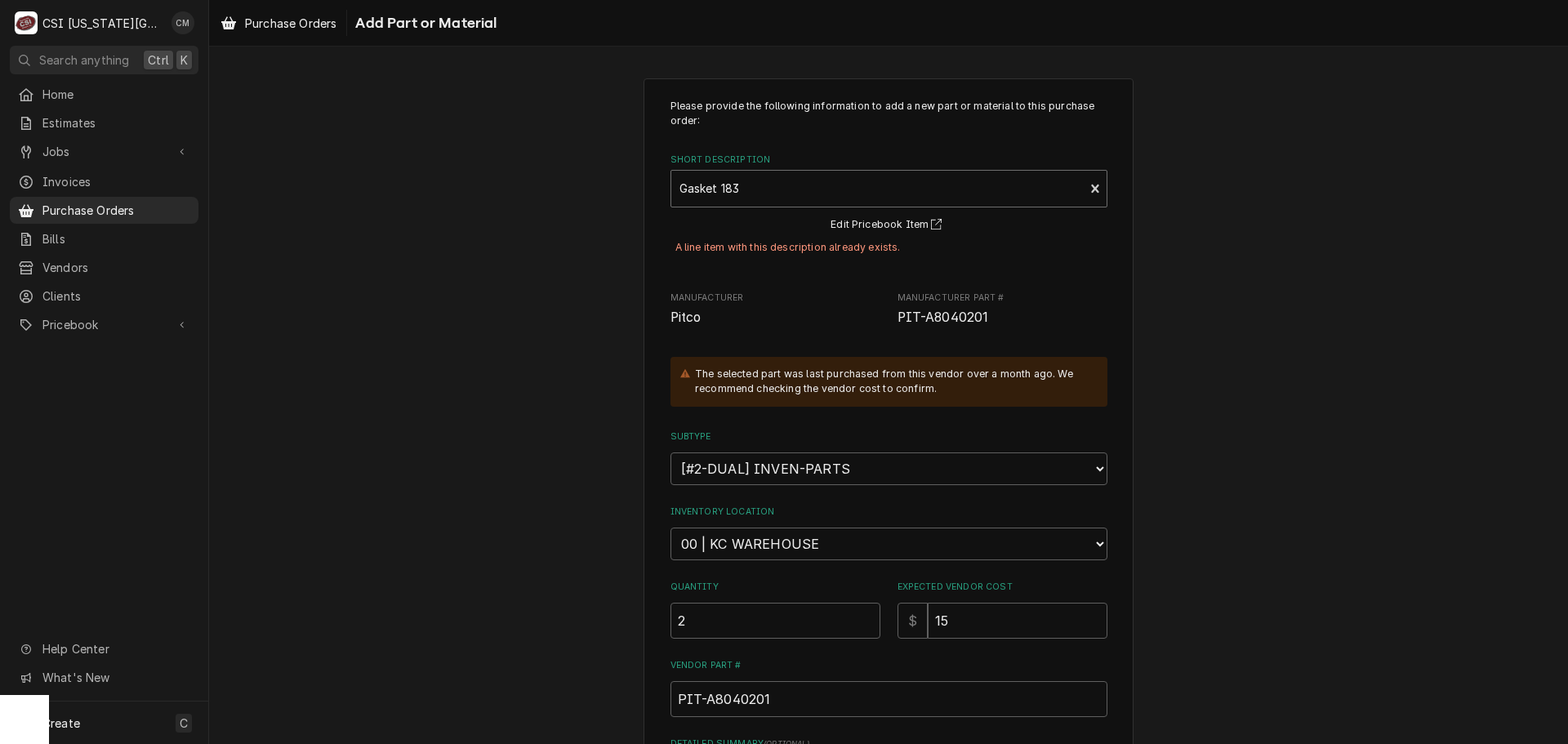
click at [919, 191] on div "Short Description" at bounding box center [877, 189] width 397 height 30
drag, startPoint x: 916, startPoint y: 190, endPoint x: 670, endPoint y: 174, distance: 246.5
click at [671, 174] on div "Gasket 183 Pitco • PIT-A8040201" at bounding box center [878, 189] width 414 height 36
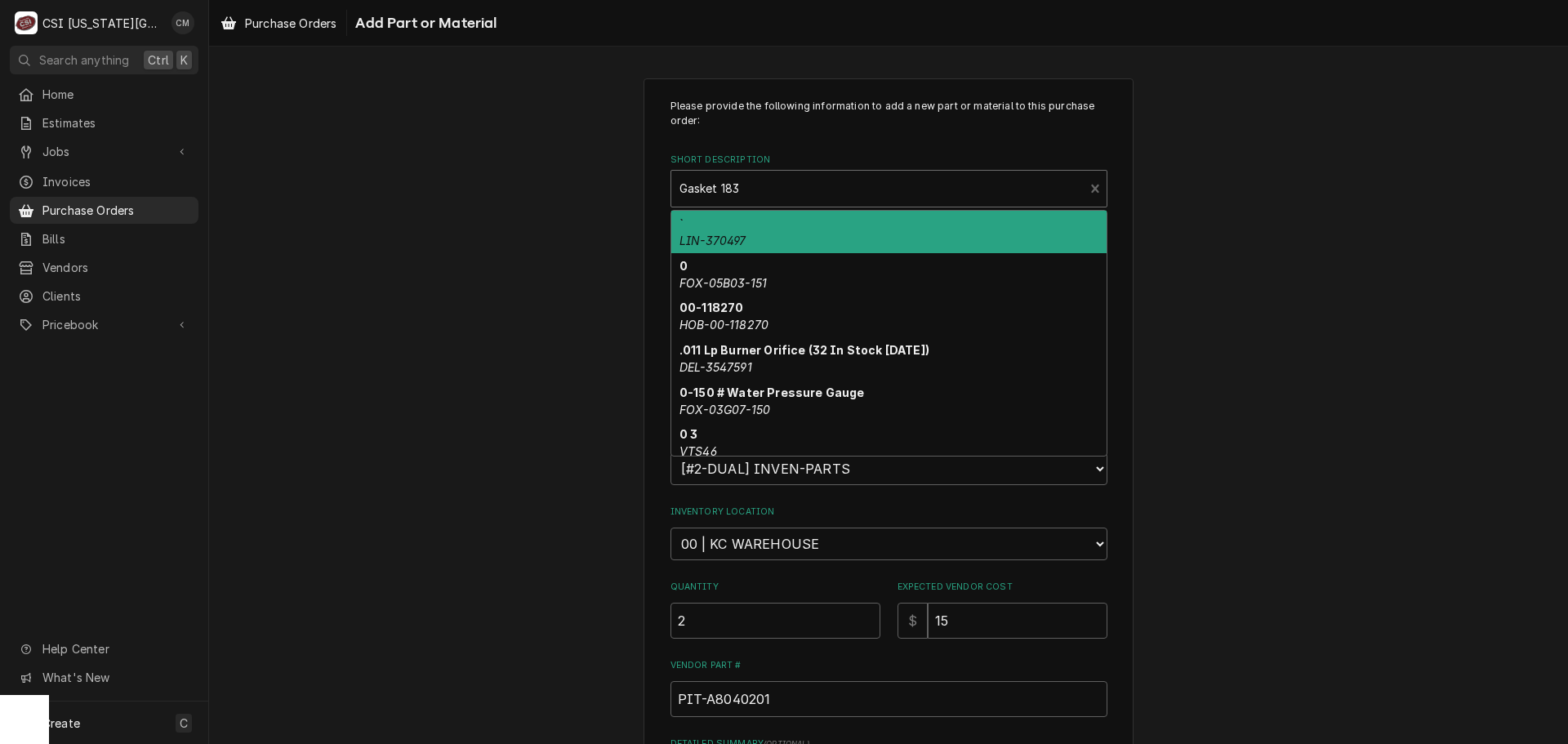
drag, startPoint x: 757, startPoint y: 186, endPoint x: 652, endPoint y: 181, distance: 105.1
click at [652, 181] on div "Please provide the following information to add a new part or material to this …" at bounding box center [888, 535] width 490 height 914
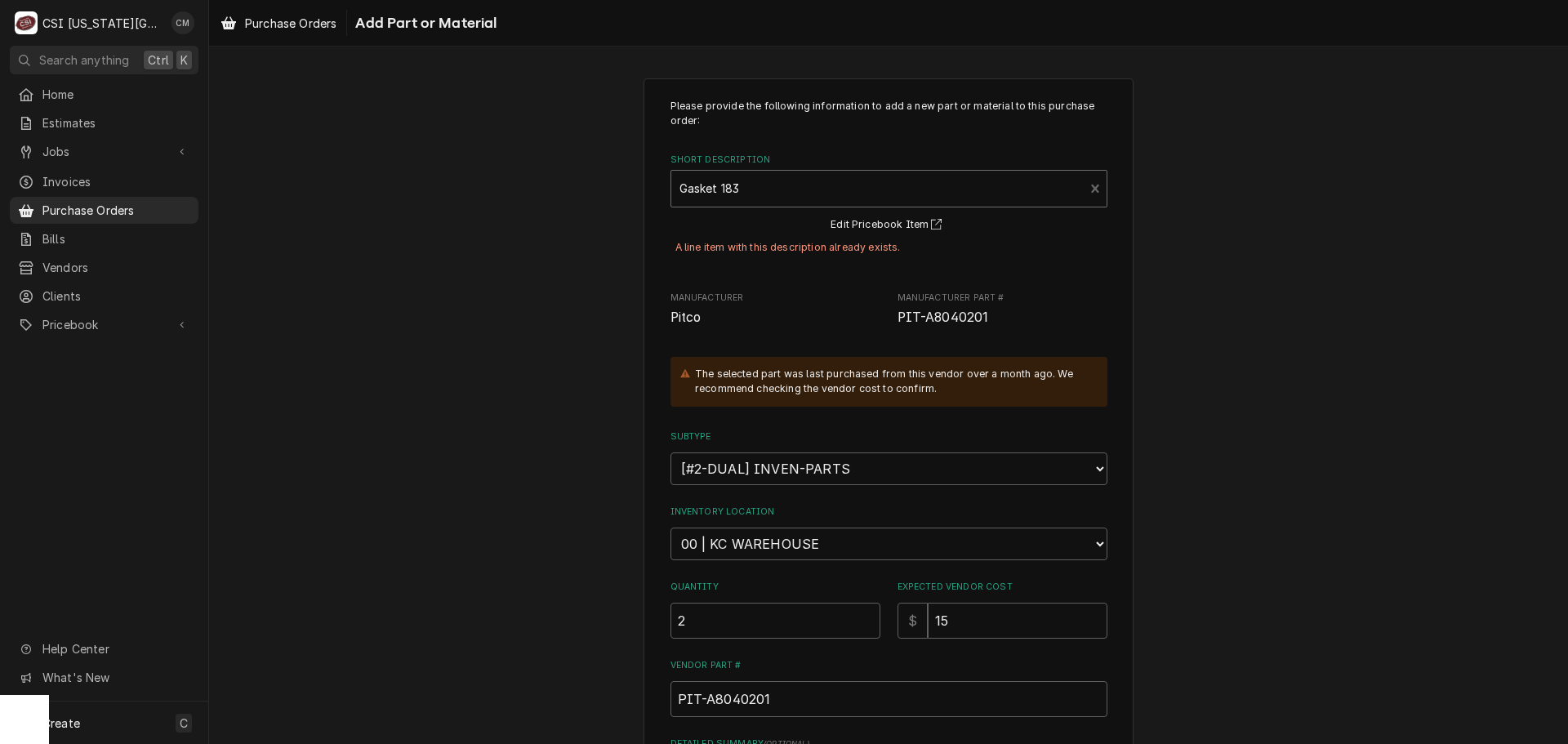
click at [780, 192] on div "Short Description" at bounding box center [877, 189] width 397 height 30
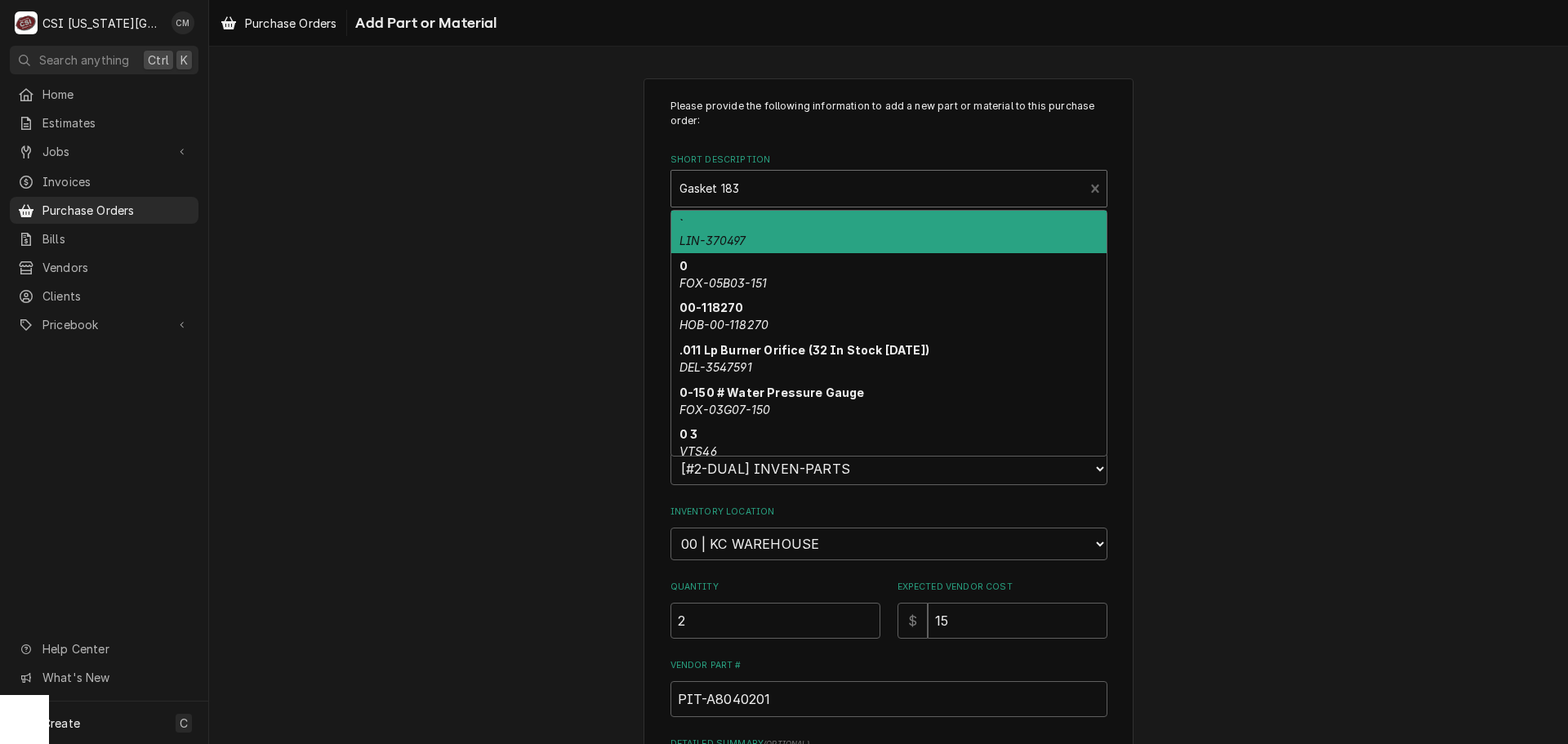
click at [780, 192] on div "Short Description" at bounding box center [877, 189] width 397 height 30
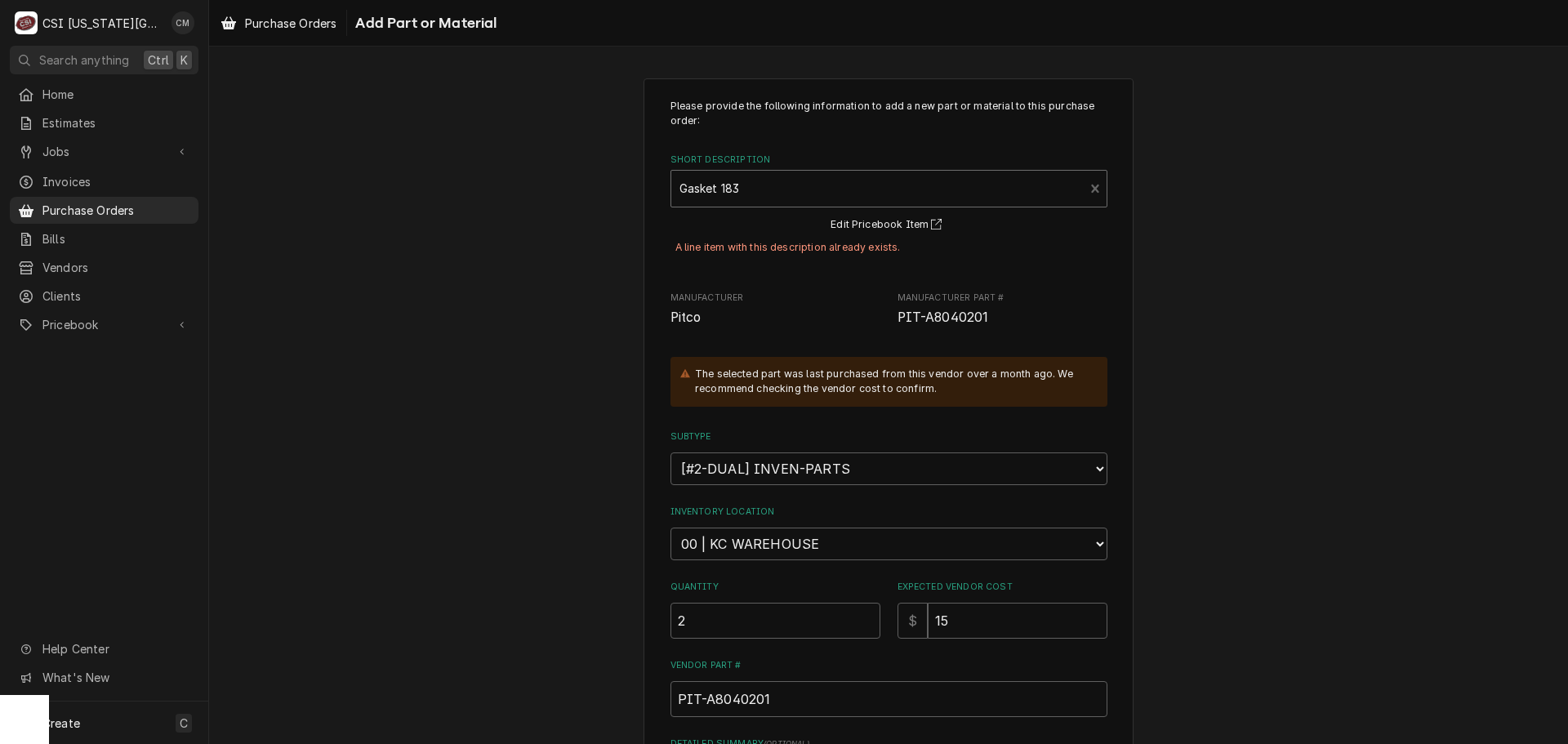
click at [879, 185] on div "Short Description" at bounding box center [877, 189] width 397 height 30
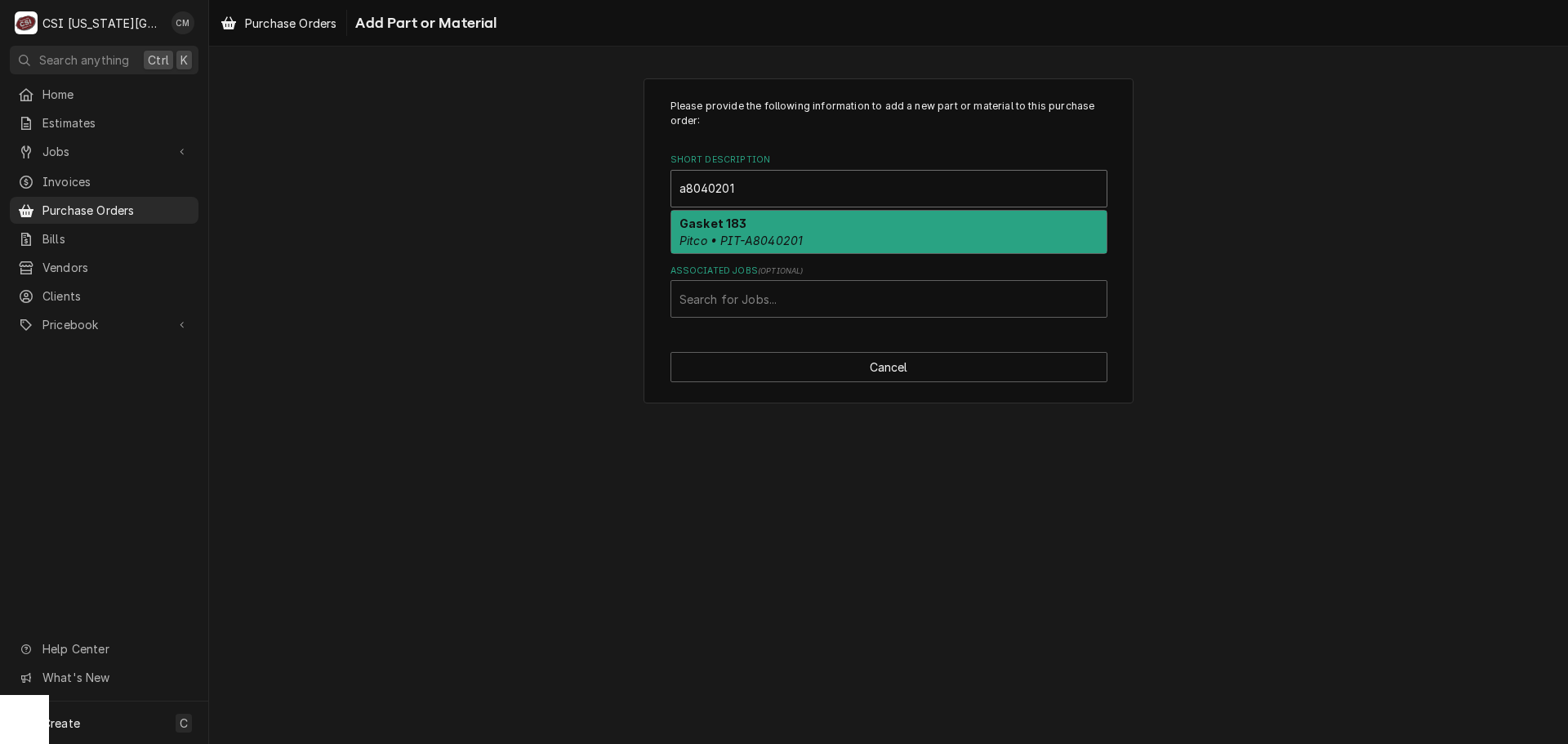
click at [803, 226] on div "Gasket 183 Pitco • PIT-A8040201" at bounding box center [889, 232] width 436 height 43
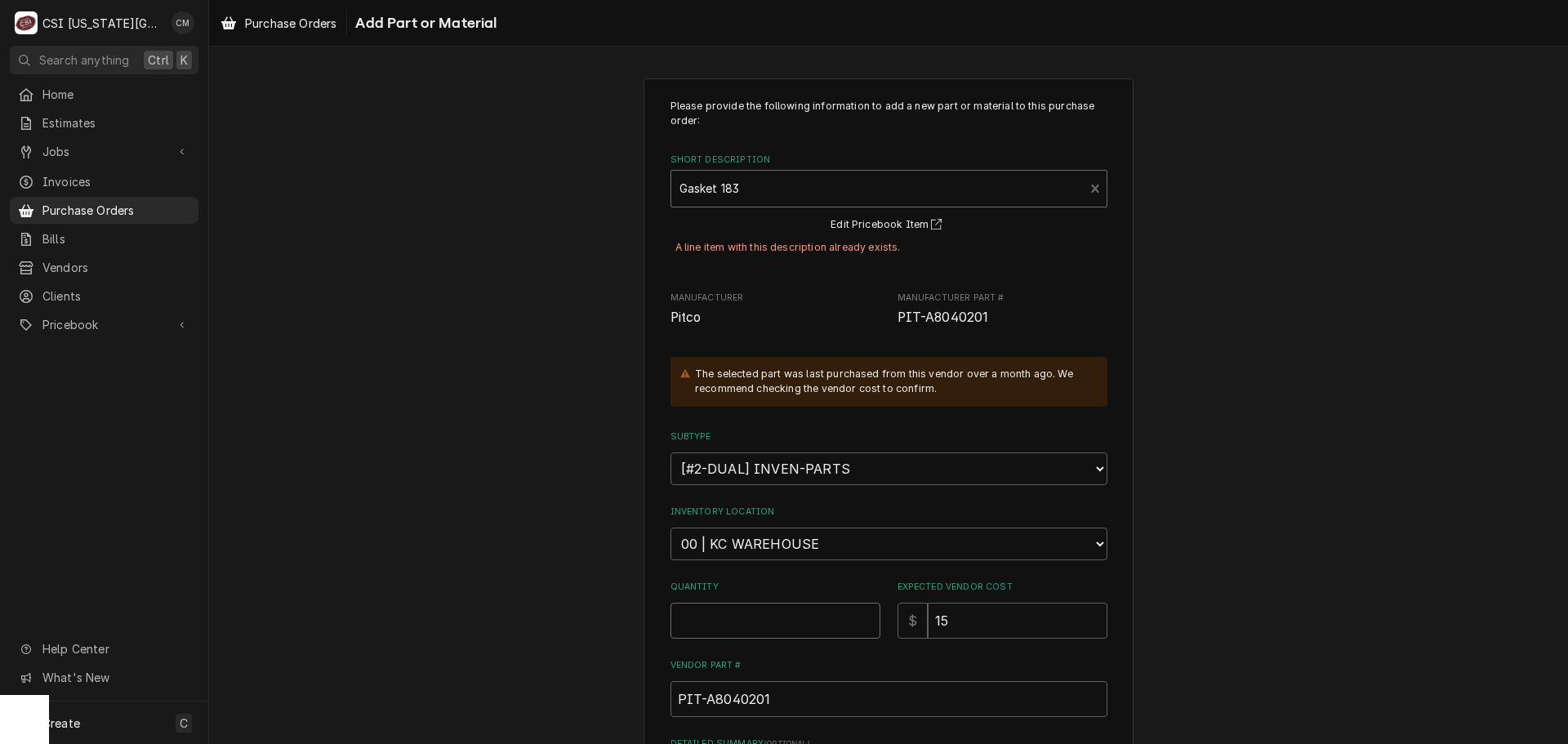
click at [771, 624] on input "Quantity" at bounding box center [775, 621] width 210 height 36
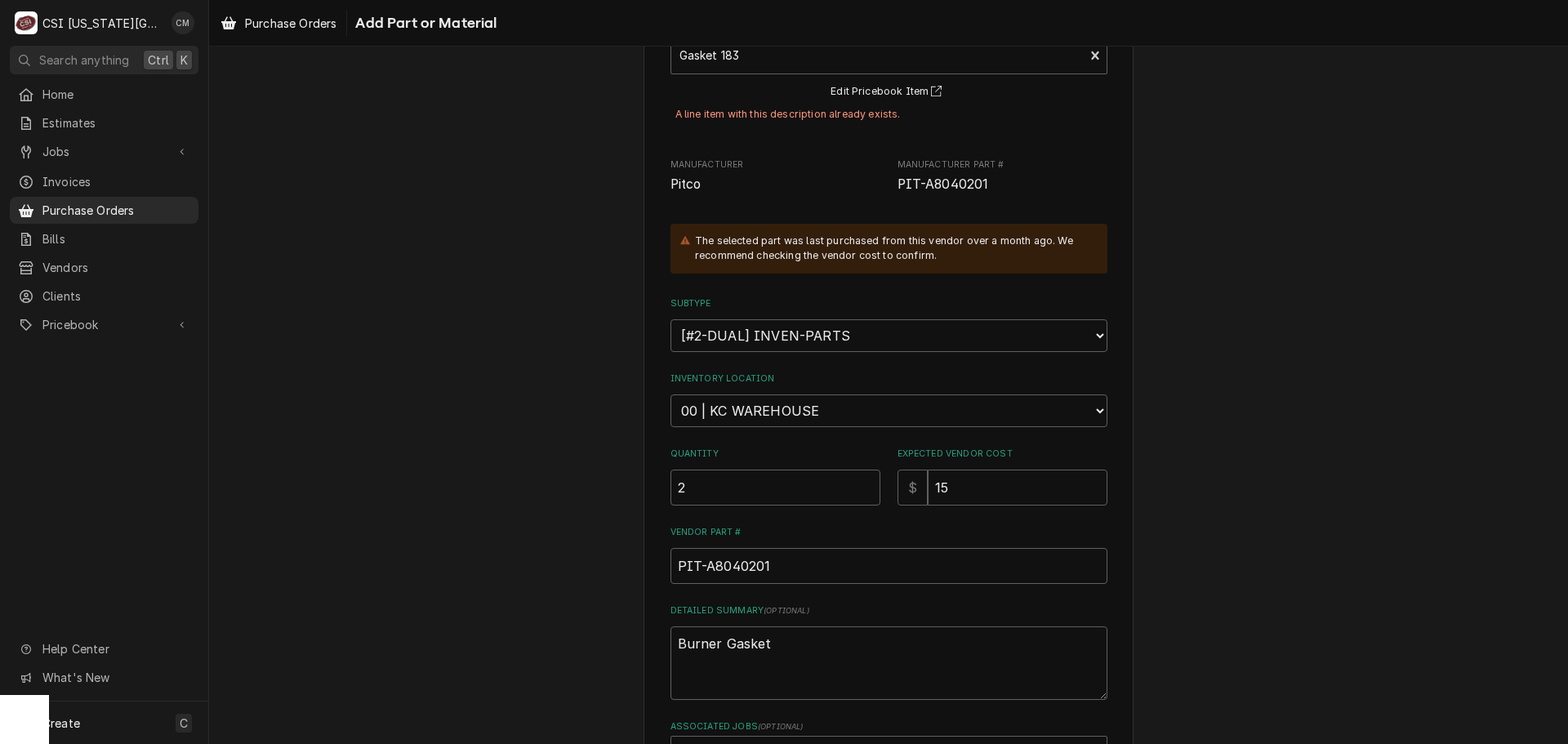
scroll to position [263, 0]
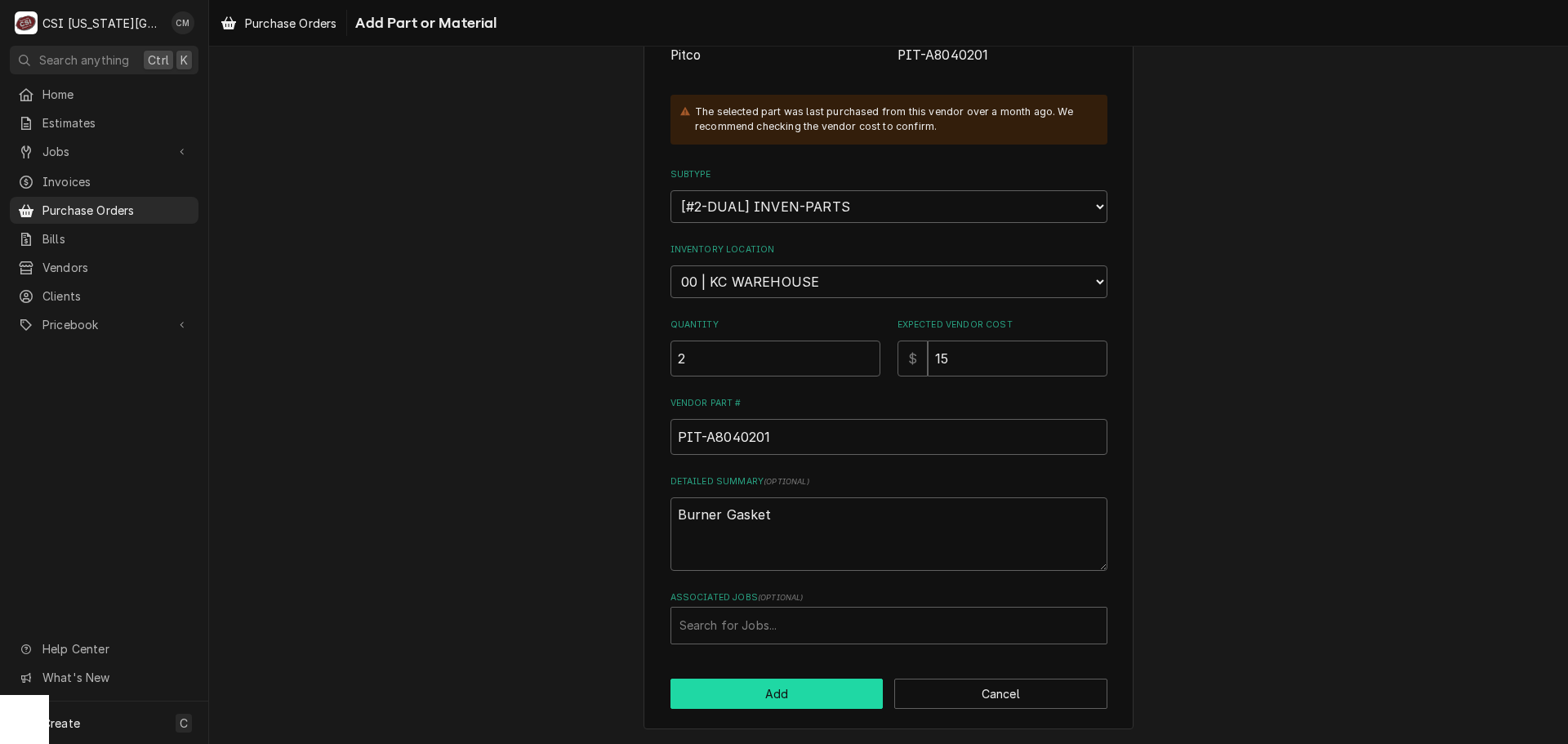
drag, startPoint x: 765, startPoint y: 689, endPoint x: 752, endPoint y: 688, distance: 13.0
click at [752, 688] on button "Add" at bounding box center [777, 693] width 213 height 30
click at [779, 619] on div "Associated Jobs" at bounding box center [888, 626] width 419 height 30
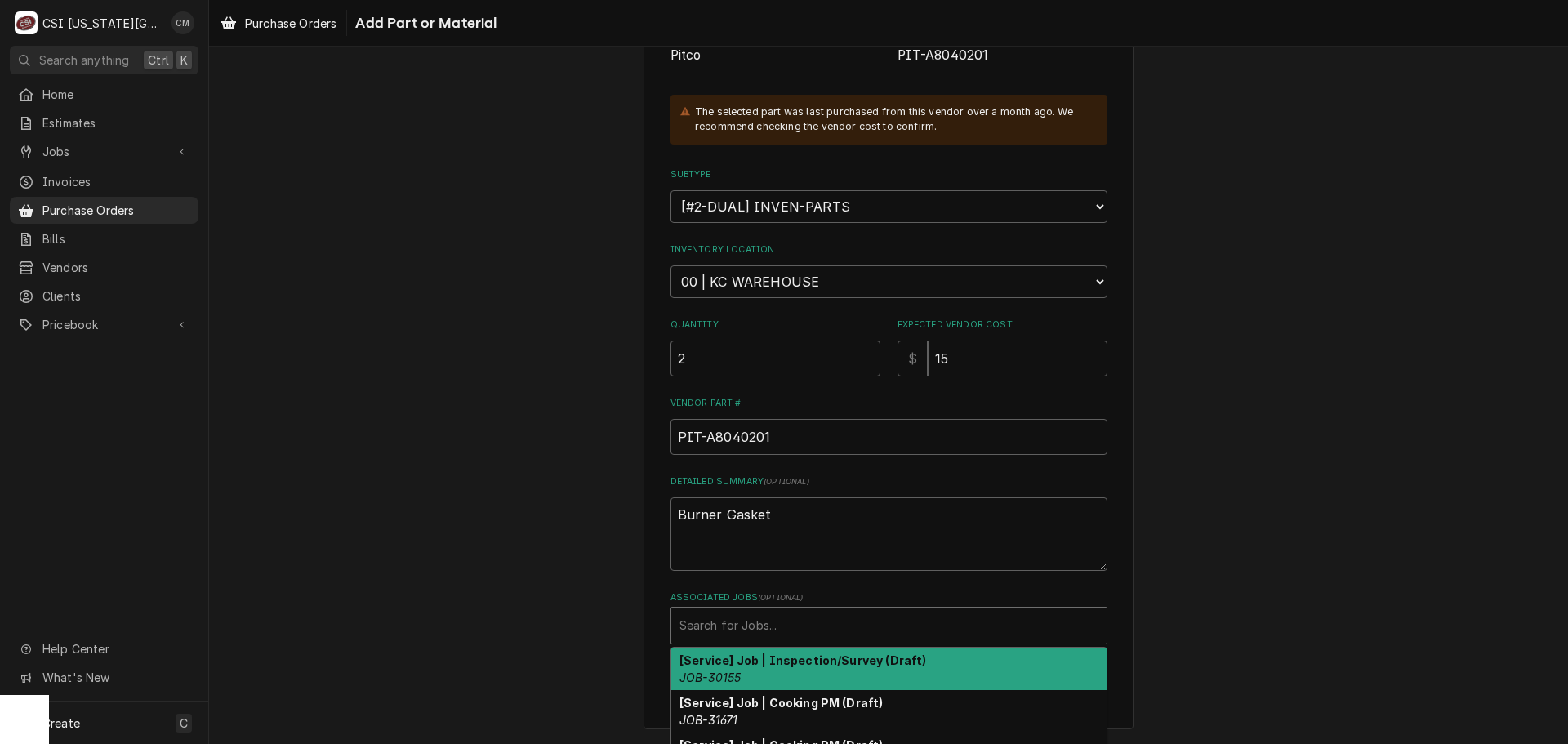
click at [779, 619] on div "Associated Jobs" at bounding box center [888, 626] width 419 height 30
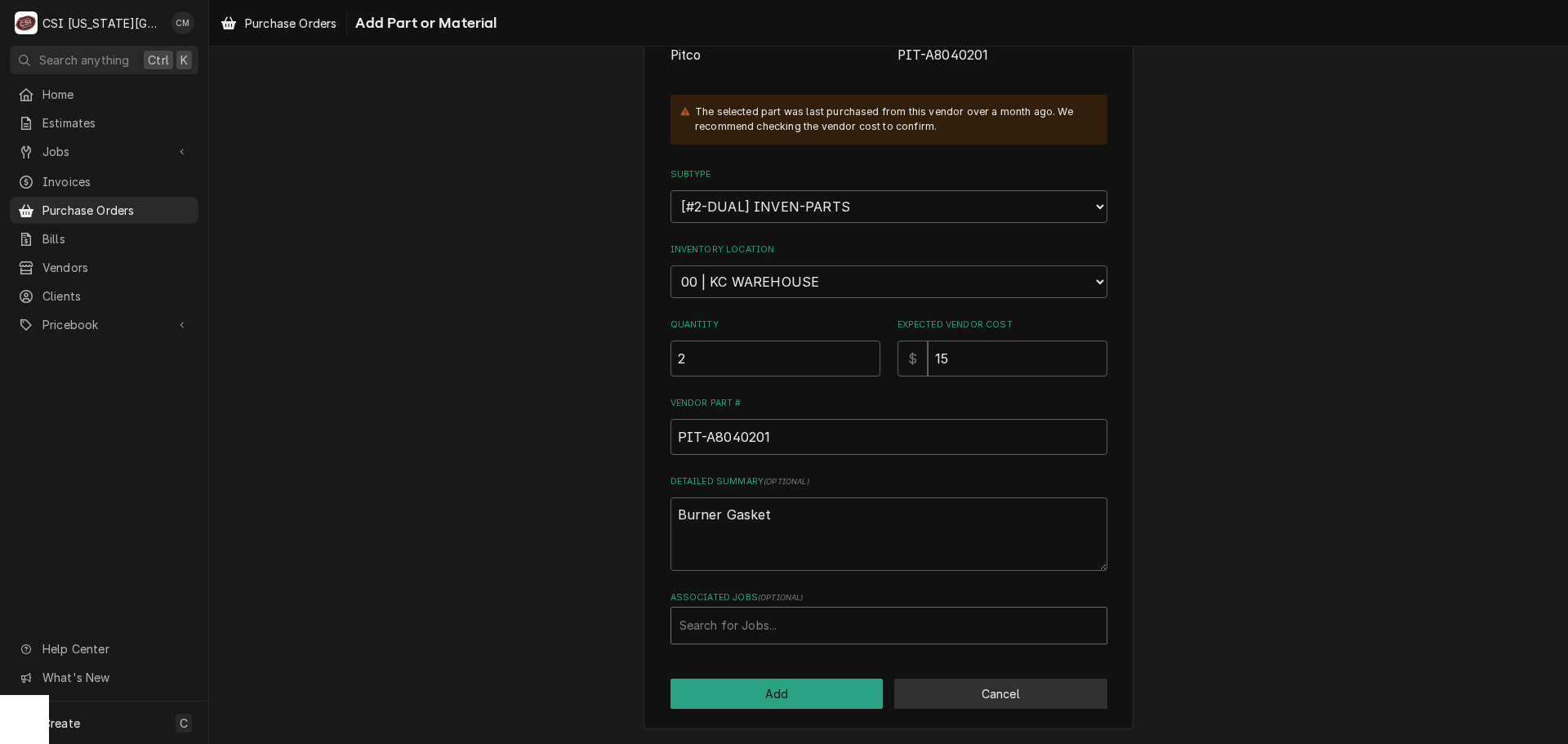
click at [1064, 699] on button "Cancel" at bounding box center [1000, 693] width 213 height 30
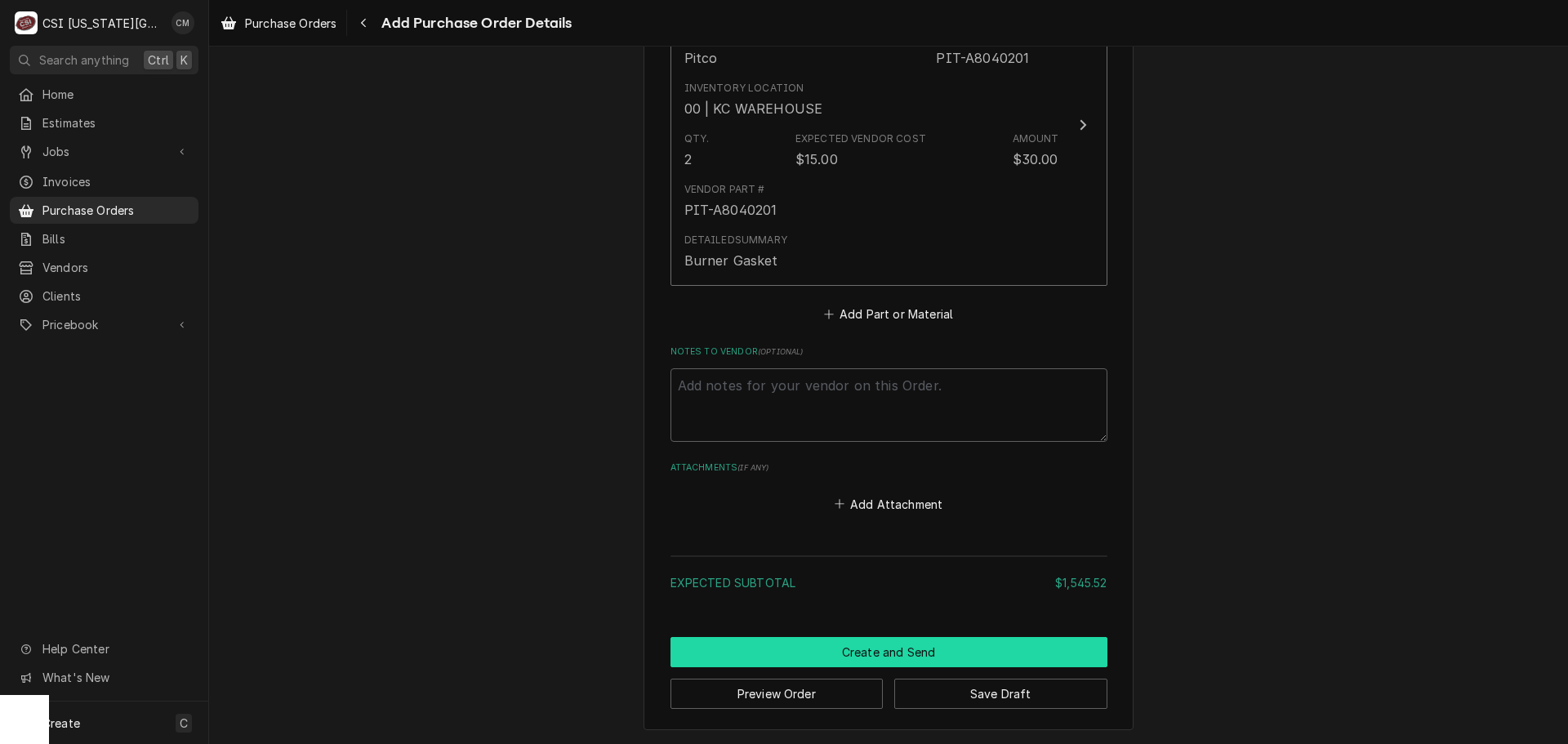
scroll to position [3000, 0]
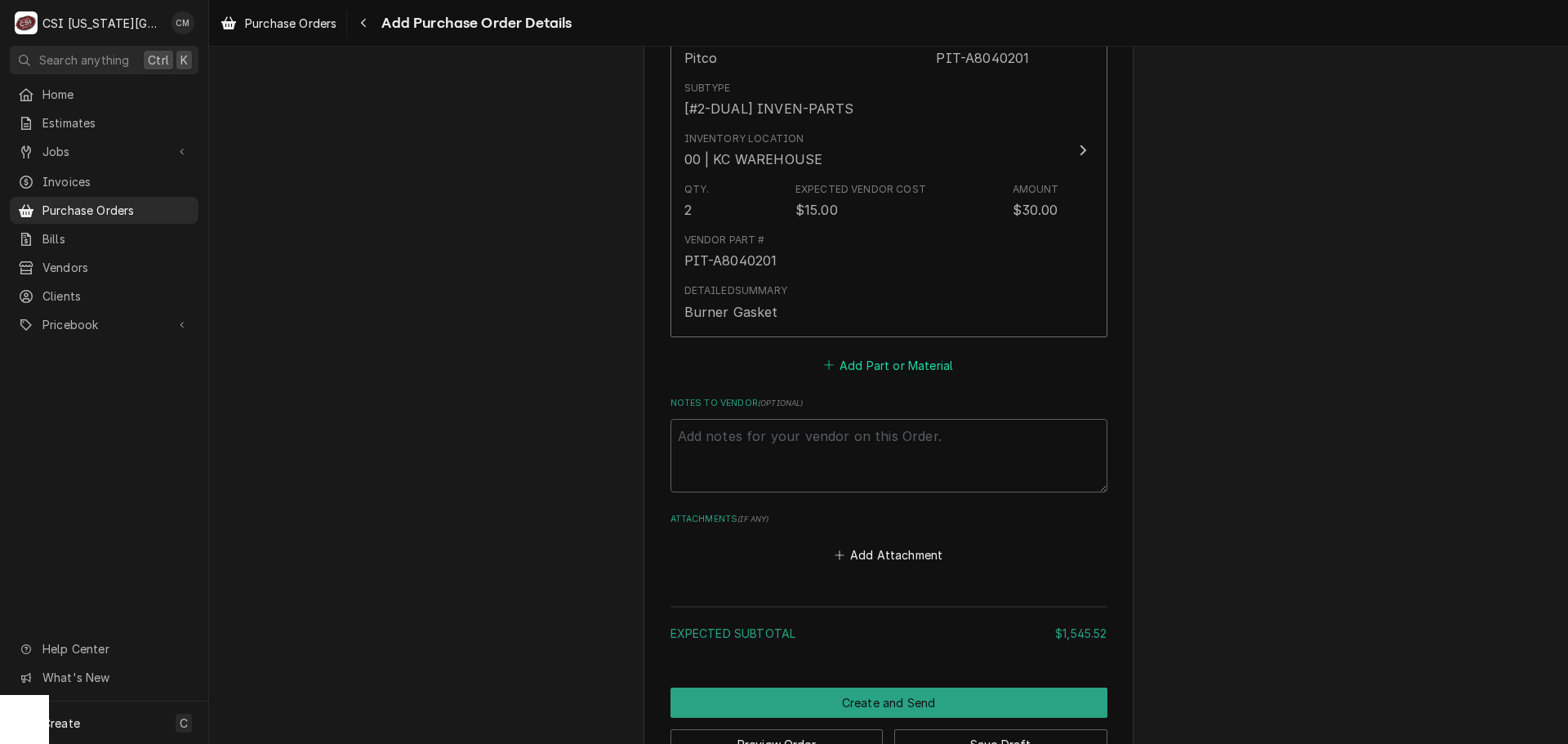
click at [916, 371] on button "Add Part or Material" at bounding box center [888, 365] width 135 height 23
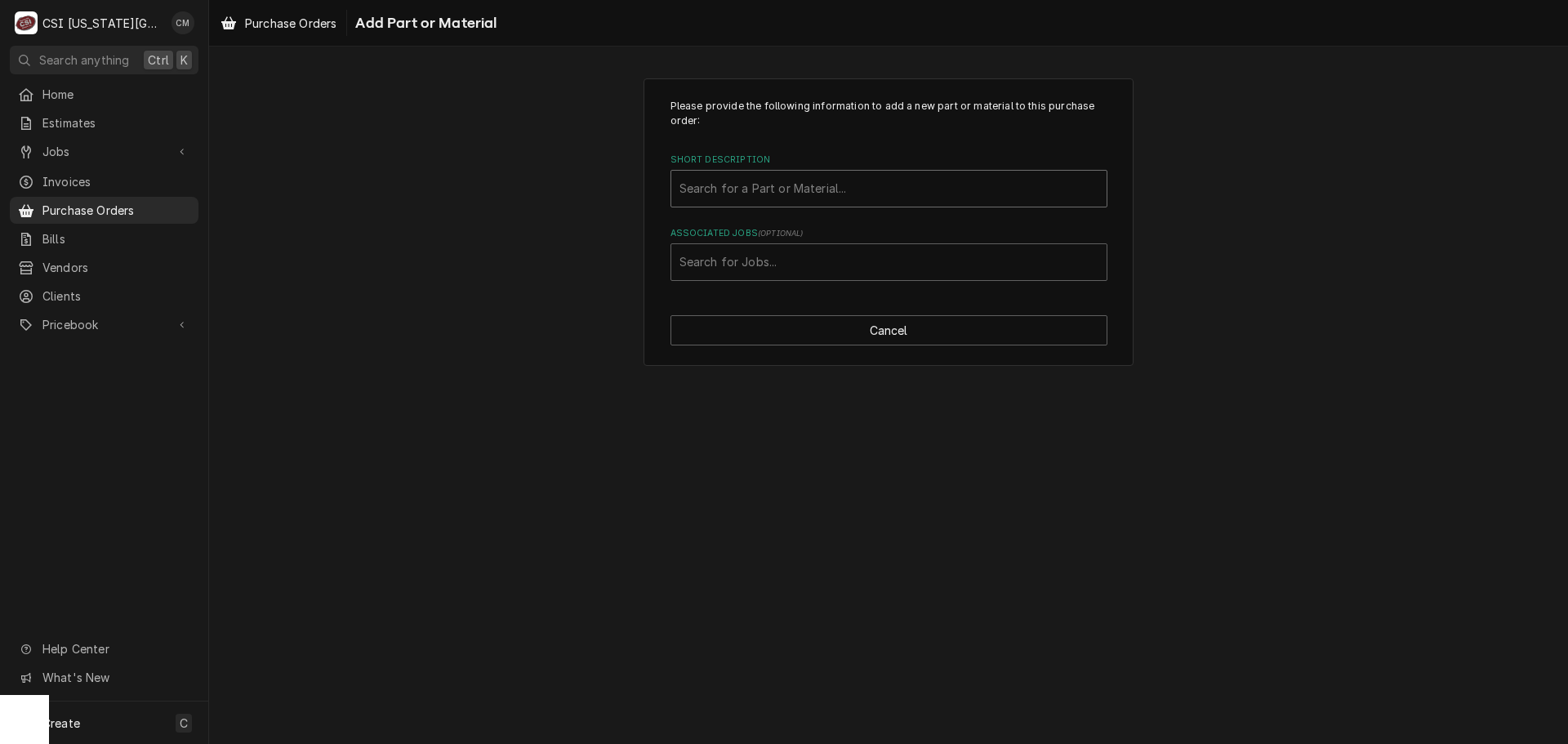
click at [881, 201] on div "Short Description" at bounding box center [888, 189] width 419 height 30
drag, startPoint x: 815, startPoint y: 186, endPoint x: 779, endPoint y: 180, distance: 36.5
click at [779, 180] on div "Short Description" at bounding box center [888, 189] width 419 height 30
click at [782, 190] on div "Short Description" at bounding box center [888, 189] width 419 height 30
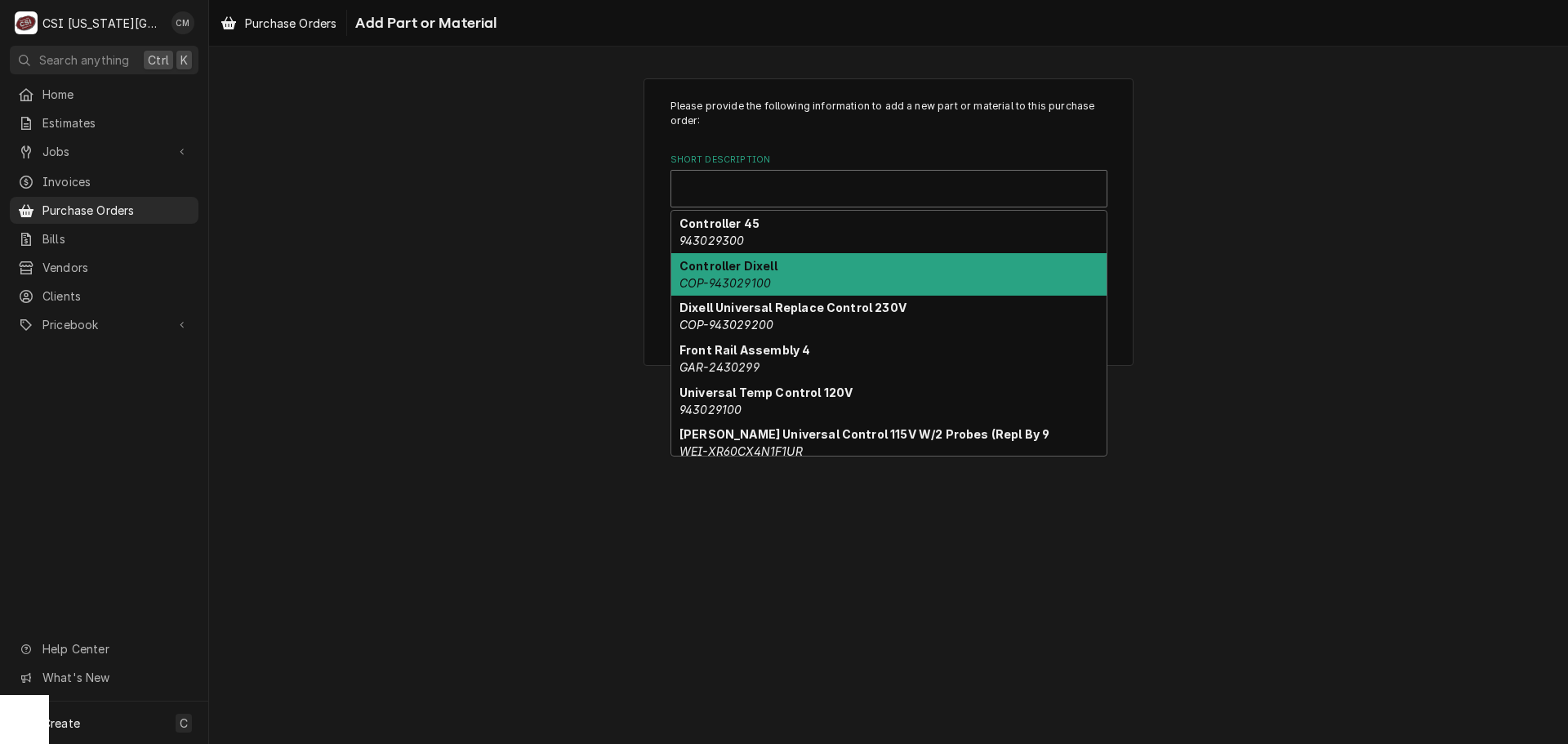
click at [1191, 272] on div "Please provide the following information to add a new part or material to this …" at bounding box center [888, 222] width 1359 height 317
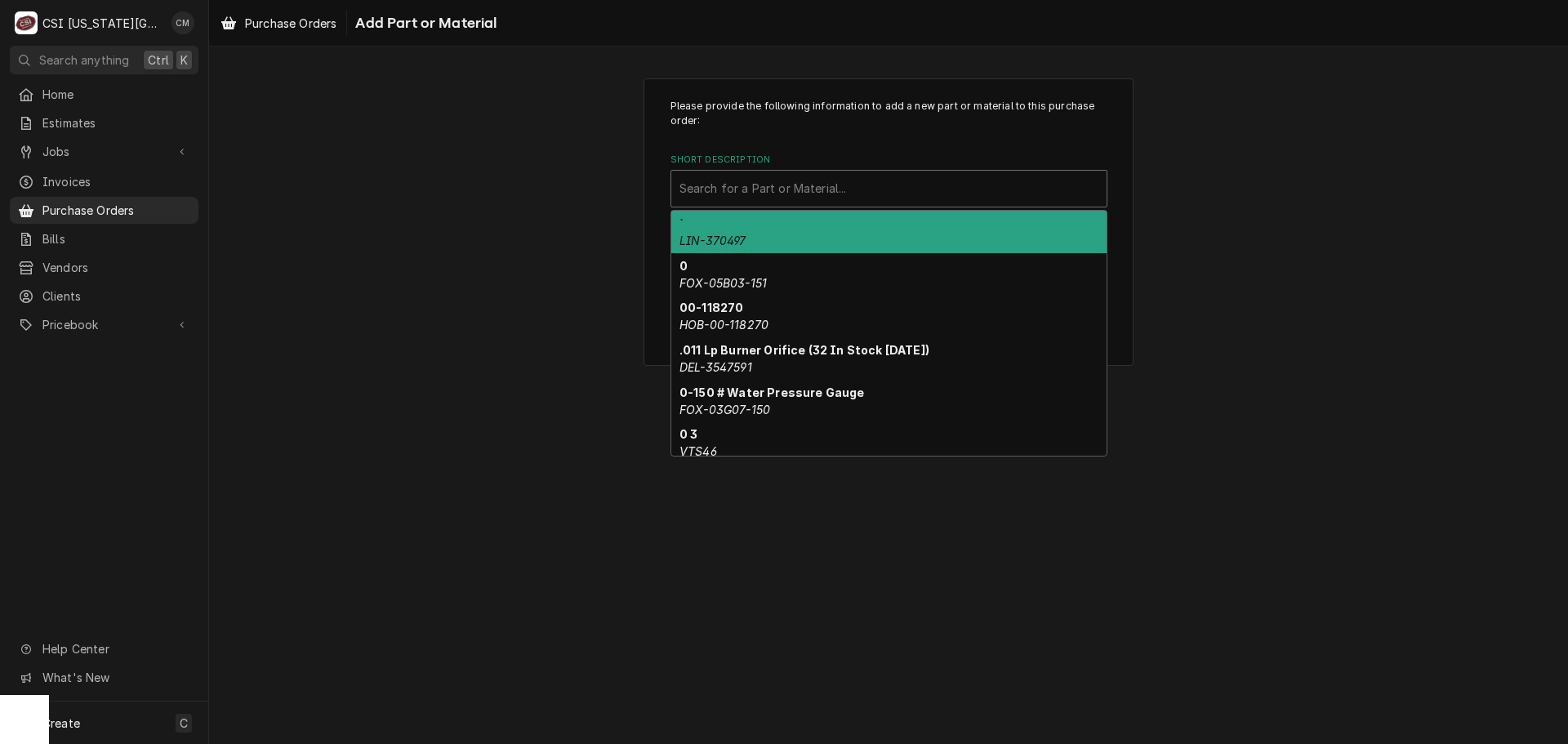
click at [912, 195] on div "Short Description" at bounding box center [888, 189] width 419 height 30
paste input "43029.1000"
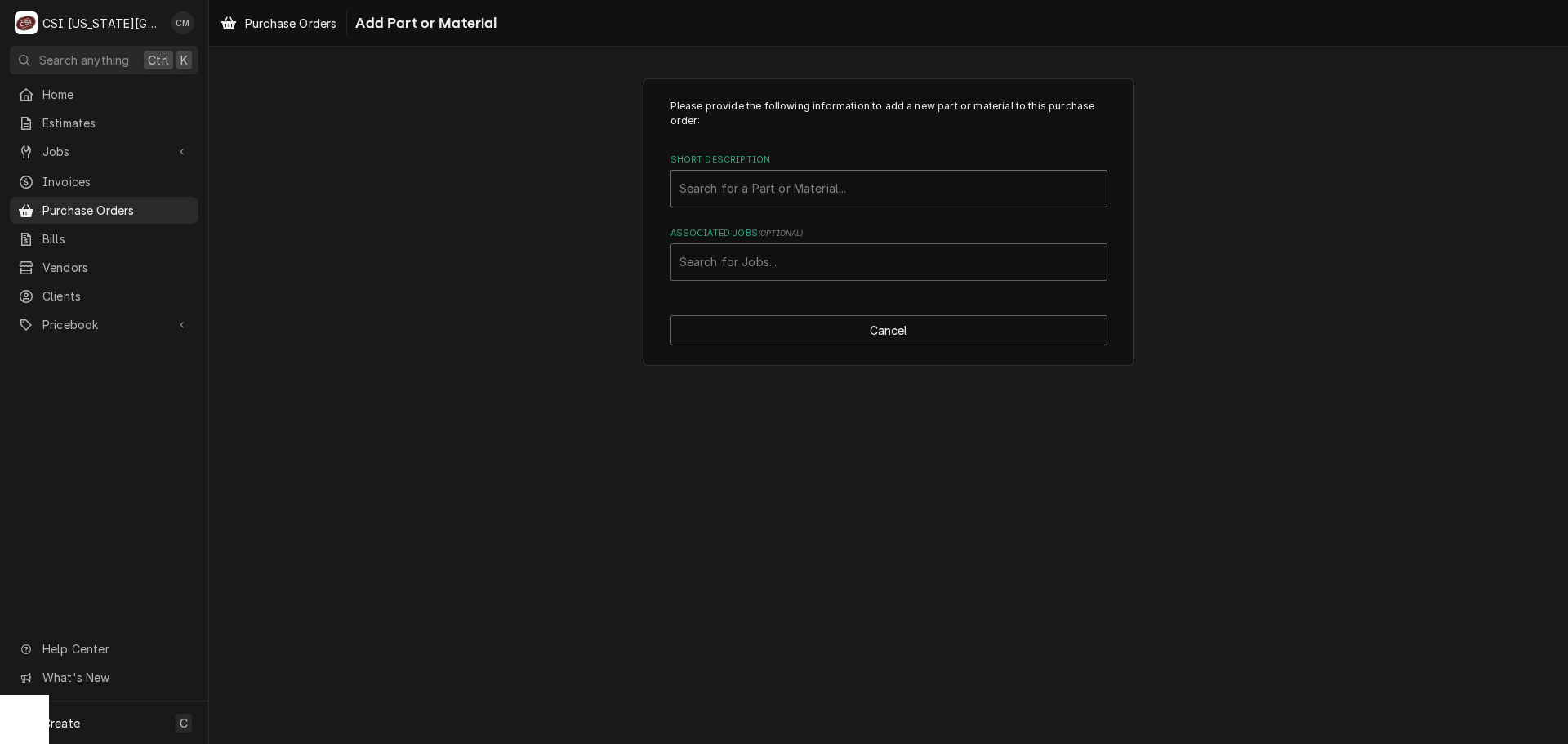
drag, startPoint x: 842, startPoint y: 191, endPoint x: 659, endPoint y: 183, distance: 183.2
click at [659, 183] on div "Please provide the following information to add a new part or material to this …" at bounding box center [888, 223] width 490 height 288
click at [720, 186] on div "Short Description" at bounding box center [888, 189] width 419 height 30
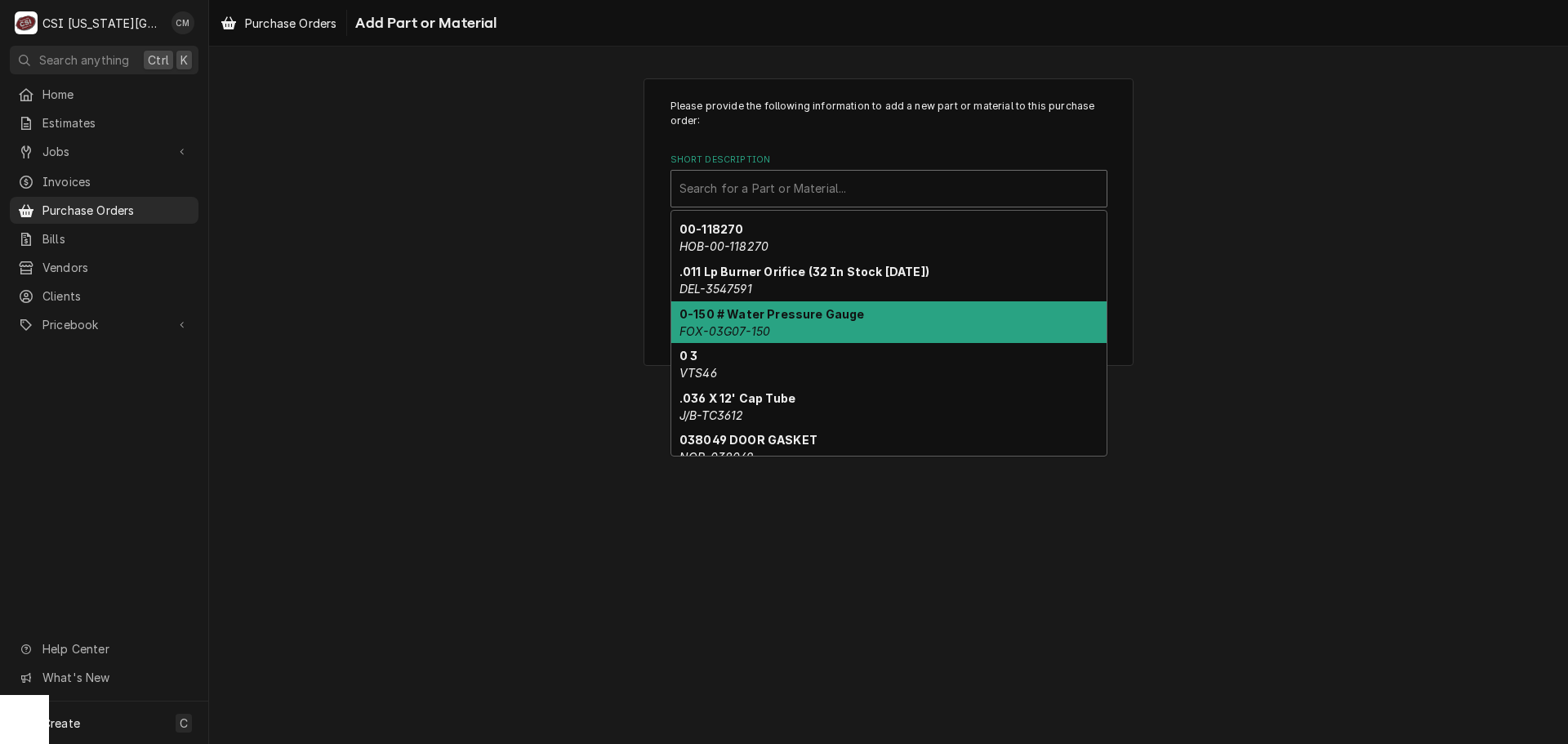
scroll to position [176, 0]
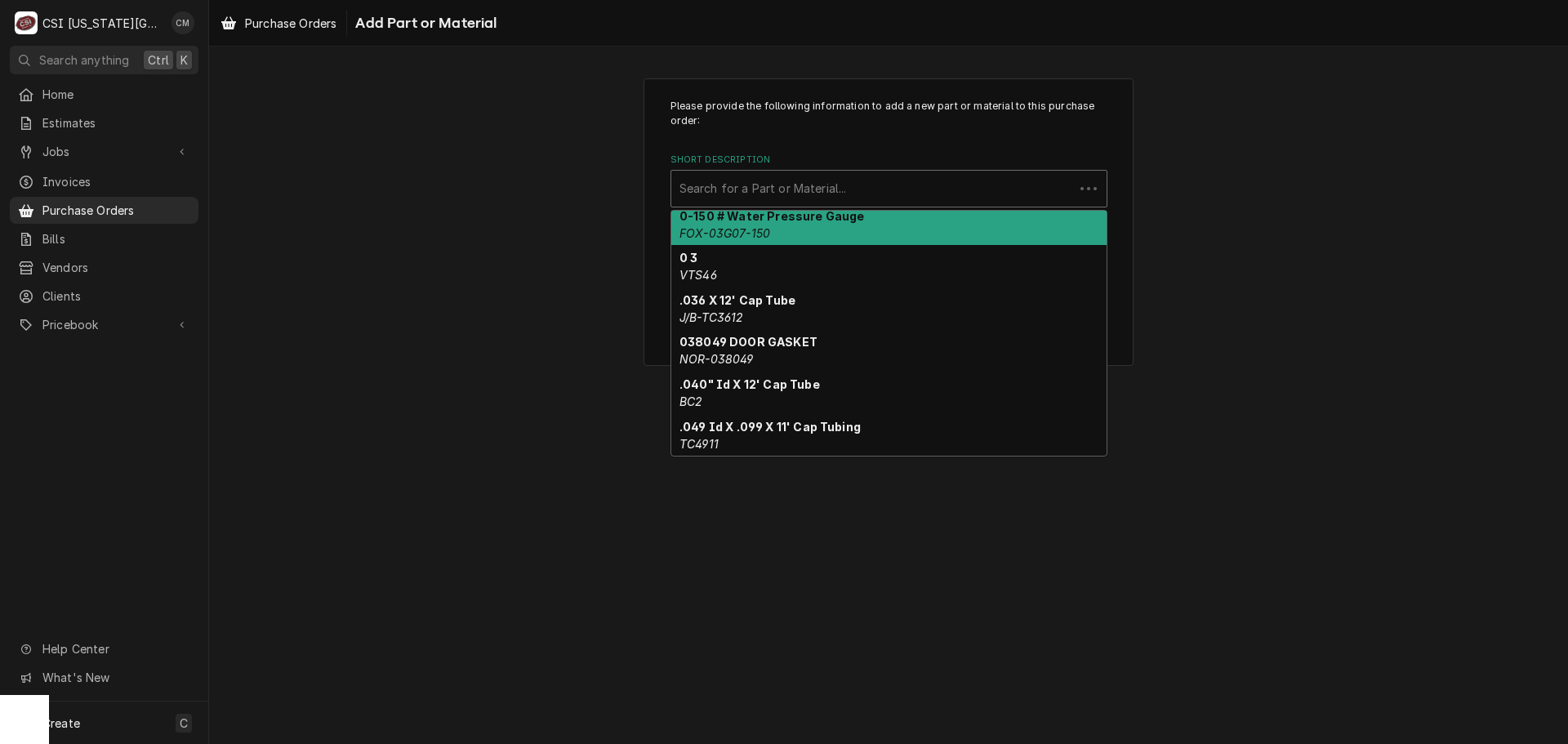
click at [824, 190] on div "Short Description" at bounding box center [872, 189] width 386 height 30
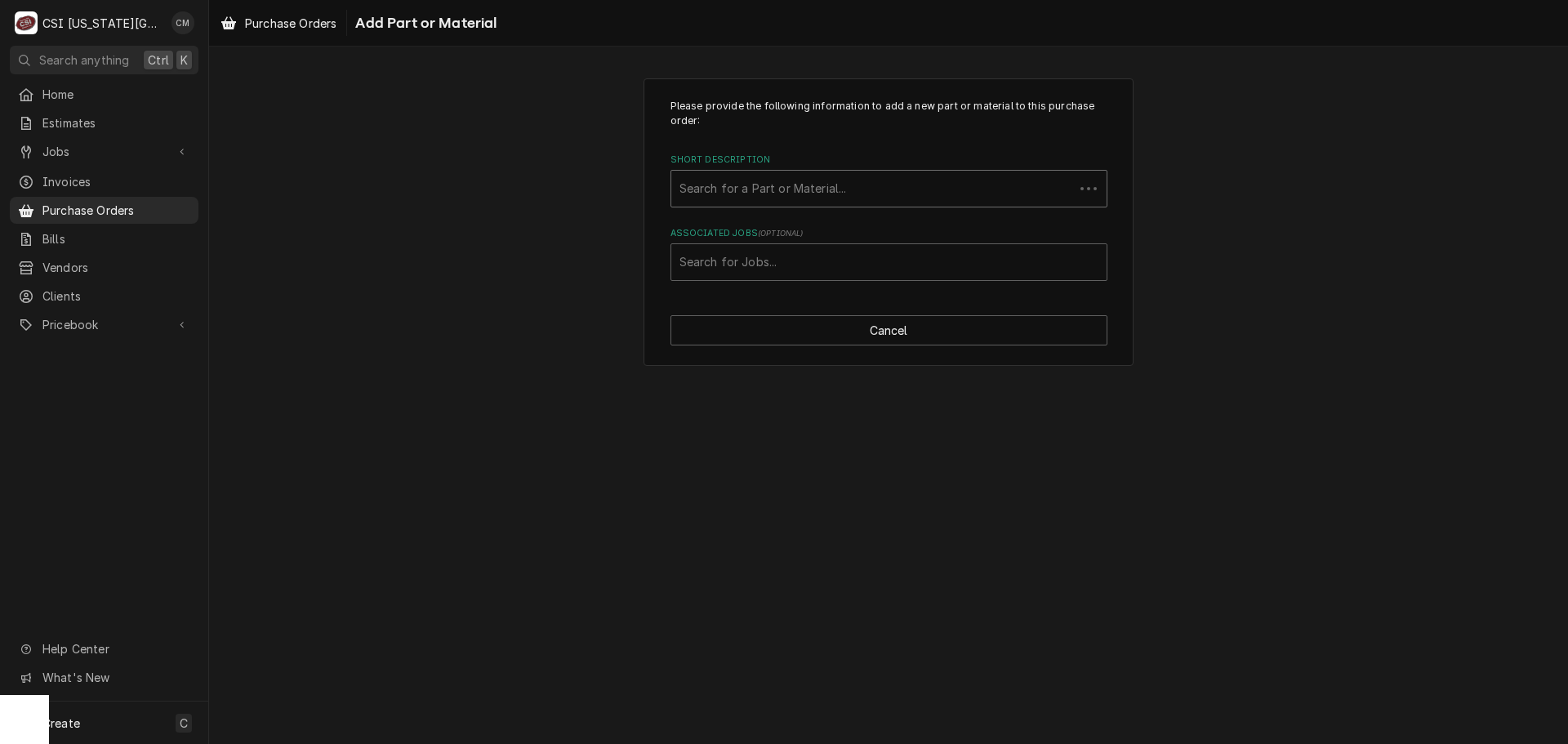
click at [824, 190] on div "Short Description" at bounding box center [872, 189] width 386 height 30
drag, startPoint x: 826, startPoint y: 185, endPoint x: 660, endPoint y: 183, distance: 166.0
click at [660, 183] on div "Please provide the following information to add a new part or material to this …" at bounding box center [888, 223] width 490 height 288
drag, startPoint x: 810, startPoint y: 184, endPoint x: 733, endPoint y: 181, distance: 77.1
click at [733, 181] on div "Short Description" at bounding box center [888, 189] width 419 height 30
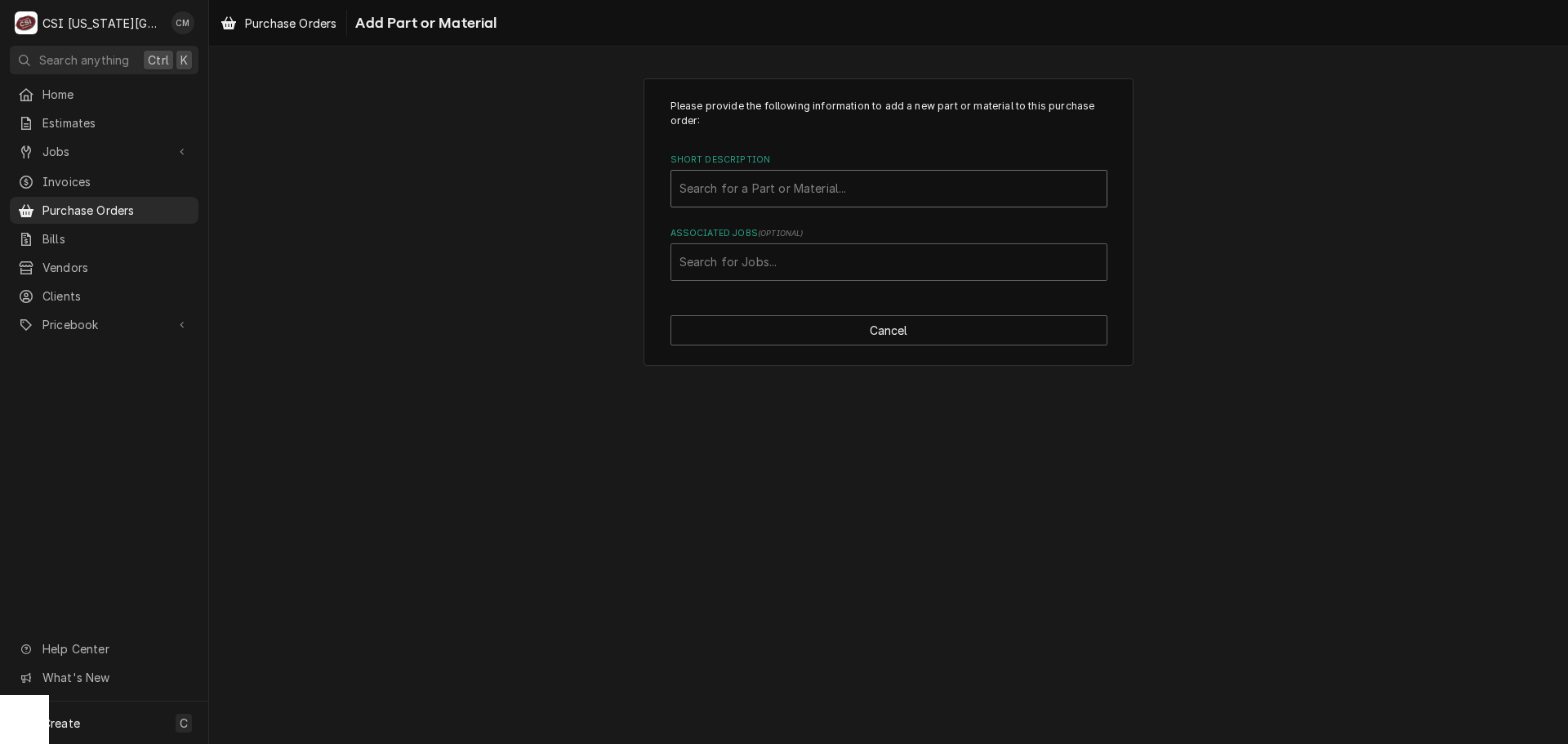
click at [775, 189] on div "Short Description" at bounding box center [888, 189] width 419 height 30
click at [832, 191] on div "Short Description" at bounding box center [888, 189] width 419 height 30
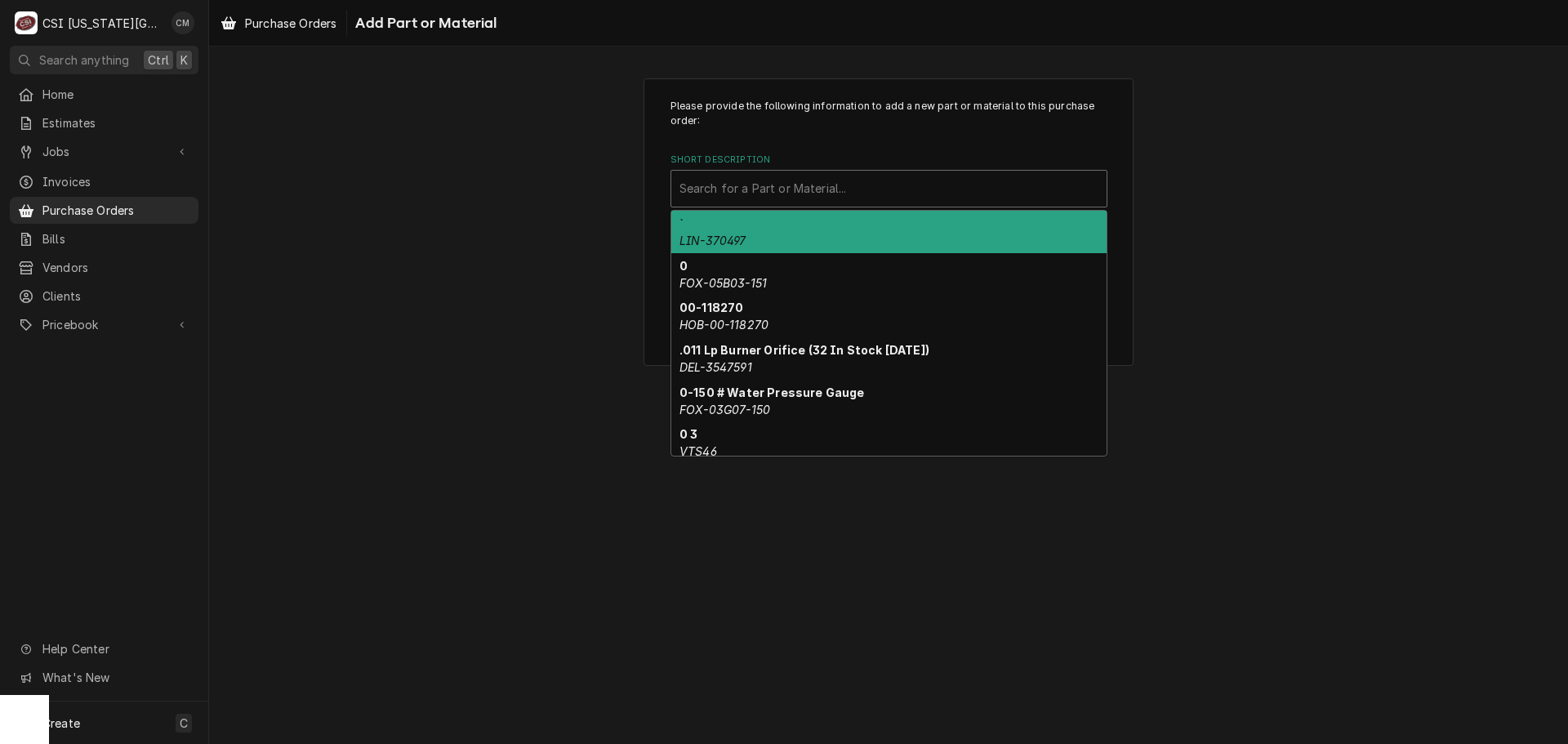
drag, startPoint x: 830, startPoint y: 191, endPoint x: 774, endPoint y: 194, distance: 56.1
click at [774, 194] on div "Short Description" at bounding box center [888, 189] width 419 height 30
paste input "43029.1000 Handle, Funnel, Black, IC3"
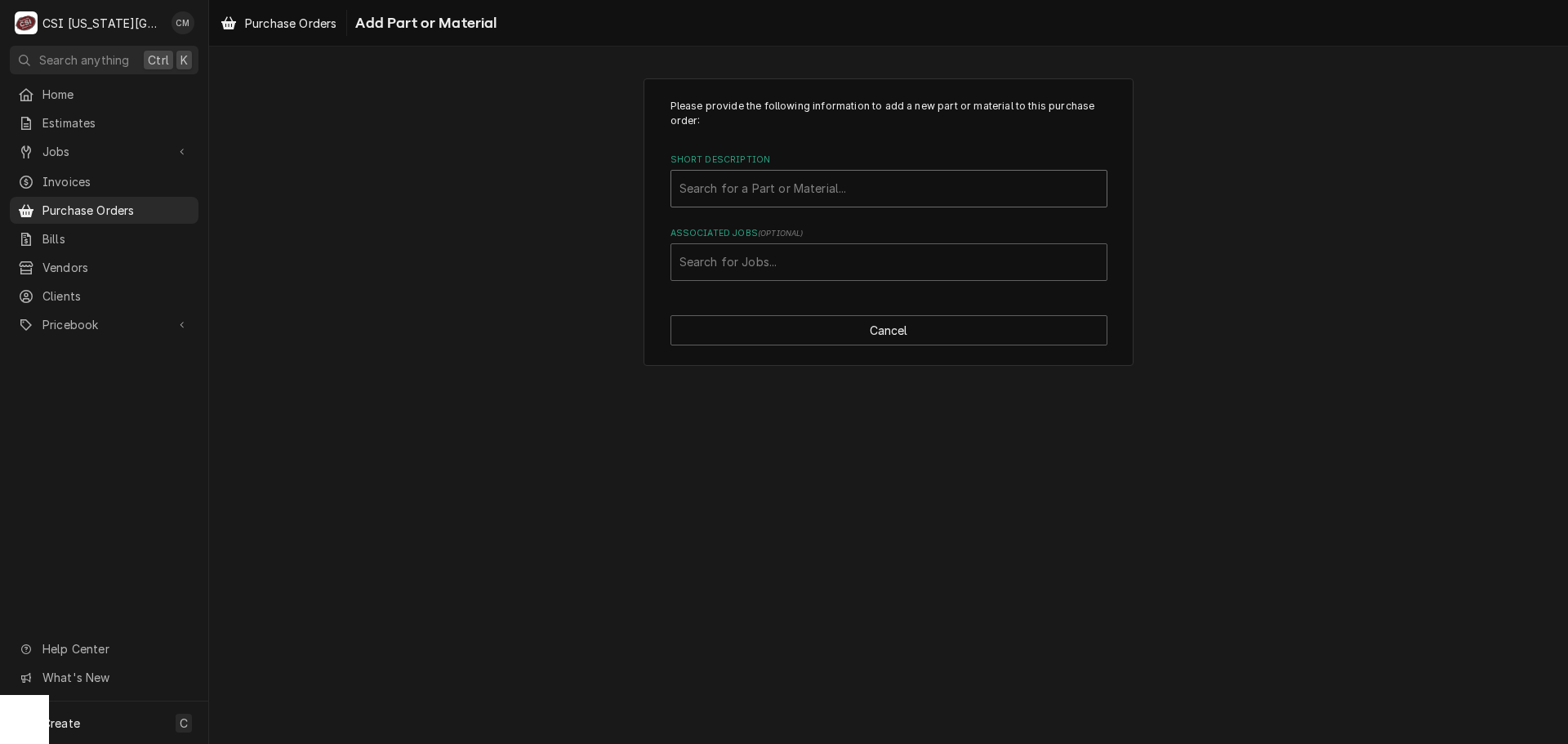
drag, startPoint x: 901, startPoint y: 183, endPoint x: 836, endPoint y: 187, distance: 65.1
click at [836, 187] on div "Short Description" at bounding box center [888, 189] width 419 height 30
click at [859, 190] on div "Short Description" at bounding box center [888, 189] width 419 height 30
click at [777, 193] on div "Short Description" at bounding box center [888, 189] width 419 height 30
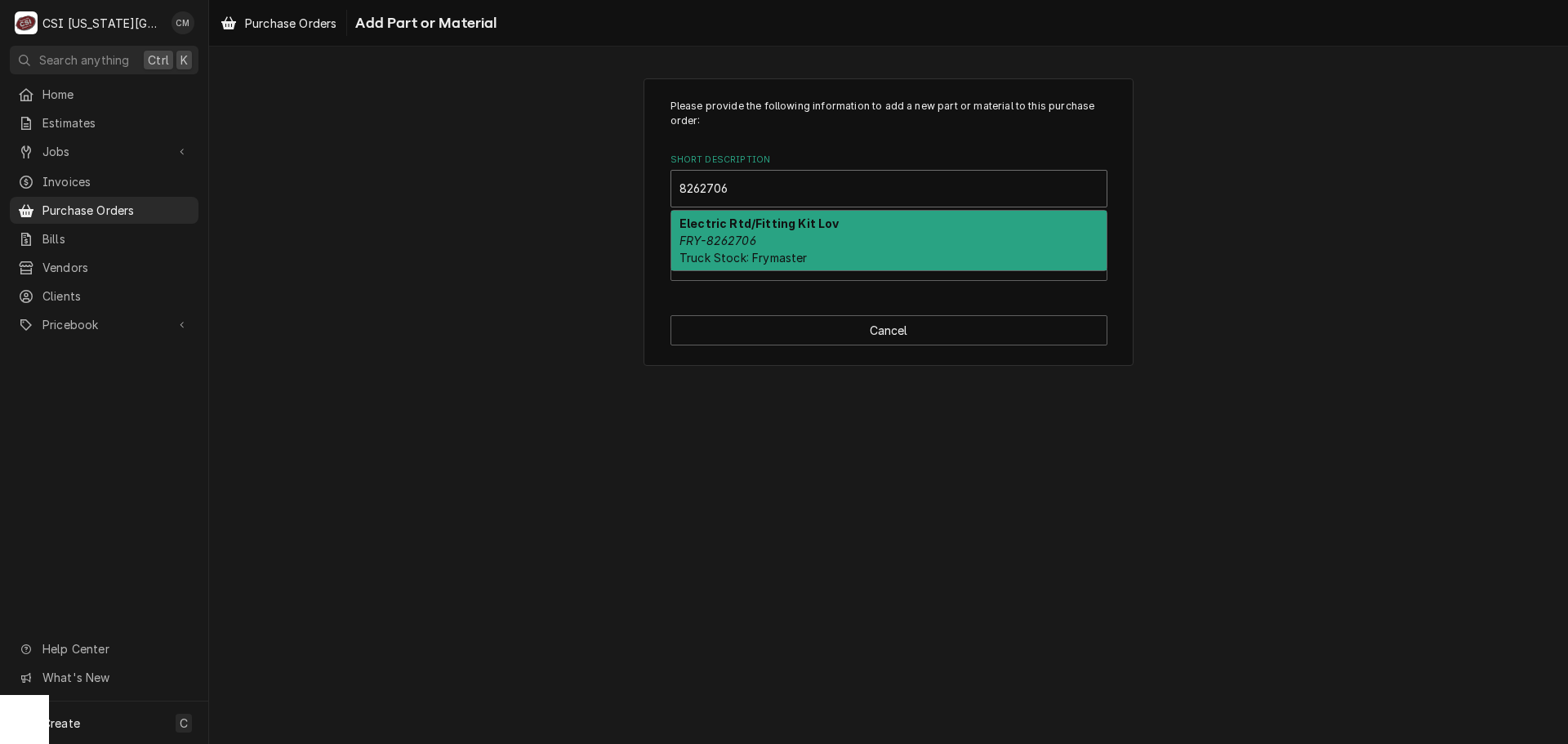
click at [792, 236] on div "Electric Rtd/Fitting Kit Lov FRY-8262706 Truck Stock: Frymaster" at bounding box center [889, 241] width 436 height 60
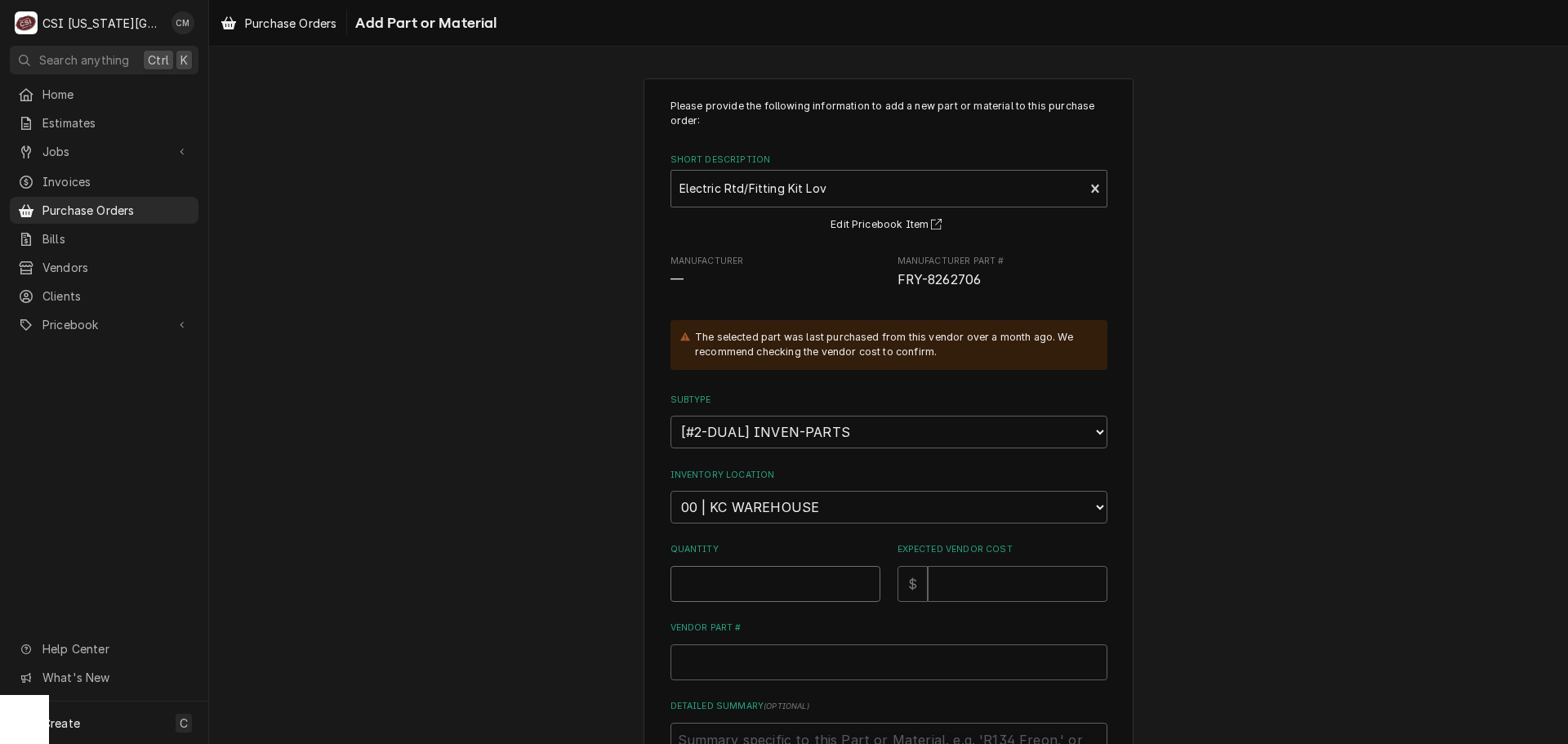
click at [798, 587] on input "Quantity" at bounding box center [775, 584] width 210 height 36
click at [986, 587] on input "Expected Vendor Cost" at bounding box center [1017, 584] width 180 height 36
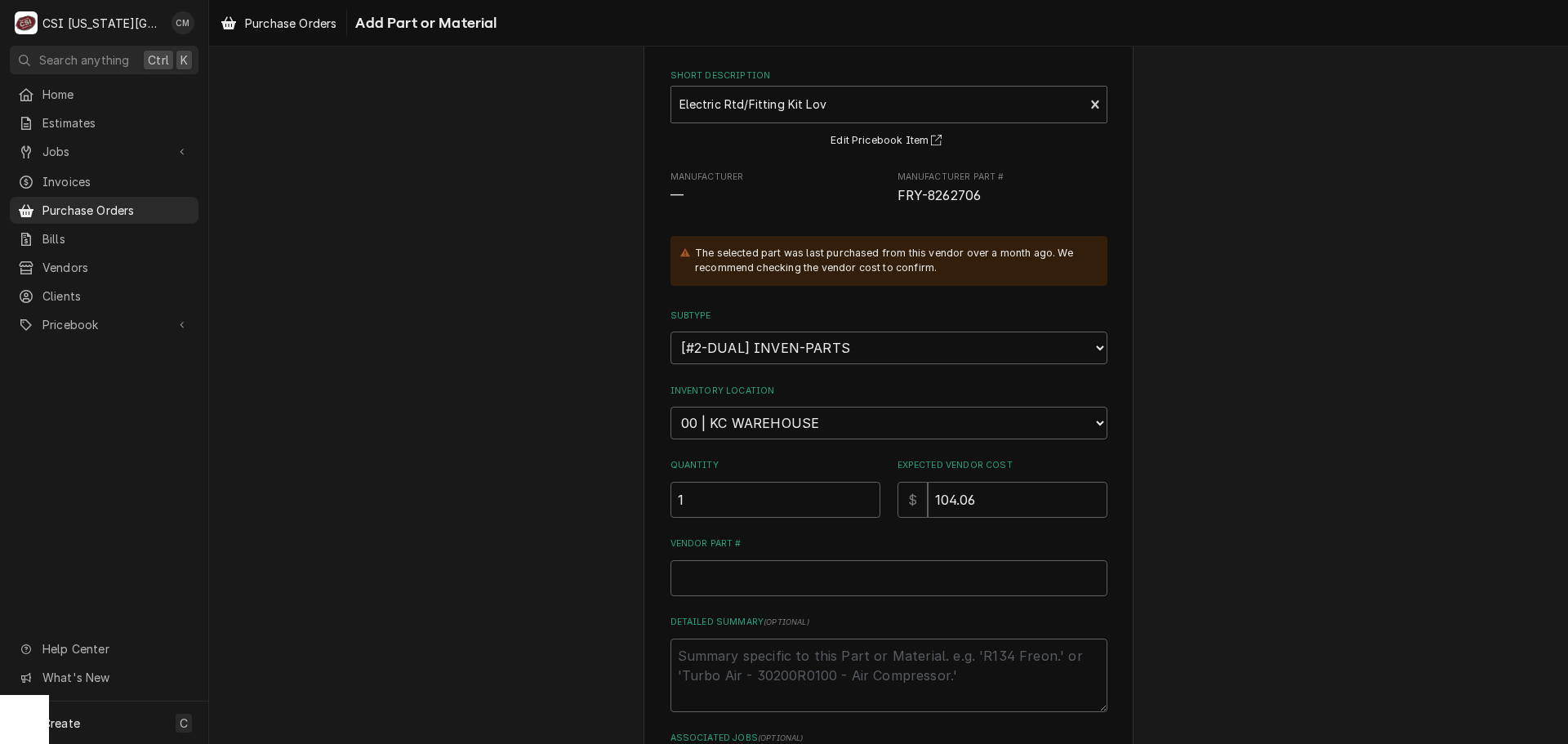
scroll to position [226, 0]
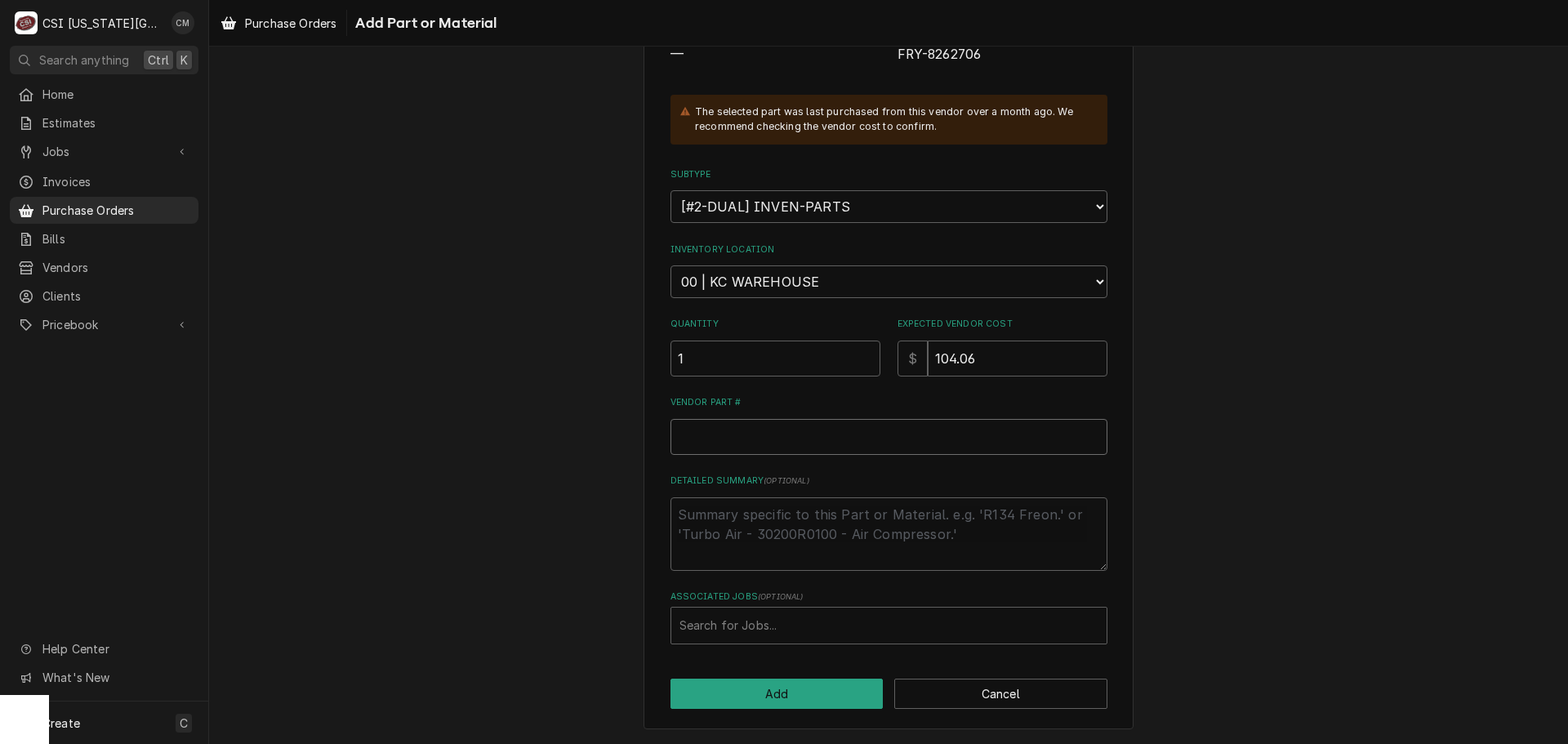
click at [793, 433] on input "Vendor Part #" at bounding box center [888, 437] width 436 height 36
click at [787, 534] on textarea "Detailed Summary ( optional )" at bounding box center [888, 534] width 436 height 74
click at [796, 694] on button "Add" at bounding box center [777, 693] width 213 height 30
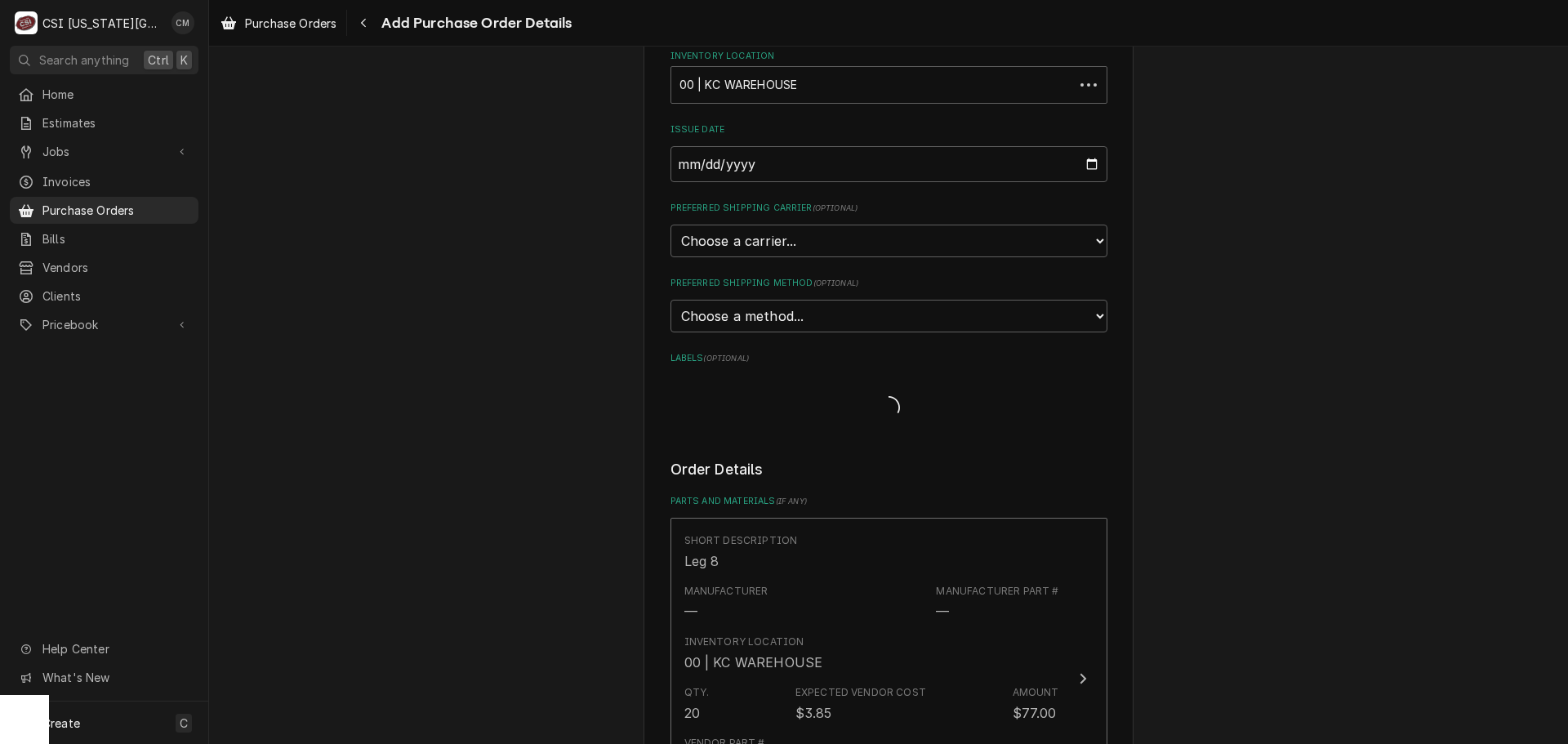
scroll to position [3335, 0]
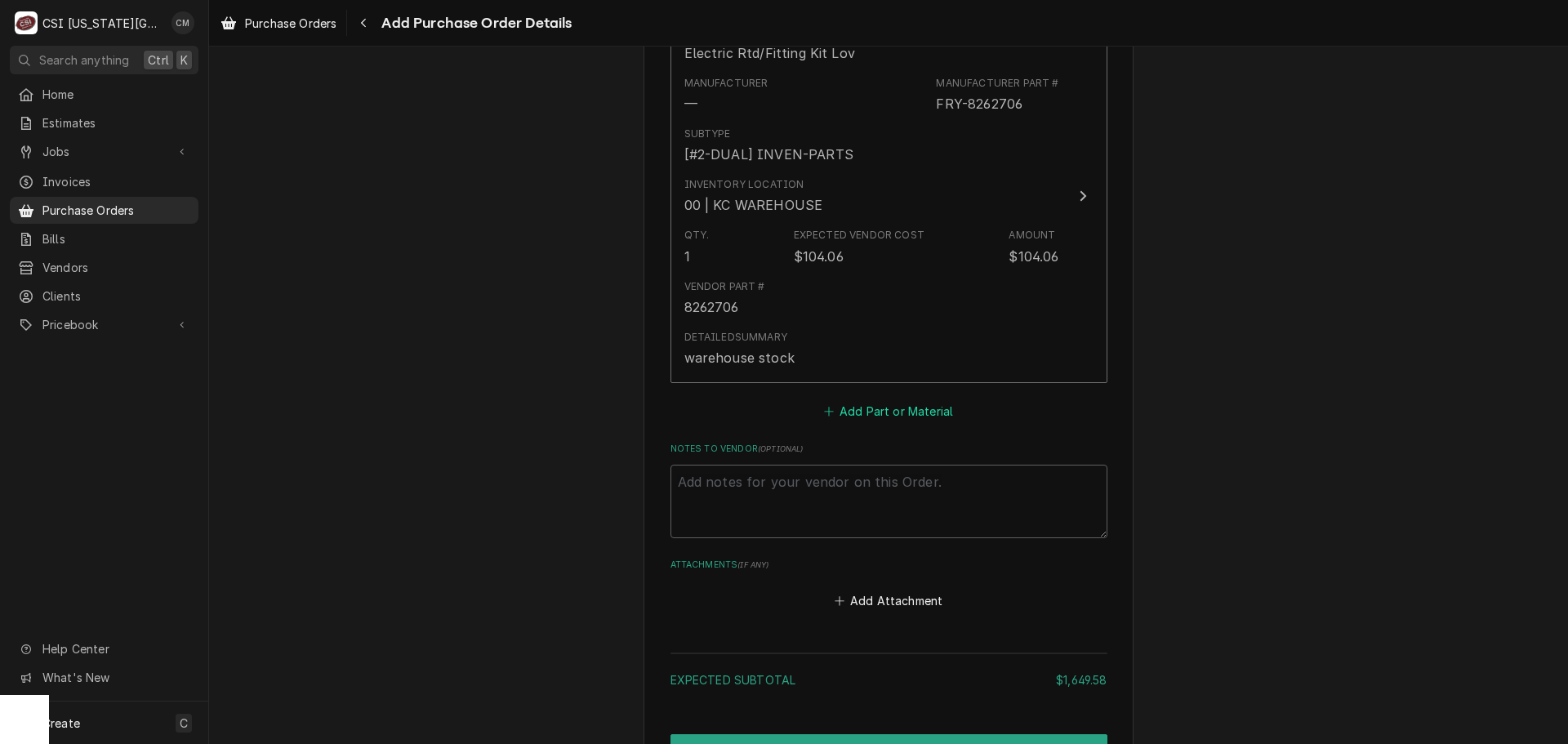
click at [894, 415] on button "Add Part or Material" at bounding box center [888, 411] width 135 height 23
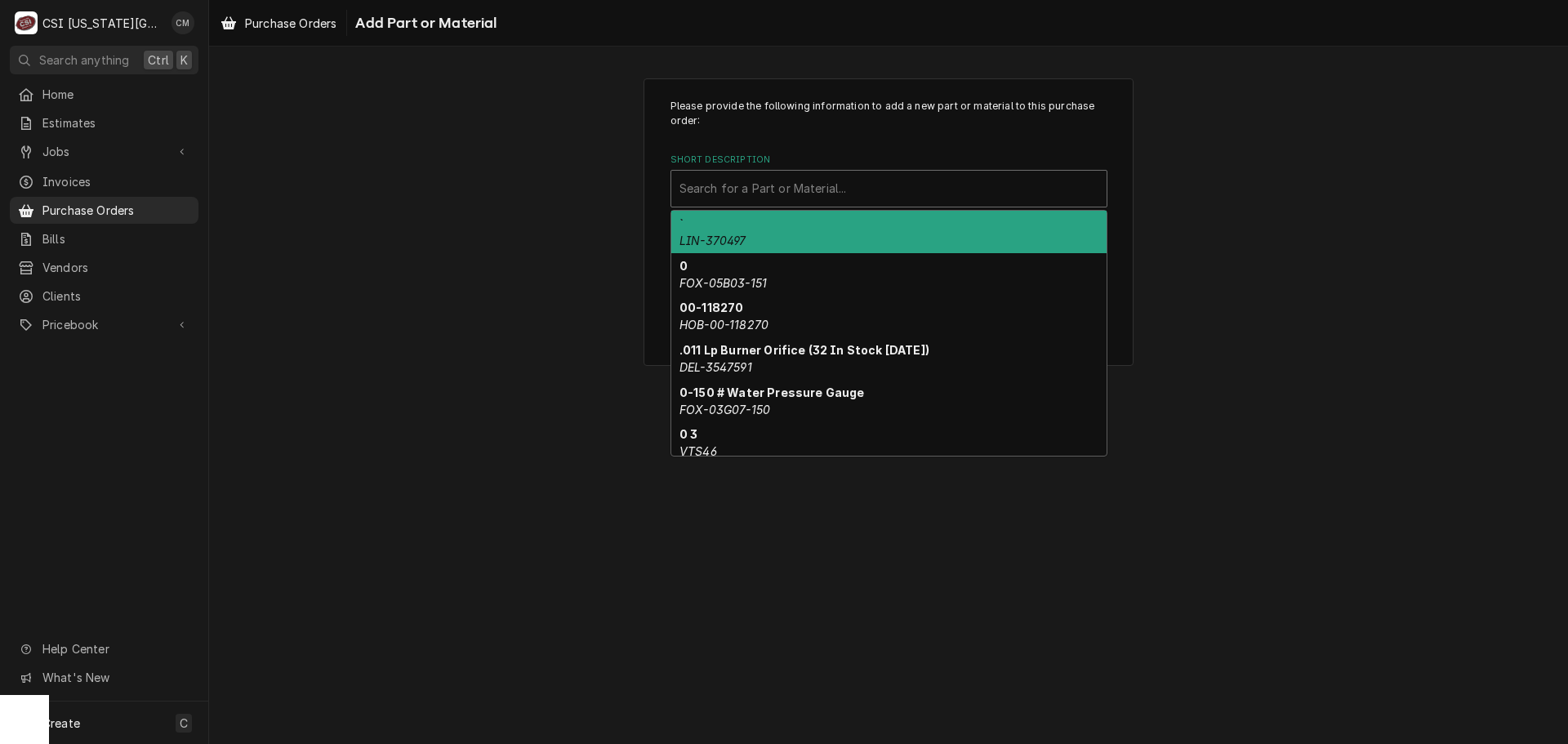
click at [870, 199] on div "Short Description" at bounding box center [888, 189] width 419 height 30
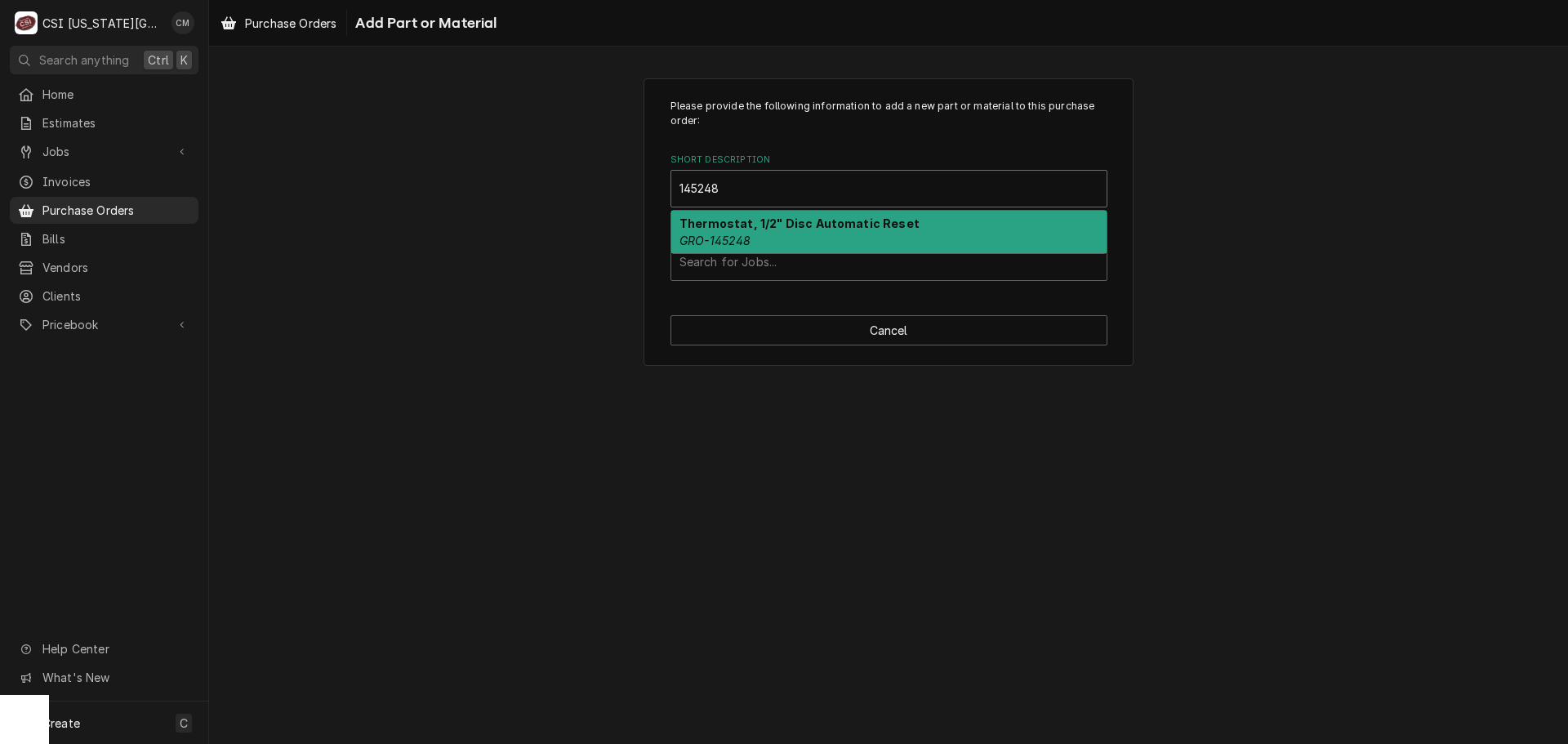
click at [818, 237] on div "Thermostat, 1/2" Disc Automatic Reset GRO-145248" at bounding box center [889, 232] width 436 height 43
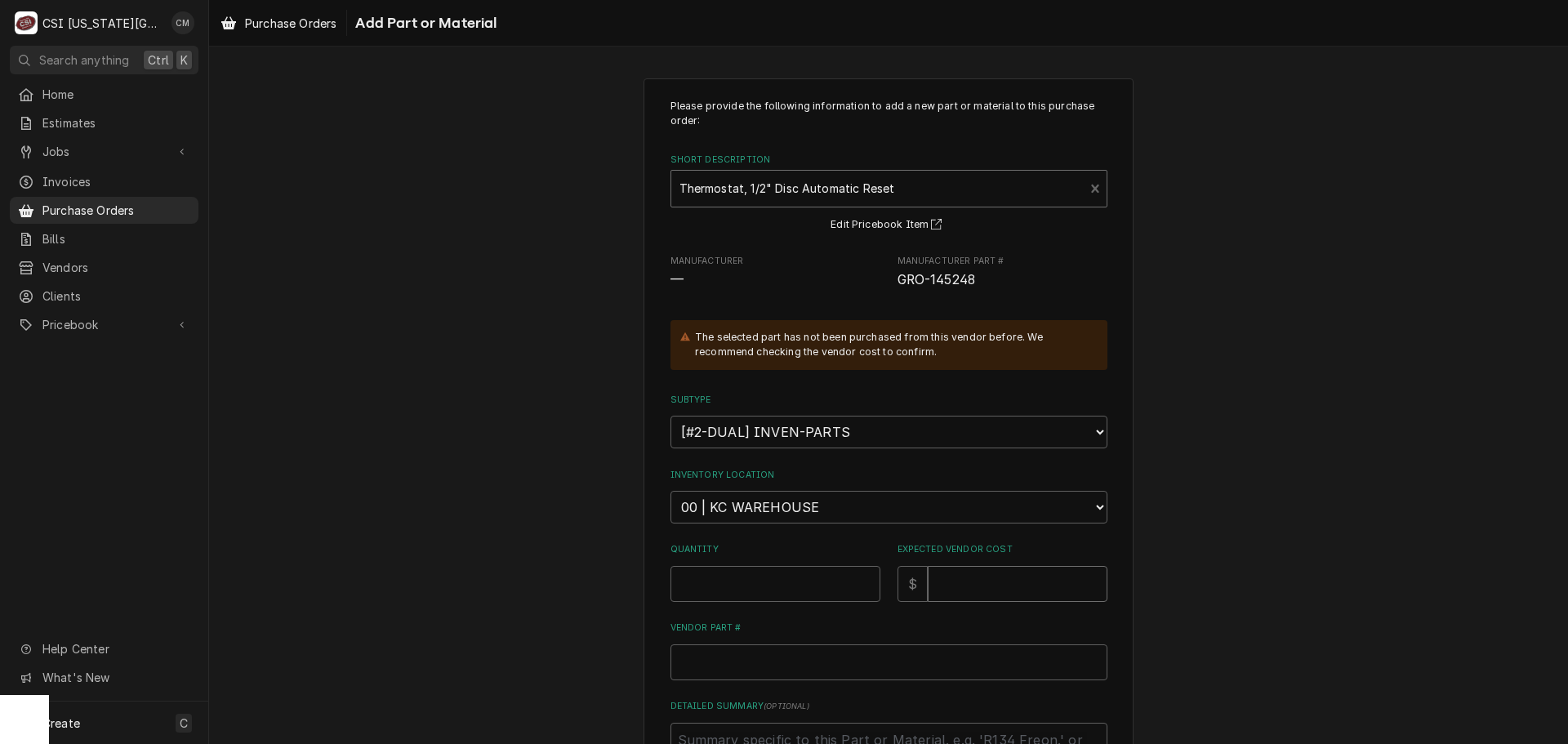
click at [996, 587] on input "Expected Vendor Cost" at bounding box center [1017, 584] width 180 height 36
click at [755, 593] on input "Quantity" at bounding box center [775, 584] width 210 height 36
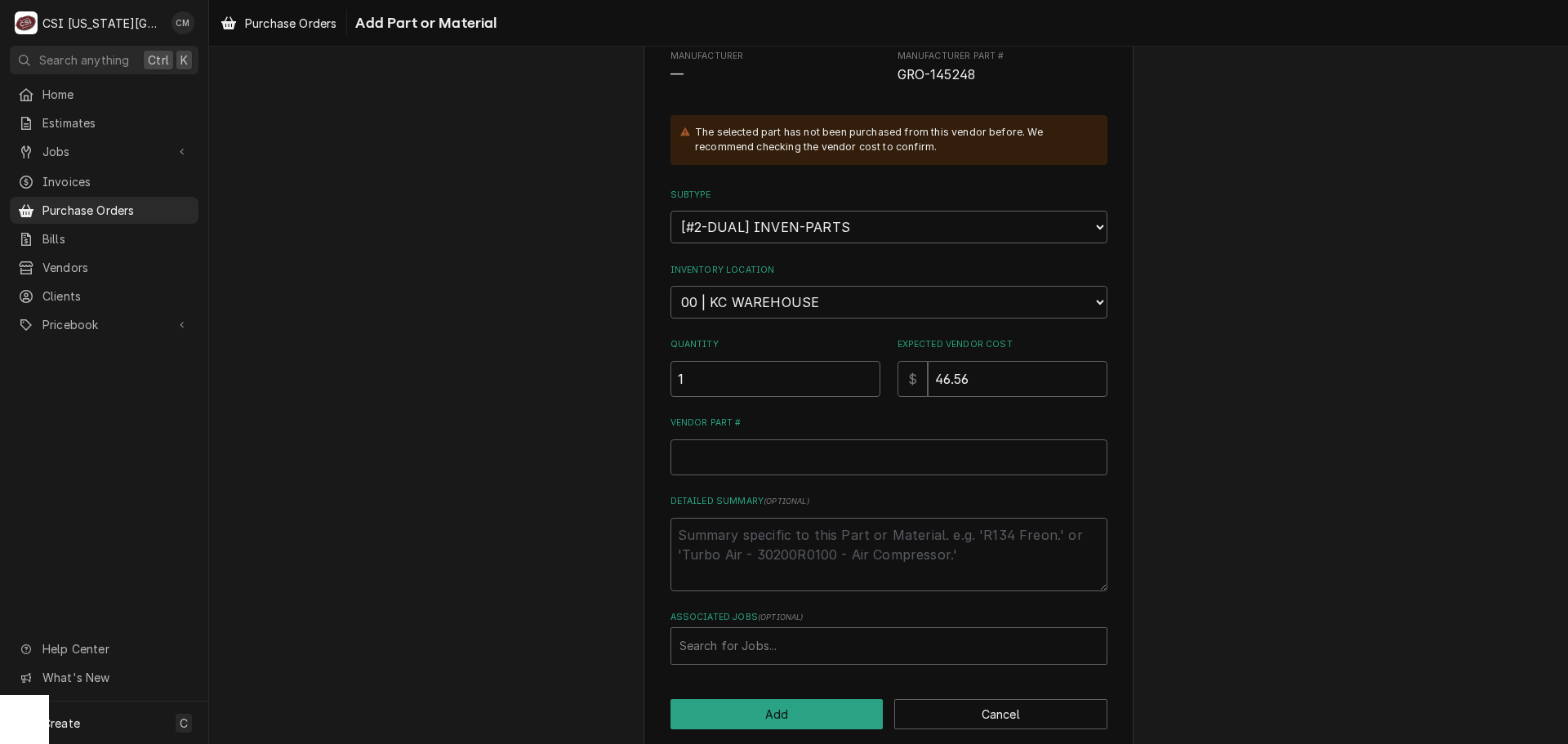
scroll to position [226, 0]
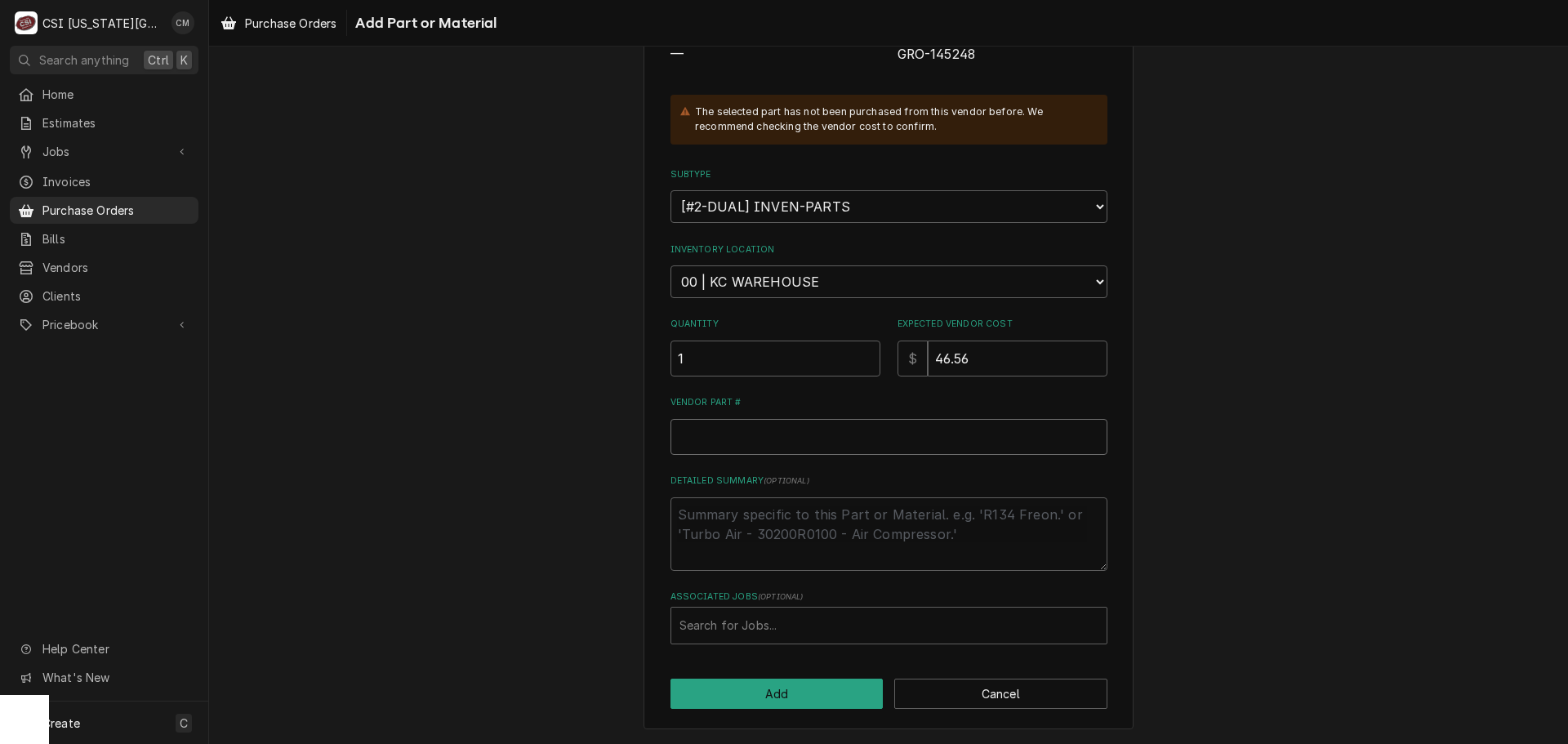
click at [950, 437] on input "Vendor Part #" at bounding box center [888, 437] width 436 height 36
click at [814, 701] on button "Add" at bounding box center [777, 693] width 213 height 30
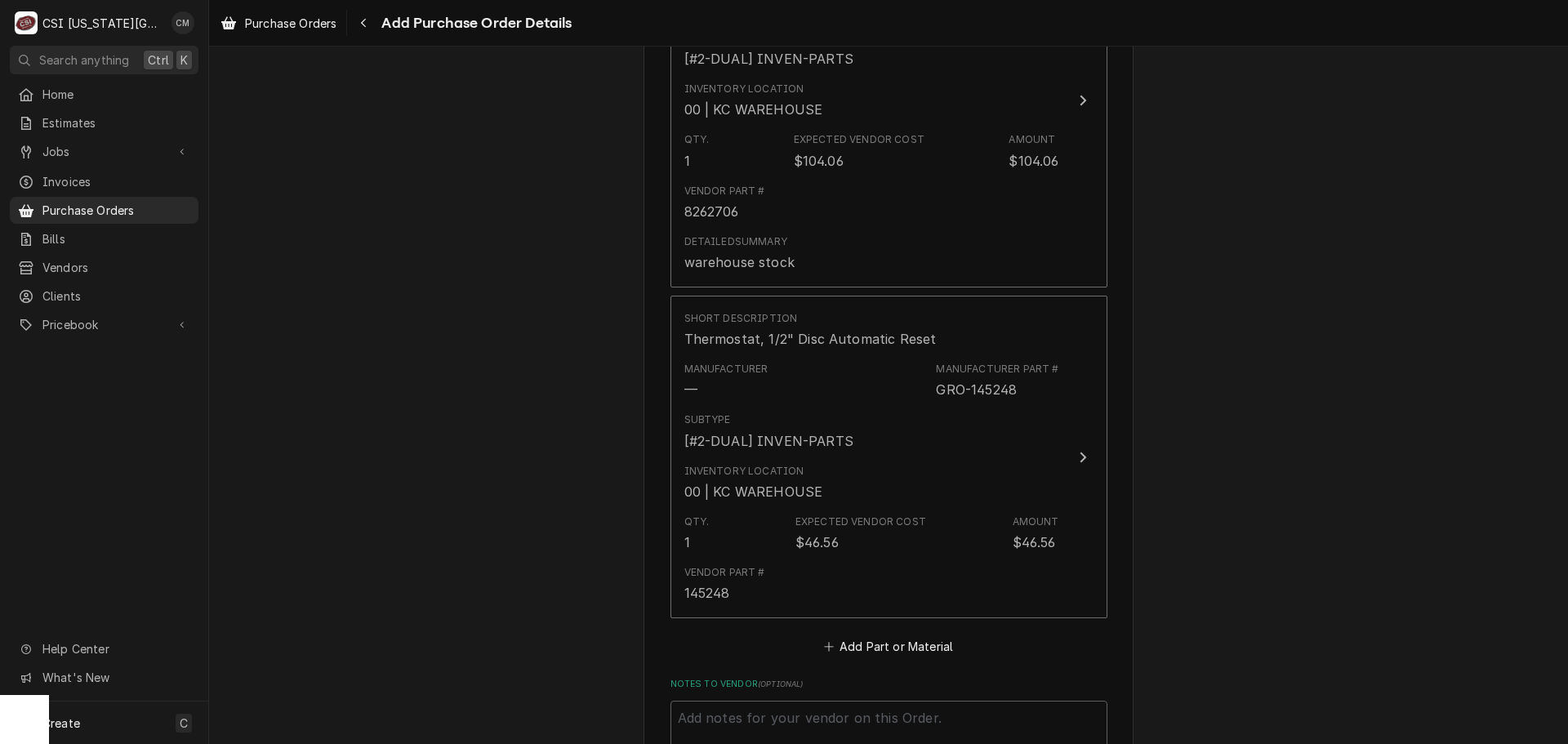
scroll to position [3763, 0]
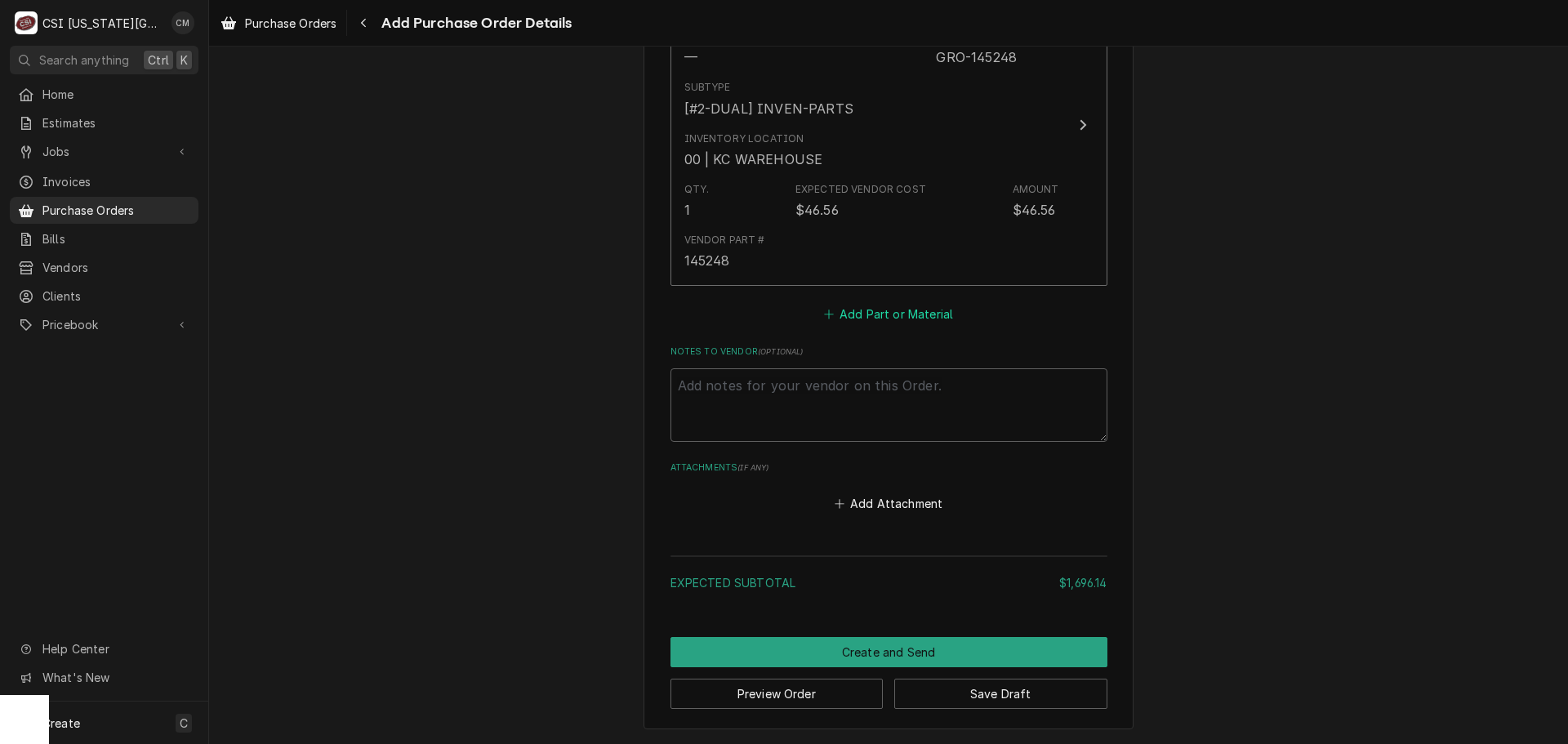
click at [890, 314] on button "Add Part or Material" at bounding box center [888, 314] width 135 height 23
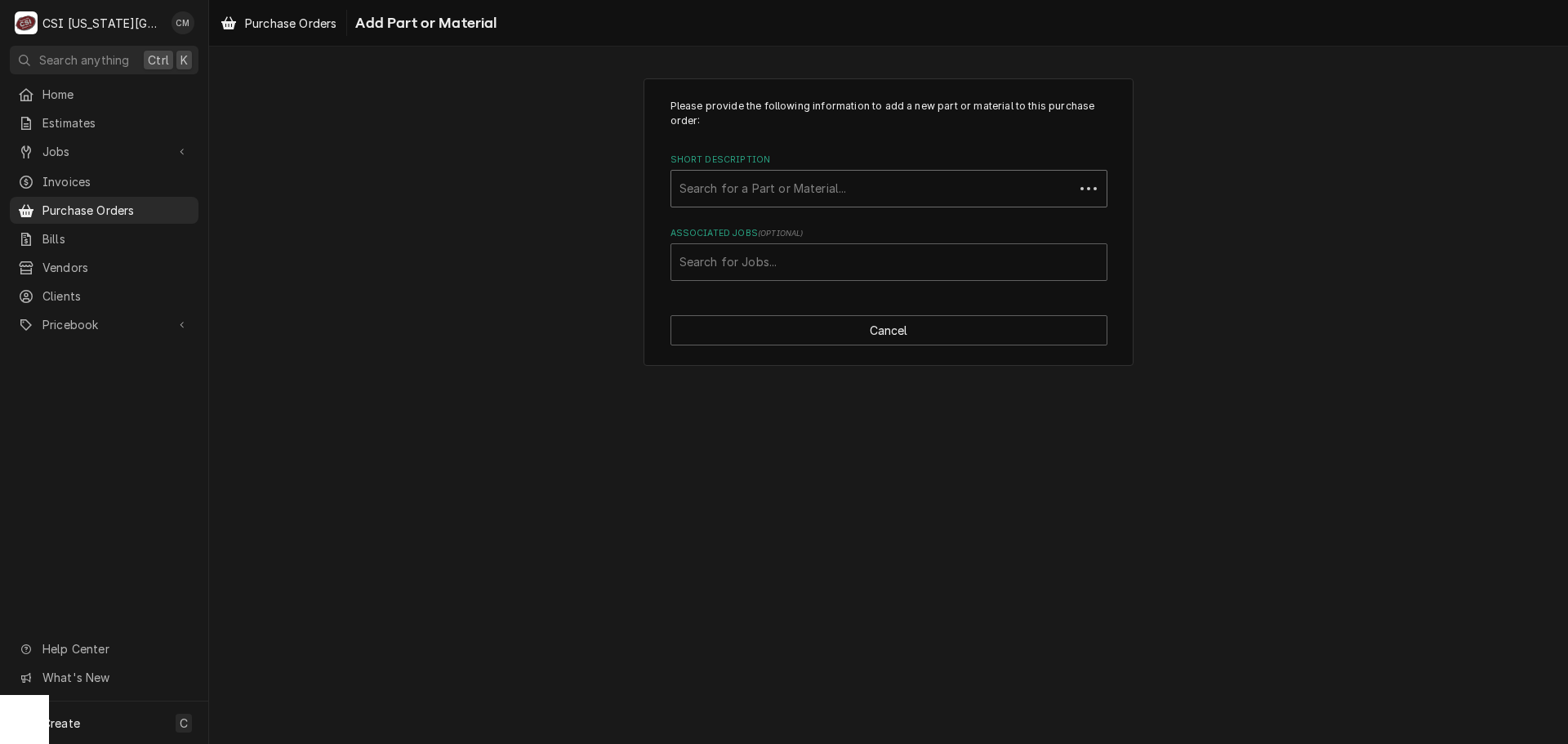
click at [831, 190] on div "Short Description" at bounding box center [872, 189] width 386 height 30
drag, startPoint x: 802, startPoint y: 193, endPoint x: 538, endPoint y: 182, distance: 264.2
click at [538, 182] on div "Please provide the following information to add a new part or material to this …" at bounding box center [888, 222] width 1359 height 317
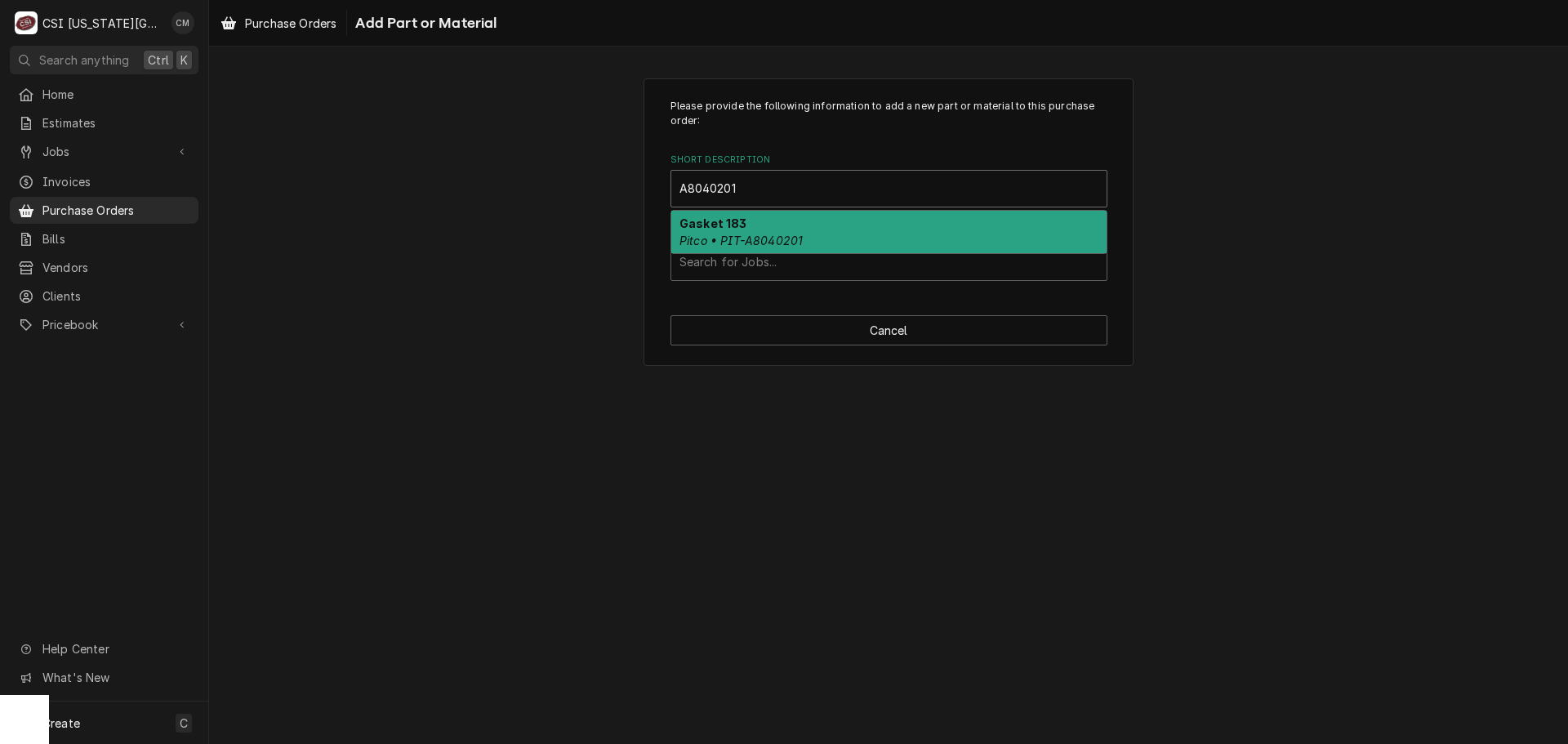
click at [826, 228] on div "Gasket 183 Pitco • PIT-A8040201" at bounding box center [889, 232] width 436 height 43
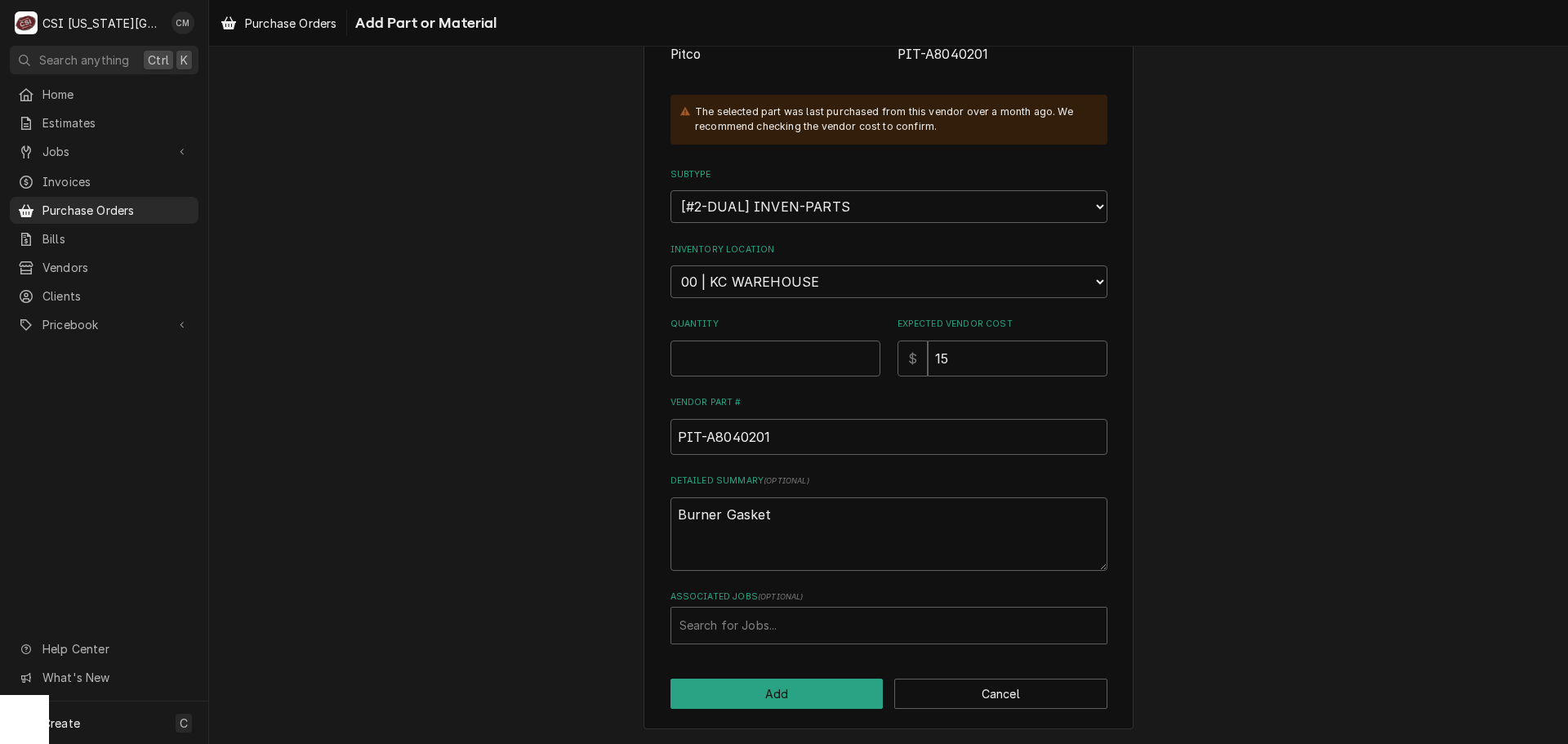
scroll to position [144, 0]
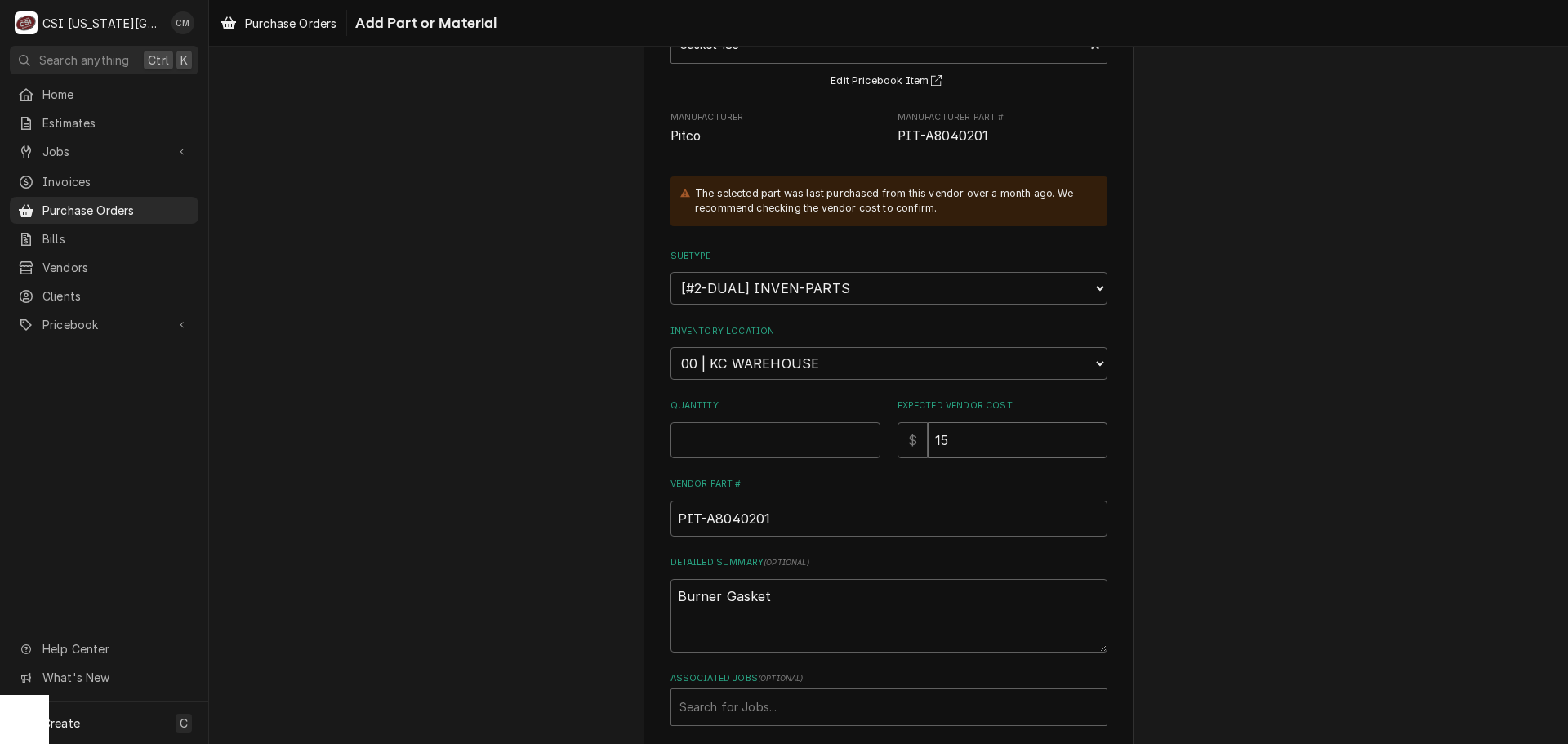
drag, startPoint x: 953, startPoint y: 441, endPoint x: 902, endPoint y: 441, distance: 51.0
click at [902, 441] on div "$ 15" at bounding box center [1002, 441] width 210 height 36
click at [770, 441] on input "Quantity" at bounding box center [775, 441] width 210 height 36
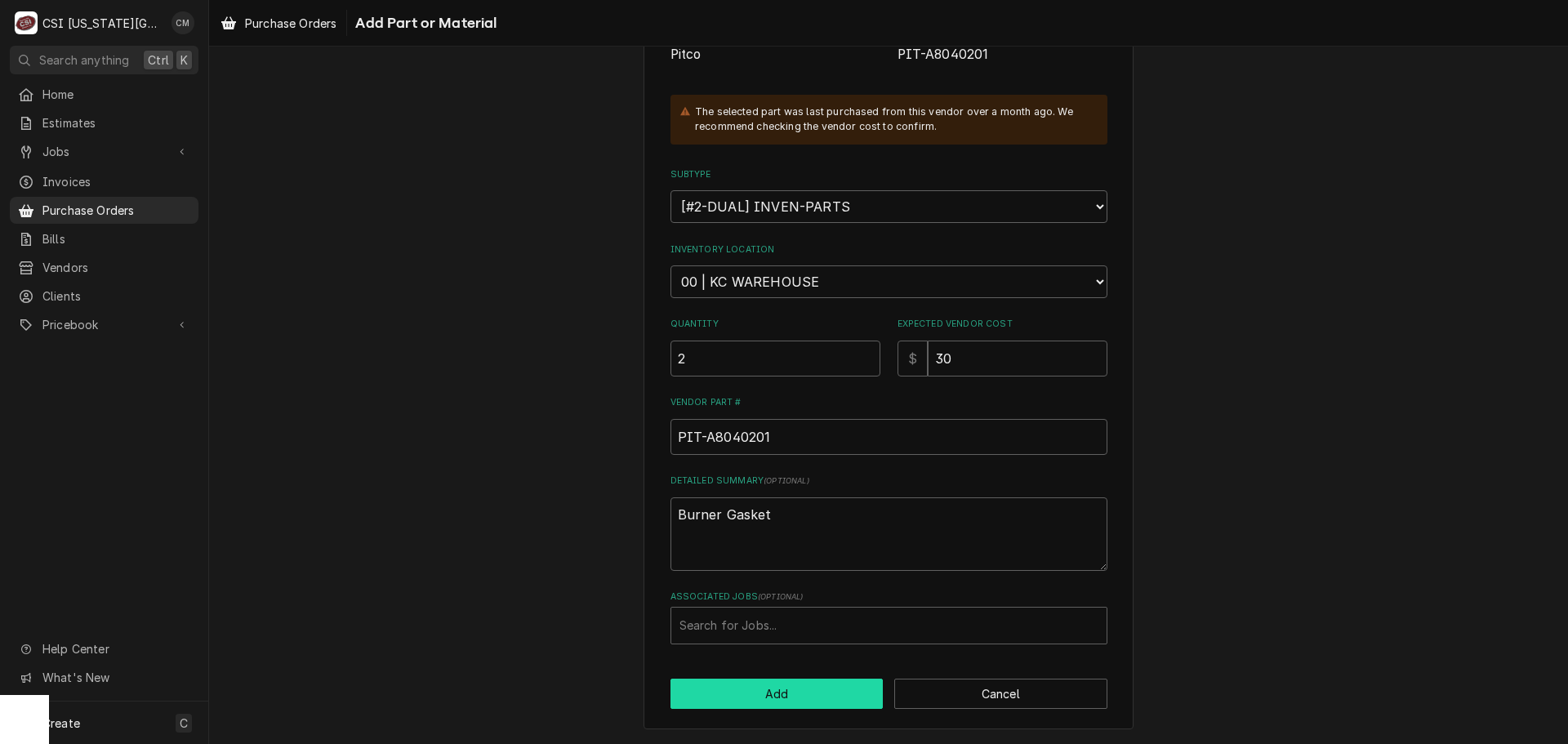
click at [788, 688] on button "Add" at bounding box center [777, 693] width 213 height 30
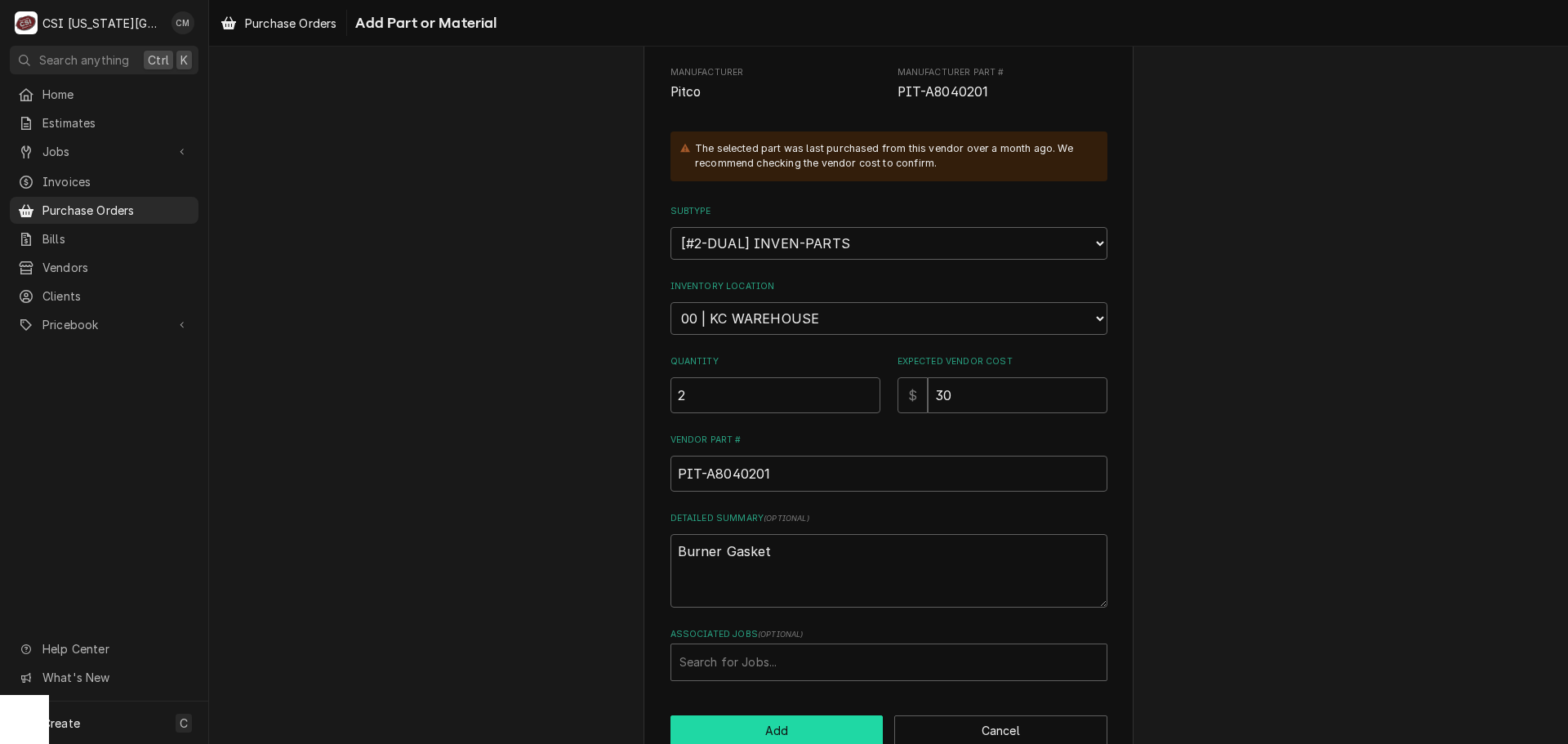
scroll to position [263, 0]
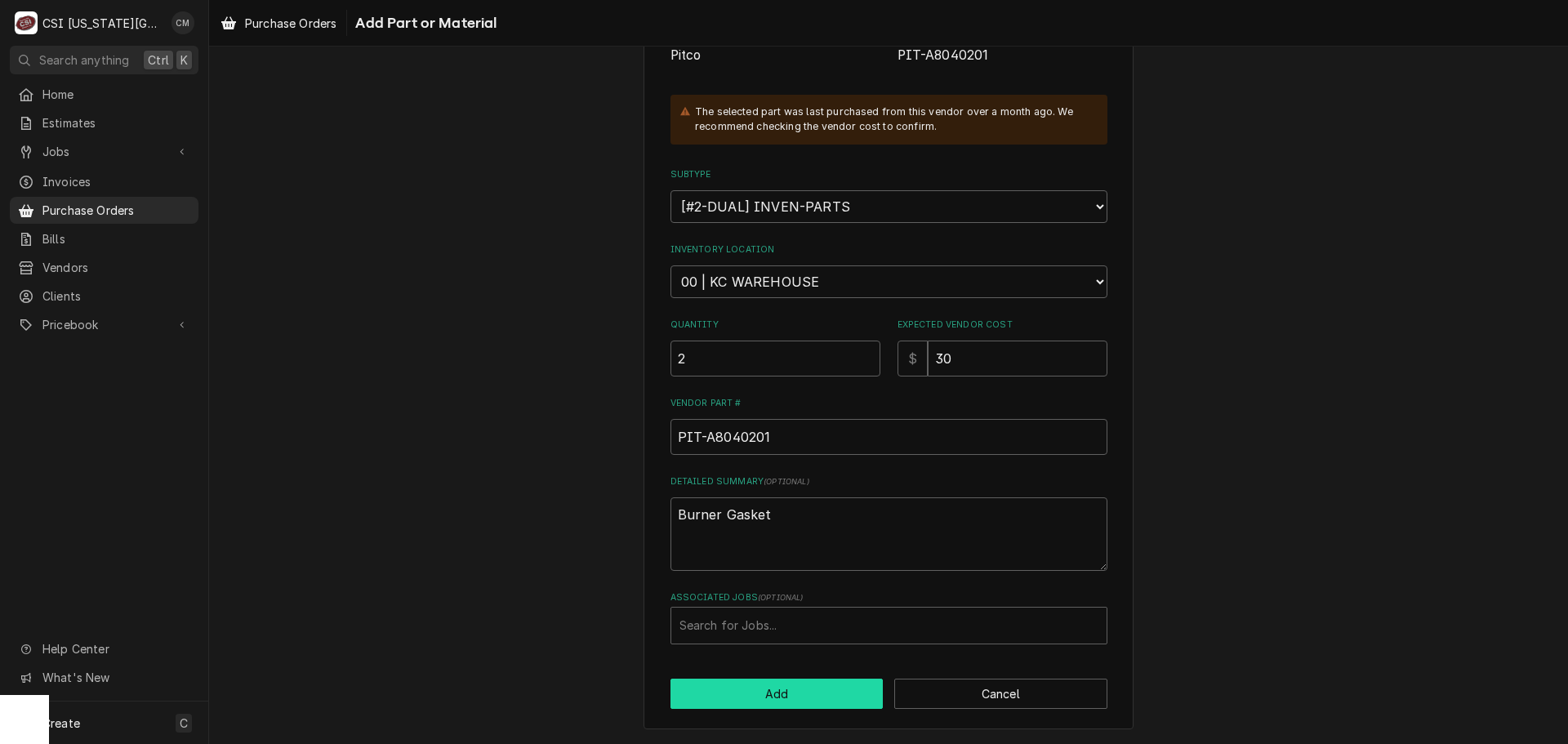
click at [815, 697] on button "Add" at bounding box center [777, 693] width 213 height 30
click at [989, 696] on button "Cancel" at bounding box center [1000, 693] width 213 height 30
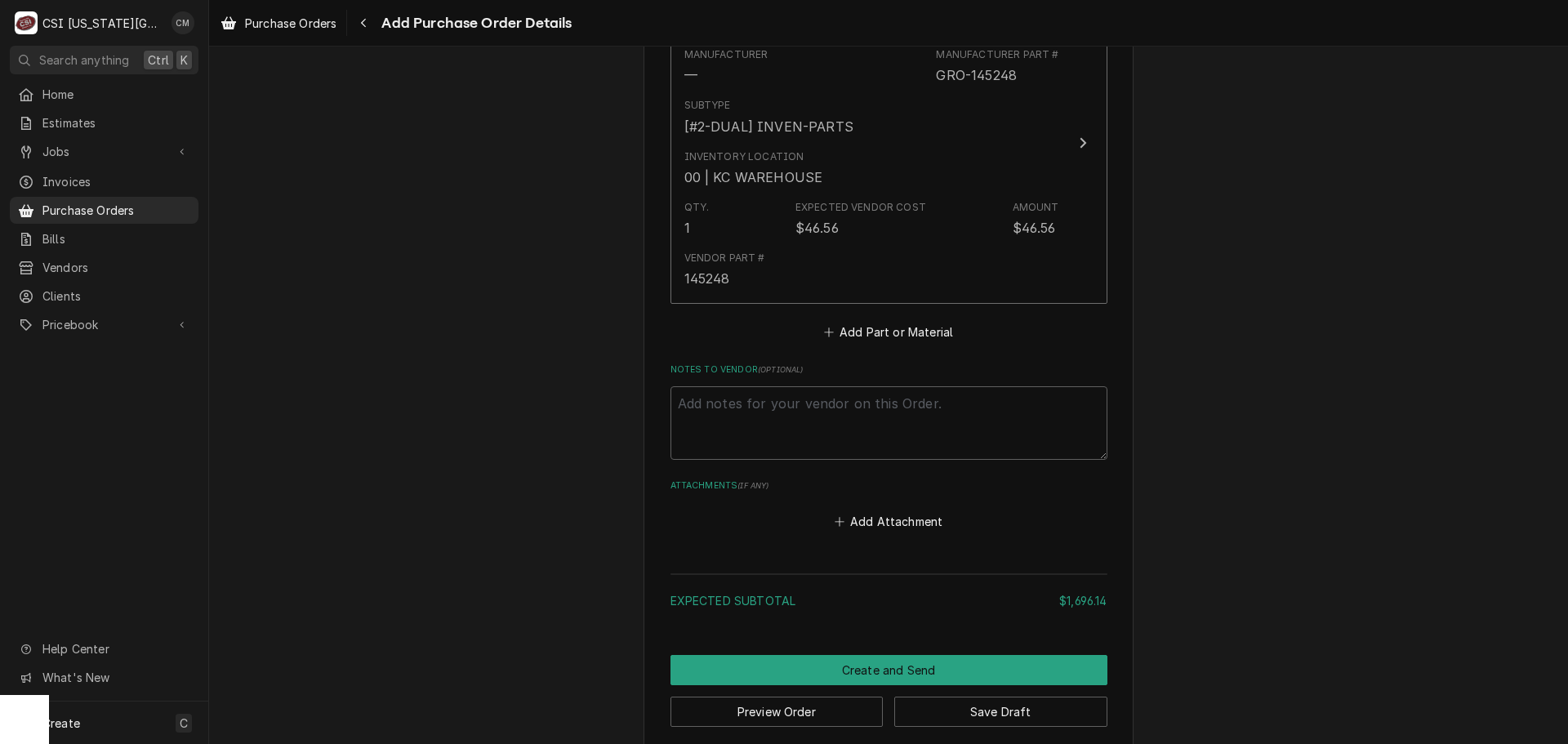
scroll to position [3763, 0]
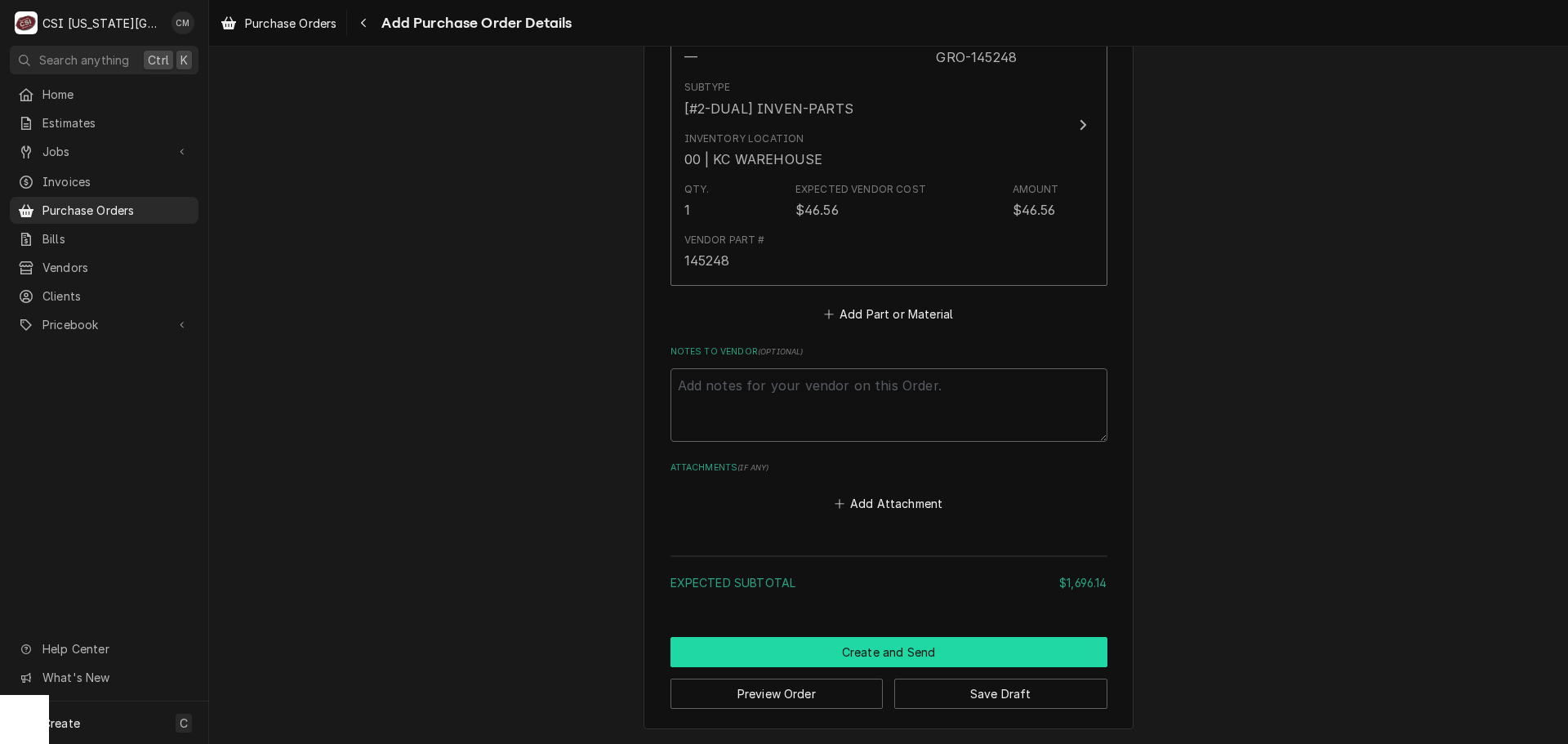
click at [922, 653] on button "Create and Send" at bounding box center [888, 652] width 436 height 30
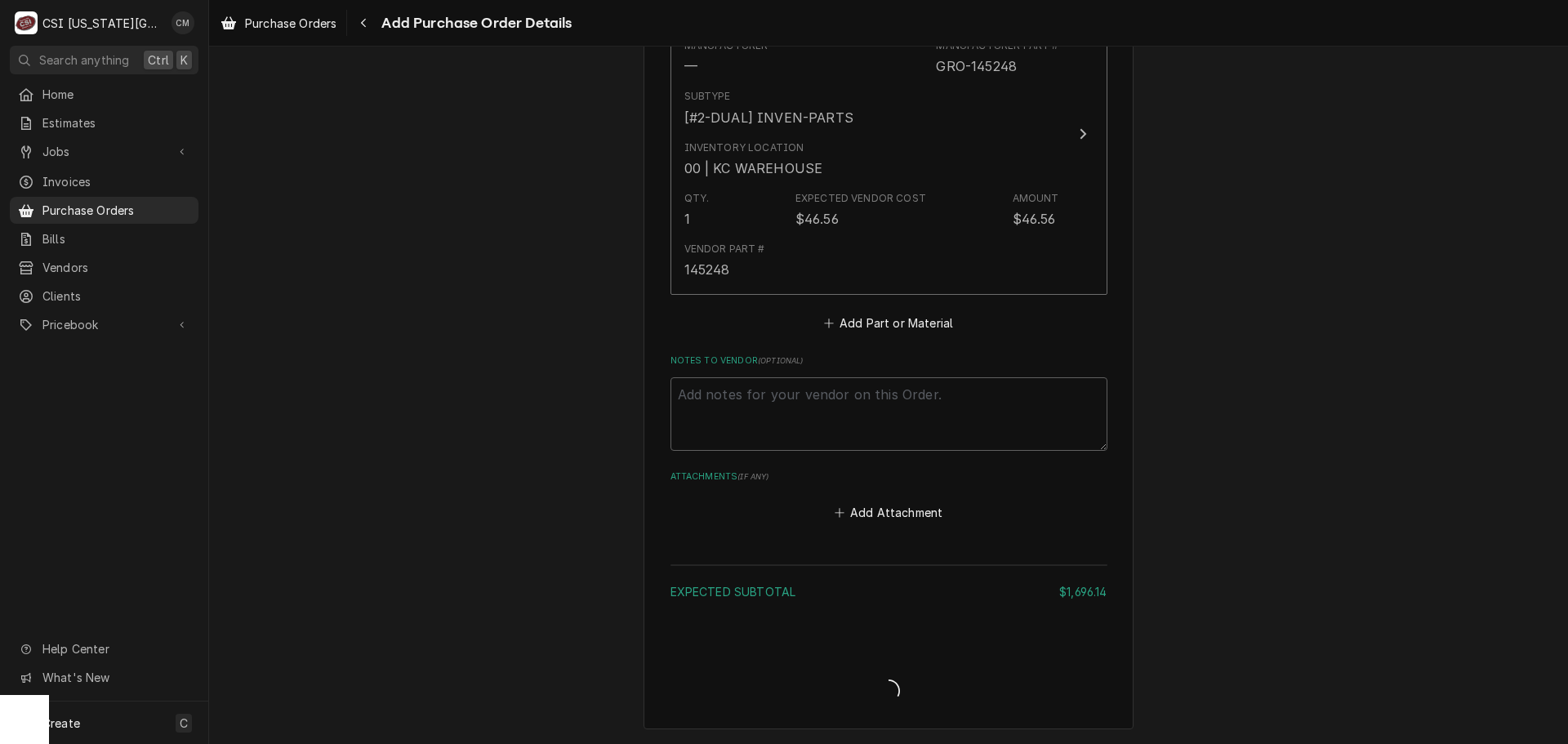
scroll to position [3754, 0]
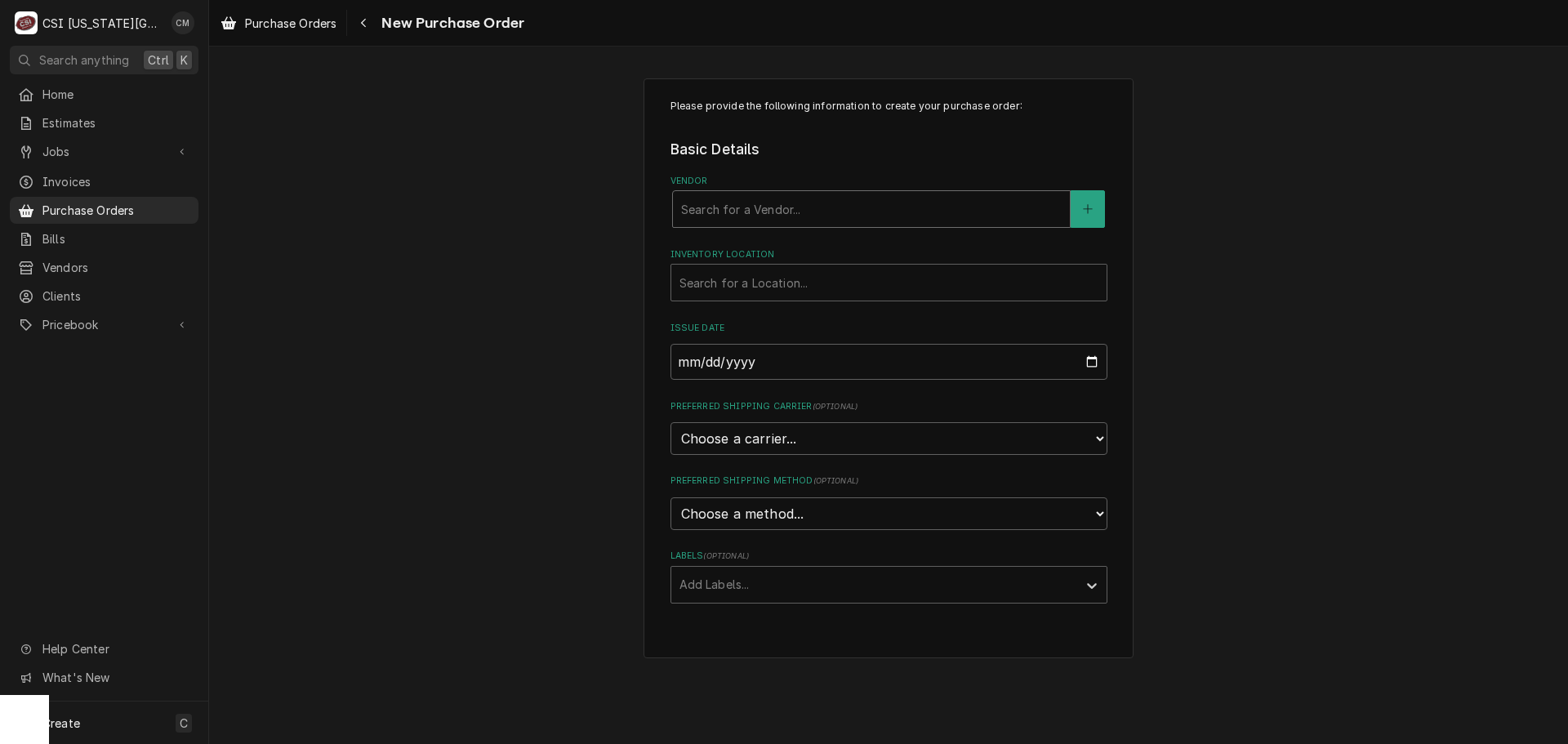
click at [979, 197] on div "Vendor" at bounding box center [871, 209] width 381 height 30
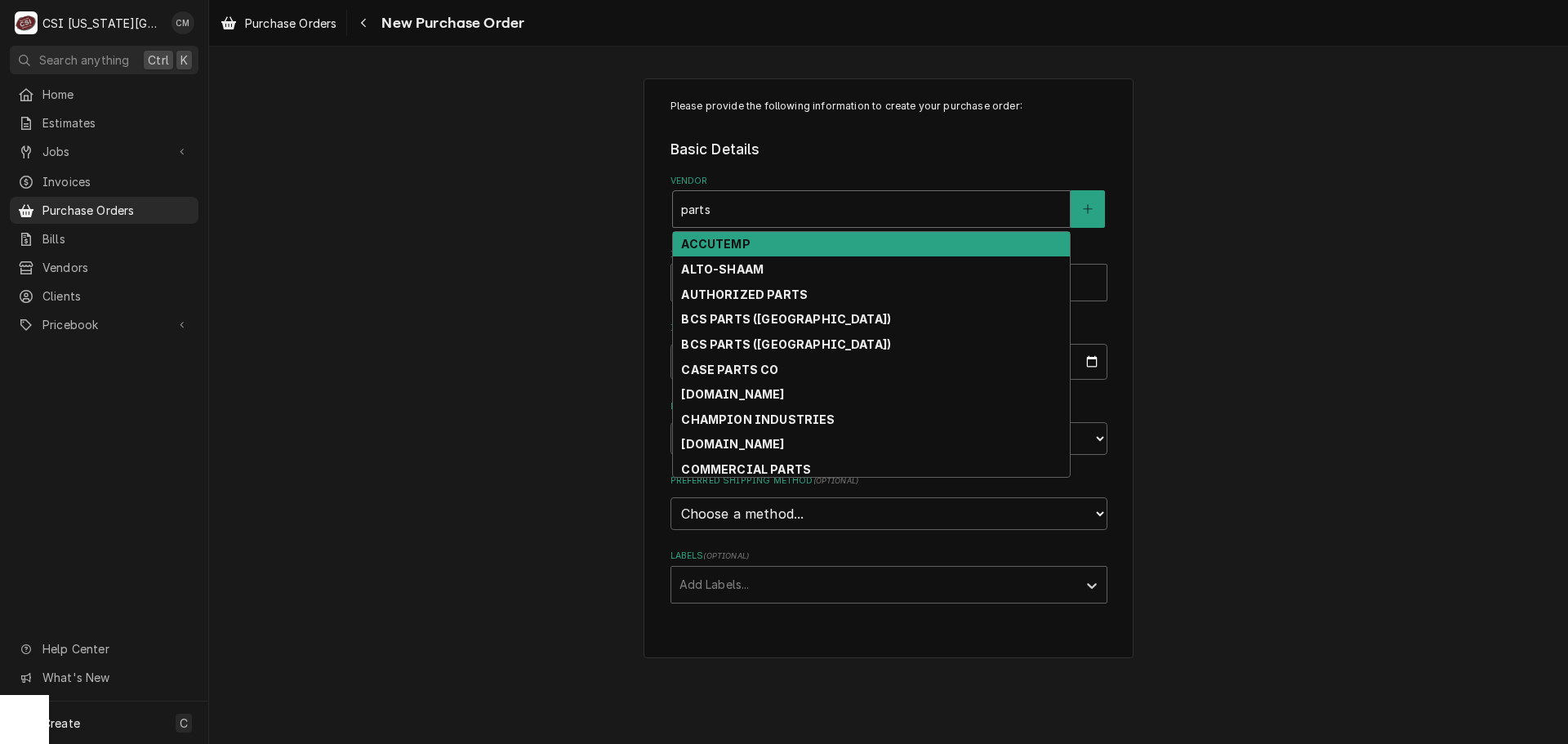
type input "partst"
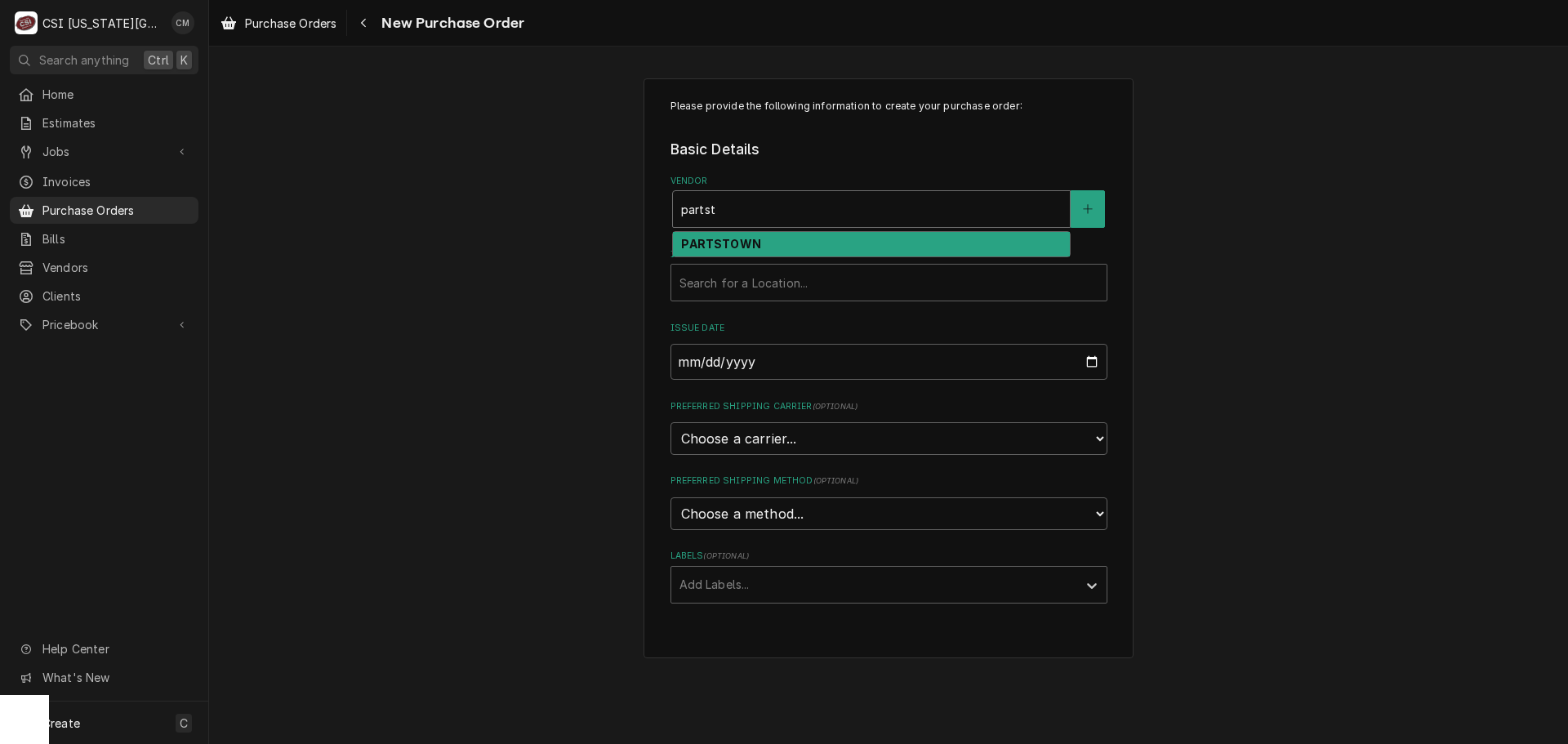
click at [803, 240] on div "PARTSTOWN" at bounding box center [871, 244] width 397 height 25
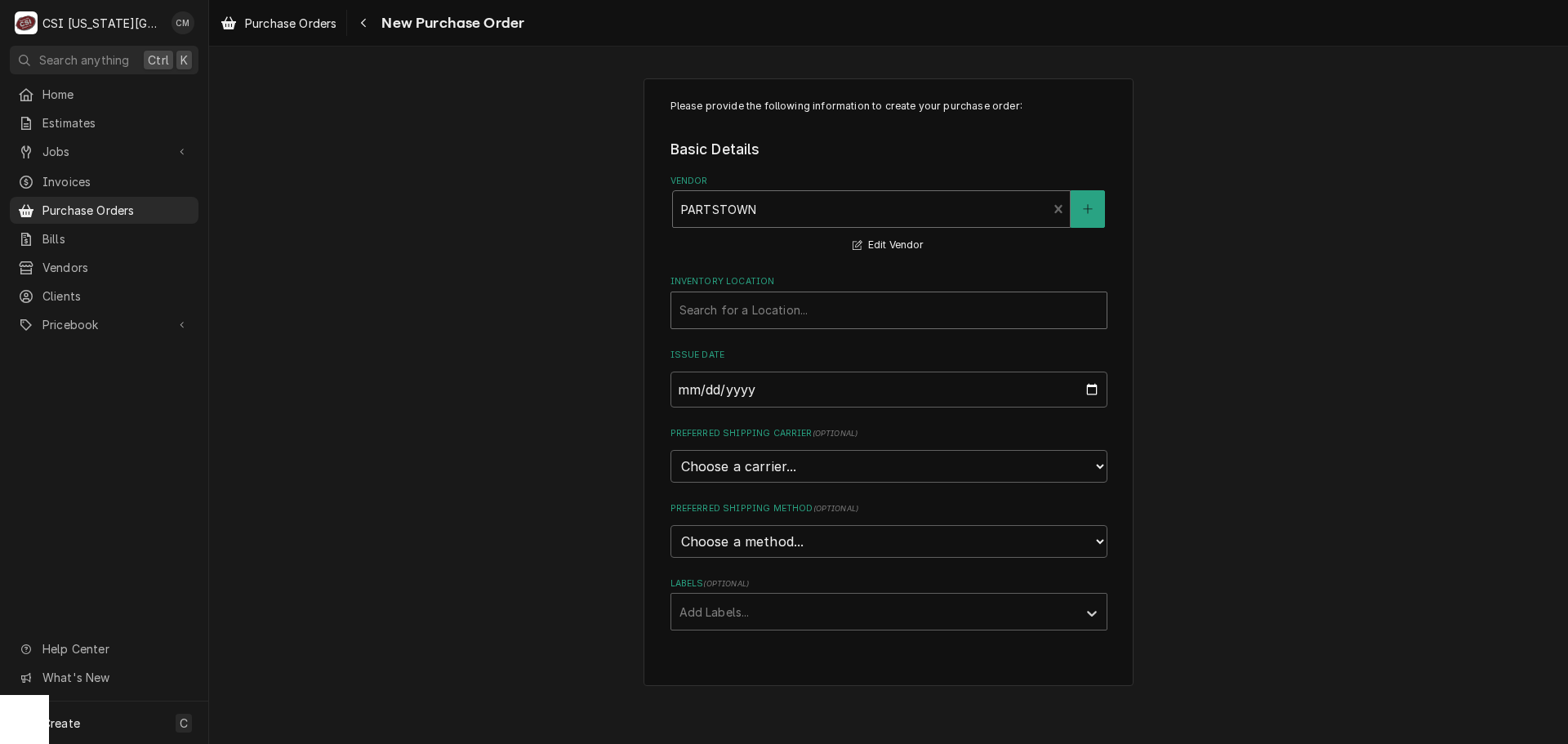
click at [781, 310] on div "Inventory Location" at bounding box center [888, 310] width 419 height 30
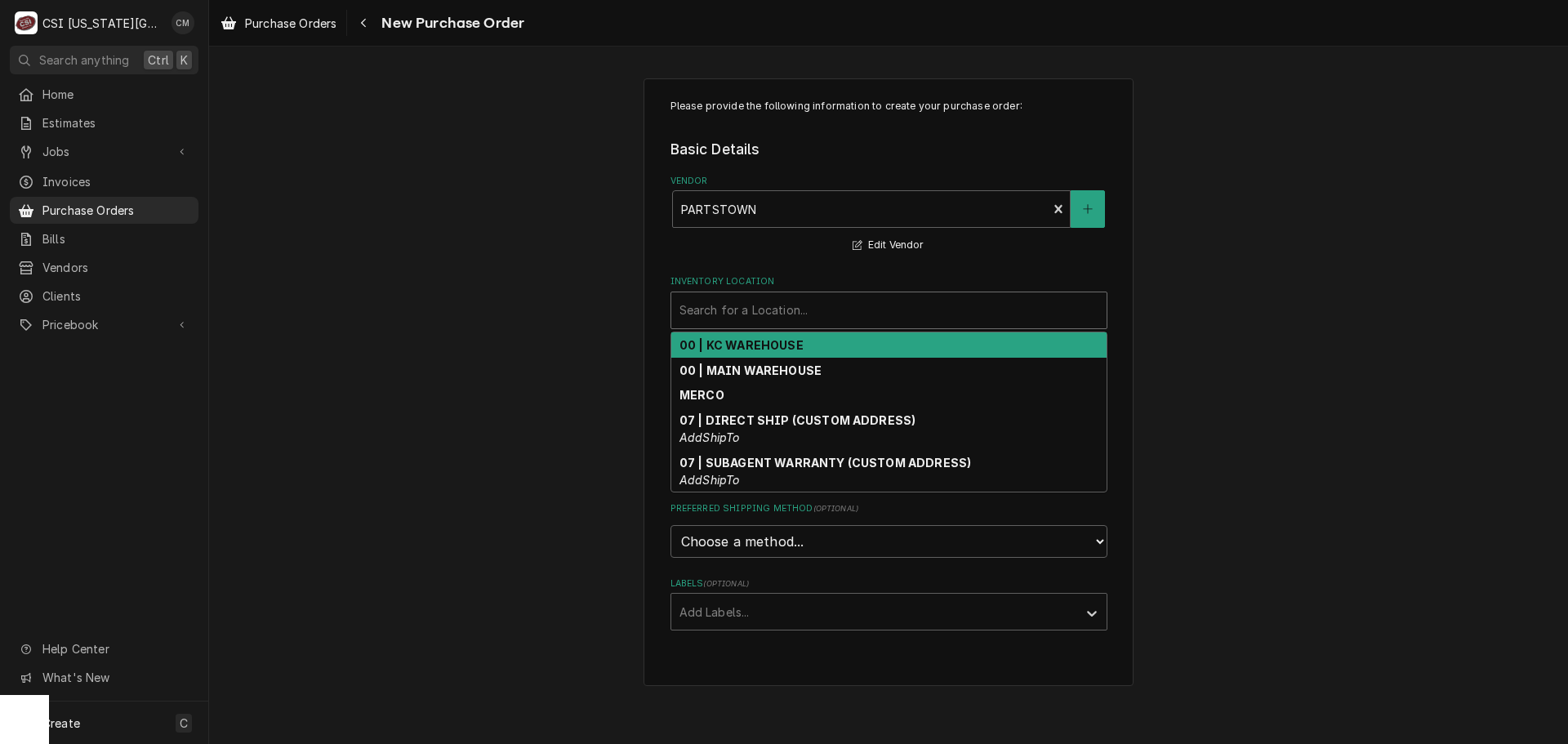
click at [780, 345] on strong "00 | KC WAREHOUSE" at bounding box center [741, 345] width 124 height 14
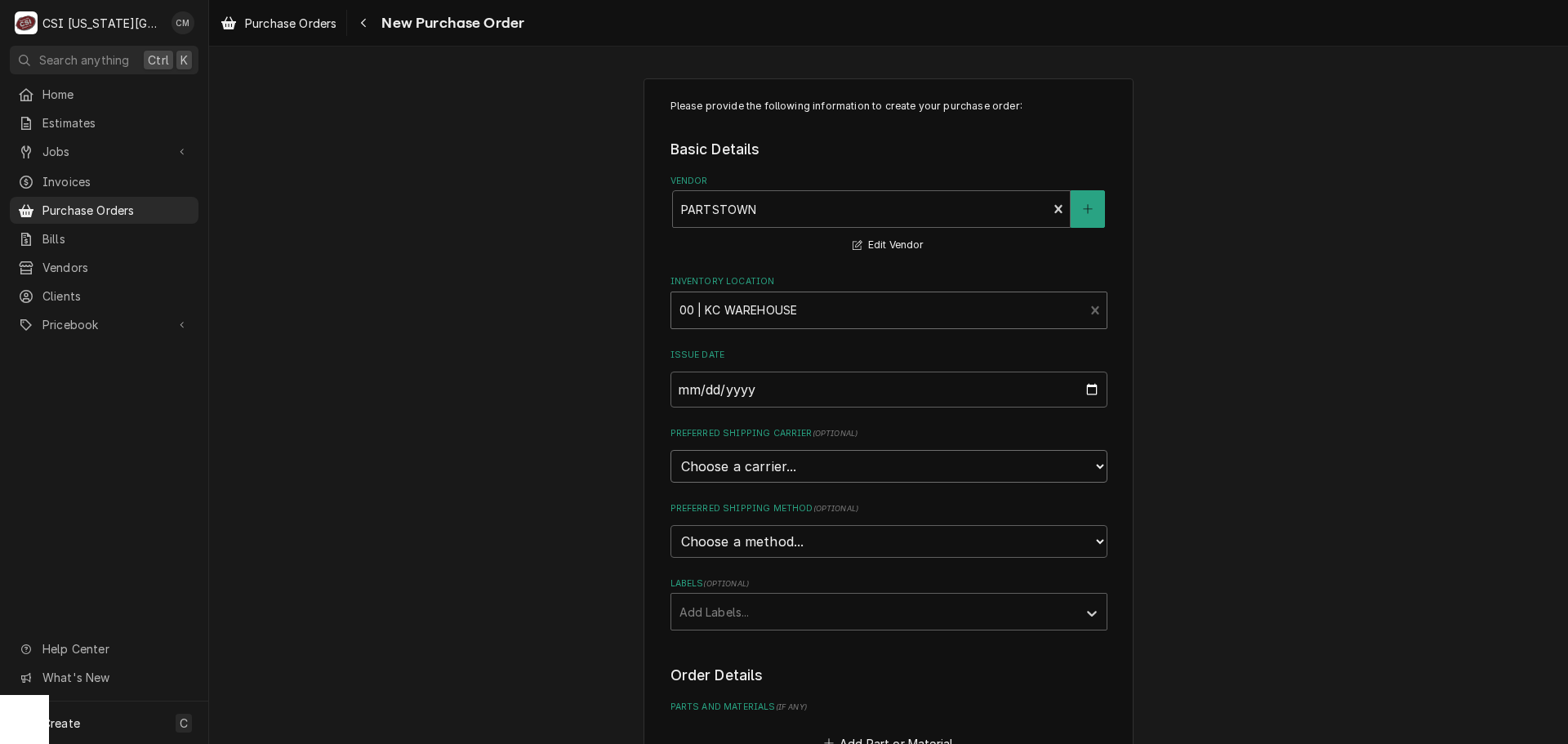
click at [806, 462] on select "Choose a carrier... U.S. Postal Service Stamps.com FedEx UPS DHL Express DHL EC…" at bounding box center [888, 465] width 436 height 33
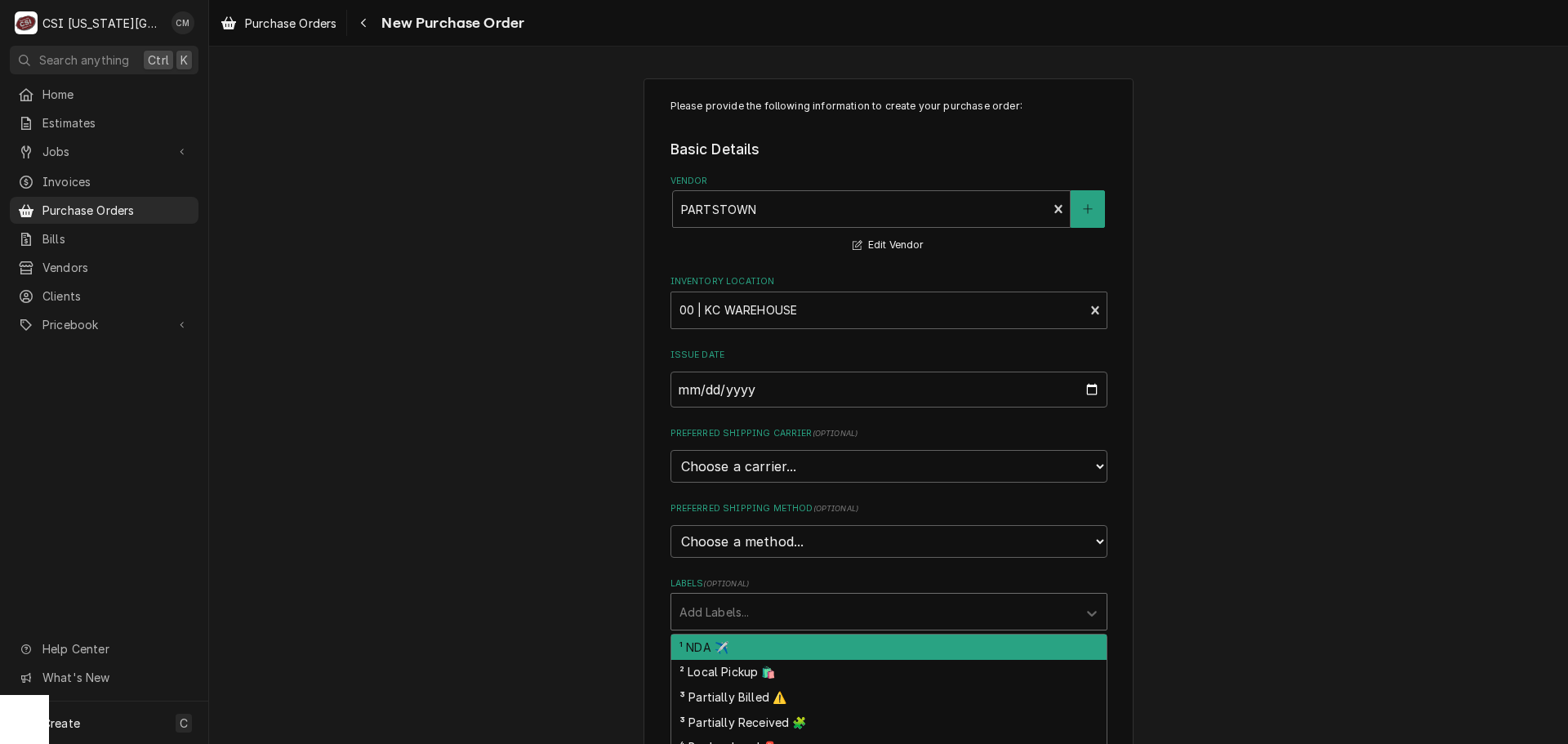
click at [800, 606] on div "Labels" at bounding box center [874, 612] width 390 height 30
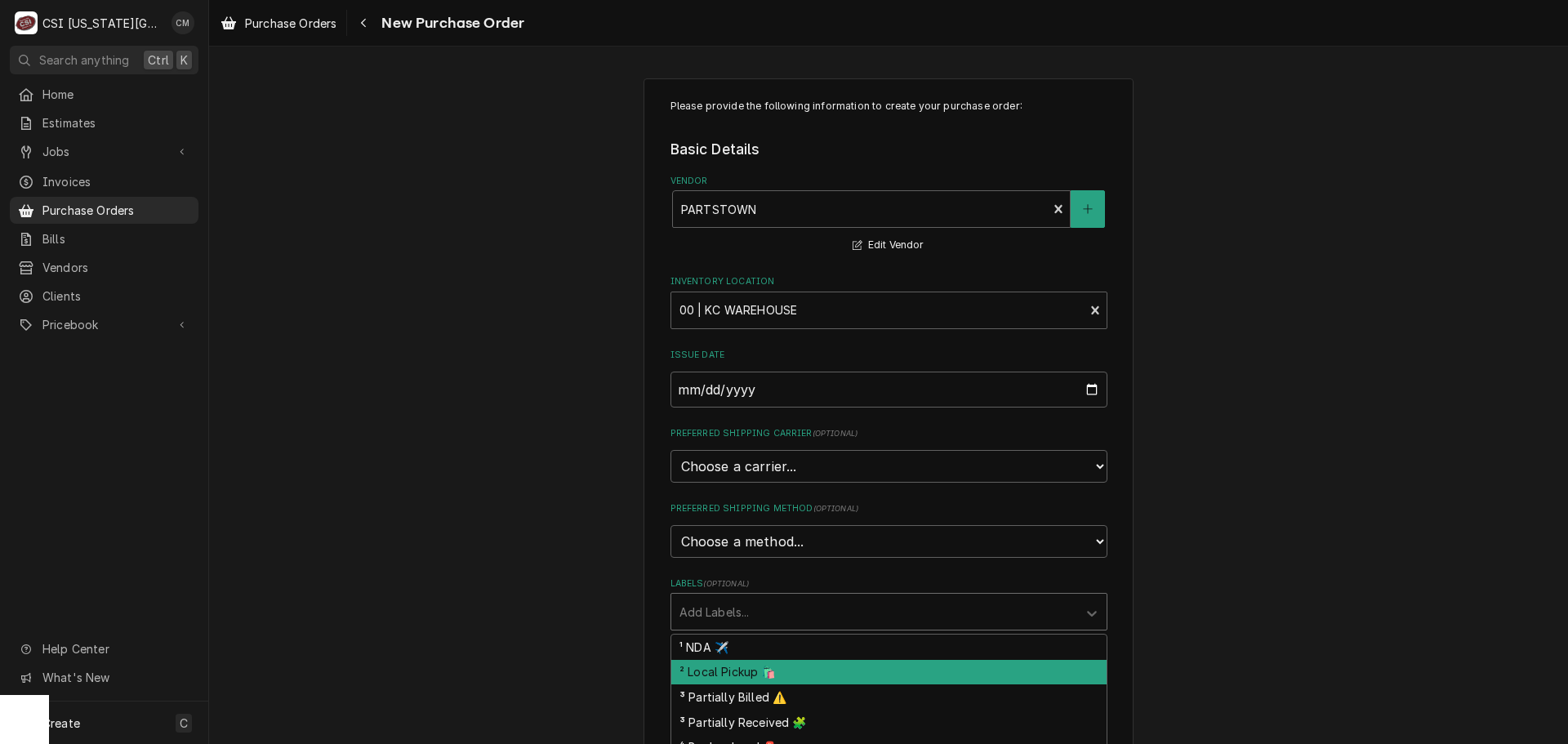
click at [775, 673] on div "² Local Pickup 🛍️" at bounding box center [889, 672] width 436 height 25
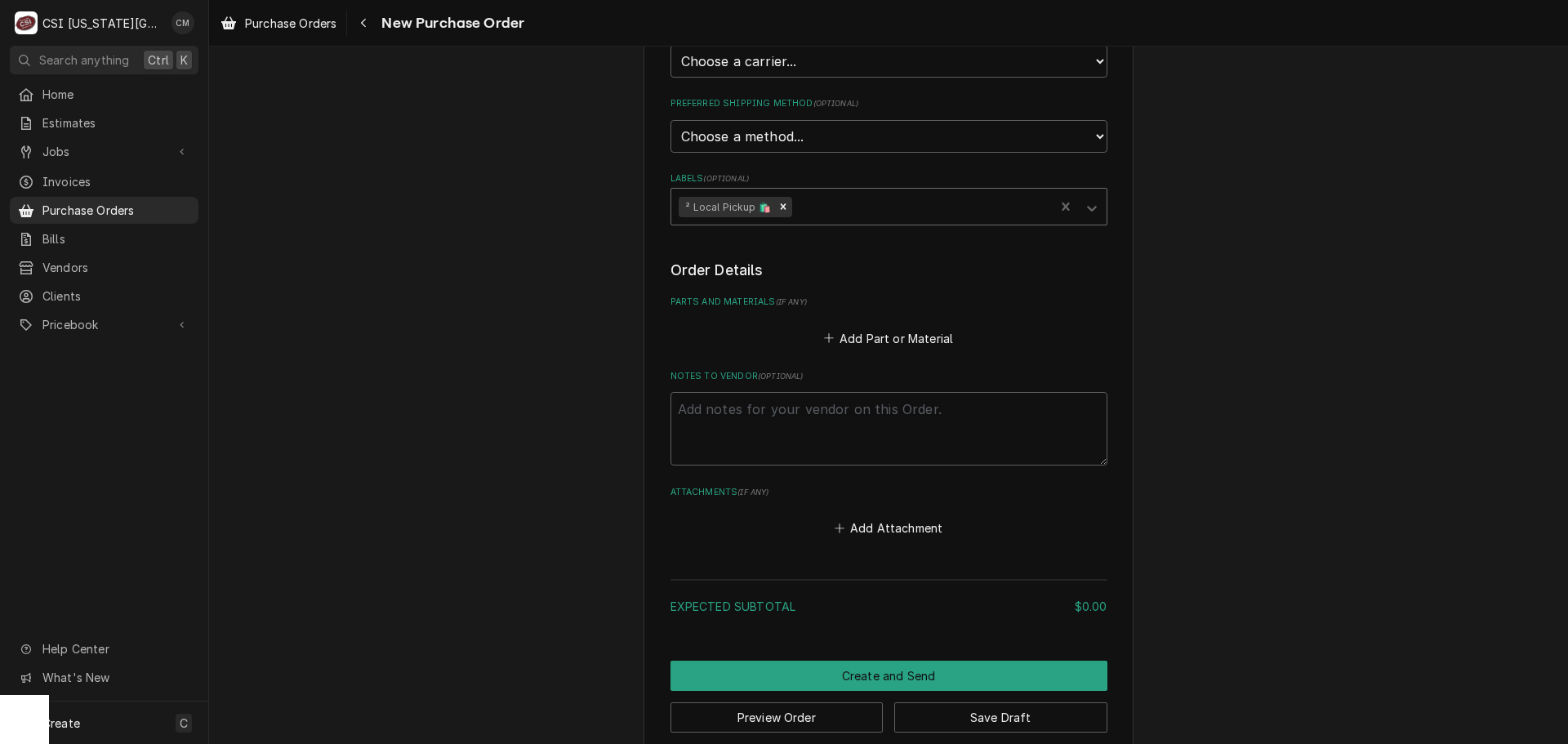
scroll to position [409, 0]
click at [753, 414] on textarea "Notes to Vendor ( optional )" at bounding box center [888, 426] width 436 height 74
type textarea "x"
type textarea "W"
type textarea "x"
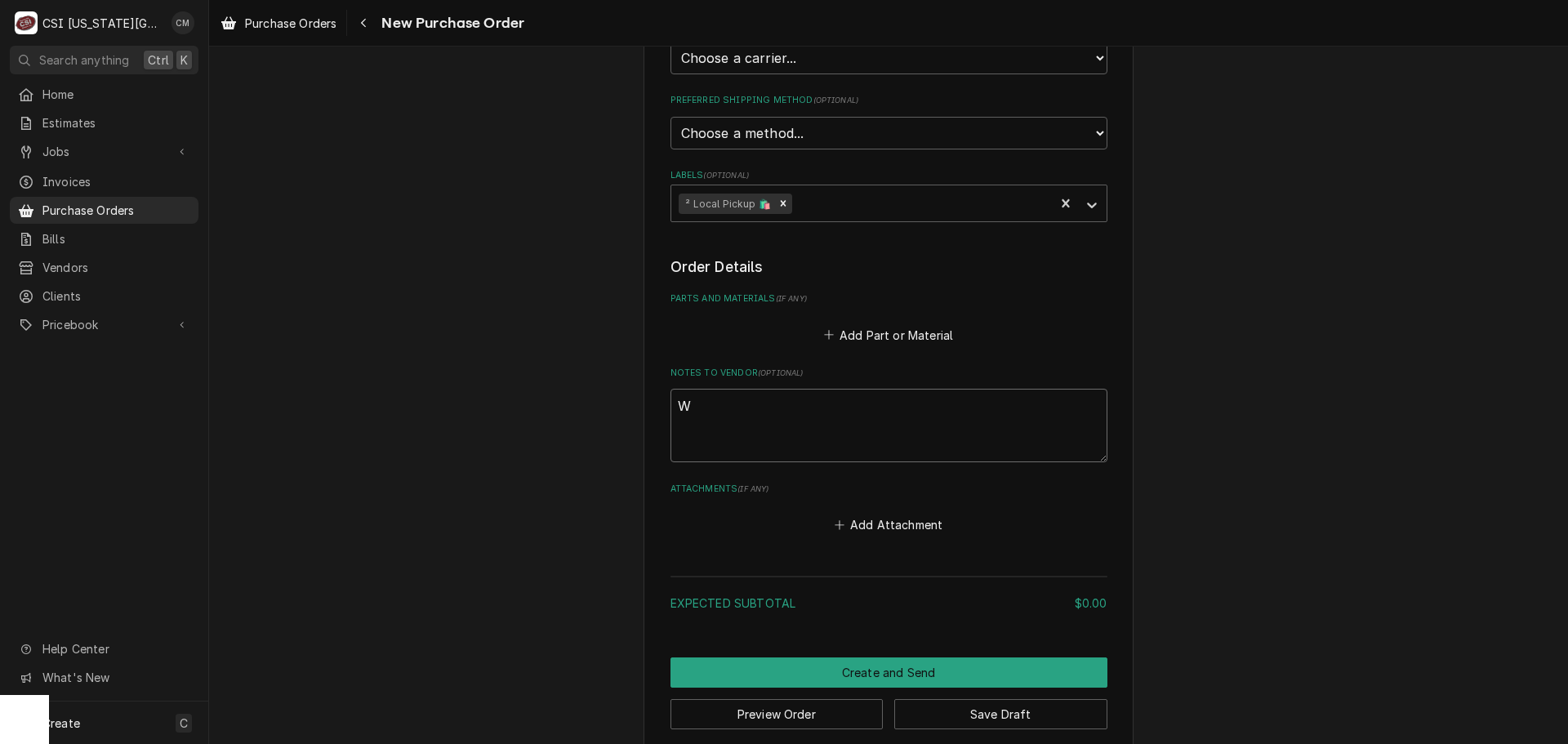
type textarea "Wa"
type textarea "x"
type textarea "Wah"
type textarea "x"
type textarea "Wahe"
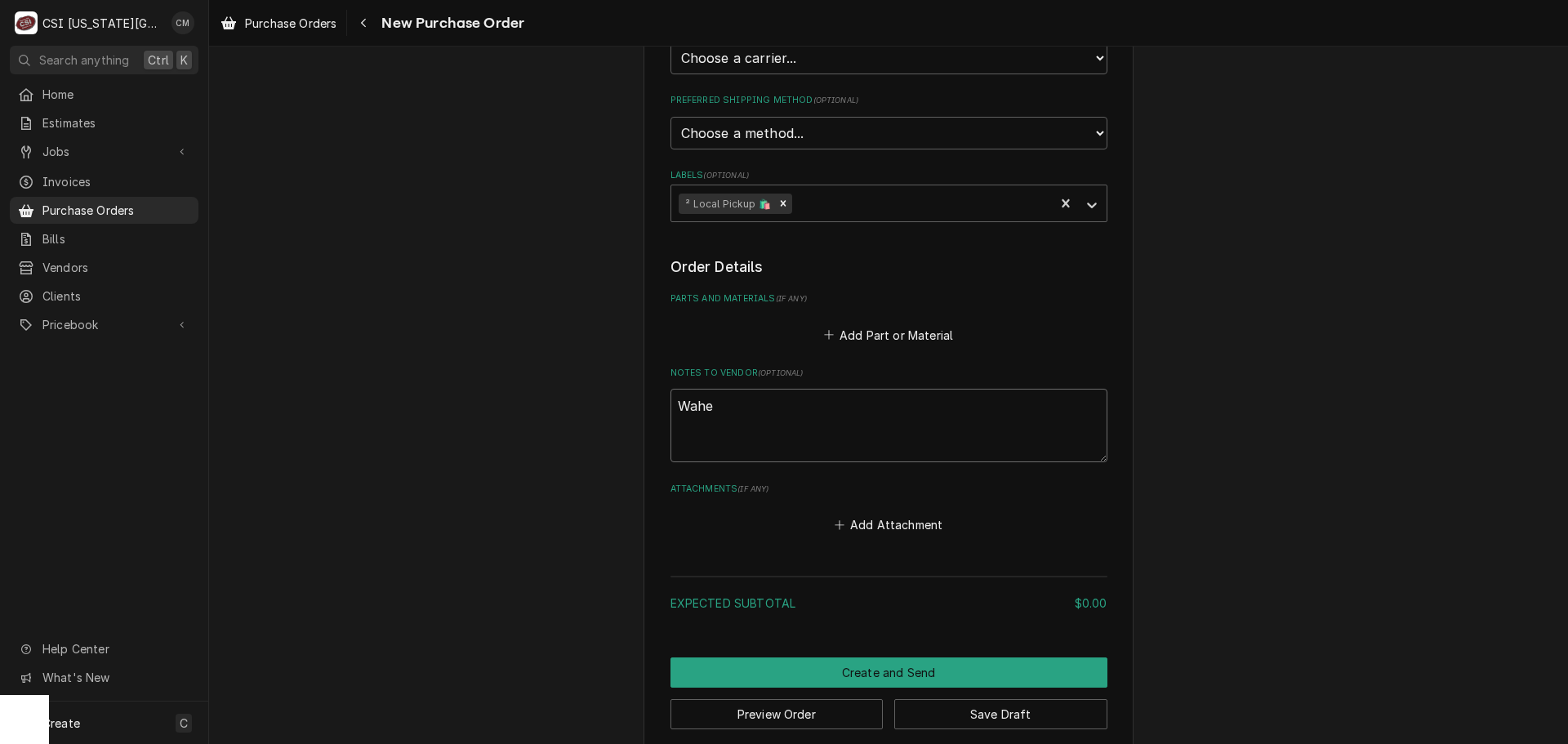
type textarea "x"
type textarea "Waheo"
type textarea "x"
type textarea "Wahe"
type textarea "x"
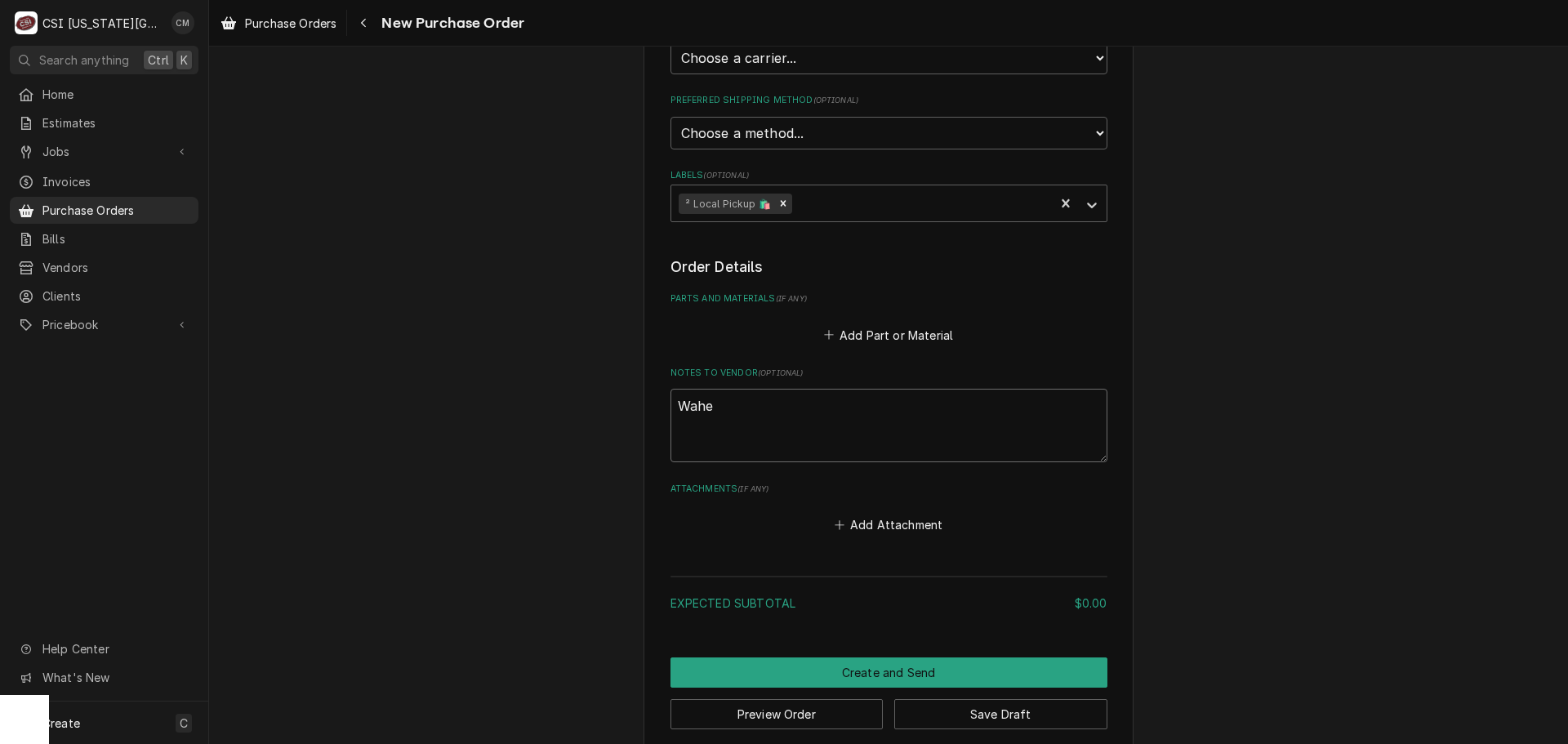
type textarea "Wah"
type textarea "x"
type textarea "Wa"
type textarea "x"
type textarea "War"
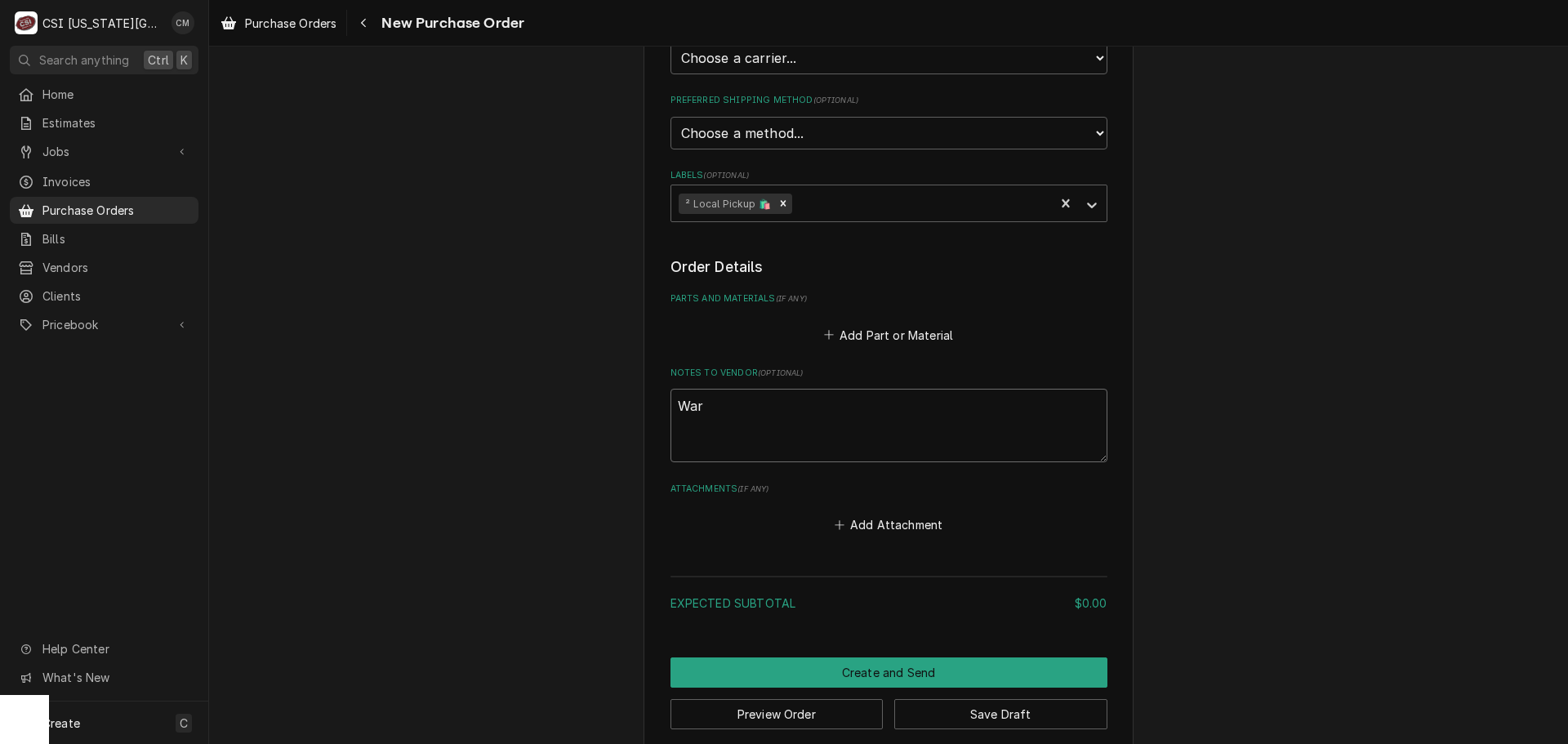
type textarea "x"
type textarea "Warh"
type textarea "x"
type textarea "Warho"
type textarea "x"
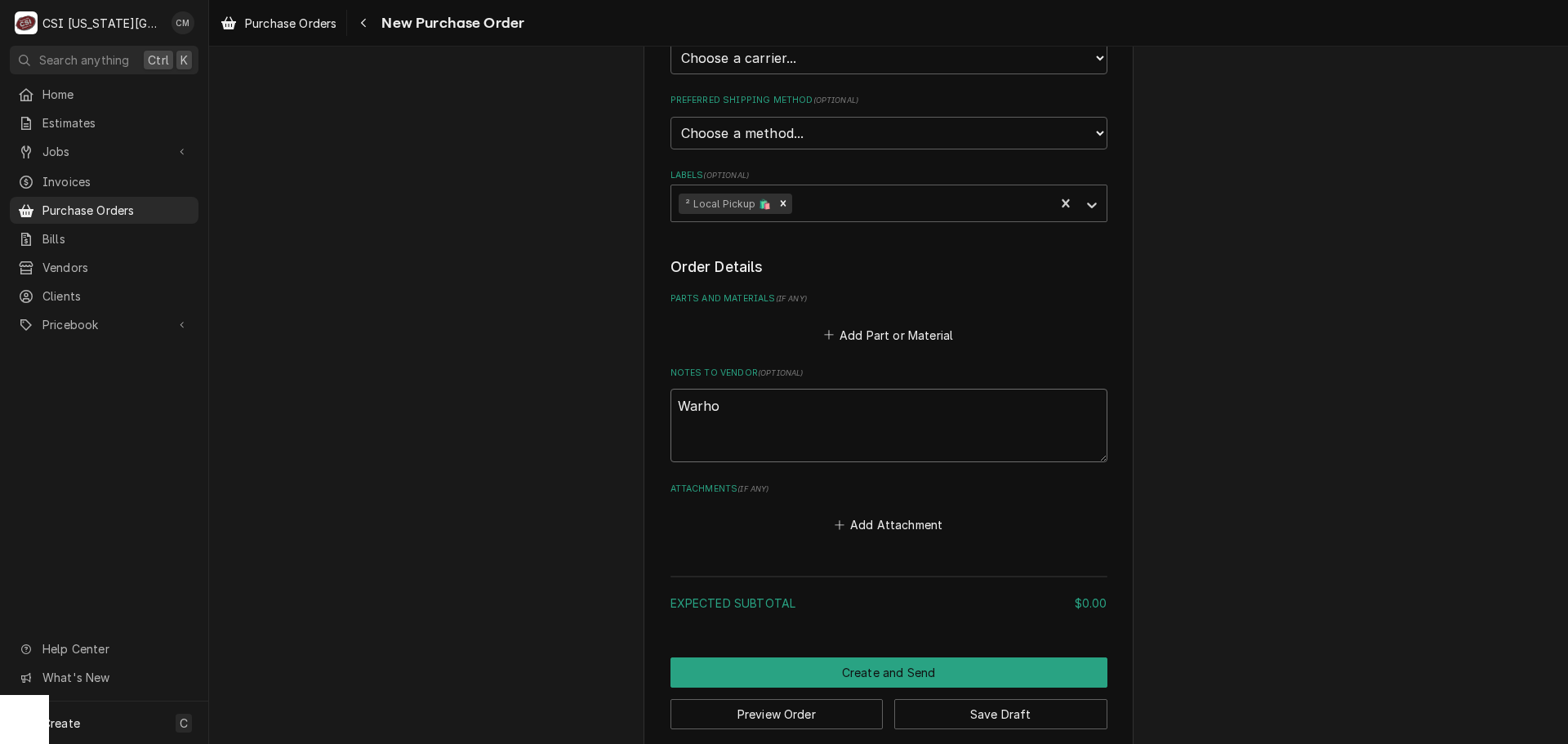
type textarea "Warhou"
type textarea "x"
type textarea "Warhous"
type textarea "x"
type textarea "Warhouse"
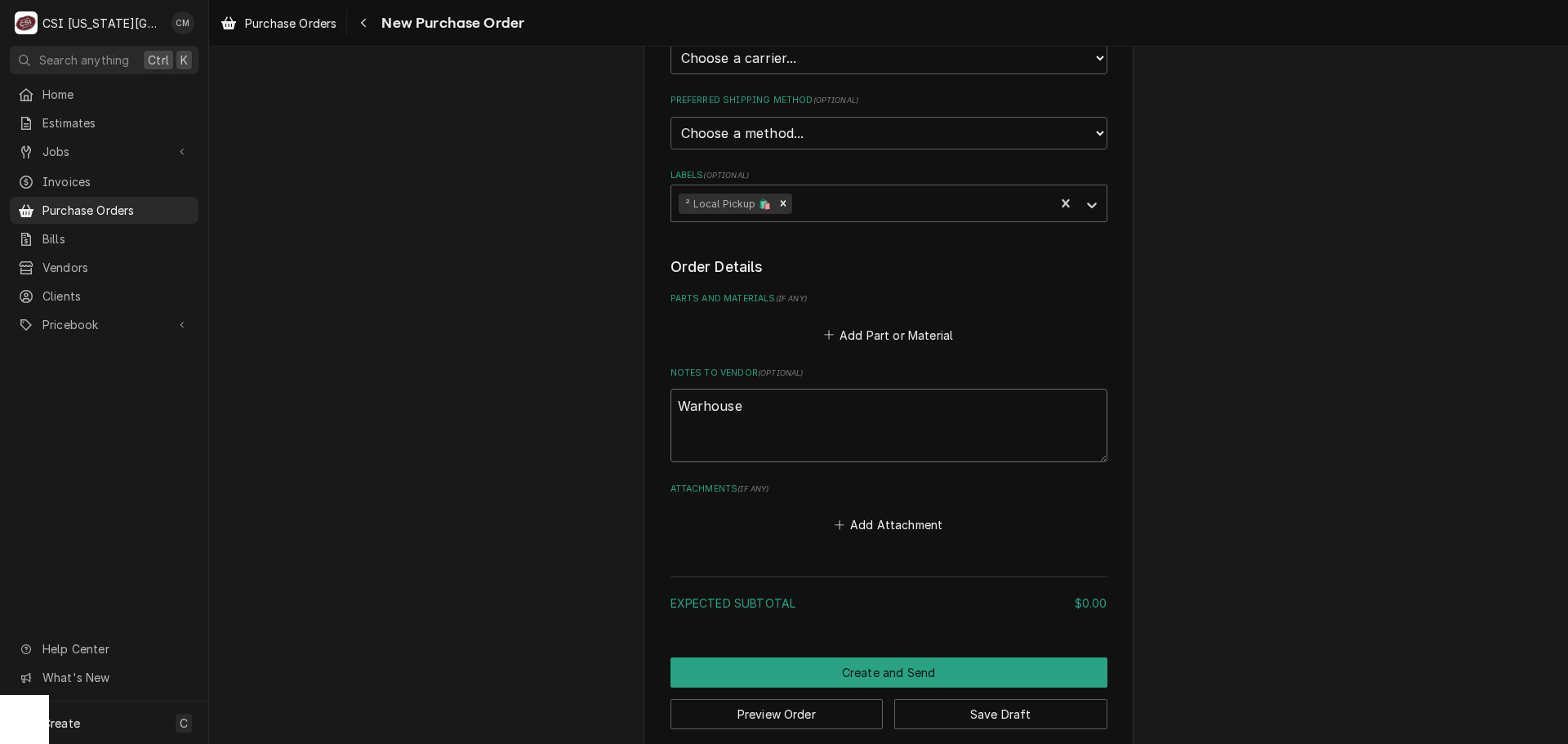
type textarea "x"
type textarea "Warhouse"
type textarea "x"
type textarea "Warhouse"
type textarea "x"
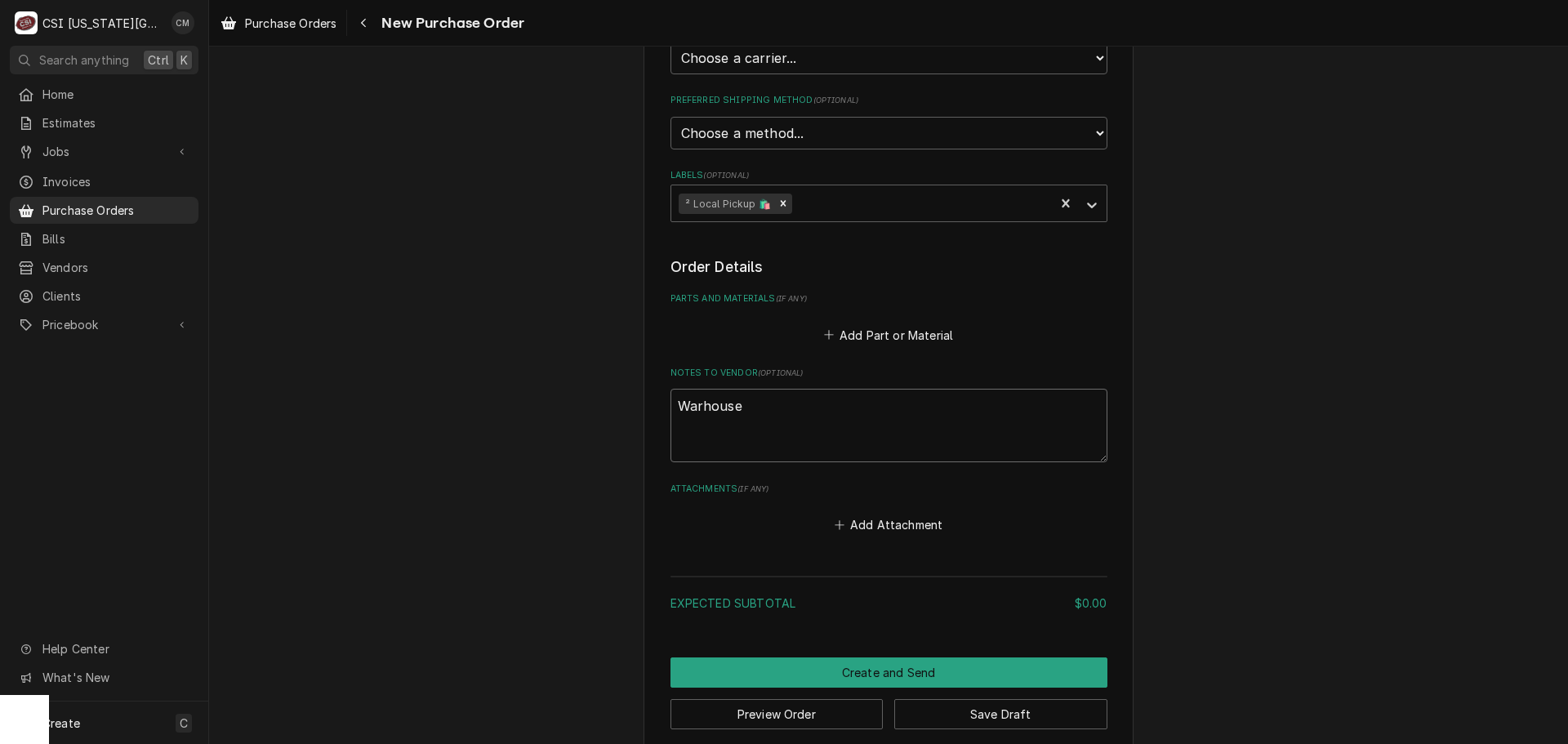
type textarea "Warhous"
type textarea "x"
type textarea "Warhou"
type textarea "x"
type textarea "Warho"
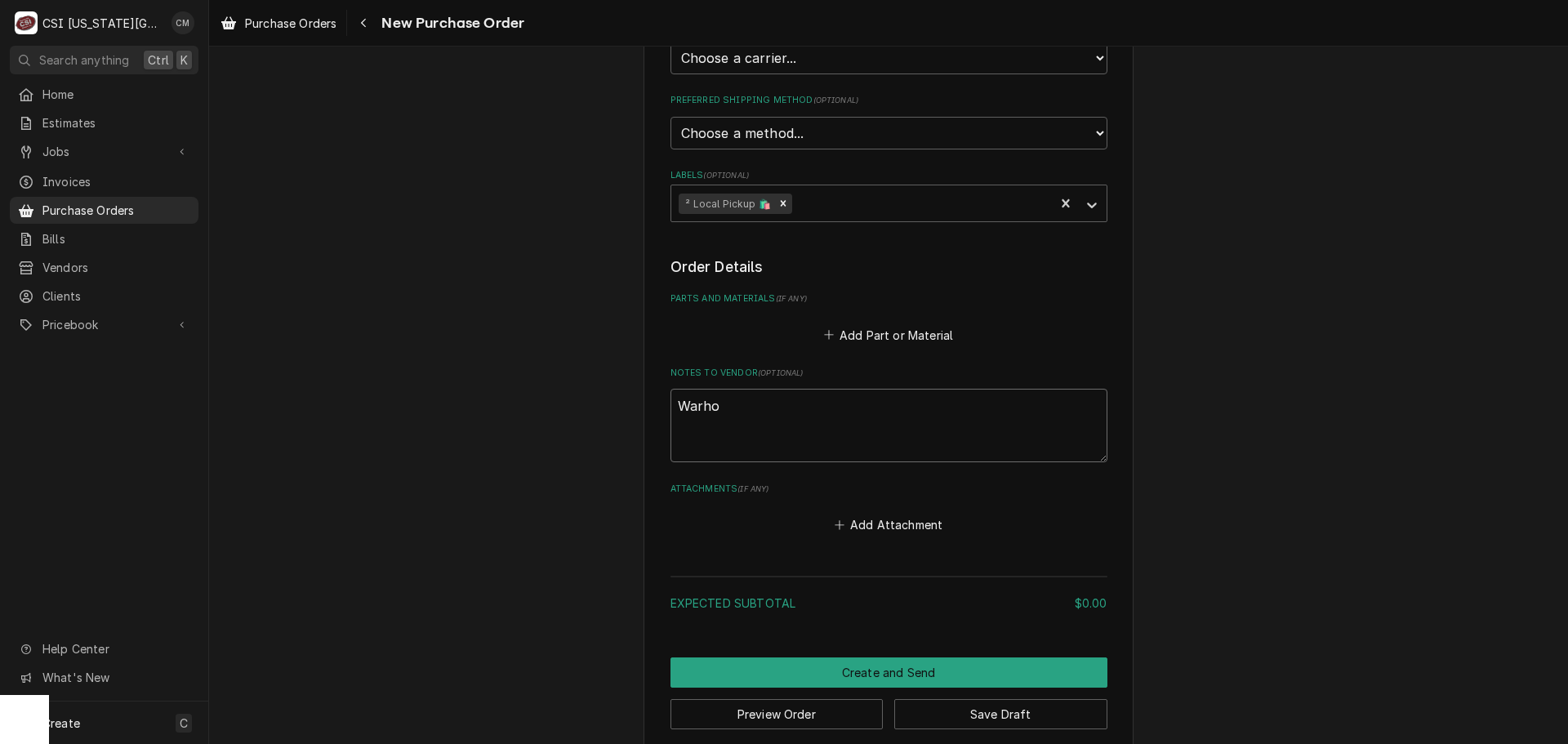
type textarea "x"
type textarea "Warh"
type textarea "x"
type textarea "War"
type textarea "x"
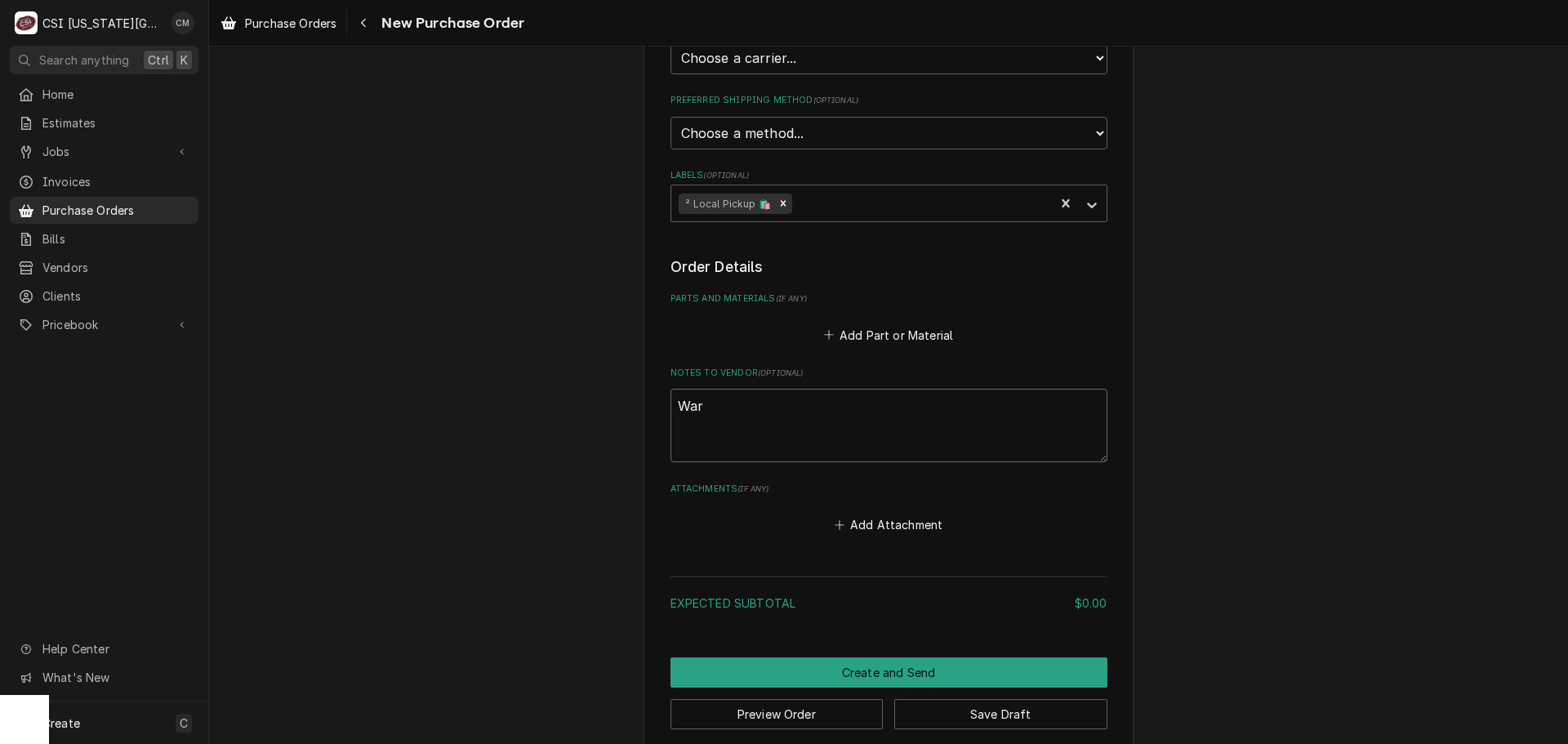
type textarea "Wa"
type textarea "x"
type textarea "W"
type textarea "x"
type textarea "Wa"
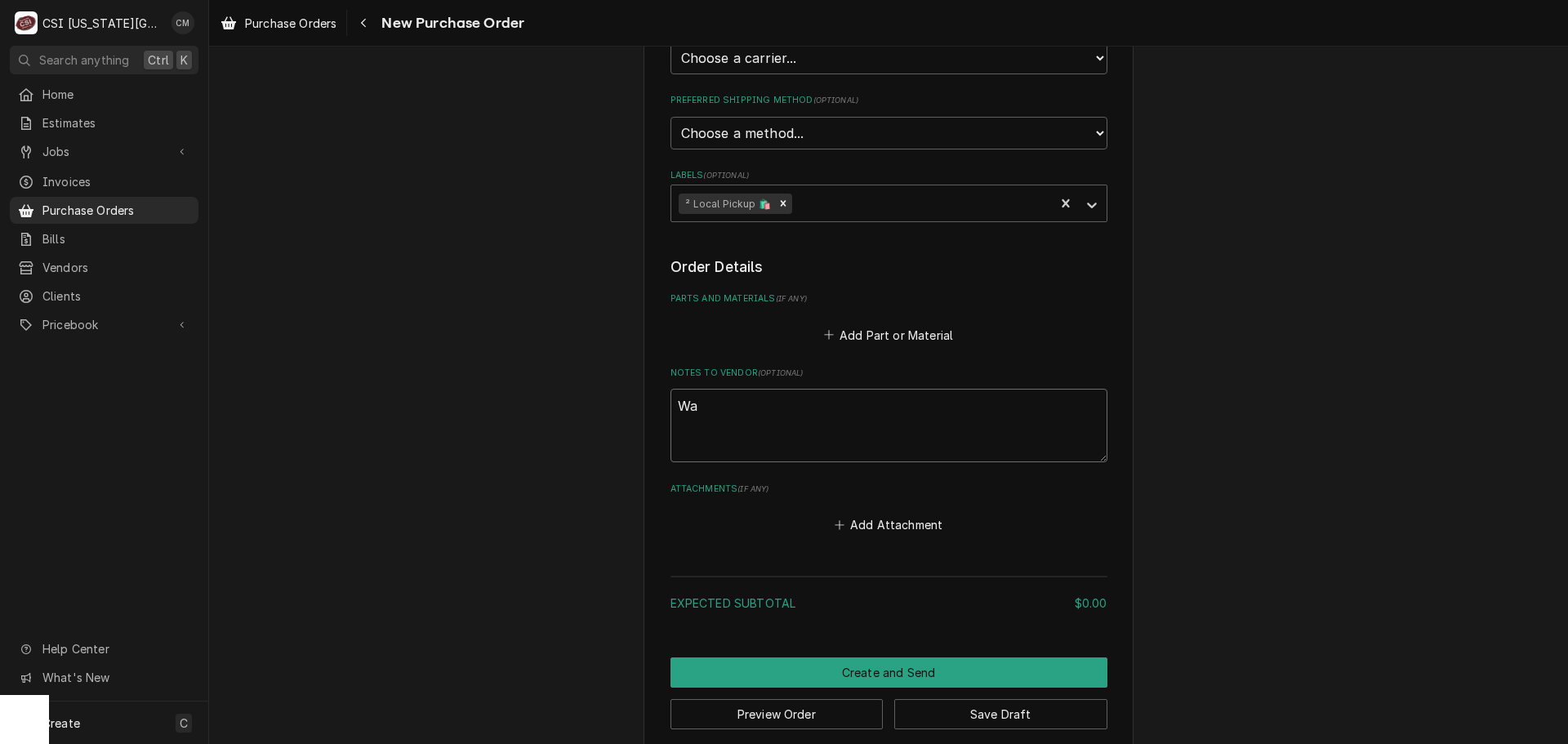
type textarea "x"
type textarea "War"
type textarea "x"
type textarea "Ware"
type textarea "x"
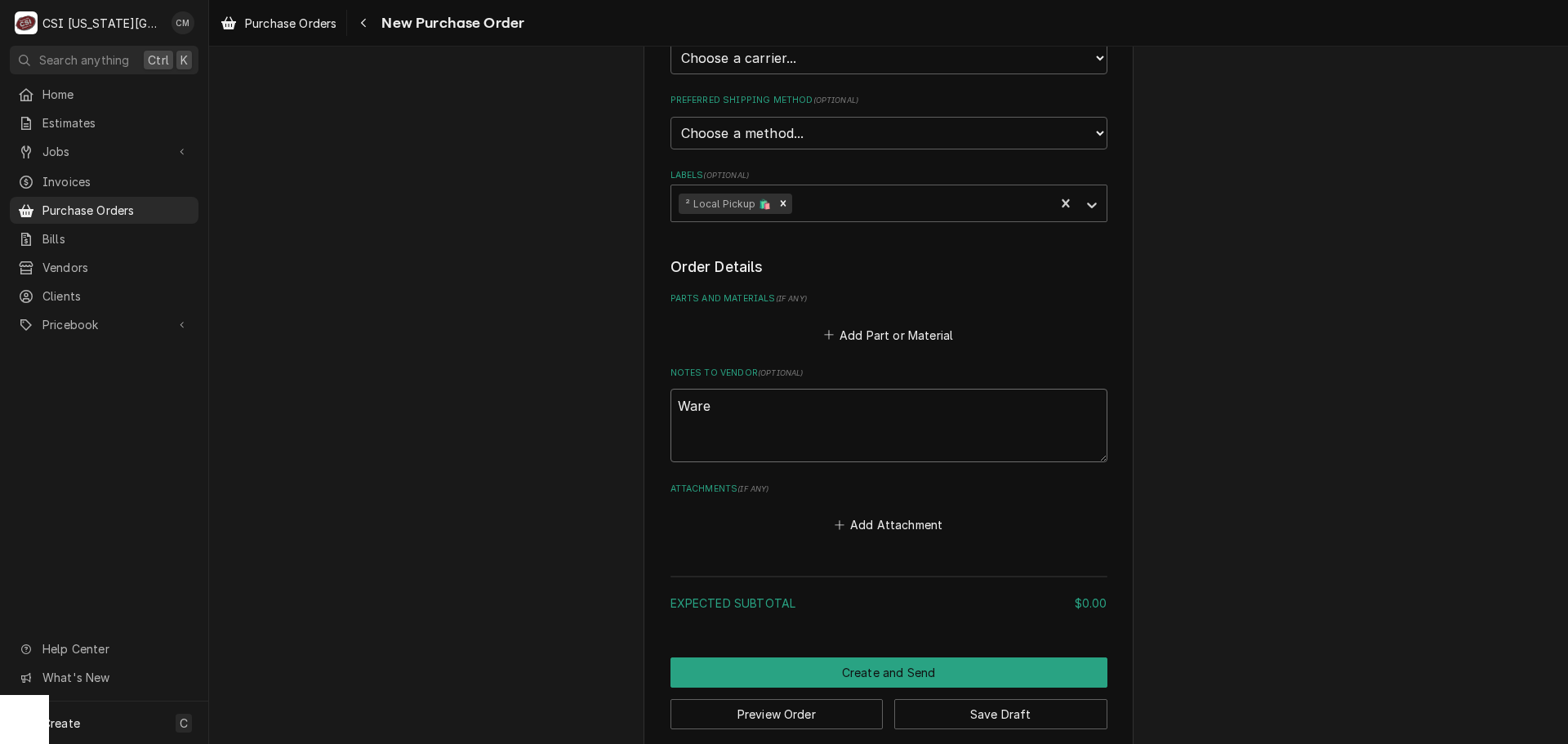
type textarea "Wareh"
type textarea "x"
type textarea "Wareho"
type textarea "x"
type textarea "Warehou"
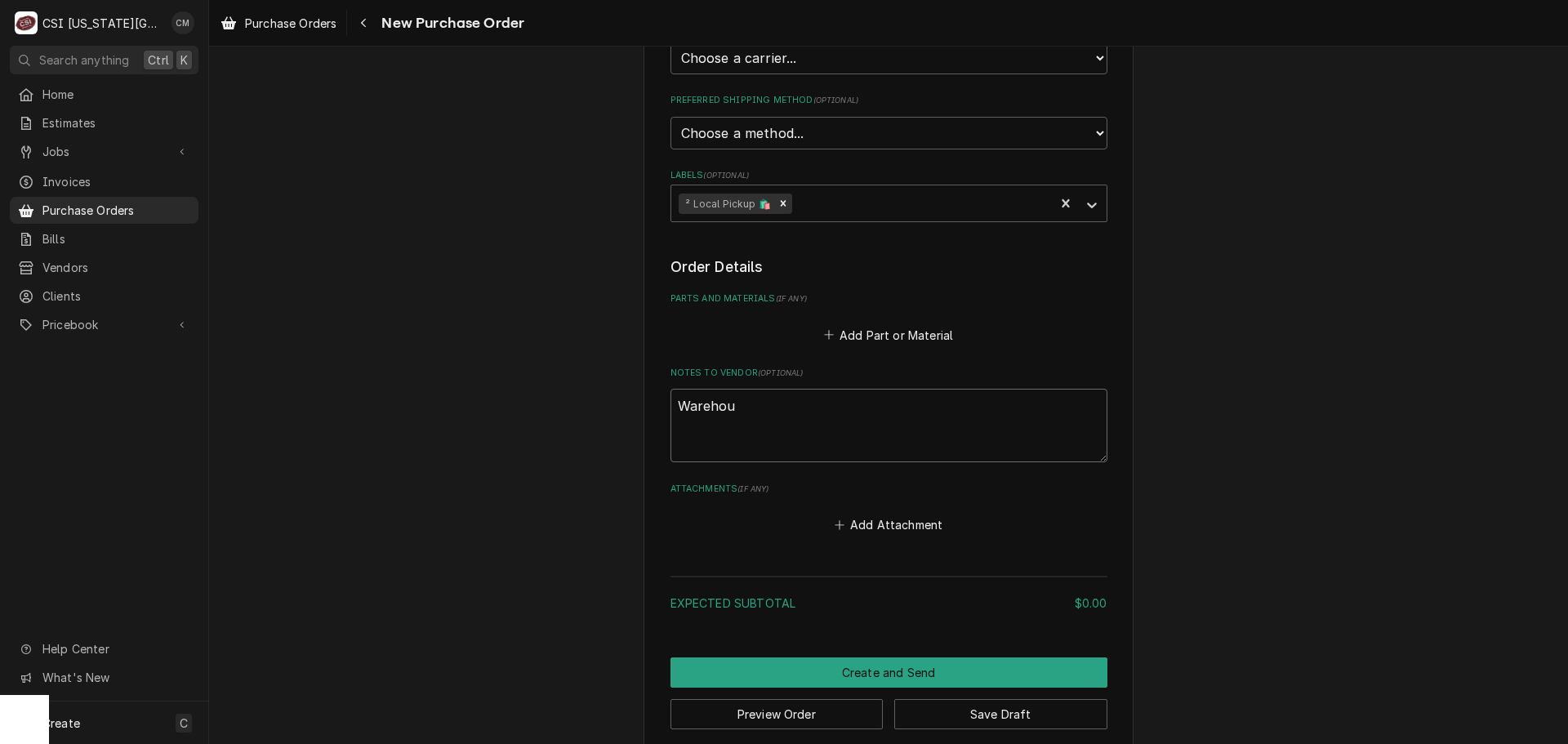
type textarea "x"
type textarea "Warehous"
type textarea "x"
type textarea "Warehouse"
type textarea "x"
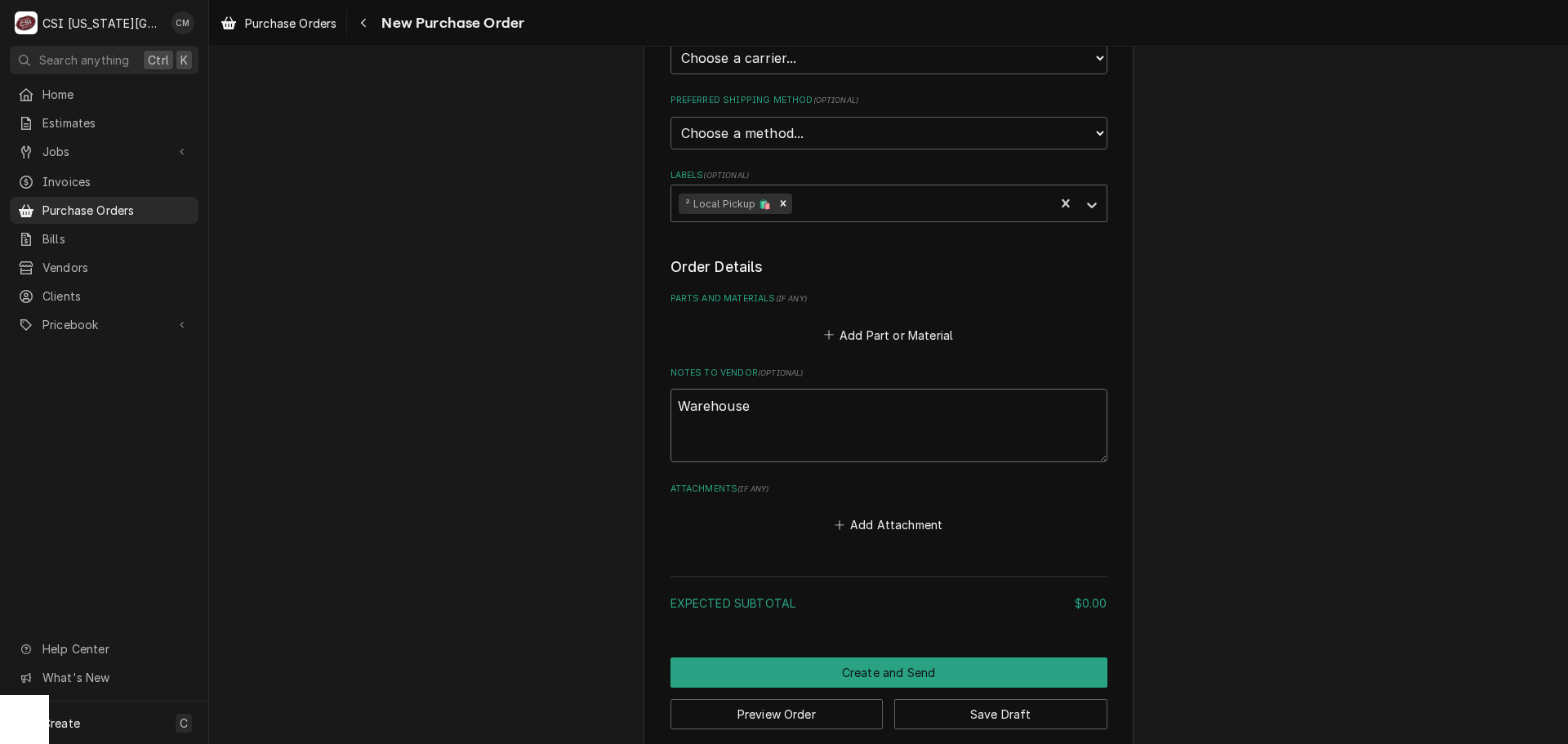
type textarea "Warehouse"
type textarea "x"
type textarea "Warehouse s"
type textarea "x"
type textarea "Warehouse st"
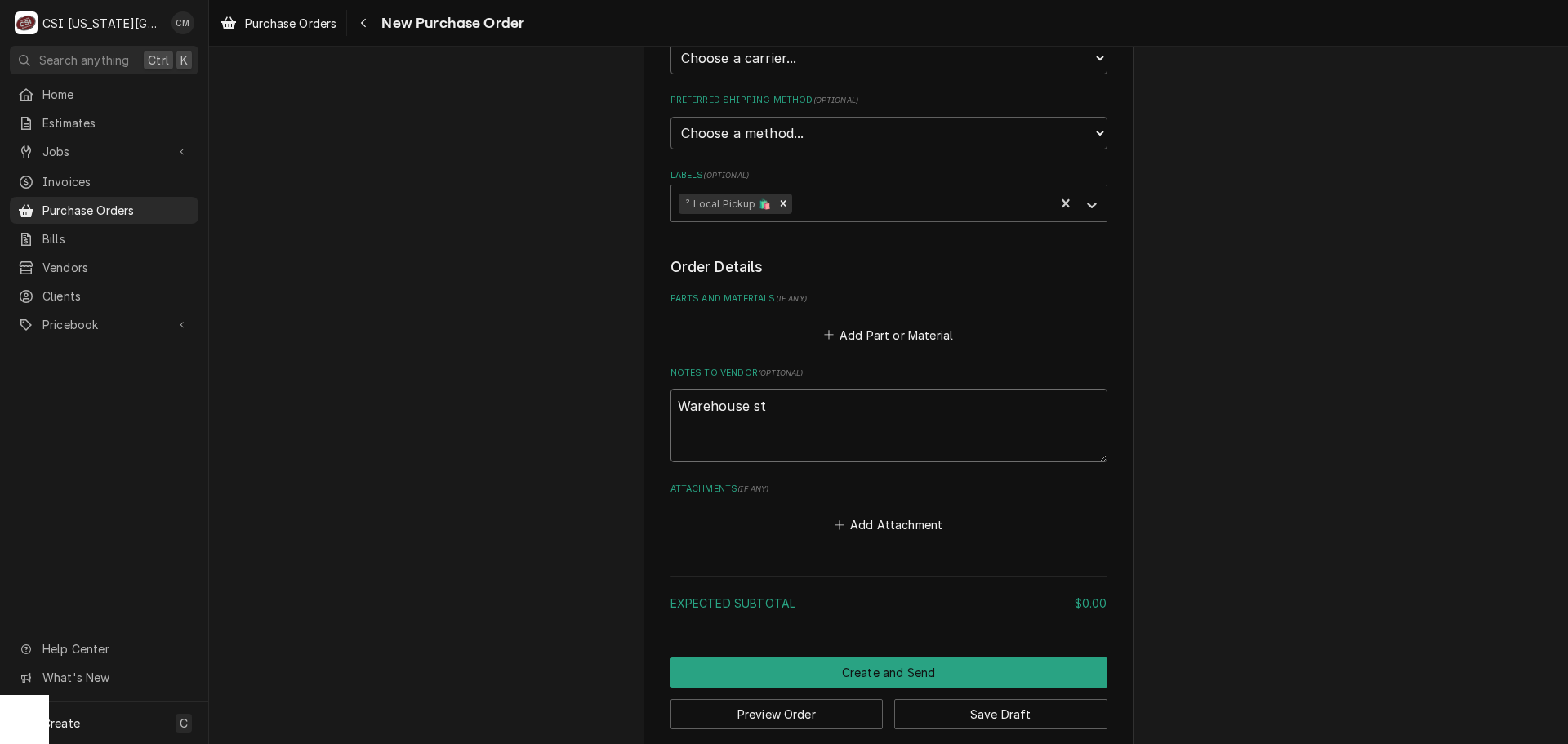
type textarea "x"
type textarea "Warehouse sto"
type textarea "x"
type textarea "Warehouse stoc"
type textarea "x"
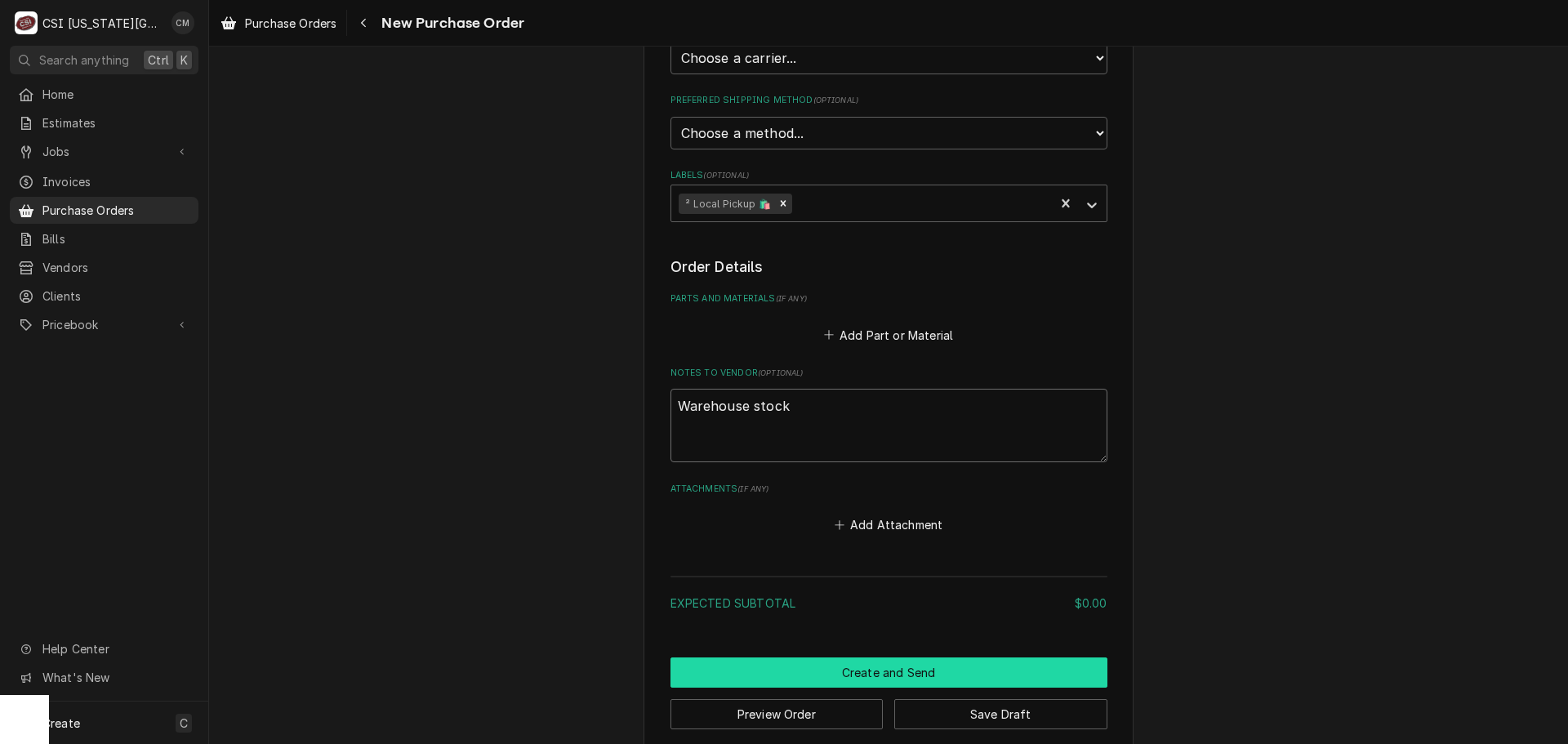
type textarea "Warehouse stock"
click at [892, 673] on button "Create and Send" at bounding box center [888, 672] width 436 height 30
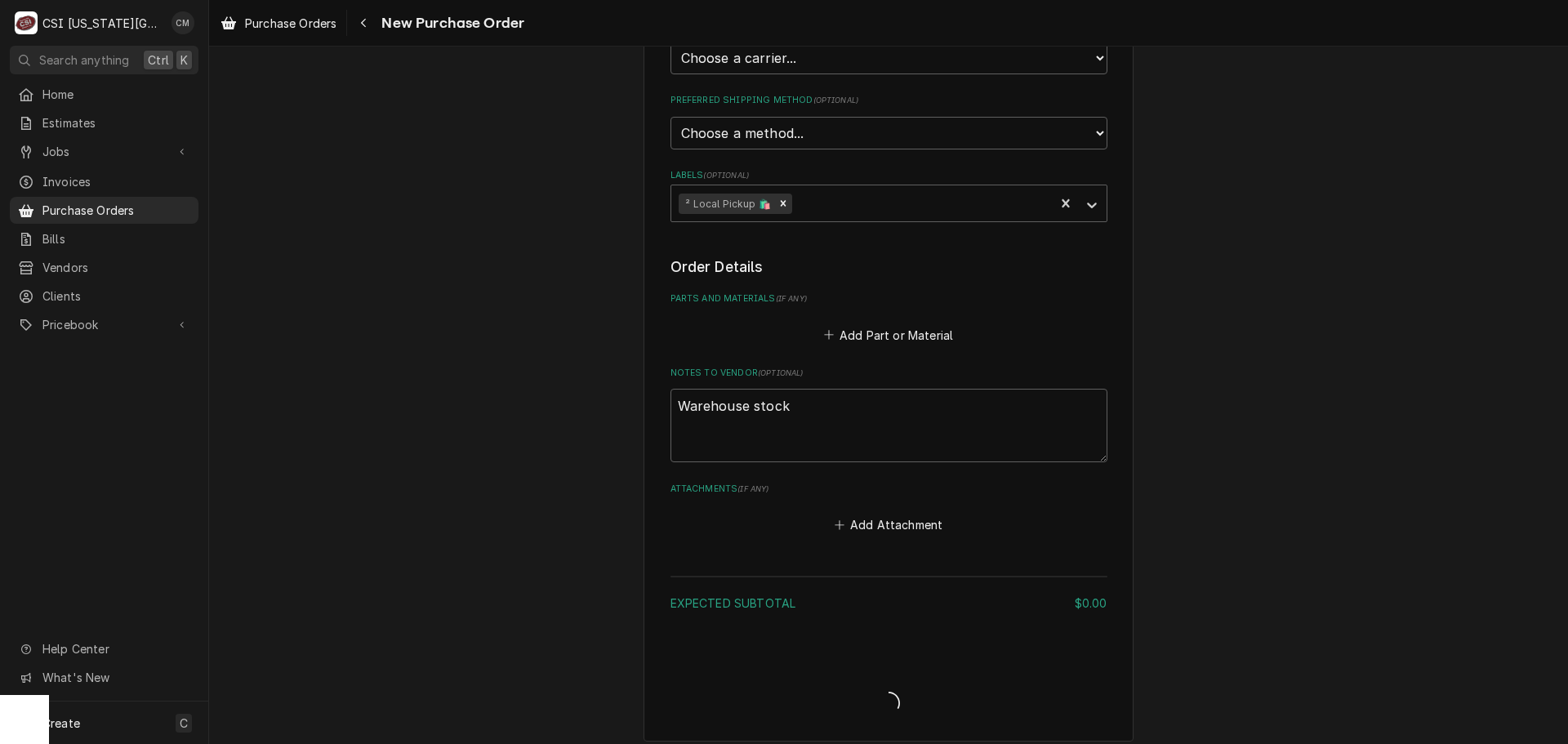
type textarea "x"
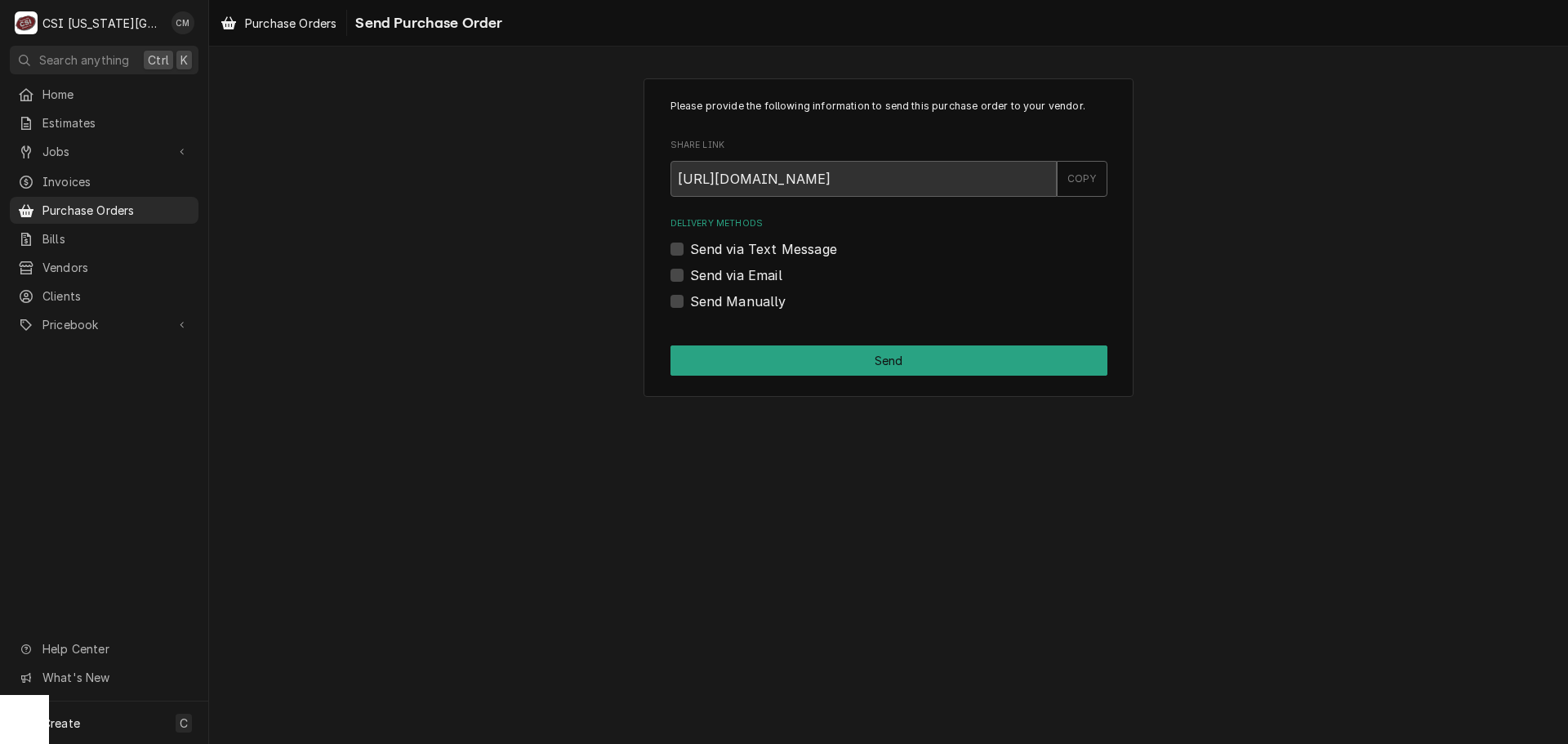
click at [690, 297] on label "Send Manually" at bounding box center [738, 301] width 96 height 20
click at [690, 297] on input "Send Manually" at bounding box center [908, 309] width 436 height 36
checkbox input "true"
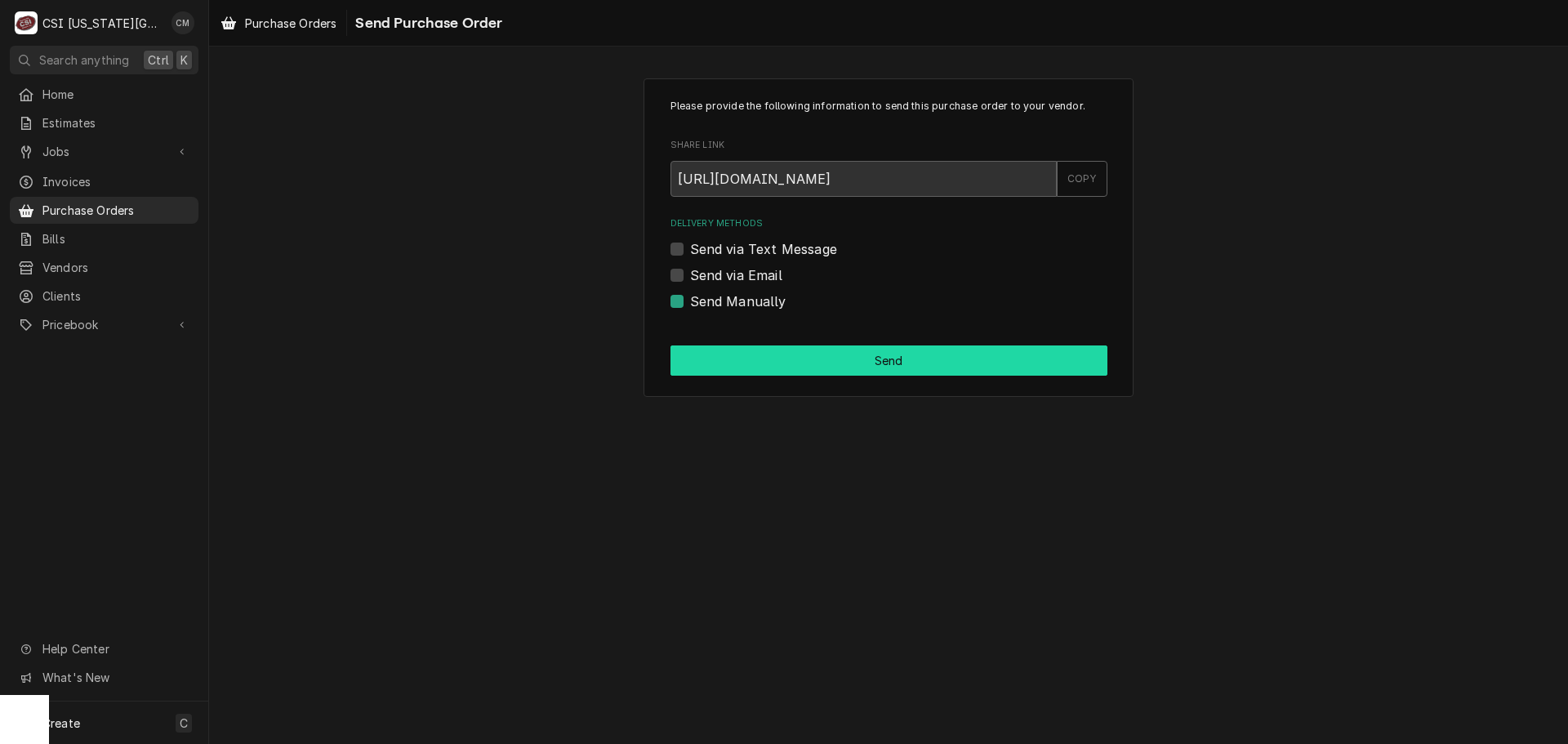
click at [866, 361] on button "Send" at bounding box center [888, 360] width 436 height 30
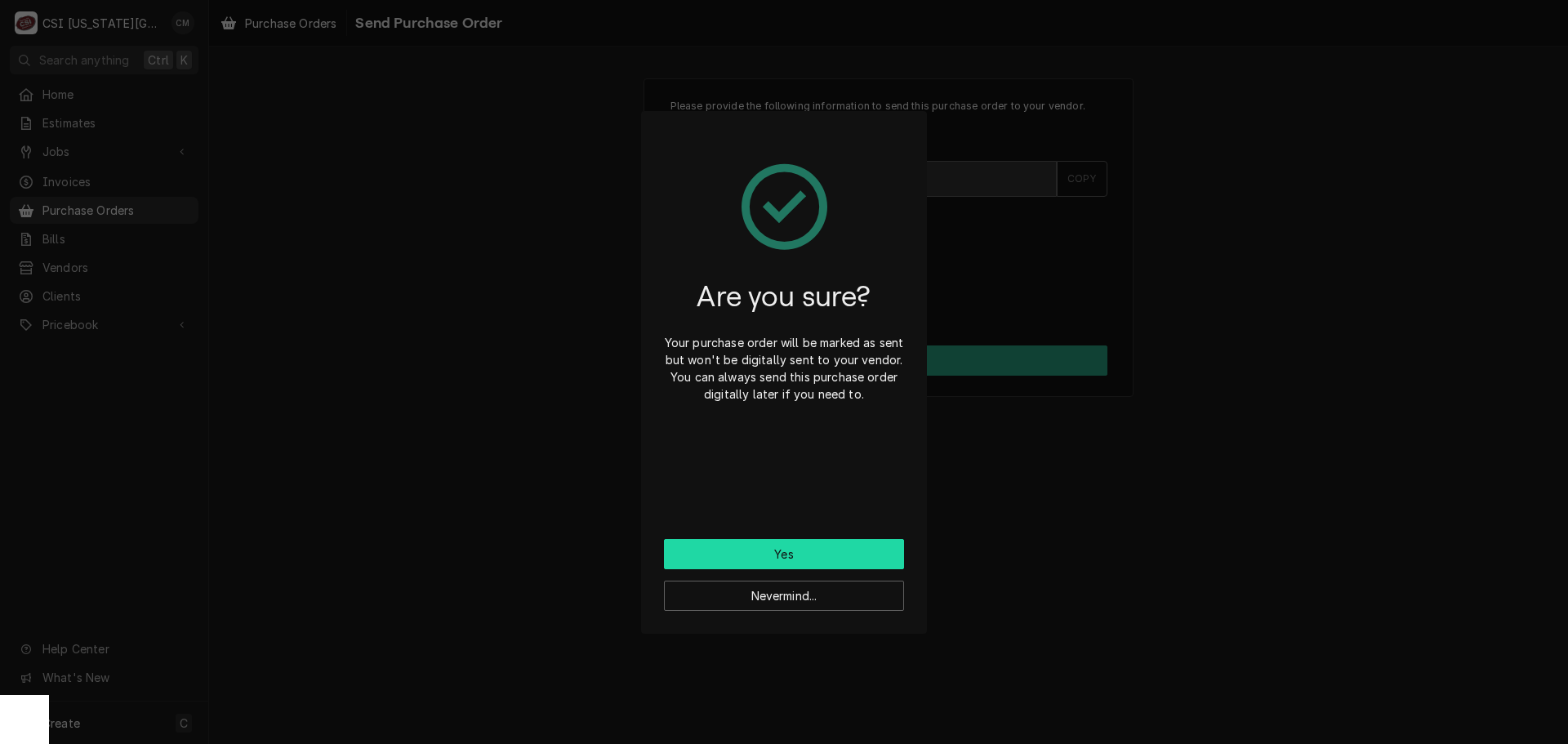
click at [806, 545] on button "Yes" at bounding box center [784, 554] width 240 height 30
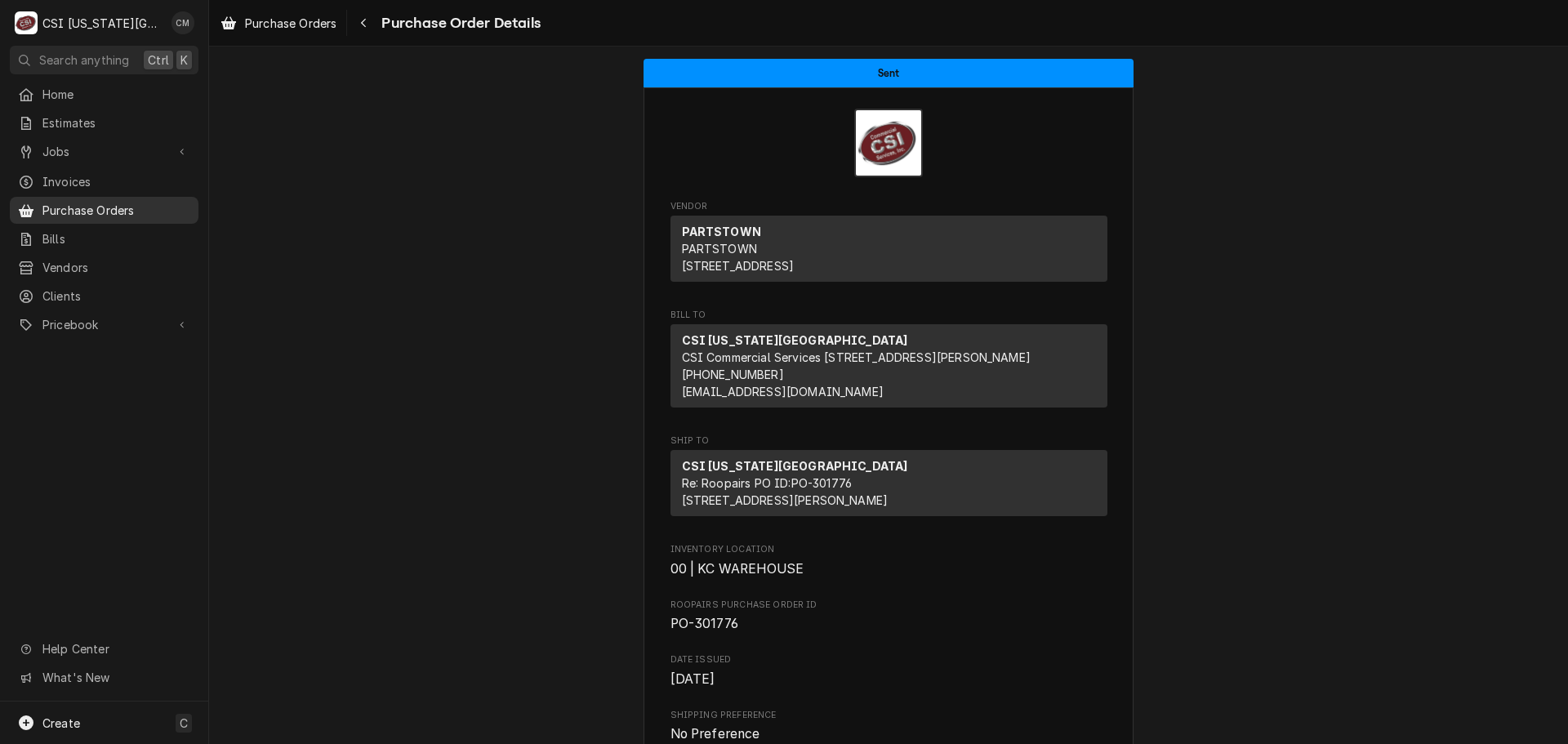
click at [124, 208] on span "Purchase Orders" at bounding box center [116, 210] width 148 height 17
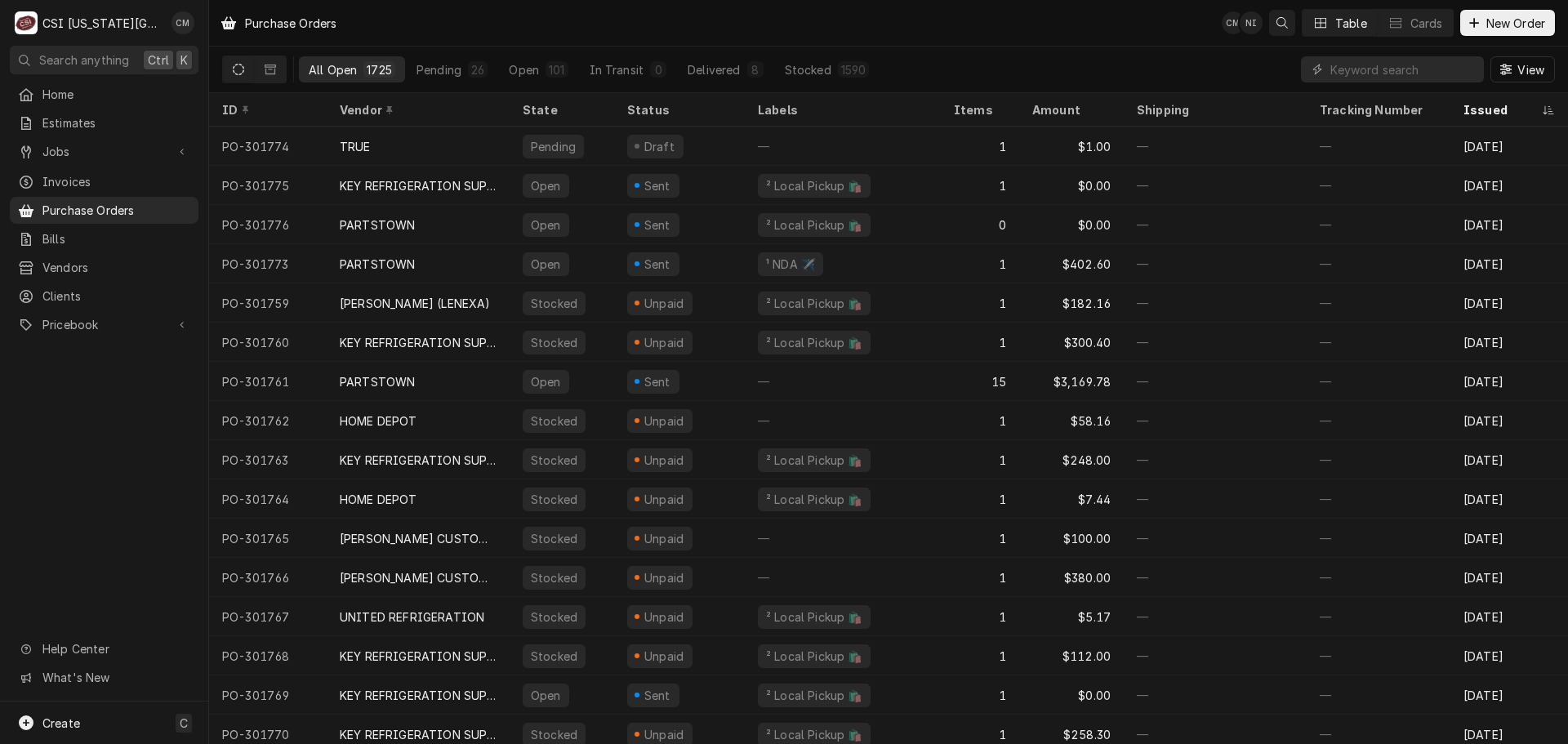
click at [1277, 21] on icon "Open search" at bounding box center [1282, 22] width 11 height 11
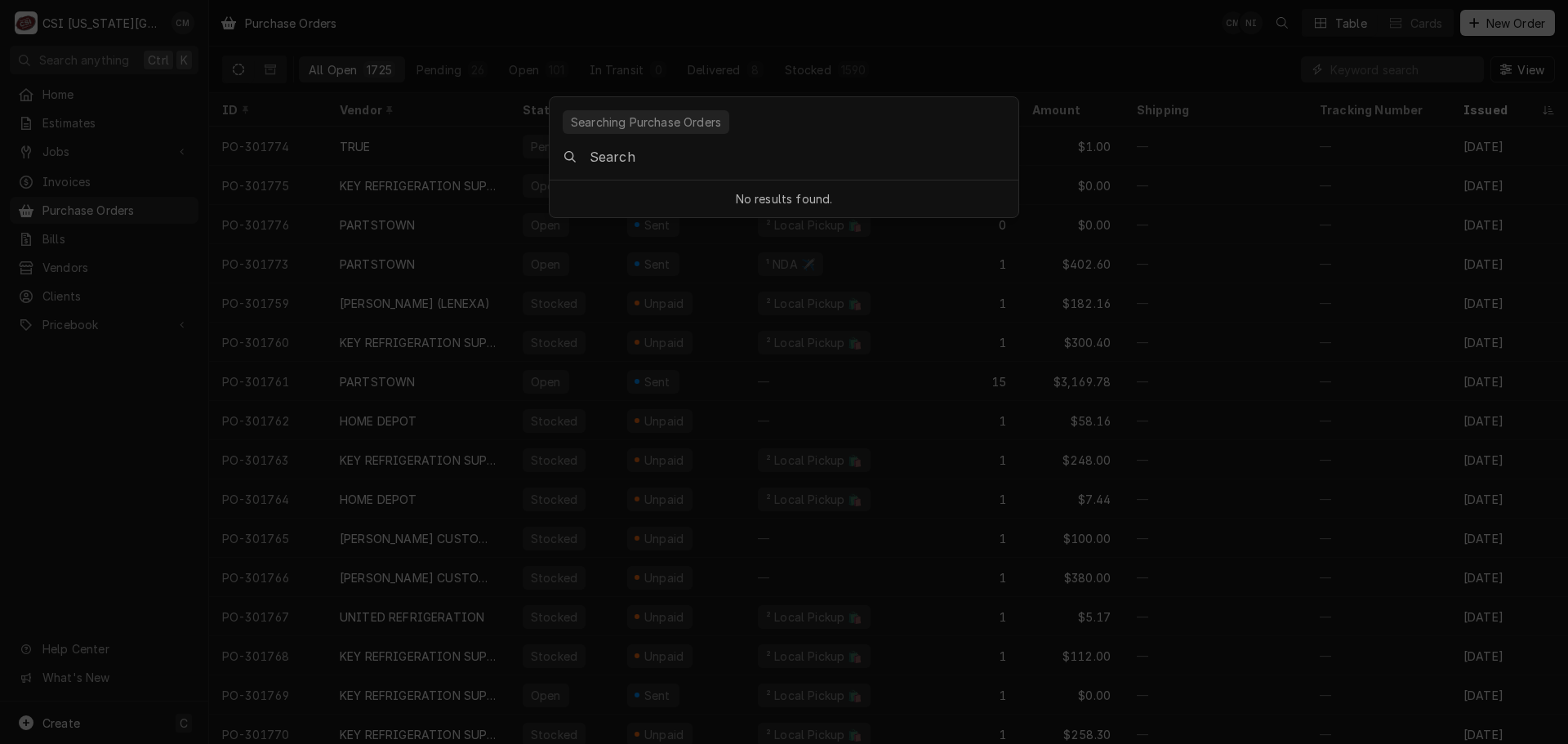
click at [772, 198] on div "No results found." at bounding box center [784, 199] width 462 height 30
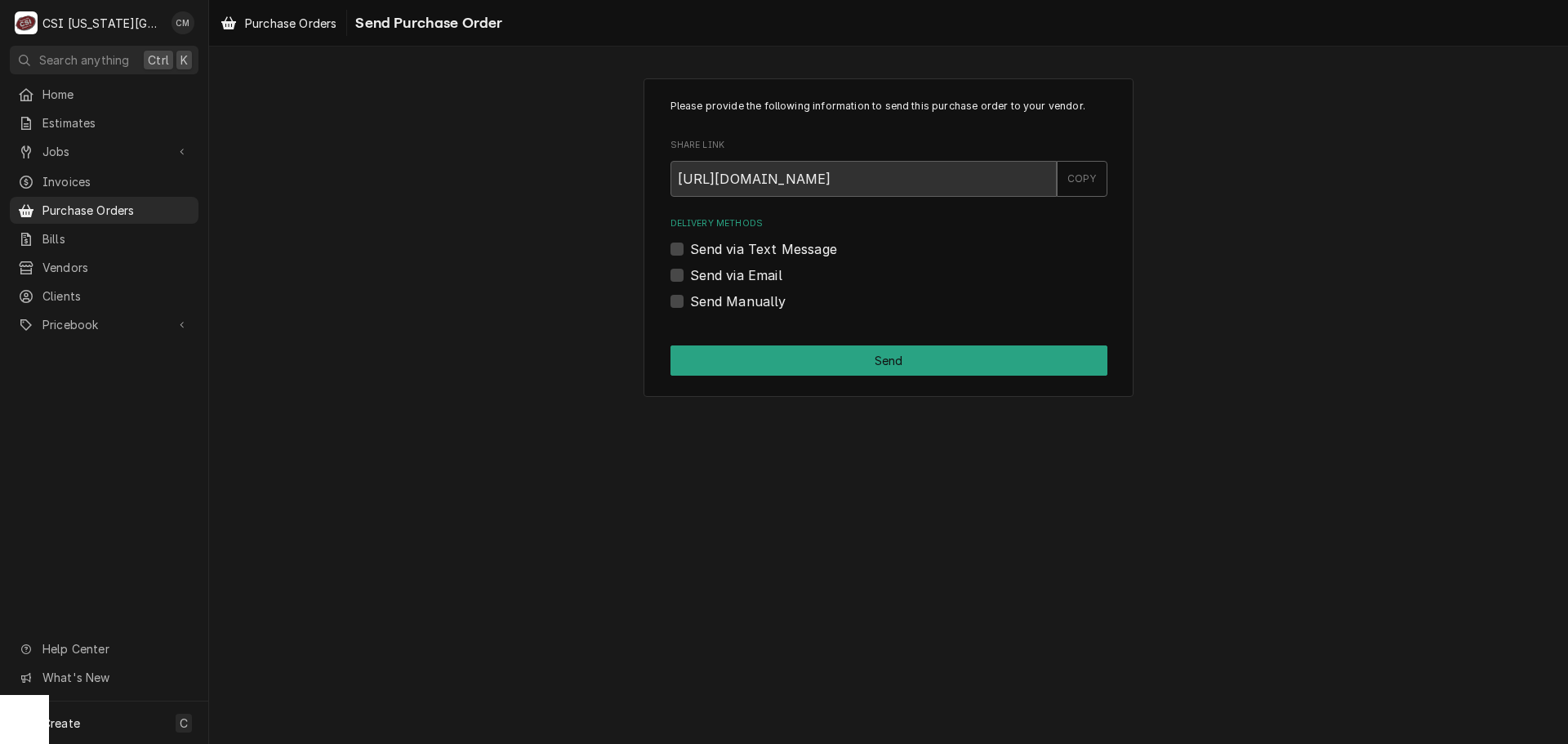
click at [683, 299] on div "Send Manually" at bounding box center [888, 301] width 436 height 20
click at [690, 299] on label "Send Manually" at bounding box center [738, 301] width 96 height 20
click at [690, 299] on input "Send Manually" at bounding box center [908, 309] width 436 height 36
checkbox input "true"
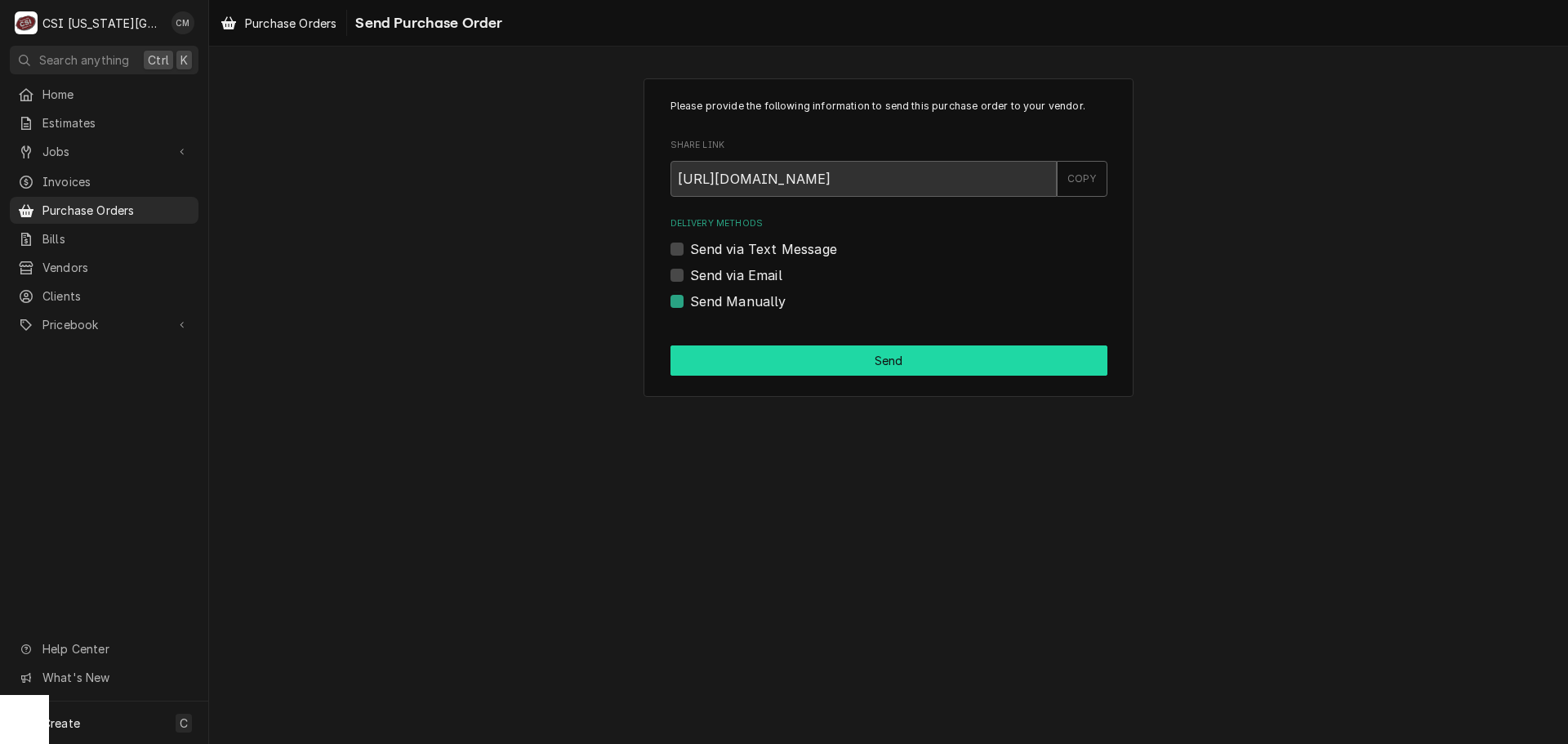
click at [798, 350] on button "Send" at bounding box center [888, 360] width 436 height 30
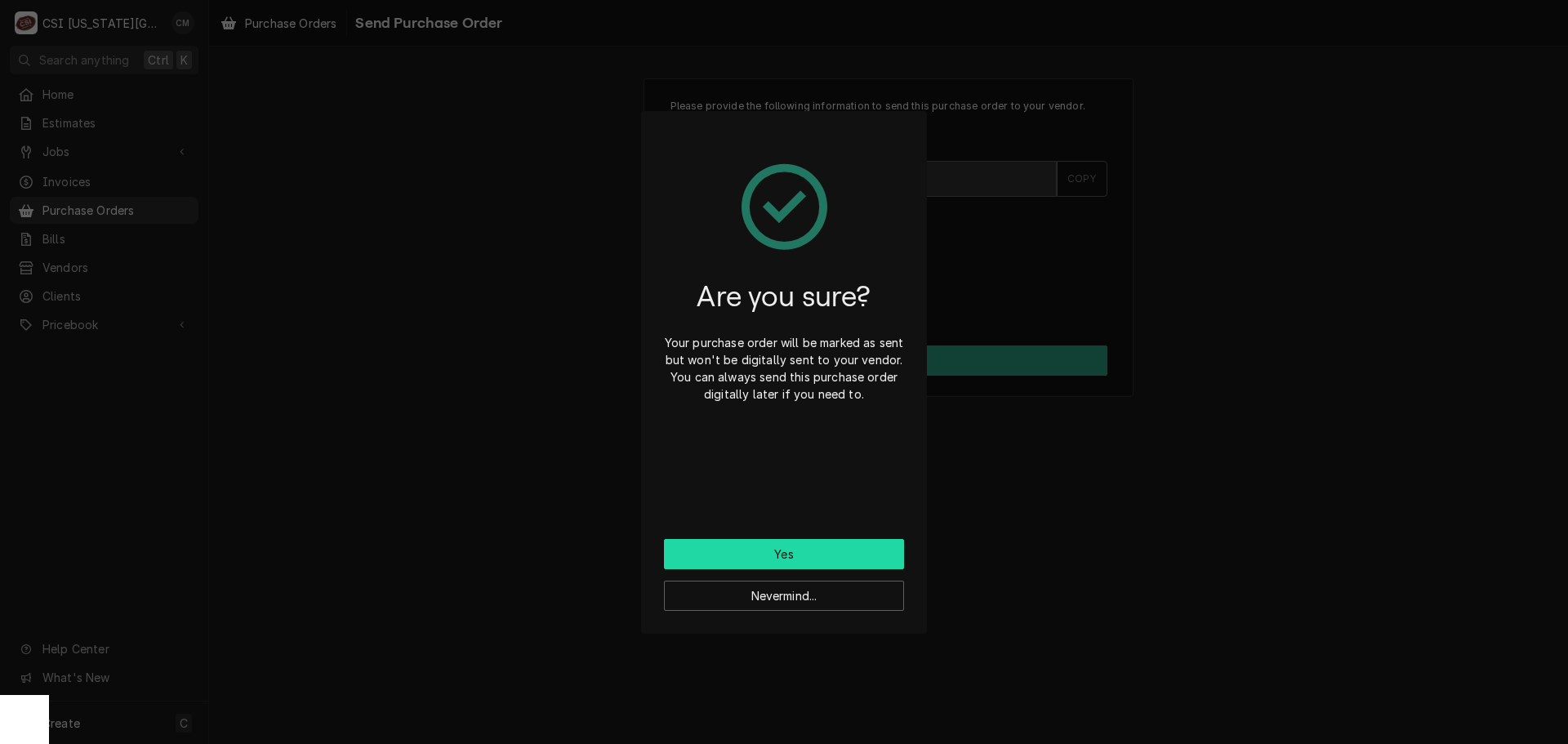
click at [847, 558] on button "Yes" at bounding box center [784, 554] width 240 height 30
